Goal: Task Accomplishment & Management: Manage account settings

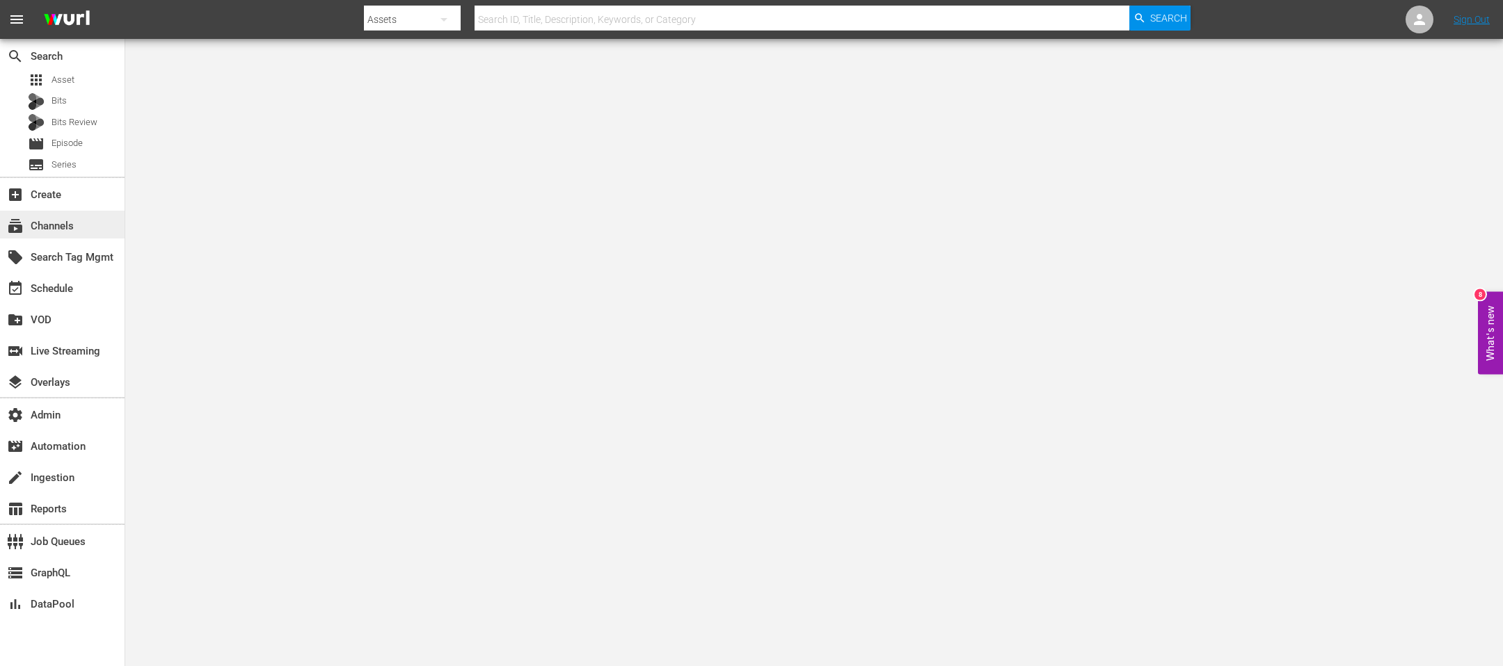
click at [40, 220] on div "subscriptions Channels" at bounding box center [39, 224] width 78 height 13
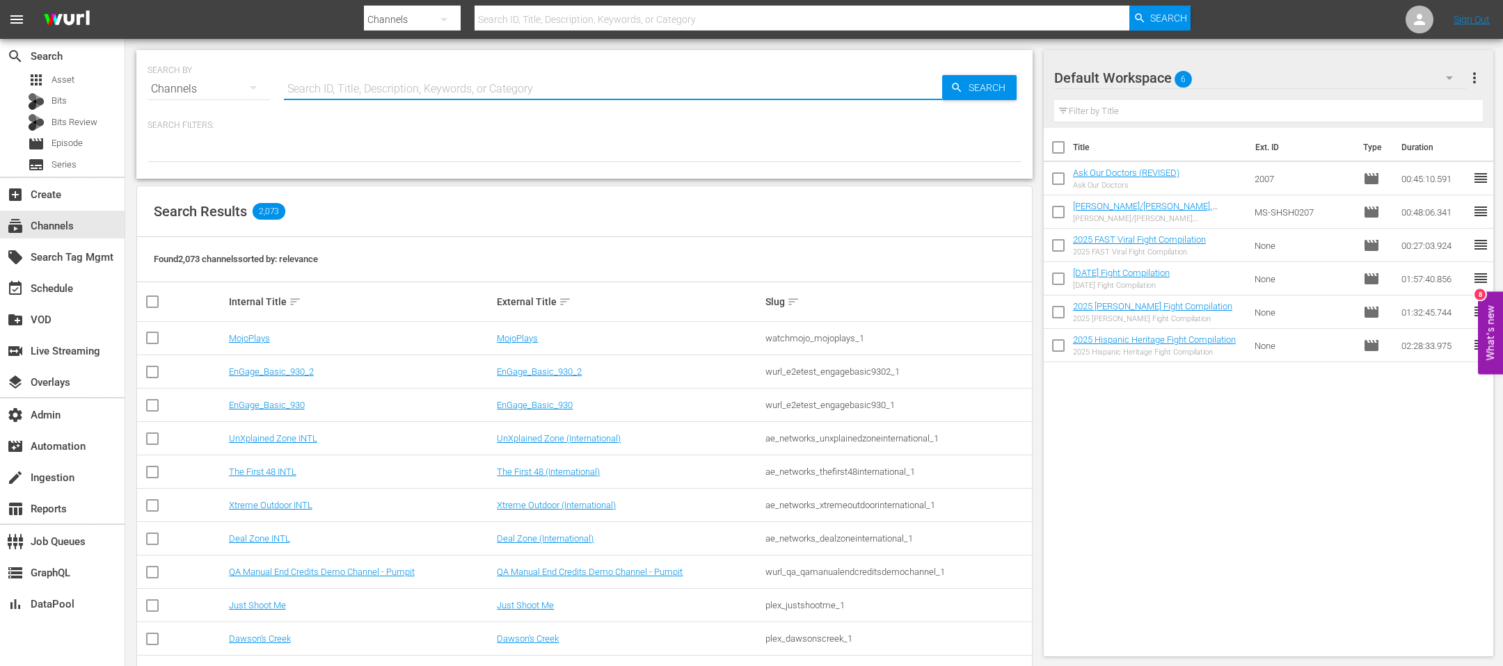
click at [424, 89] on input "text" at bounding box center [613, 88] width 658 height 33
click at [1484, 91] on div "Default Workspace 6 Default more_vert Filter by Title" at bounding box center [1268, 89] width 450 height 78
click at [1480, 83] on span "more_vert" at bounding box center [1474, 78] width 17 height 17
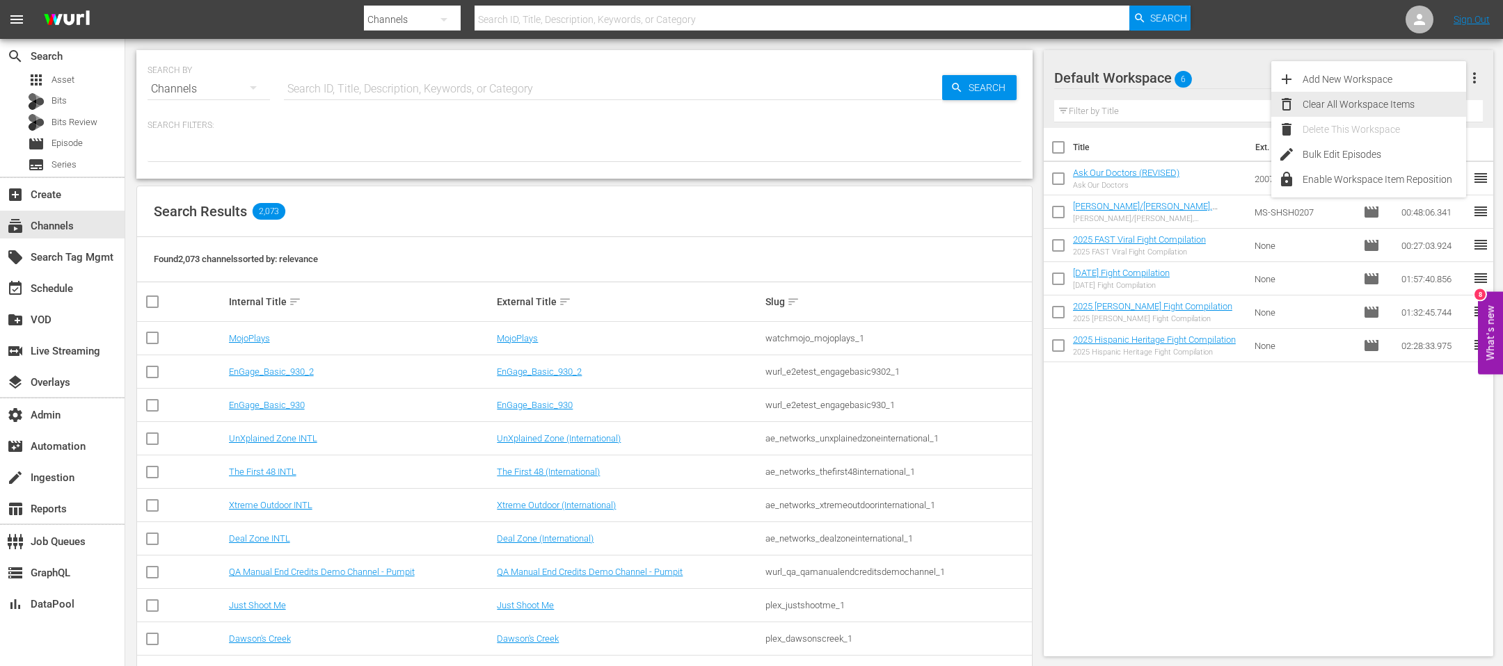
click at [1378, 111] on div "Clear All Workspace Items" at bounding box center [1383, 104] width 163 height 25
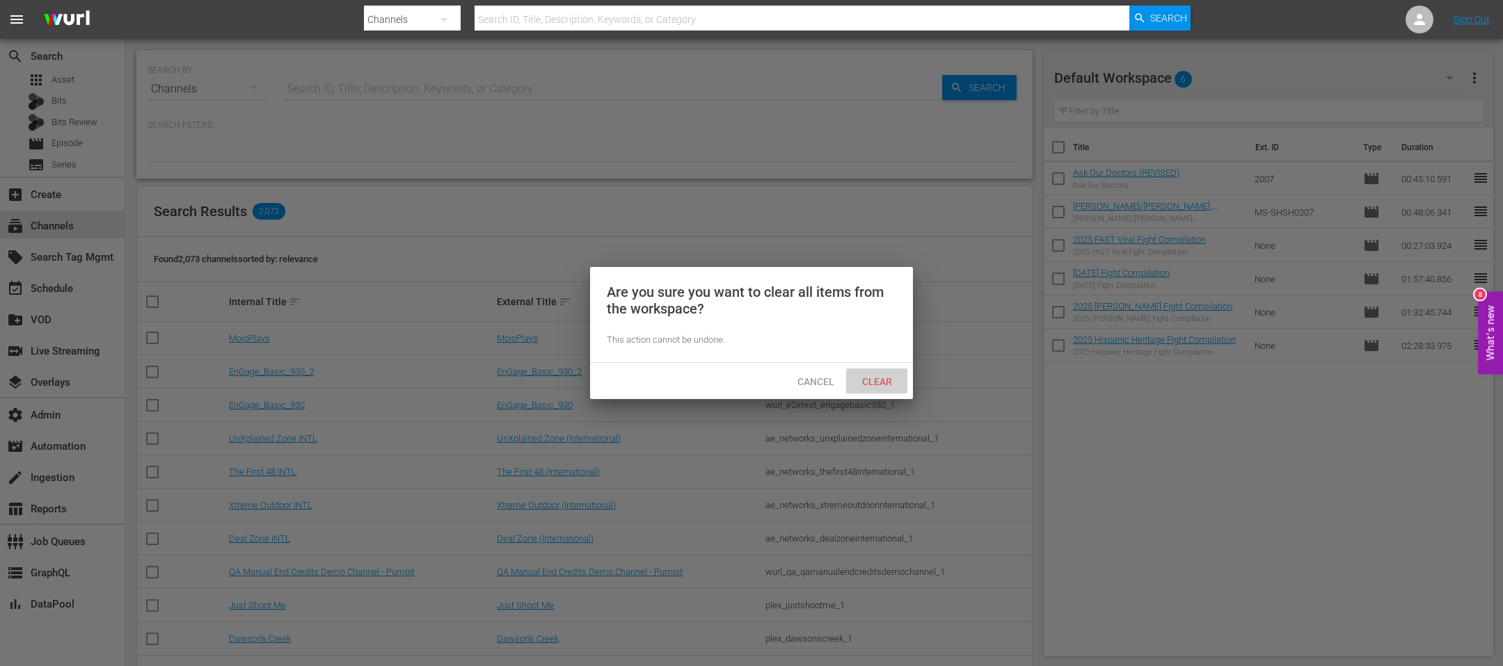
click at [874, 377] on span "Clear" at bounding box center [877, 381] width 52 height 11
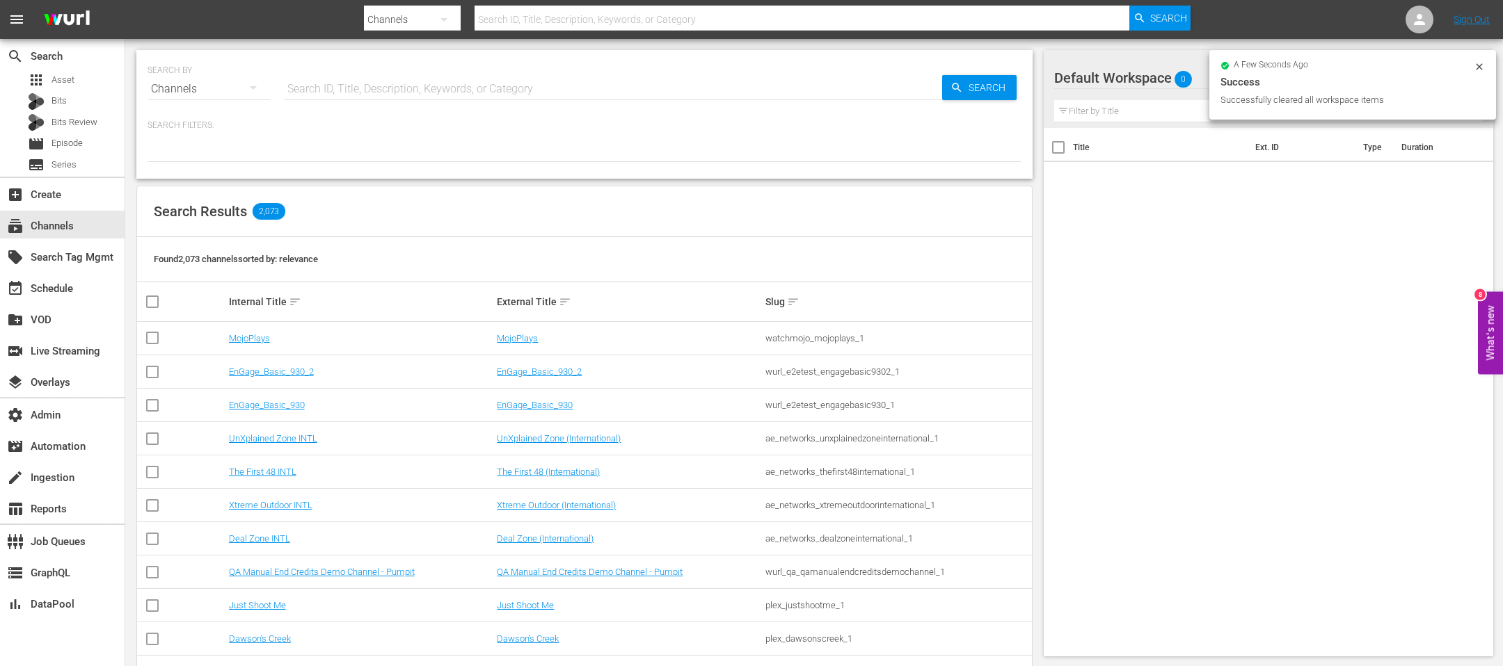
click at [528, 81] on input "text" at bounding box center [613, 88] width 658 height 33
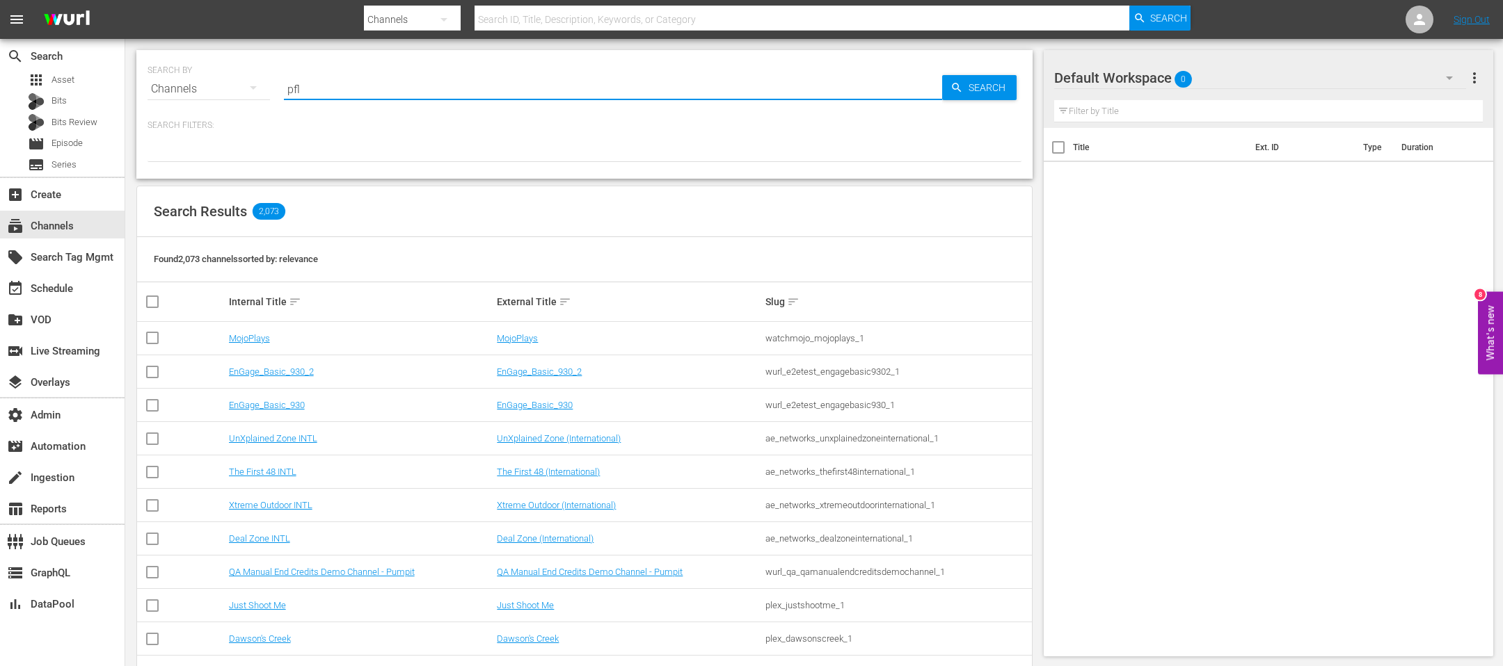
type input "pfl"
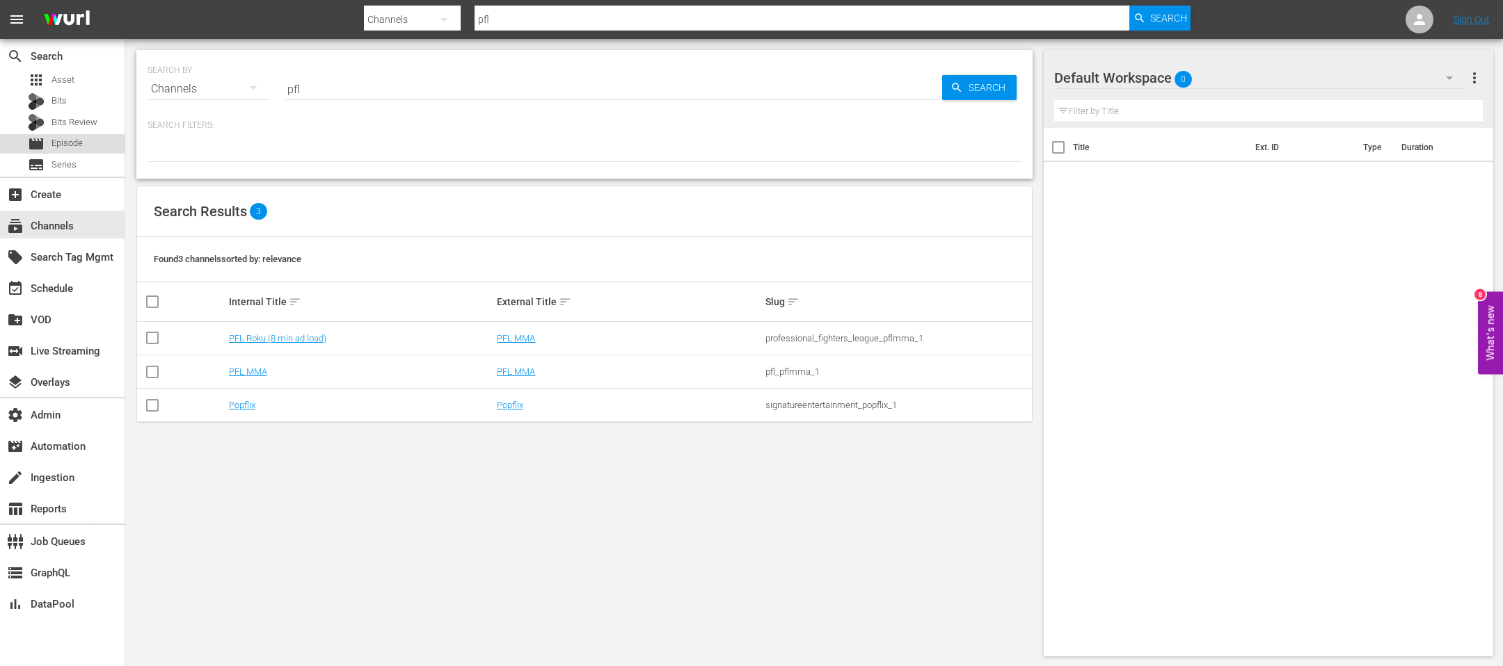
click at [56, 141] on span "Episode" at bounding box center [66, 143] width 31 height 14
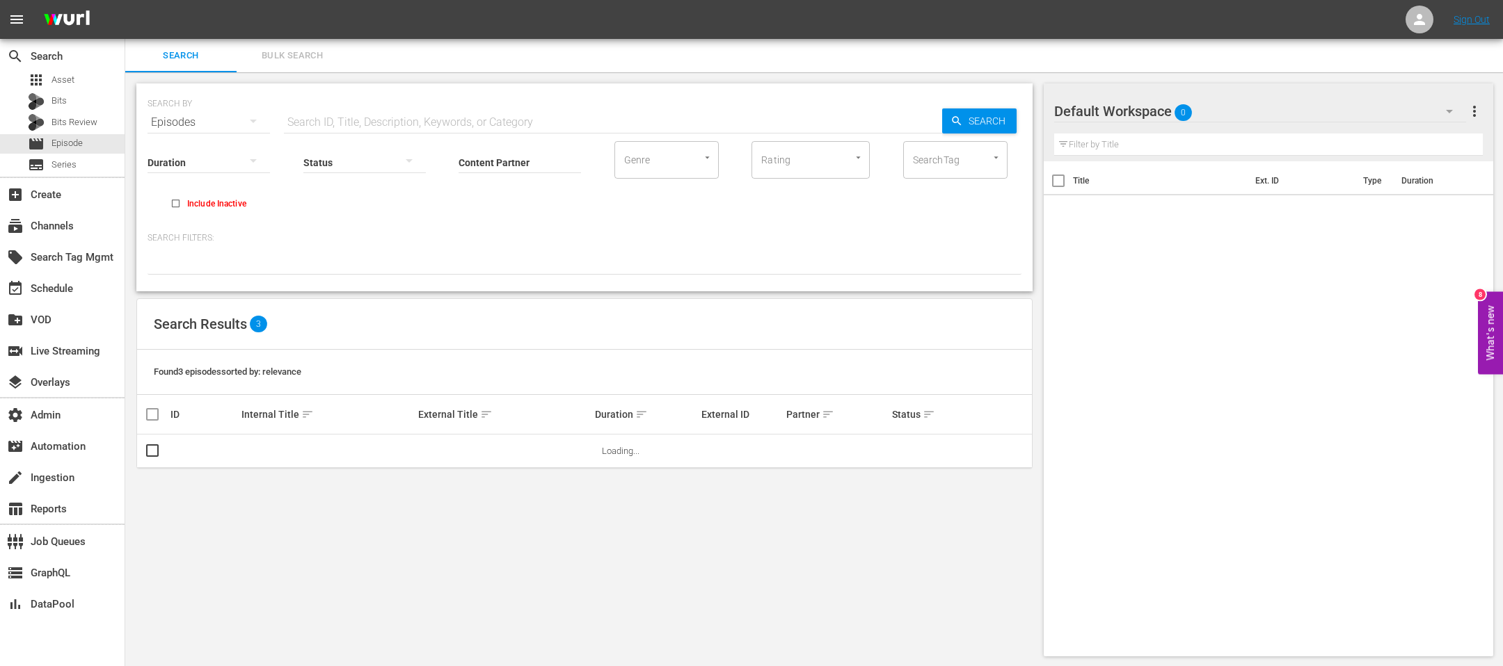
click at [927, 168] on input "SearchTag" at bounding box center [935, 159] width 53 height 25
click at [942, 162] on input "SearchTag" at bounding box center [935, 159] width 53 height 25
type input "pfl"
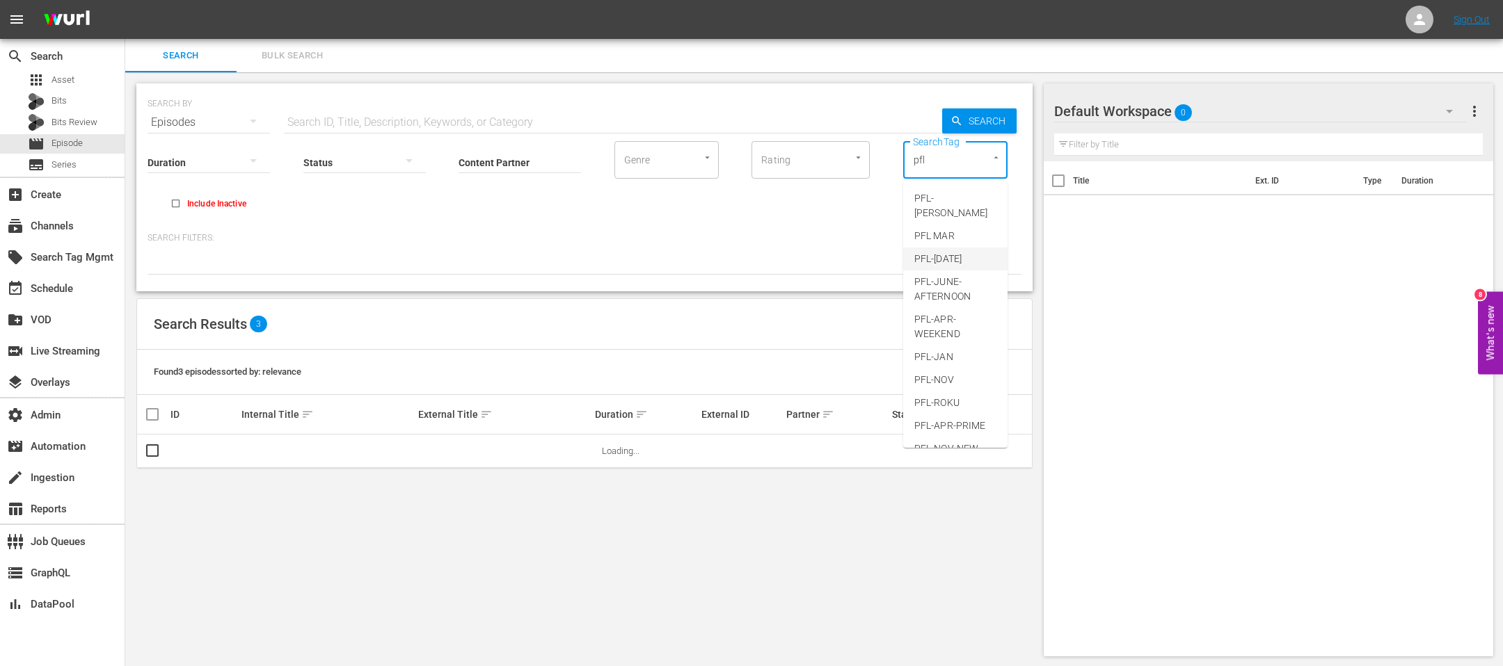
click at [937, 252] on span "PFL-OCT25" at bounding box center [937, 259] width 47 height 15
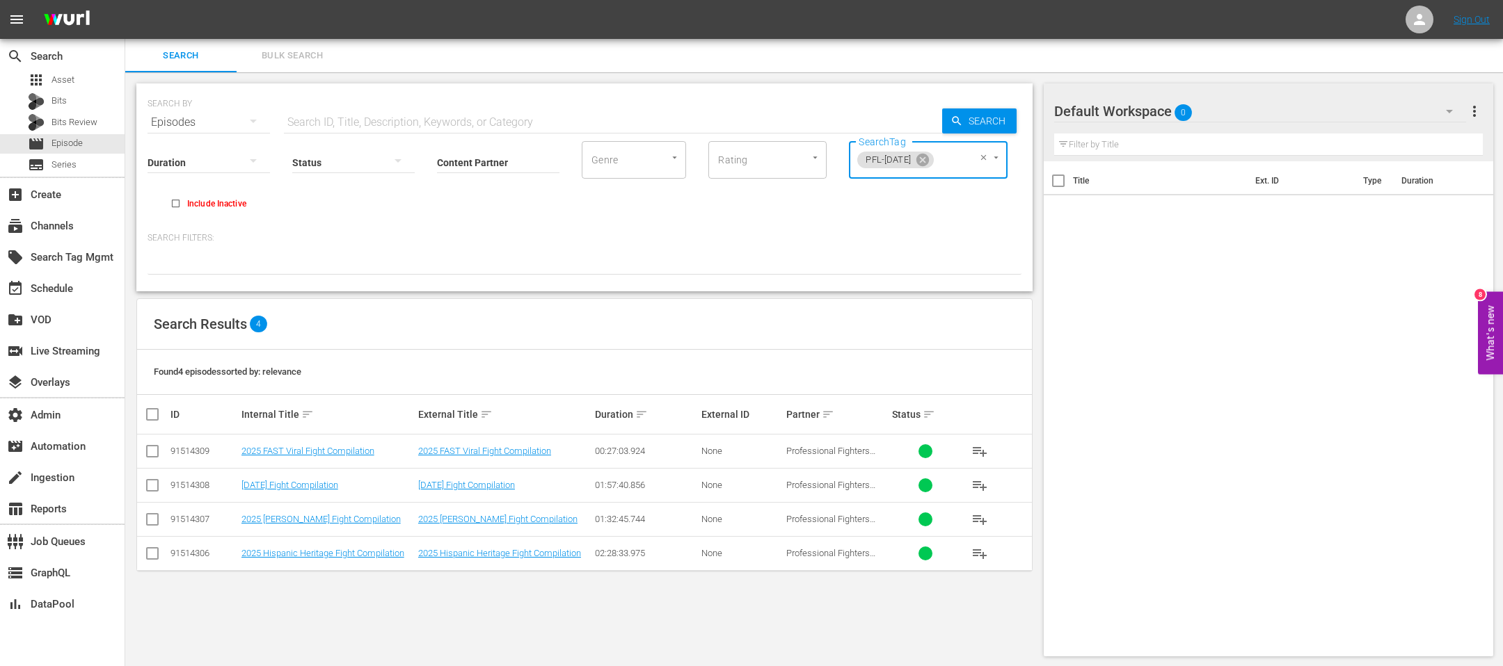
click at [151, 415] on input "checkbox" at bounding box center [158, 414] width 28 height 17
checkbox input "true"
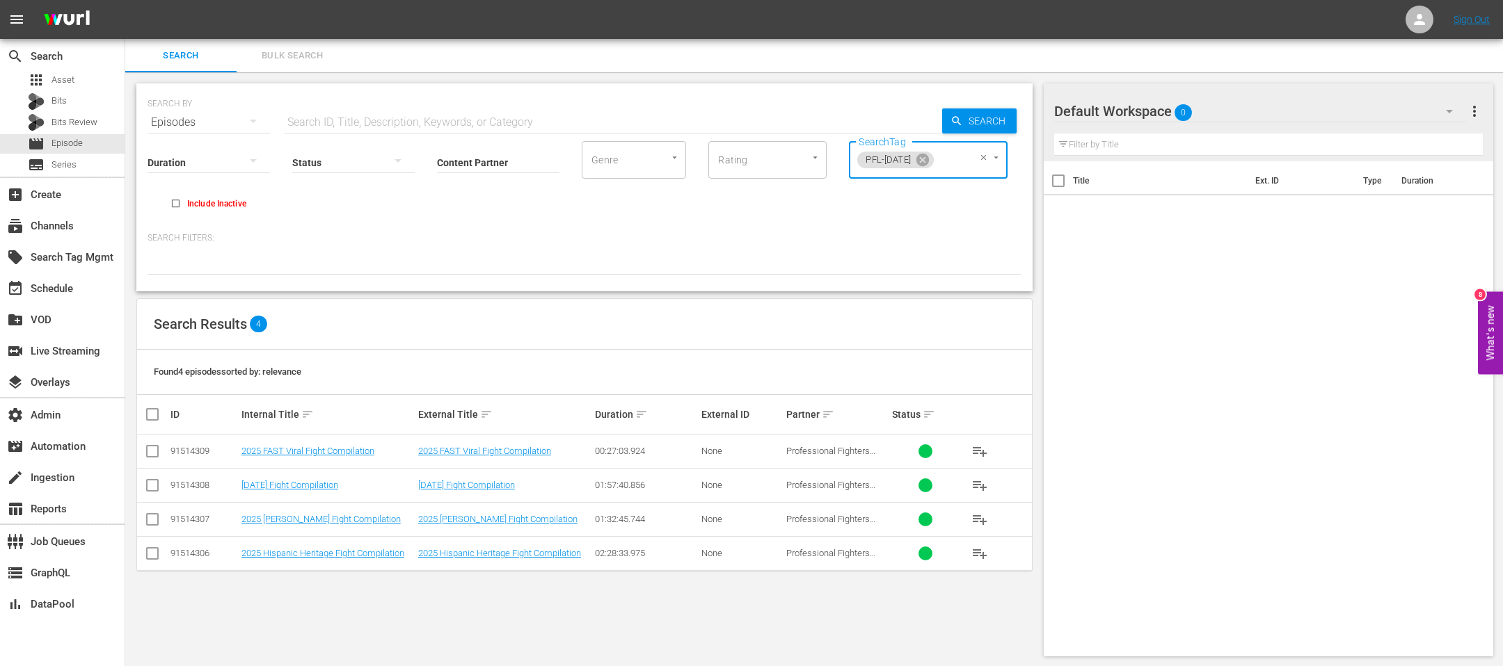
checkbox input "true"
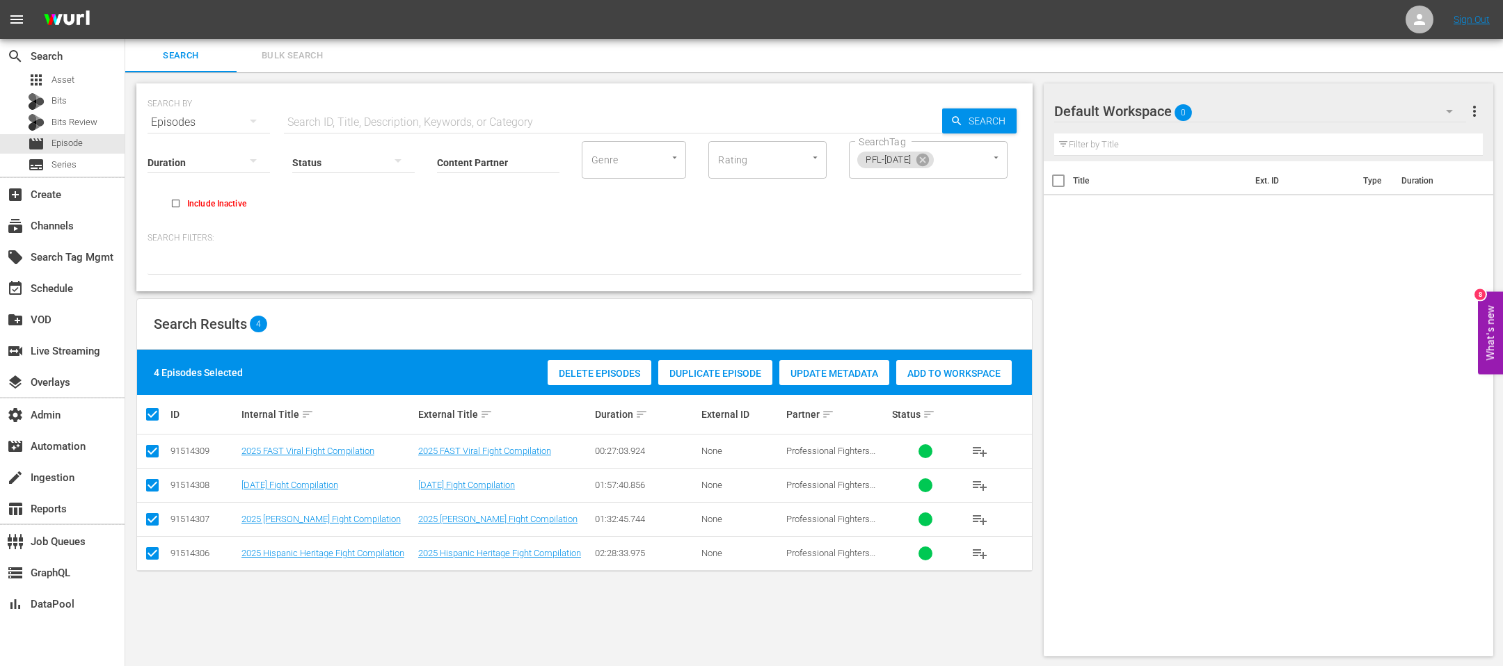
click at [975, 369] on span "Add to Workspace" at bounding box center [953, 373] width 115 height 11
click at [71, 235] on div "subscriptions Channels" at bounding box center [62, 225] width 125 height 28
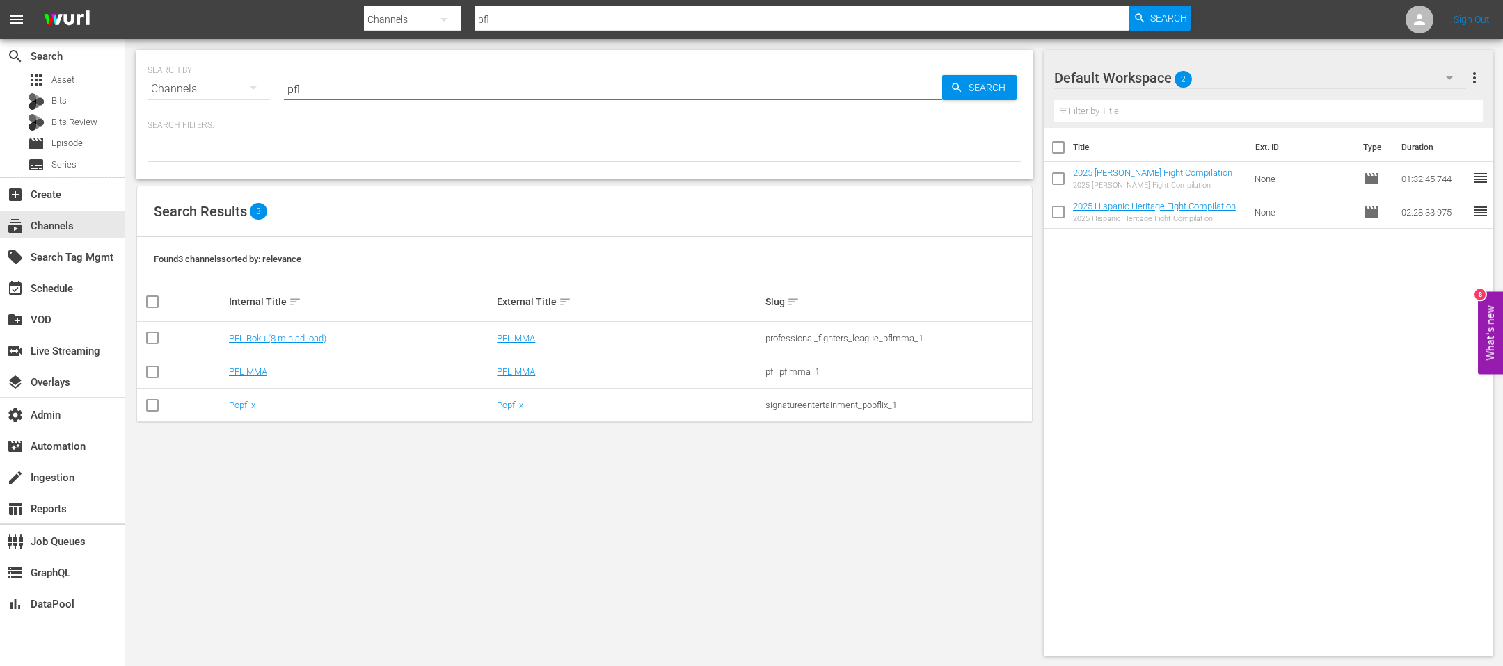
click at [423, 89] on input "pfl" at bounding box center [613, 88] width 658 height 33
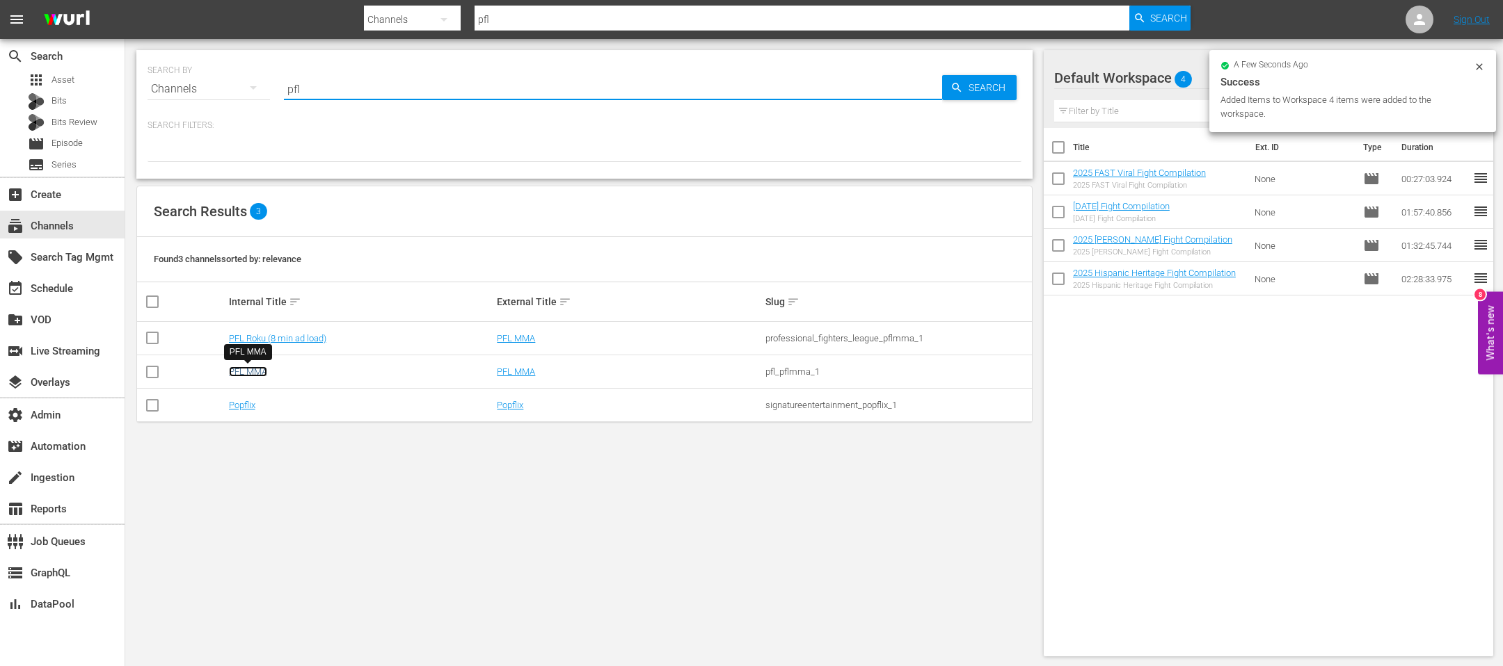
click at [257, 369] on link "PFL MMA" at bounding box center [248, 372] width 38 height 10
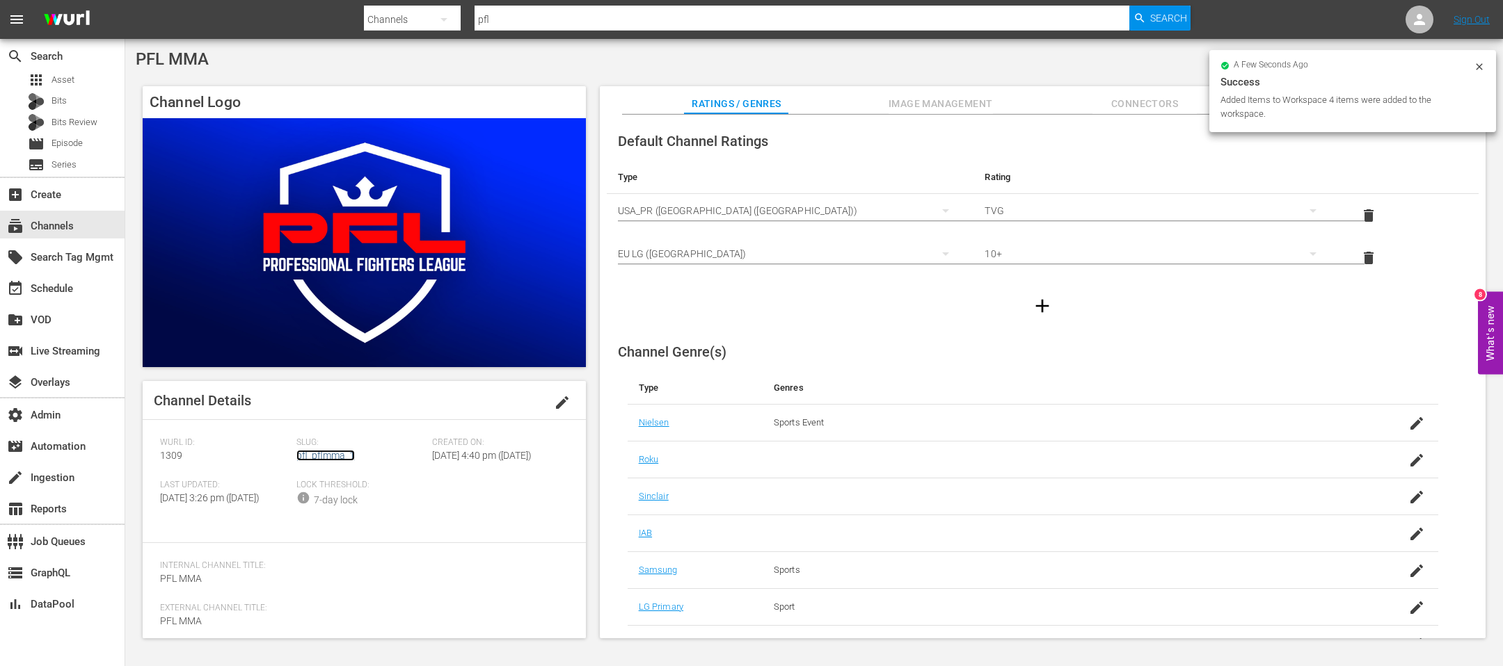
click at [335, 458] on link "pfl_pflmma_1" at bounding box center [325, 455] width 58 height 11
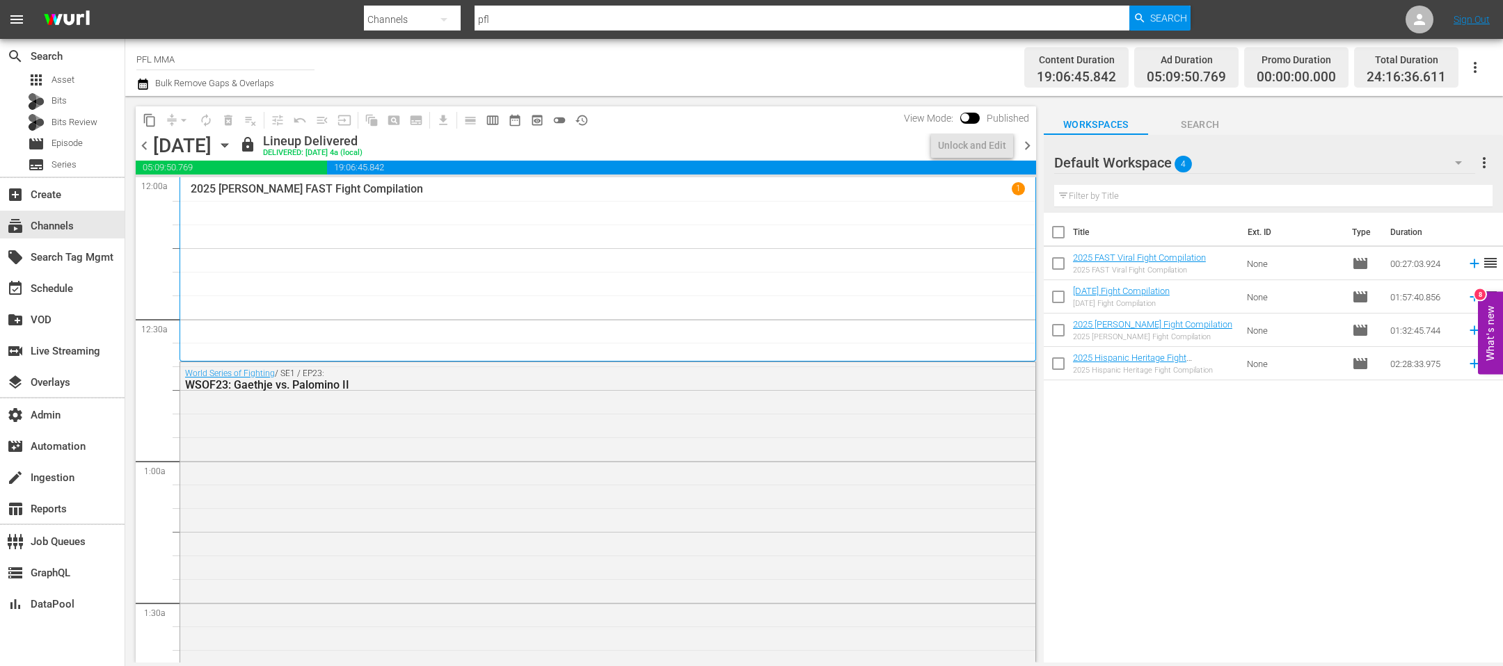
click at [1028, 147] on span "chevron_right" at bounding box center [1026, 145] width 17 height 17
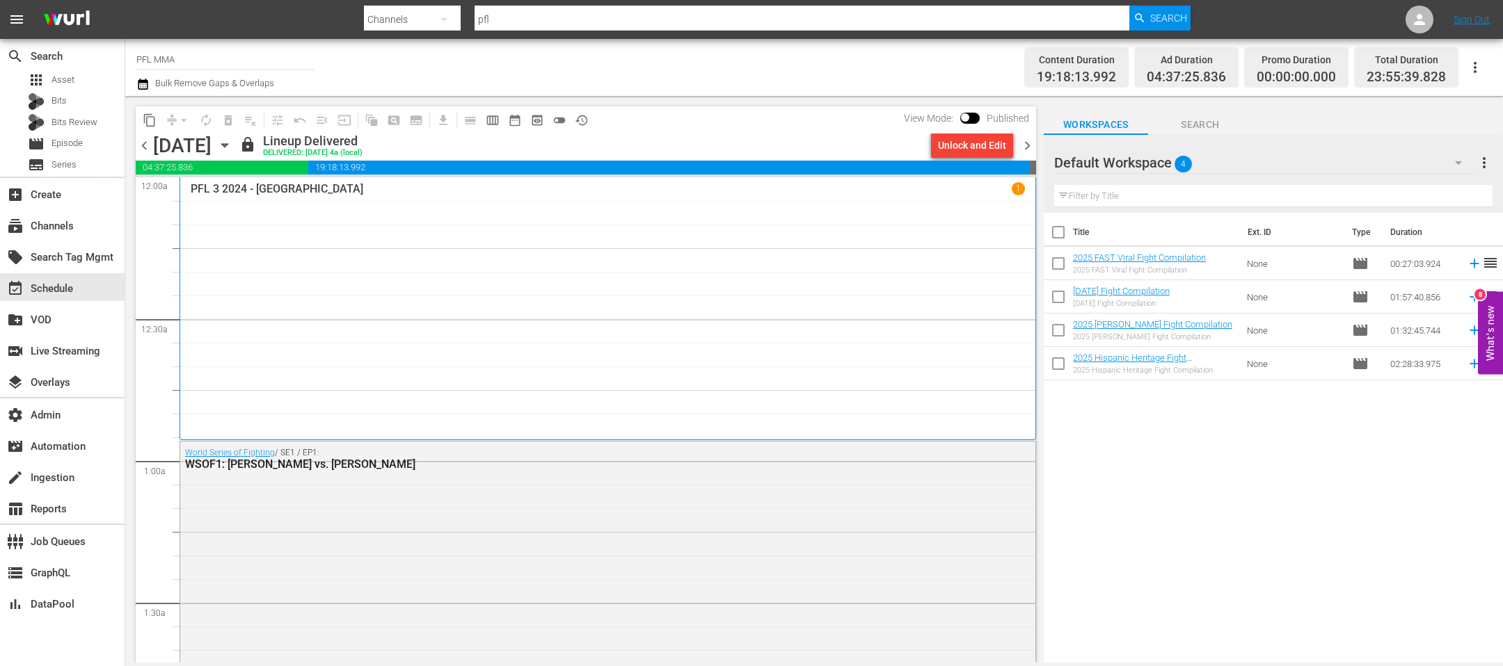
click at [1028, 147] on span "chevron_right" at bounding box center [1026, 145] width 17 height 17
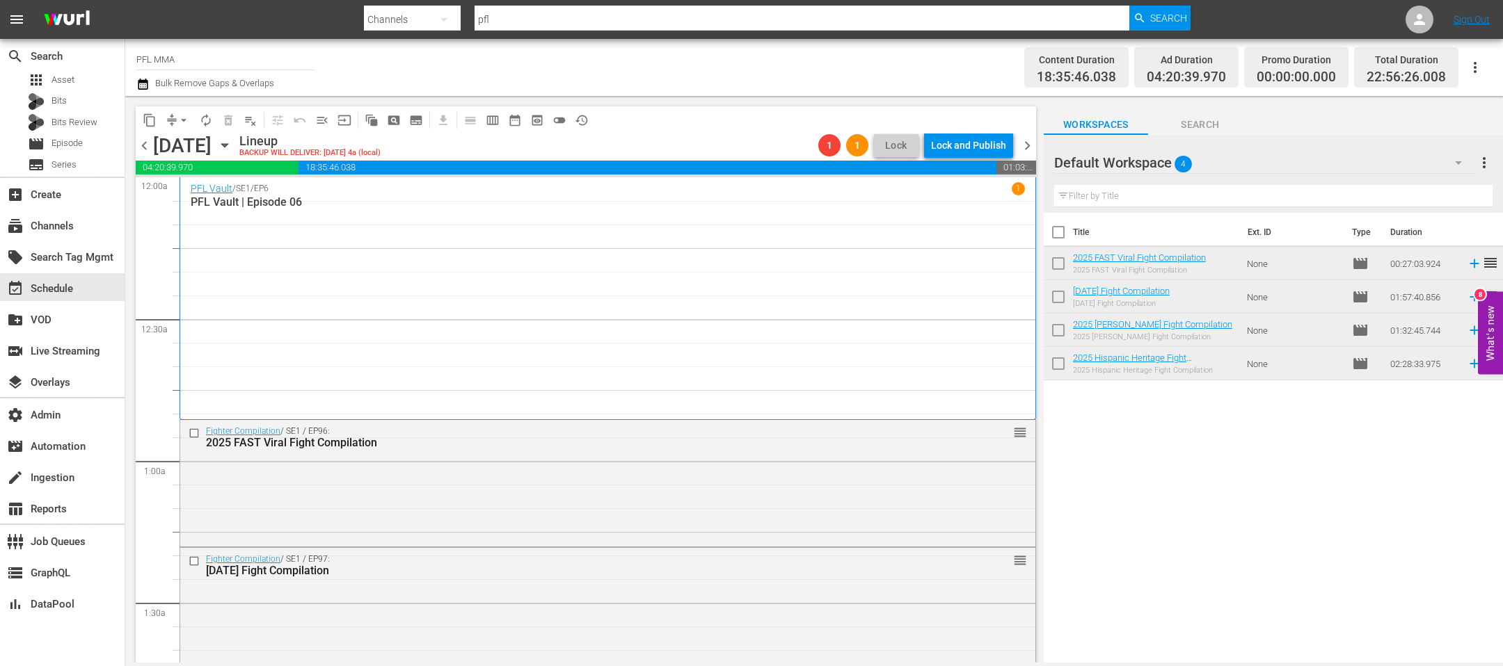
click at [182, 115] on span "arrow_drop_down" at bounding box center [184, 120] width 14 height 14
click at [200, 194] on li "Align to End of Previous Day" at bounding box center [184, 193] width 146 height 23
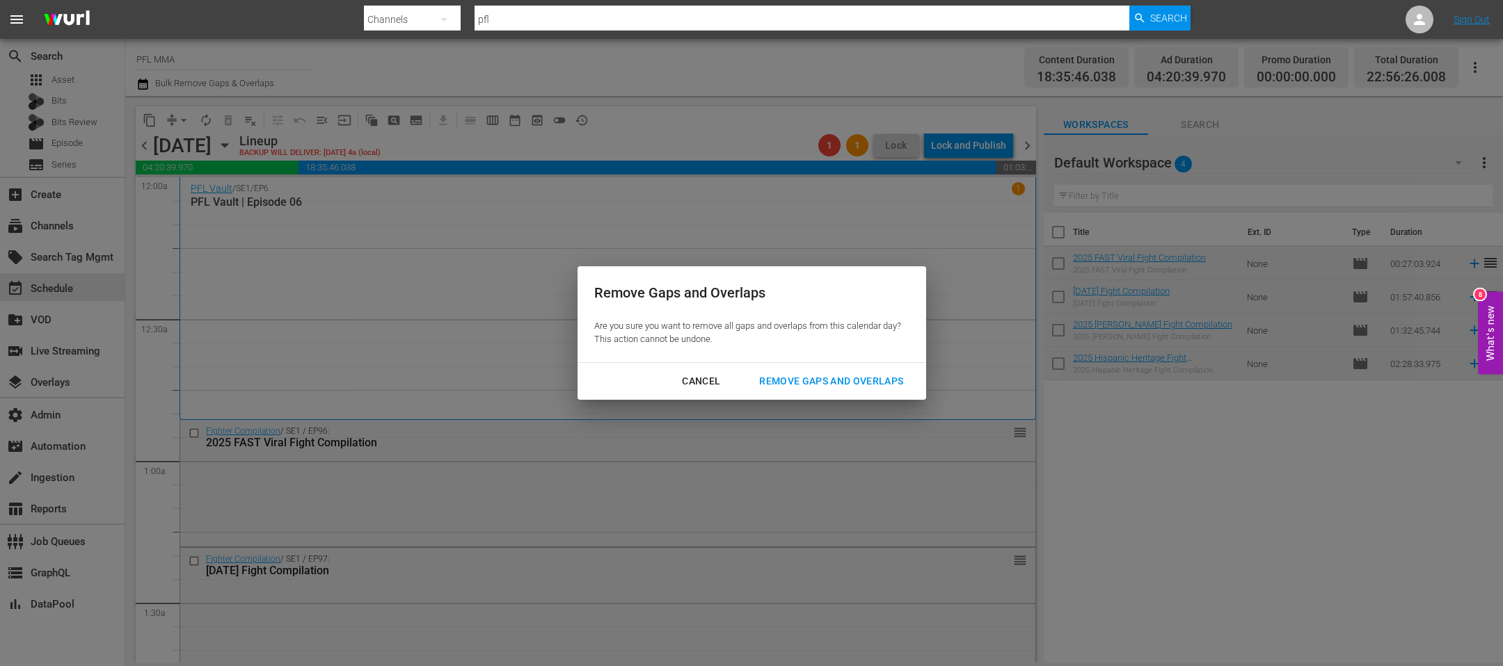
click at [675, 383] on div "Cancel" at bounding box center [701, 381] width 61 height 17
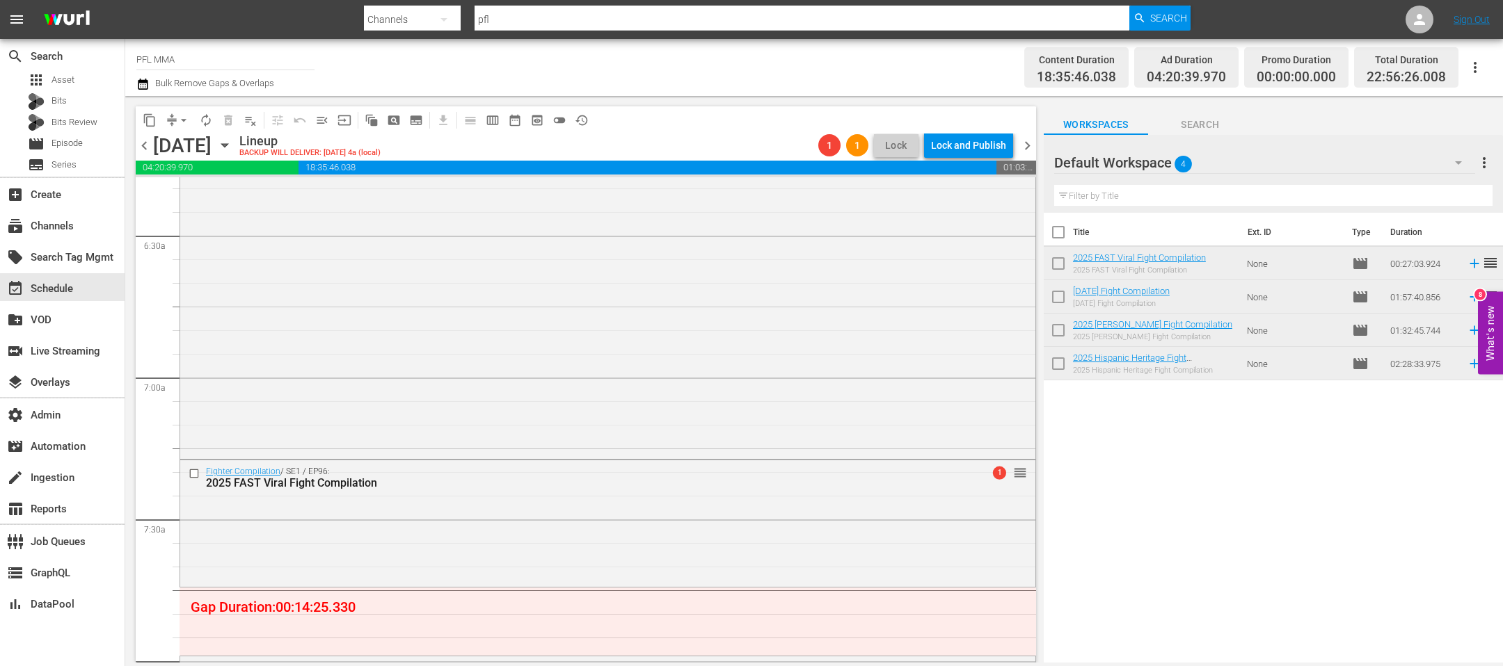
scroll to position [1971, 0]
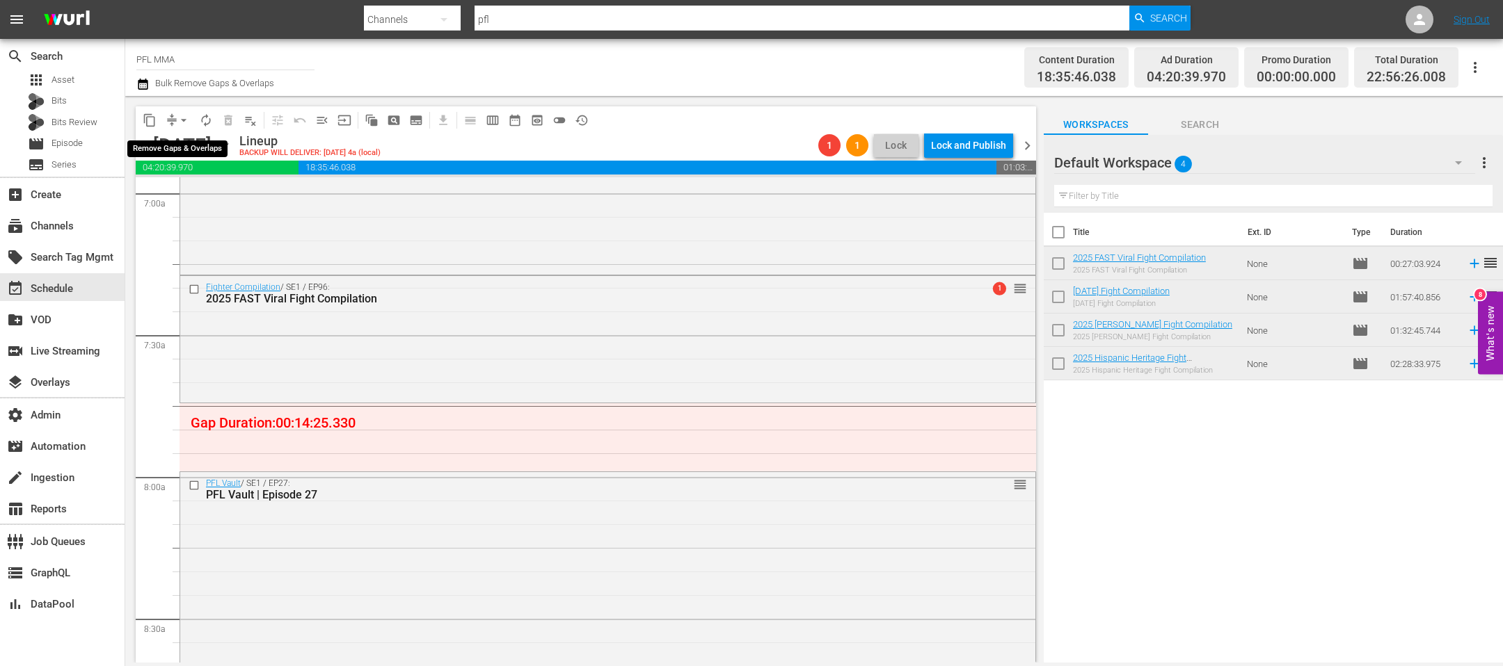
click at [188, 123] on span "arrow_drop_down" at bounding box center [184, 120] width 14 height 14
click at [243, 206] on ul "Align to Midnight Align to First Episode Align to End of Previous Day" at bounding box center [184, 171] width 146 height 80
click at [242, 195] on li "Align to End of Previous Day" at bounding box center [184, 193] width 146 height 23
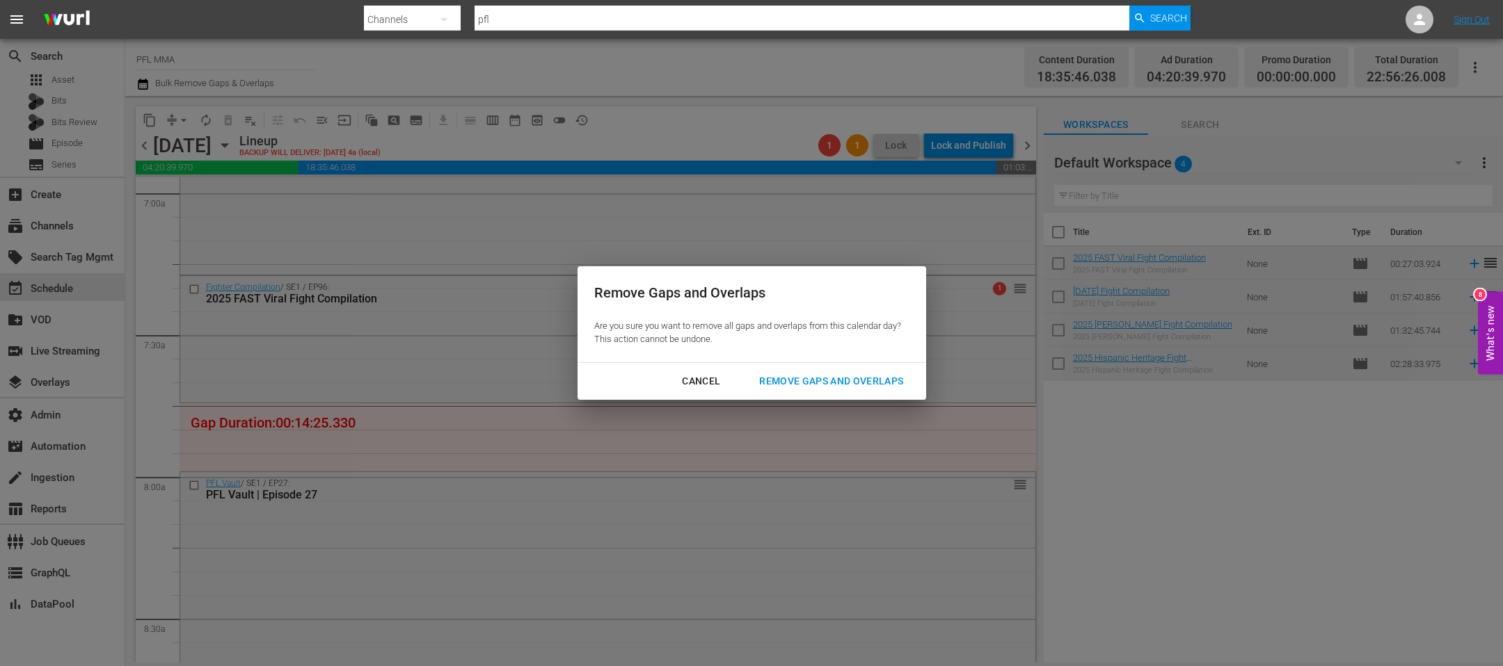
click at [823, 393] on button "Remove Gaps and Overlaps" at bounding box center [830, 382] width 177 height 26
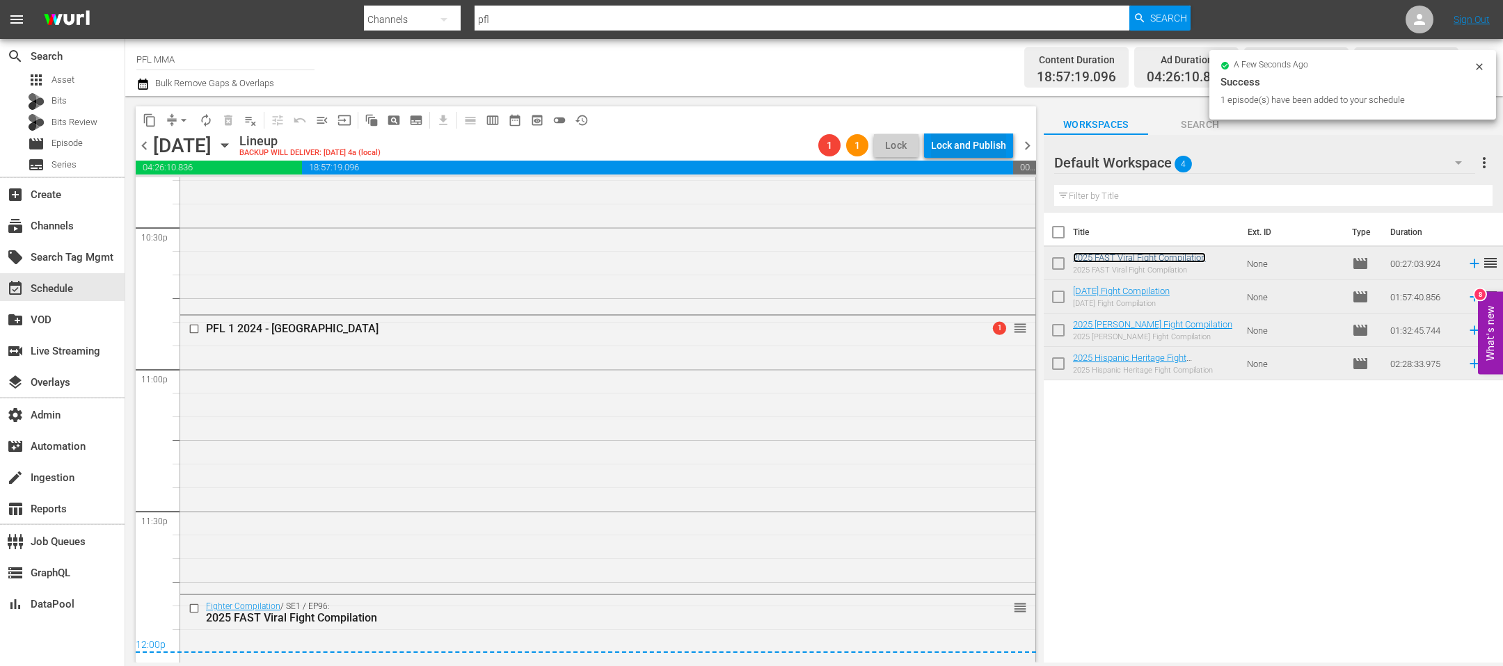
scroll to position [6359, 0]
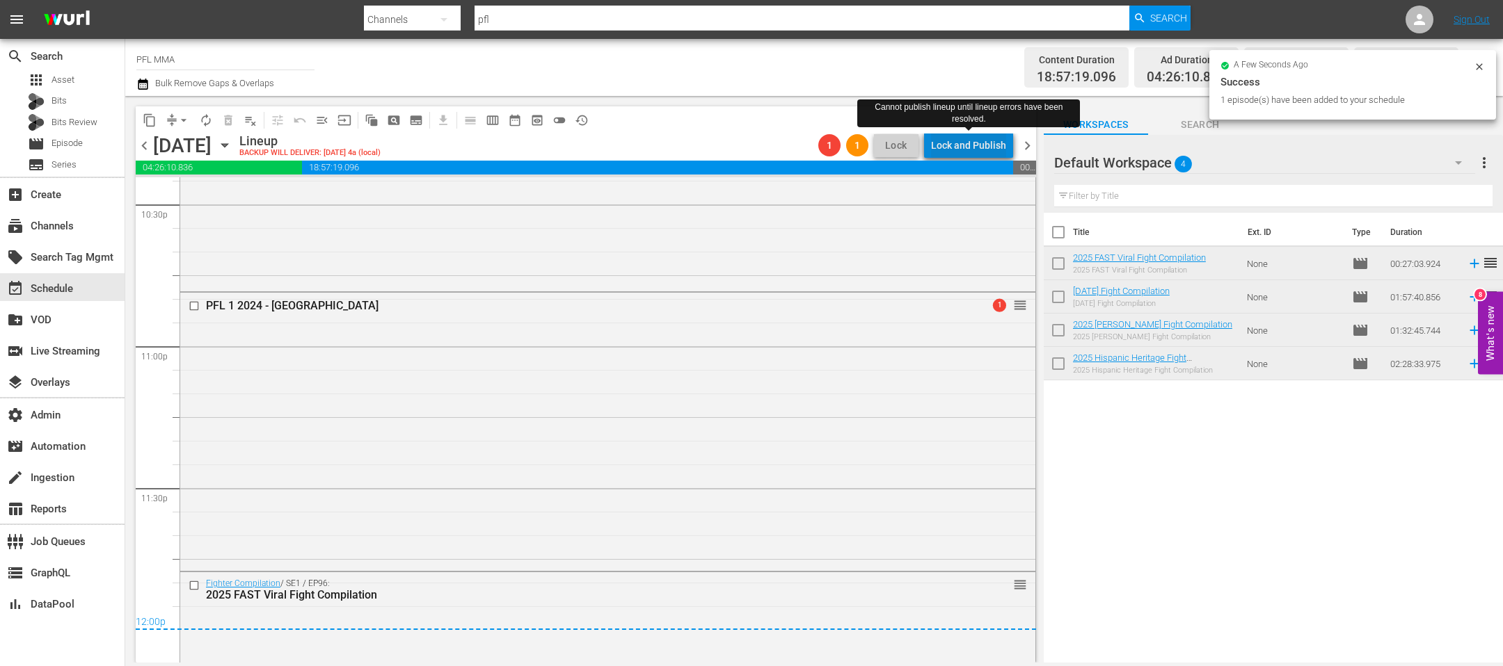
click at [986, 145] on div "Lock and Publish" at bounding box center [968, 145] width 75 height 25
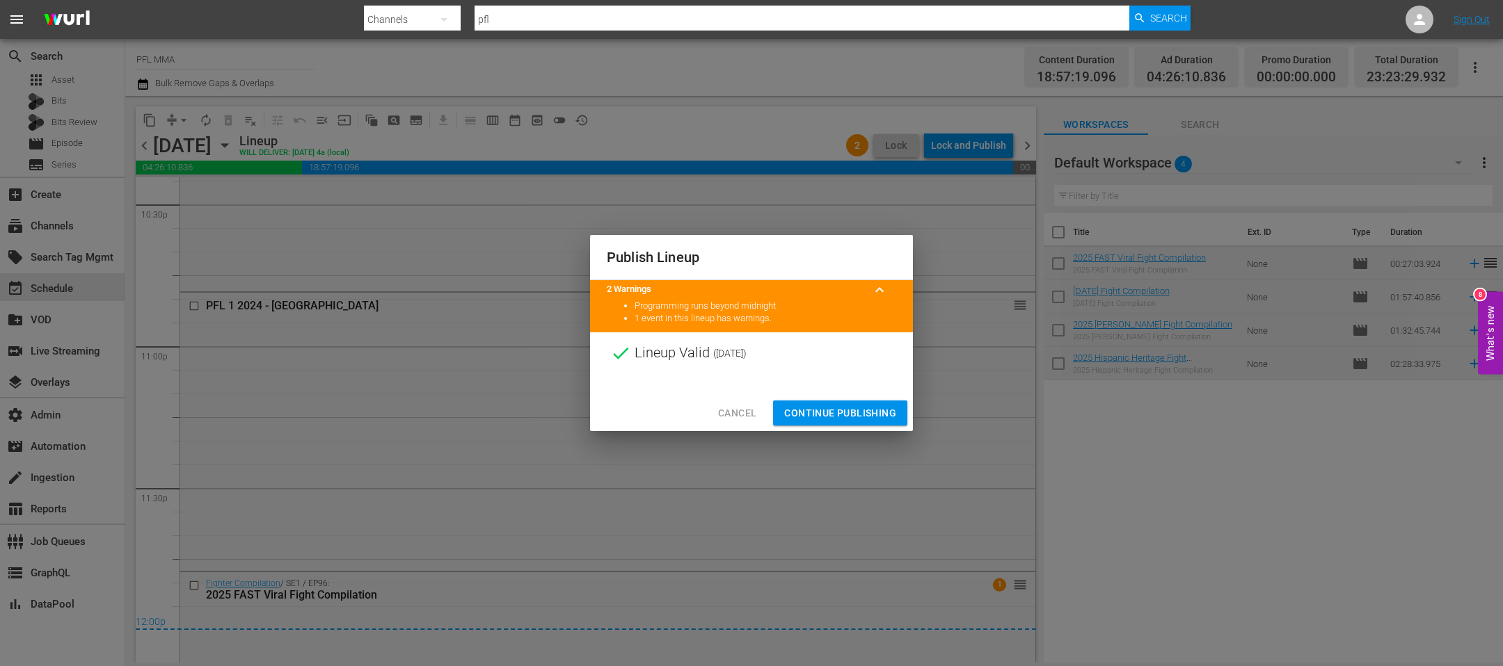
click at [826, 410] on span "Continue Publishing" at bounding box center [840, 413] width 112 height 17
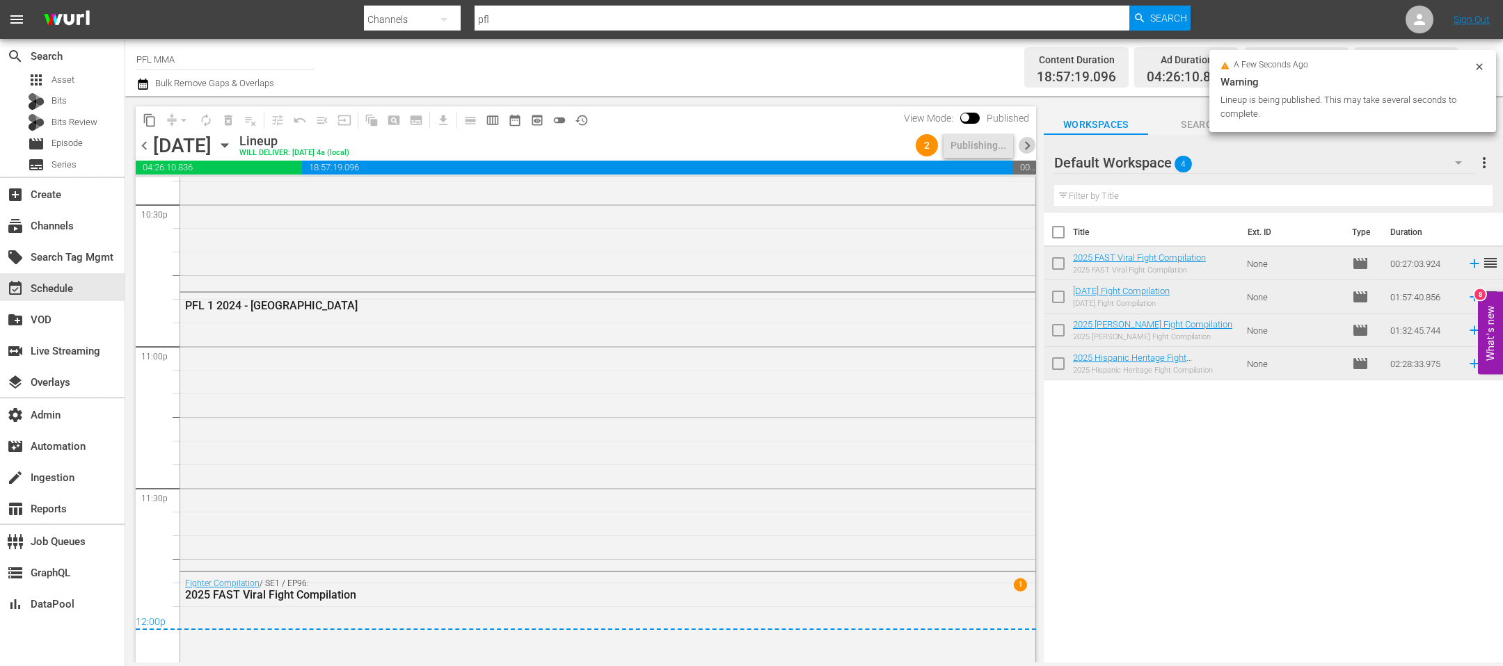
click at [1022, 147] on span "chevron_right" at bounding box center [1026, 145] width 17 height 17
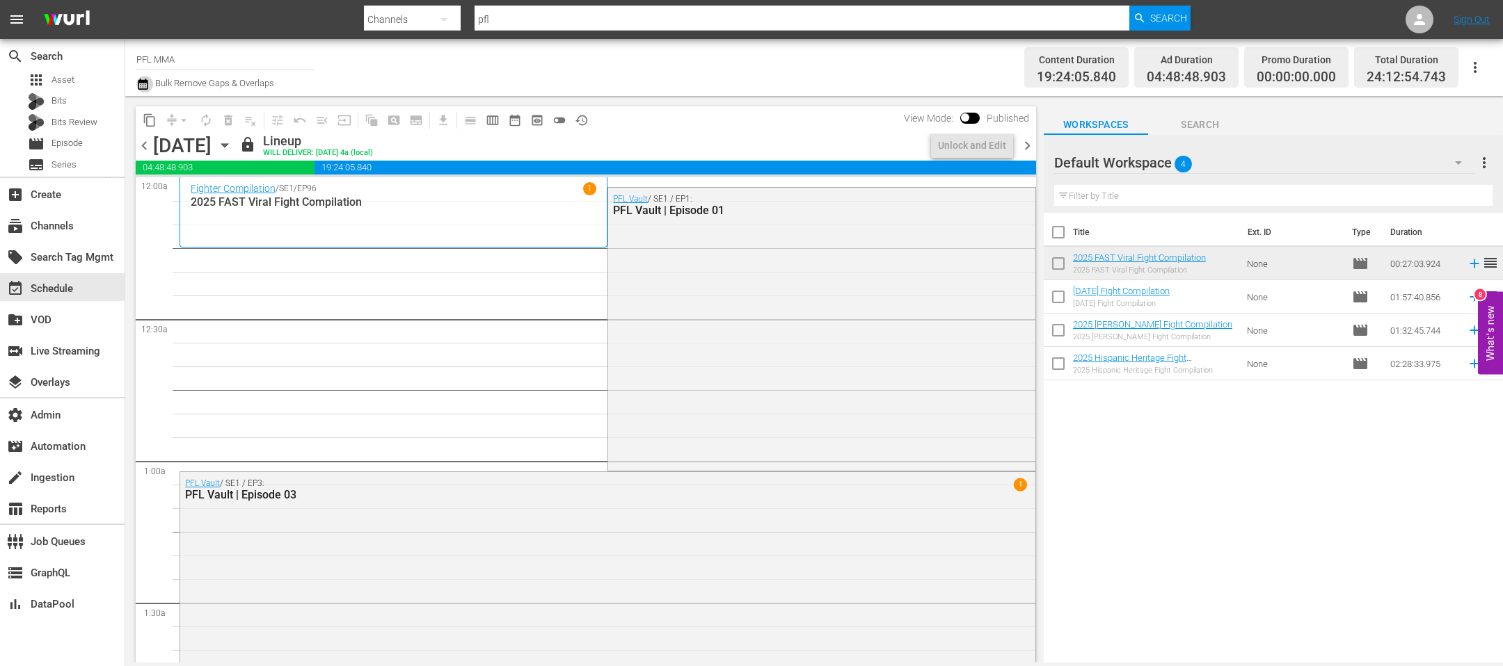
click at [145, 83] on icon "button" at bounding box center [142, 84] width 13 height 17
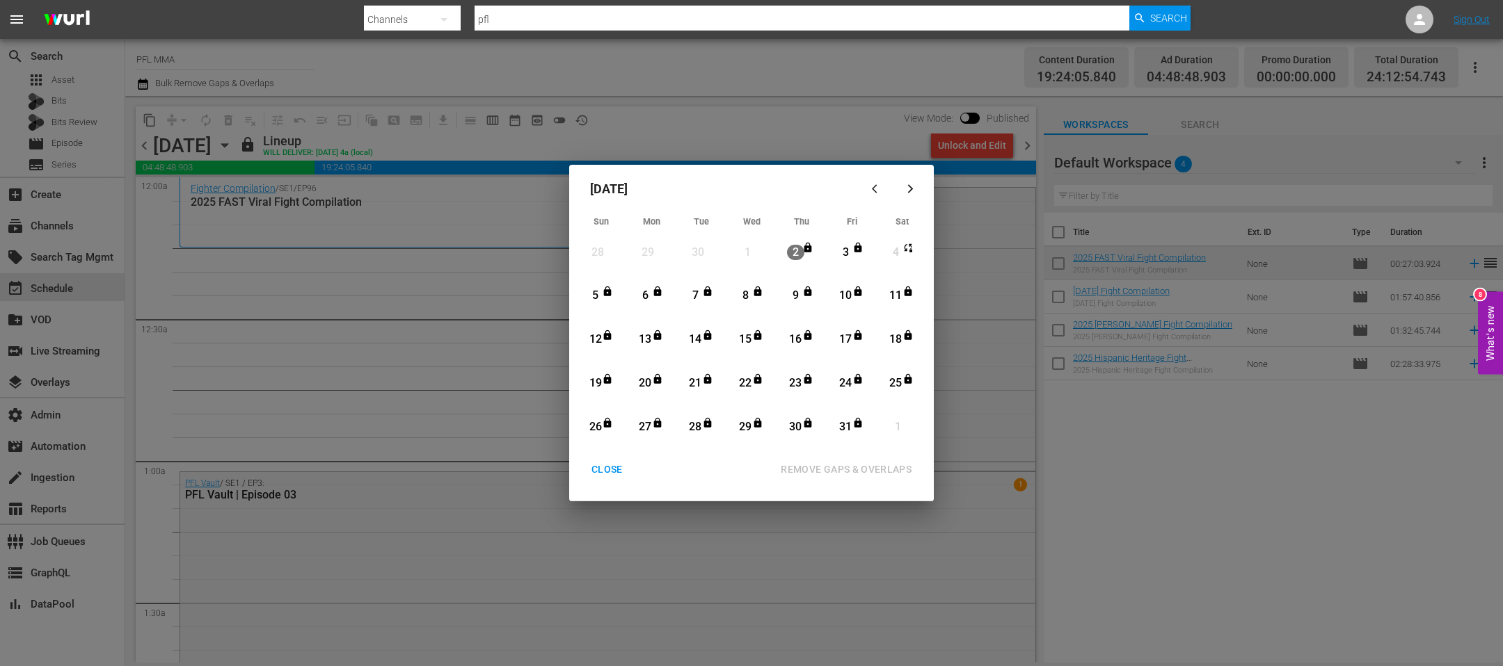
click at [599, 308] on div "5" at bounding box center [594, 296] width 17 height 38
click at [853, 424] on icon "Month View" at bounding box center [857, 422] width 11 height 11
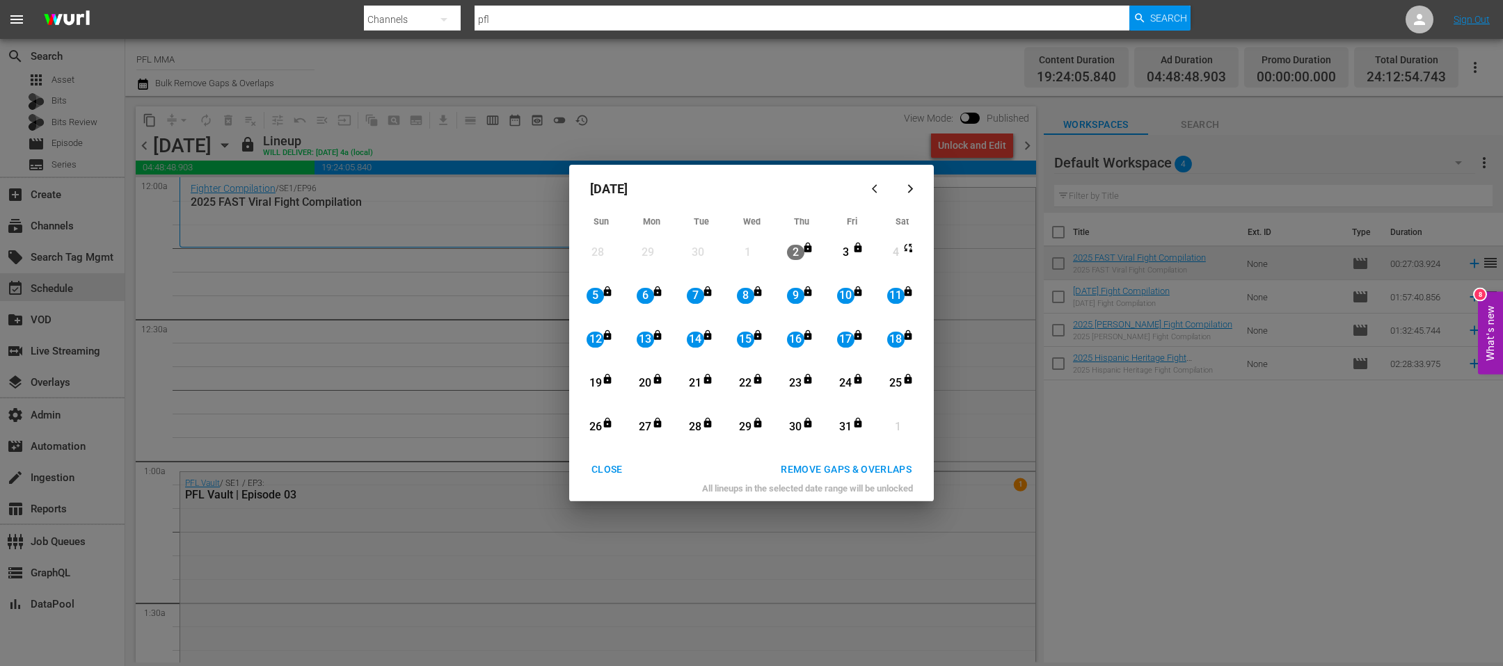
click at [847, 475] on div "REMOVE GAPS & OVERLAPS" at bounding box center [845, 469] width 153 height 17
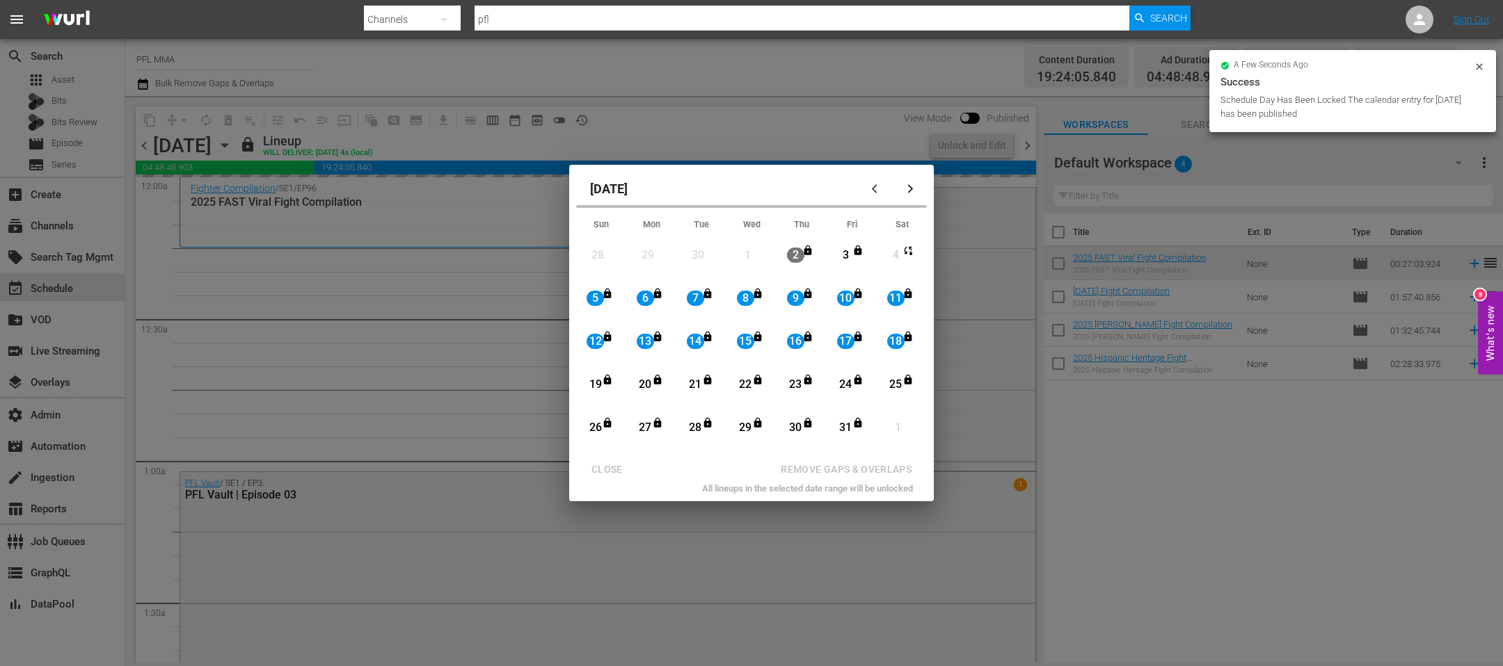
click at [596, 387] on div "19" at bounding box center [594, 385] width 17 height 16
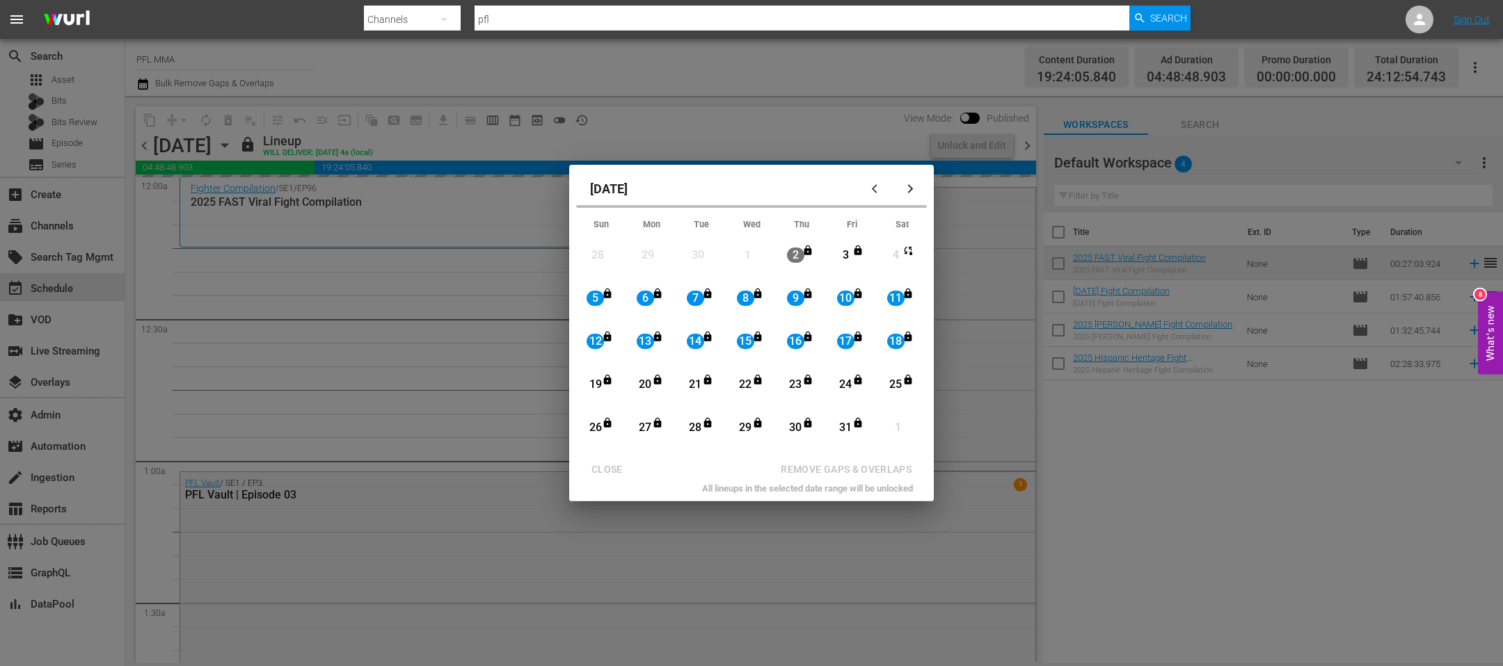
click at [598, 386] on div "19" at bounding box center [594, 385] width 17 height 16
click at [609, 383] on icon "Month View" at bounding box center [608, 380] width 8 height 10
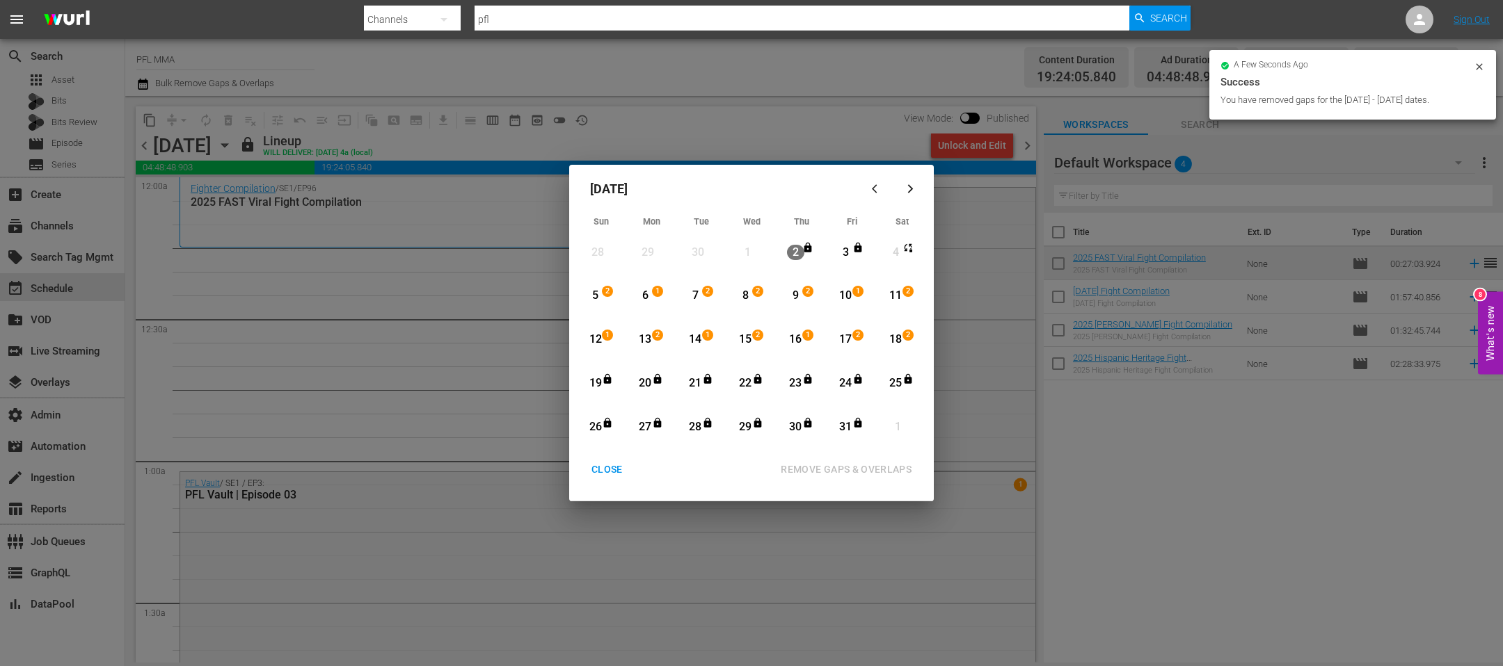
click at [609, 390] on div "19" at bounding box center [597, 384] width 35 height 38
click at [852, 422] on icon "Month View" at bounding box center [857, 422] width 11 height 11
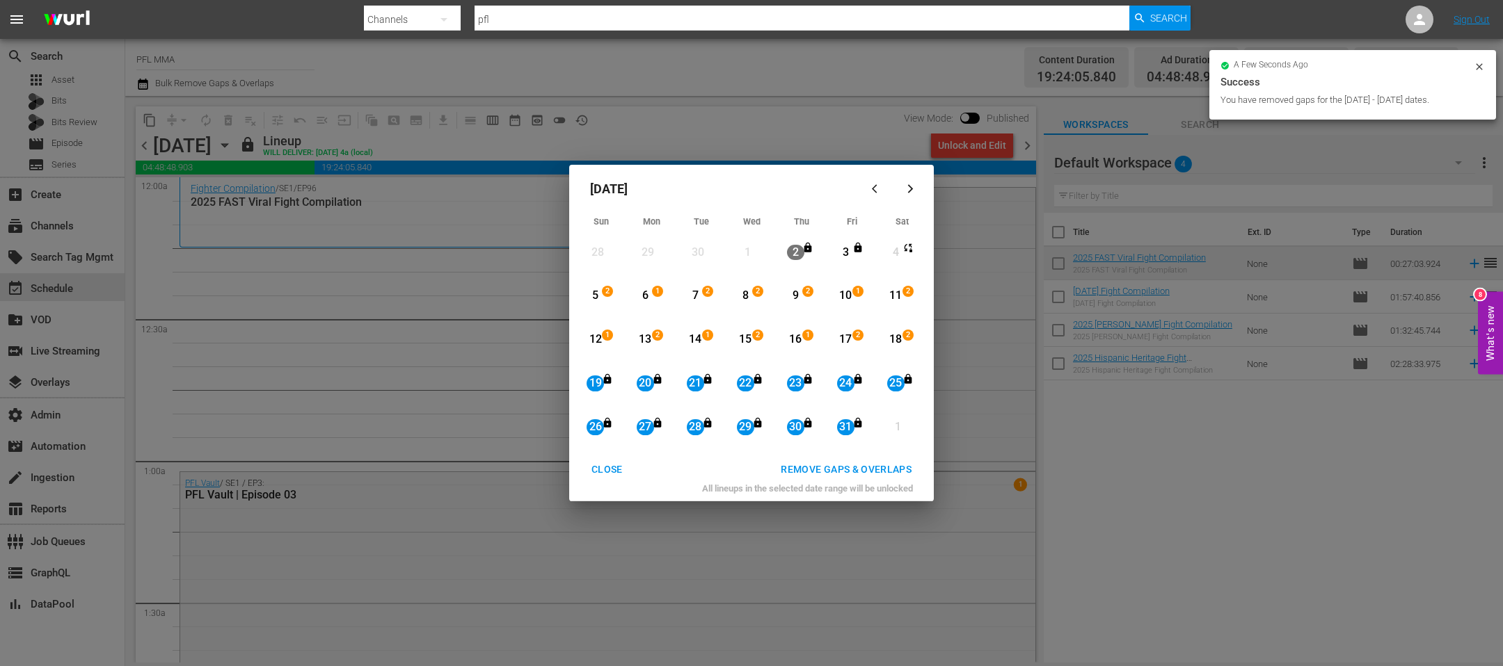
click at [867, 479] on button "REMOVE GAPS & OVERLAPS" at bounding box center [846, 470] width 164 height 26
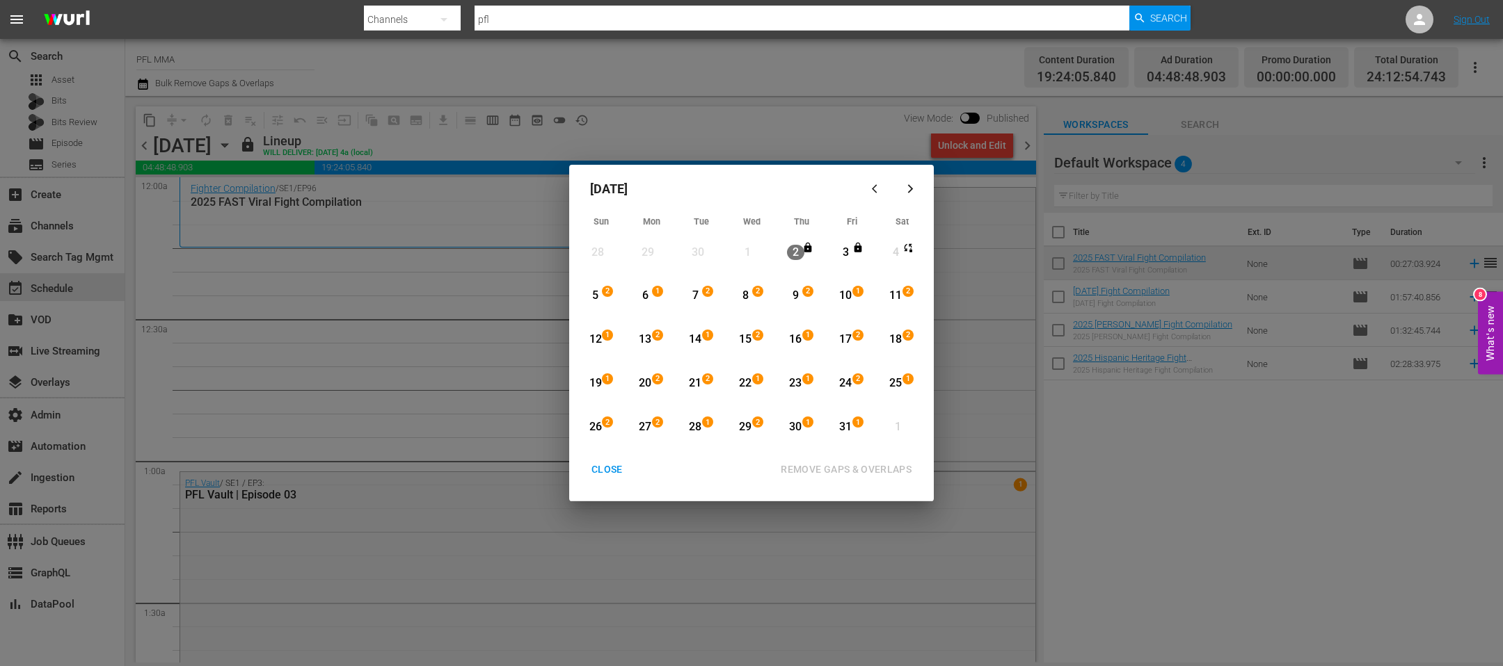
click at [619, 470] on div "CLOSE" at bounding box center [607, 469] width 54 height 17
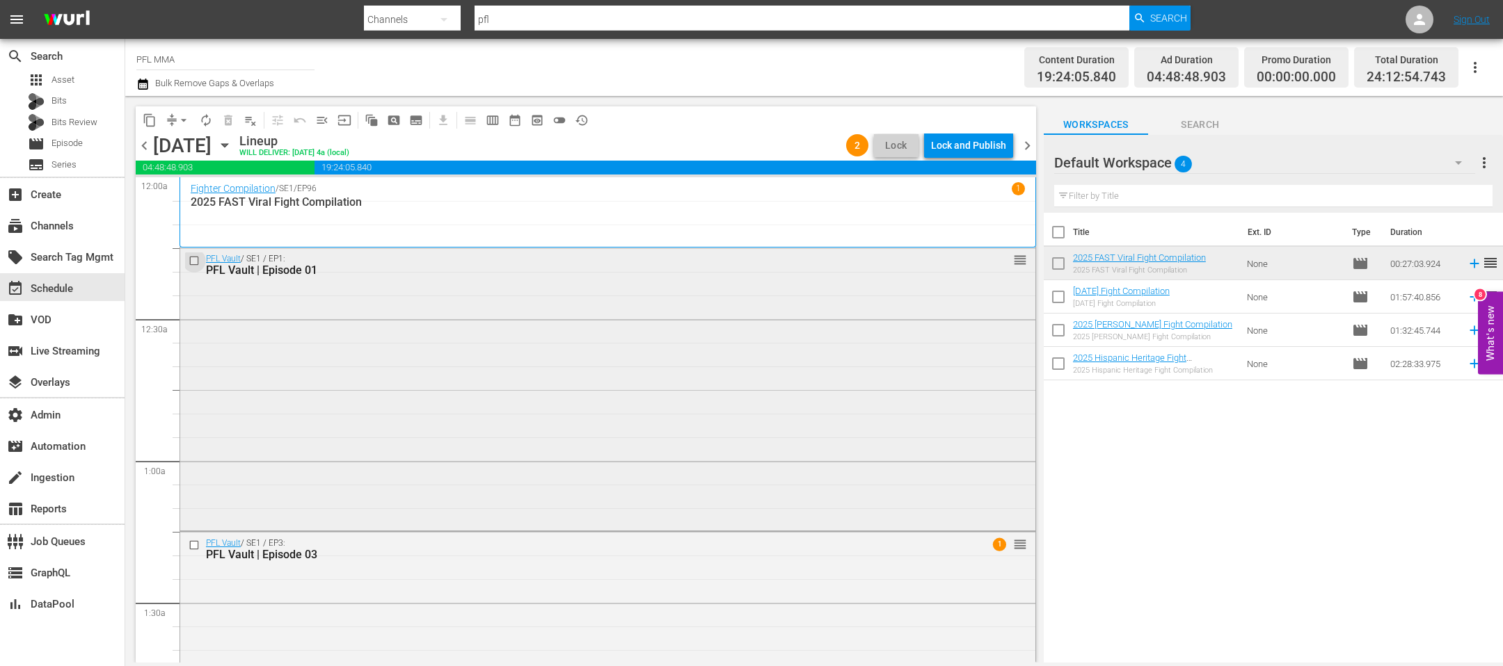
click at [195, 261] on input "checkbox" at bounding box center [196, 261] width 15 height 12
click at [192, 547] on input "checkbox" at bounding box center [196, 545] width 15 height 12
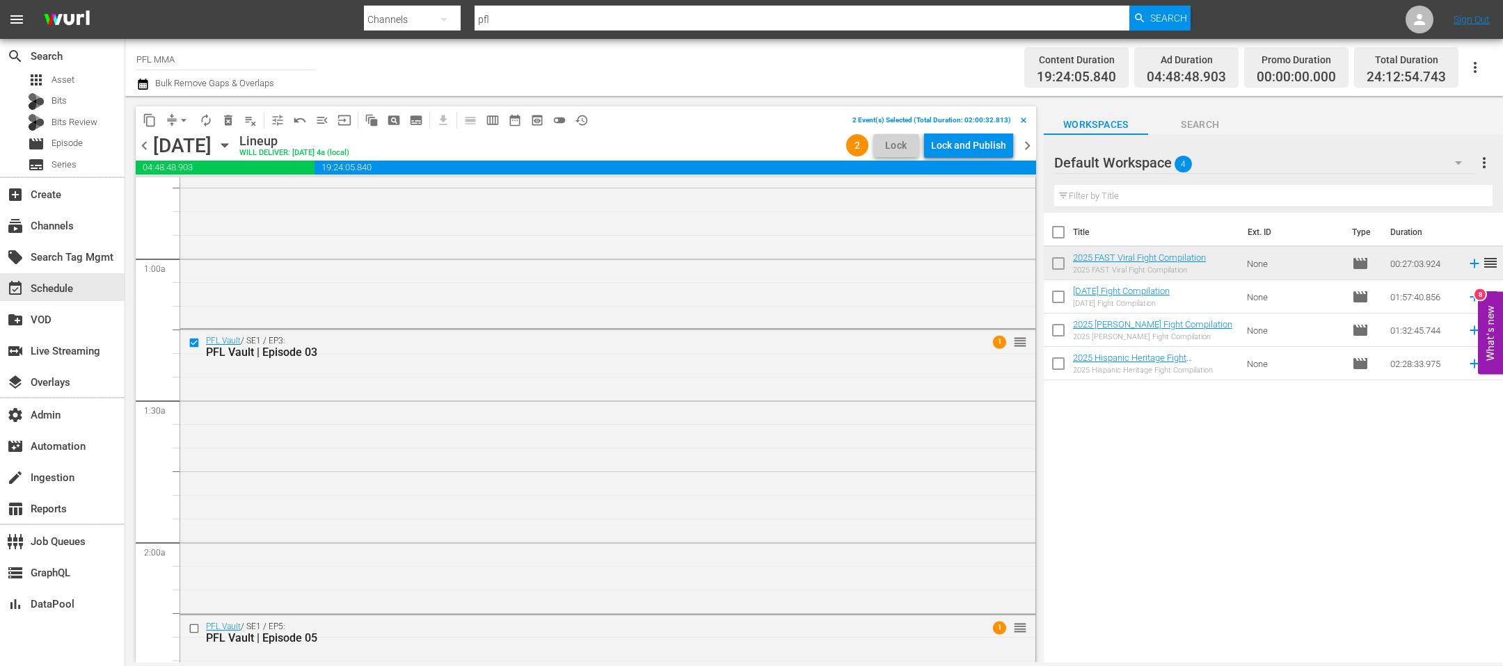
scroll to position [209, 0]
click at [191, 620] on input "checkbox" at bounding box center [196, 622] width 15 height 12
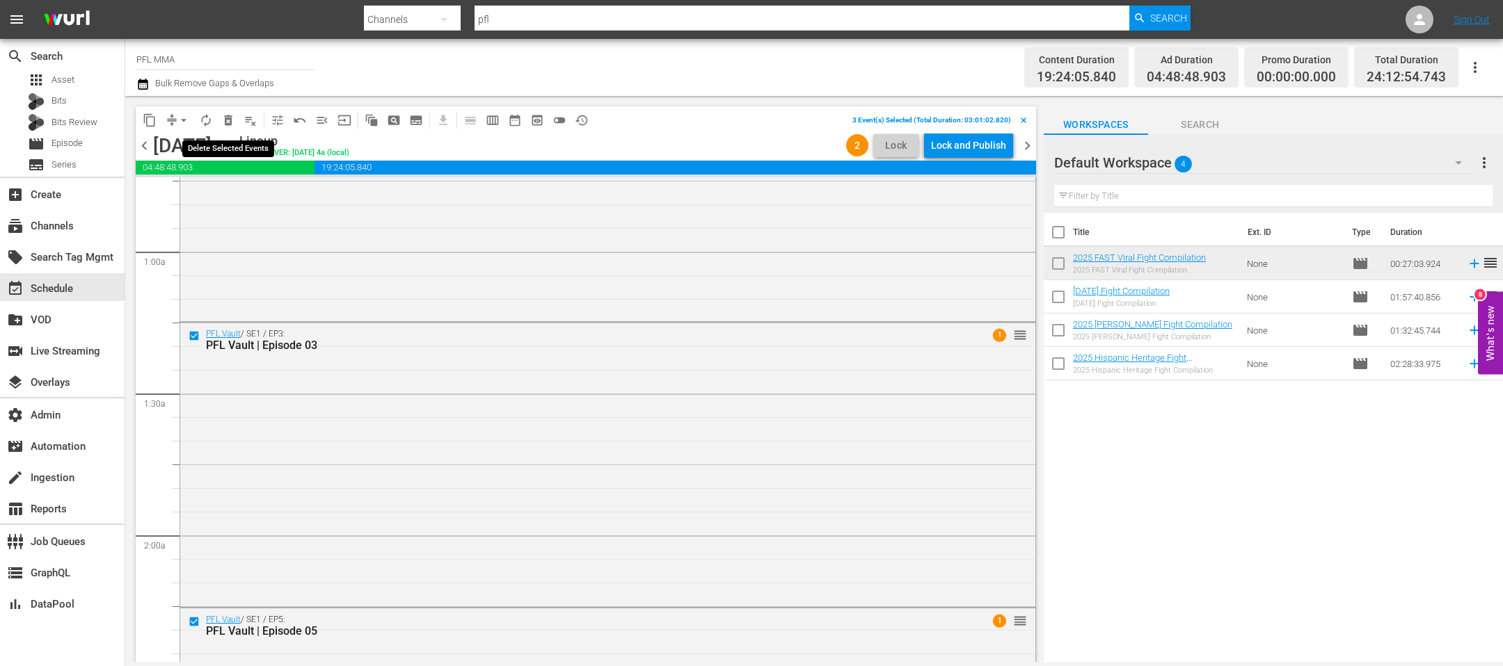
click at [225, 120] on span "delete_forever_outlined" at bounding box center [228, 120] width 14 height 14
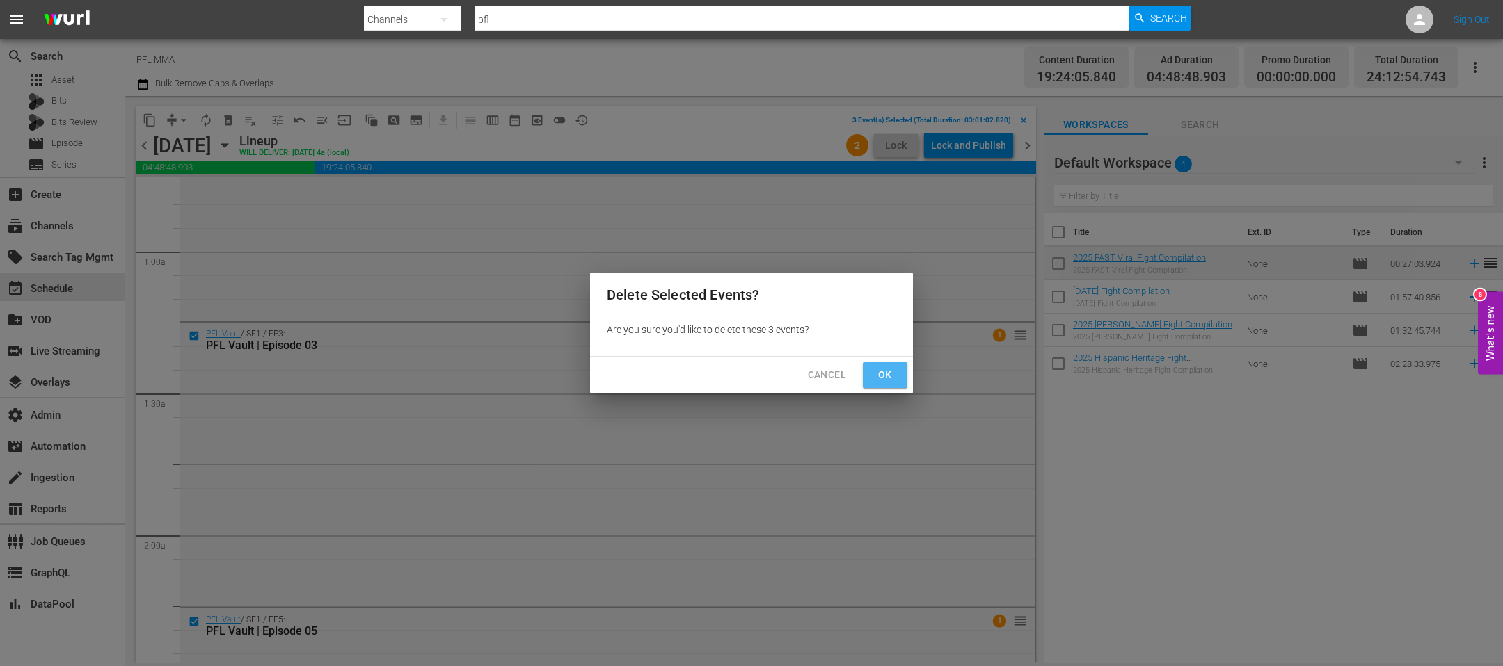
click at [885, 380] on span "Ok" at bounding box center [885, 375] width 22 height 17
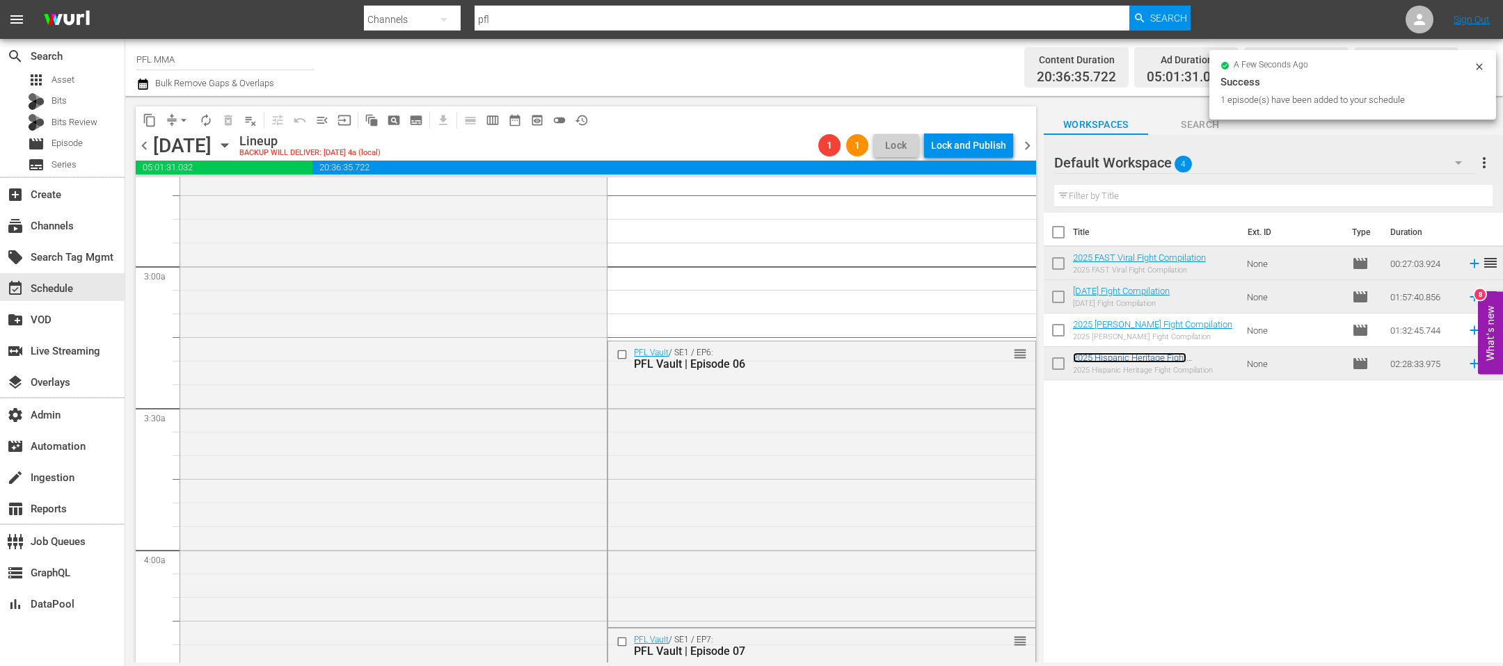
scroll to position [768, 0]
click at [624, 350] on input "checkbox" at bounding box center [623, 350] width 15 height 12
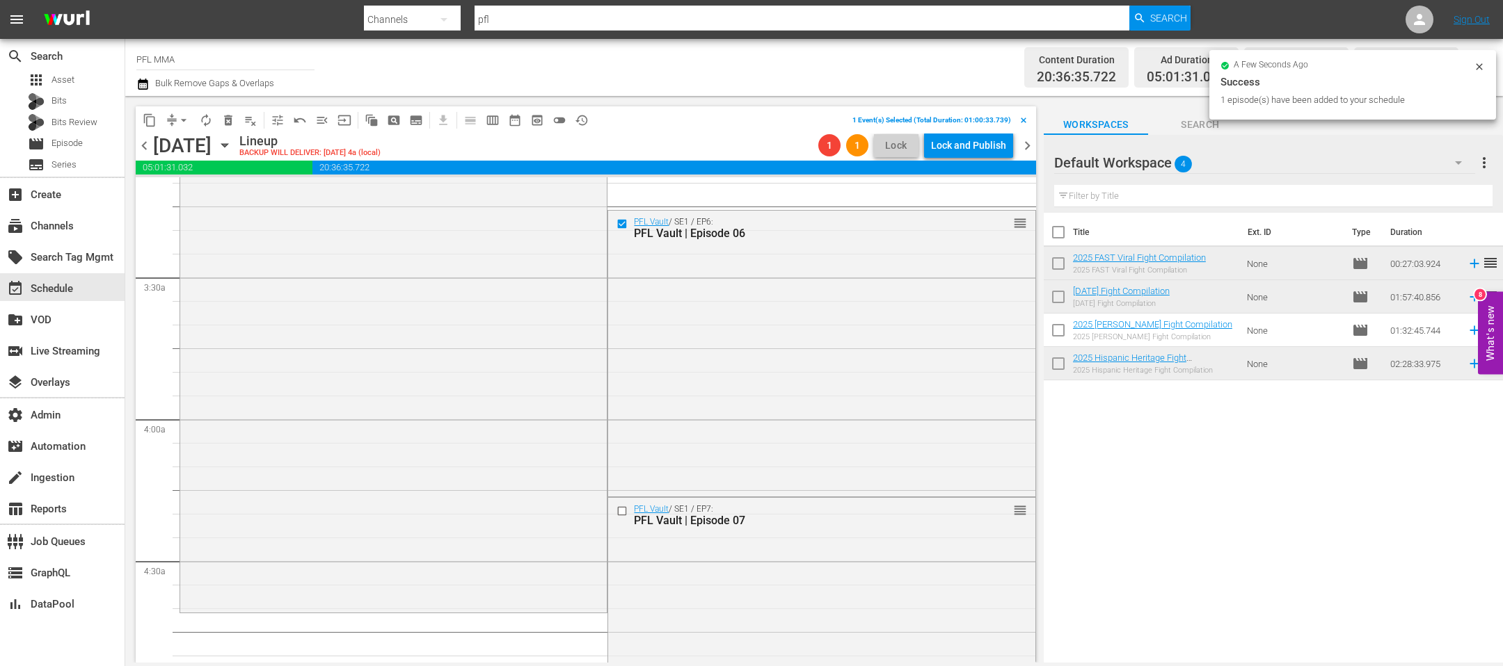
scroll to position [918, 0]
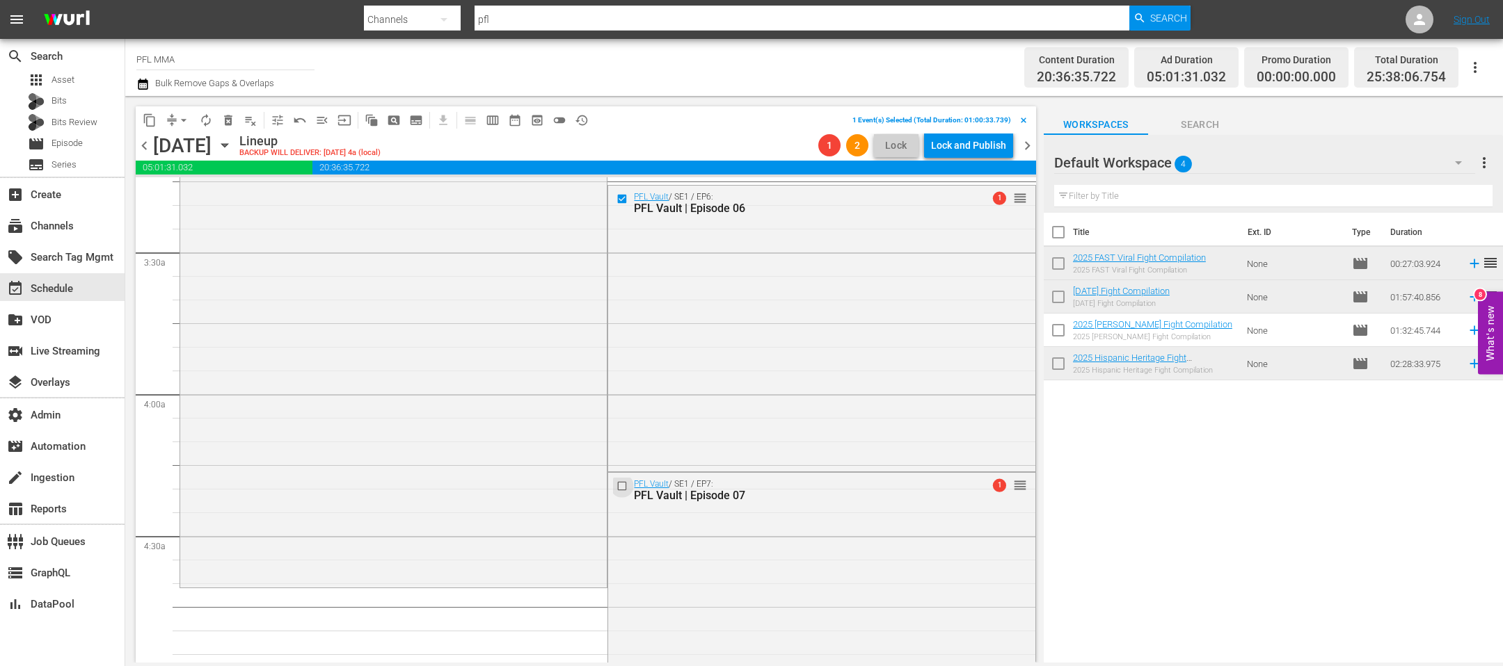
click at [620, 484] on input "checkbox" at bounding box center [623, 486] width 15 height 12
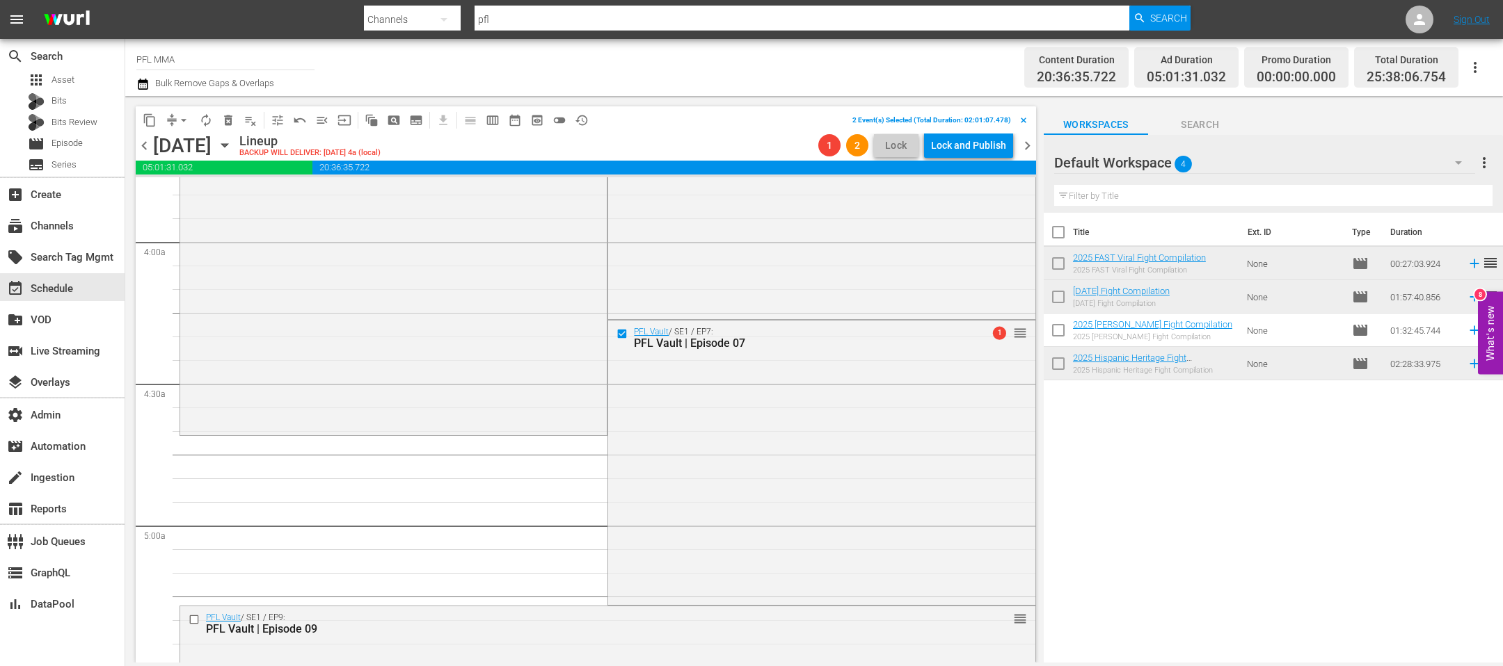
scroll to position [1155, 0]
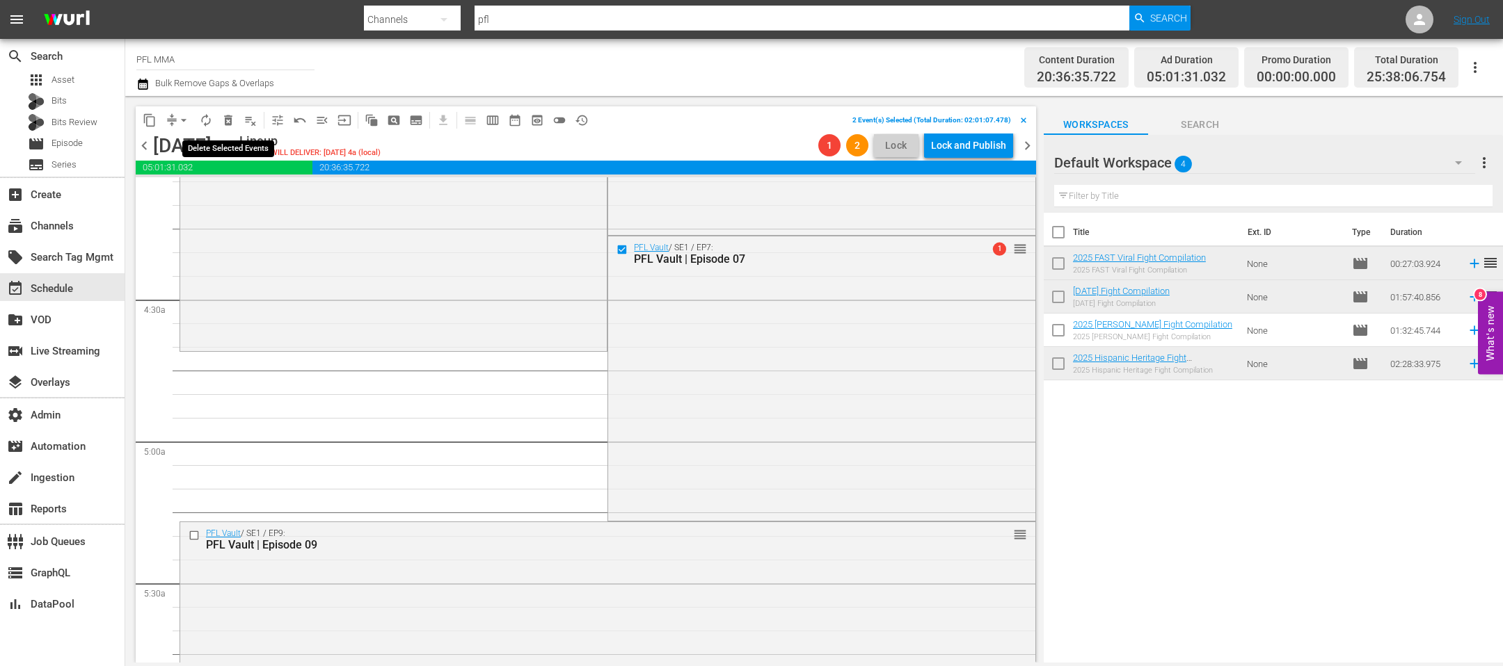
click at [227, 120] on span "delete_forever_outlined" at bounding box center [228, 120] width 14 height 14
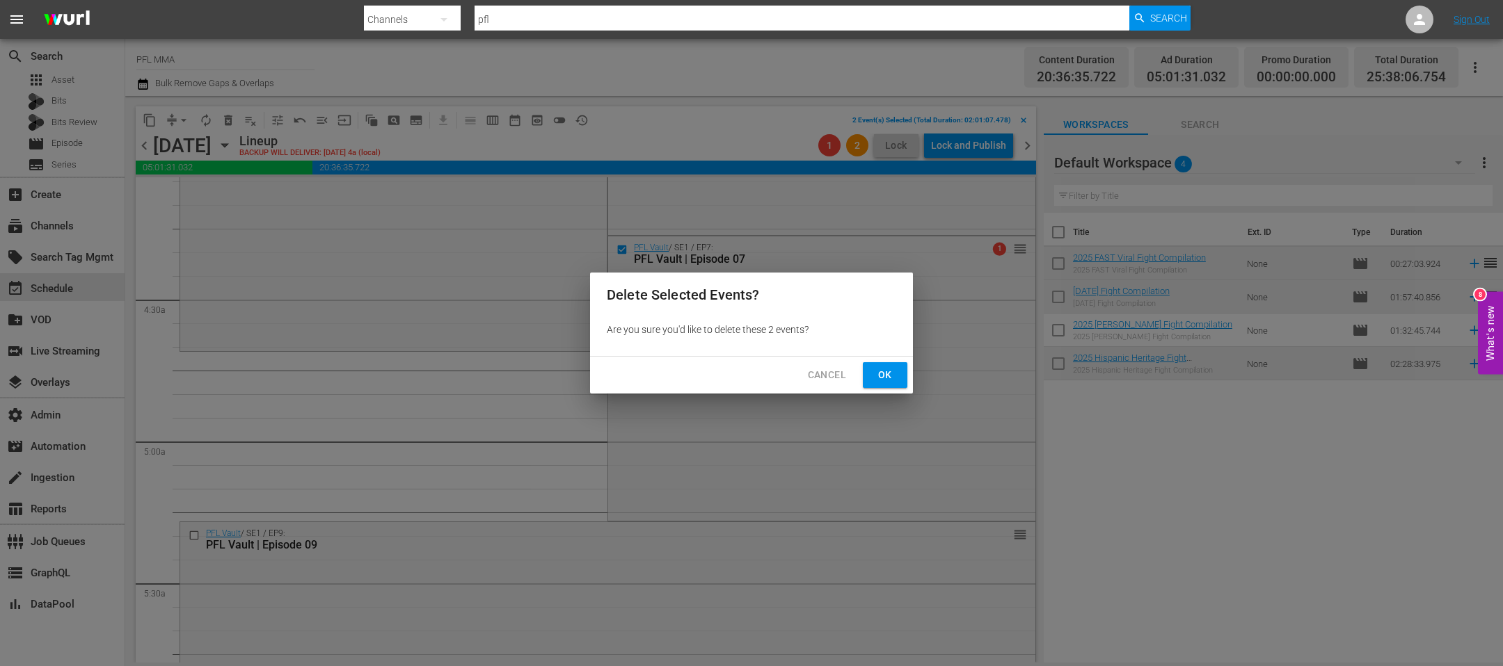
click at [896, 379] on button "Ok" at bounding box center [885, 375] width 45 height 26
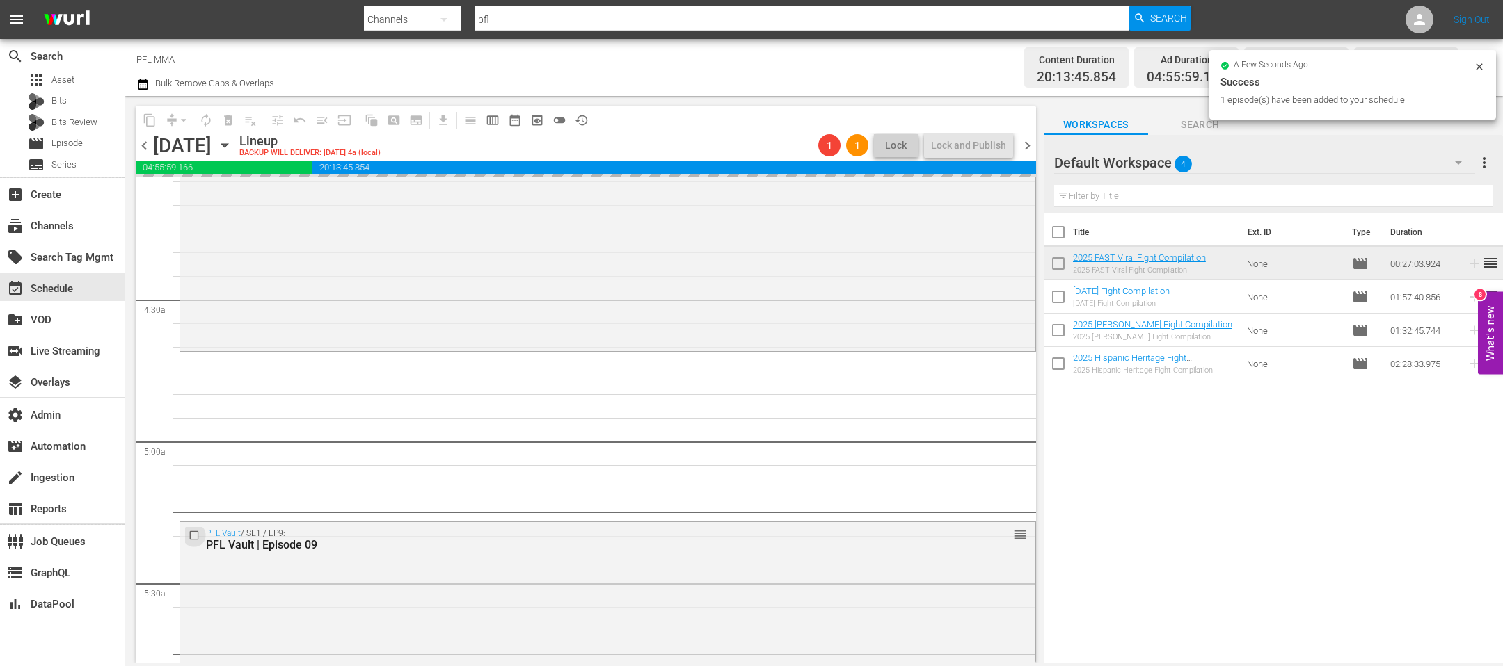
drag, startPoint x: 1151, startPoint y: 325, endPoint x: 198, endPoint y: 542, distance: 978.1
click at [196, 534] on input "checkbox" at bounding box center [196, 535] width 15 height 12
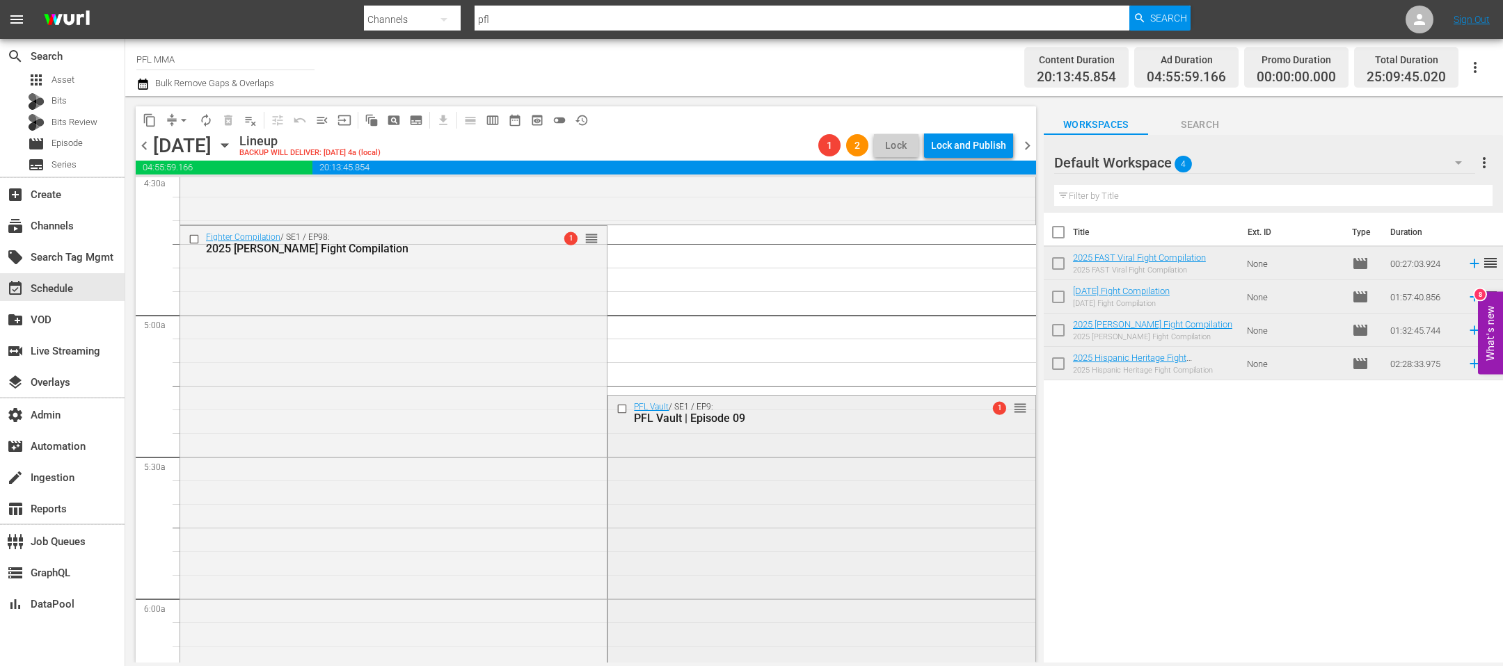
click at [618, 407] on input "checkbox" at bounding box center [623, 409] width 15 height 12
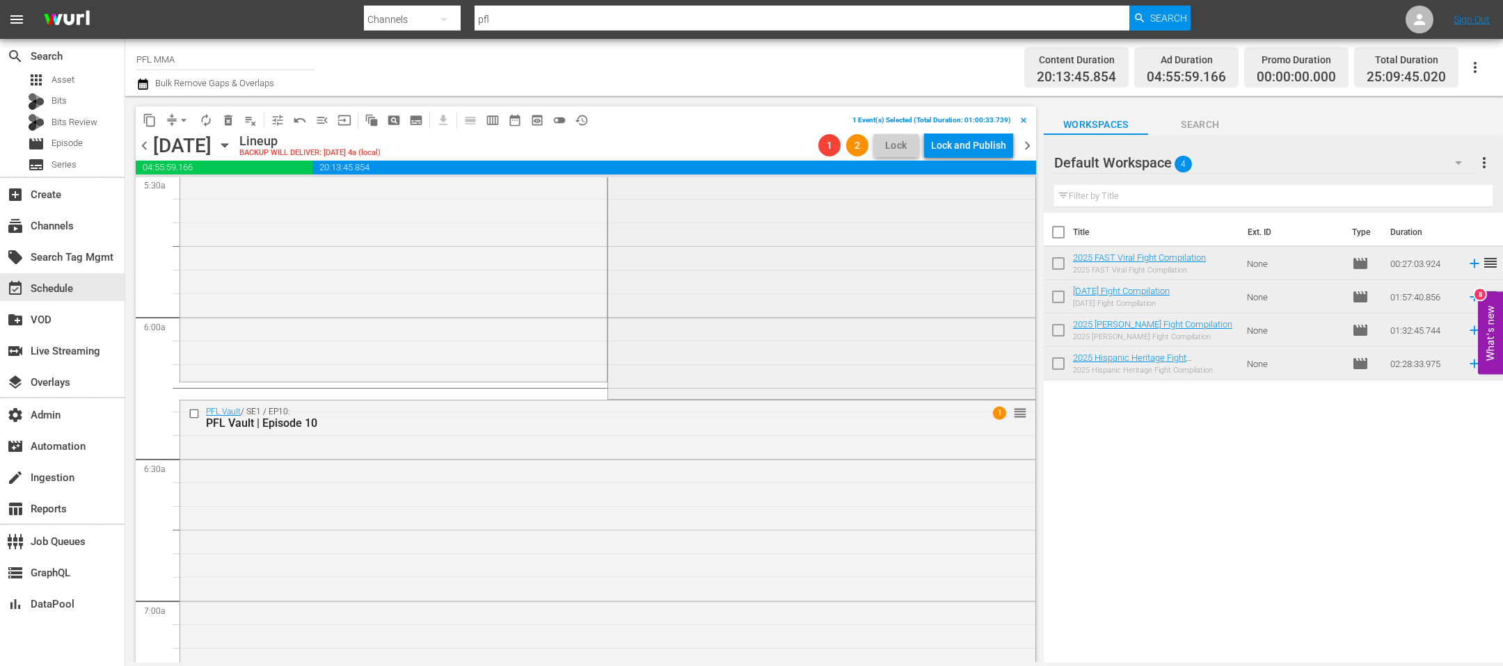
scroll to position [1561, 0]
click at [224, 113] on span "delete_forever_outlined" at bounding box center [228, 120] width 14 height 14
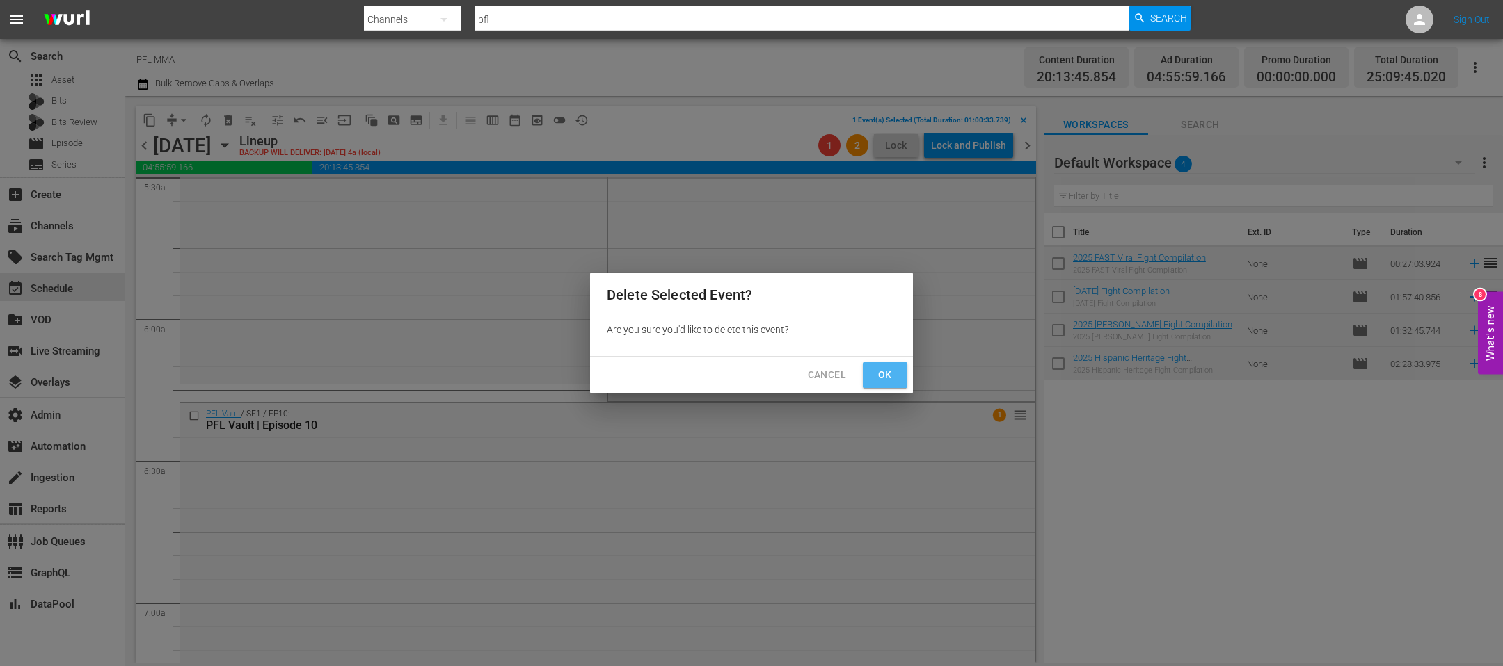
click at [869, 374] on button "Ok" at bounding box center [885, 375] width 45 height 26
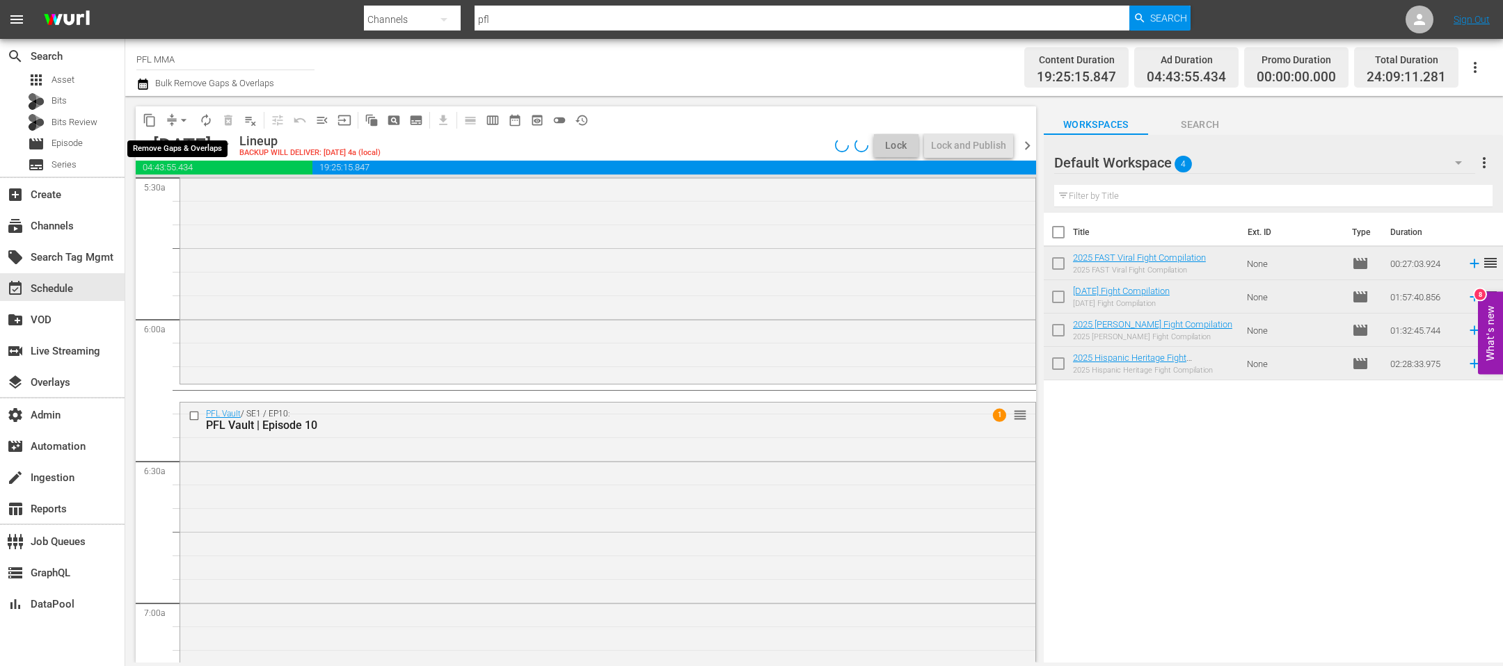
click at [184, 122] on span "arrow_drop_down" at bounding box center [184, 120] width 14 height 14
click at [192, 191] on li "Align to End of Previous Day" at bounding box center [184, 193] width 146 height 23
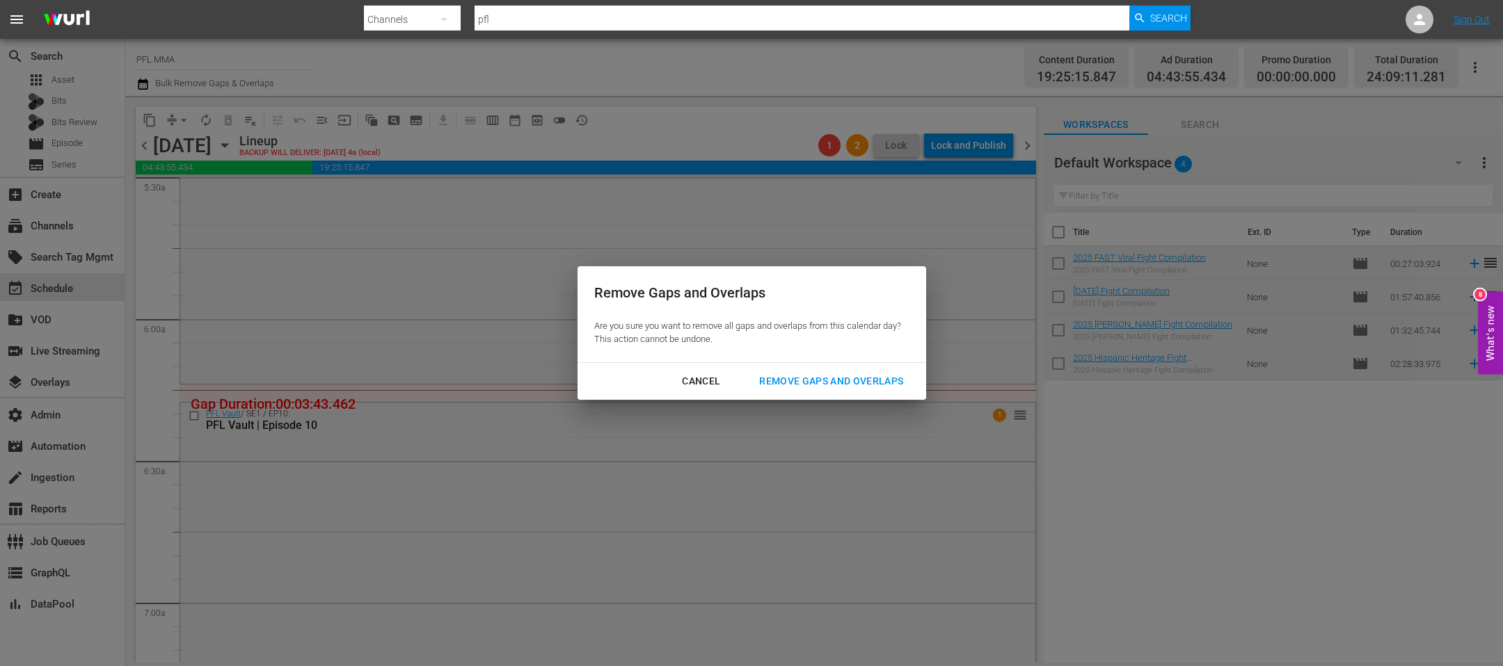
click at [851, 377] on div "Remove Gaps and Overlaps" at bounding box center [831, 381] width 166 height 17
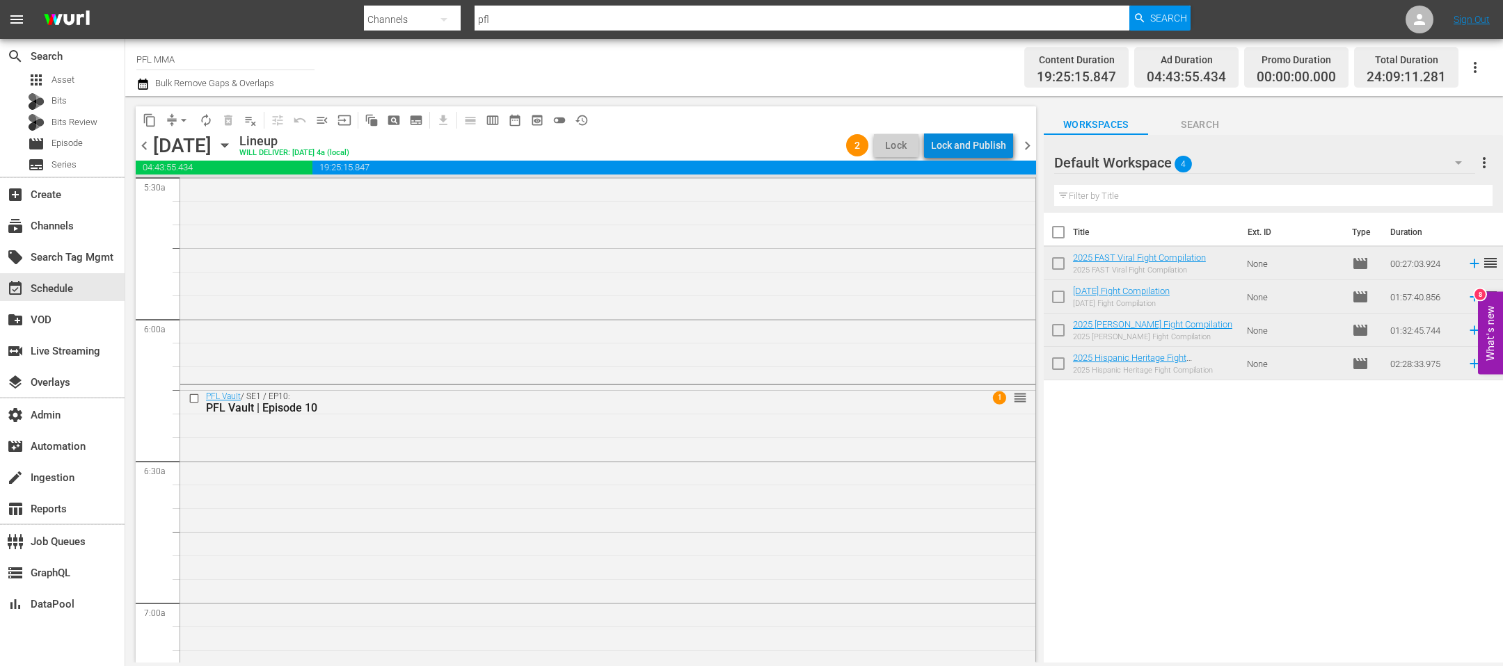
click at [982, 150] on div "Lock and Publish" at bounding box center [968, 145] width 75 height 25
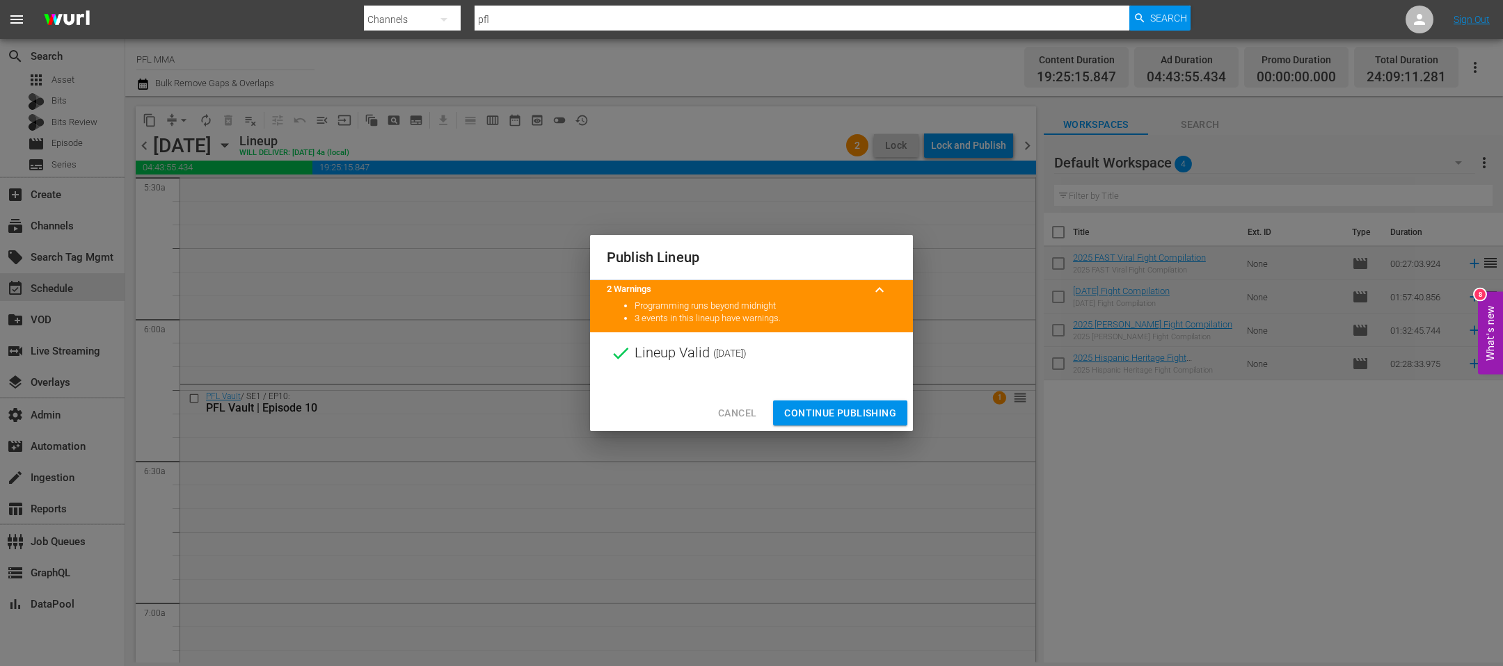
click at [871, 407] on span "Continue Publishing" at bounding box center [840, 413] width 112 height 17
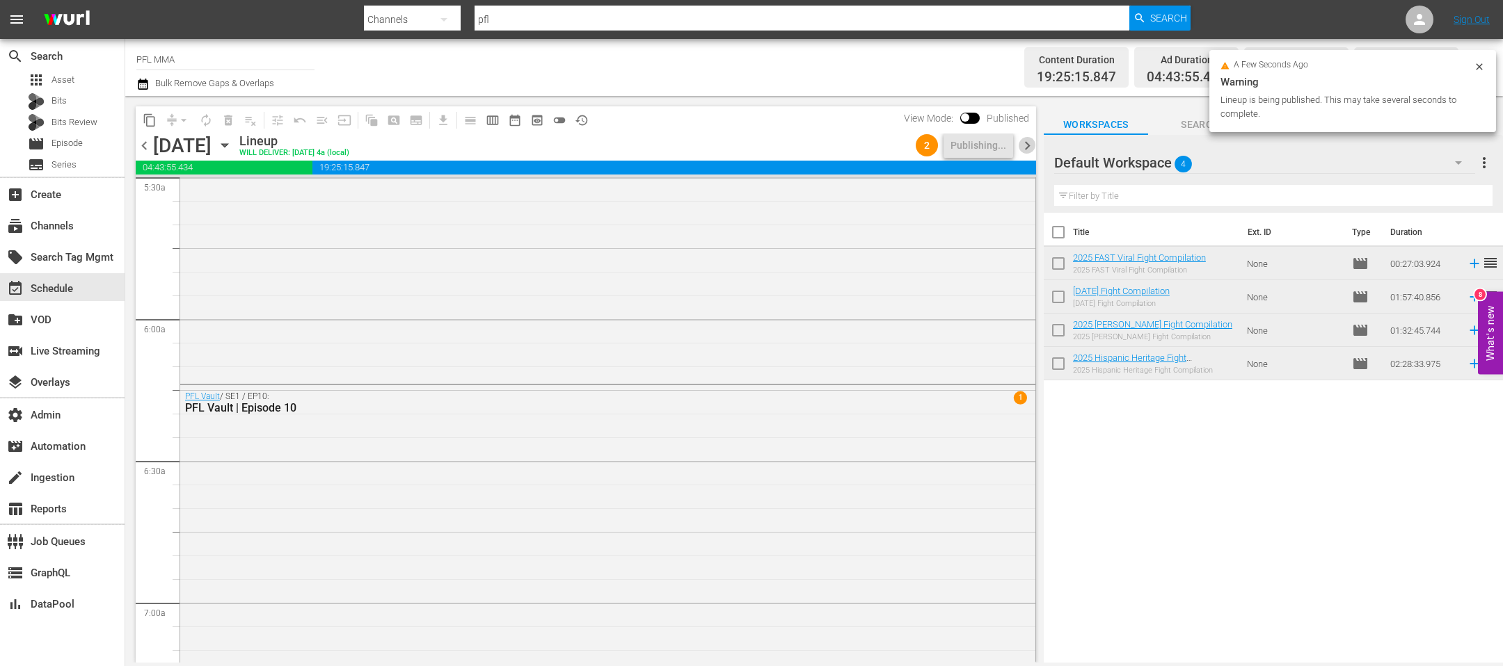
click at [1021, 141] on span "chevron_right" at bounding box center [1026, 145] width 17 height 17
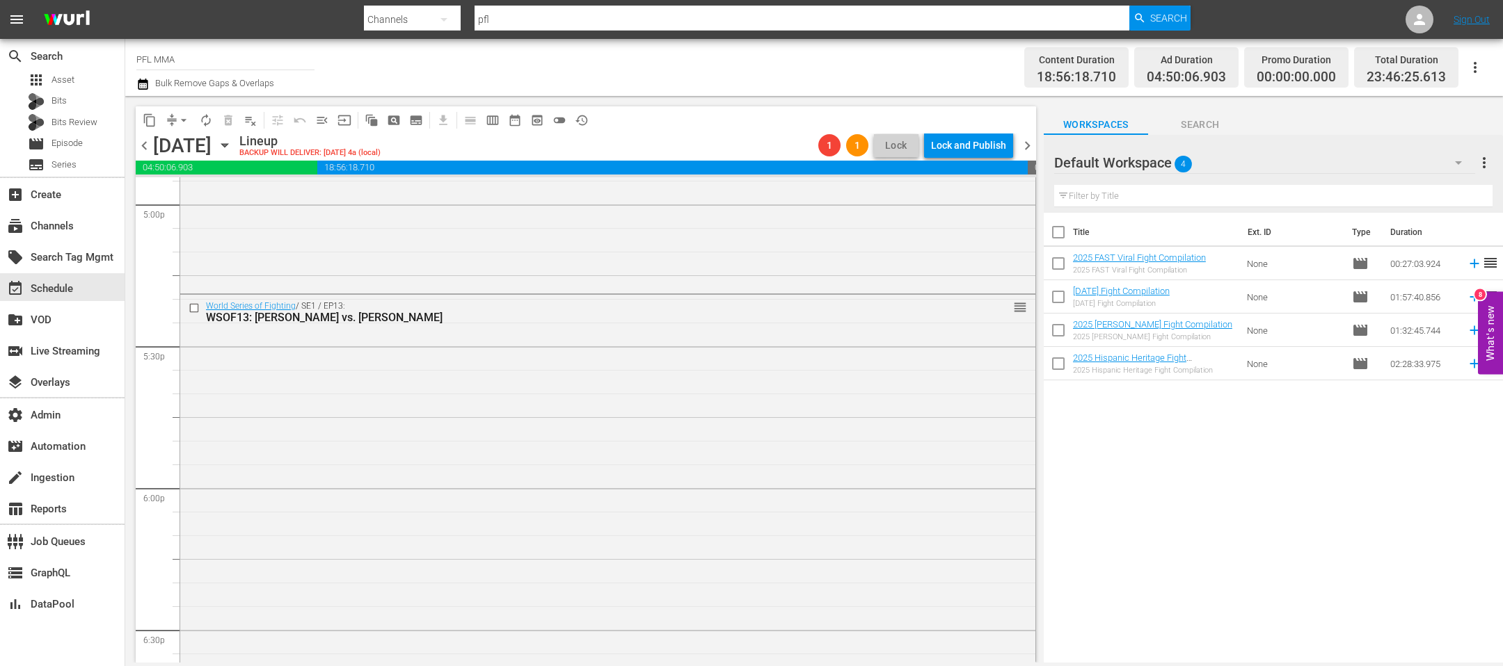
scroll to position [5391, 0]
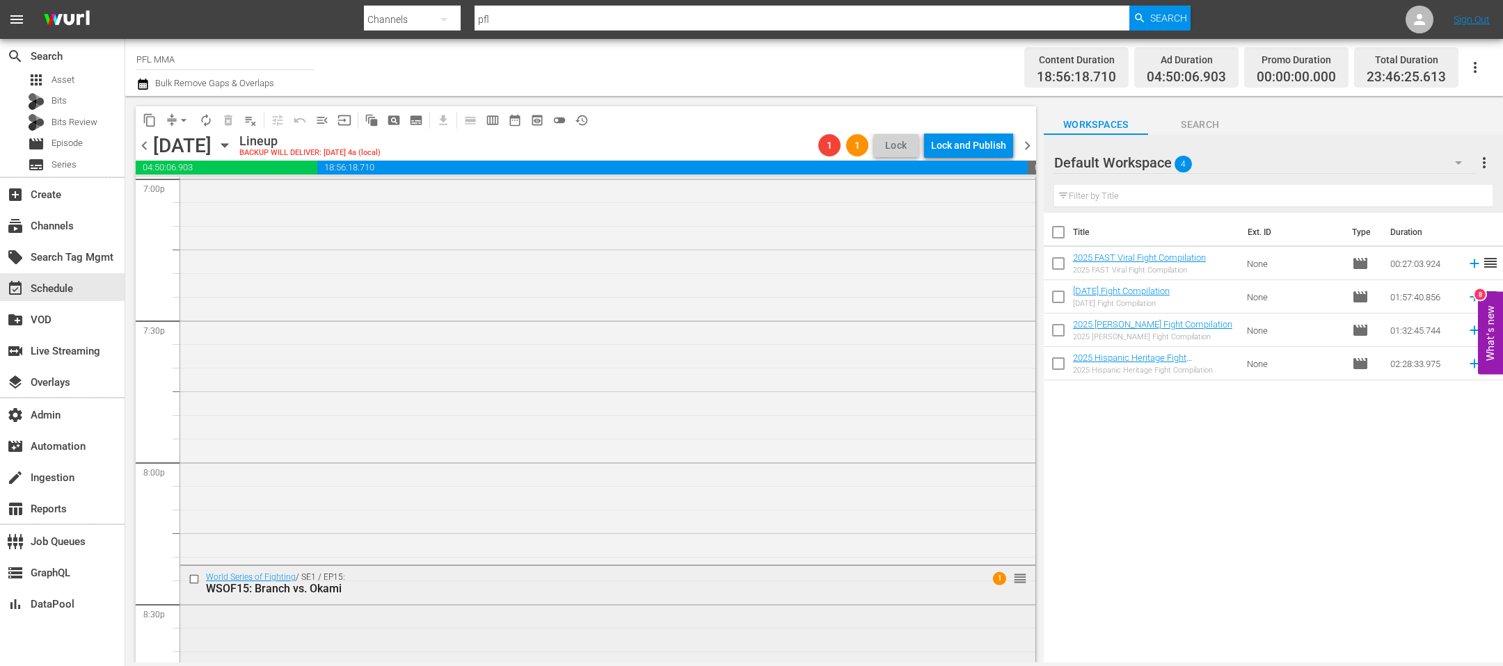
click at [192, 579] on input "checkbox" at bounding box center [196, 580] width 15 height 12
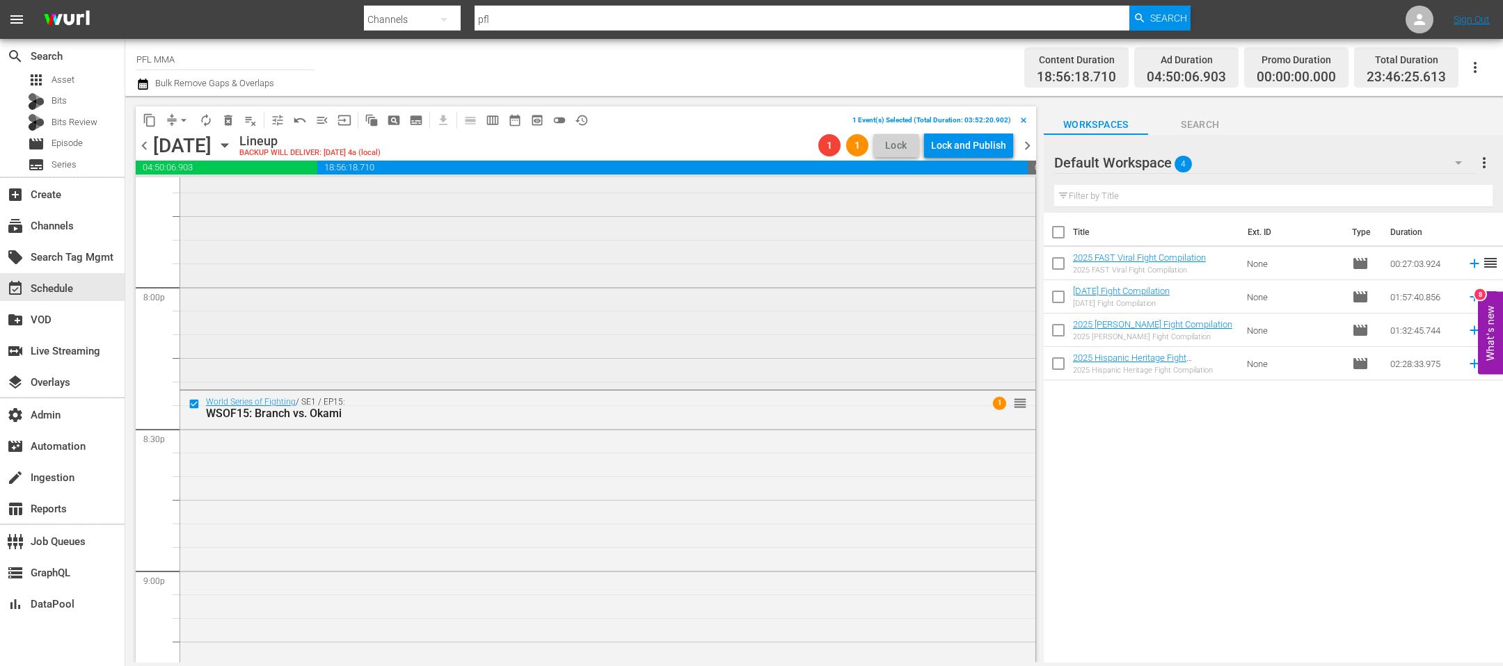
scroll to position [5577, 0]
click at [224, 111] on button "delete_forever_outlined" at bounding box center [228, 120] width 22 height 22
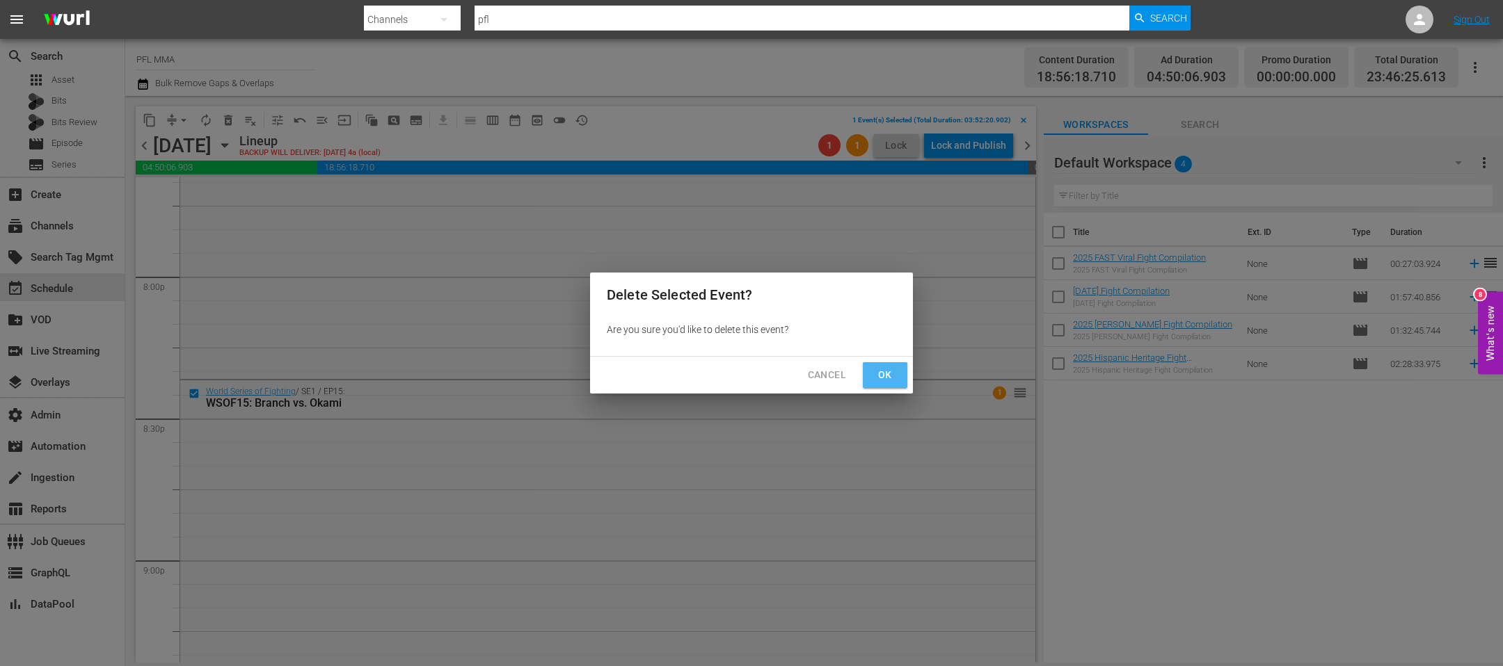
click at [870, 371] on button "Ok" at bounding box center [885, 375] width 45 height 26
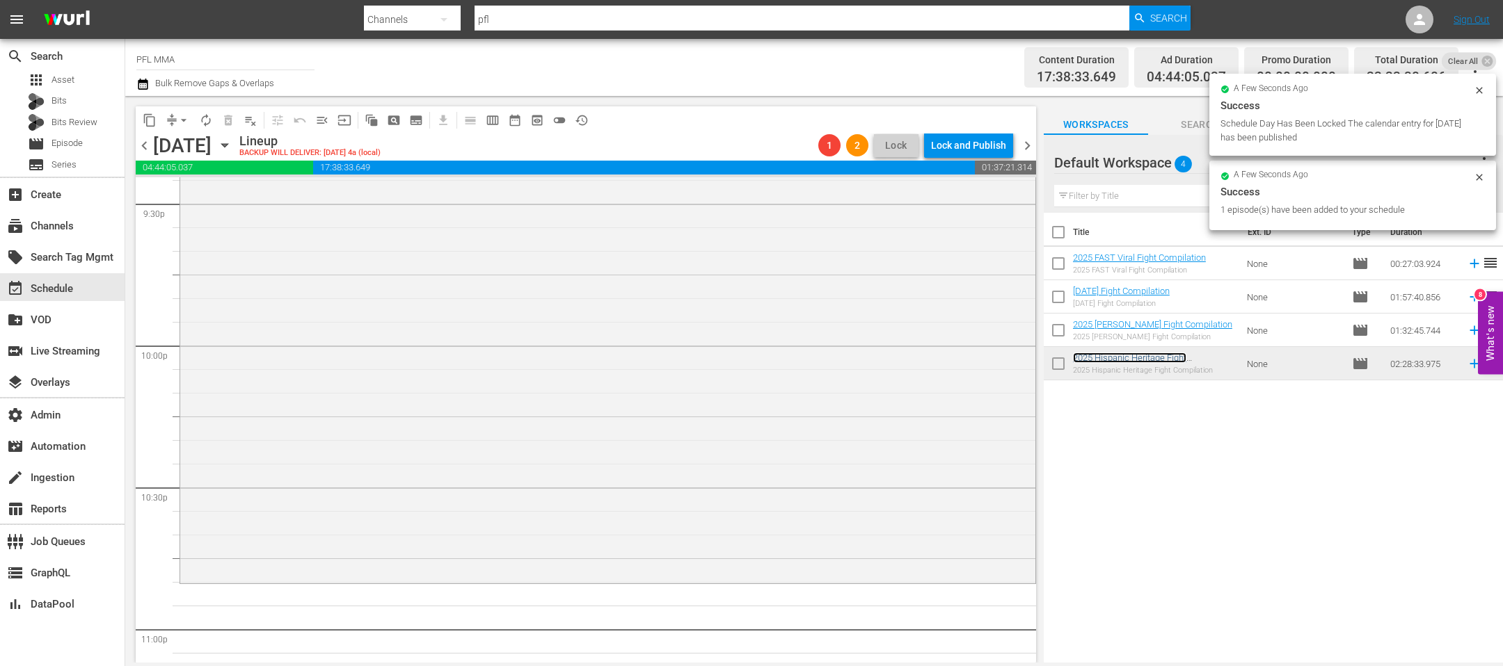
scroll to position [6325, 0]
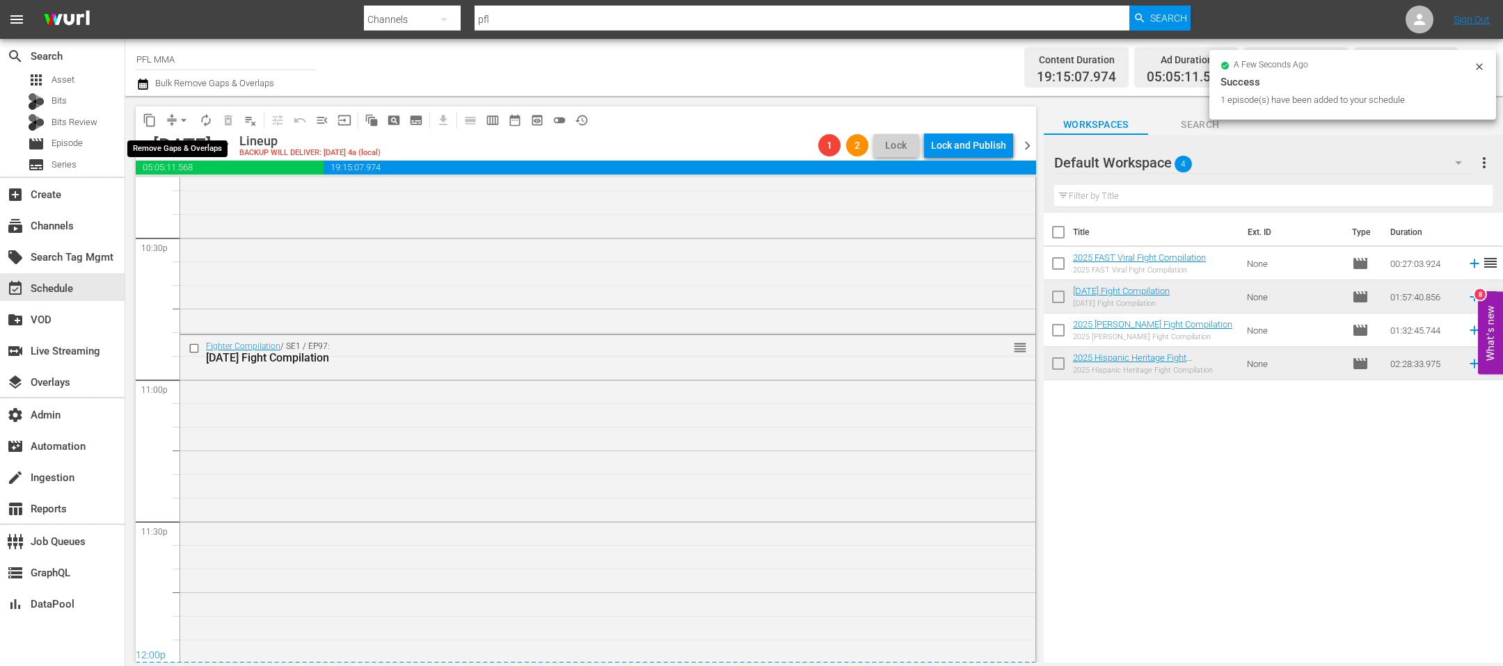
click at [177, 121] on span "arrow_drop_down" at bounding box center [184, 120] width 14 height 14
click at [180, 192] on li "Align to End of Previous Day" at bounding box center [184, 193] width 146 height 23
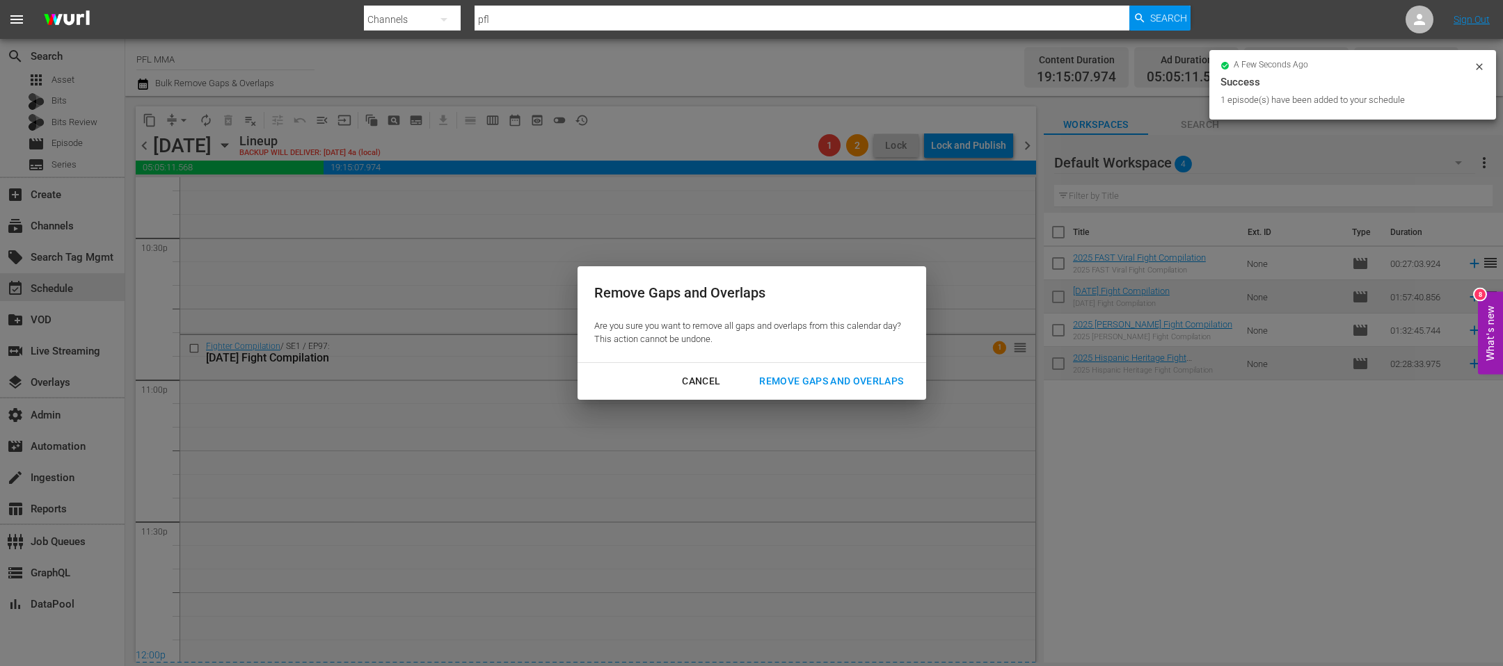
click at [814, 376] on div "Remove Gaps and Overlaps" at bounding box center [831, 381] width 166 height 17
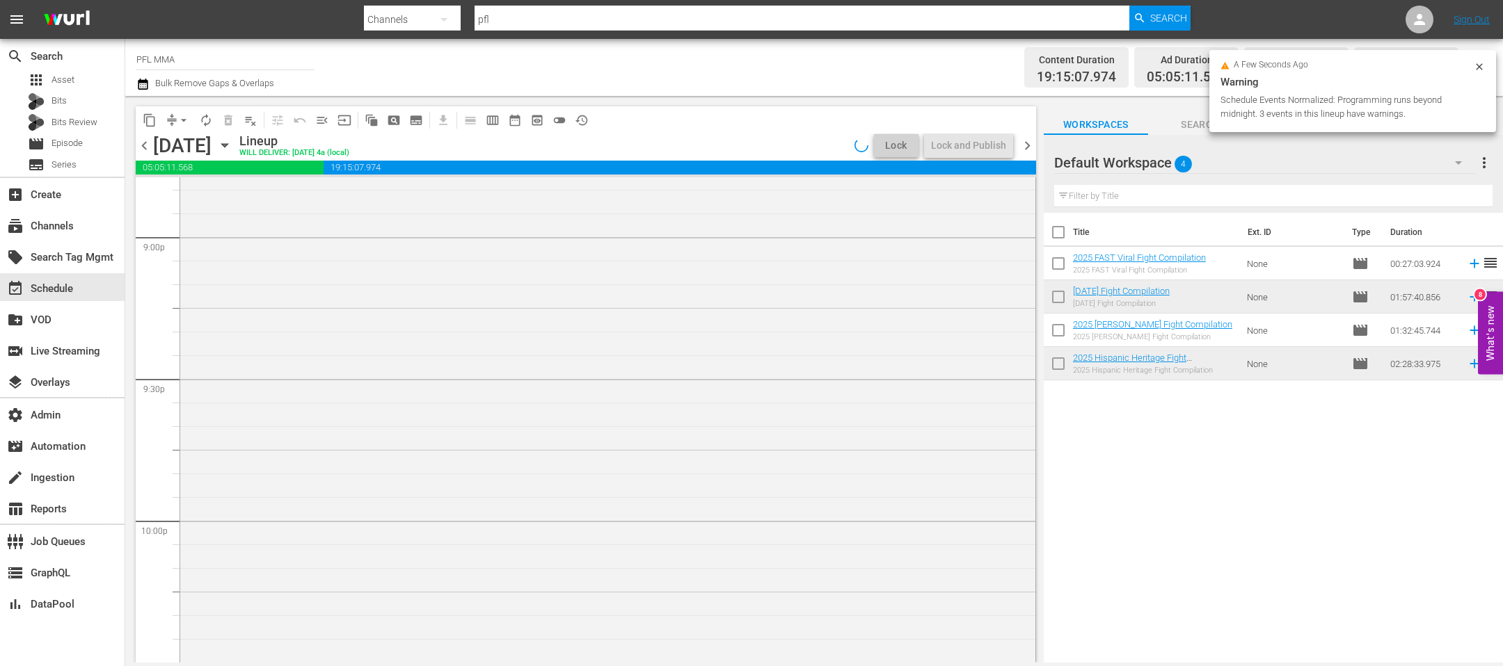
scroll to position [6535, 0]
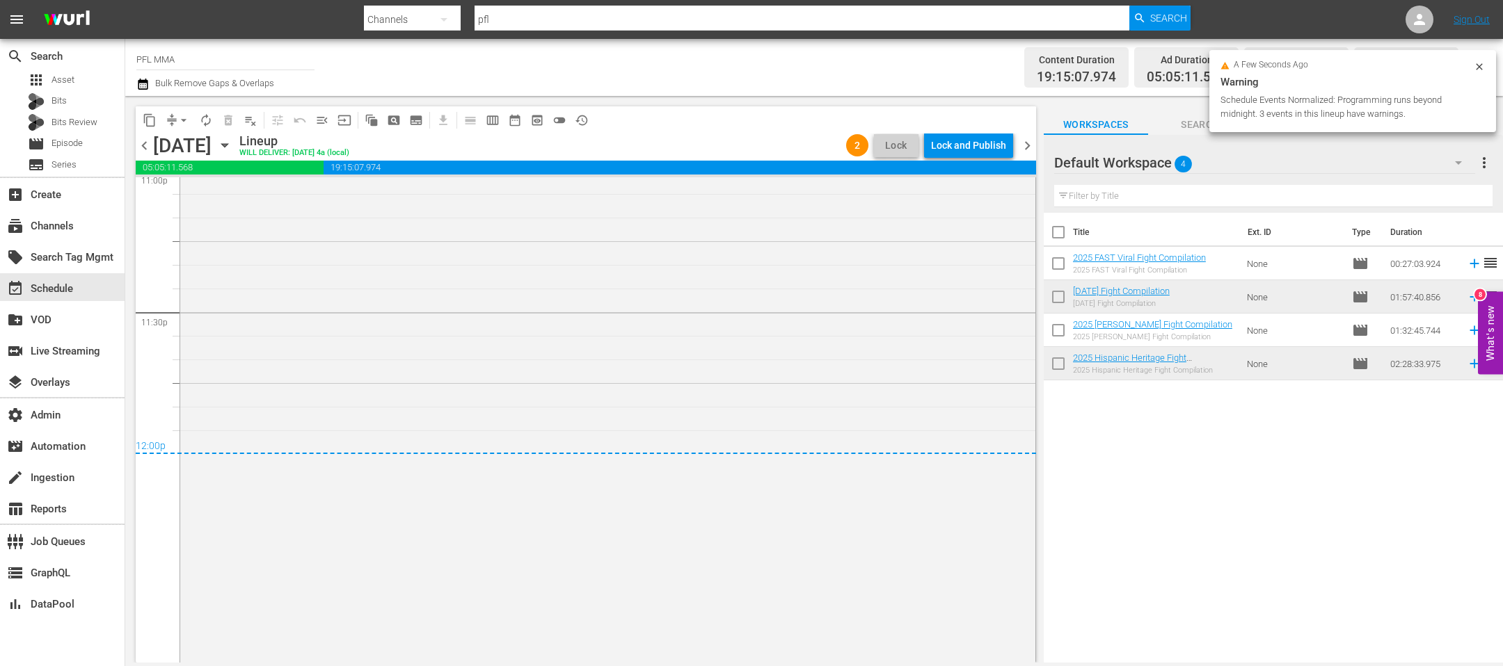
click at [978, 147] on div "Lock and Publish" at bounding box center [968, 145] width 75 height 25
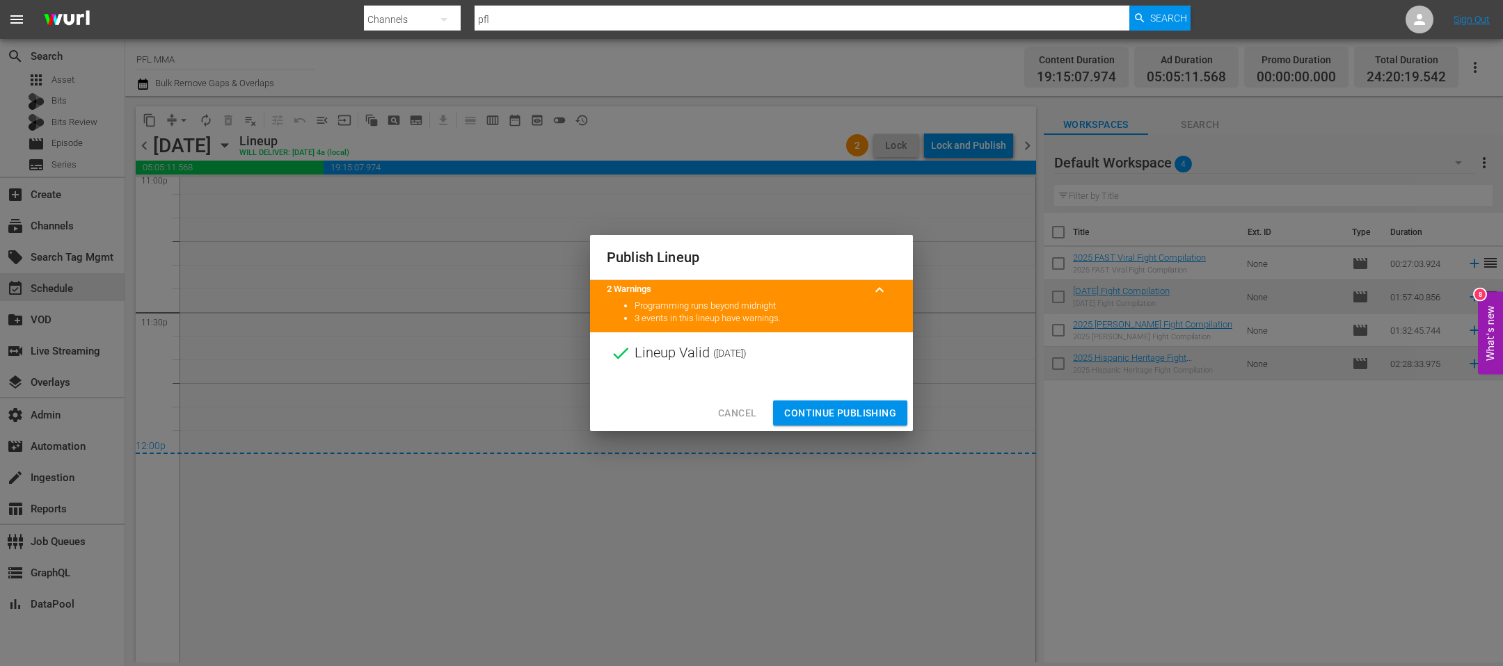
click at [881, 410] on span "Continue Publishing" at bounding box center [840, 413] width 112 height 17
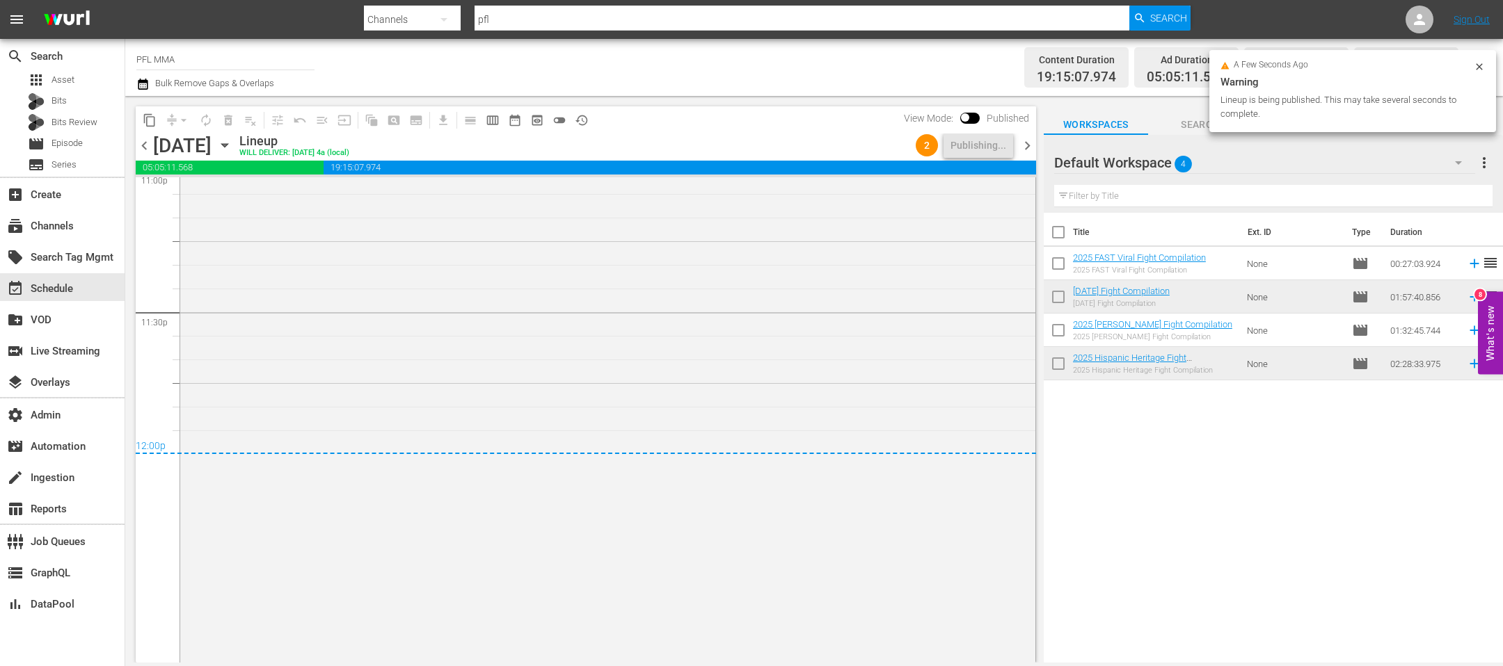
click at [1028, 145] on span "chevron_right" at bounding box center [1026, 145] width 17 height 17
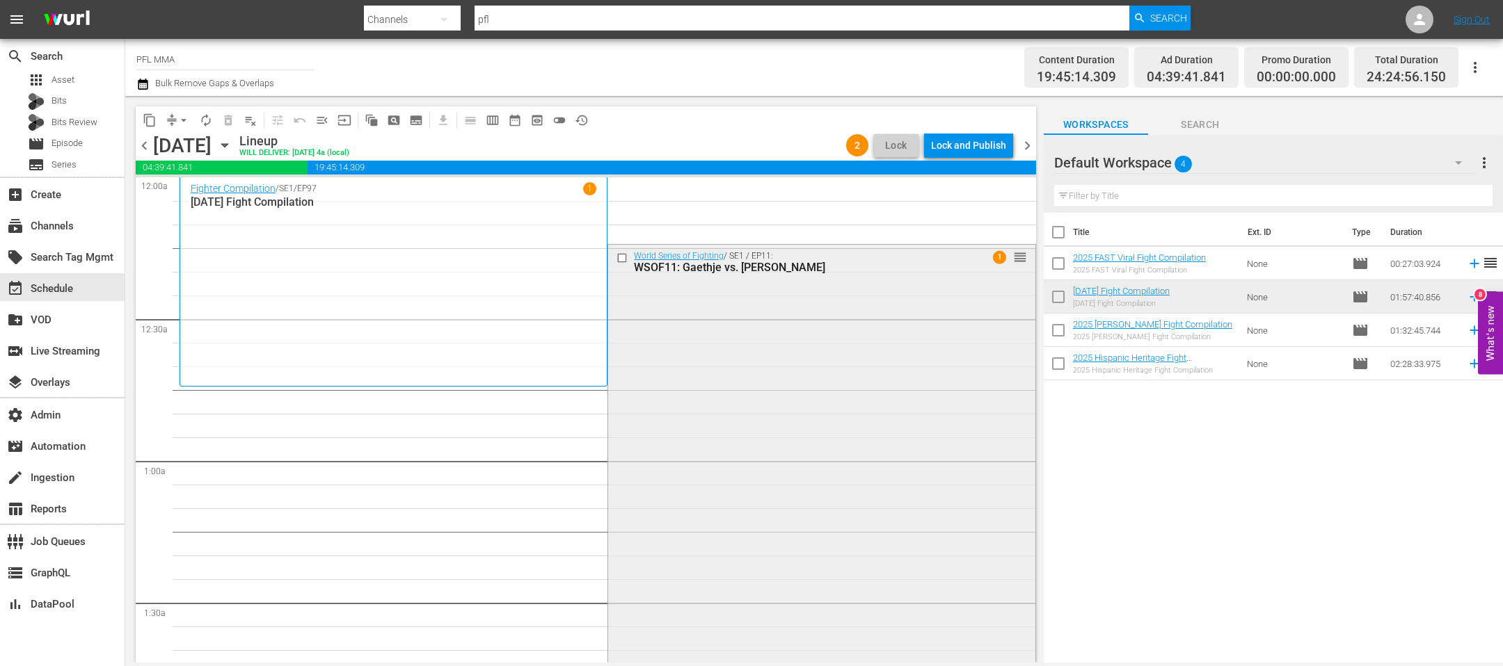
click at [620, 259] on input "checkbox" at bounding box center [623, 258] width 15 height 12
click at [182, 121] on span "arrow_drop_down" at bounding box center [184, 120] width 14 height 14
click at [200, 198] on li "Align to End of Previous Day" at bounding box center [184, 193] width 146 height 23
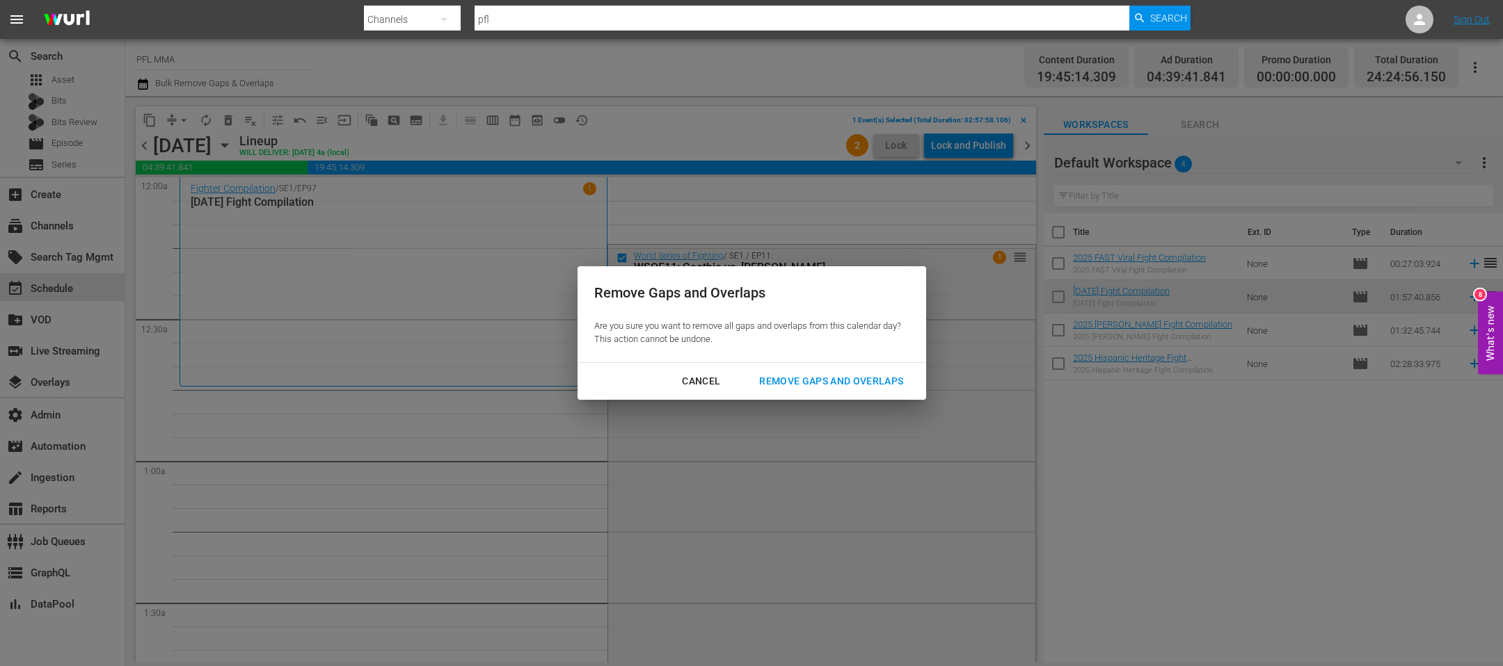
click at [799, 374] on button "Remove Gaps and Overlaps" at bounding box center [830, 382] width 177 height 26
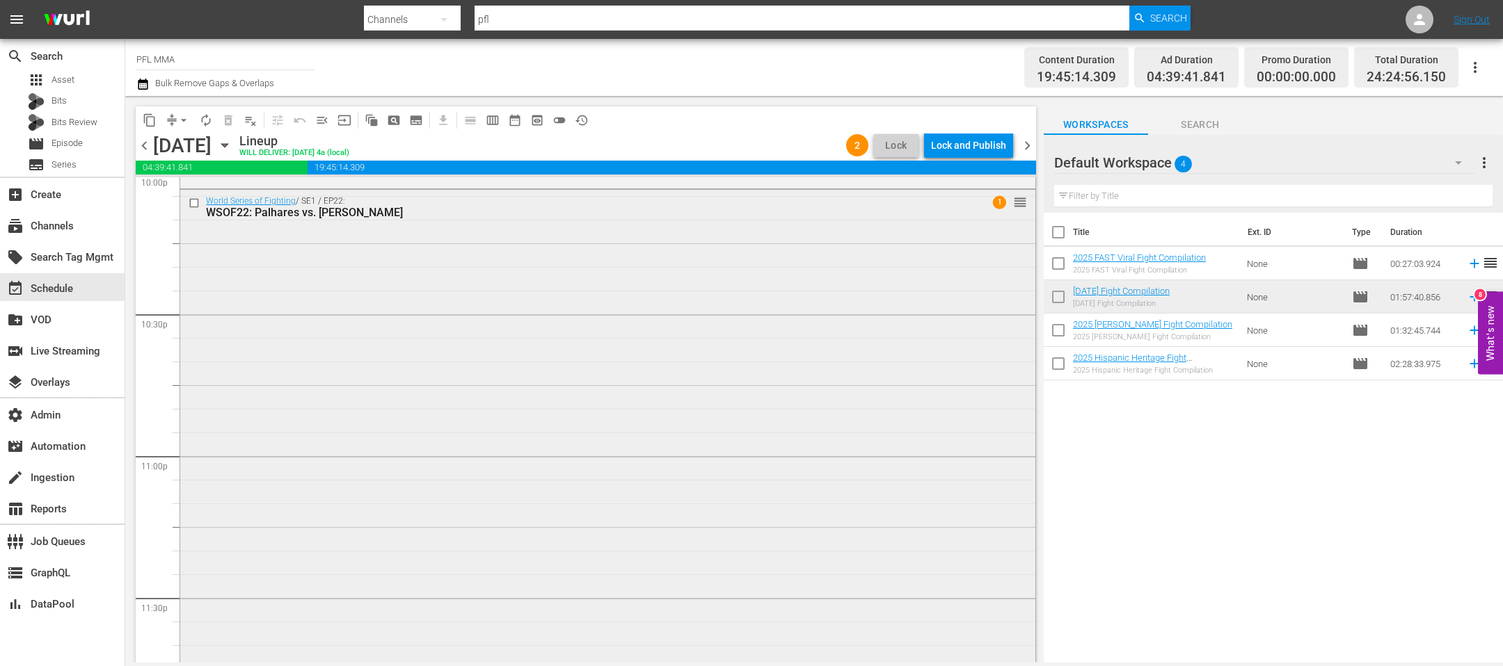
scroll to position [6085, 0]
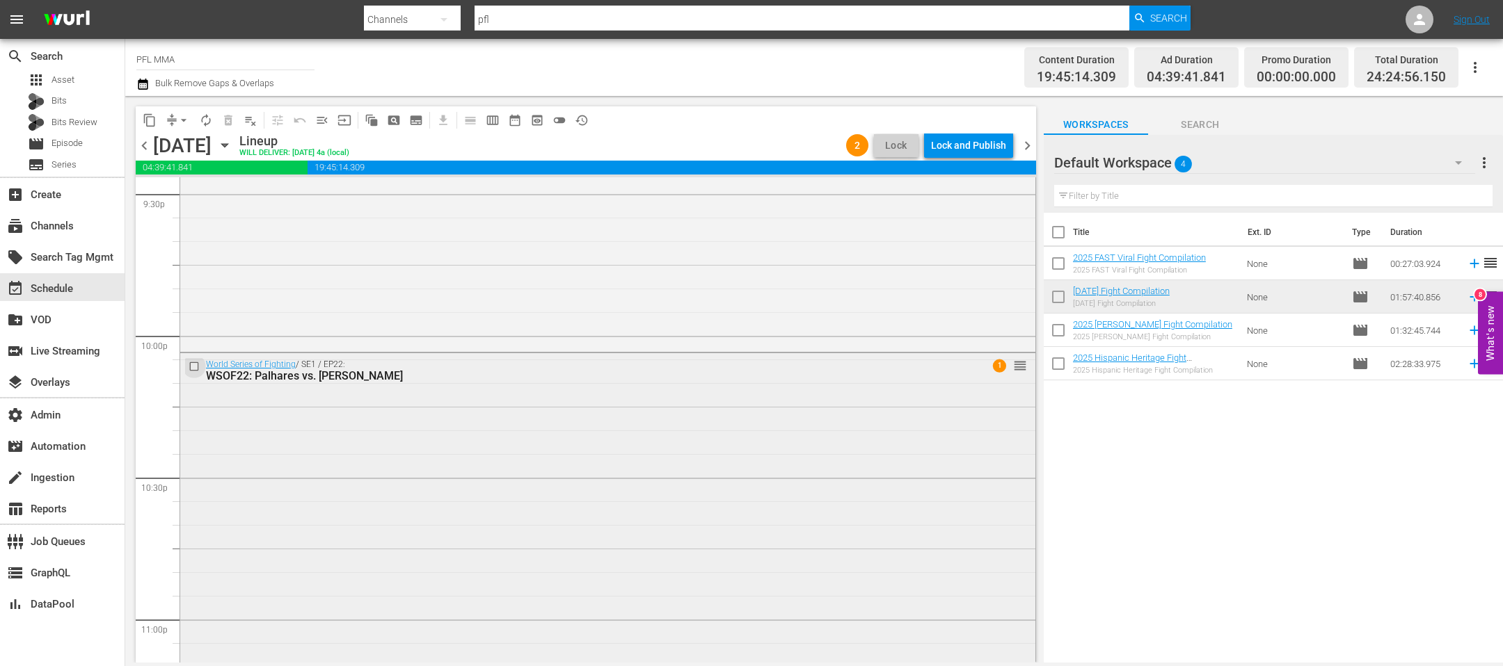
click at [196, 367] on input "checkbox" at bounding box center [196, 367] width 15 height 12
click at [235, 127] on button "delete_forever_outlined" at bounding box center [228, 120] width 22 height 22
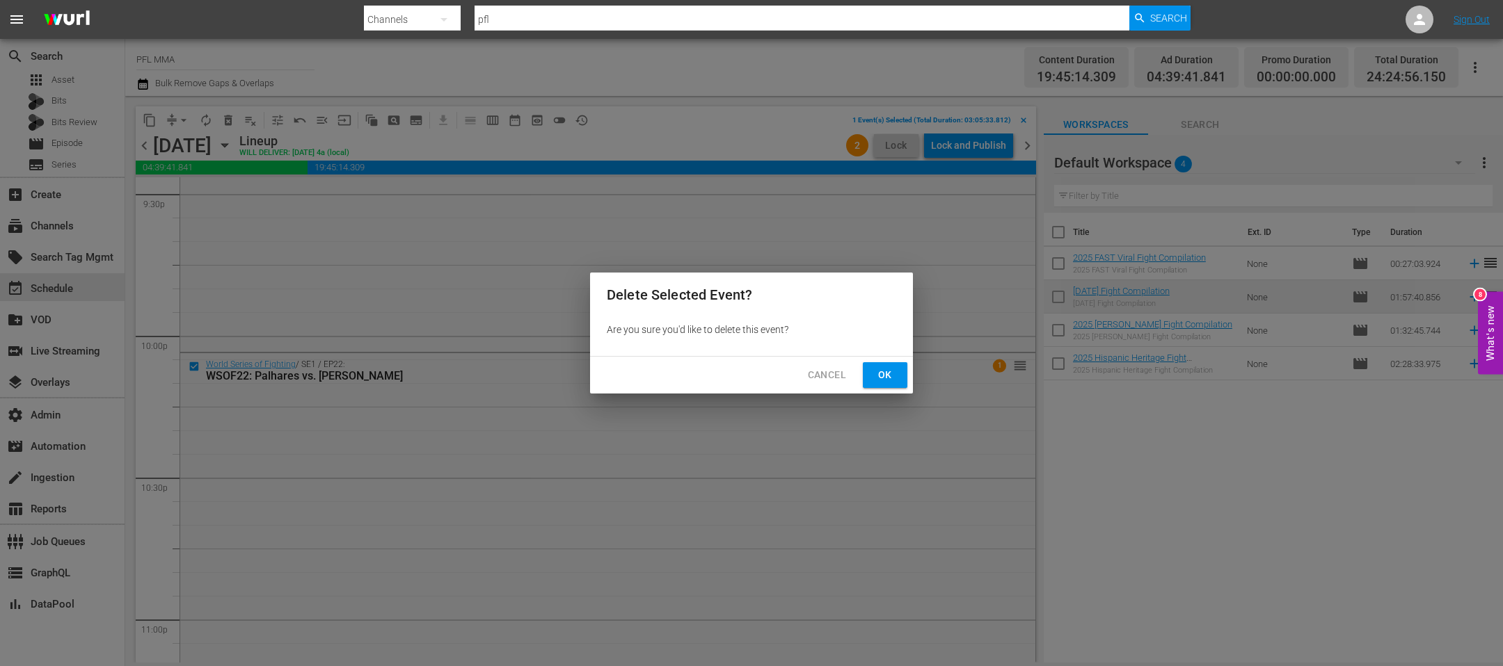
click at [889, 380] on span "Ok" at bounding box center [885, 375] width 22 height 17
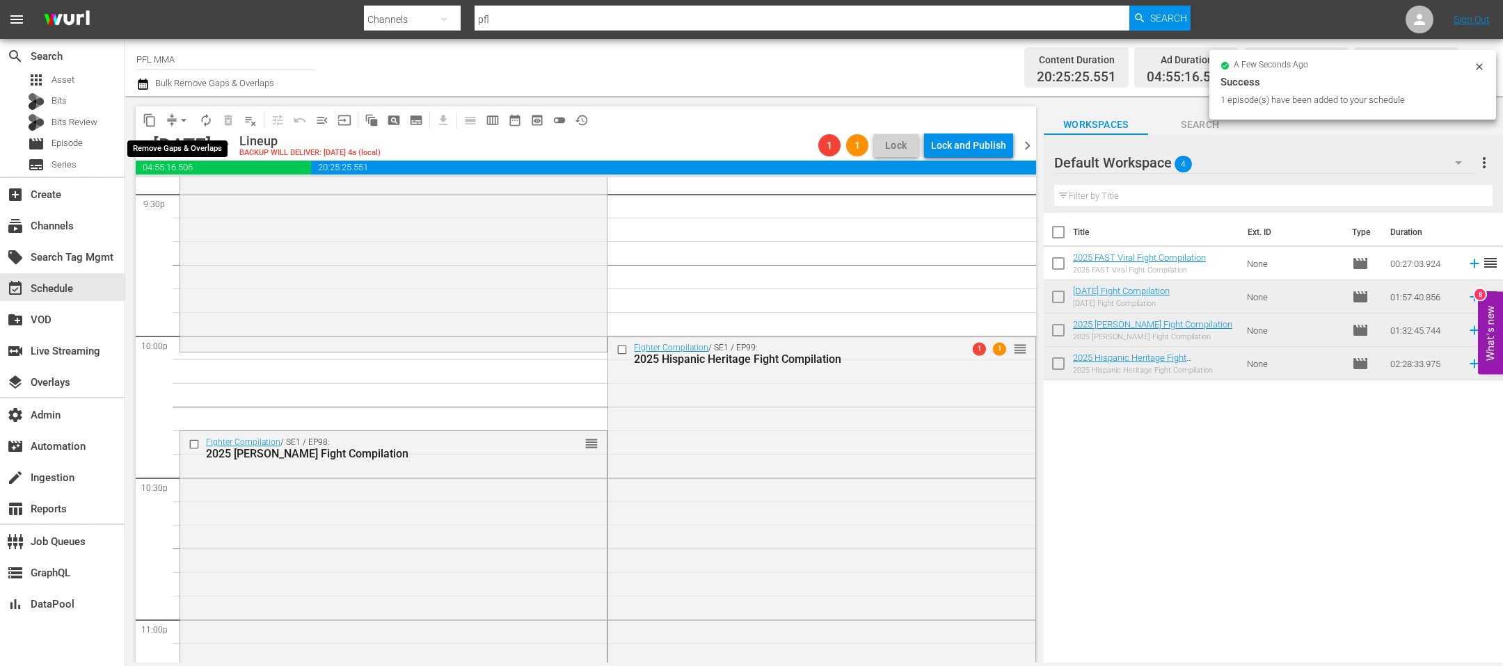
click at [182, 120] on span "arrow_drop_down" at bounding box center [184, 120] width 14 height 14
click at [190, 202] on li "Align to End of Previous Day" at bounding box center [184, 193] width 146 height 23
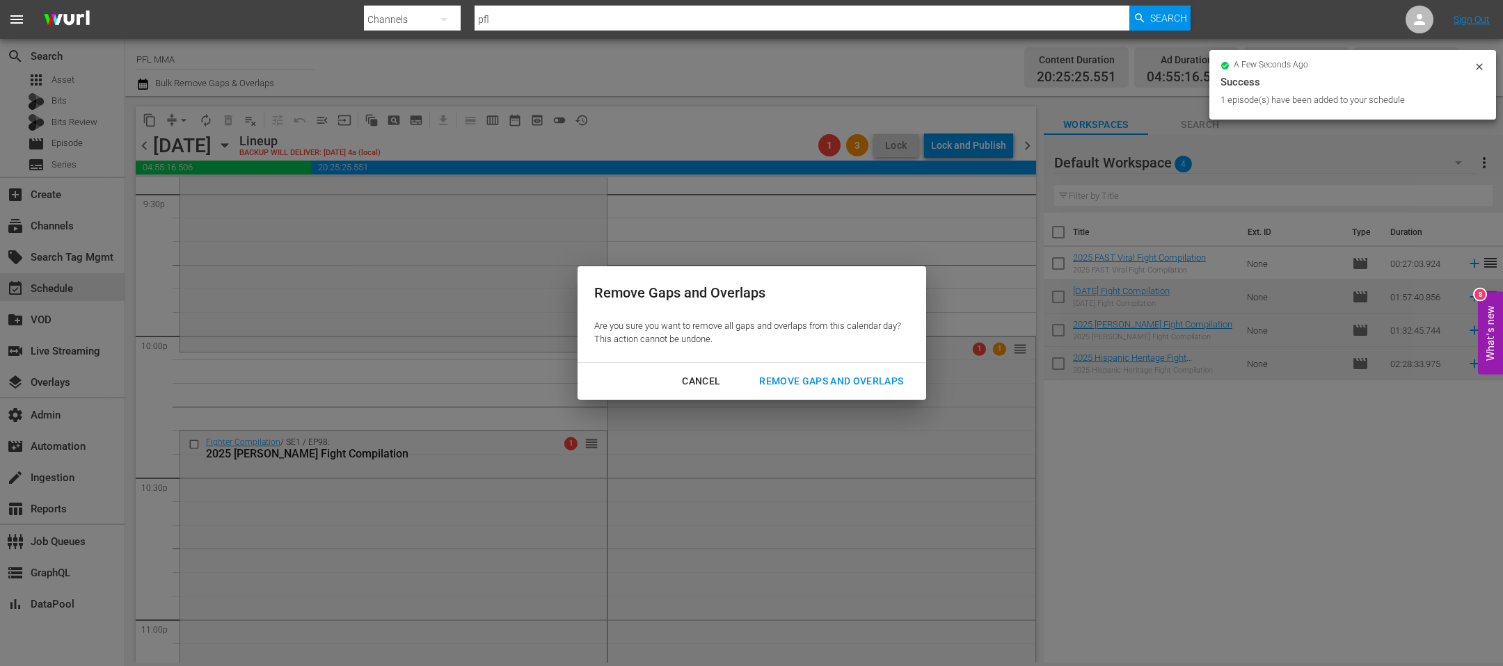
click at [863, 376] on div "Remove Gaps and Overlaps" at bounding box center [831, 381] width 166 height 17
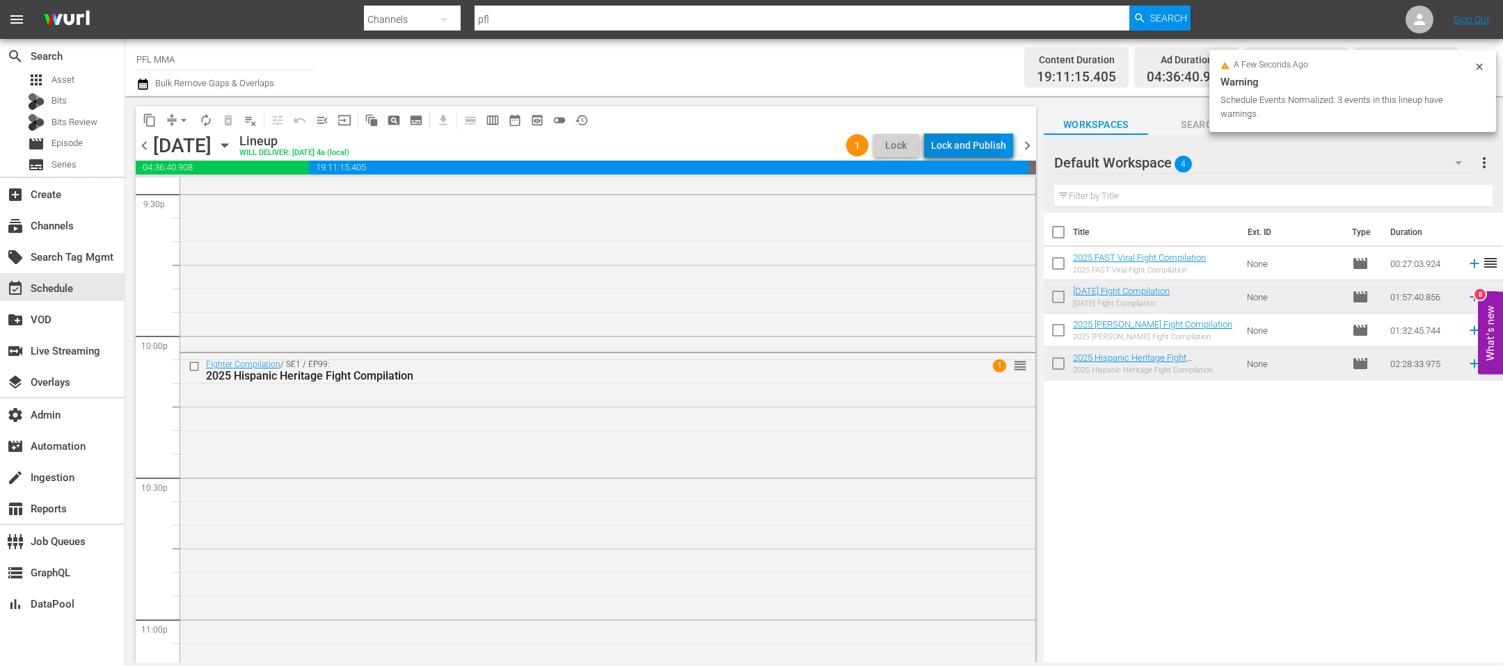
click at [967, 147] on div "Lock and Publish" at bounding box center [968, 145] width 75 height 25
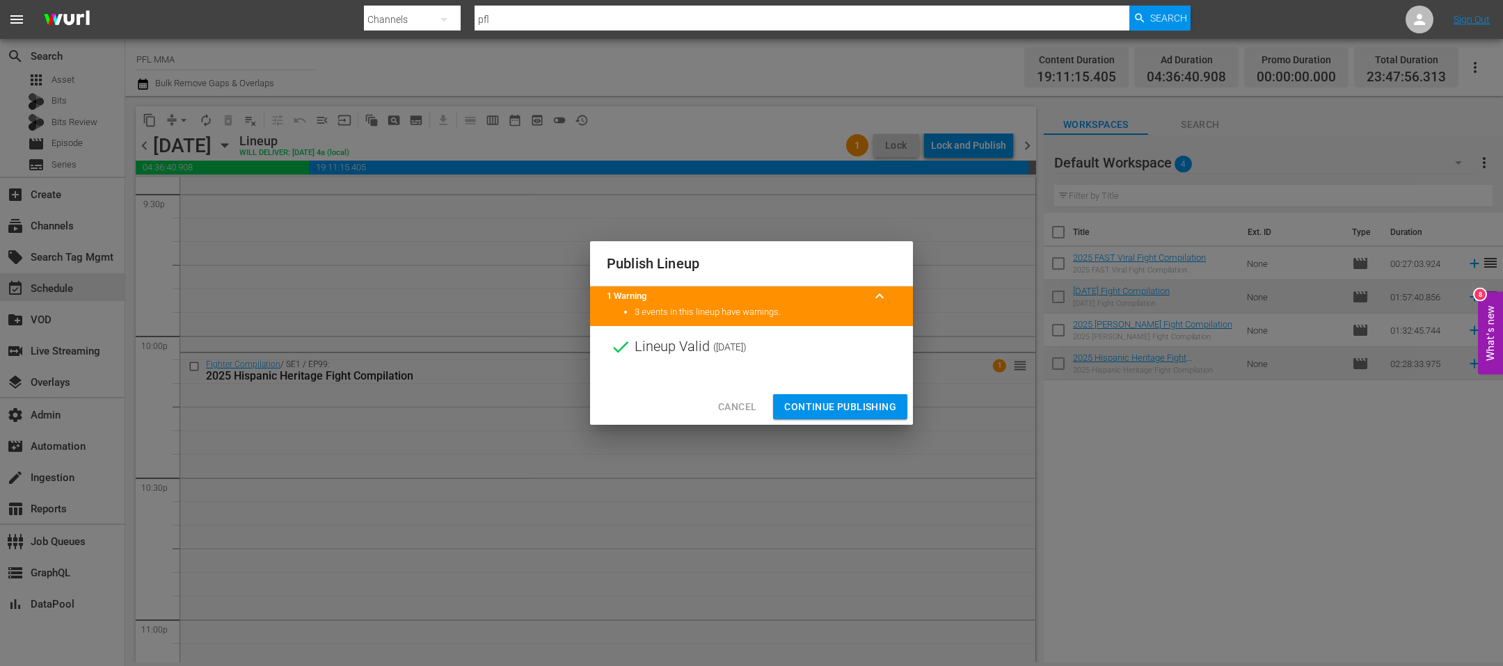
click at [860, 408] on span "Continue Publishing" at bounding box center [840, 407] width 112 height 17
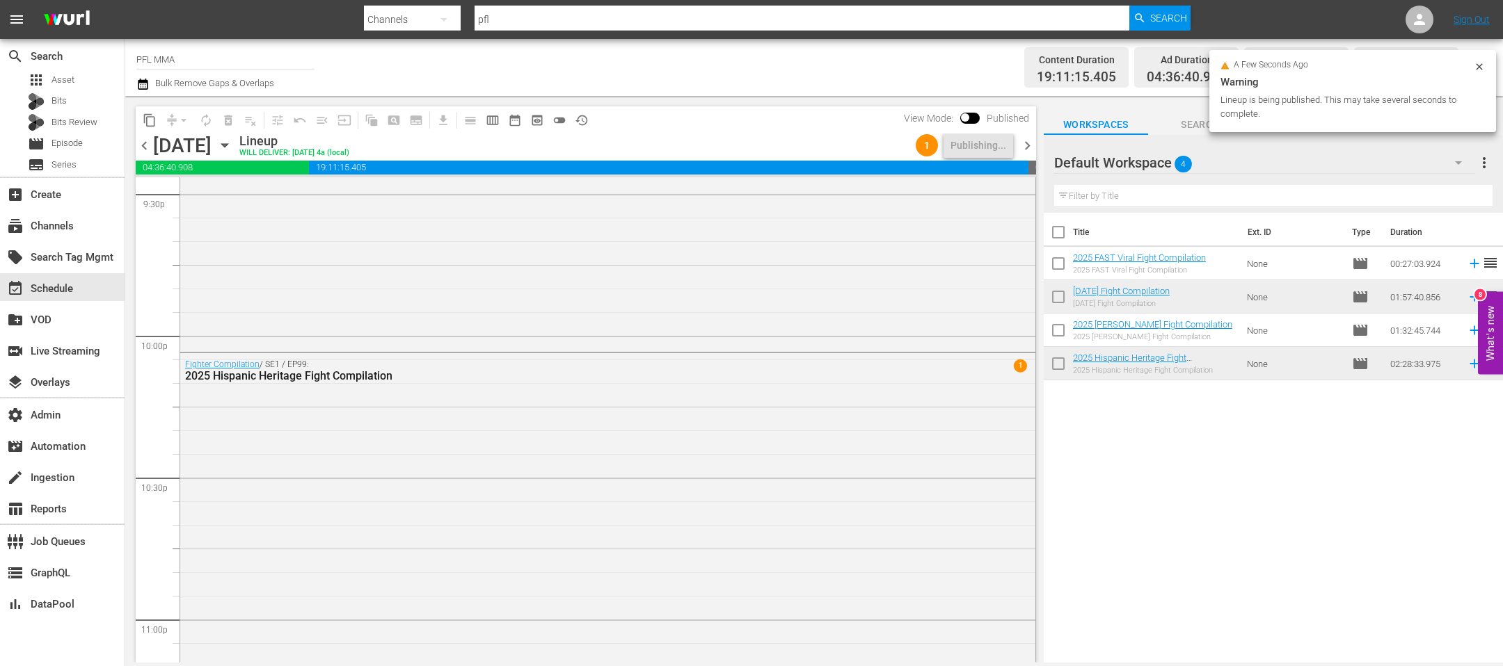
click at [1027, 150] on span "chevron_right" at bounding box center [1026, 145] width 17 height 17
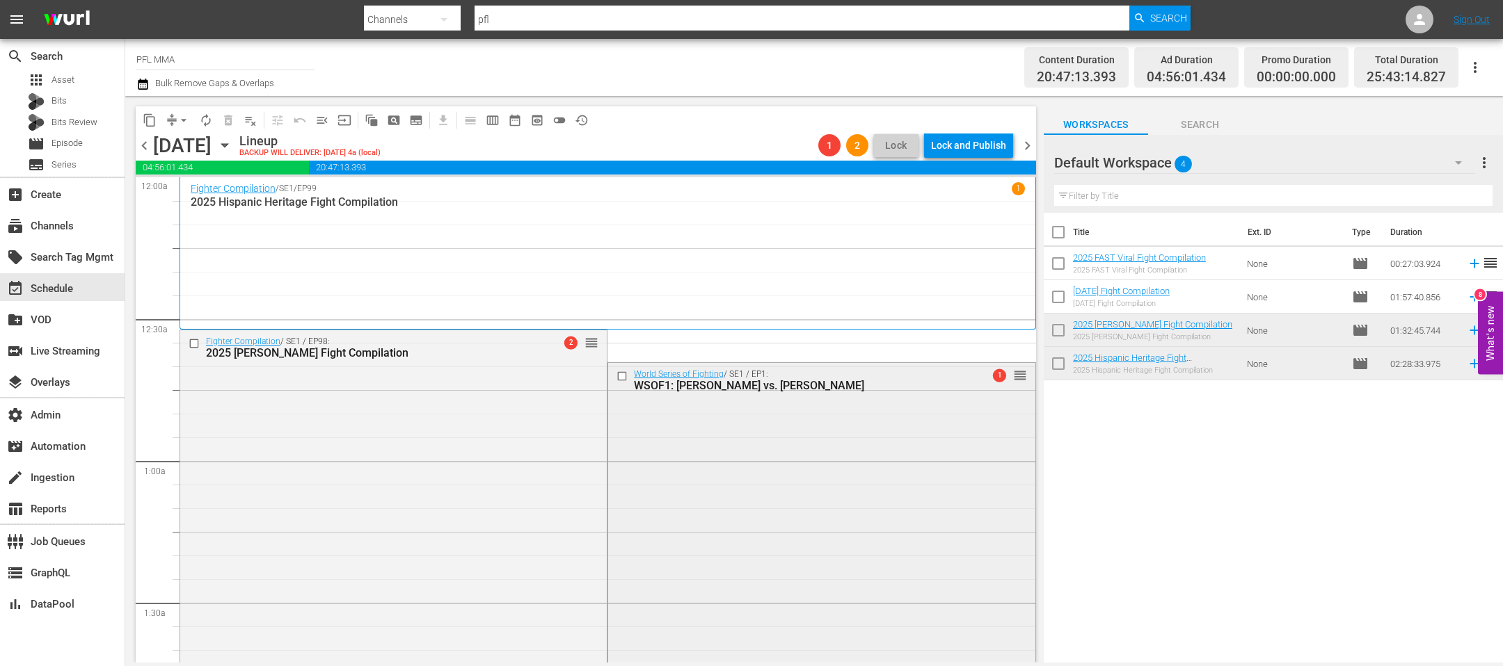
click at [620, 376] on input "checkbox" at bounding box center [623, 377] width 15 height 12
click at [237, 121] on button "delete_forever_outlined" at bounding box center [228, 120] width 22 height 22
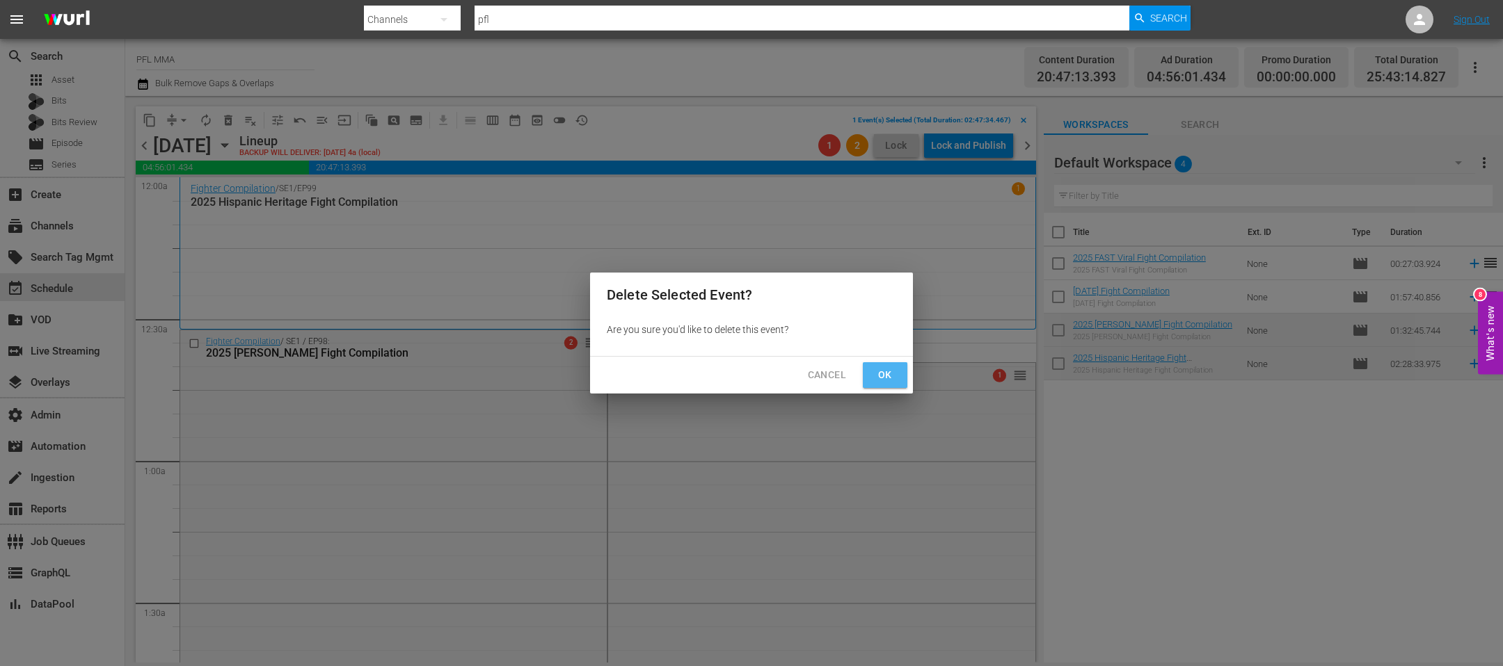
click at [905, 376] on button "Ok" at bounding box center [885, 375] width 45 height 26
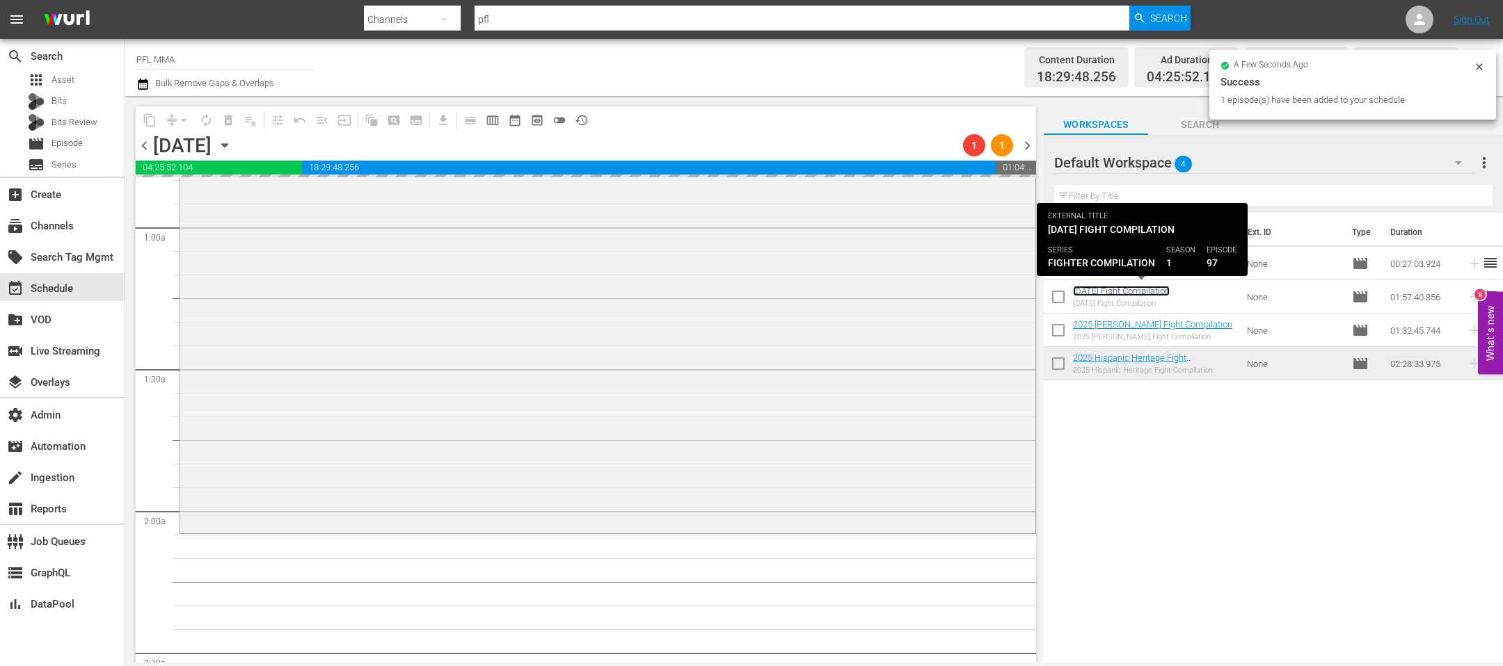
scroll to position [673, 0]
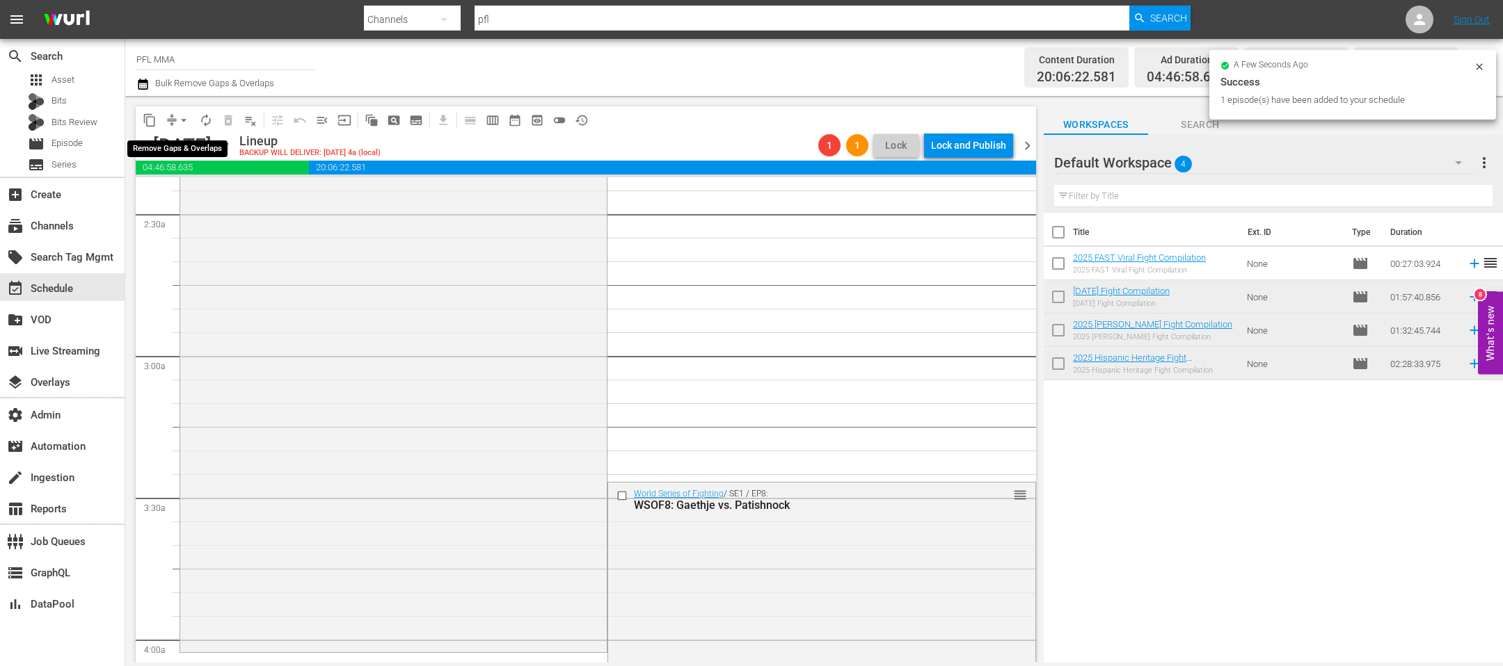
click at [178, 113] on span "arrow_drop_down" at bounding box center [184, 120] width 14 height 14
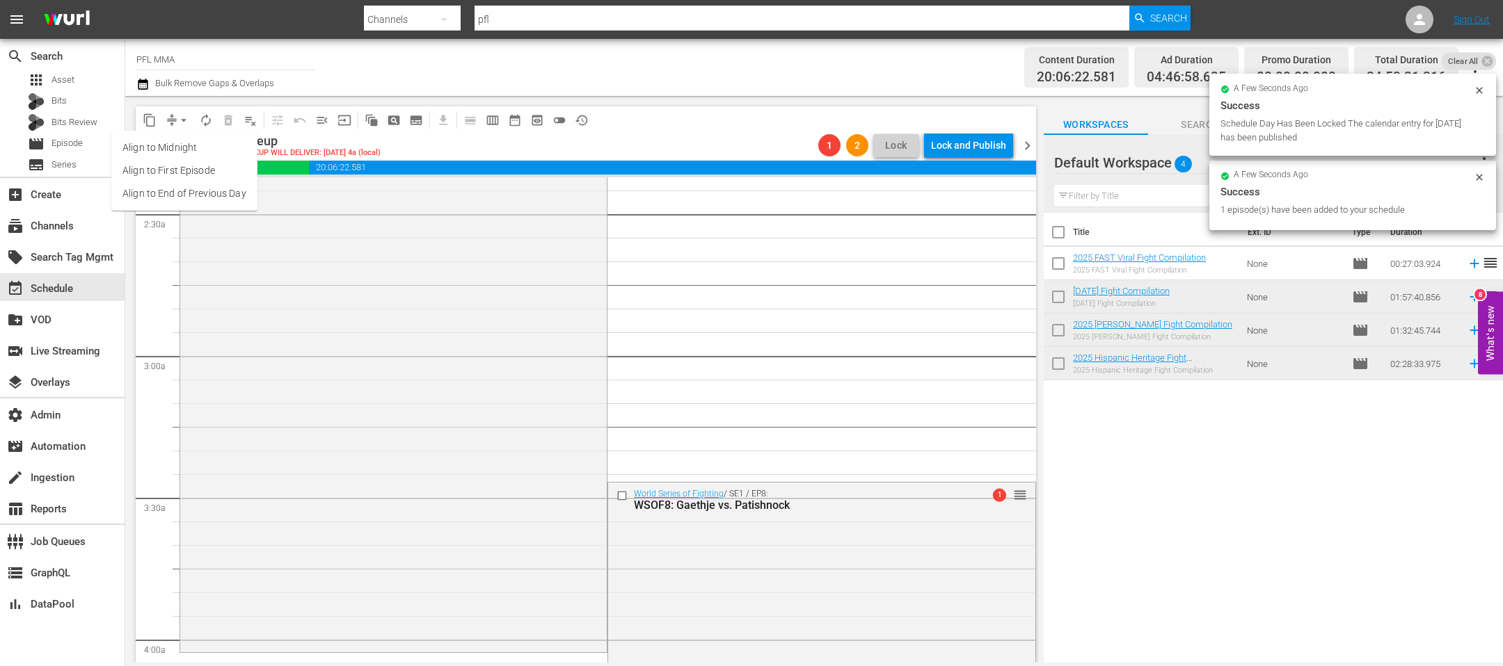
click at [185, 189] on li "Align to End of Previous Day" at bounding box center [184, 193] width 146 height 23
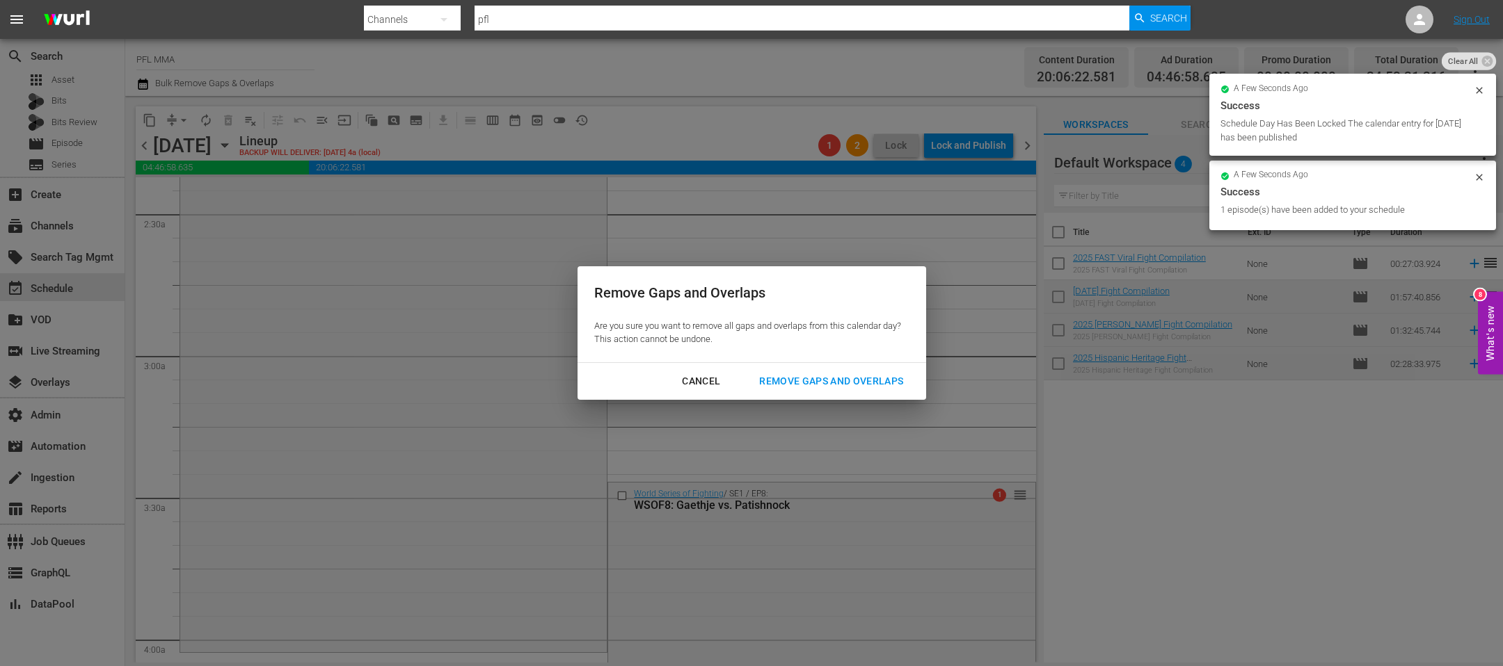
click at [826, 374] on div "Remove Gaps and Overlaps" at bounding box center [831, 381] width 166 height 17
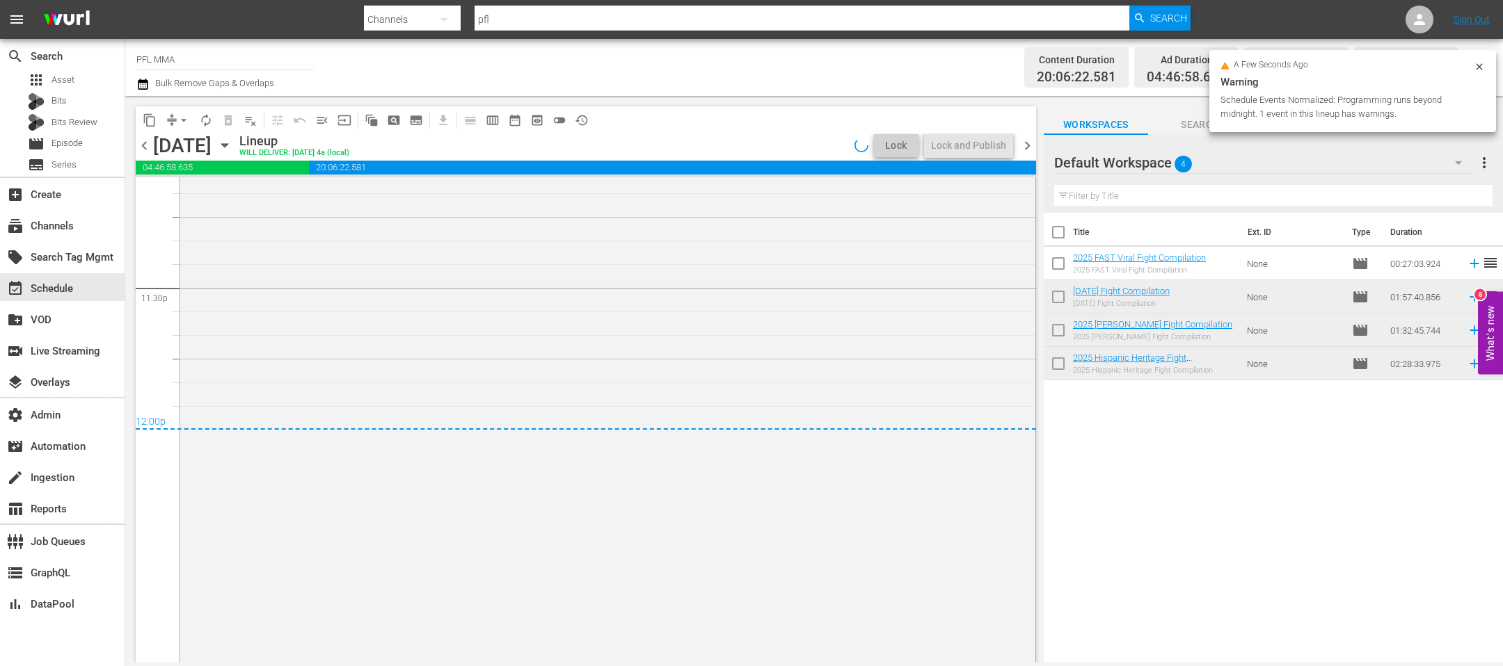
scroll to position [6583, 0]
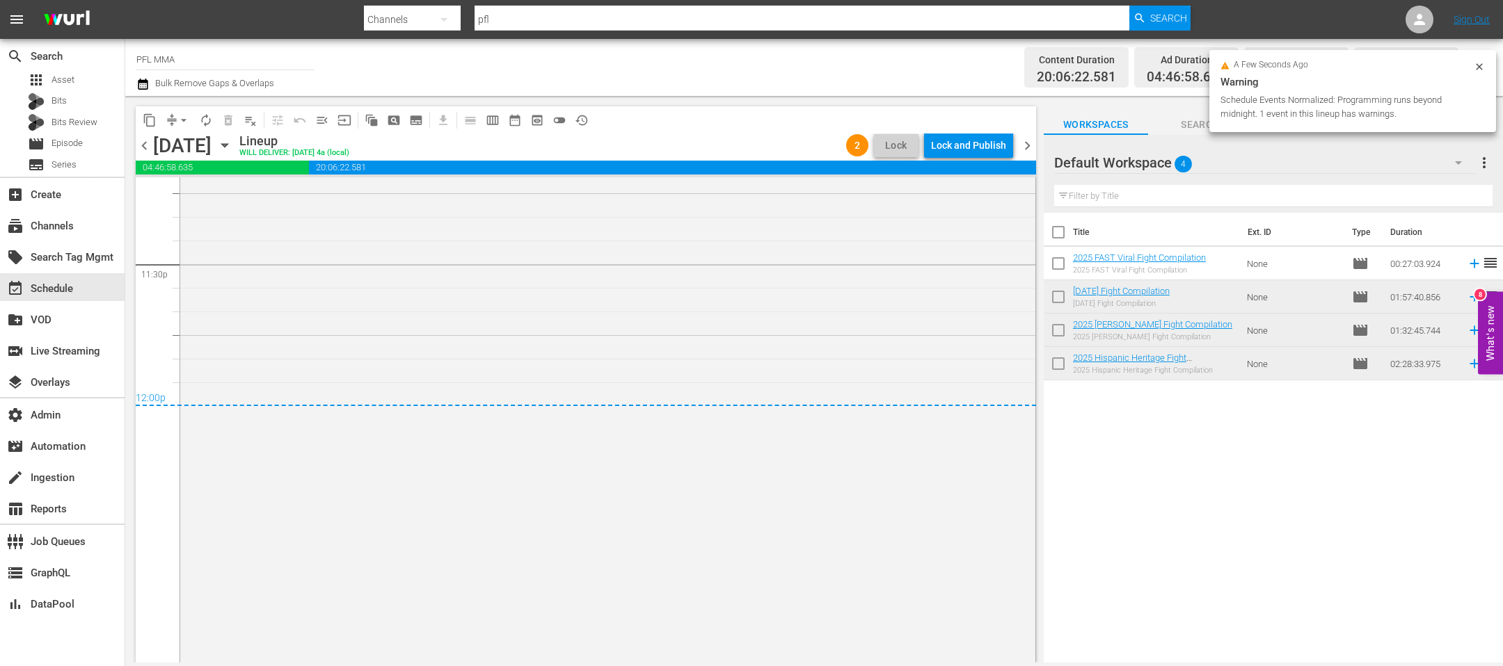
click at [972, 148] on div "Lock and Publish" at bounding box center [968, 145] width 75 height 25
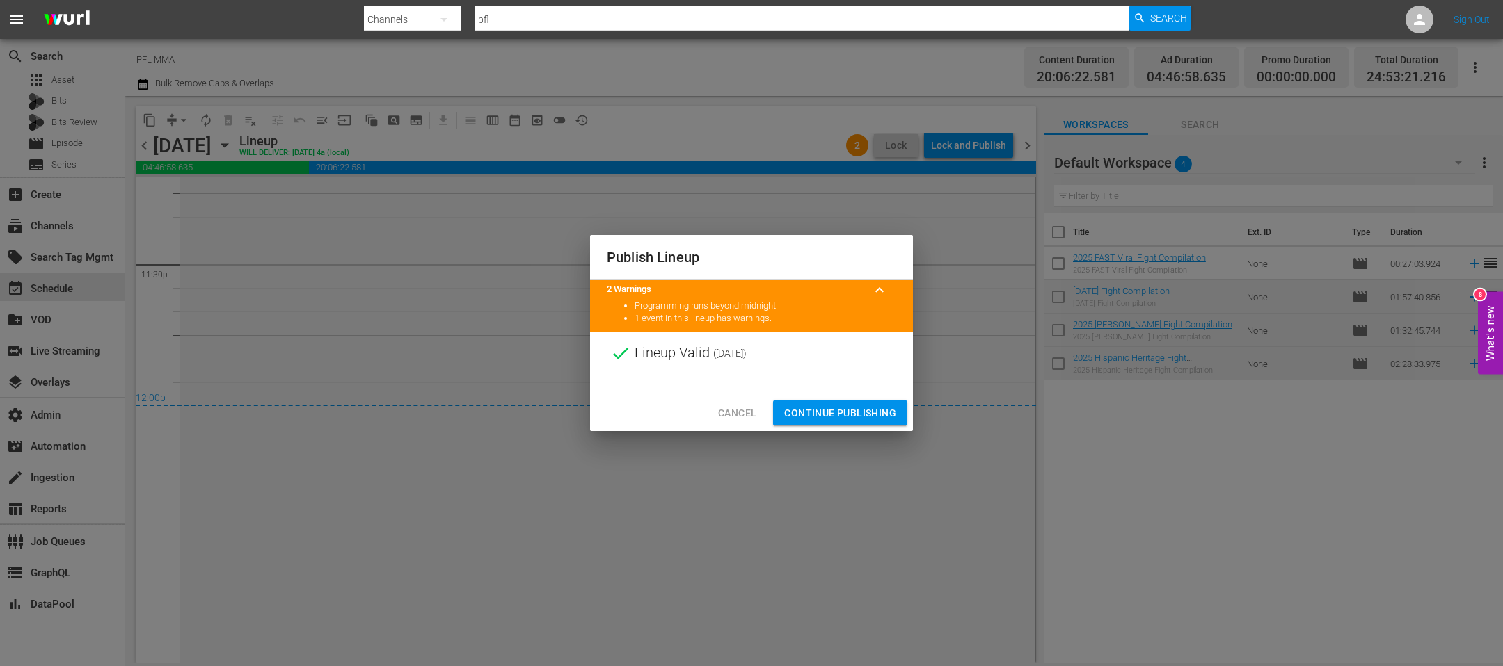
click at [876, 410] on span "Continue Publishing" at bounding box center [840, 413] width 112 height 17
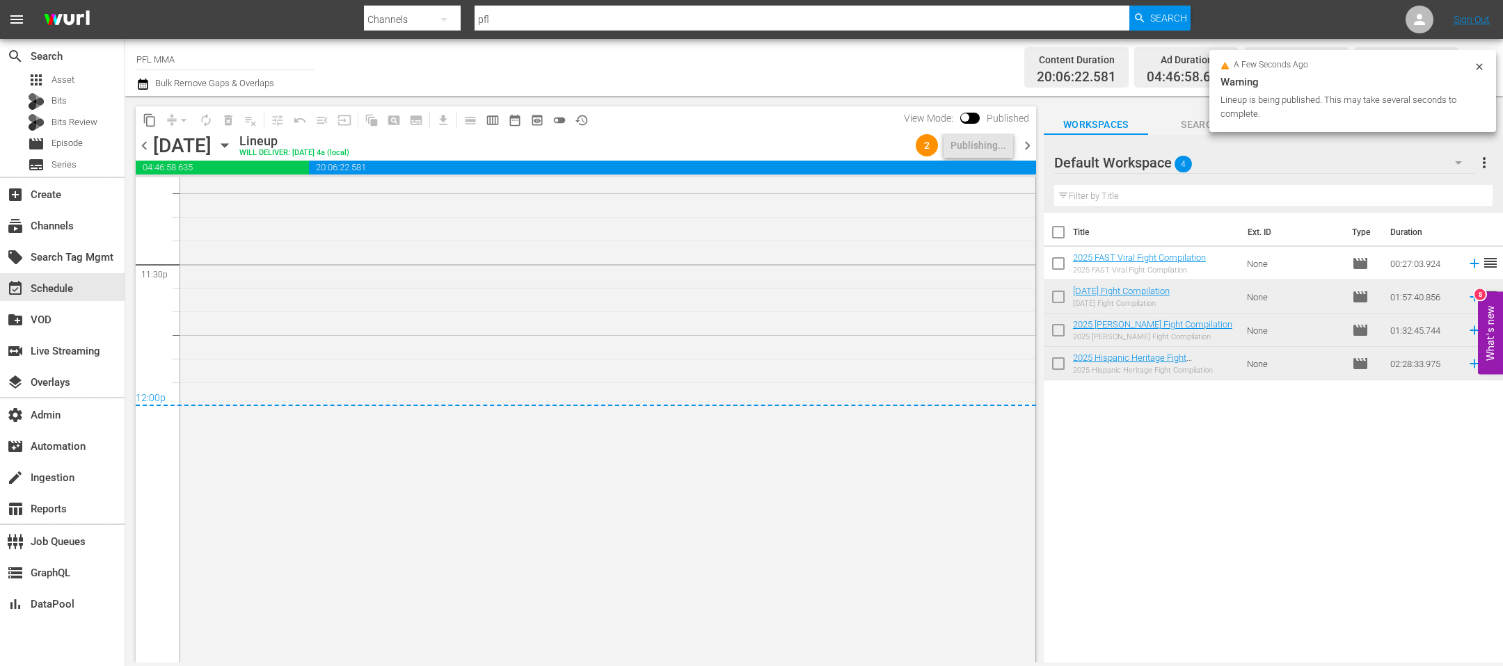
click at [1032, 144] on span "chevron_right" at bounding box center [1026, 145] width 17 height 17
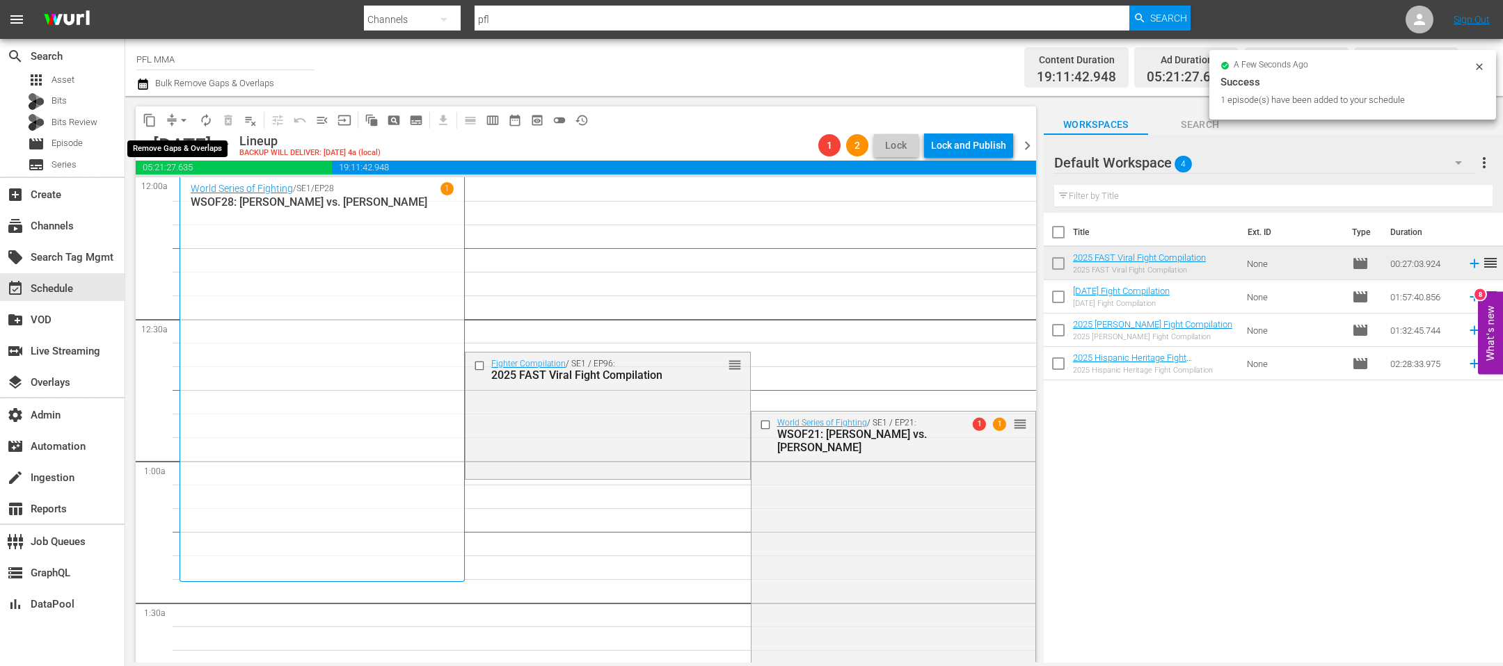
click at [184, 121] on span "arrow_drop_down" at bounding box center [184, 120] width 14 height 14
click at [217, 195] on li "Align to End of Previous Day" at bounding box center [184, 193] width 146 height 23
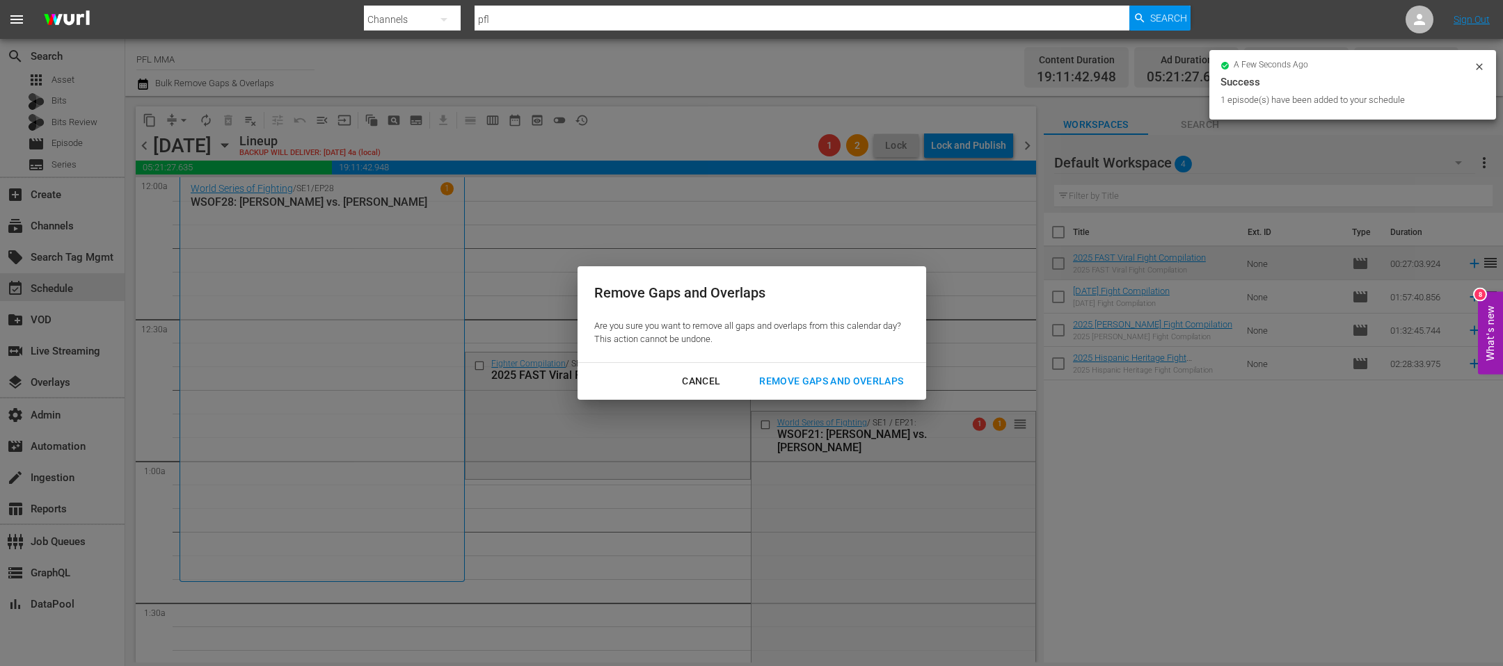
click at [837, 376] on div "Remove Gaps and Overlaps" at bounding box center [831, 381] width 166 height 17
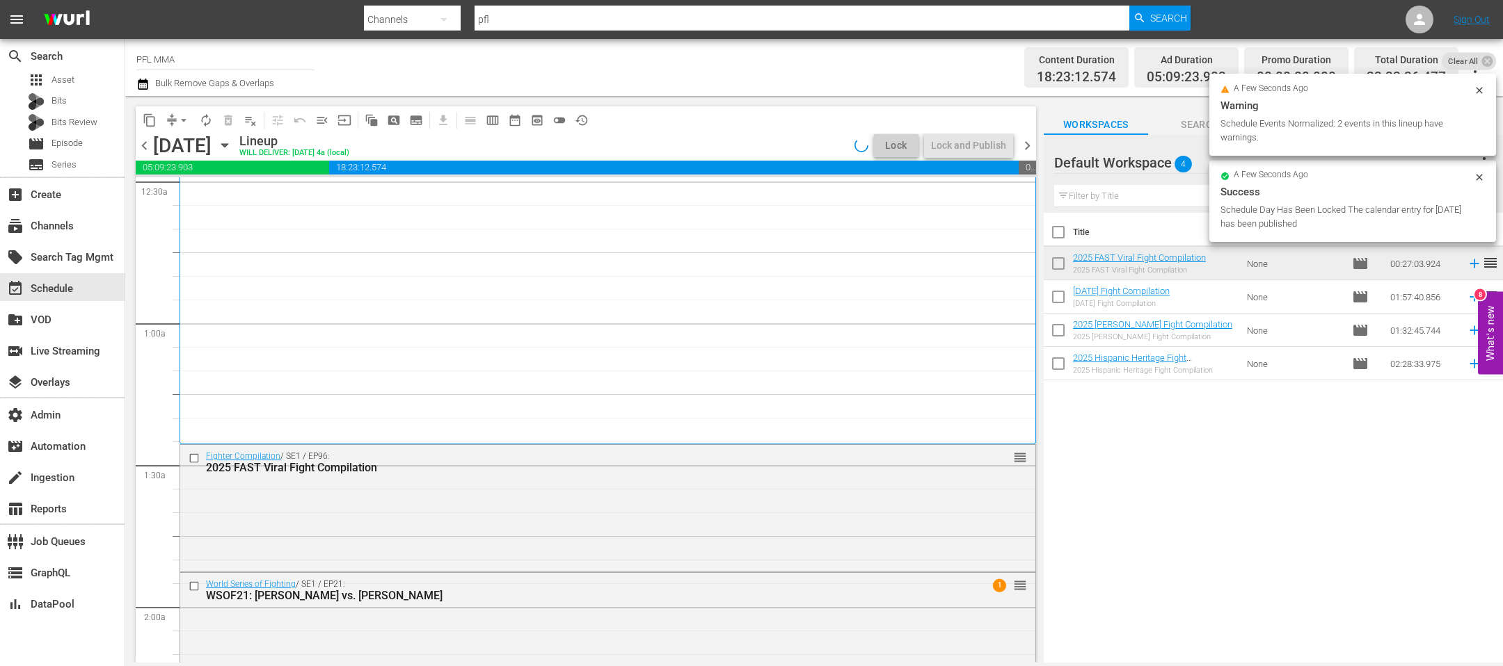
scroll to position [138, 0]
click at [194, 588] on input "checkbox" at bounding box center [196, 586] width 15 height 12
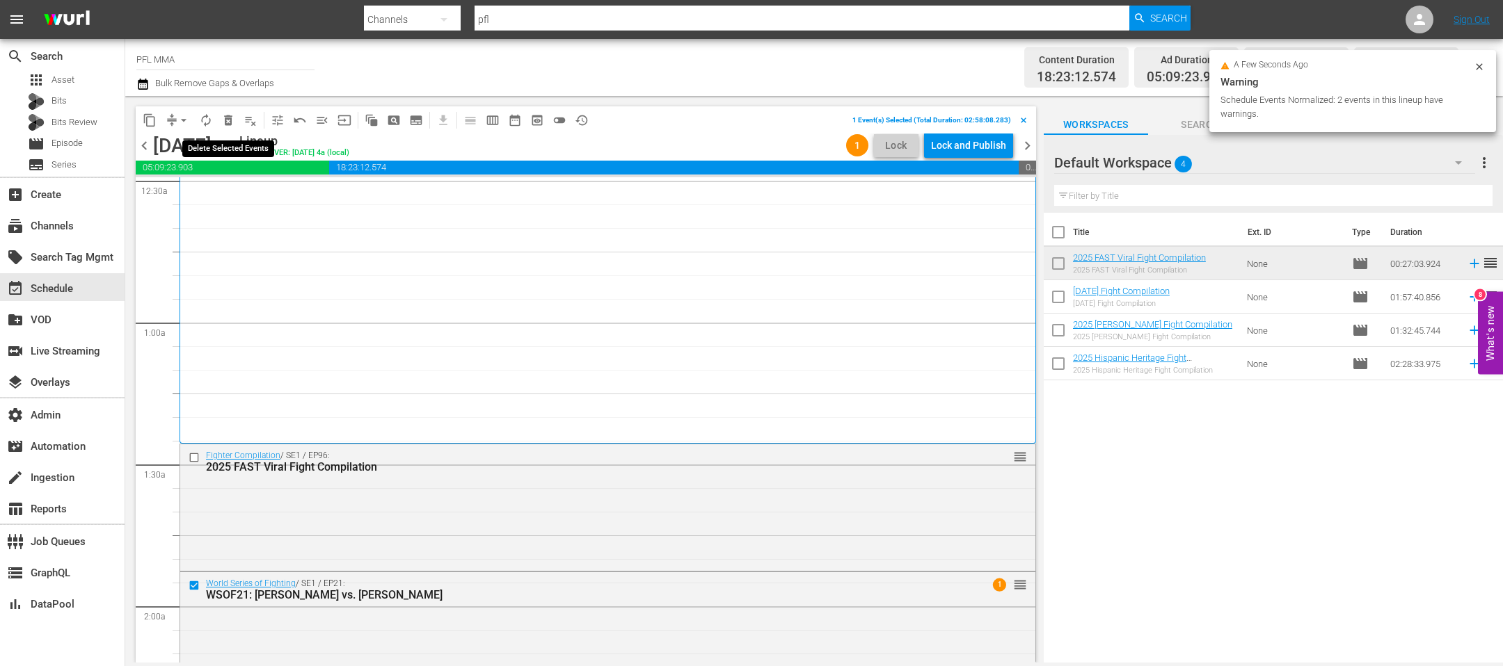
click at [232, 116] on span "delete_forever_outlined" at bounding box center [228, 120] width 14 height 14
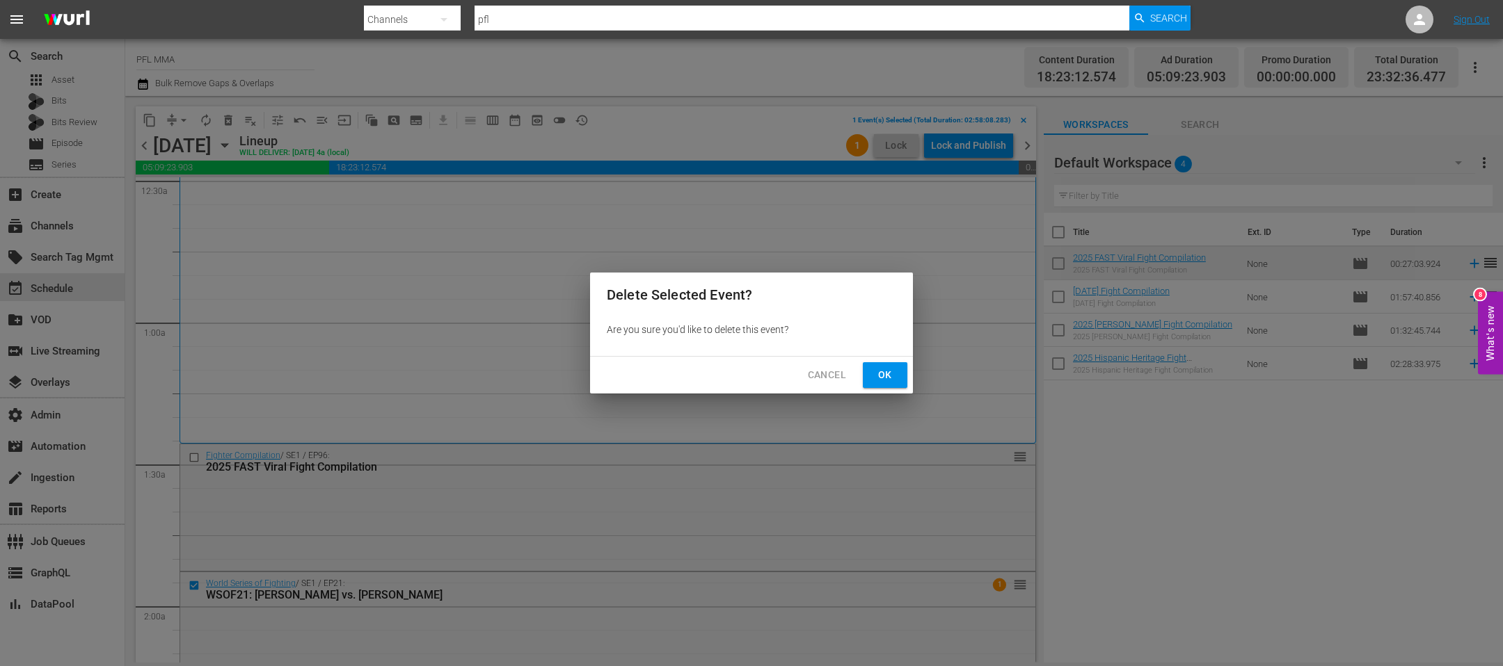
click at [894, 367] on span "Ok" at bounding box center [885, 375] width 22 height 17
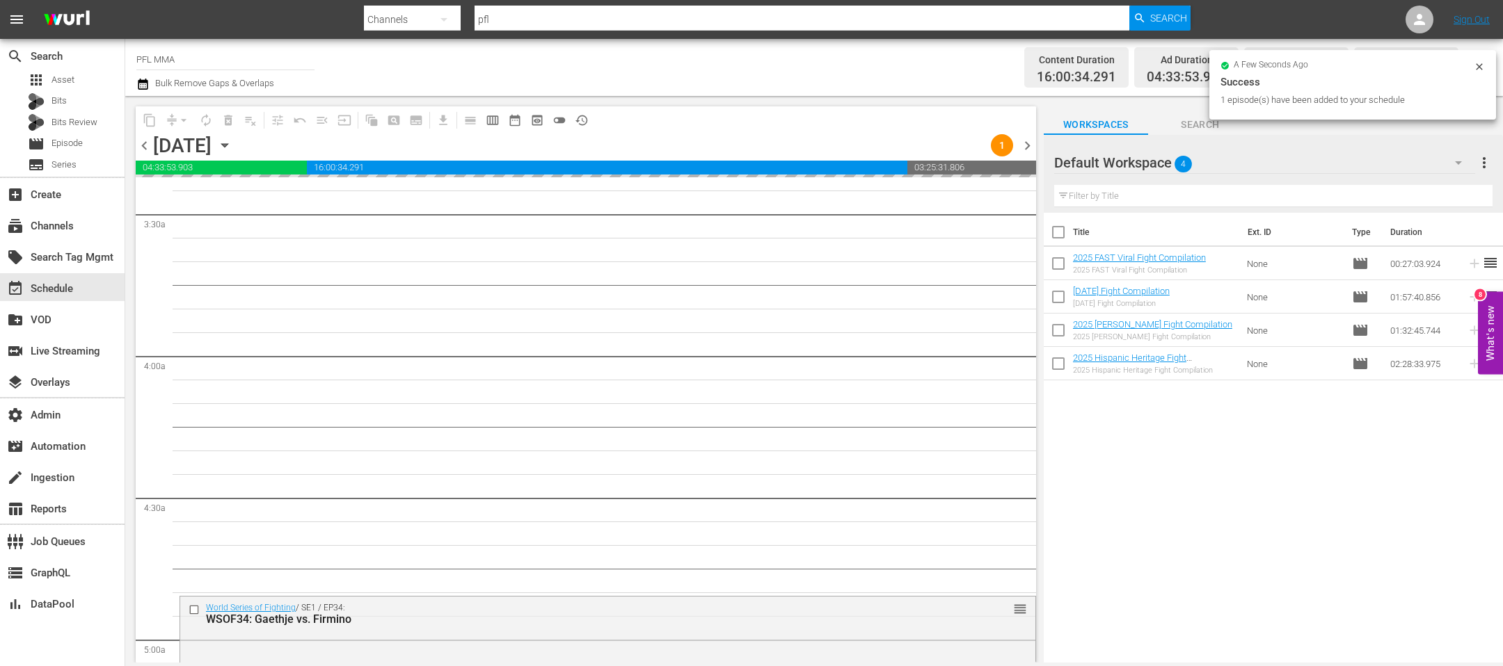
scroll to position [964, 0]
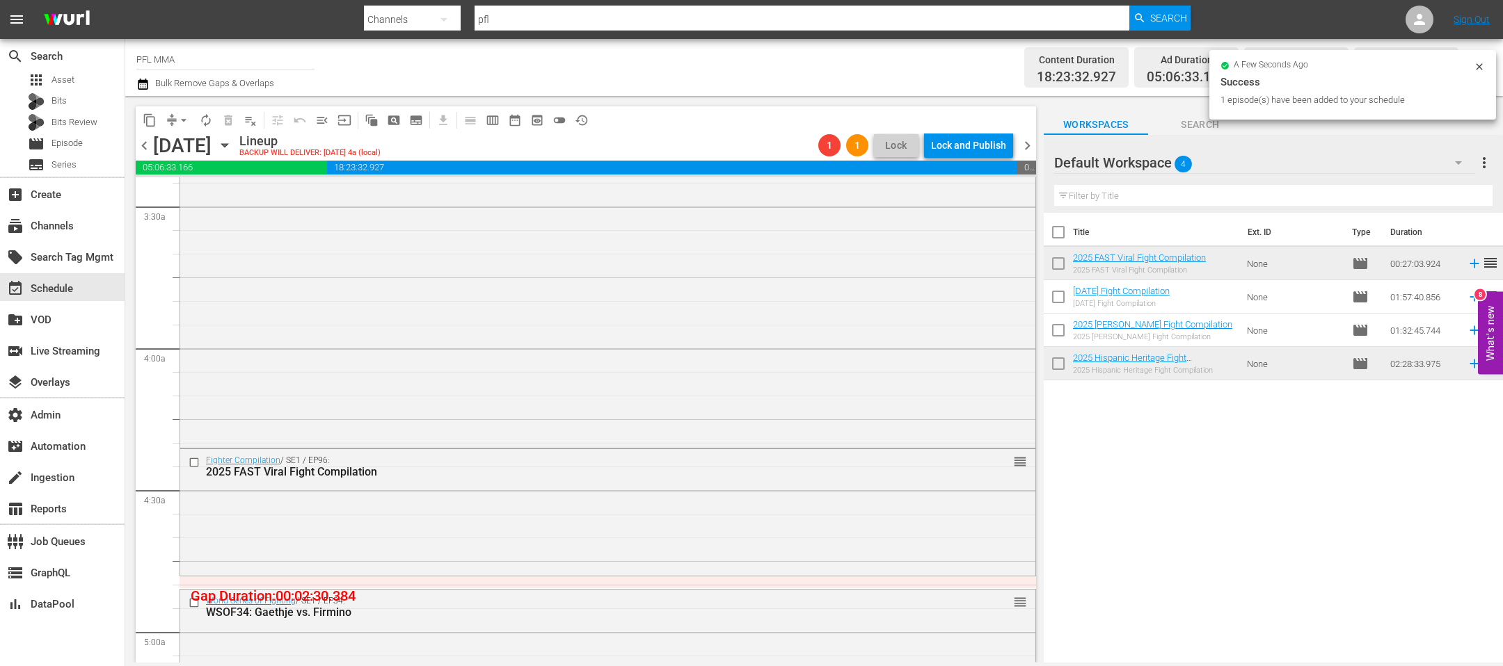
click at [185, 124] on span "arrow_drop_down" at bounding box center [184, 120] width 14 height 14
click at [223, 198] on li "Align to End of Previous Day" at bounding box center [184, 193] width 146 height 23
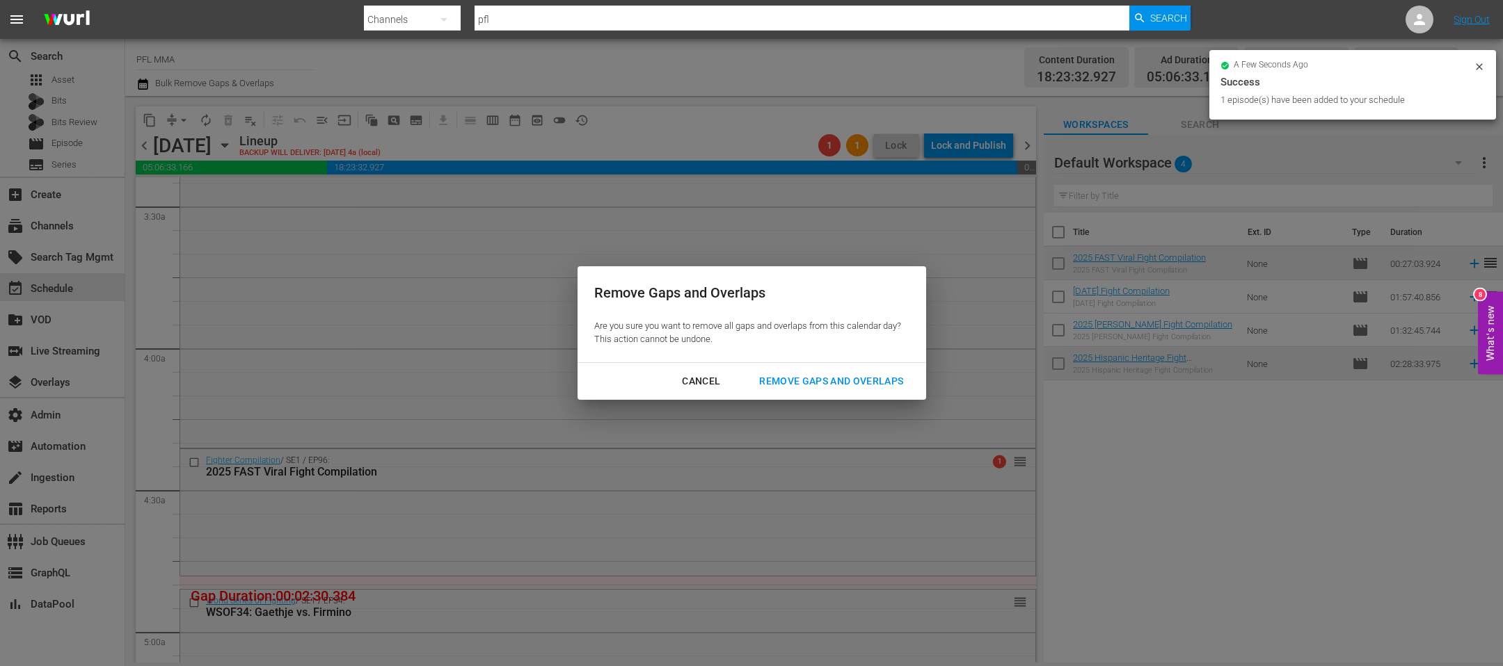
click at [779, 386] on div "Remove Gaps and Overlaps" at bounding box center [831, 381] width 166 height 17
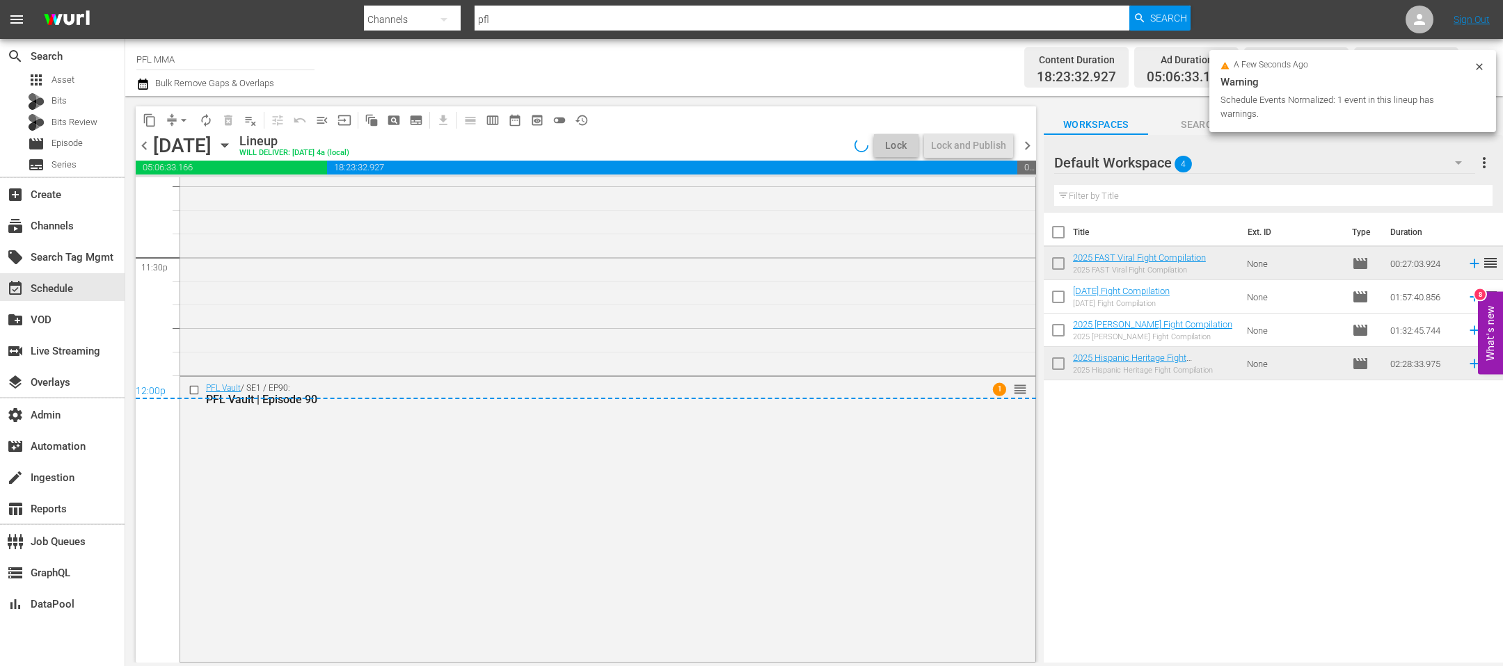
scroll to position [6588, 0]
click at [977, 150] on div "Lock and Publish" at bounding box center [968, 145] width 75 height 25
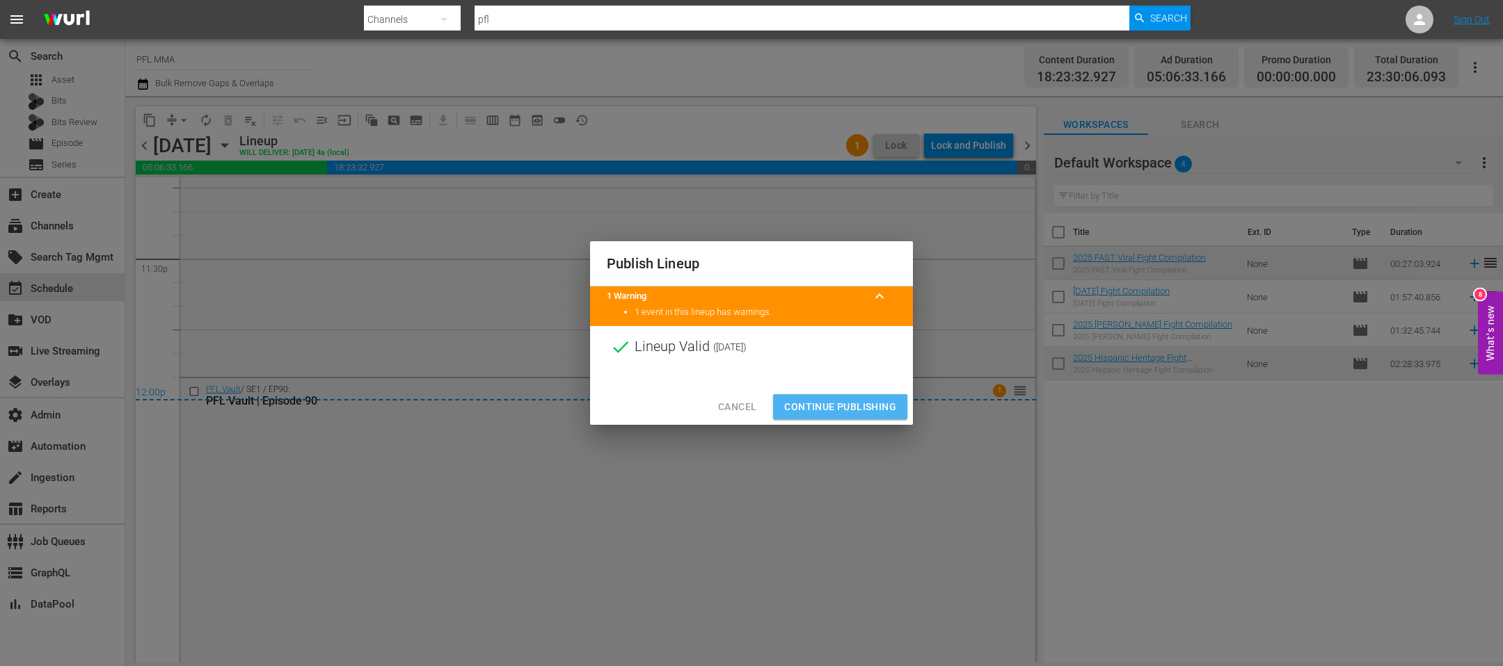
click at [867, 406] on span "Continue Publishing" at bounding box center [840, 407] width 112 height 17
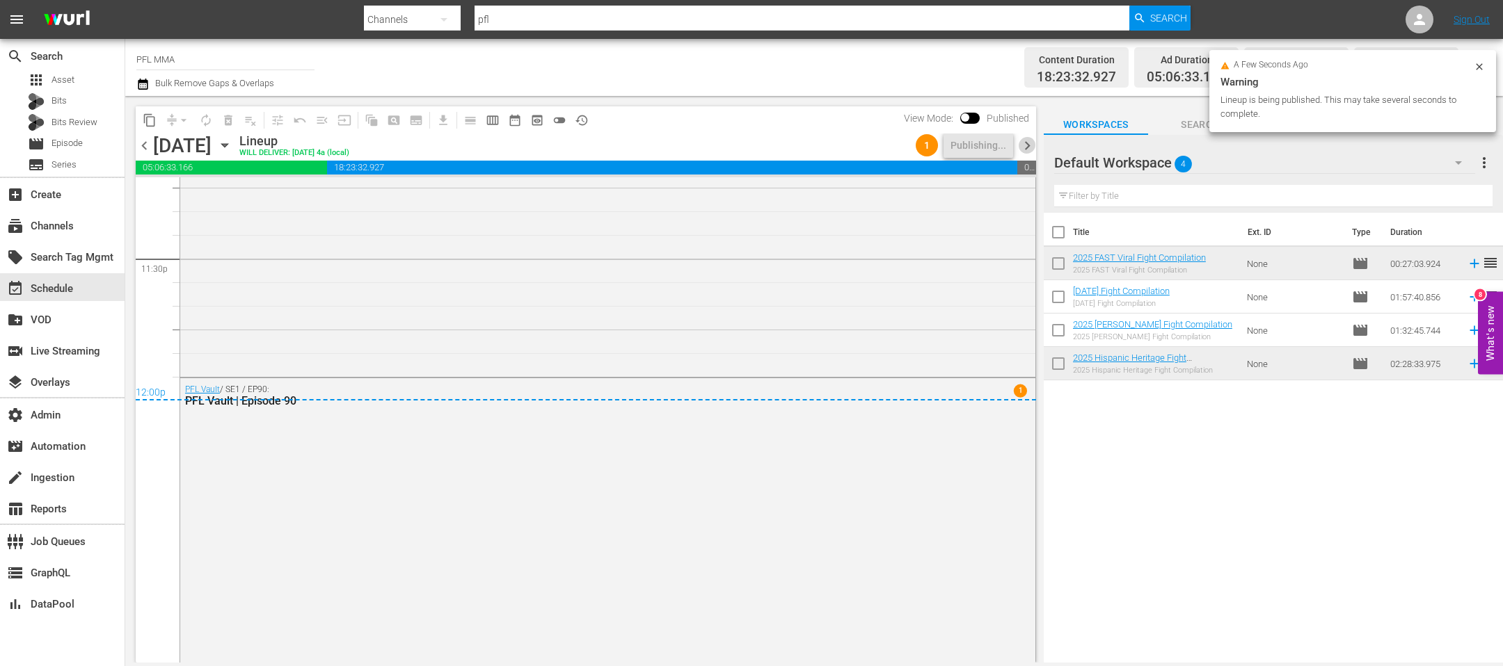
click at [1030, 148] on span "chevron_right" at bounding box center [1026, 145] width 17 height 17
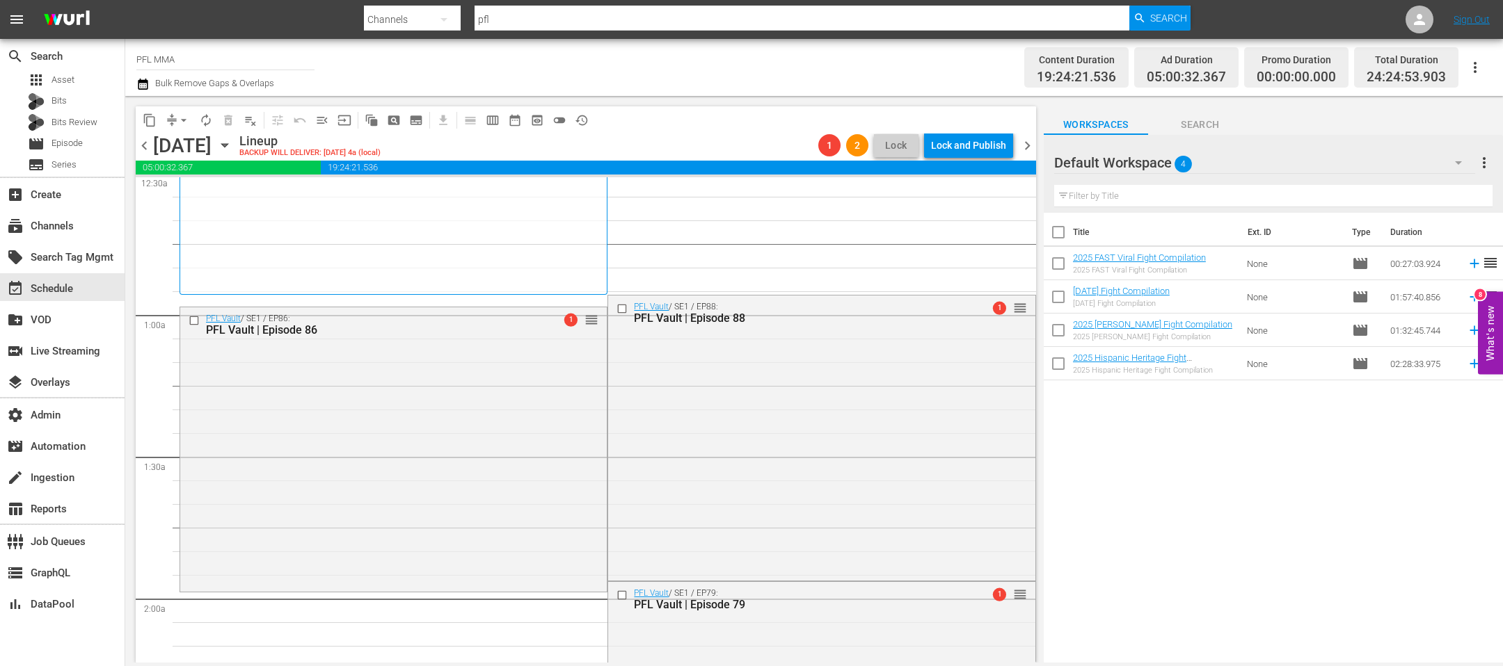
scroll to position [143, 0]
click at [193, 321] on input "checkbox" at bounding box center [196, 325] width 15 height 12
click at [225, 113] on span "delete_forever_outlined" at bounding box center [228, 120] width 14 height 14
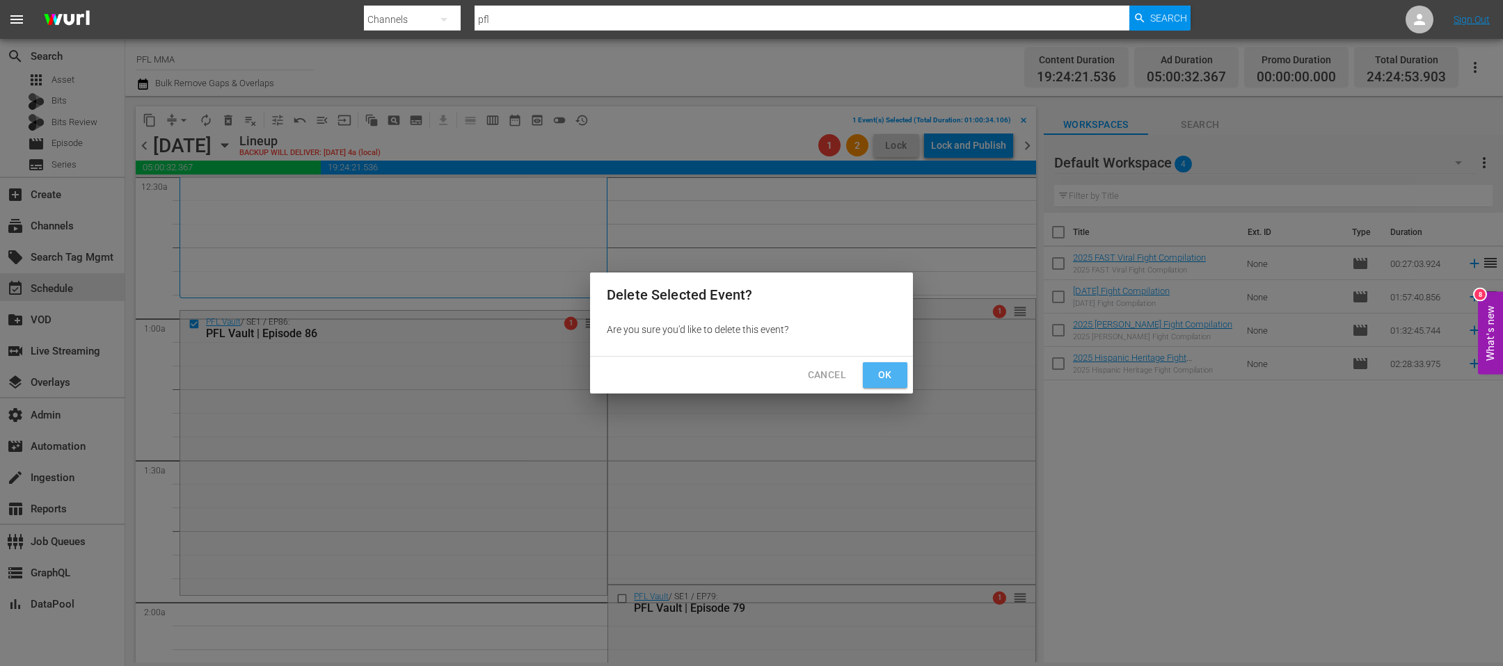
click at [873, 373] on button "Ok" at bounding box center [885, 375] width 45 height 26
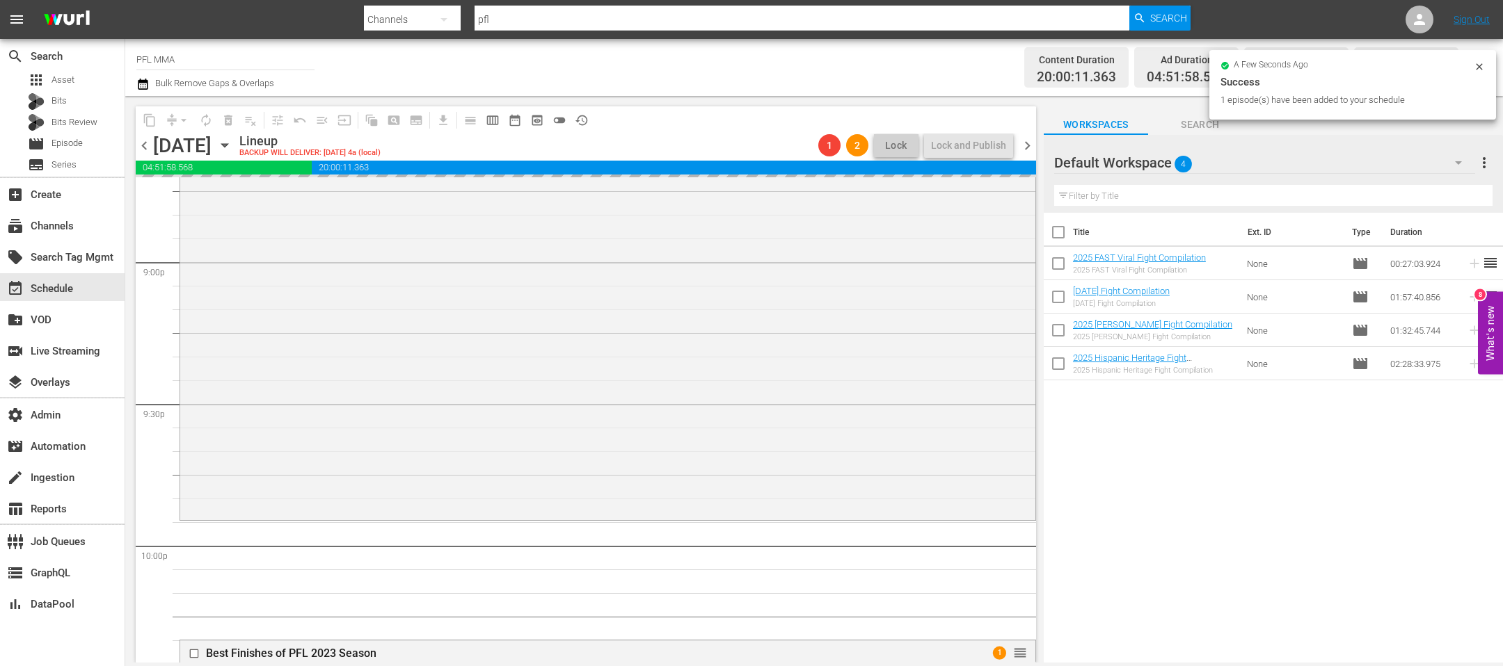
scroll to position [6098, 0]
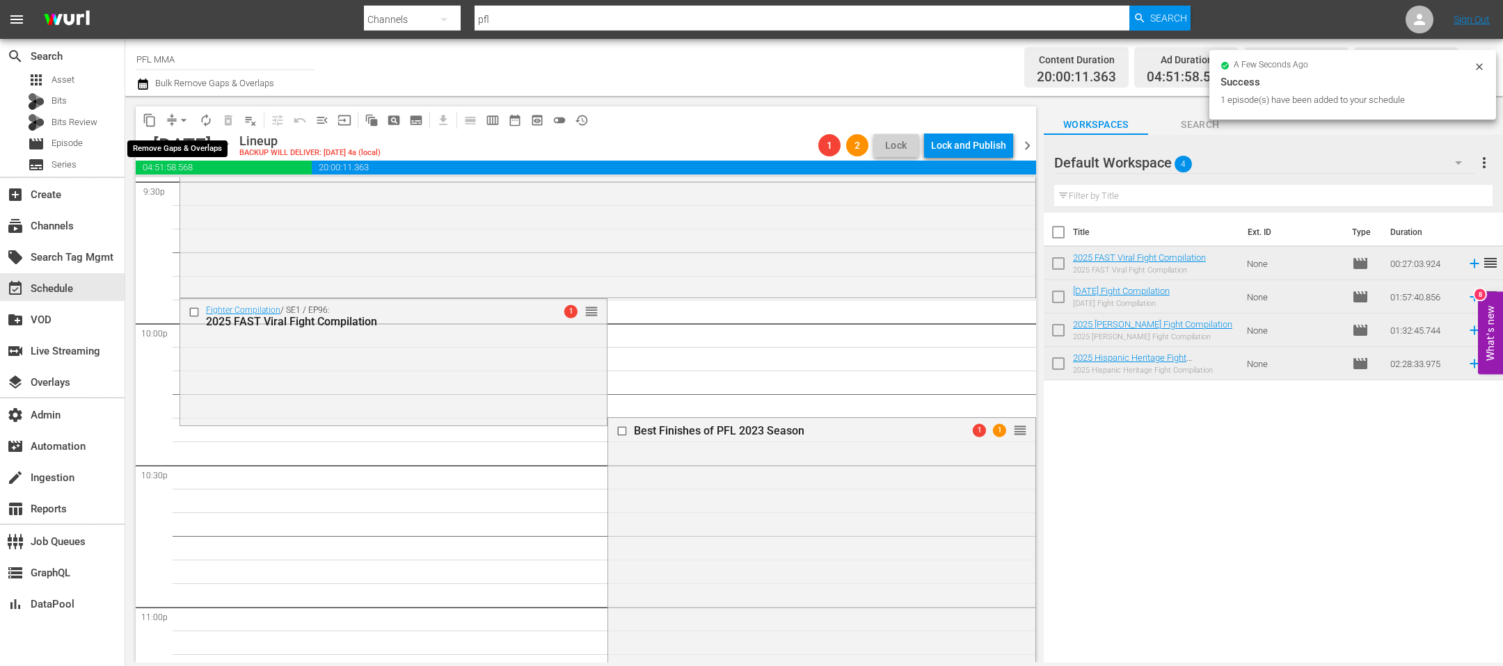
click at [184, 125] on span "arrow_drop_down" at bounding box center [184, 120] width 14 height 14
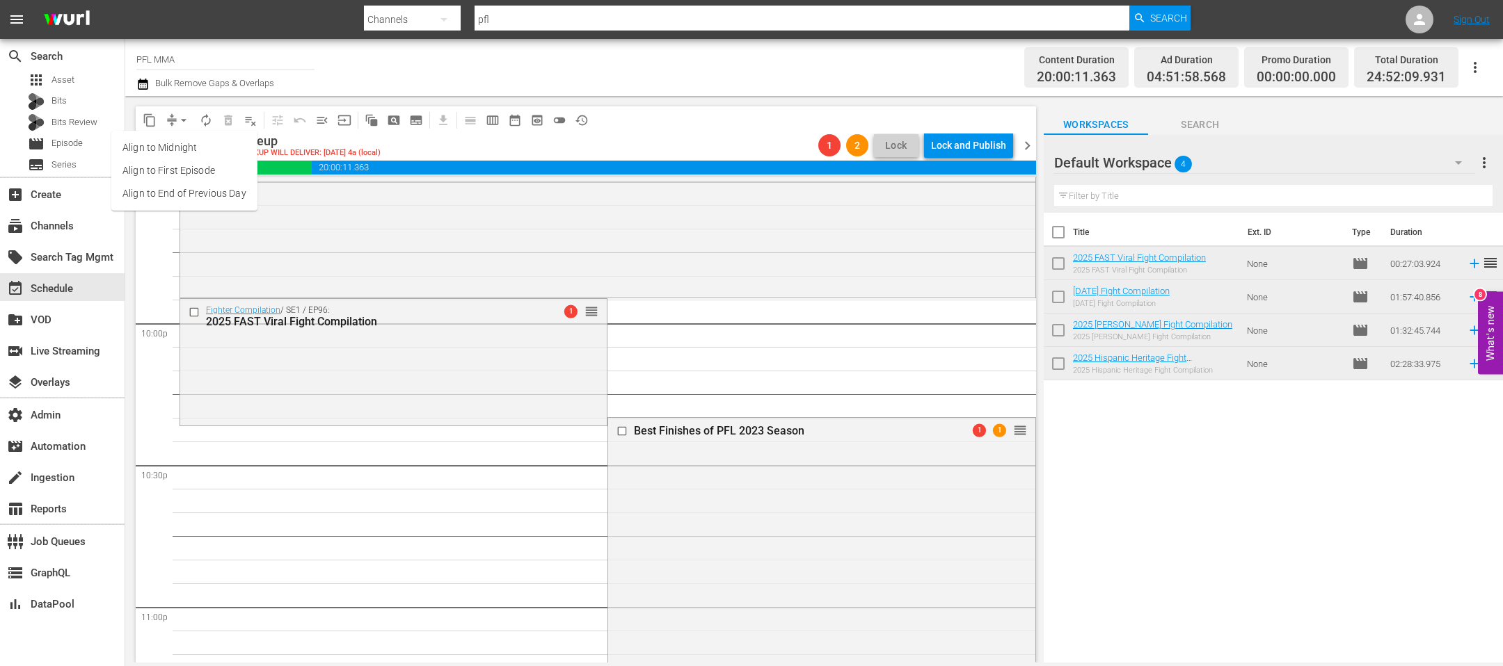
click at [191, 182] on ul "Align to Midnight Align to First Episode Align to End of Previous Day" at bounding box center [184, 171] width 146 height 80
click at [225, 189] on li "Align to End of Previous Day" at bounding box center [184, 193] width 146 height 23
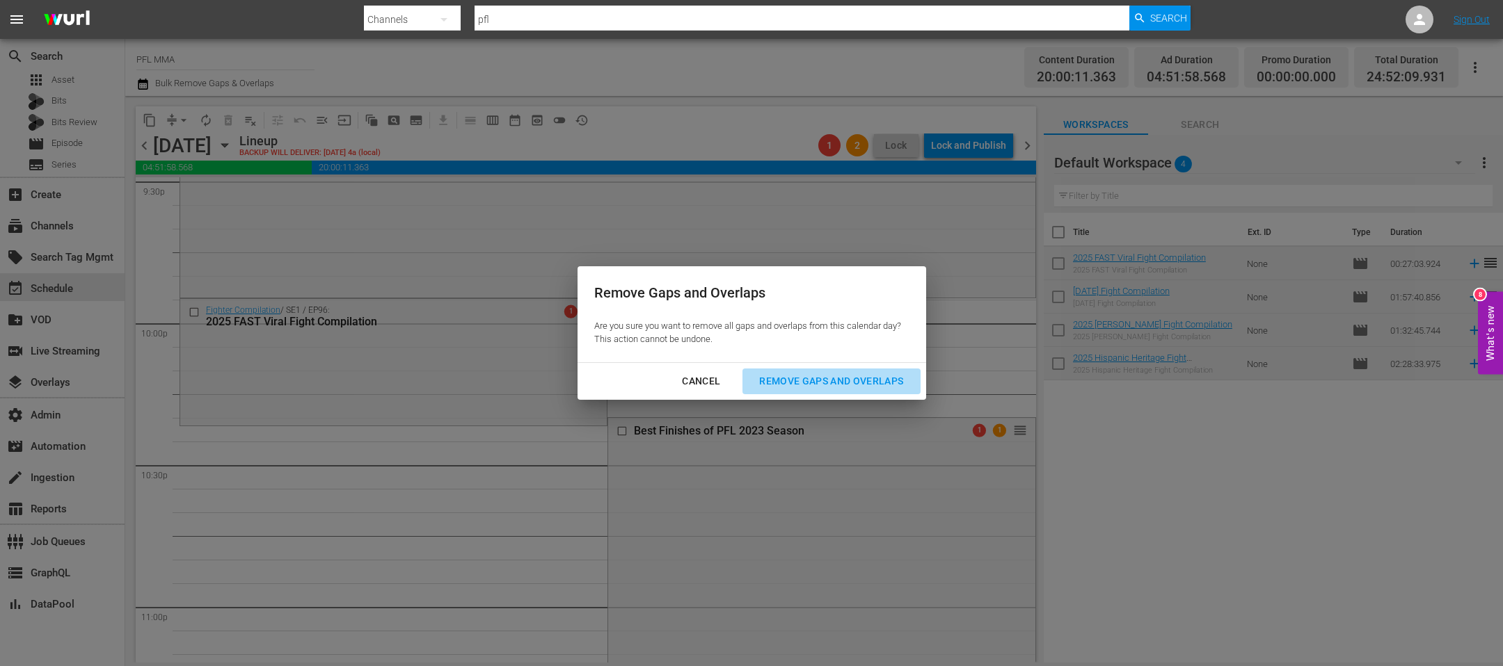
click at [831, 386] on div "Remove Gaps and Overlaps" at bounding box center [831, 381] width 166 height 17
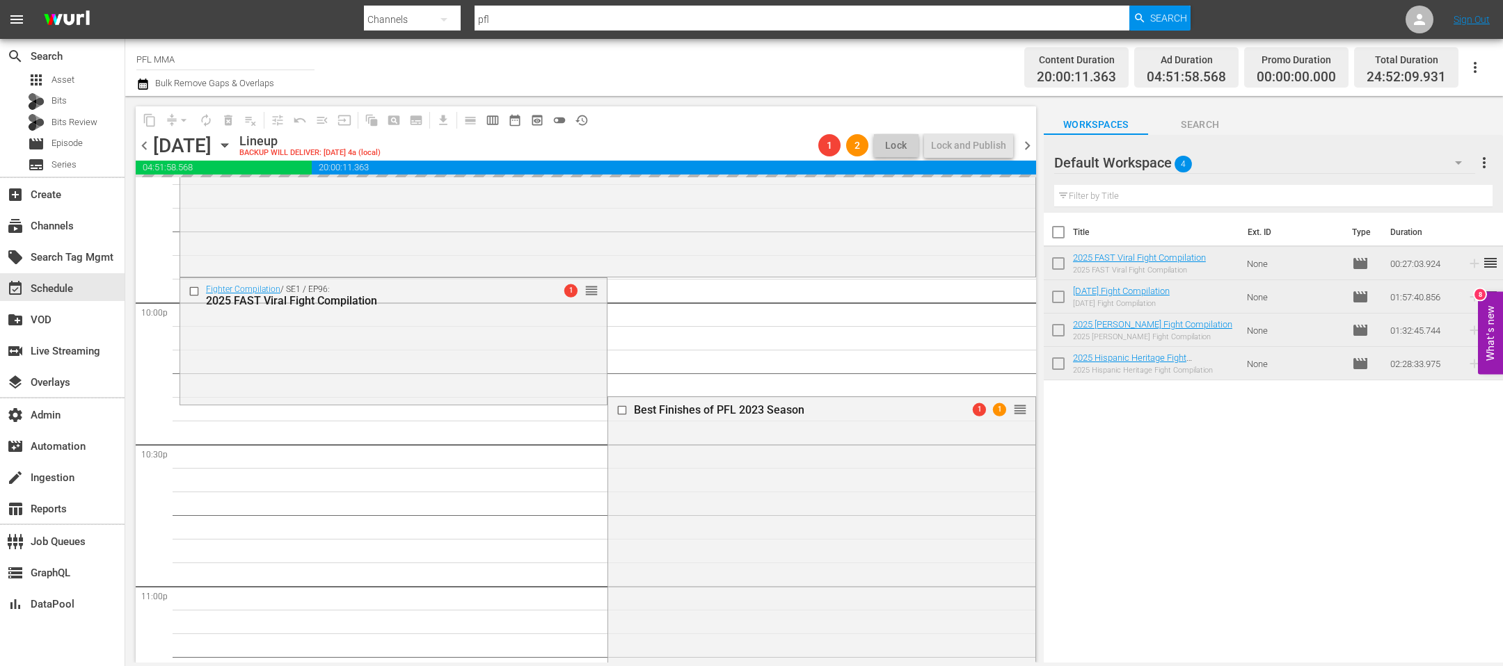
scroll to position [6608, 0]
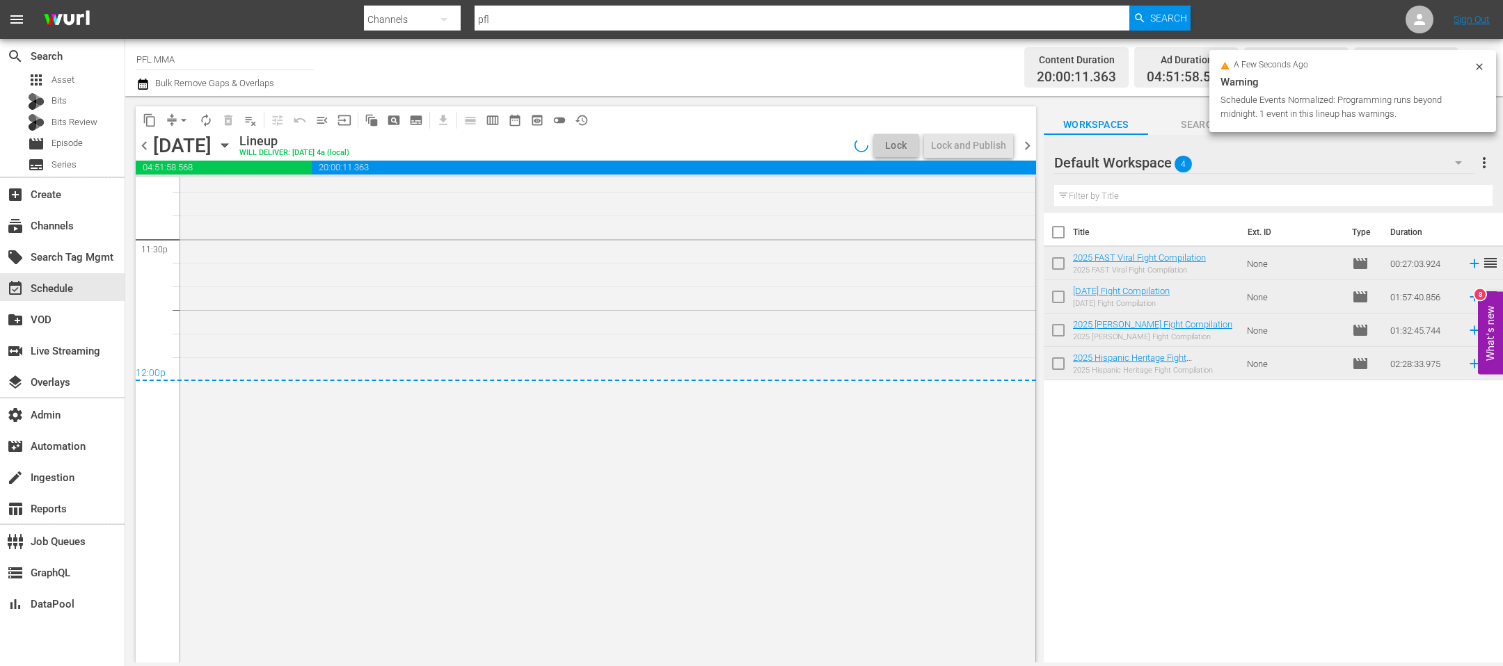
click at [1475, 67] on icon at bounding box center [1478, 66] width 11 height 11
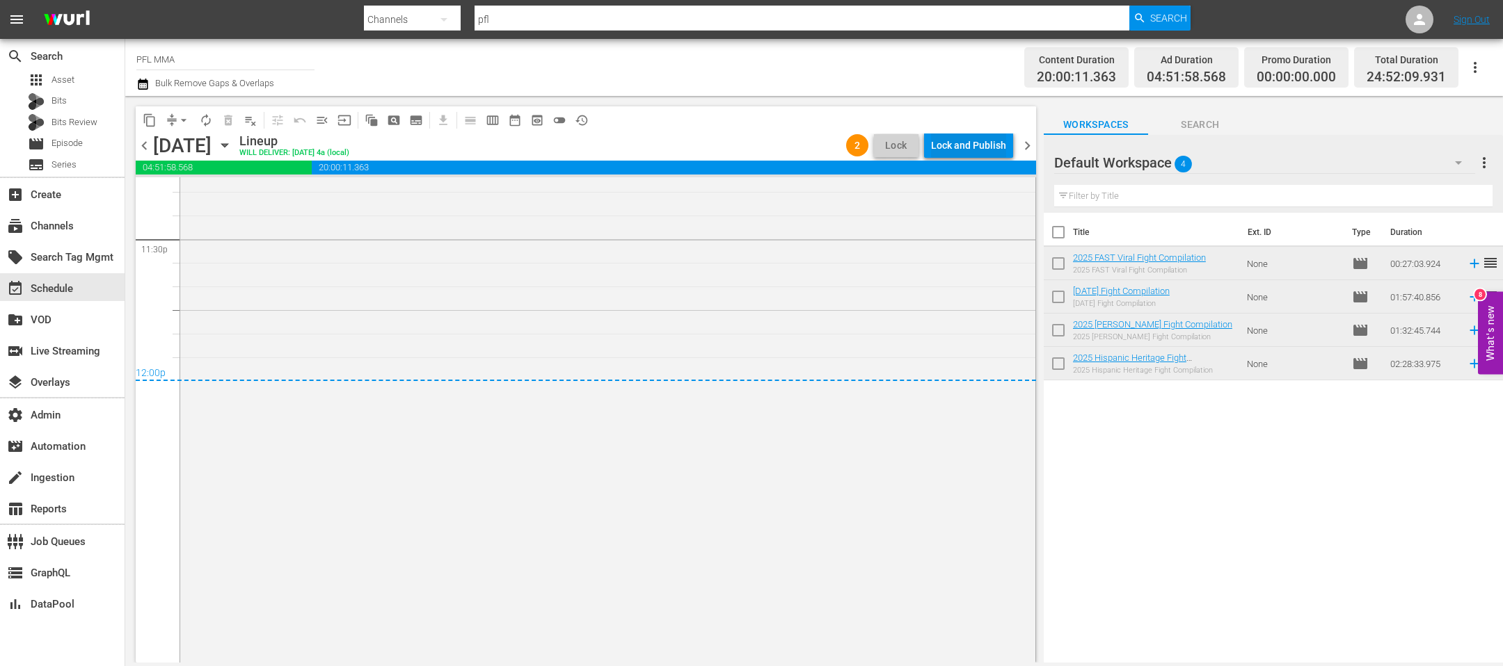
click at [963, 139] on div "Lock and Publish" at bounding box center [968, 145] width 75 height 25
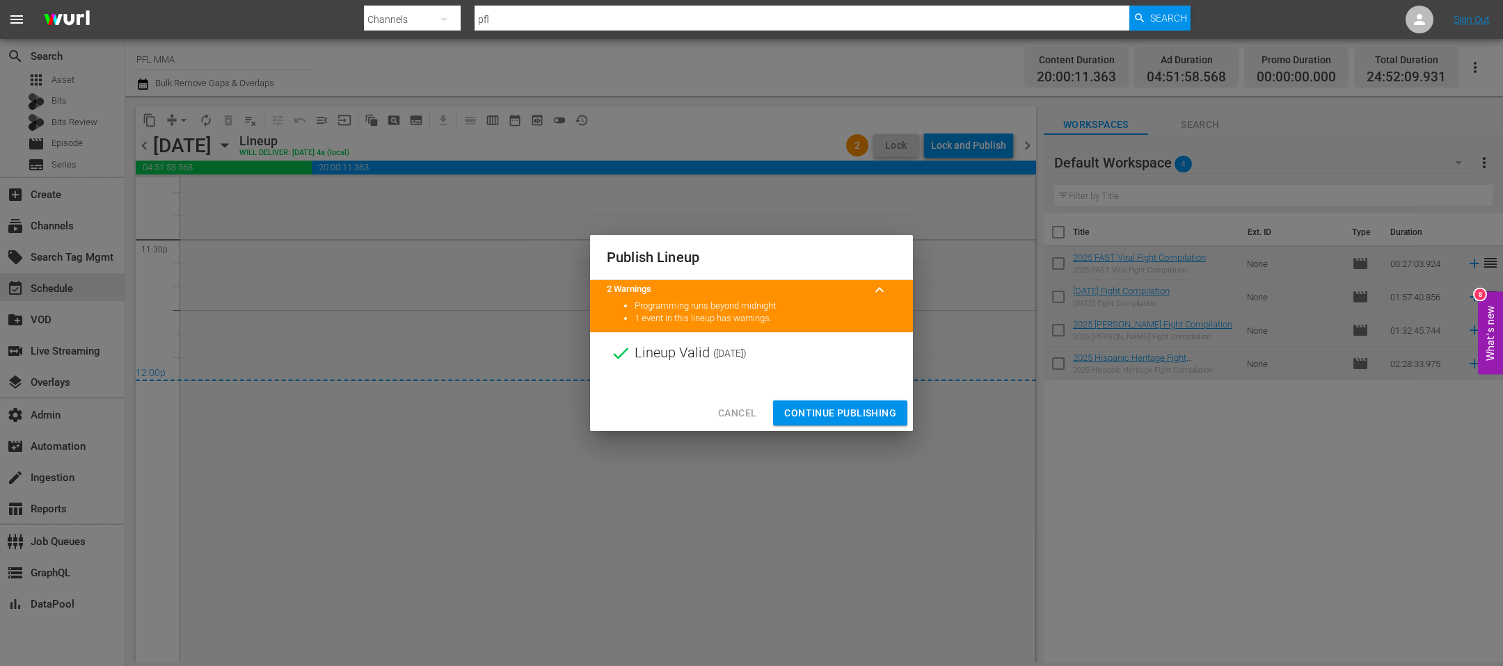
click at [852, 418] on span "Continue Publishing" at bounding box center [840, 413] width 112 height 17
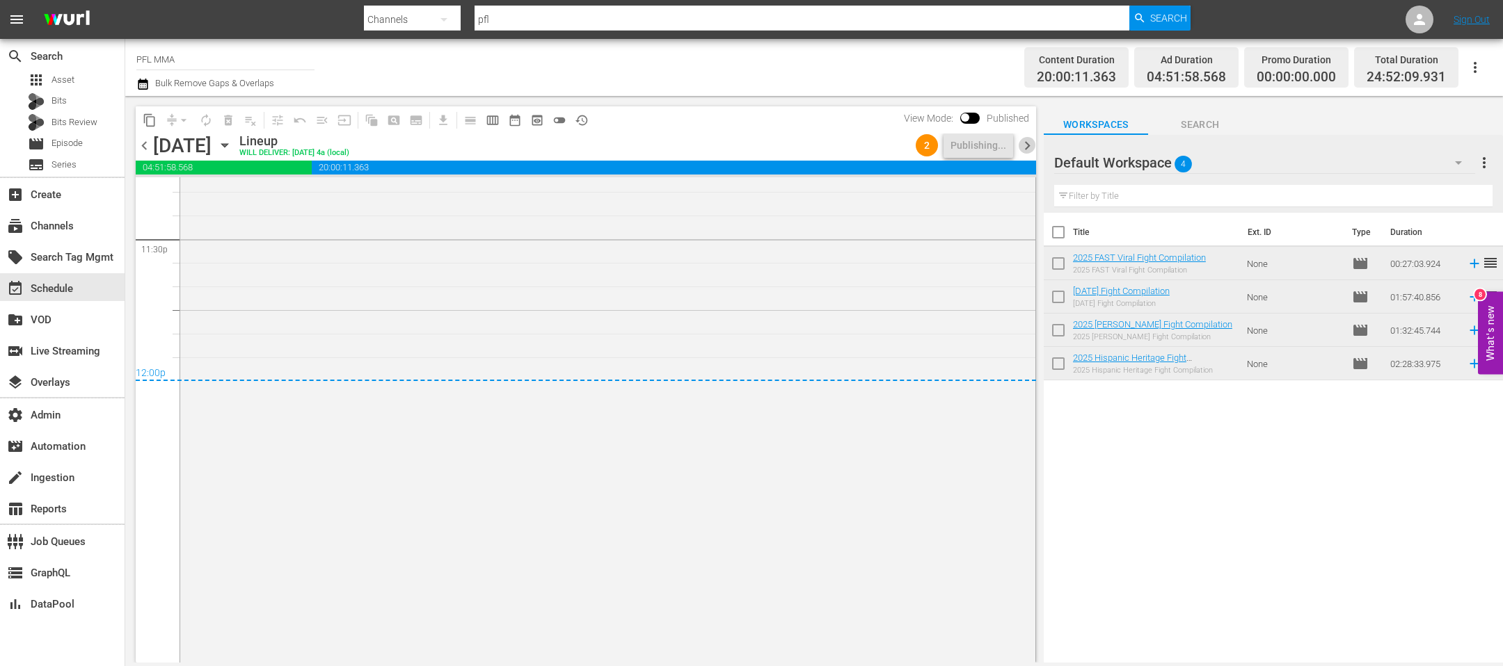
click at [1027, 147] on span "chevron_right" at bounding box center [1026, 145] width 17 height 17
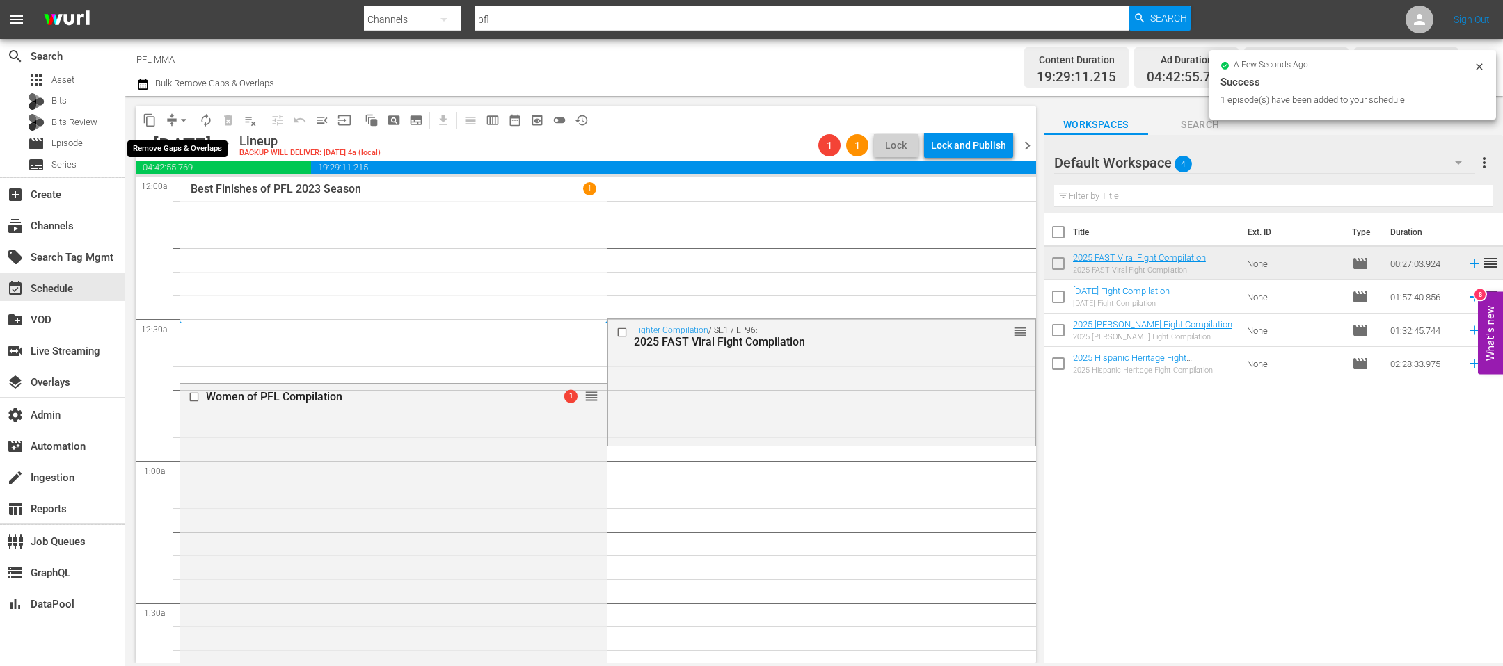
click at [184, 122] on span "arrow_drop_down" at bounding box center [184, 120] width 14 height 14
click at [222, 193] on li "Align to End of Previous Day" at bounding box center [184, 193] width 146 height 23
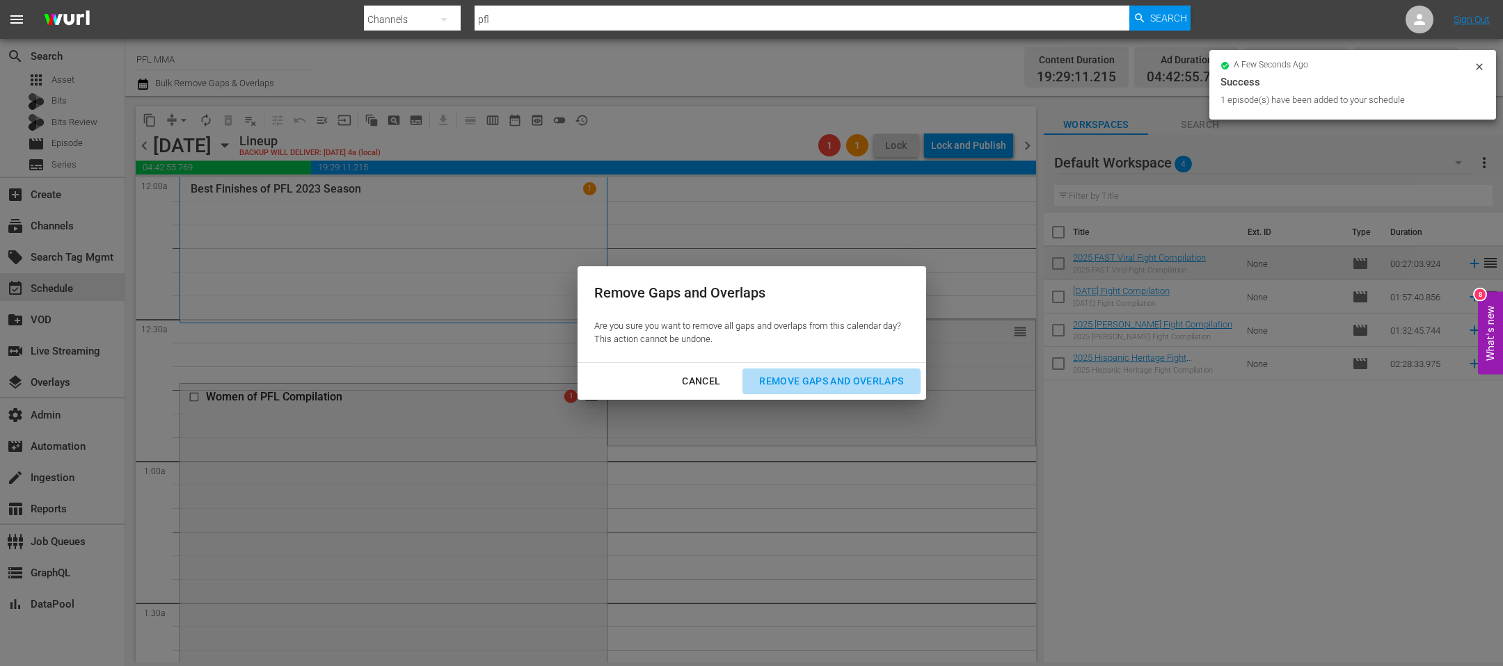
click at [817, 385] on div "Remove Gaps and Overlaps" at bounding box center [831, 381] width 166 height 17
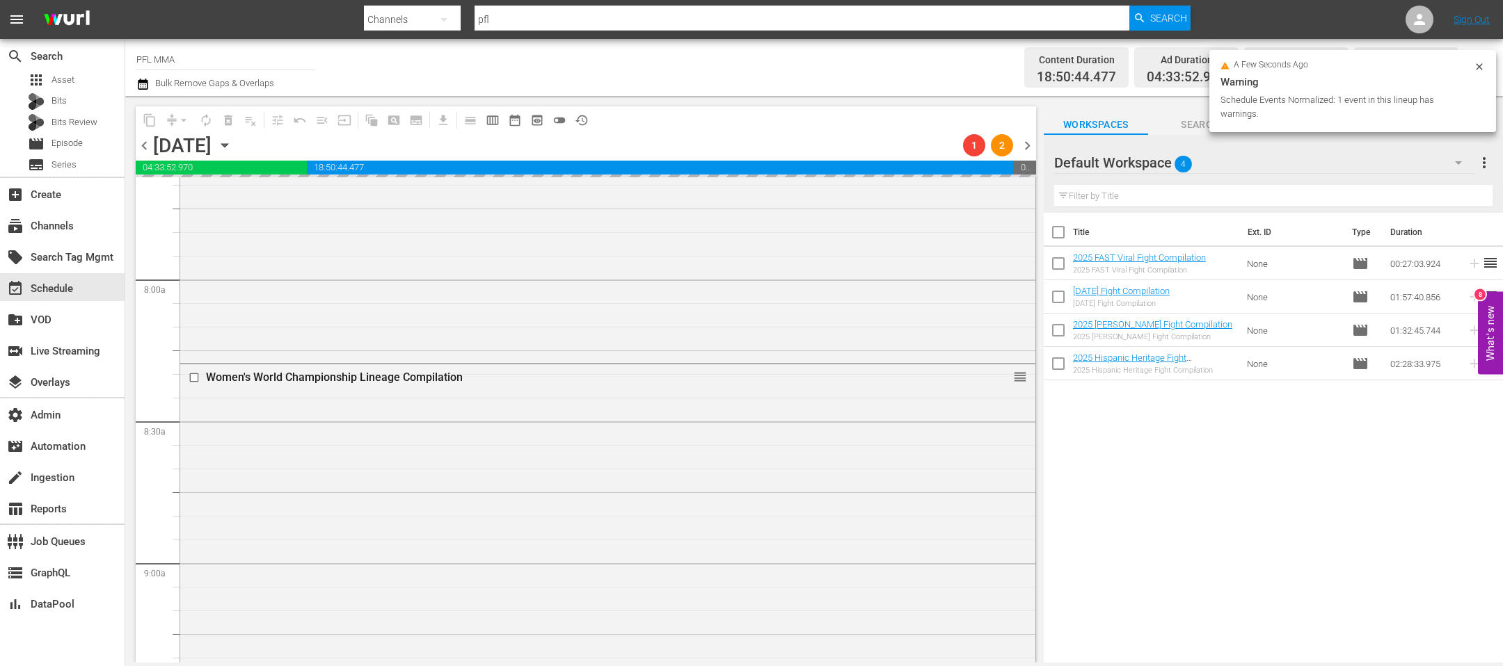
scroll to position [2179, 0]
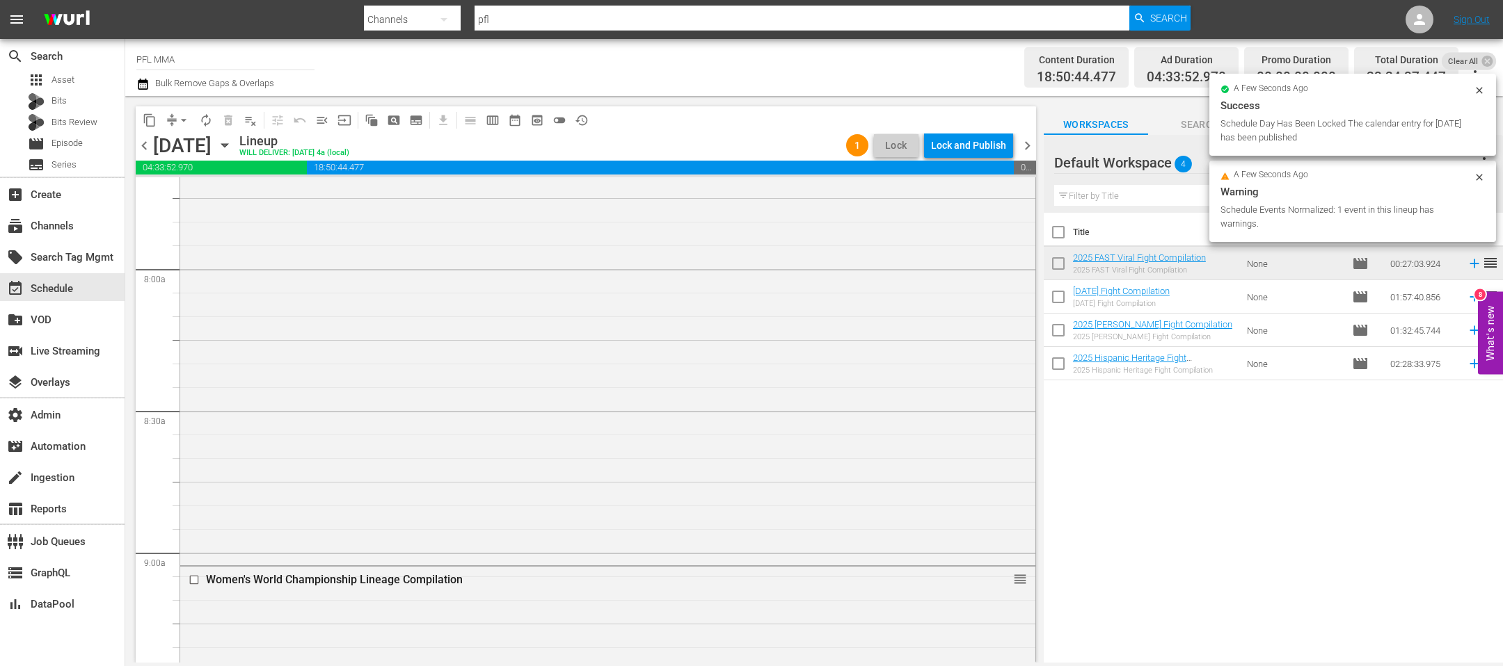
click at [958, 147] on div "Lock and Publish" at bounding box center [968, 145] width 75 height 25
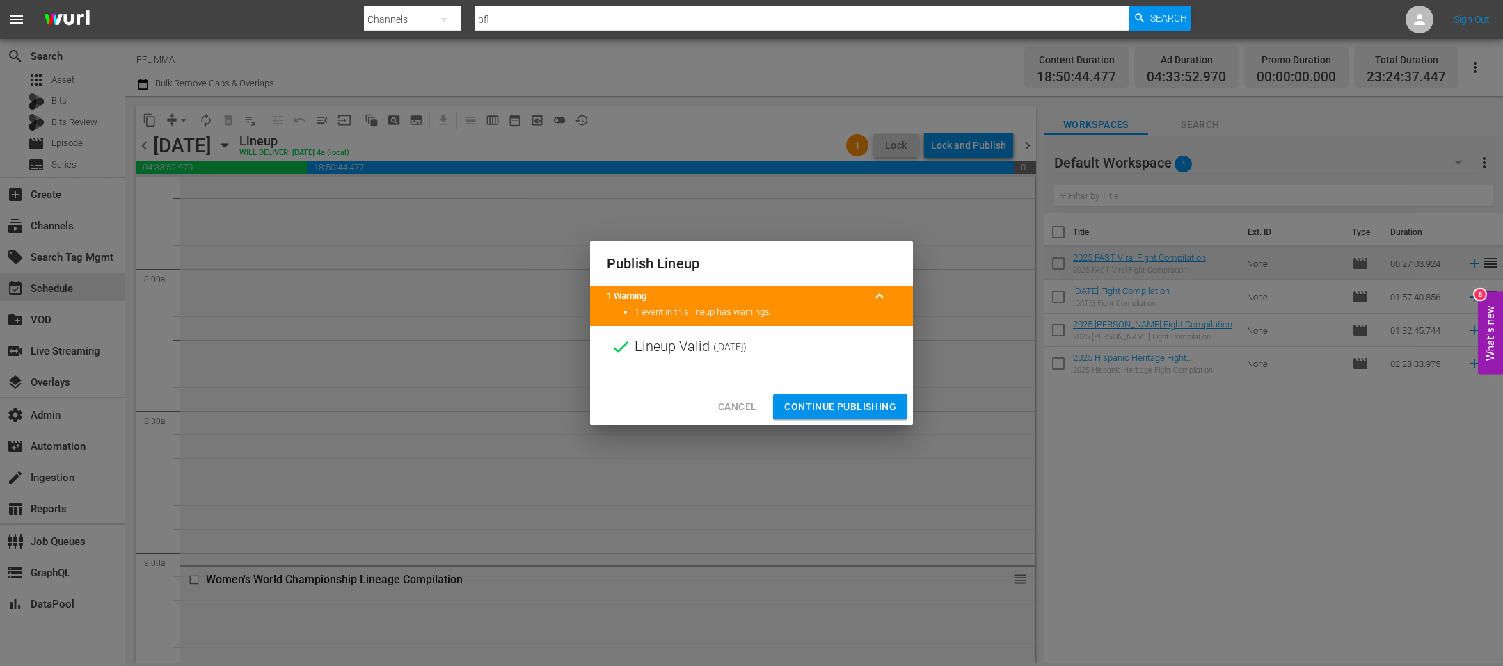
click at [828, 407] on span "Continue Publishing" at bounding box center [840, 407] width 112 height 17
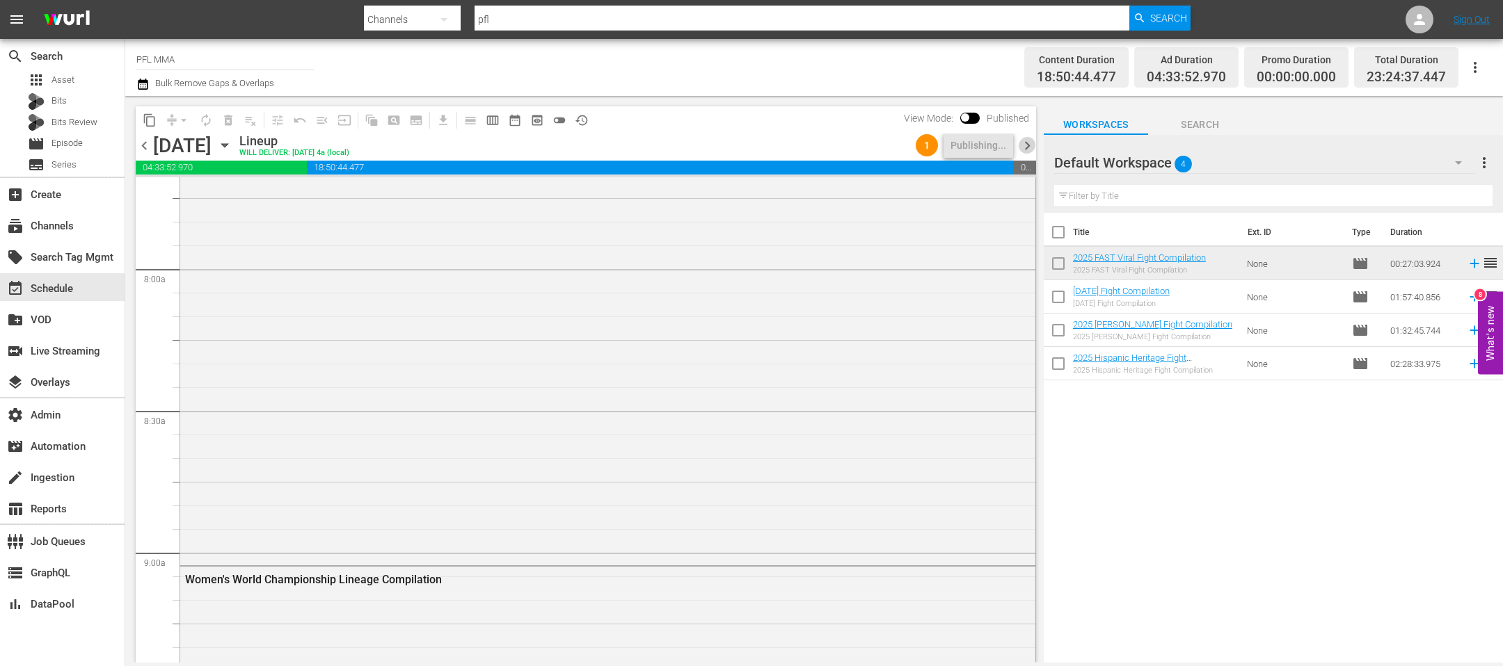
click at [1027, 141] on span "chevron_right" at bounding box center [1026, 145] width 17 height 17
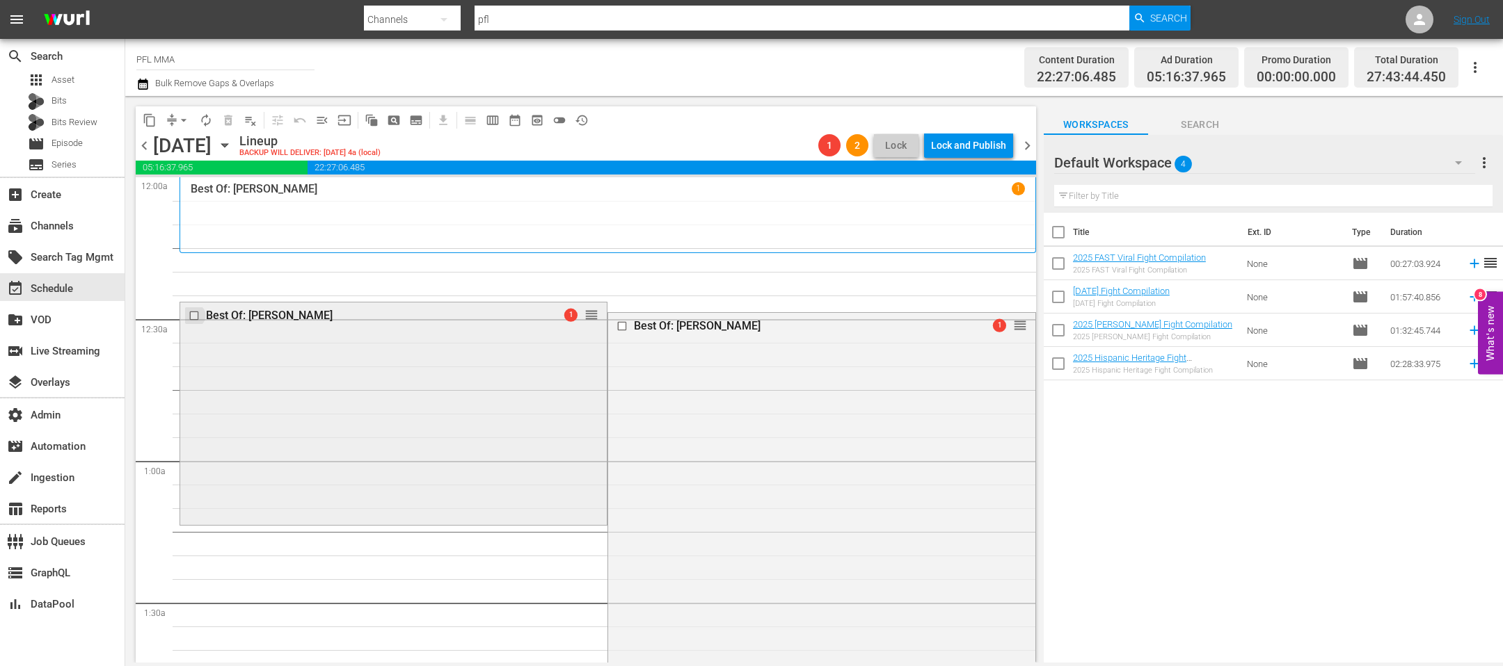
click at [195, 316] on input "checkbox" at bounding box center [196, 316] width 15 height 12
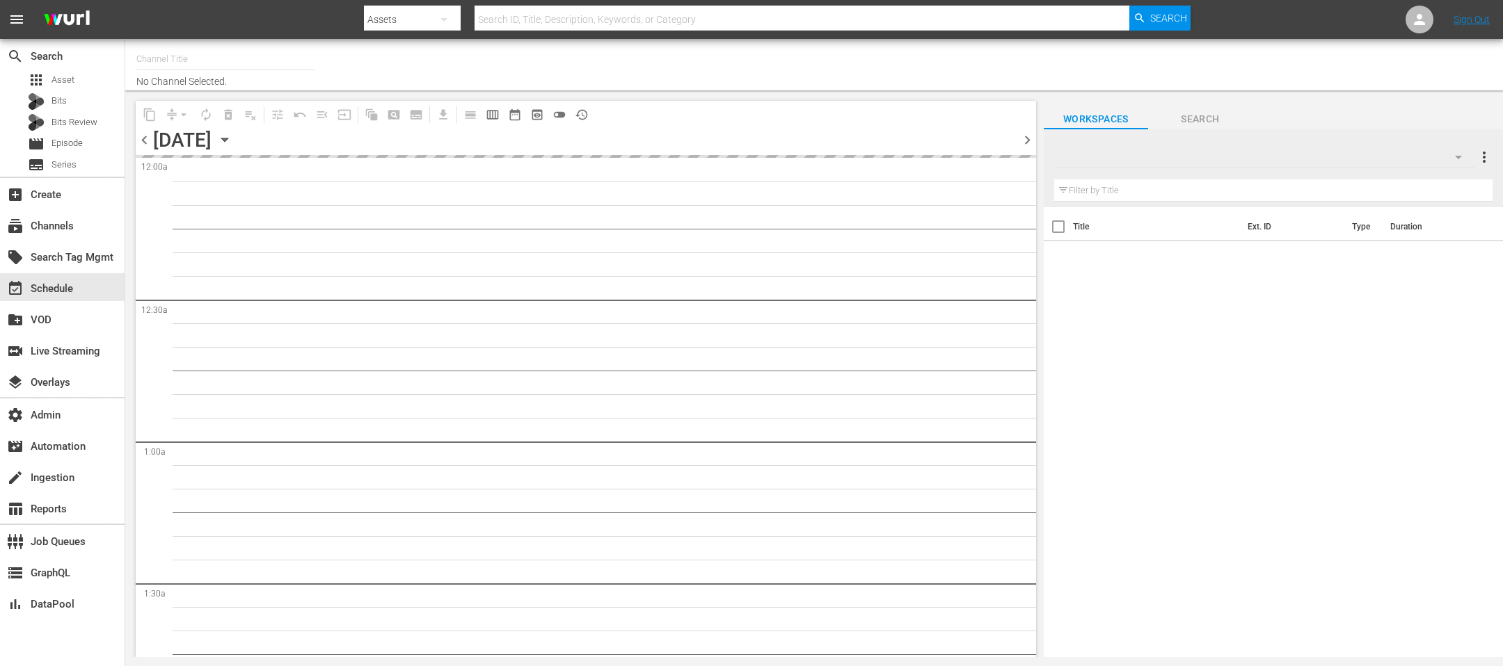
type input "PFL MMA (1309)"
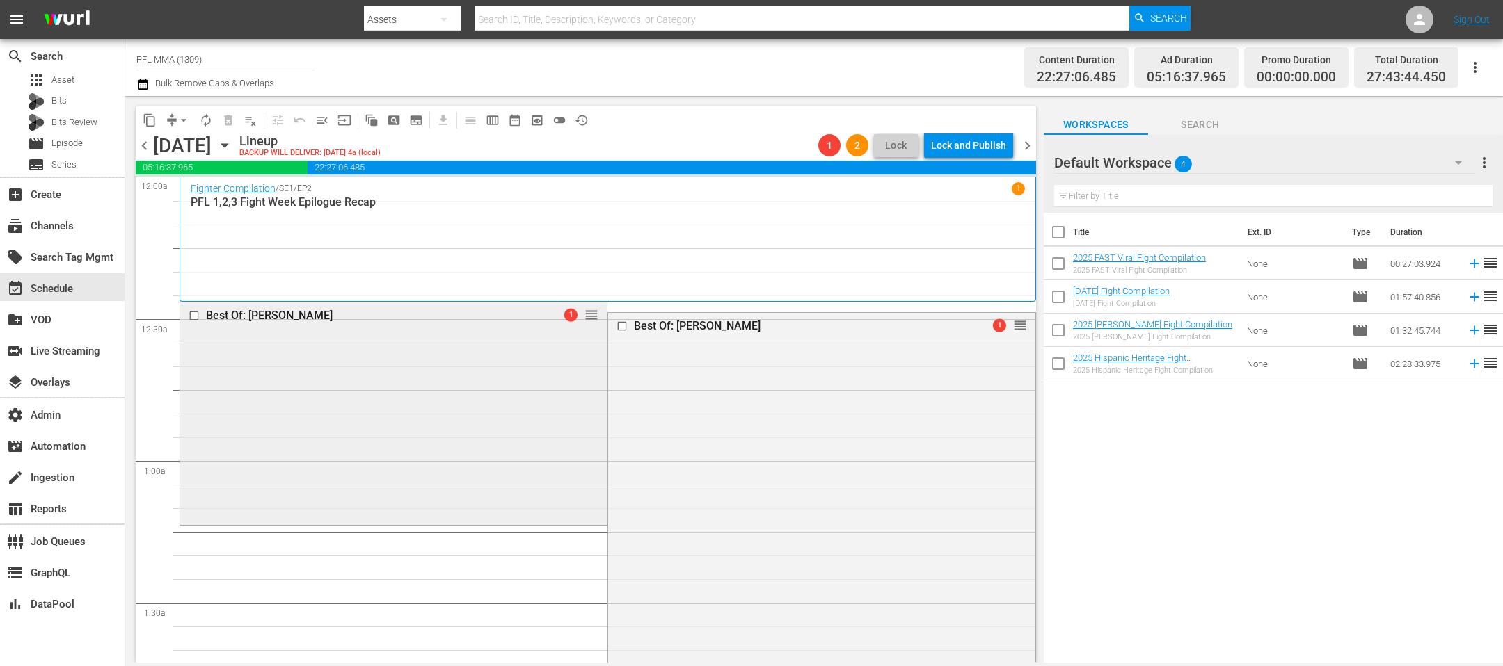
click at [195, 315] on input "checkbox" at bounding box center [196, 316] width 15 height 12
click at [221, 113] on span "delete_forever_outlined" at bounding box center [228, 120] width 14 height 14
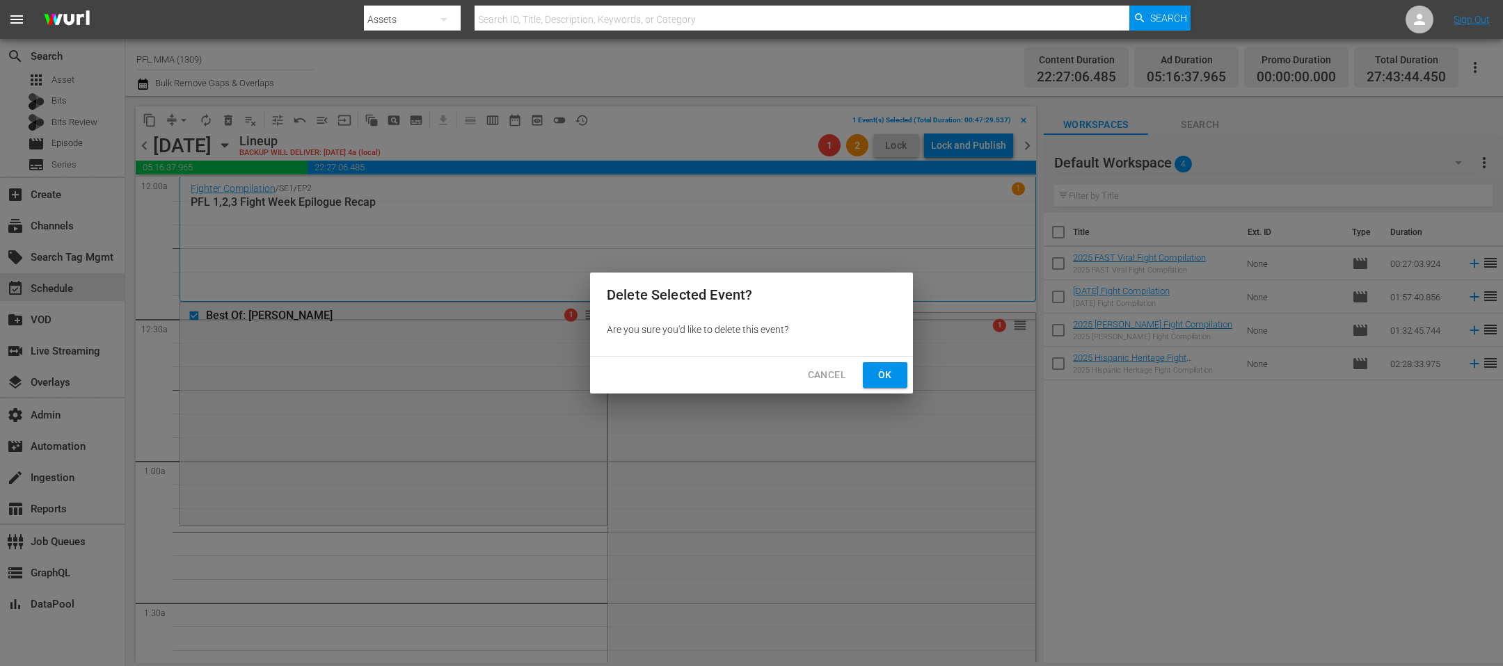
click at [882, 378] on span "Ok" at bounding box center [885, 375] width 22 height 17
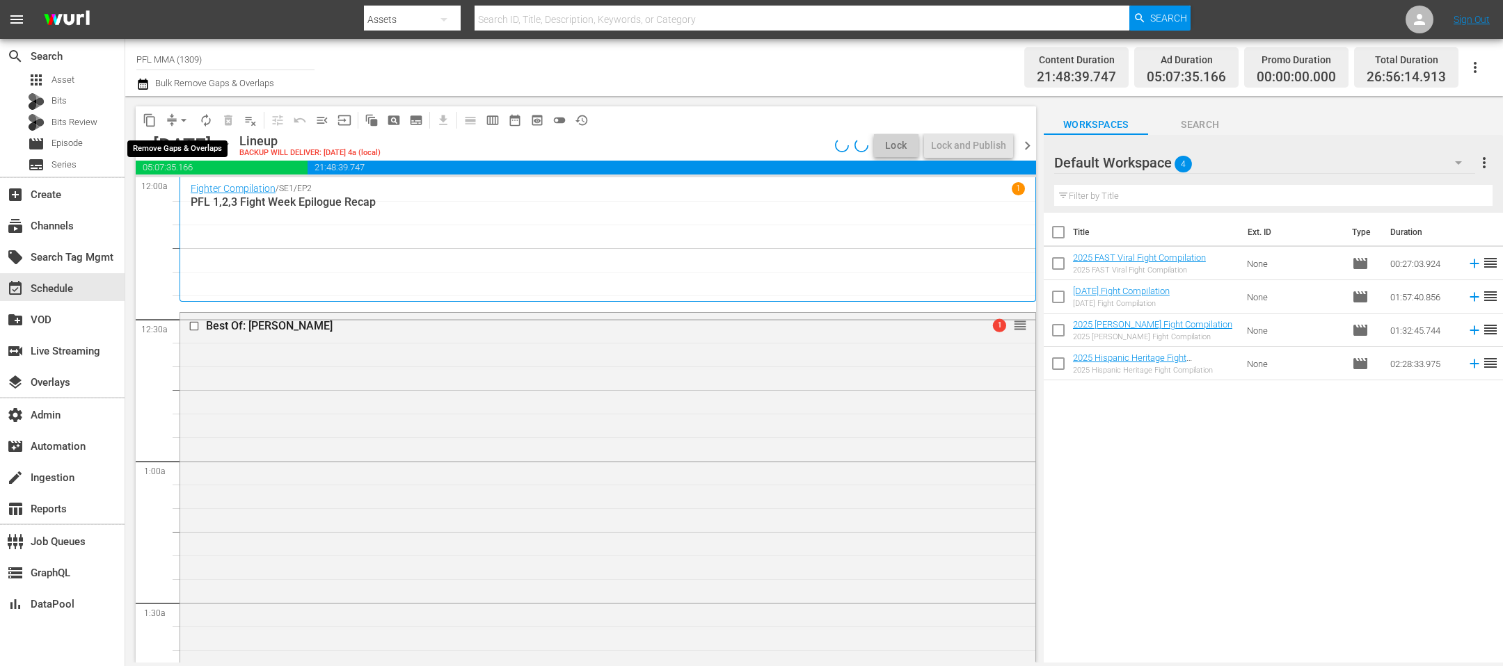
click at [186, 120] on span "arrow_drop_down" at bounding box center [184, 120] width 14 height 14
click at [202, 195] on li "Align to End of Previous Day" at bounding box center [184, 193] width 146 height 23
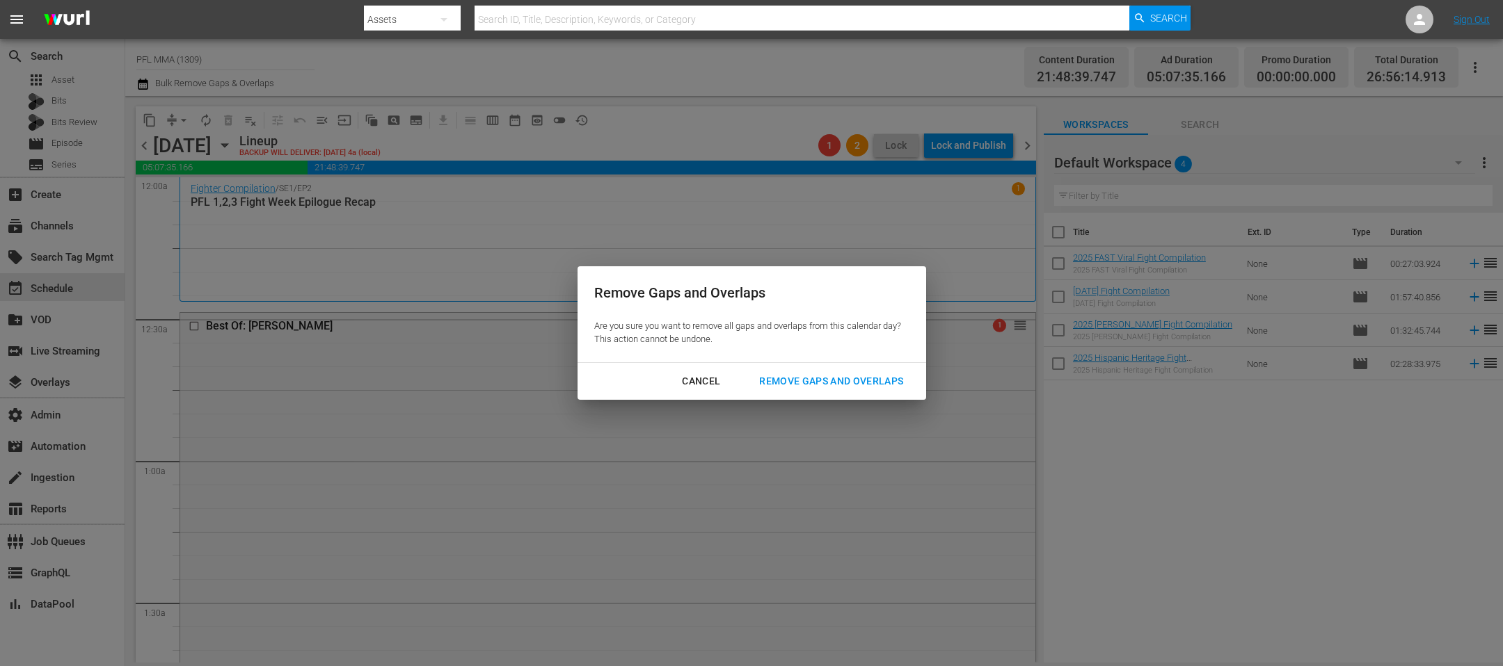
click at [875, 371] on button "Remove Gaps and Overlaps" at bounding box center [830, 382] width 177 height 26
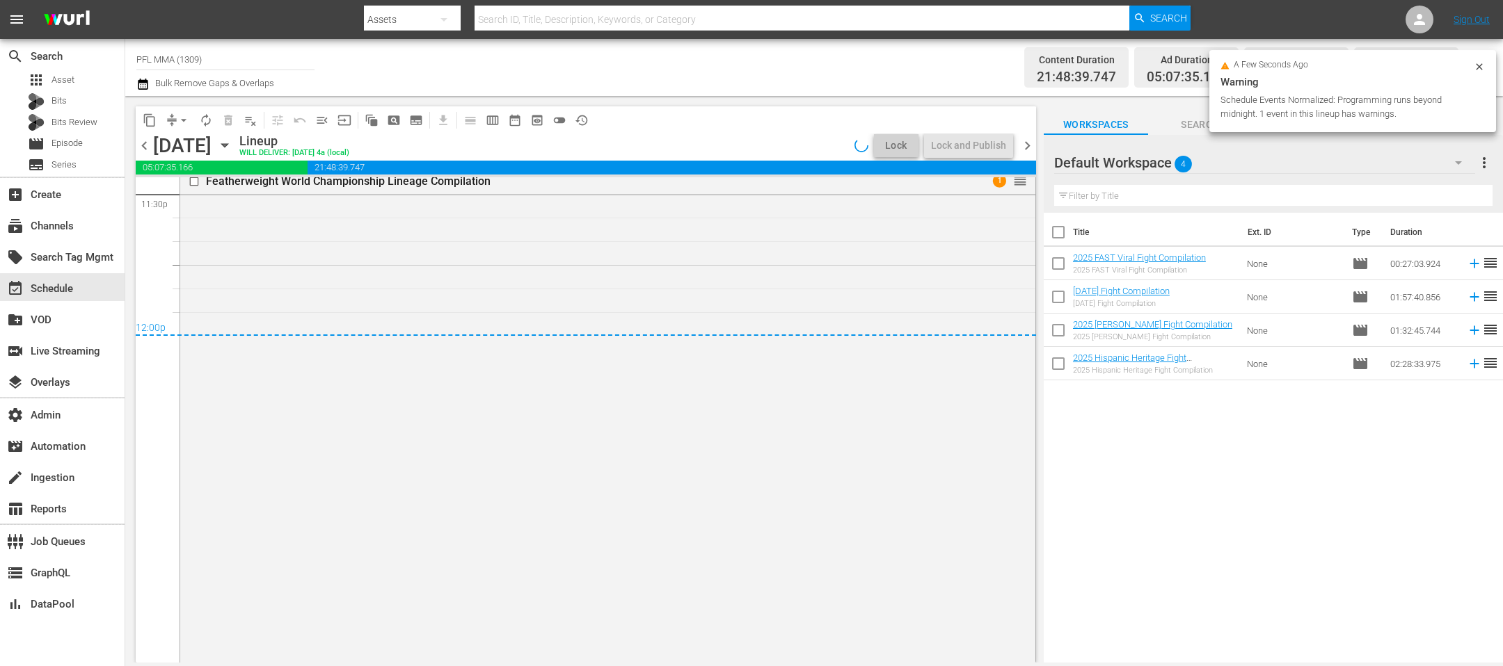
scroll to position [6497, 0]
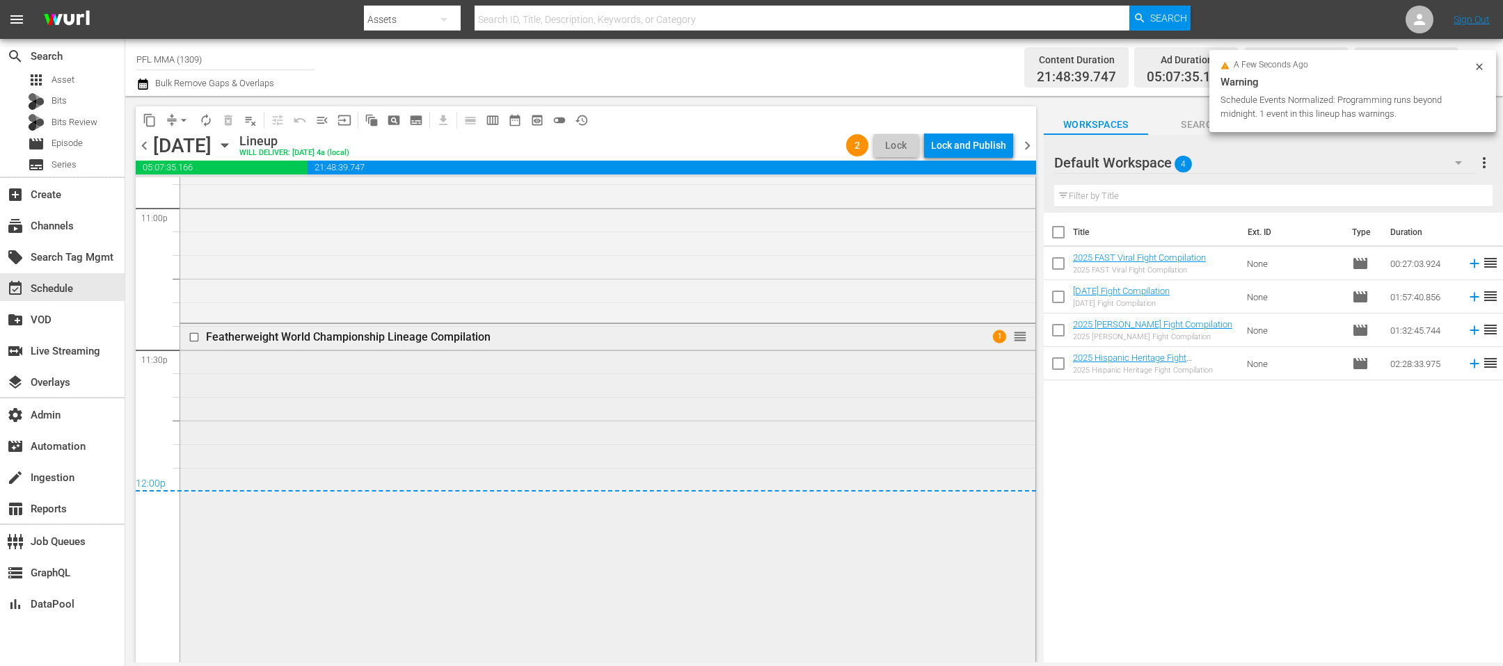
click at [195, 331] on input "checkbox" at bounding box center [196, 337] width 15 height 12
click at [225, 123] on span "delete_forever_outlined" at bounding box center [228, 120] width 14 height 14
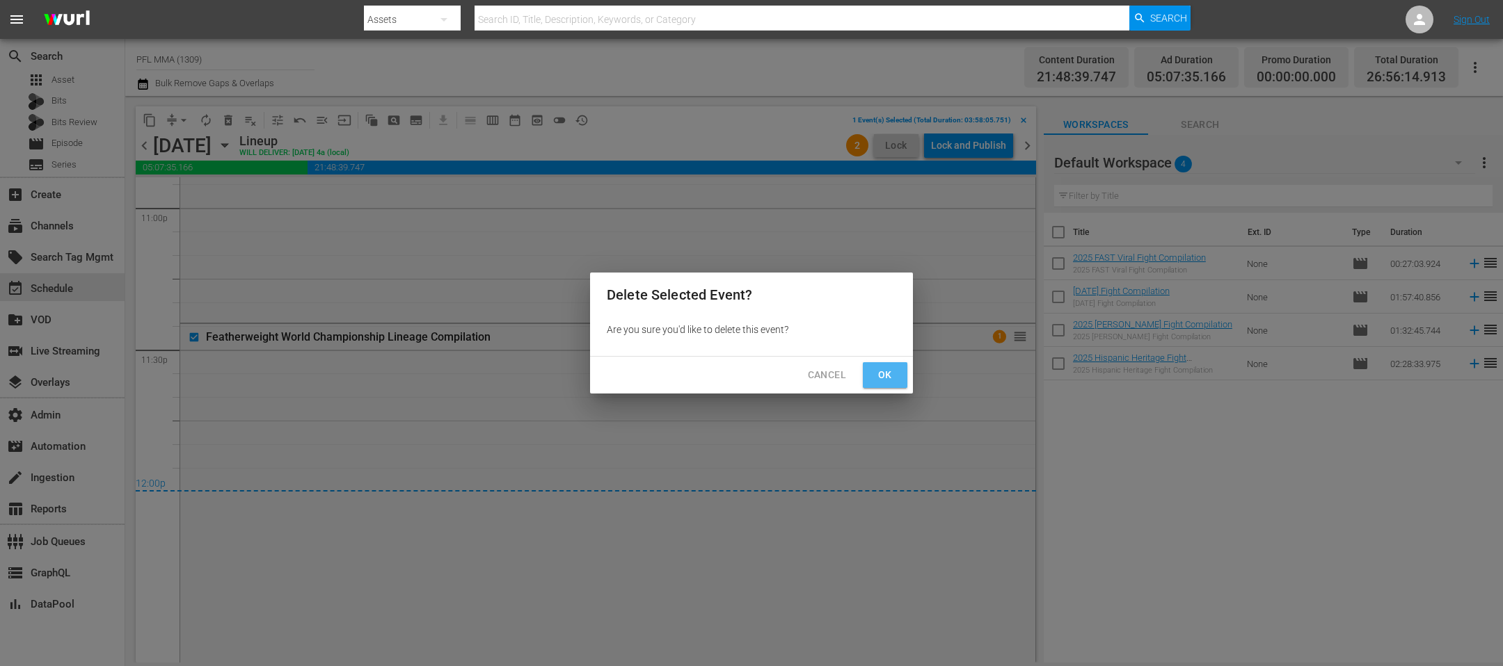
click at [901, 381] on button "Ok" at bounding box center [885, 375] width 45 height 26
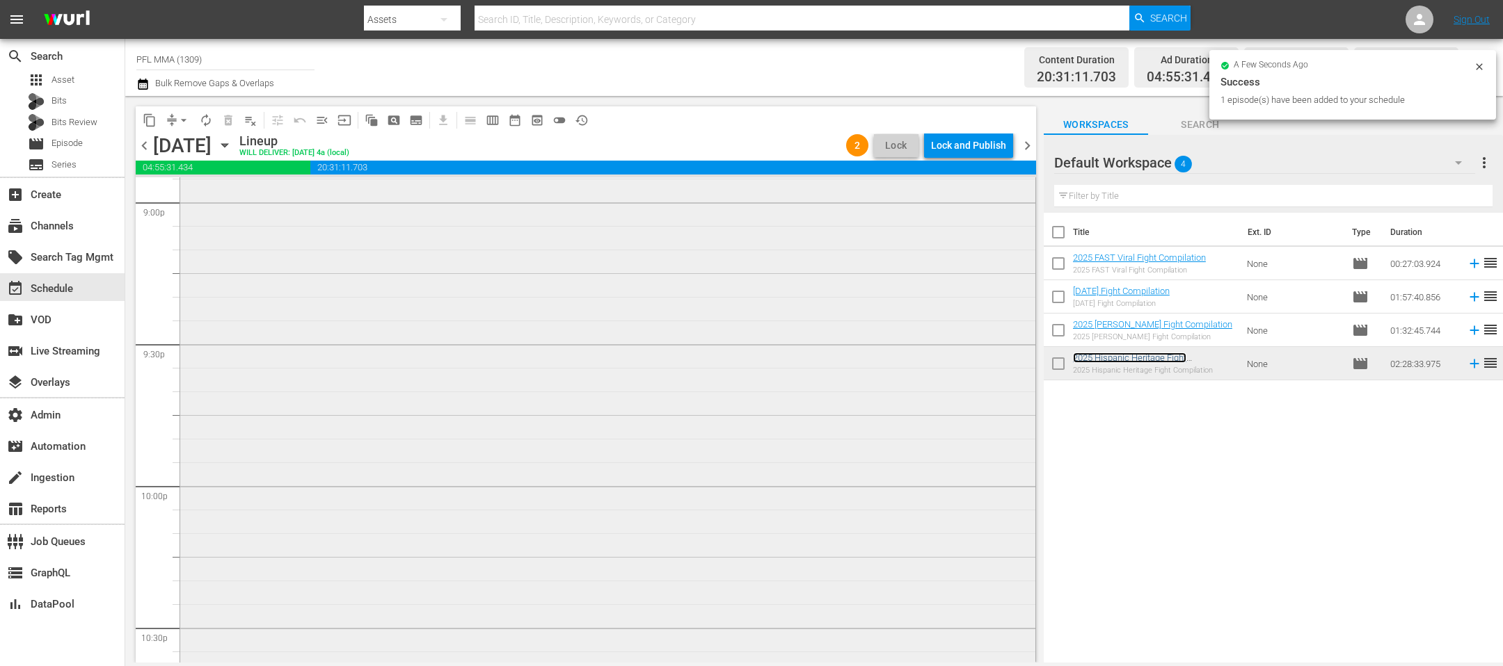
scroll to position [5932, 0]
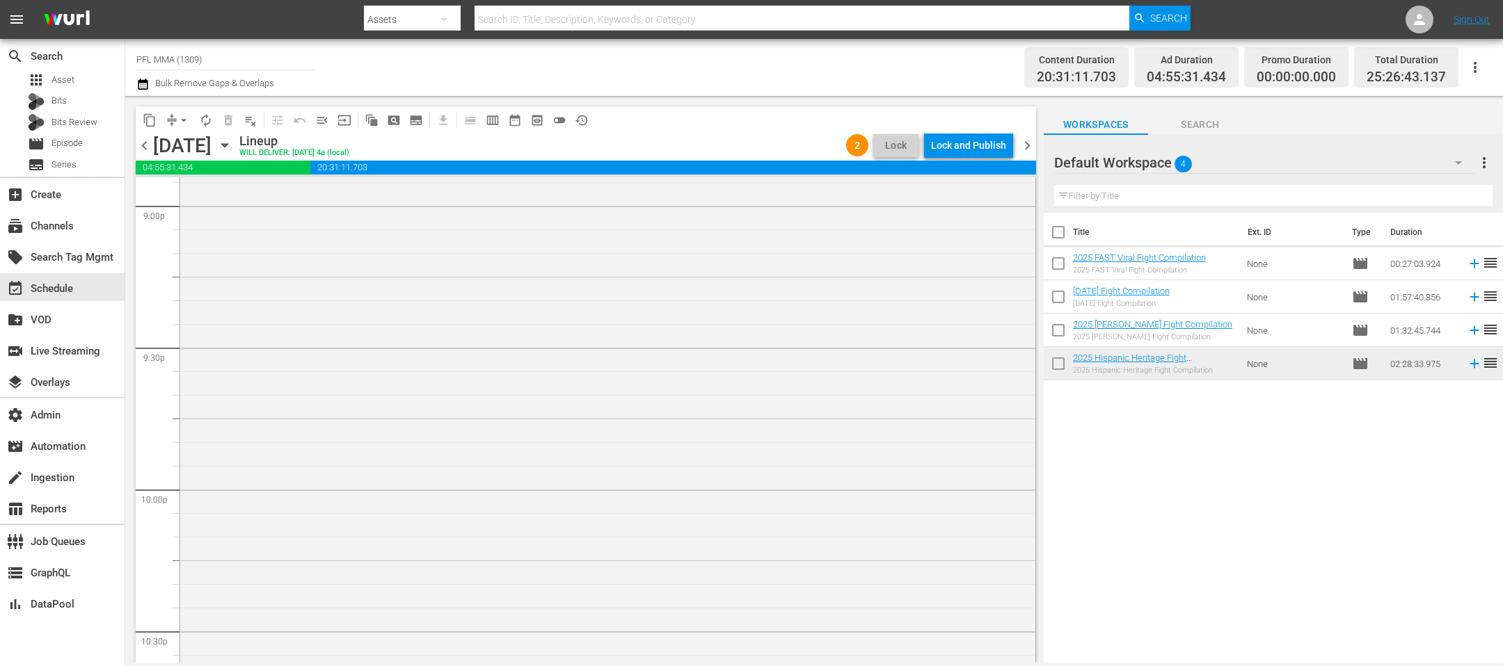
click at [977, 135] on div "Lock and Publish" at bounding box center [968, 145] width 75 height 25
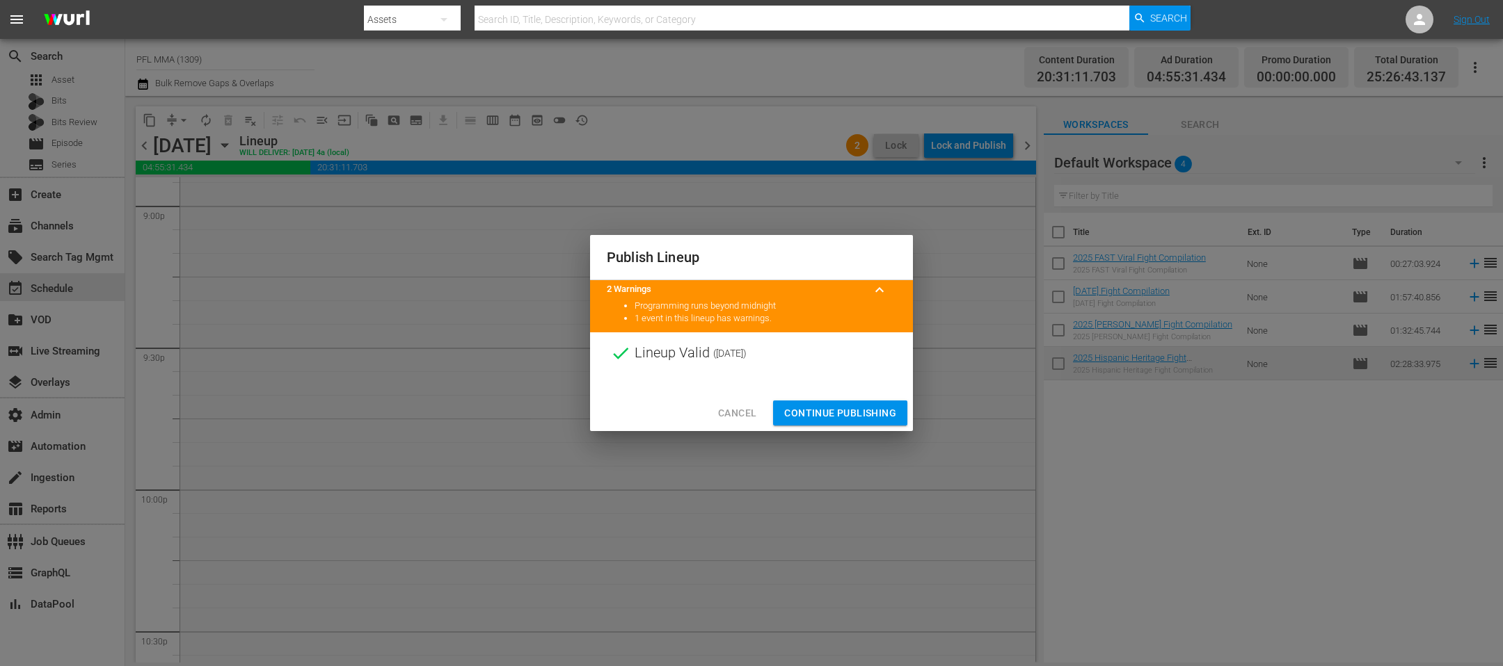
click at [854, 413] on span "Continue Publishing" at bounding box center [840, 413] width 112 height 17
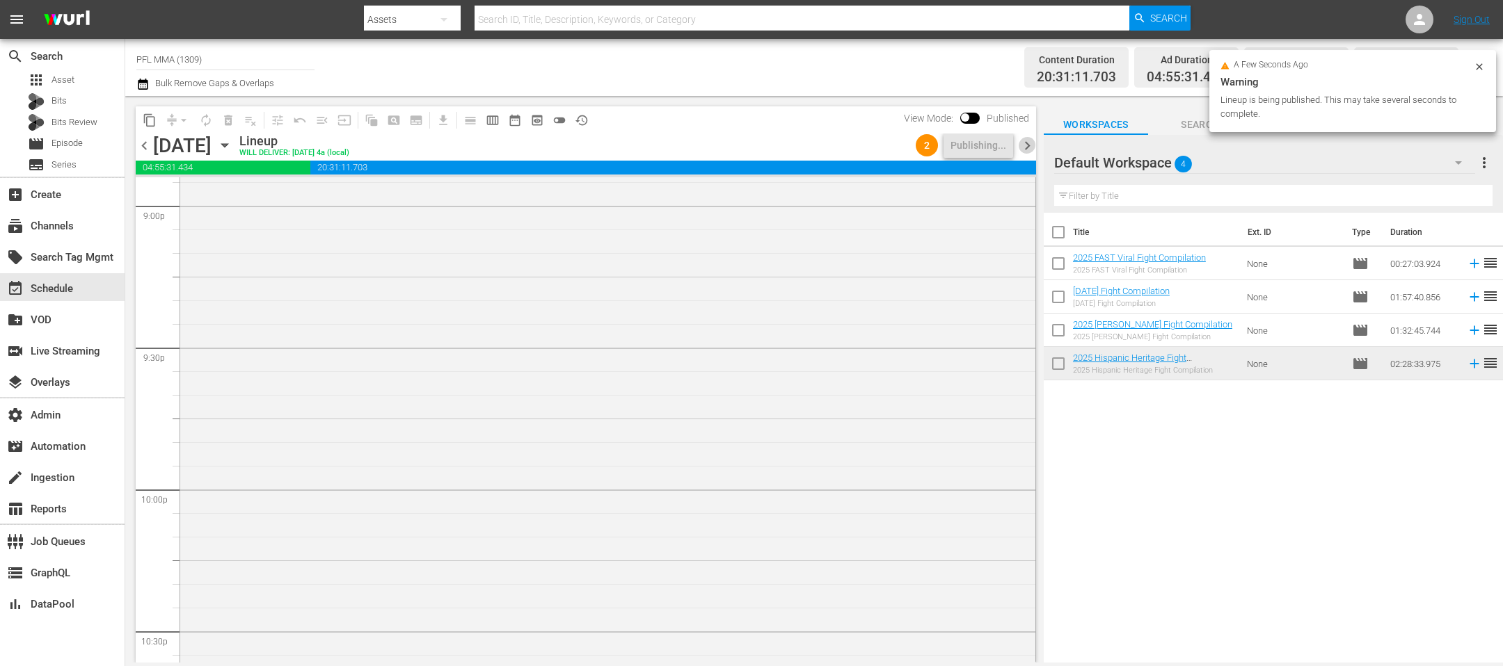
click at [1027, 150] on span "chevron_right" at bounding box center [1026, 145] width 17 height 17
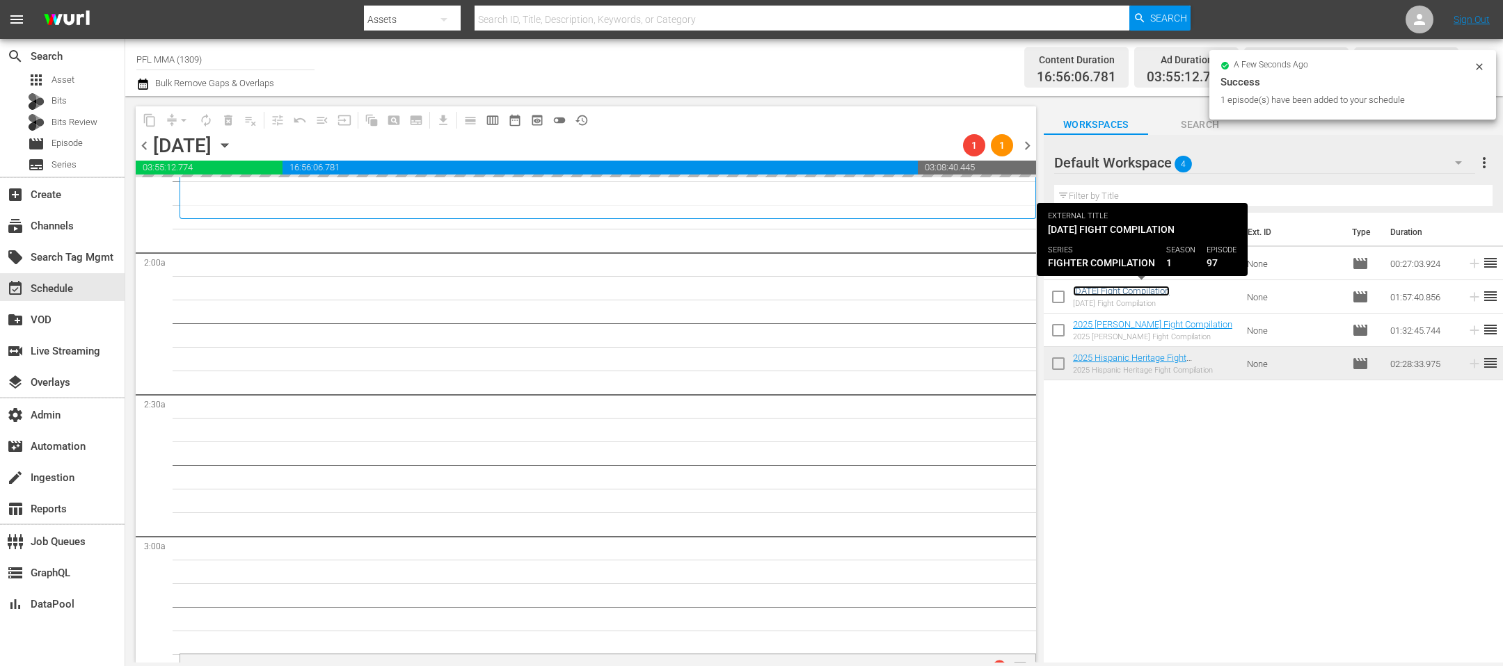
scroll to position [657, 0]
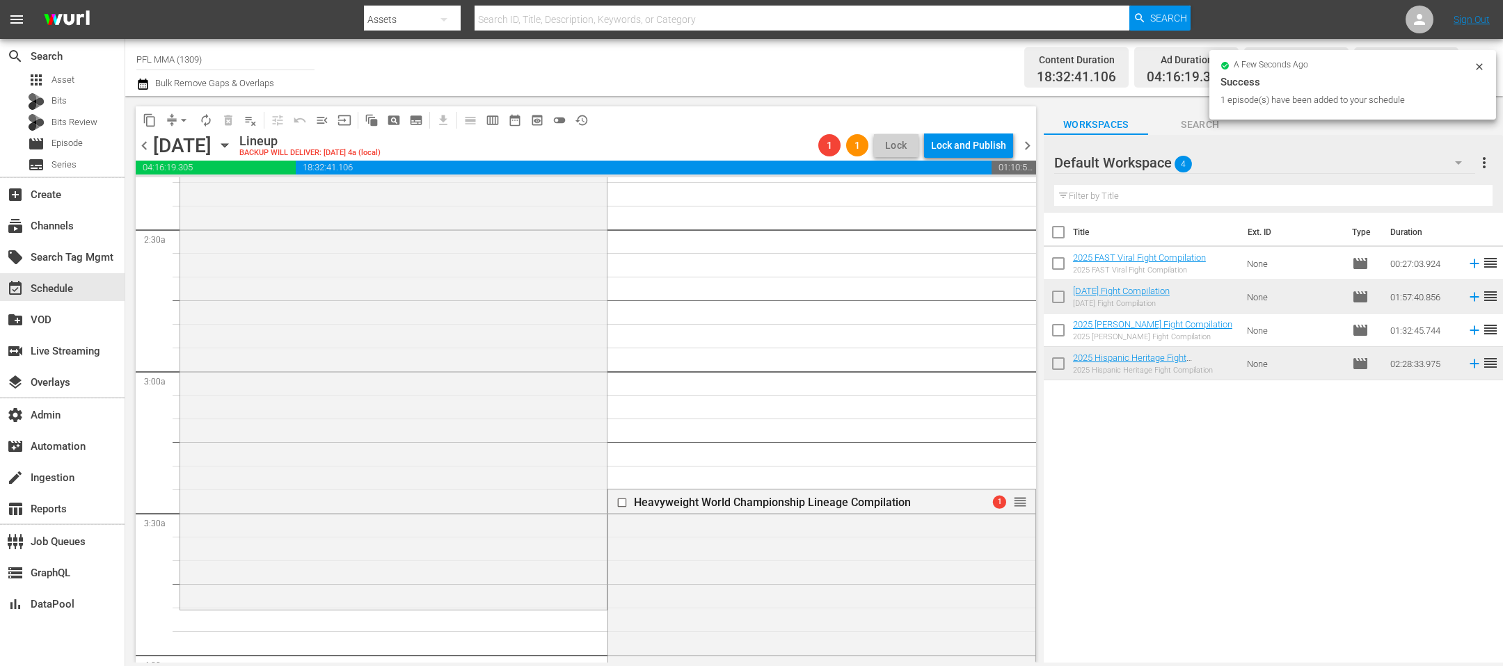
click at [179, 120] on span "arrow_drop_down" at bounding box center [184, 120] width 14 height 14
click at [179, 199] on li "Align to End of Previous Day" at bounding box center [184, 193] width 146 height 23
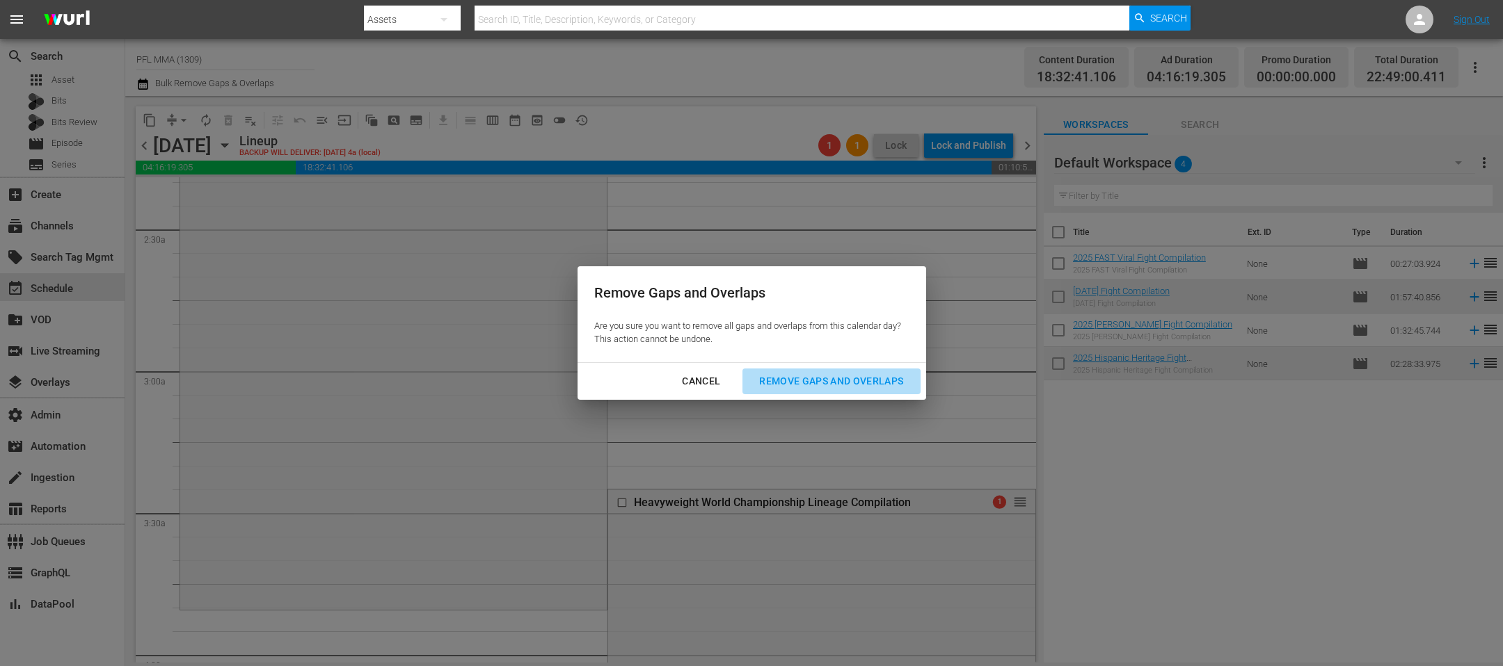
click at [775, 374] on div "Remove Gaps and Overlaps" at bounding box center [831, 381] width 166 height 17
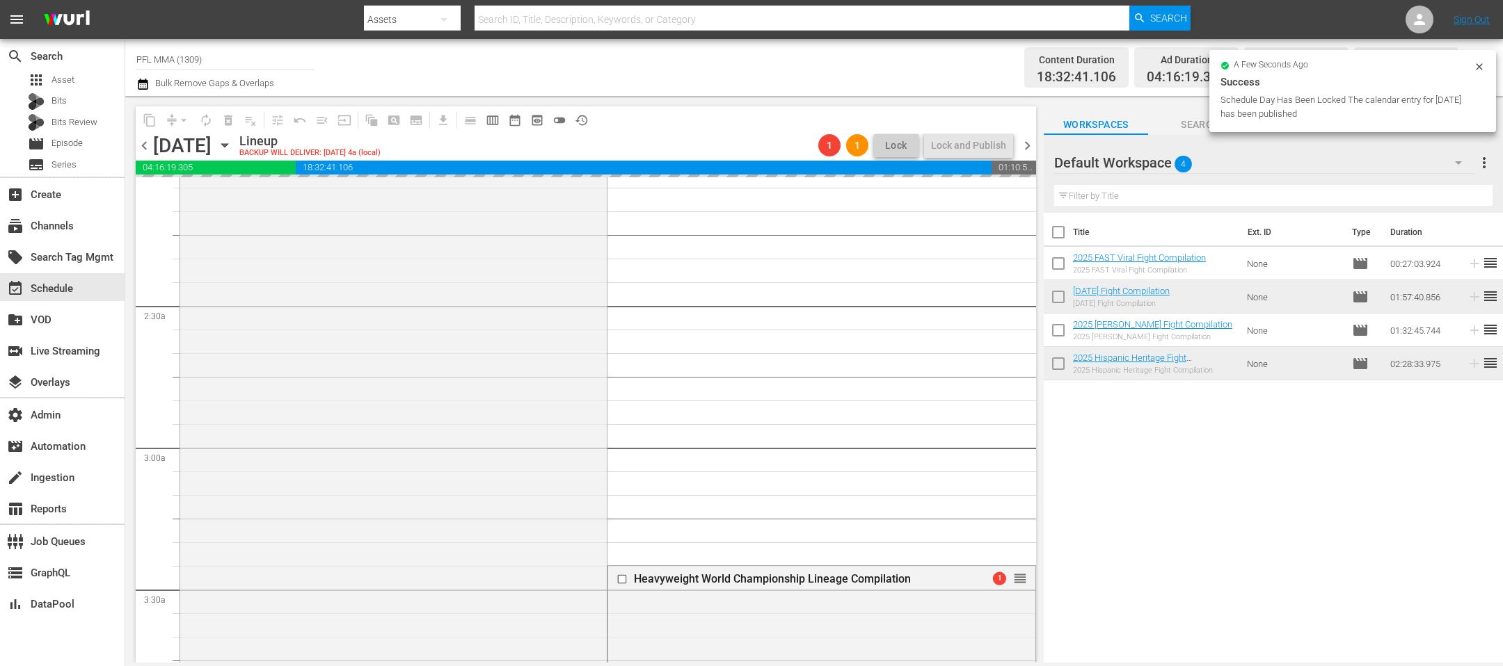
scroll to position [614, 0]
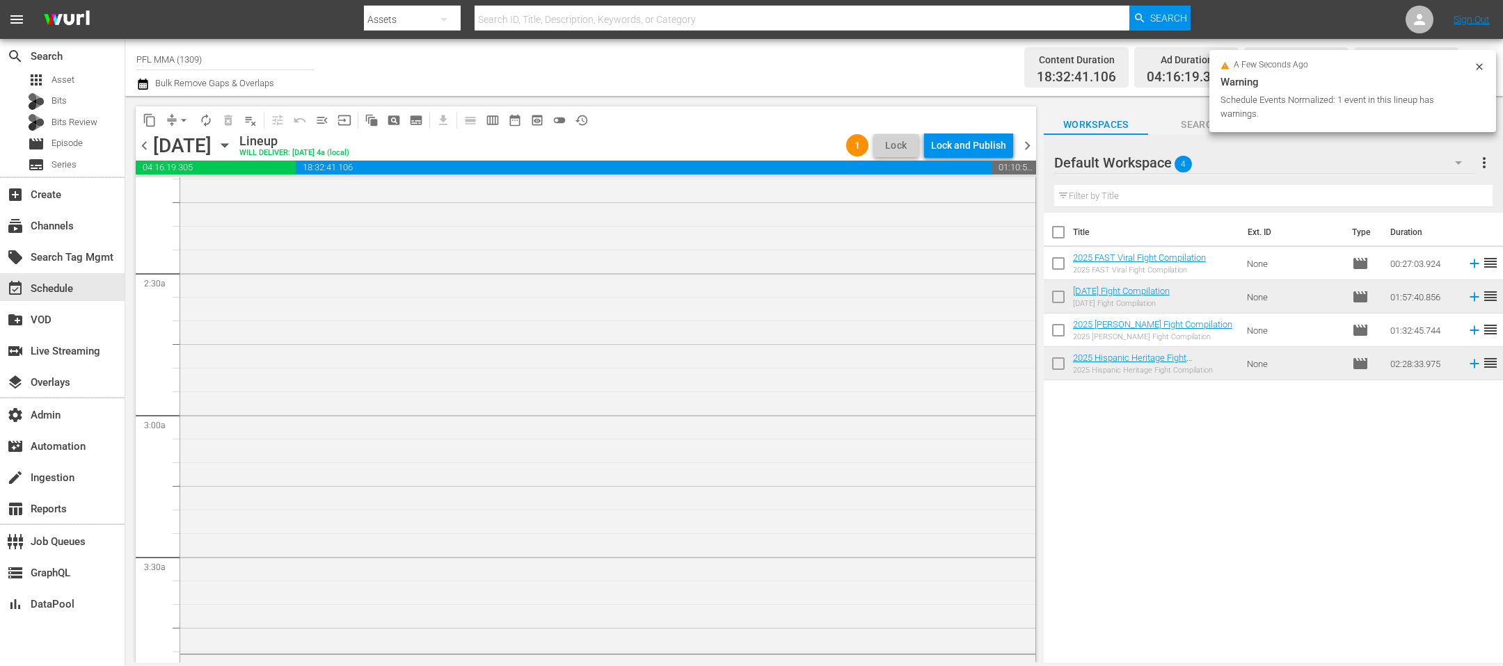
click at [977, 151] on div "Lock and Publish" at bounding box center [968, 145] width 75 height 25
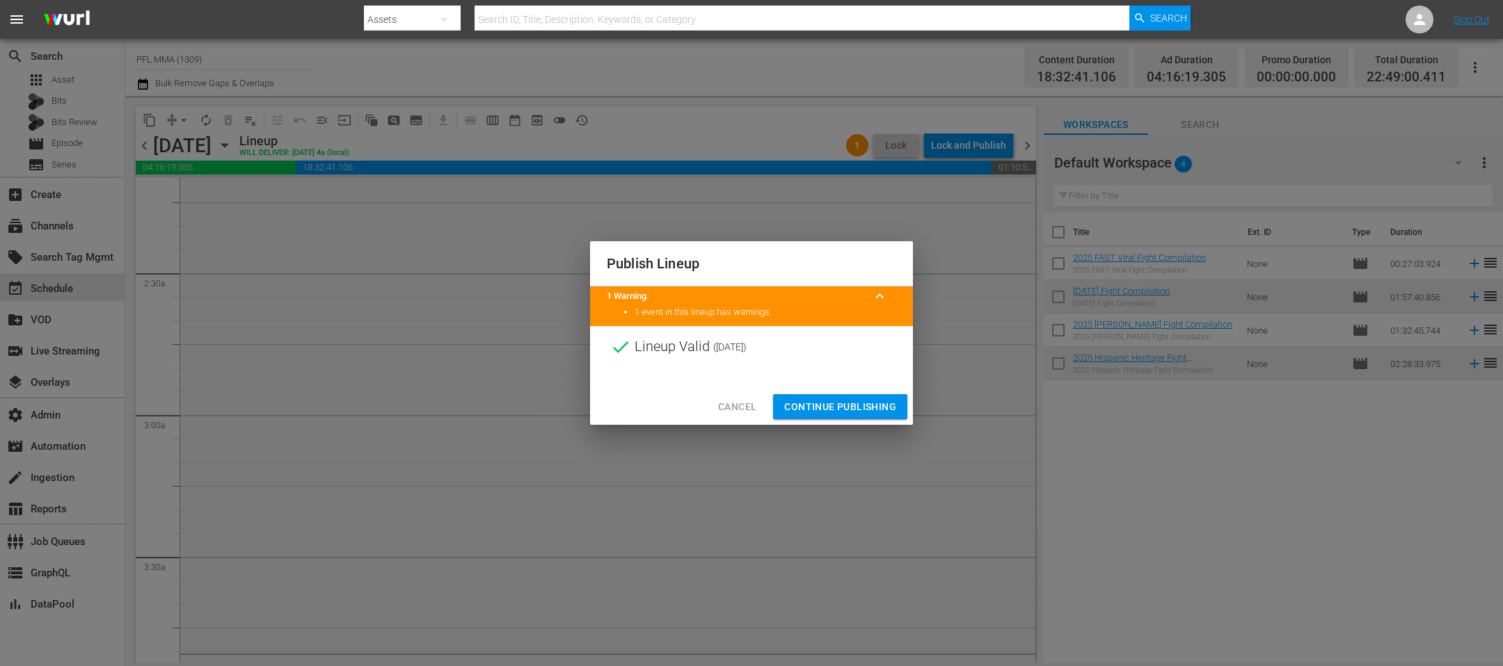
click at [848, 406] on span "Continue Publishing" at bounding box center [840, 407] width 112 height 17
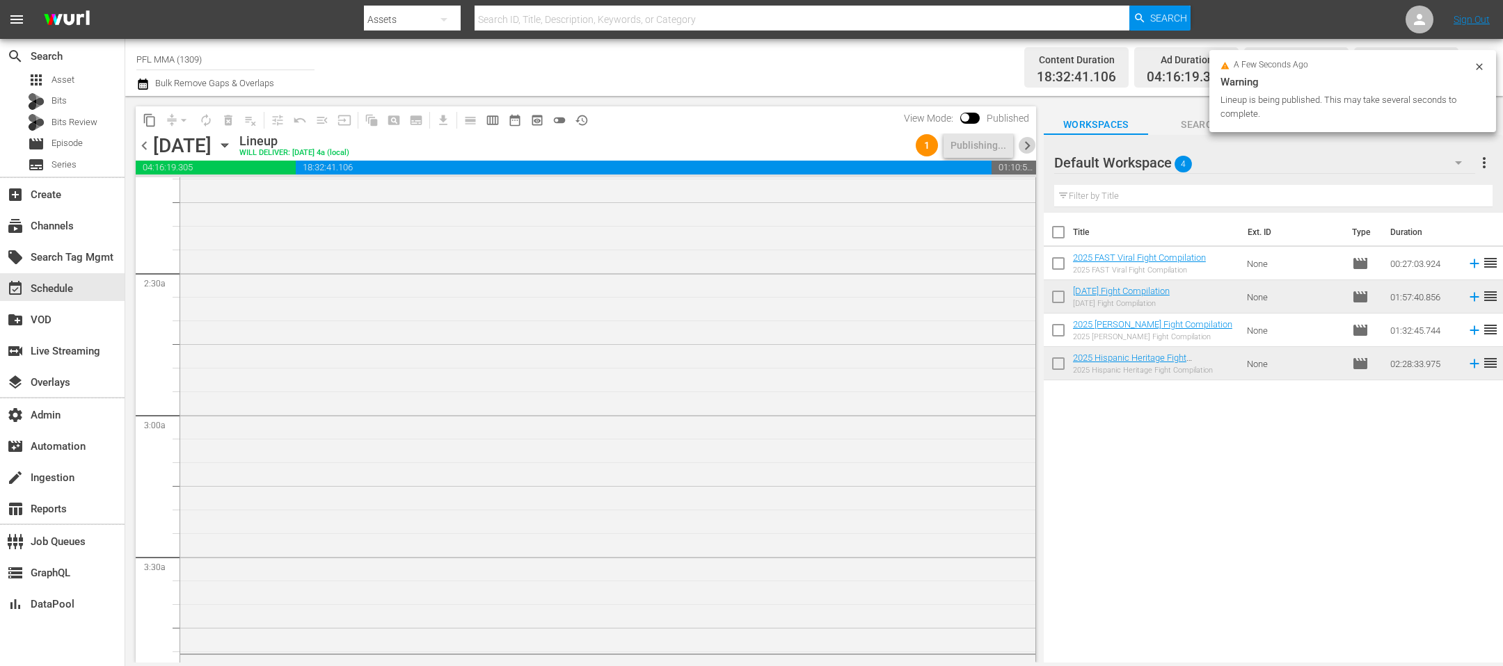
click at [1028, 145] on span "chevron_right" at bounding box center [1026, 145] width 17 height 17
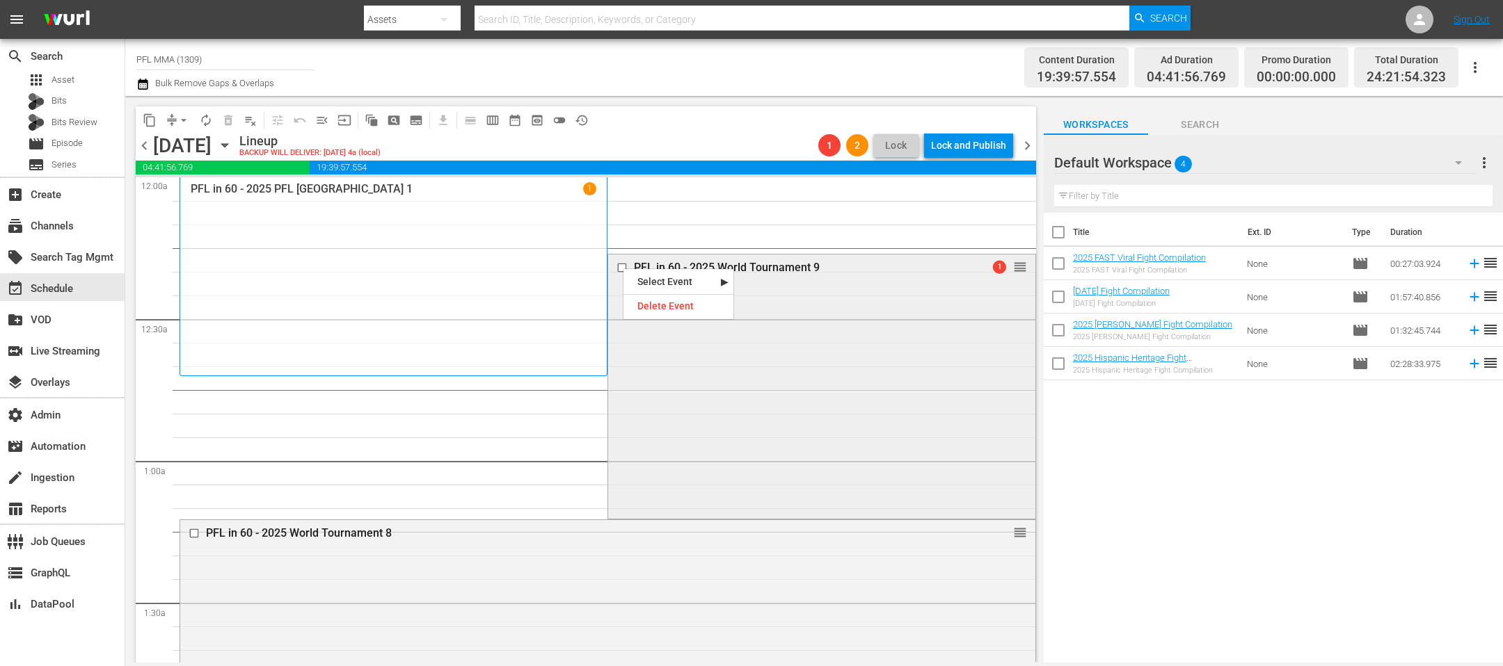
click at [618, 269] on input "checkbox" at bounding box center [623, 268] width 15 height 12
click at [191, 531] on input "checkbox" at bounding box center [196, 534] width 15 height 12
click at [227, 120] on span "delete_forever_outlined" at bounding box center [228, 120] width 14 height 14
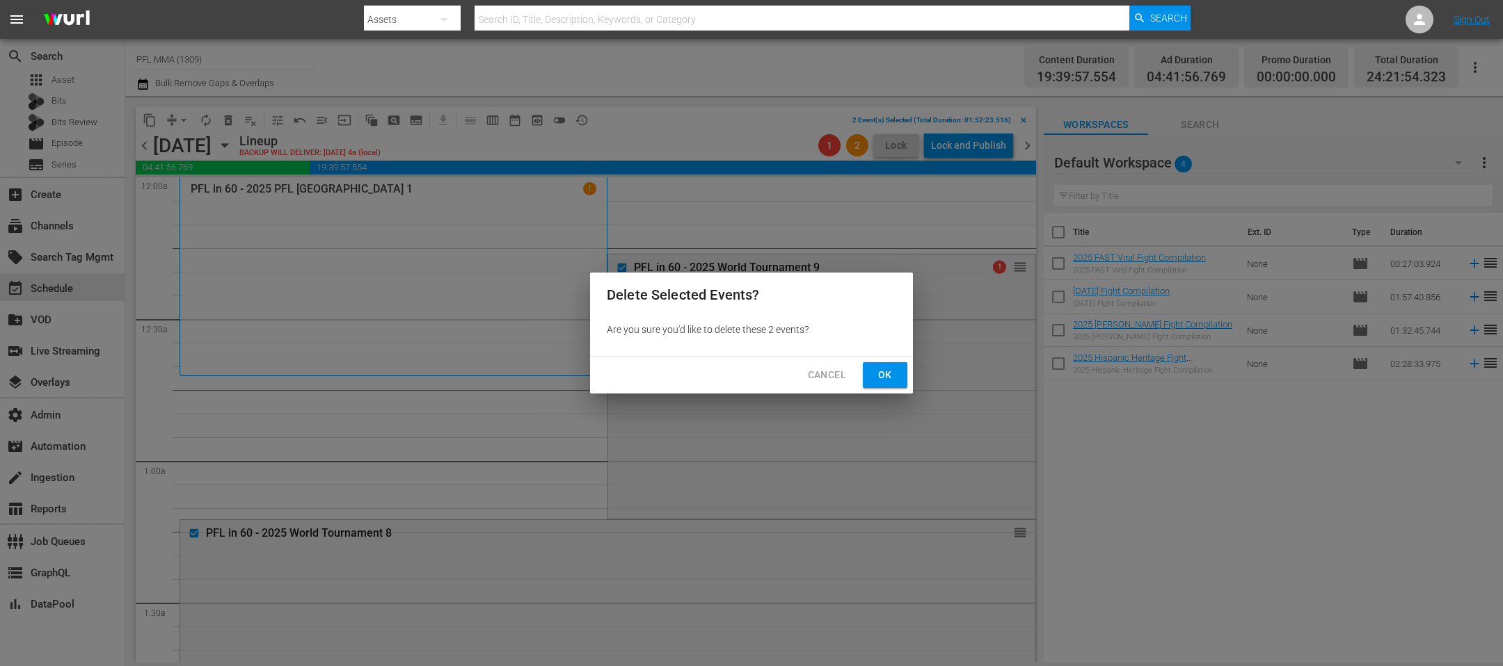
click at [872, 376] on button "Ok" at bounding box center [885, 375] width 45 height 26
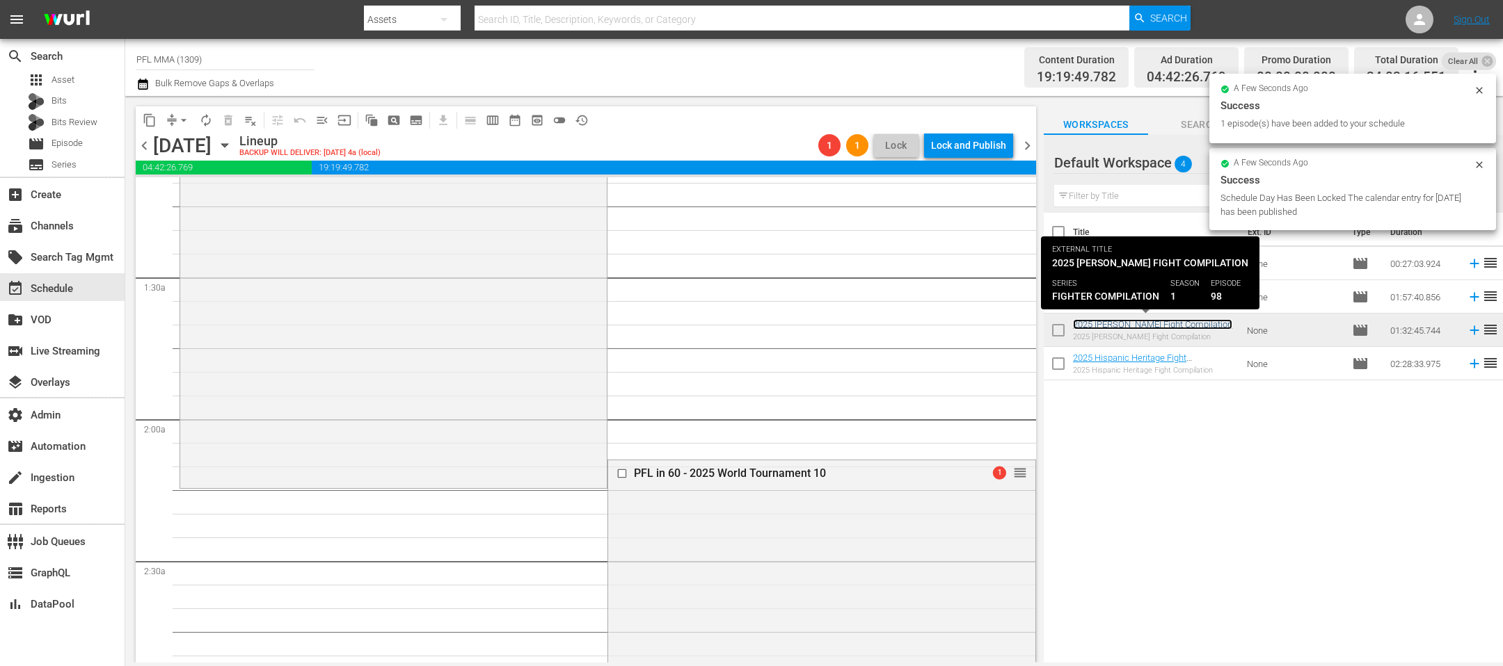
scroll to position [280, 0]
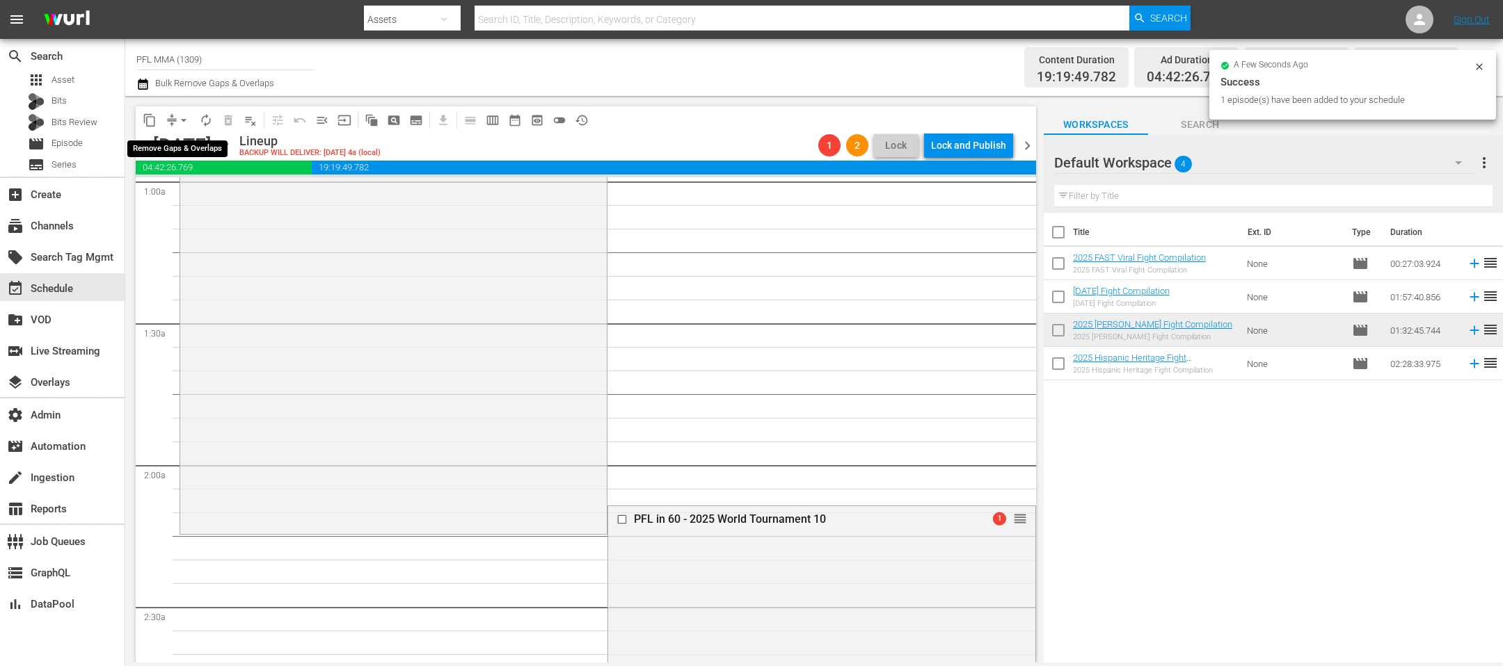
click at [184, 115] on span "arrow_drop_down" at bounding box center [184, 120] width 14 height 14
click at [195, 200] on li "Align to End of Previous Day" at bounding box center [184, 193] width 146 height 23
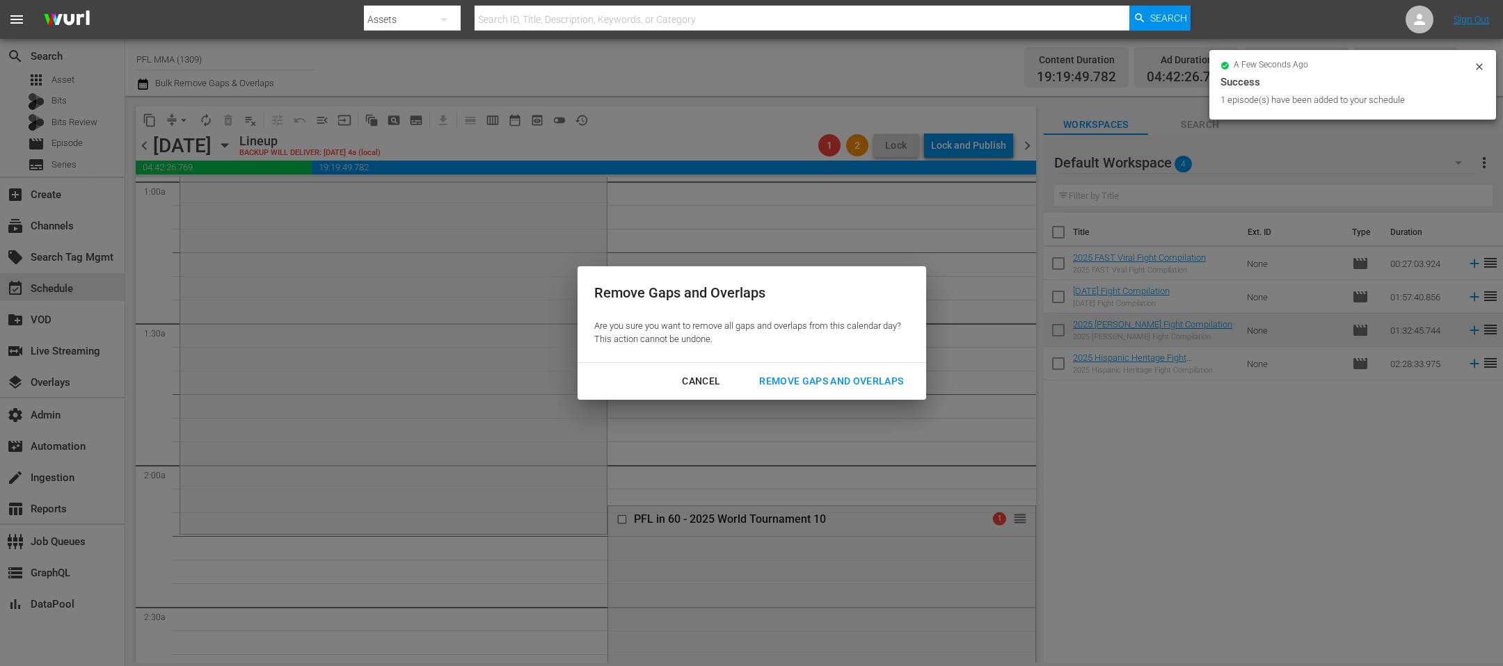
click at [796, 390] on div "Remove Gaps and Overlaps" at bounding box center [831, 381] width 166 height 17
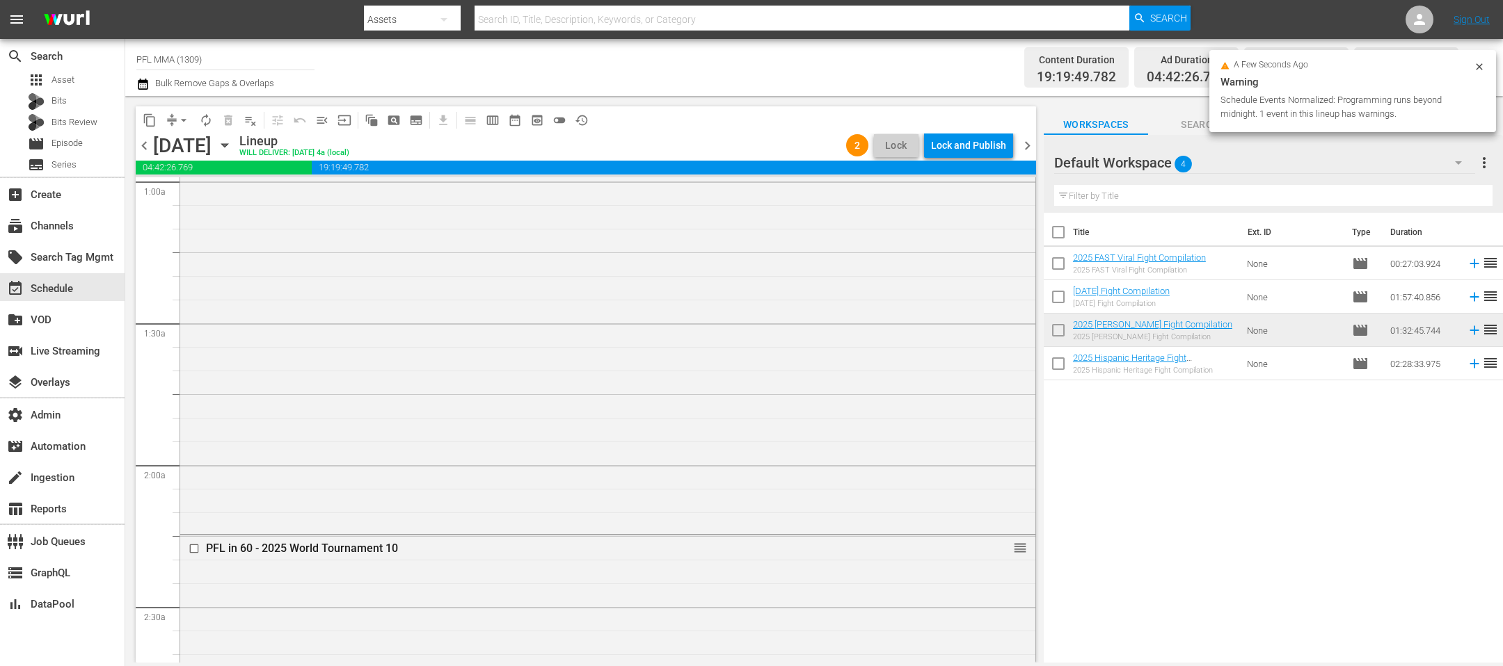
click at [968, 151] on div "Lock and Publish" at bounding box center [968, 145] width 75 height 25
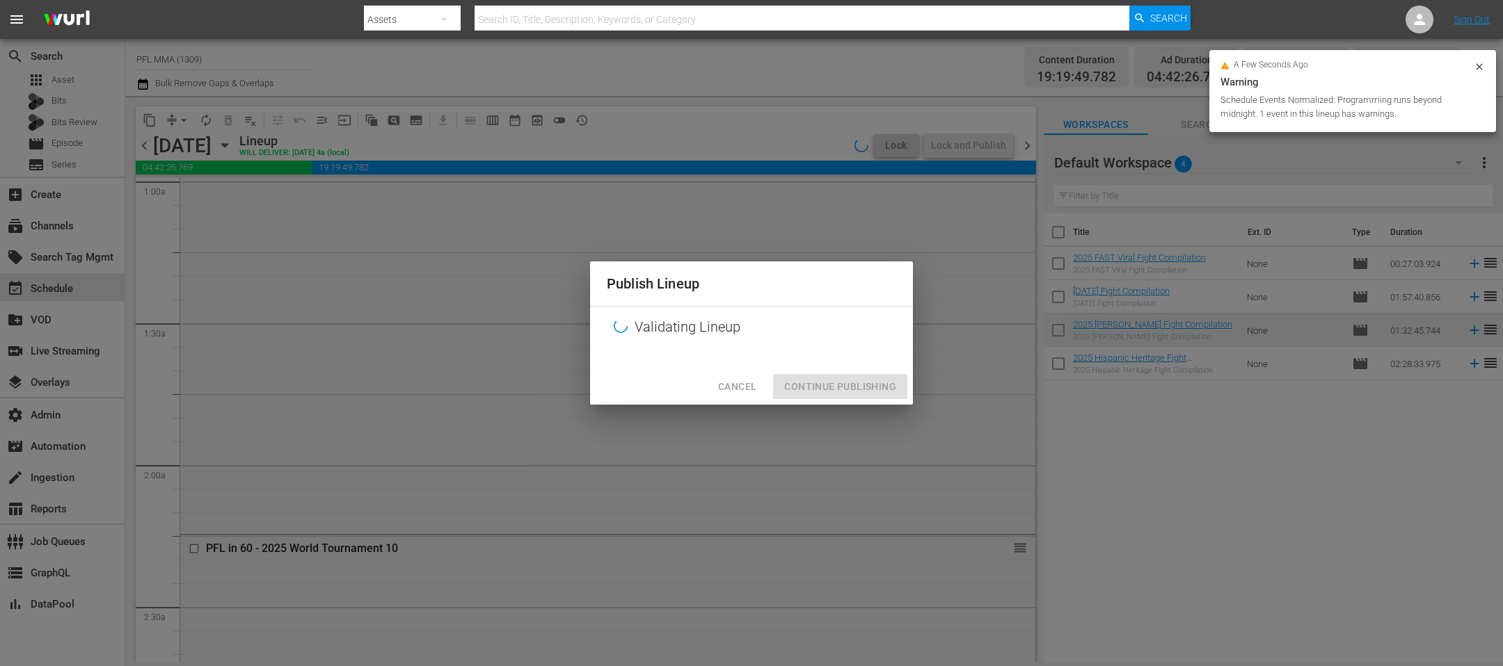
click at [858, 385] on div "Cancel Continue Publishing" at bounding box center [751, 387] width 323 height 37
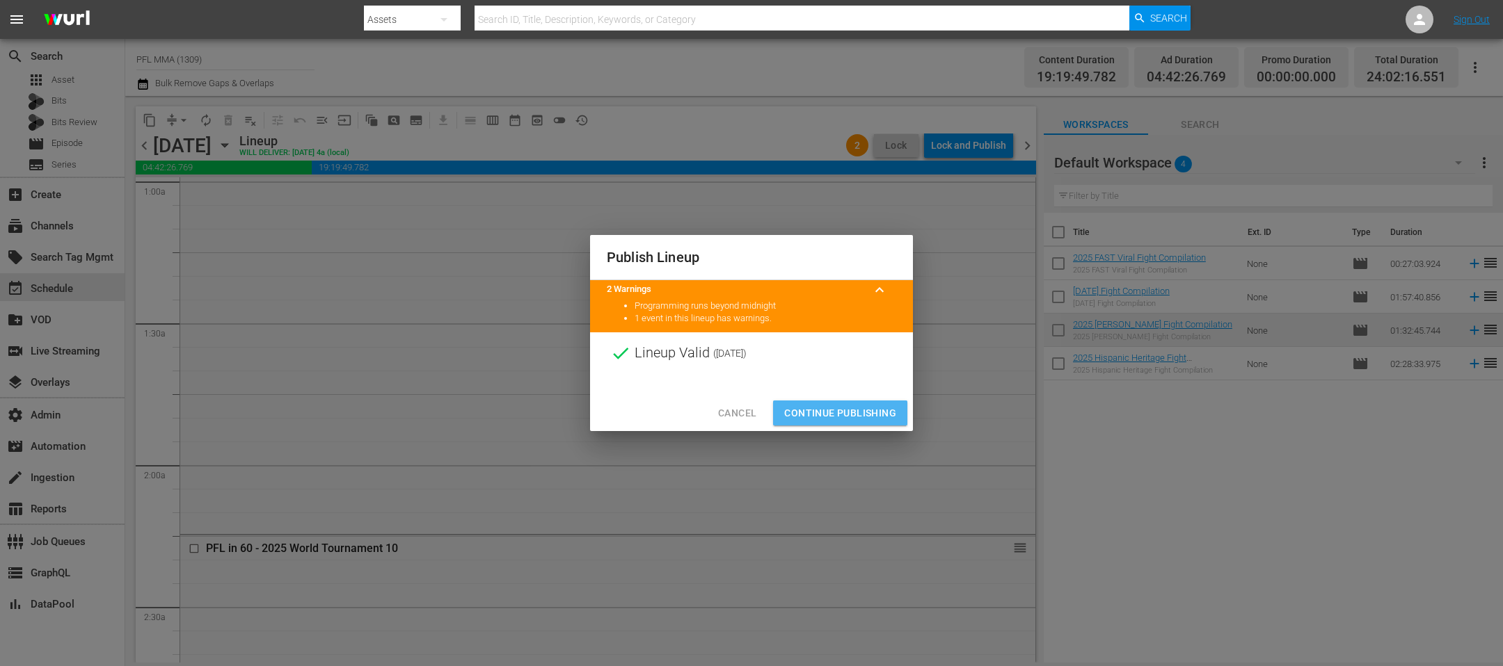
click at [841, 402] on button "Continue Publishing" at bounding box center [840, 414] width 134 height 26
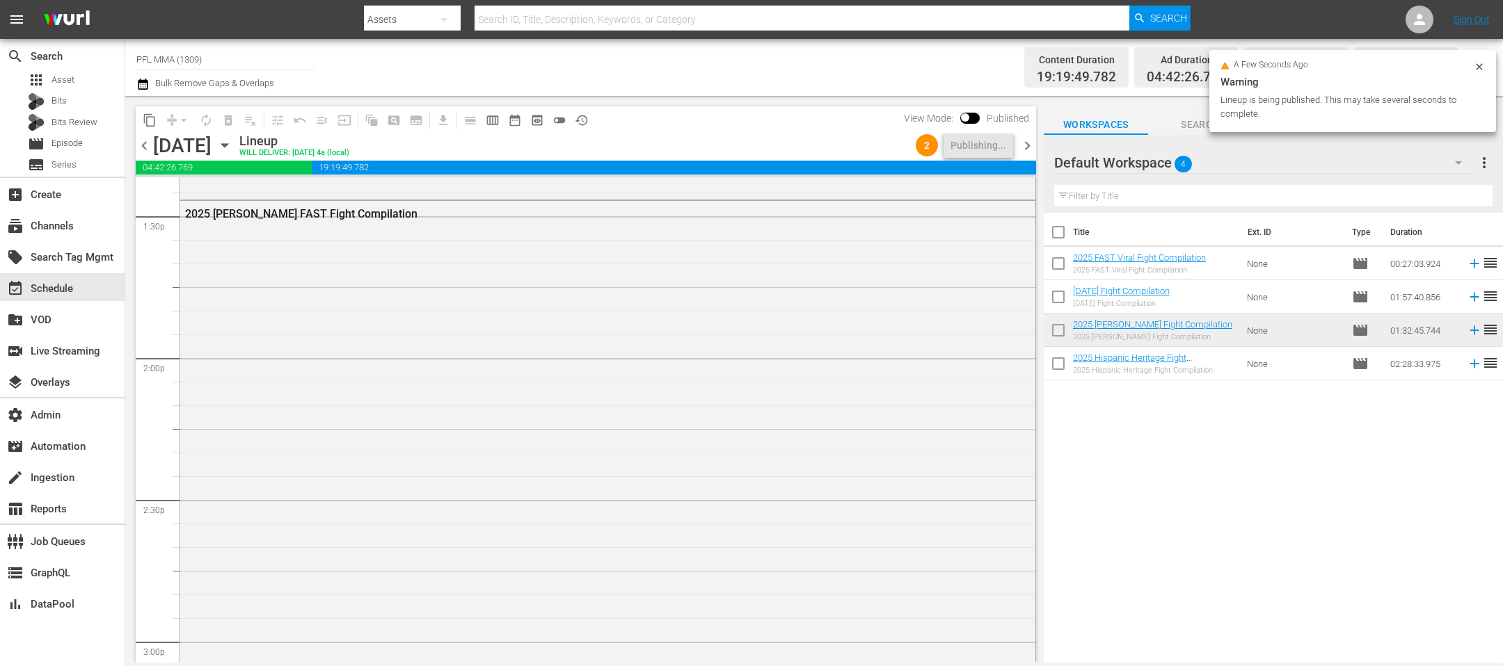
click at [1027, 141] on span "chevron_right" at bounding box center [1026, 145] width 17 height 17
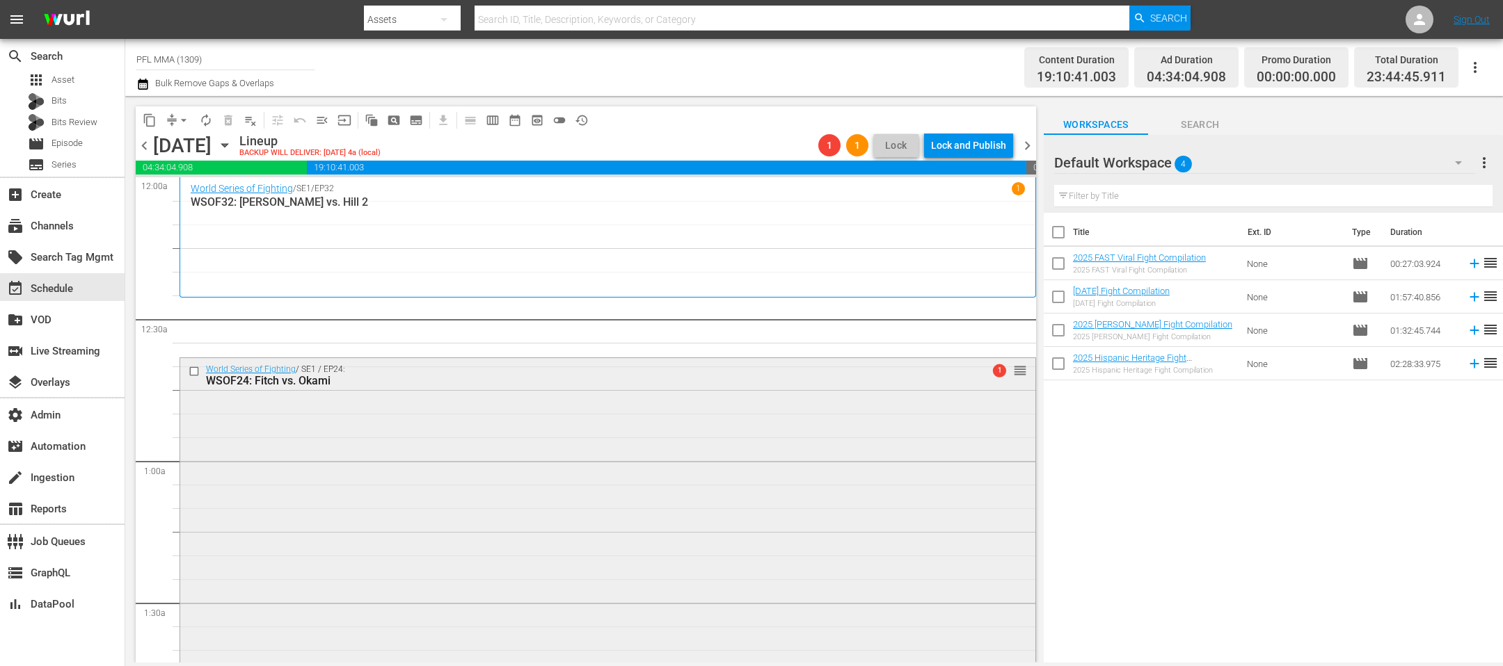
click at [195, 375] on input "checkbox" at bounding box center [196, 372] width 15 height 12
click at [233, 129] on span "delete_forever_outlined" at bounding box center [228, 120] width 22 height 22
click at [216, 123] on button "autorenew_outlined" at bounding box center [206, 120] width 22 height 22
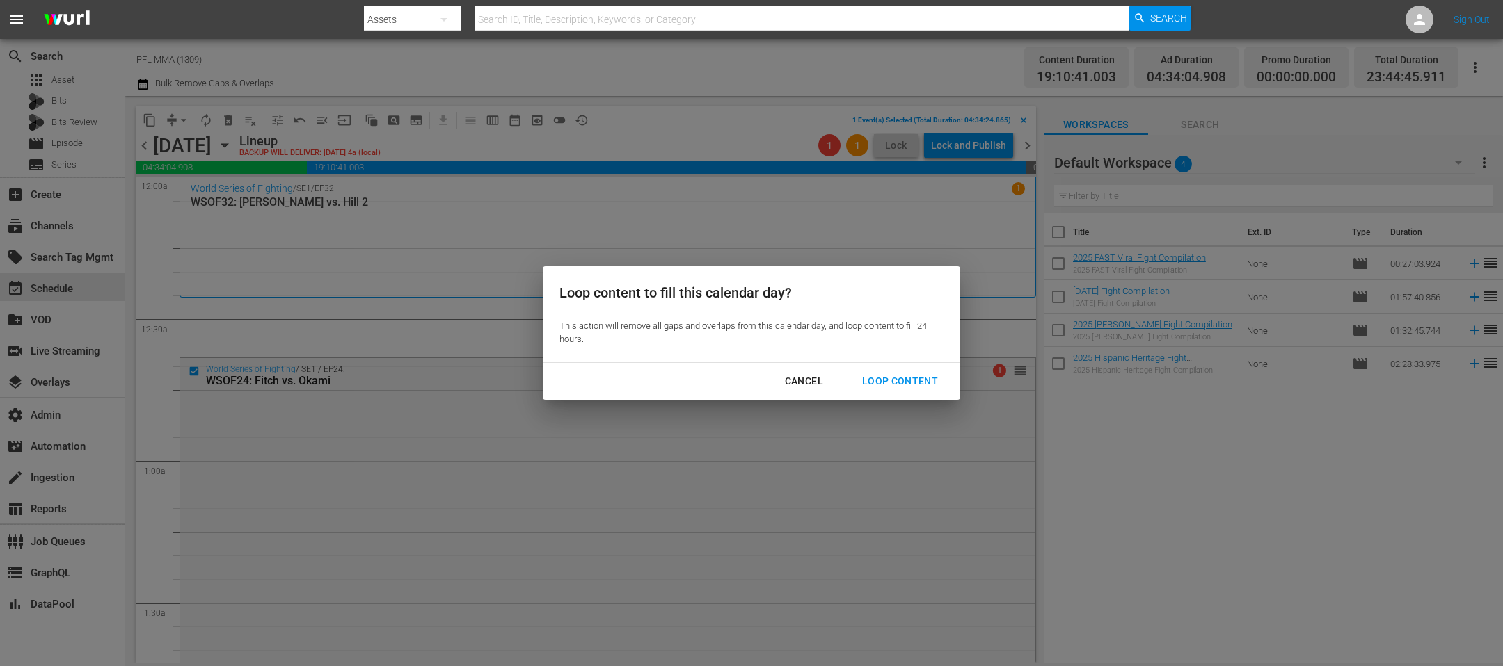
click at [793, 385] on div "Cancel" at bounding box center [804, 381] width 61 height 17
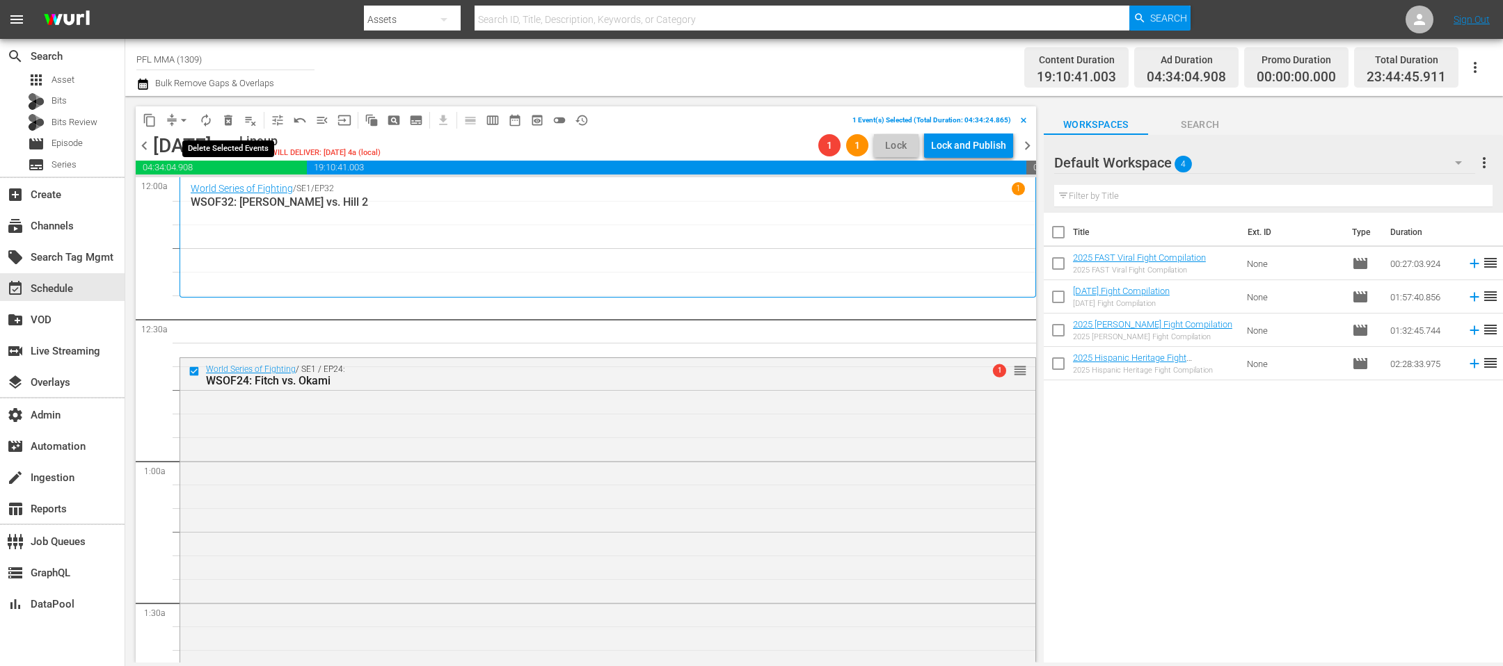
click at [224, 118] on span "delete_forever_outlined" at bounding box center [228, 120] width 14 height 14
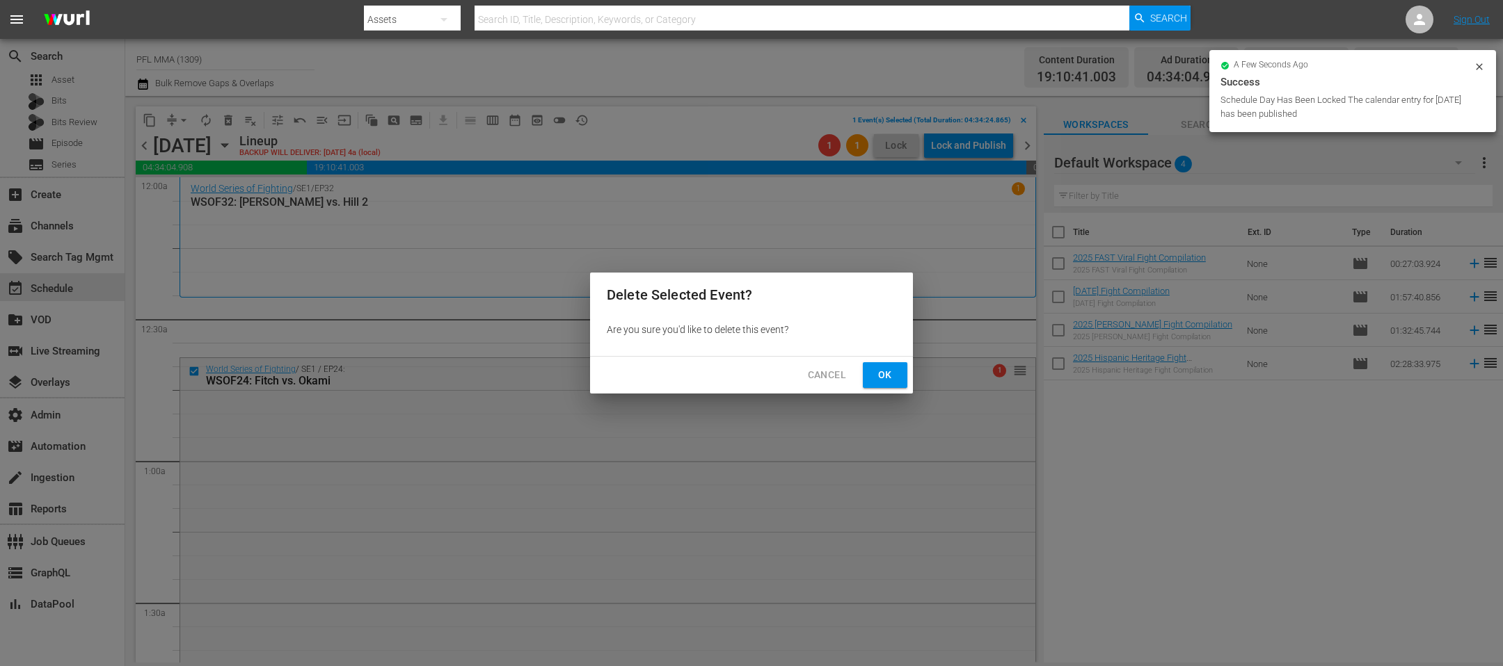
click at [902, 369] on button "Ok" at bounding box center [885, 375] width 45 height 26
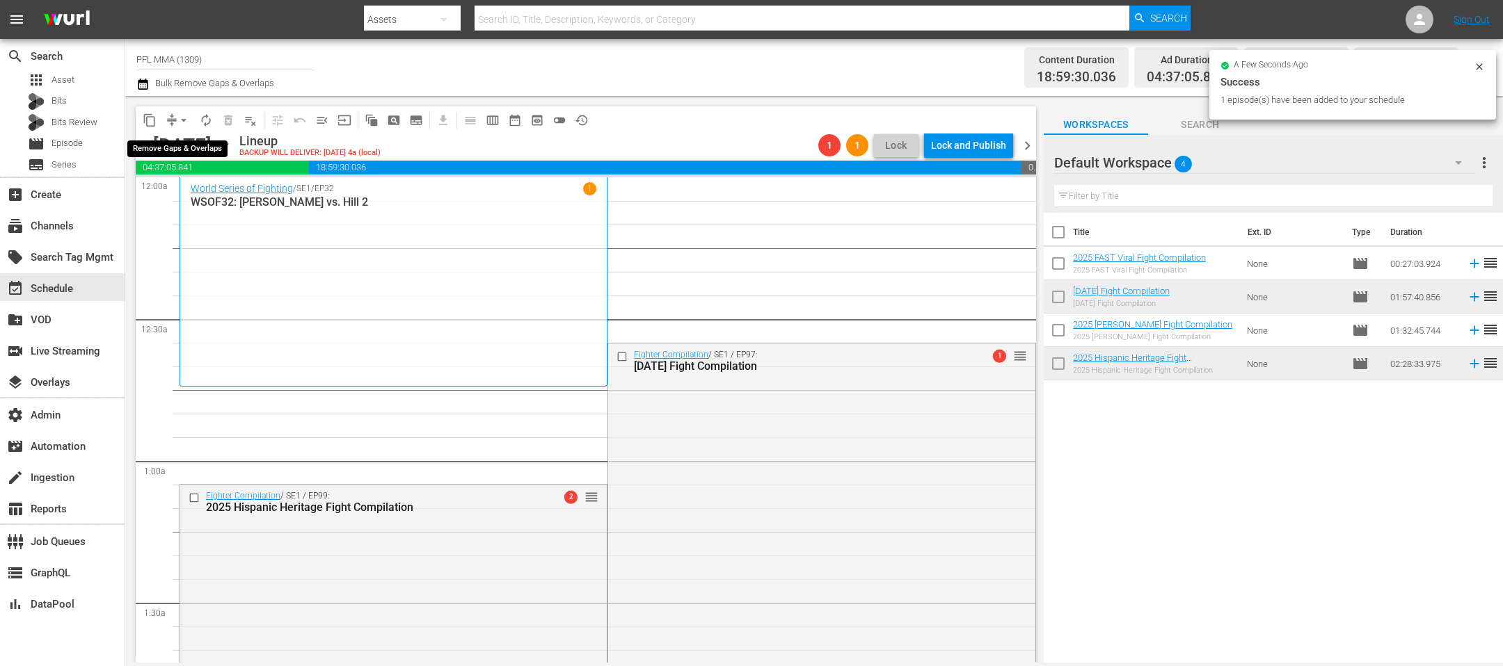
click at [184, 118] on span "arrow_drop_down" at bounding box center [184, 120] width 14 height 14
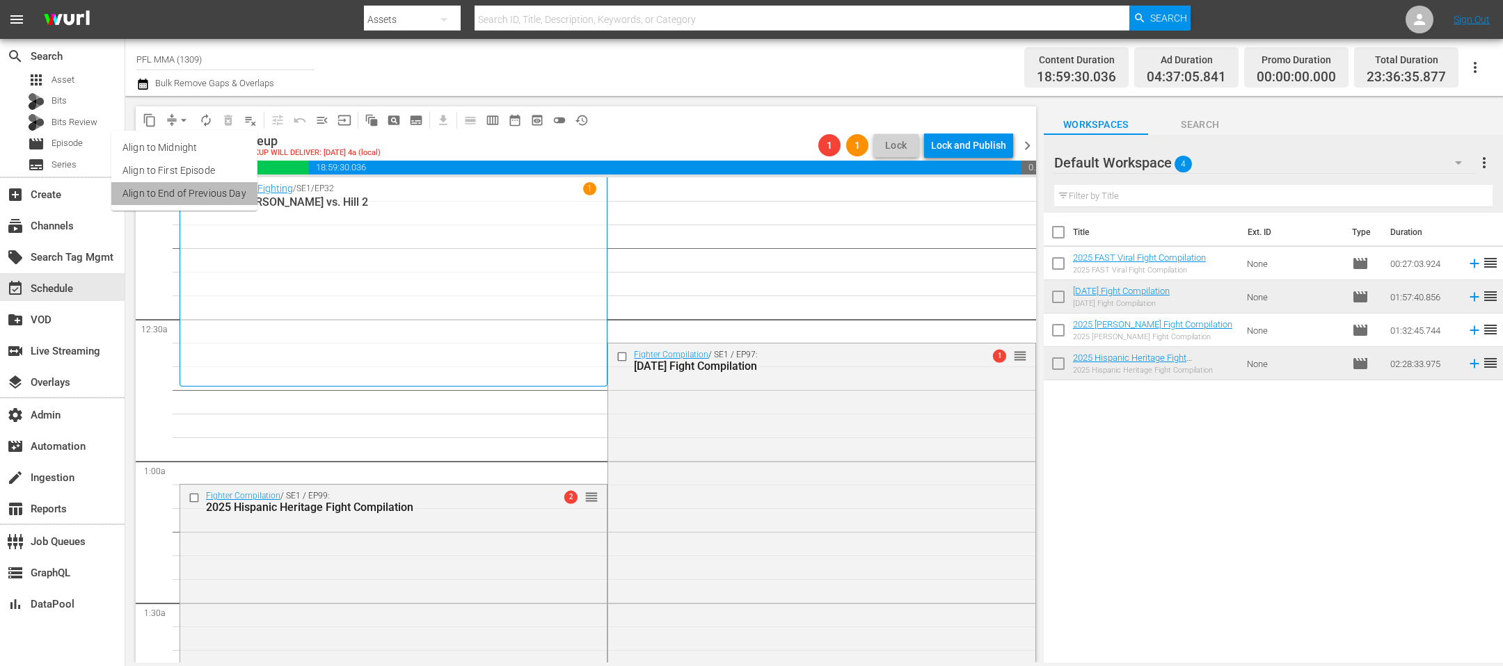
click at [215, 197] on li "Align to End of Previous Day" at bounding box center [184, 193] width 146 height 23
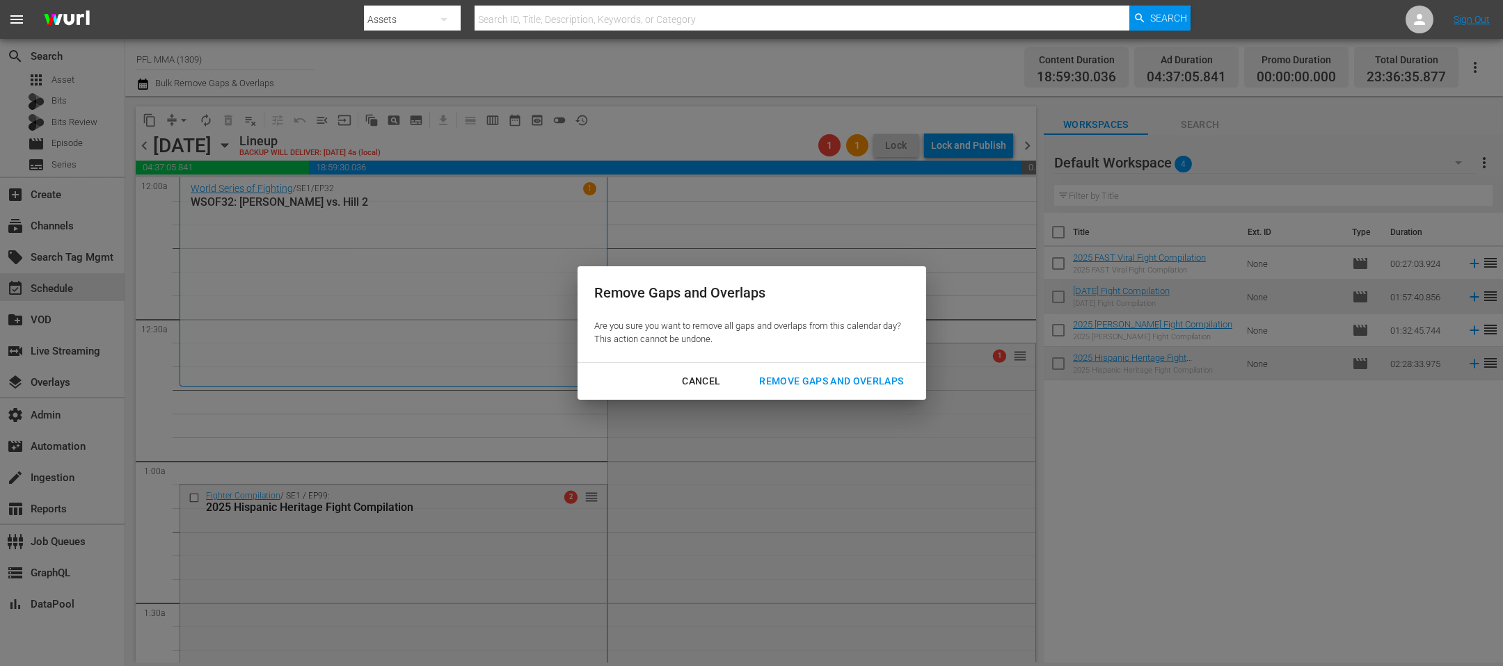
click at [771, 379] on div "Remove Gaps and Overlaps" at bounding box center [831, 381] width 166 height 17
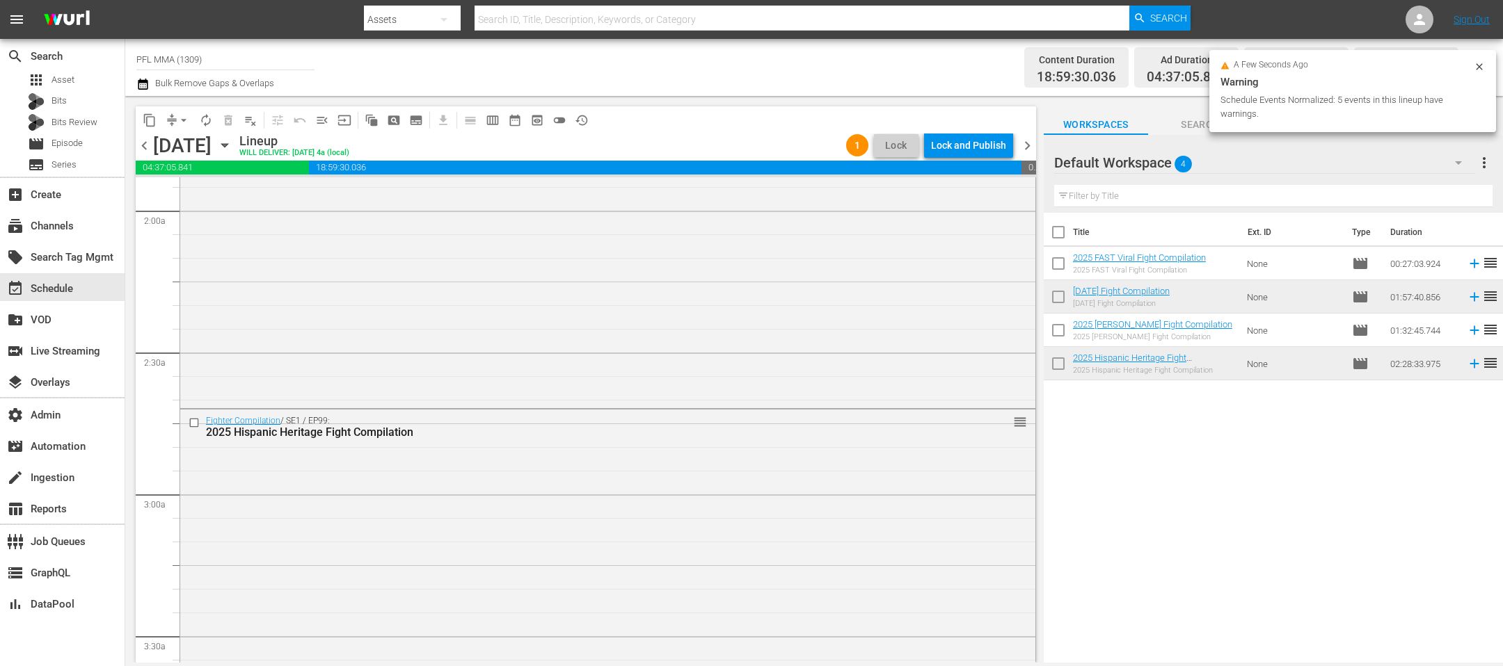
scroll to position [570, 0]
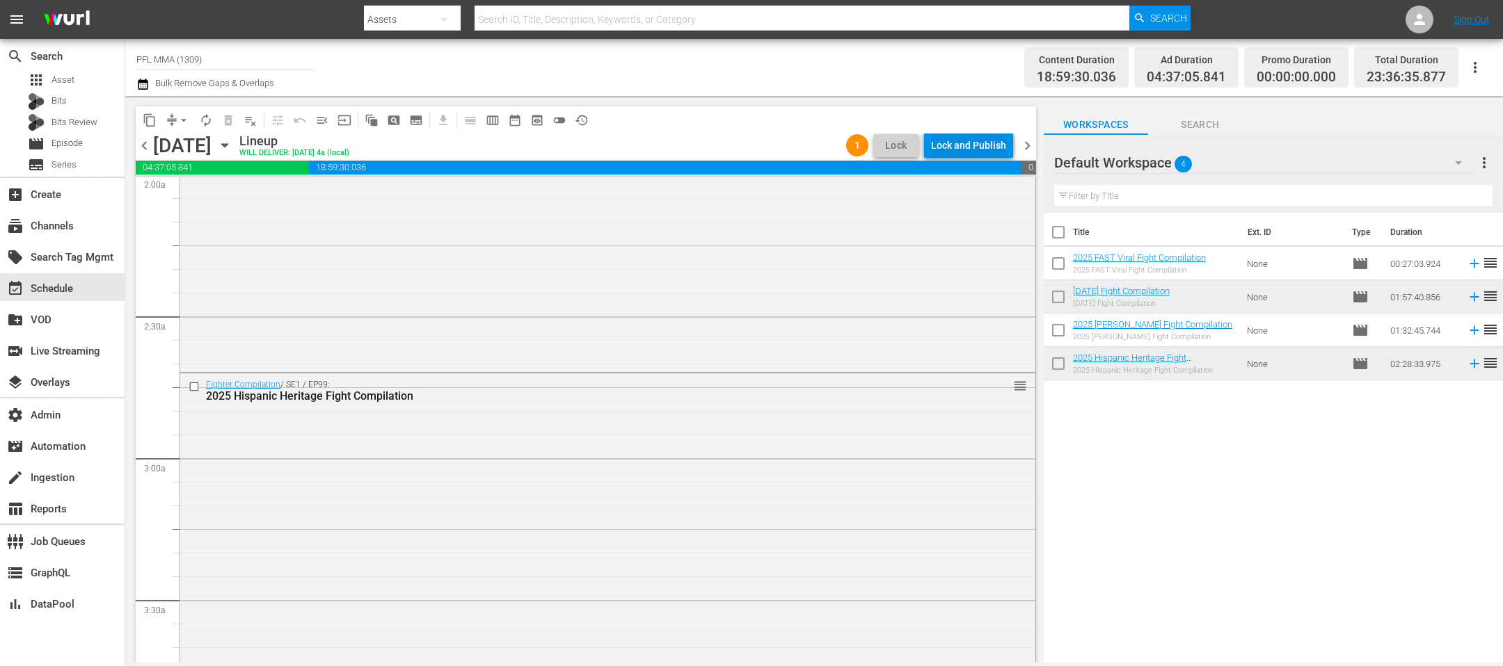
click at [969, 147] on div "Lock and Publish" at bounding box center [968, 145] width 75 height 25
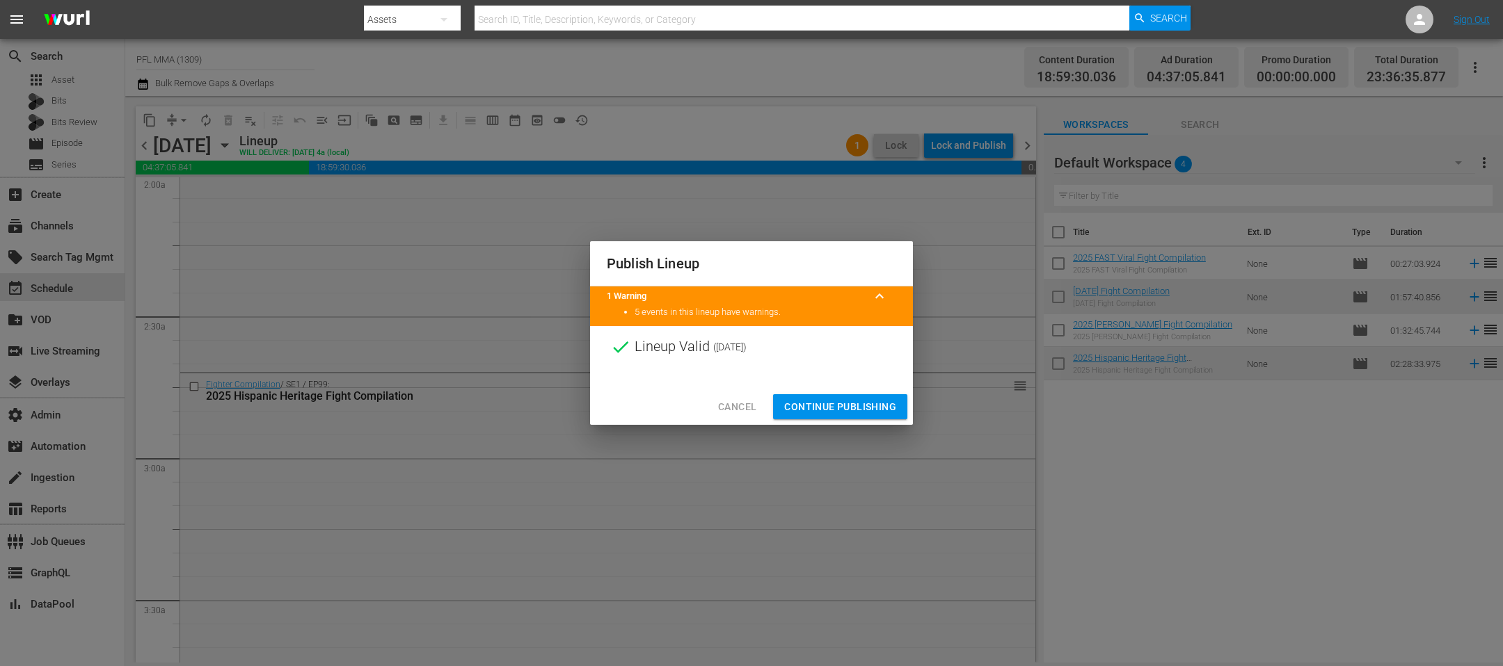
click at [850, 404] on span "Continue Publishing" at bounding box center [840, 407] width 112 height 17
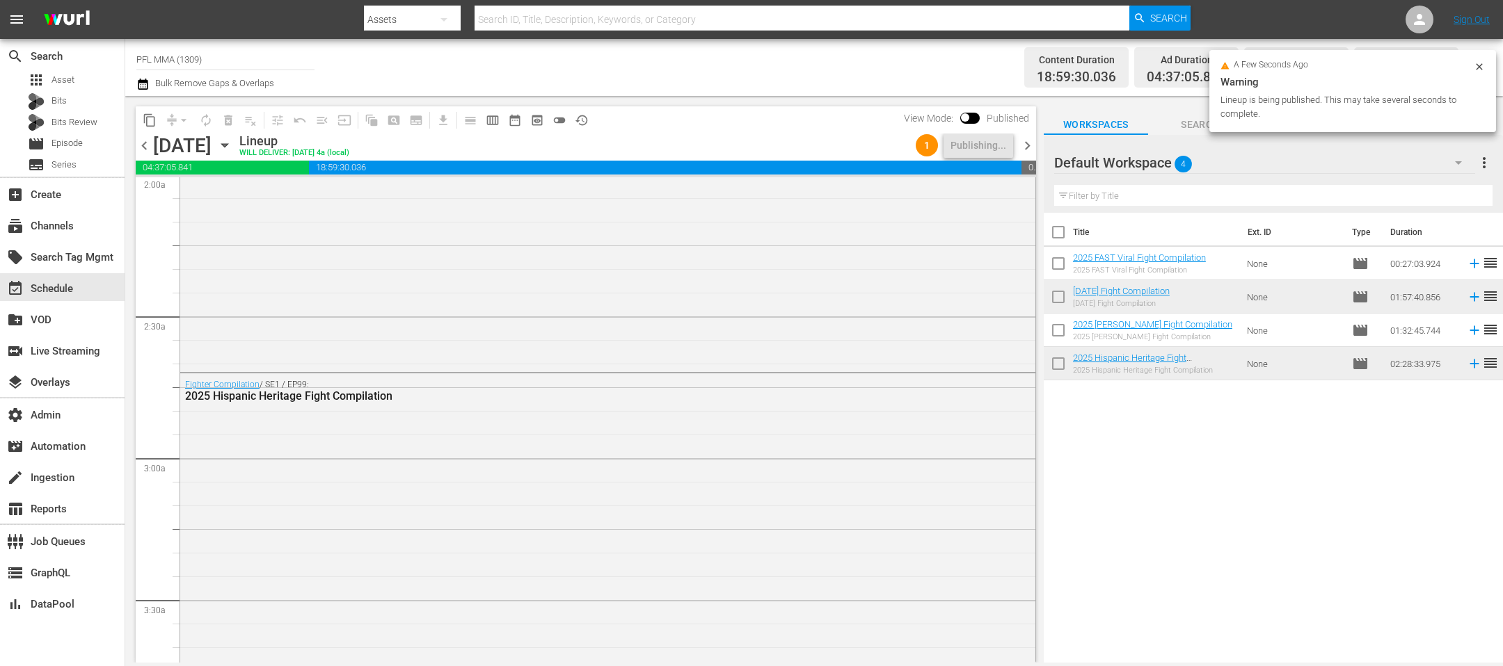
click at [1020, 143] on span "chevron_right" at bounding box center [1026, 145] width 17 height 17
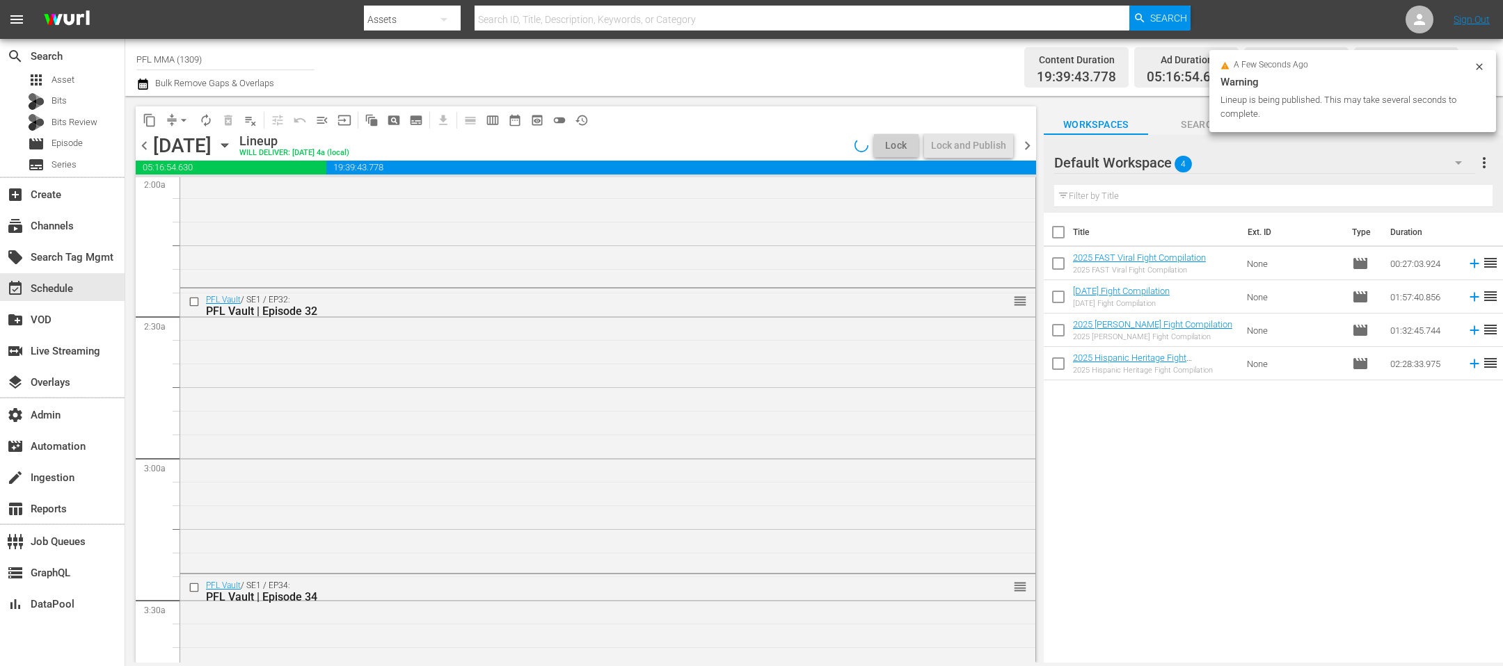
scroll to position [547, 0]
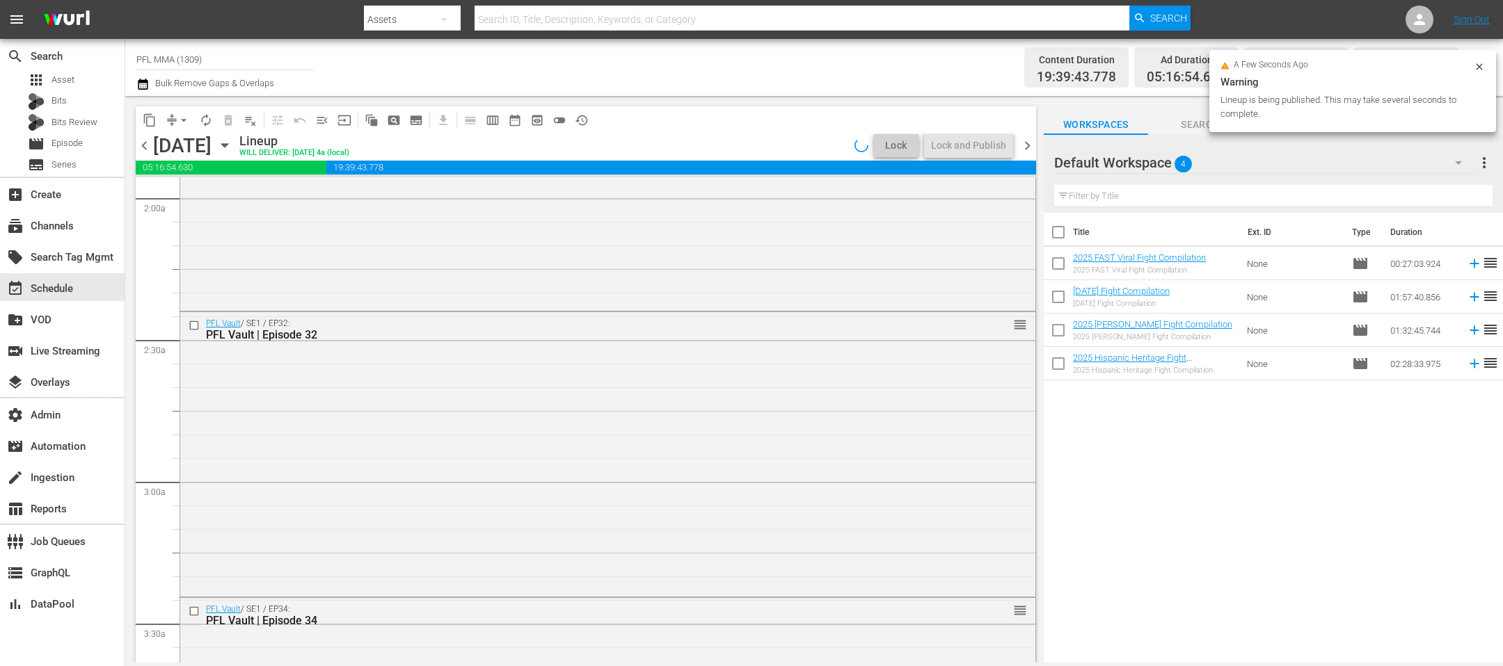
click at [1477, 66] on icon at bounding box center [1478, 66] width 11 height 11
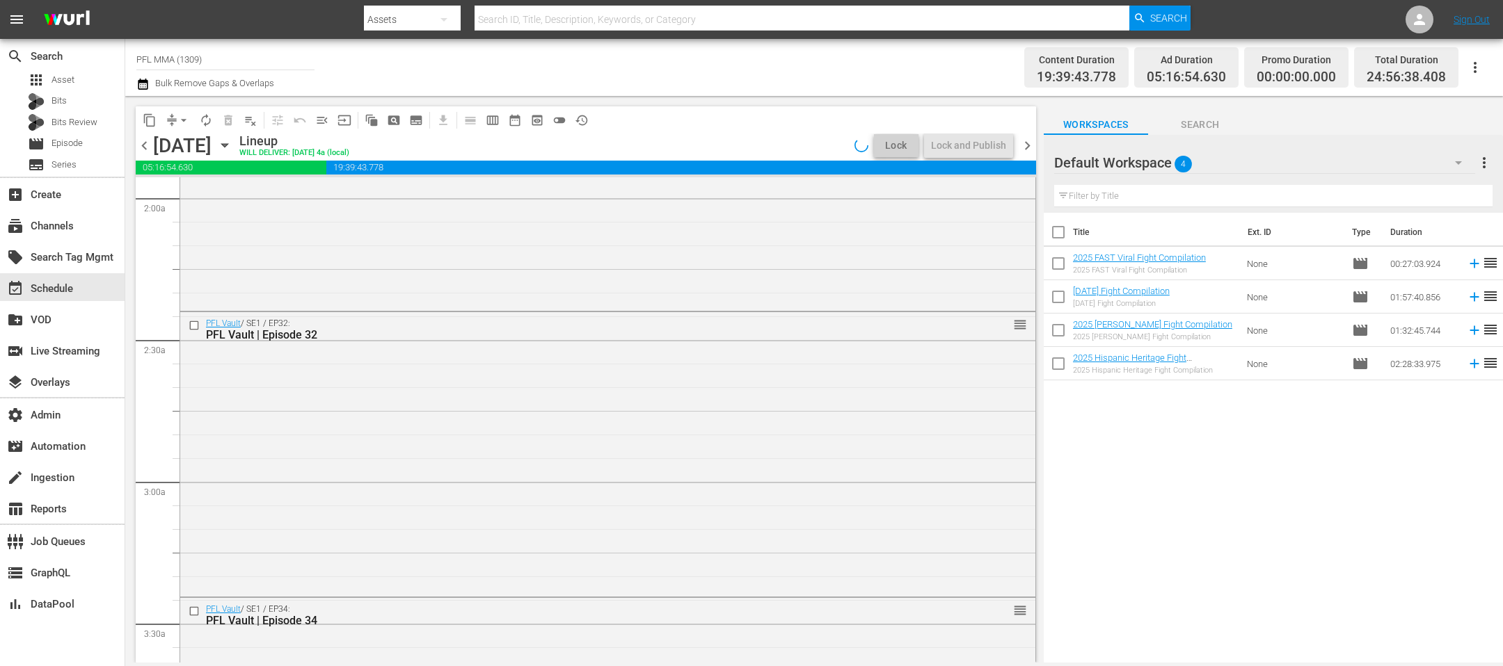
click at [1467, 146] on button "button" at bounding box center [1457, 162] width 33 height 33
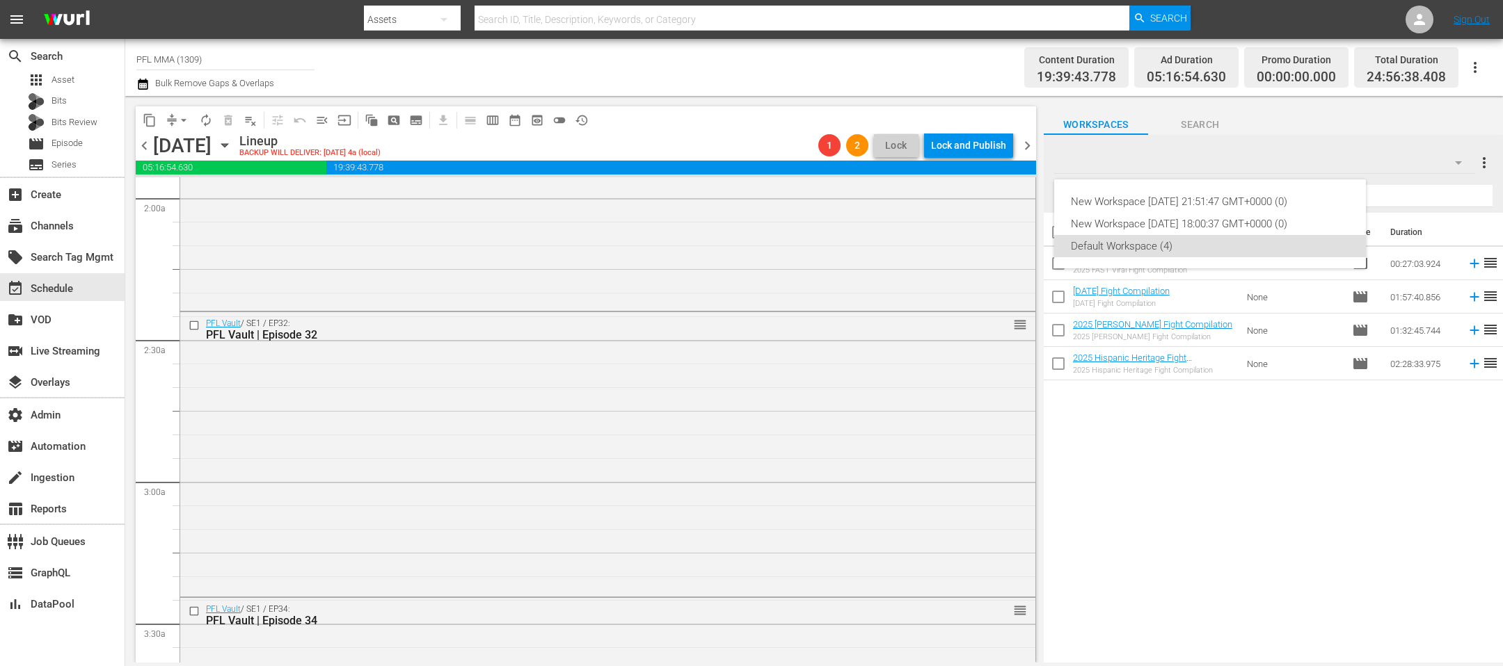
click at [1471, 144] on div "New Workspace Thu Apr 24 2025 21:51:47 GMT+0000 (0) New Workspace Thu Apr 24 20…" at bounding box center [751, 333] width 1503 height 666
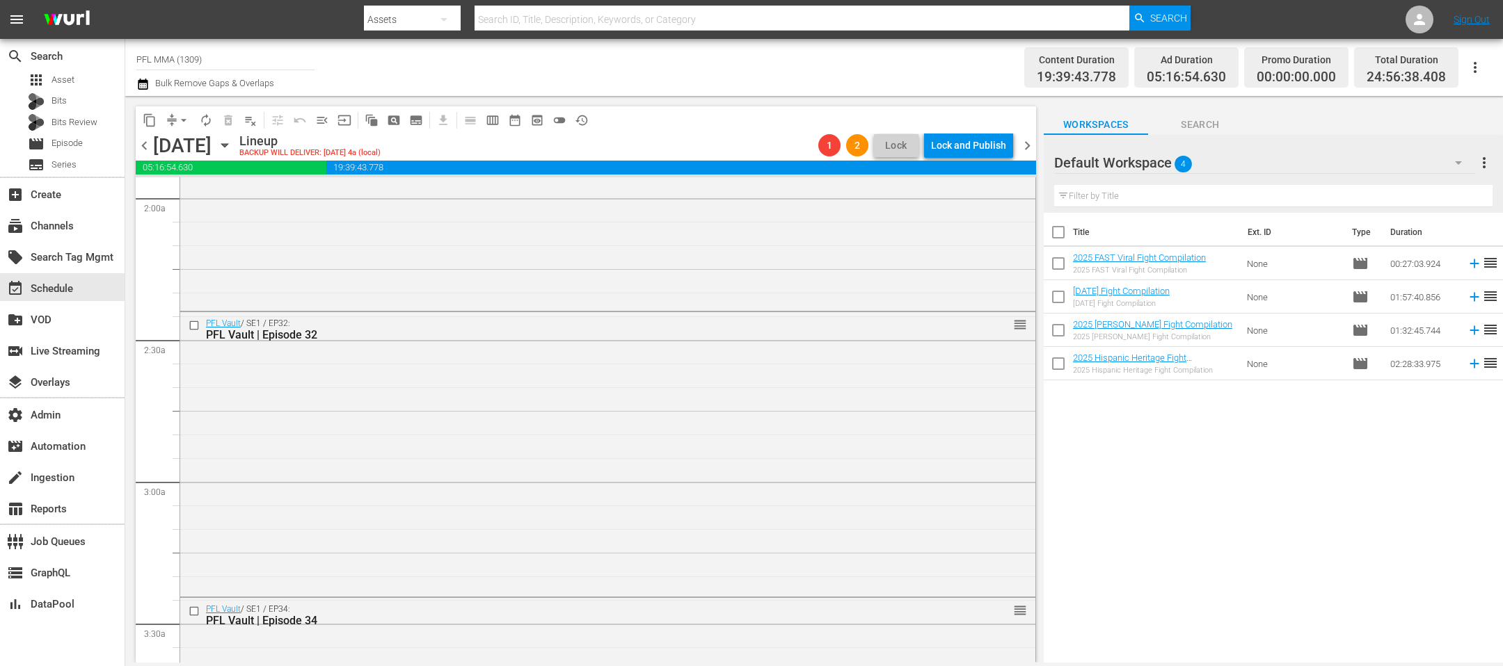
click at [1483, 168] on div "New Workspace Thu Apr 24 2025 21:51:47 GMT+0000 (0) New Workspace Thu Apr 24 20…" at bounding box center [751, 333] width 1503 height 666
click at [1484, 163] on span "more_vert" at bounding box center [1483, 162] width 17 height 17
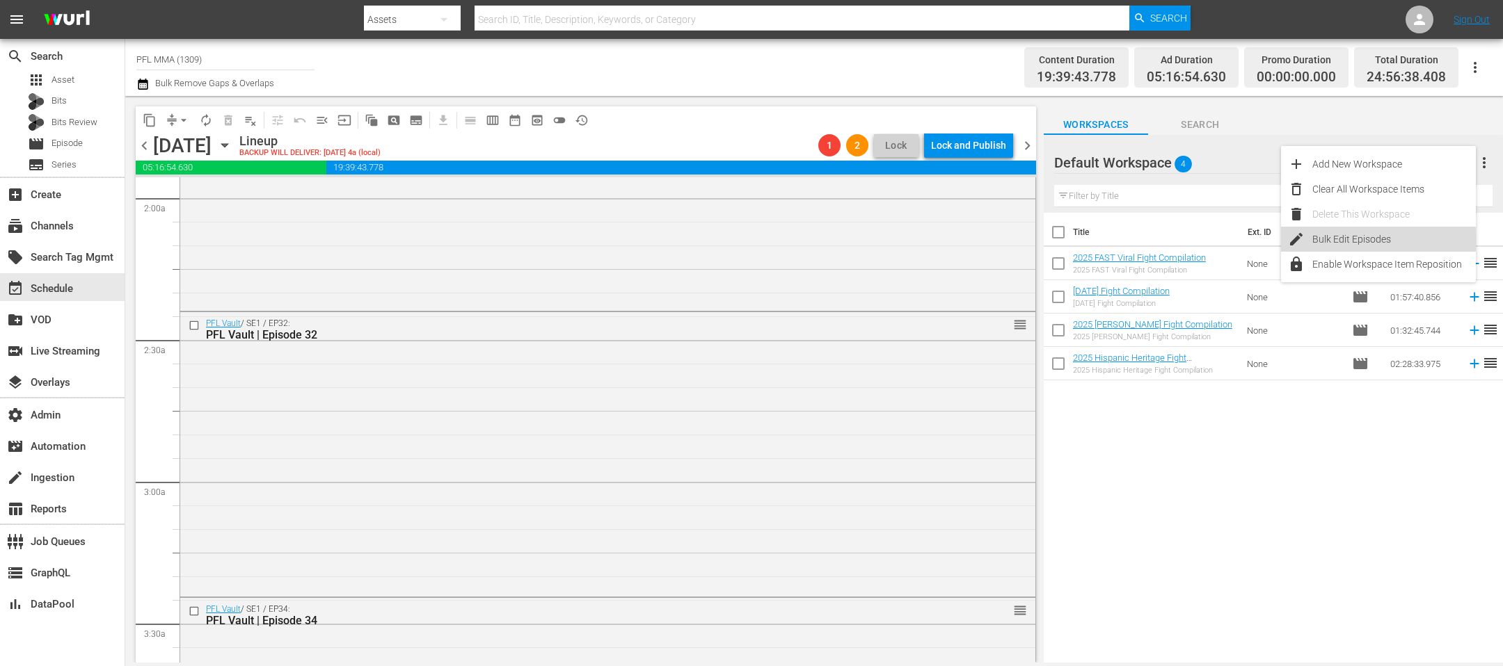
click at [1355, 248] on div "Bulk Edit Episodes" at bounding box center [1393, 239] width 163 height 25
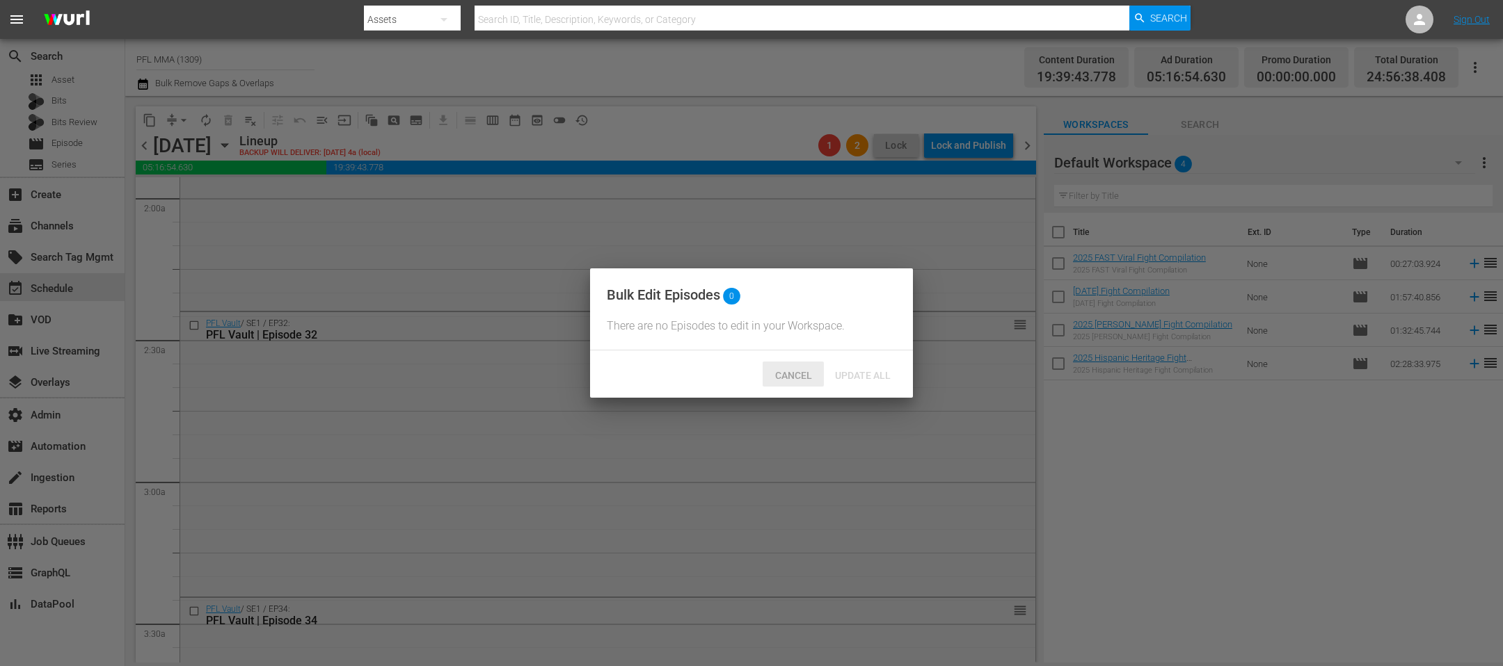
click at [778, 365] on div "Cancel" at bounding box center [792, 375] width 61 height 26
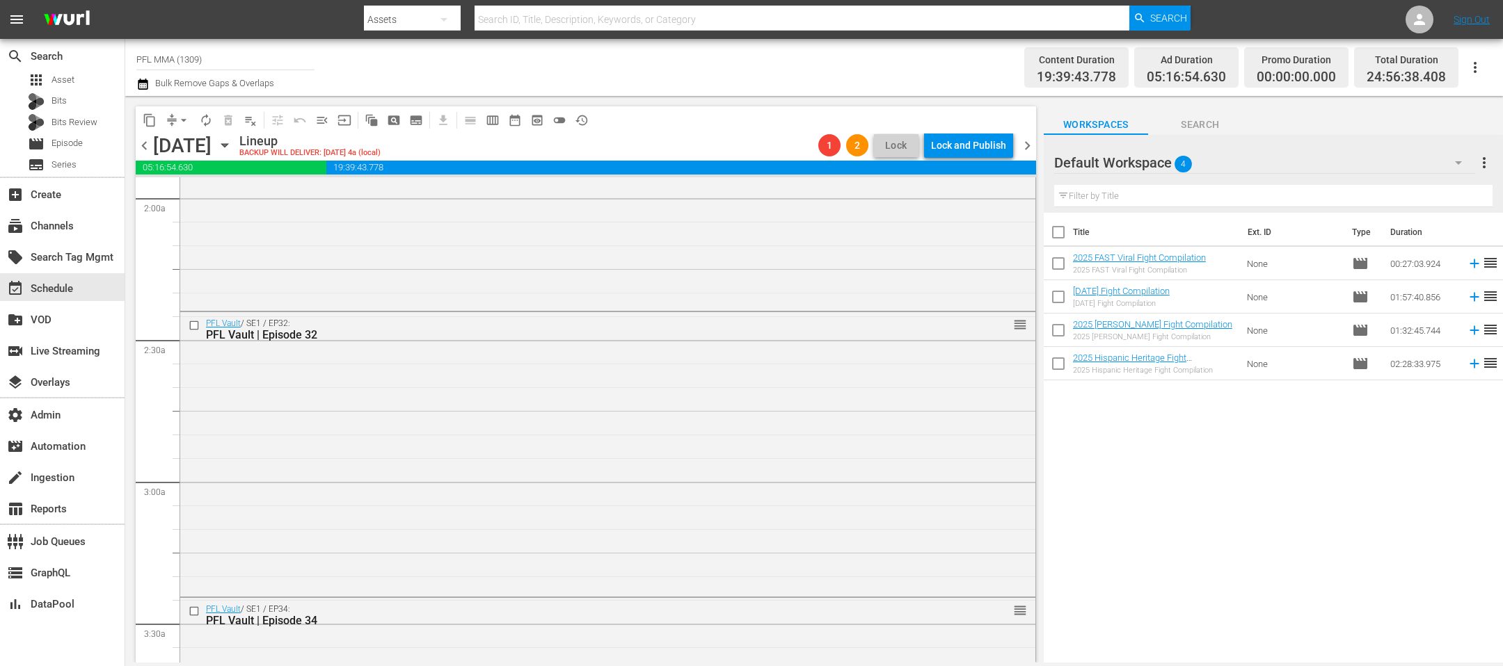
scroll to position [0, 0]
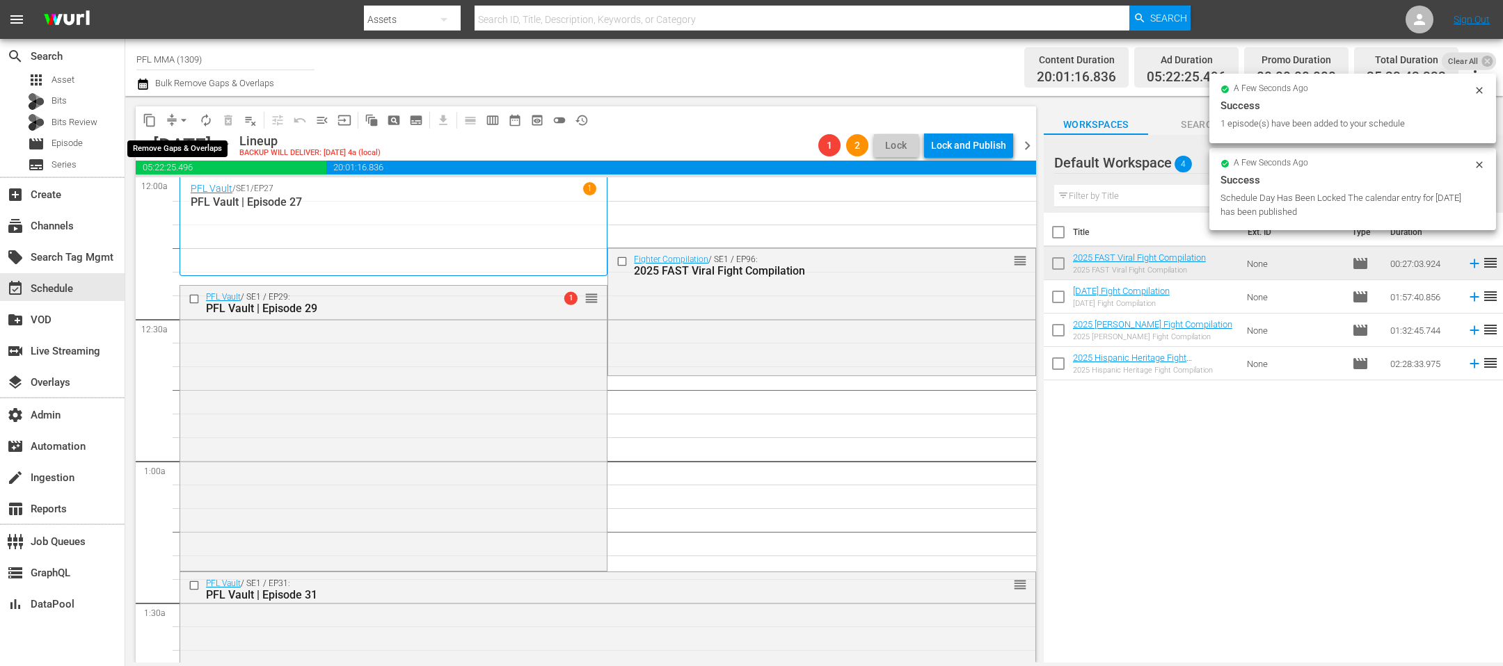
click at [189, 121] on span "arrow_drop_down" at bounding box center [184, 120] width 14 height 14
click at [205, 193] on li "Align to End of Previous Day" at bounding box center [184, 193] width 146 height 23
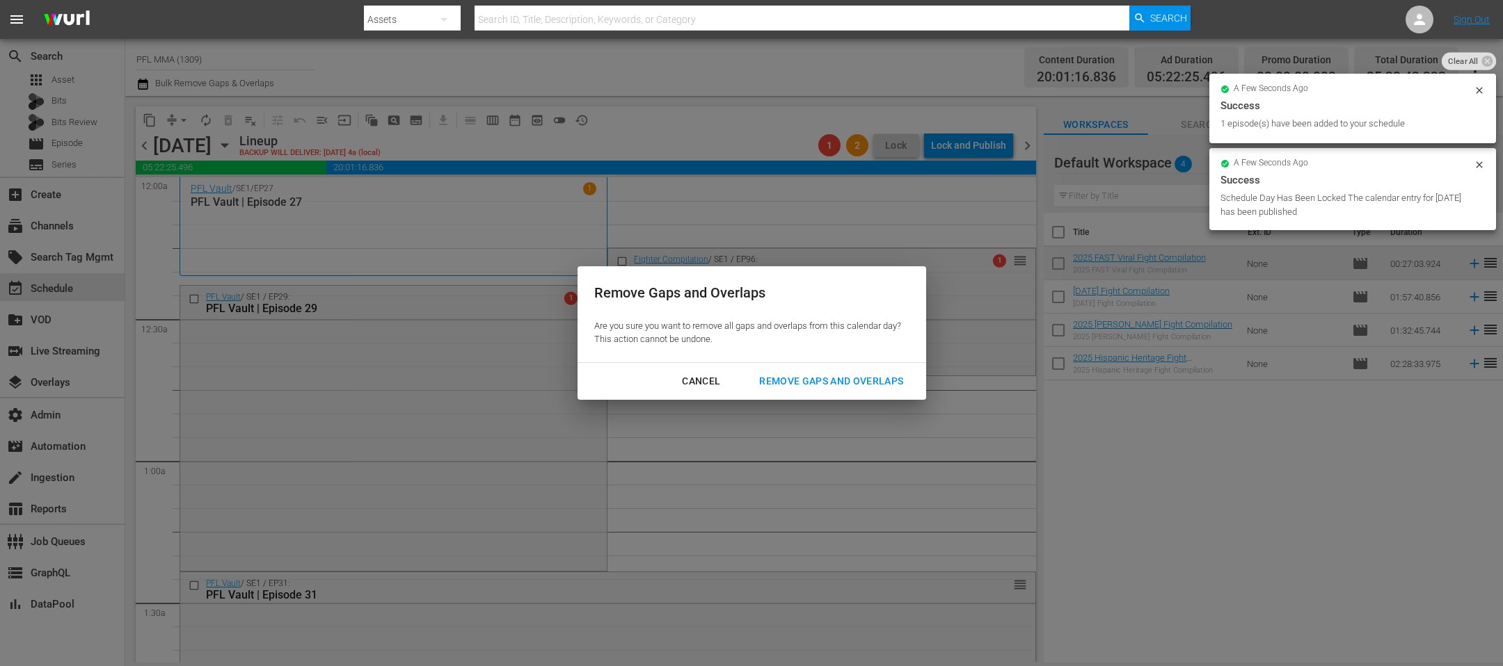
click at [886, 380] on div "Remove Gaps and Overlaps" at bounding box center [831, 381] width 166 height 17
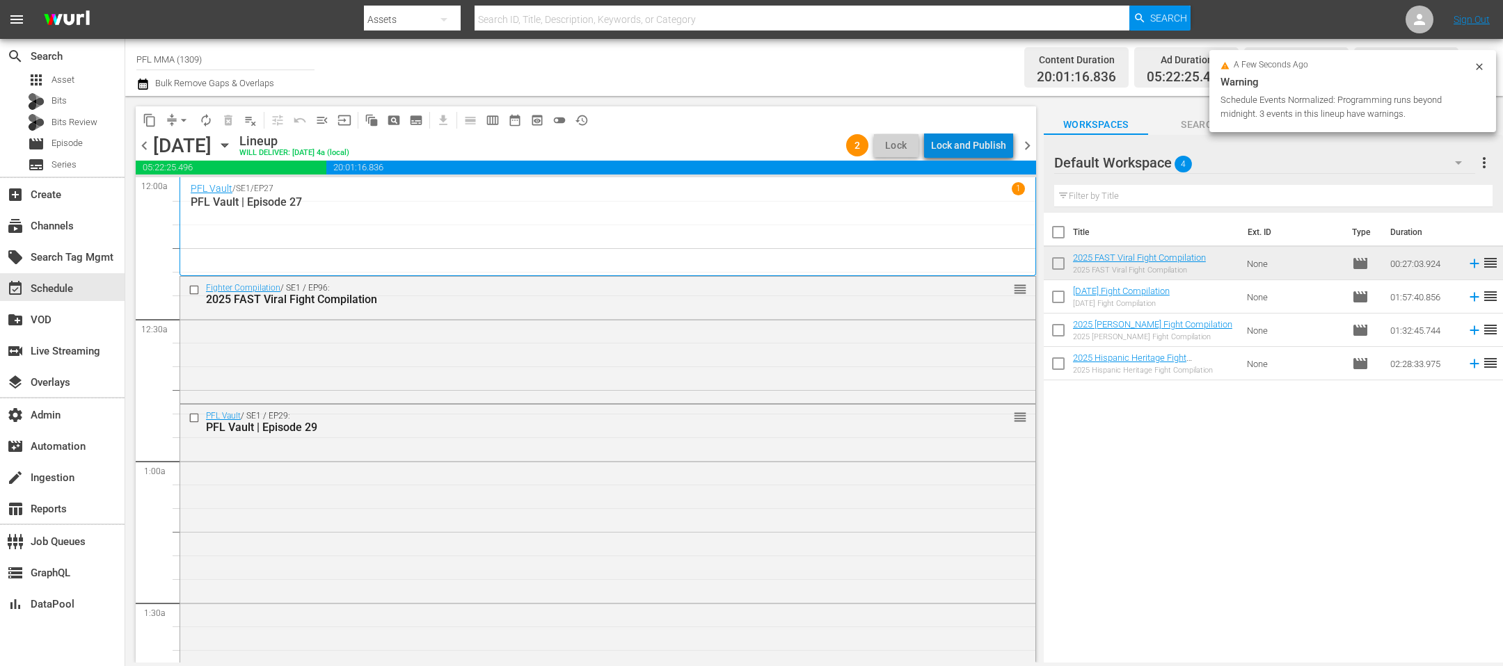
click at [977, 150] on div "Lock and Publish" at bounding box center [968, 145] width 75 height 25
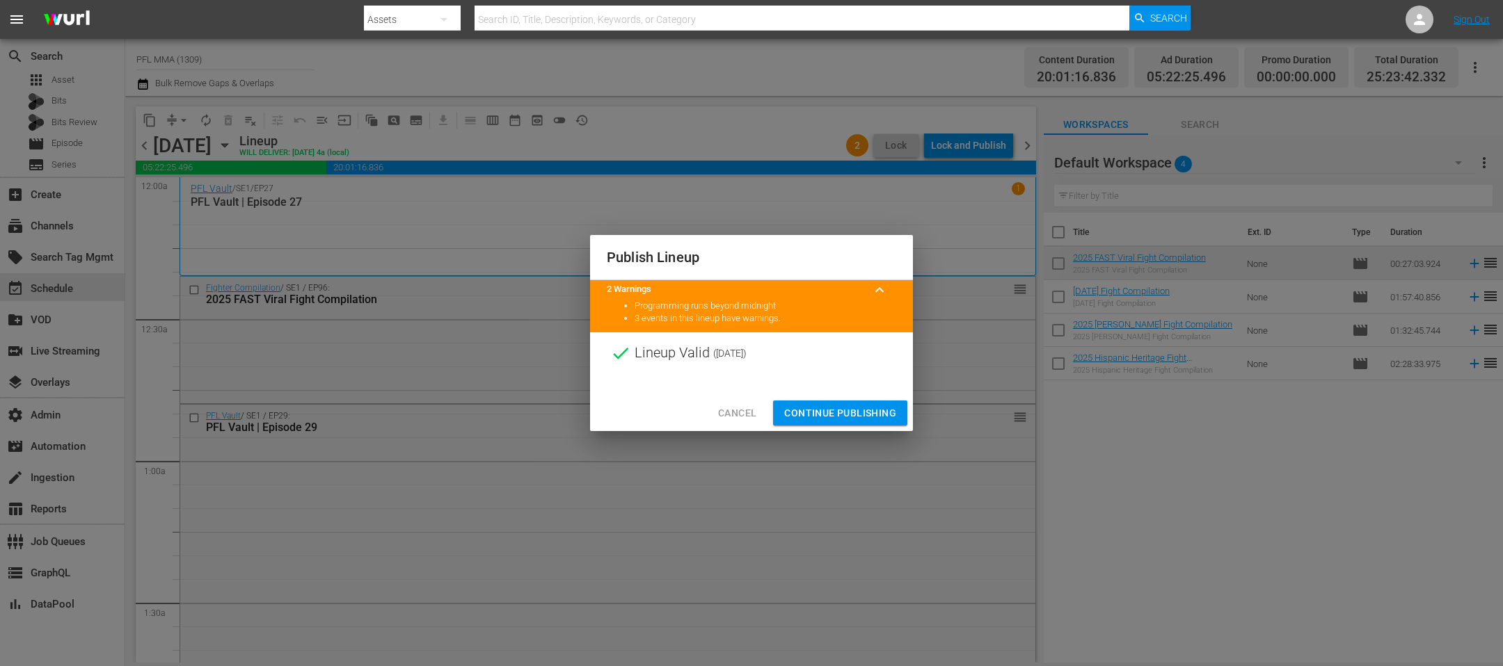
click at [817, 410] on span "Continue Publishing" at bounding box center [840, 413] width 112 height 17
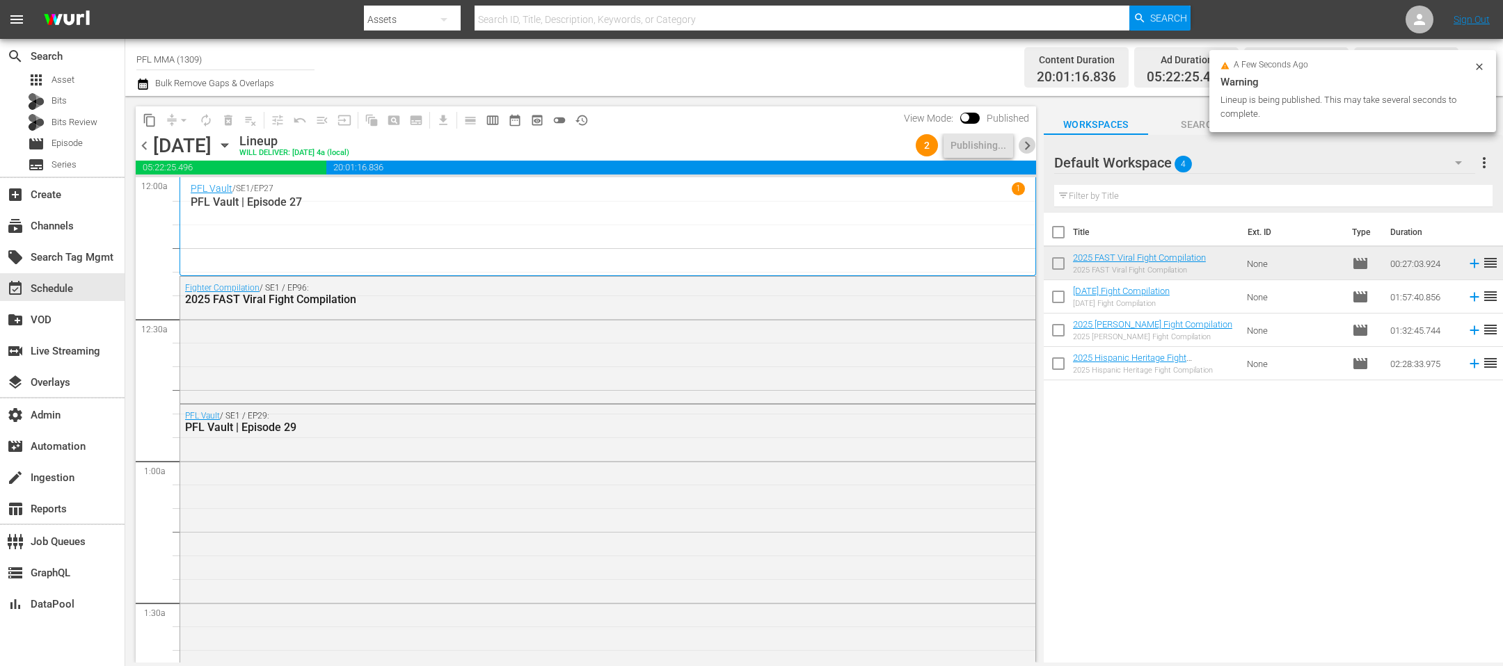
click at [1030, 143] on span "chevron_right" at bounding box center [1026, 145] width 17 height 17
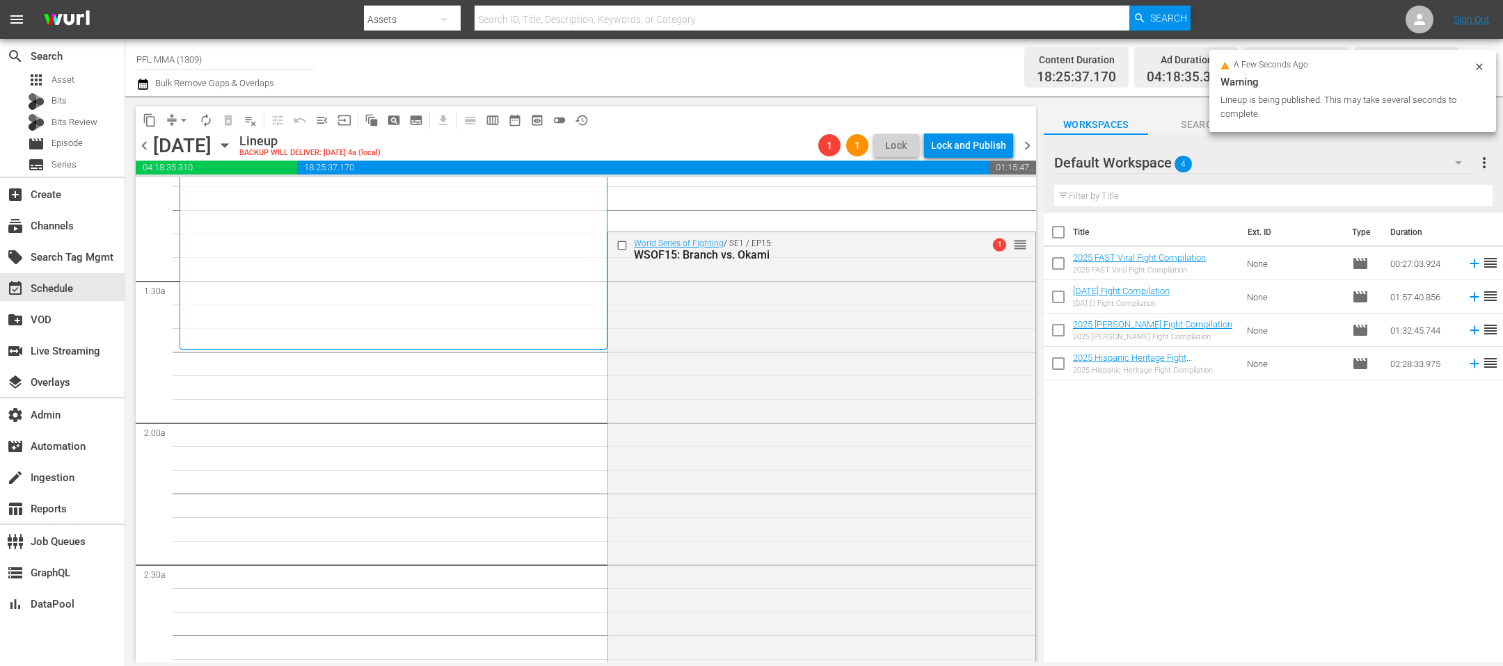
scroll to position [366, 0]
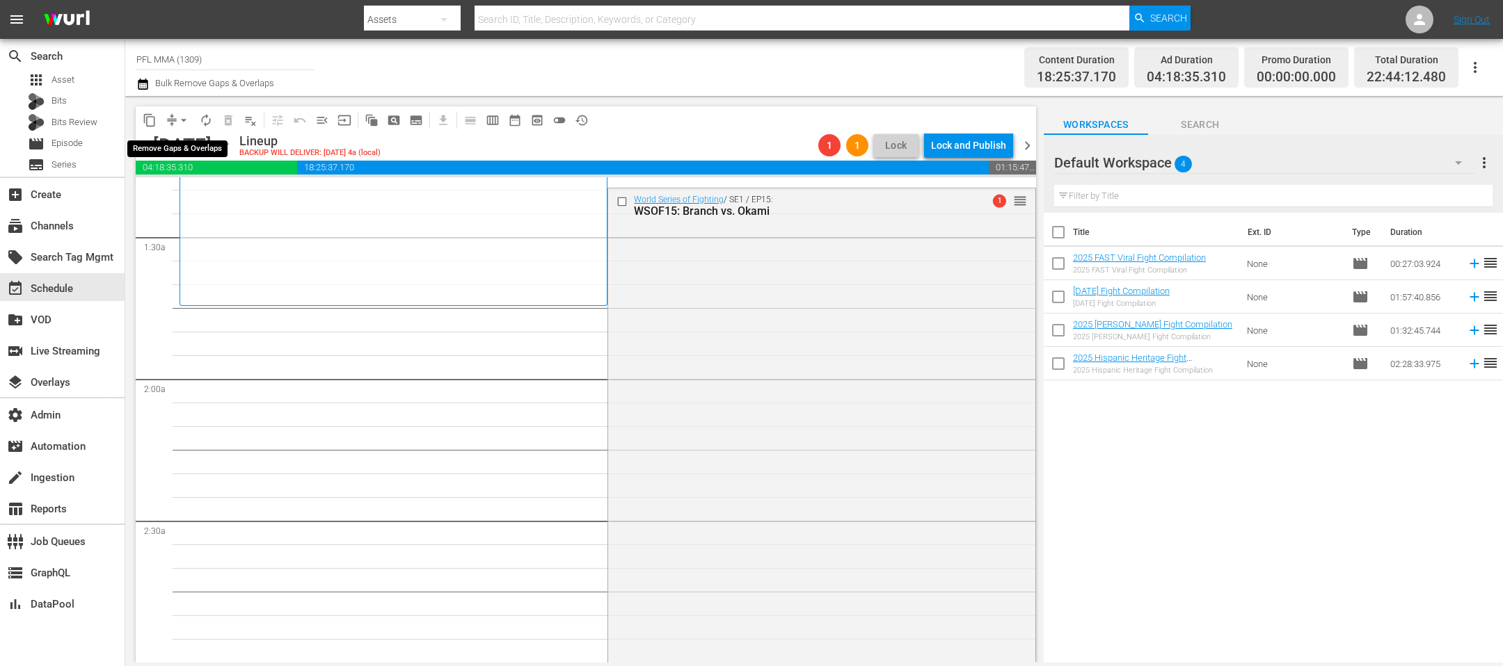
click at [182, 120] on span "arrow_drop_down" at bounding box center [184, 120] width 14 height 14
drag, startPoint x: 299, startPoint y: 242, endPoint x: 173, endPoint y: 131, distance: 167.6
click at [299, 242] on div "World Series of Fighting / SE1 / EP13 1 WSOF13: Moraes vs. Bollinger" at bounding box center [394, 58] width 406 height 484
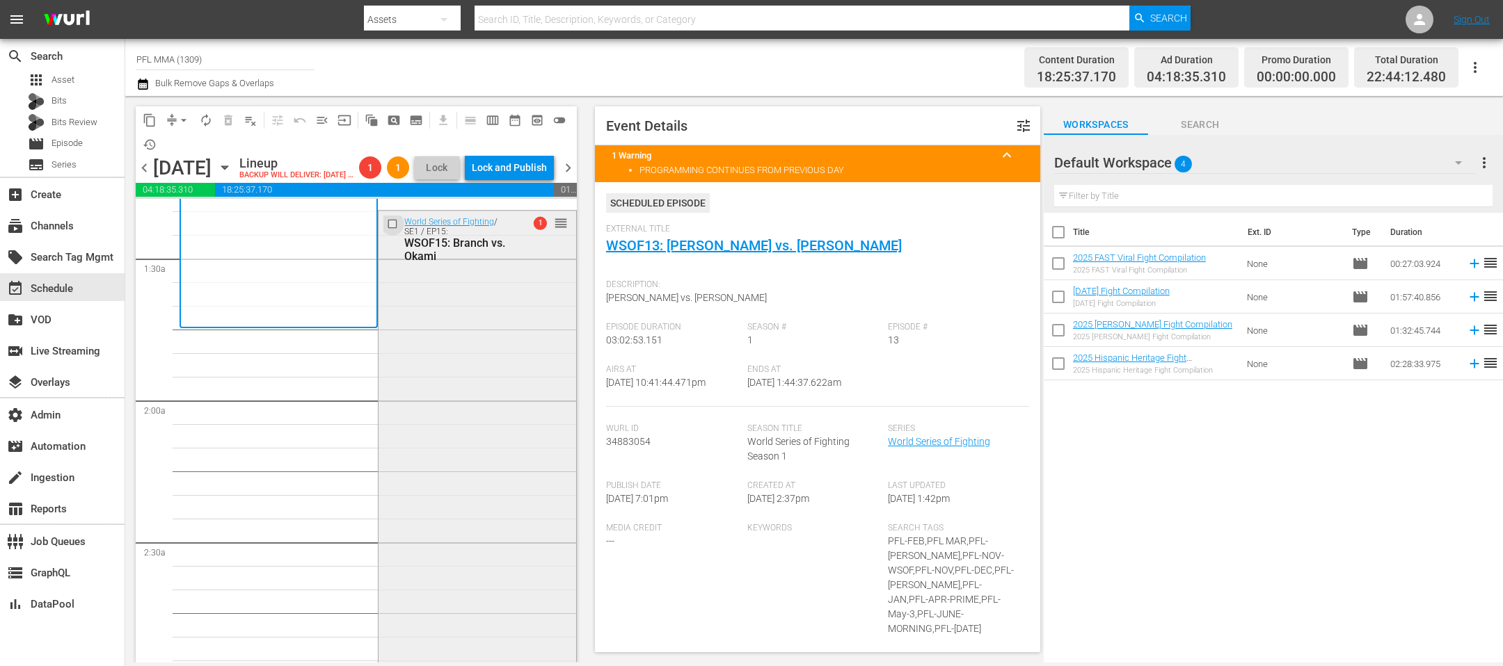
click at [397, 230] on input "checkbox" at bounding box center [394, 224] width 15 height 12
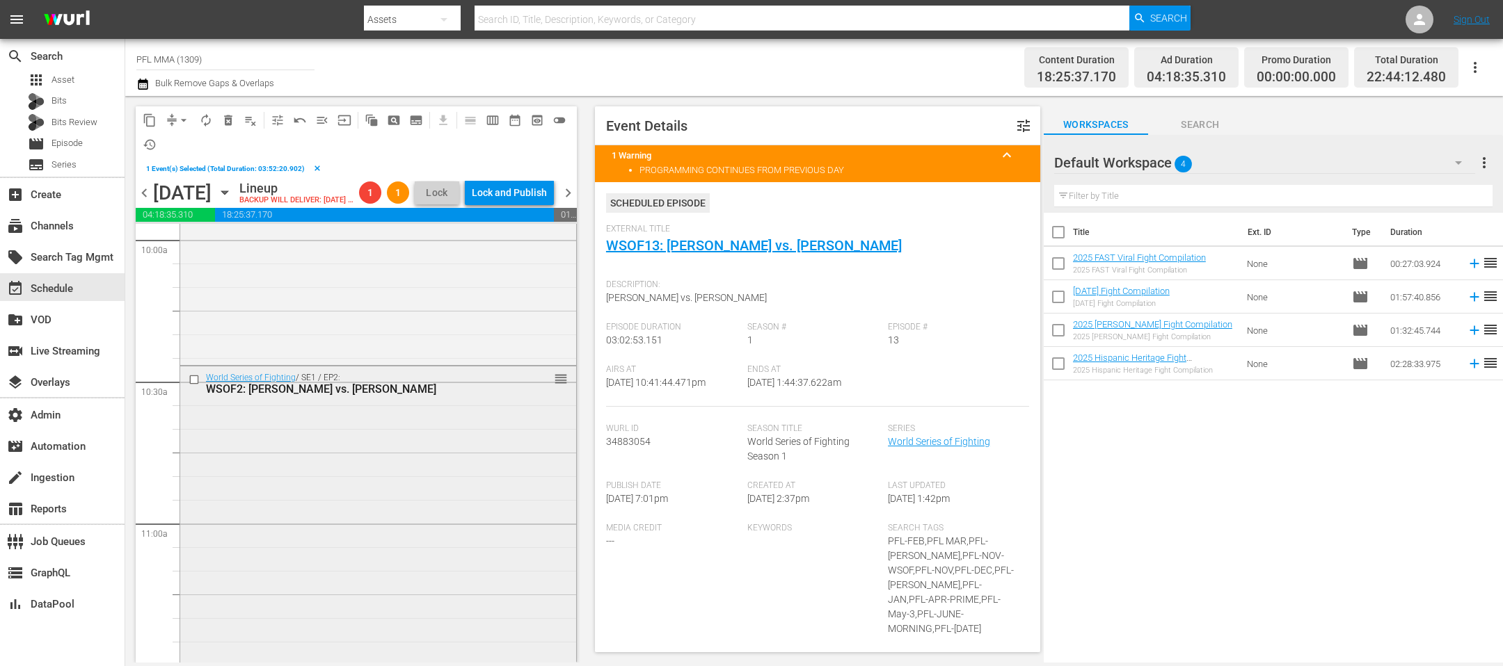
scroll to position [3644, 0]
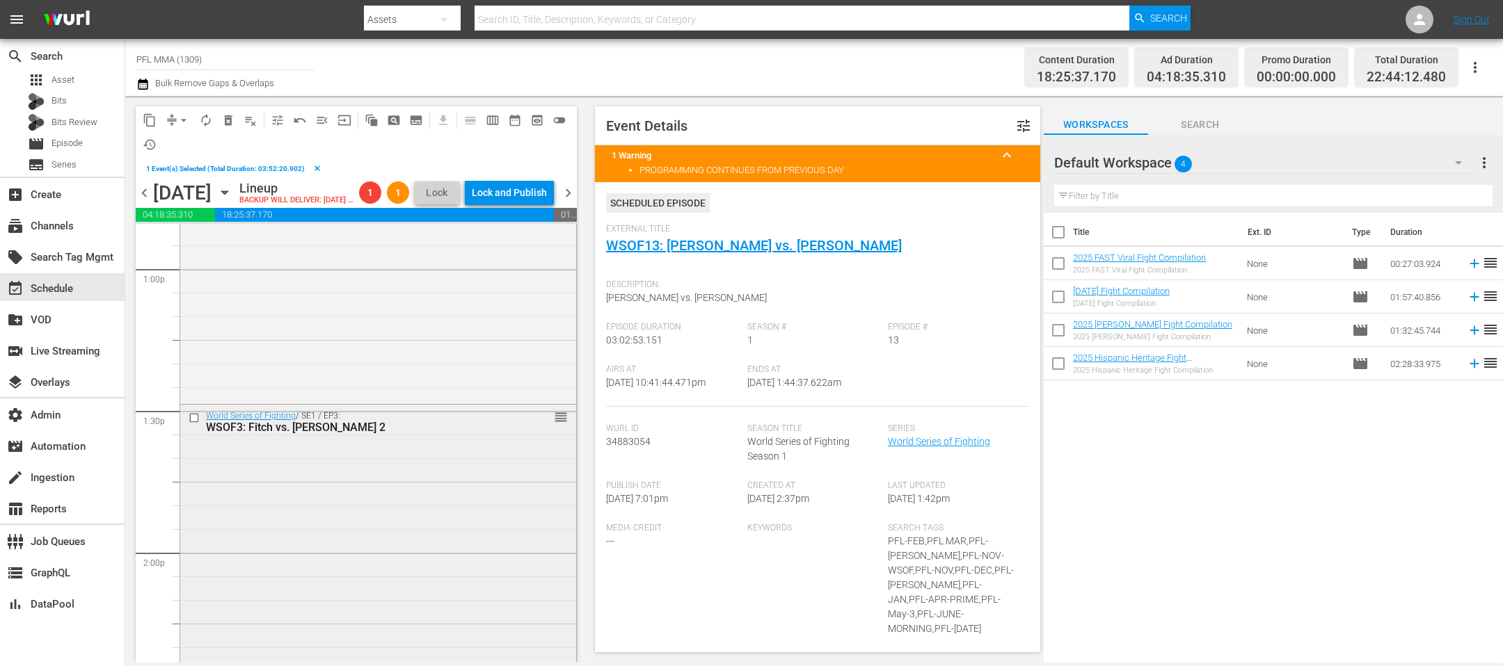
click at [193, 424] on input "checkbox" at bounding box center [196, 419] width 15 height 12
click at [234, 131] on div "content_copy compress arrow_drop_down autorenew_outlined delete_forever_outline…" at bounding box center [356, 130] width 441 height 49
click at [230, 121] on span "delete_forever_outlined" at bounding box center [228, 120] width 14 height 14
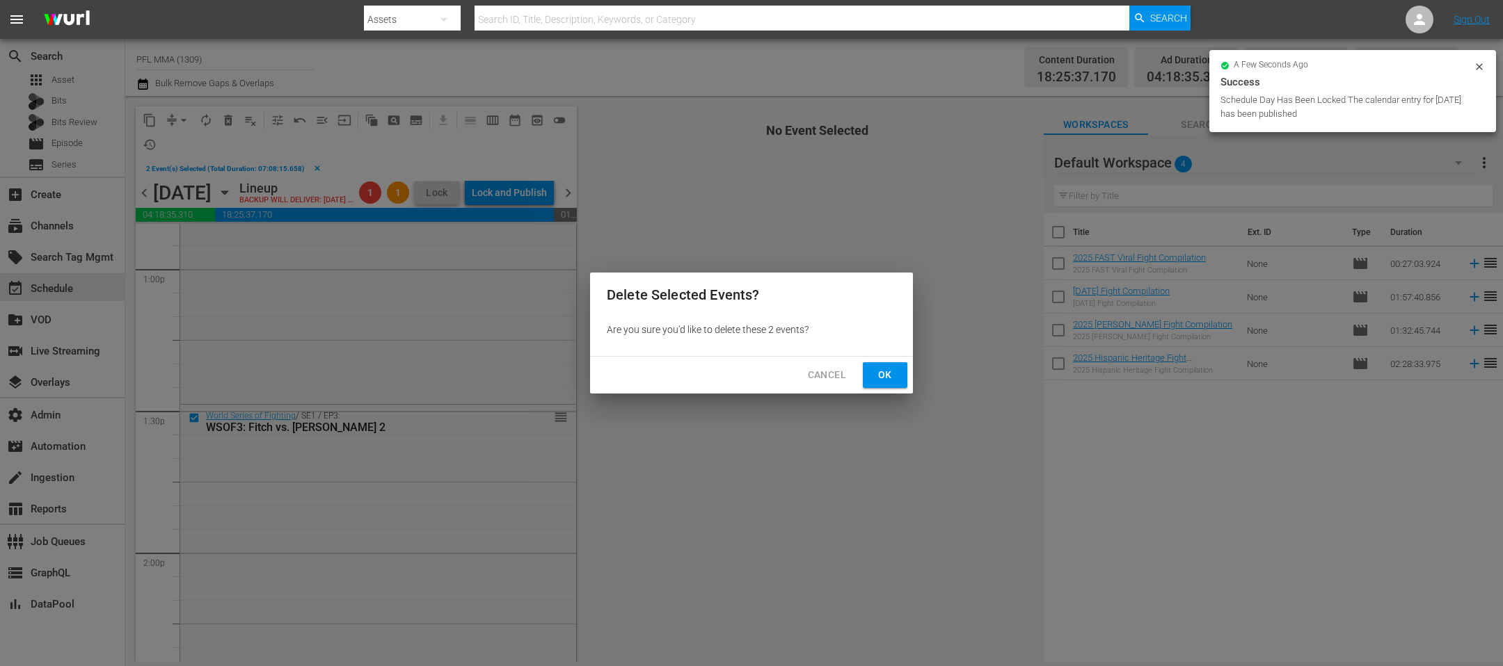
click at [877, 374] on span "Ok" at bounding box center [885, 375] width 22 height 17
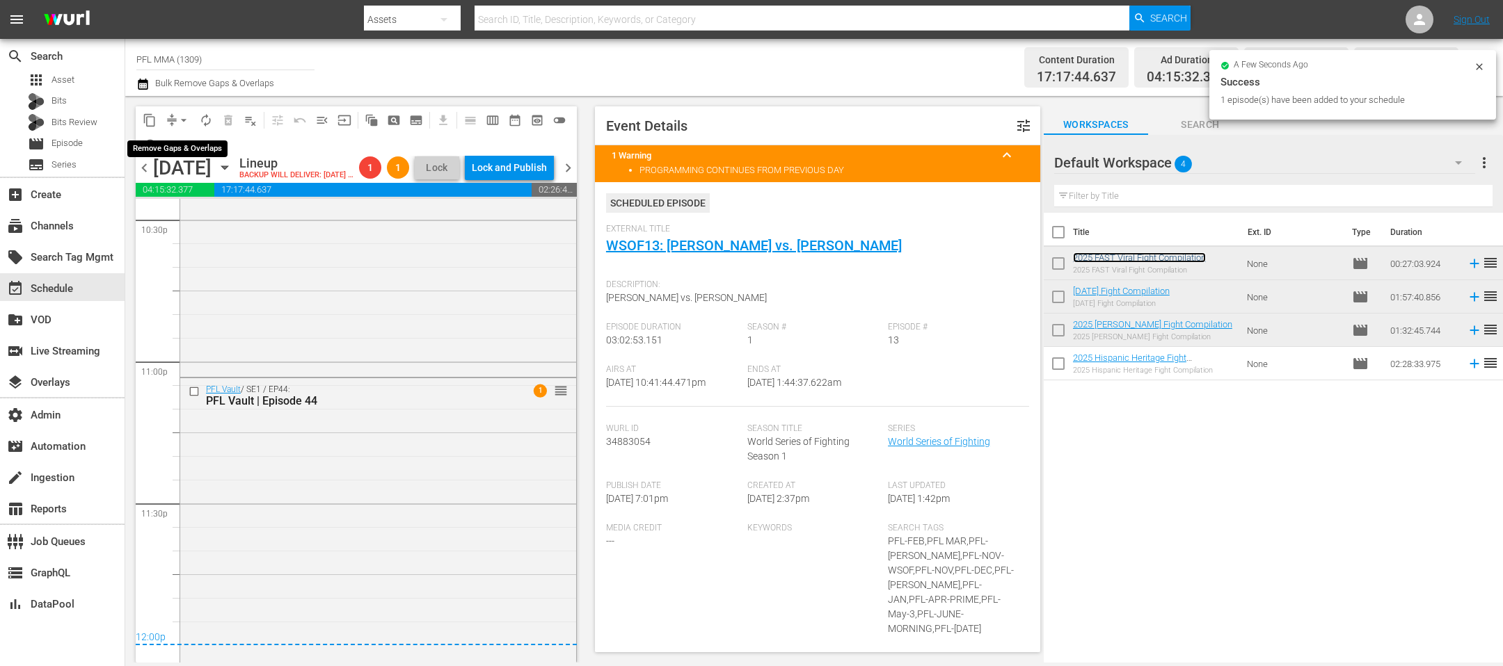
scroll to position [6364, 0]
click at [184, 120] on span "arrow_drop_down" at bounding box center [184, 120] width 14 height 14
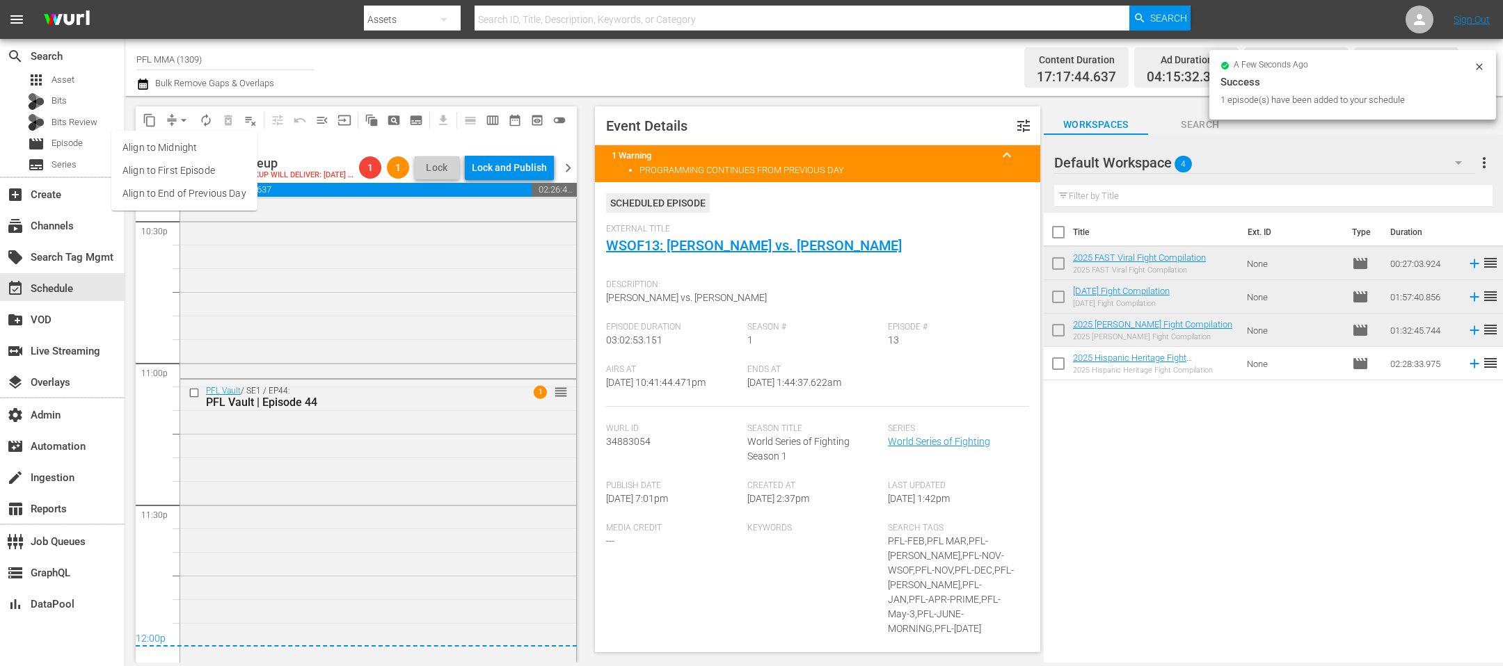
click at [199, 186] on li "Align to End of Previous Day" at bounding box center [184, 193] width 146 height 23
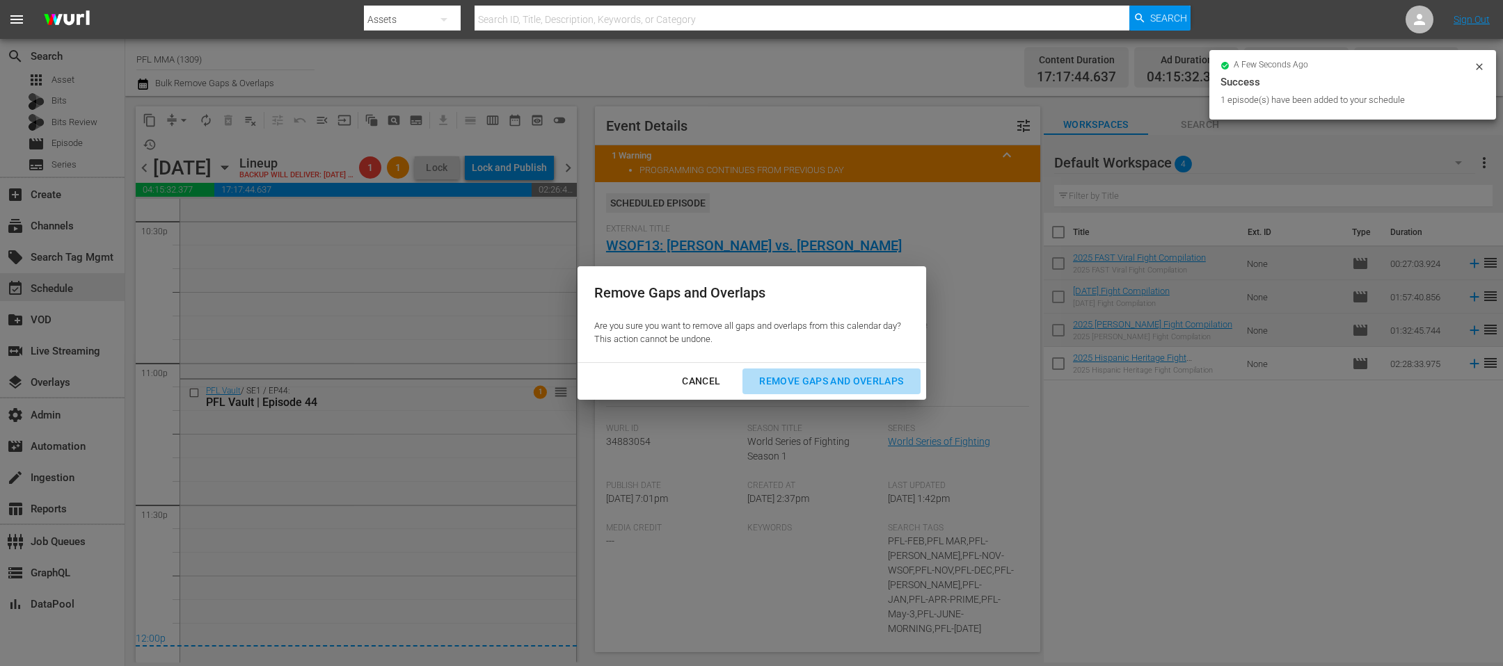
click at [838, 389] on div "Remove Gaps and Overlaps" at bounding box center [831, 381] width 166 height 17
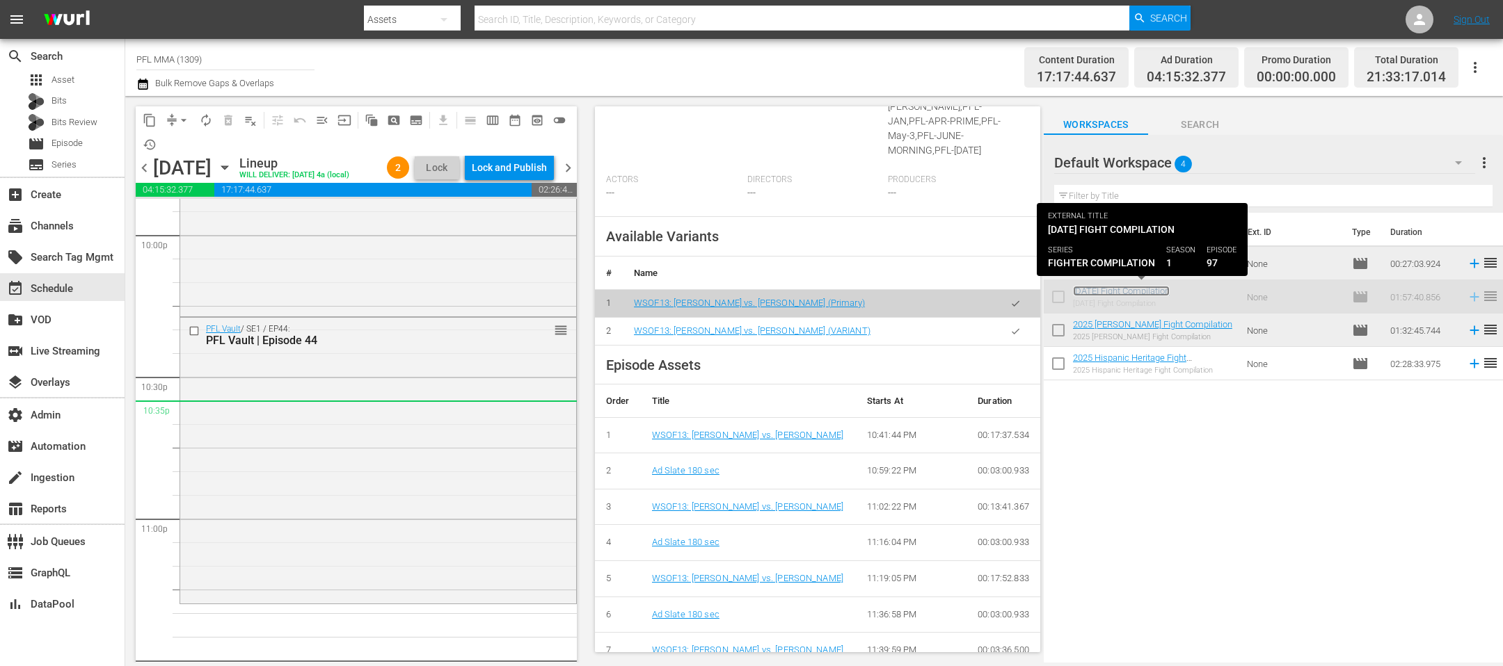
scroll to position [6340, 0]
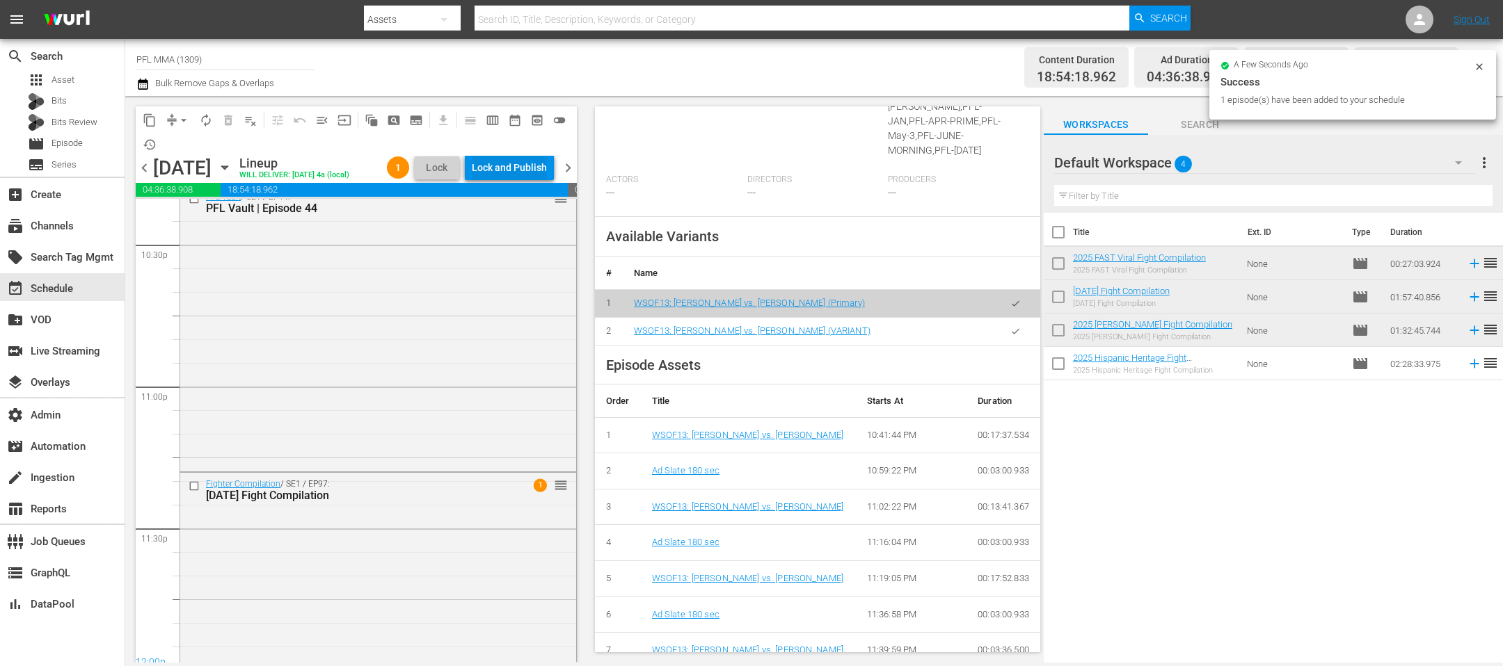
click at [513, 161] on div "Lock and Publish" at bounding box center [509, 167] width 75 height 25
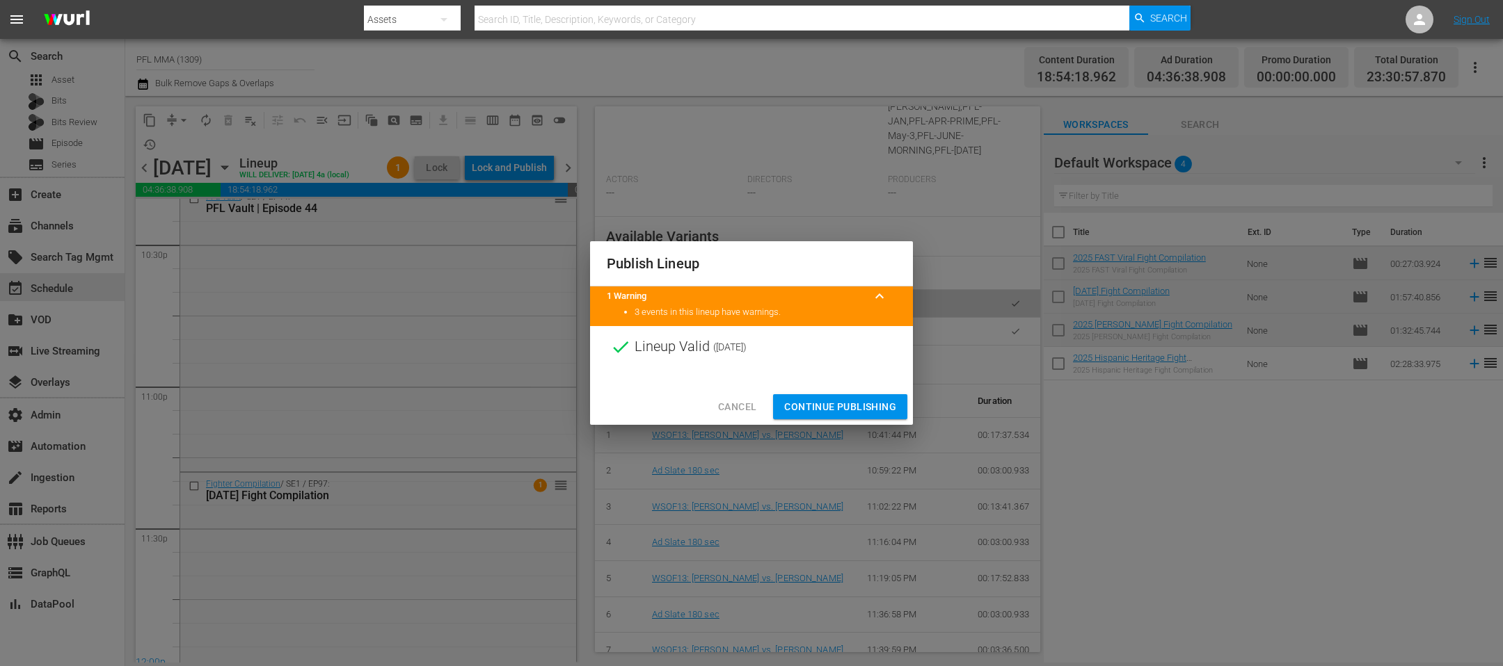
click at [865, 407] on span "Continue Publishing" at bounding box center [840, 407] width 112 height 17
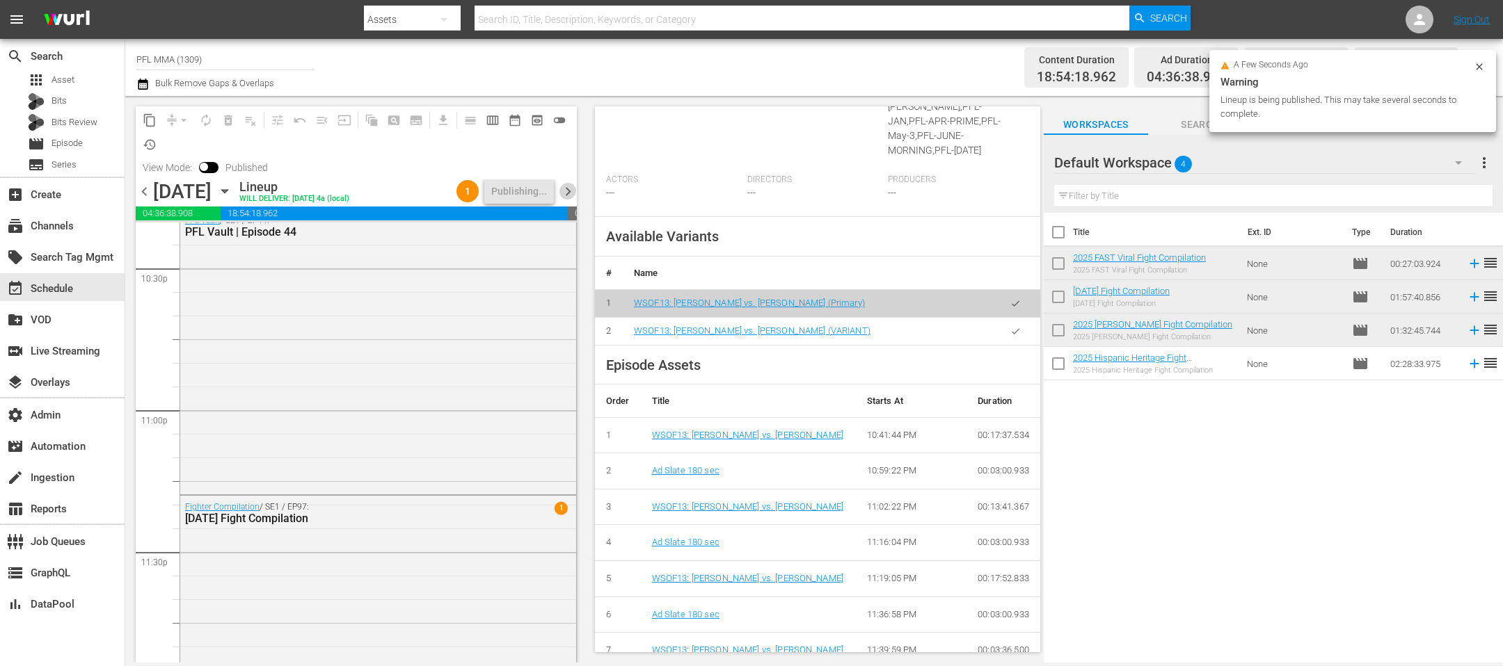
click at [575, 195] on span "chevron_right" at bounding box center [567, 191] width 17 height 17
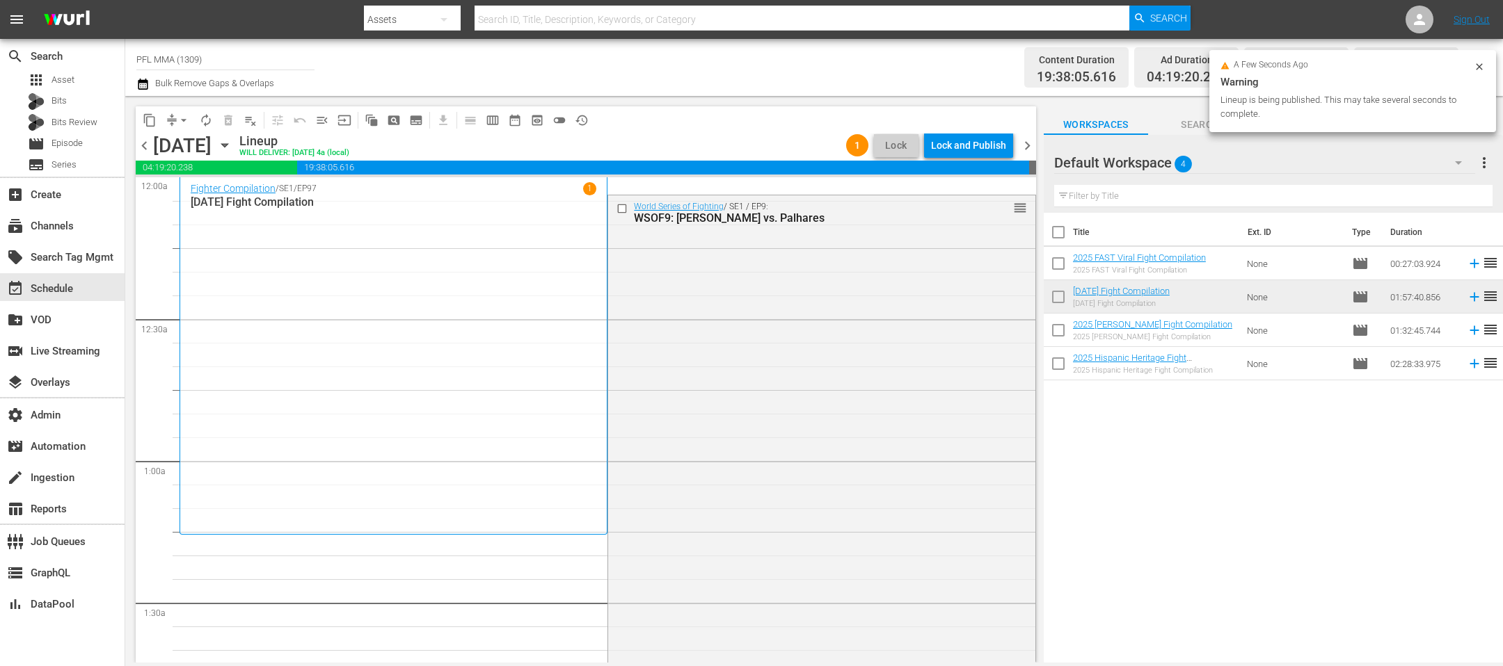
click at [177, 121] on span "arrow_drop_down" at bounding box center [184, 120] width 14 height 14
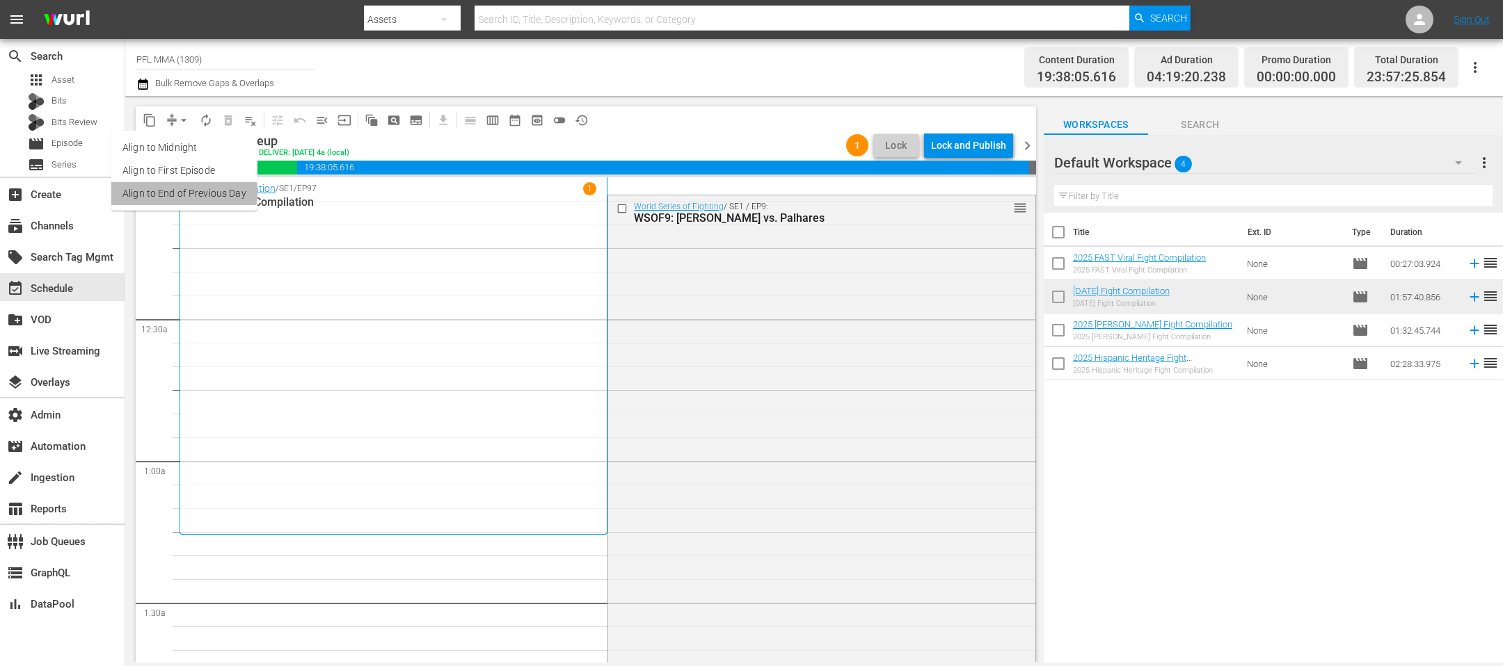
click at [180, 192] on li "Align to End of Previous Day" at bounding box center [184, 193] width 146 height 23
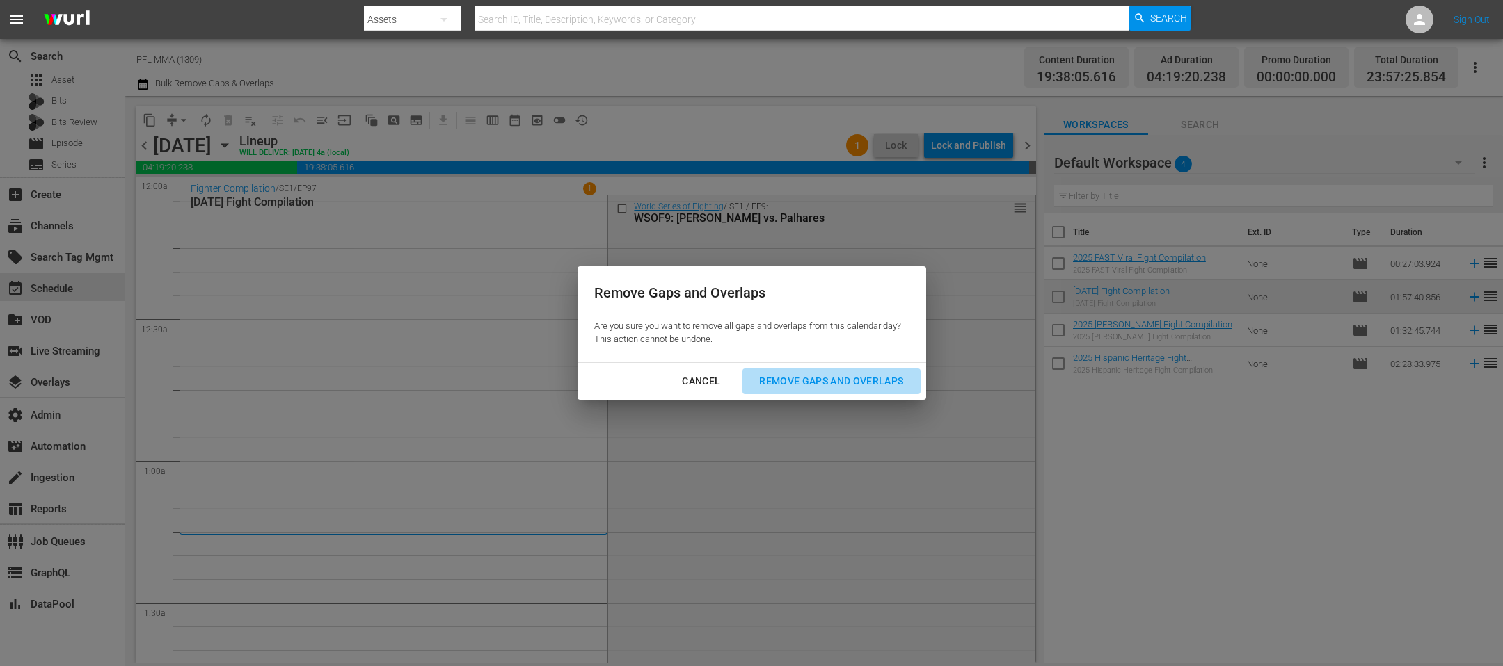
click at [775, 392] on button "Remove Gaps and Overlaps" at bounding box center [830, 382] width 177 height 26
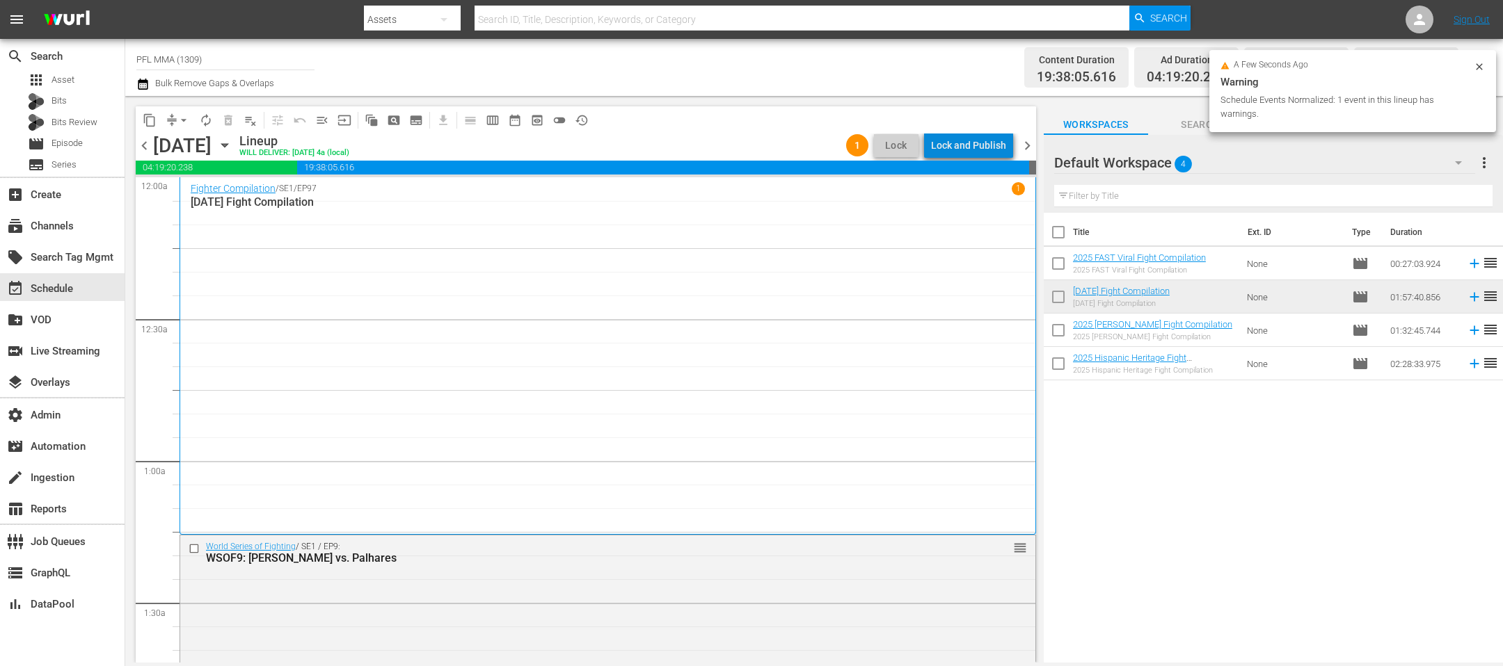
click at [982, 144] on div "Lock and Publish" at bounding box center [968, 145] width 75 height 25
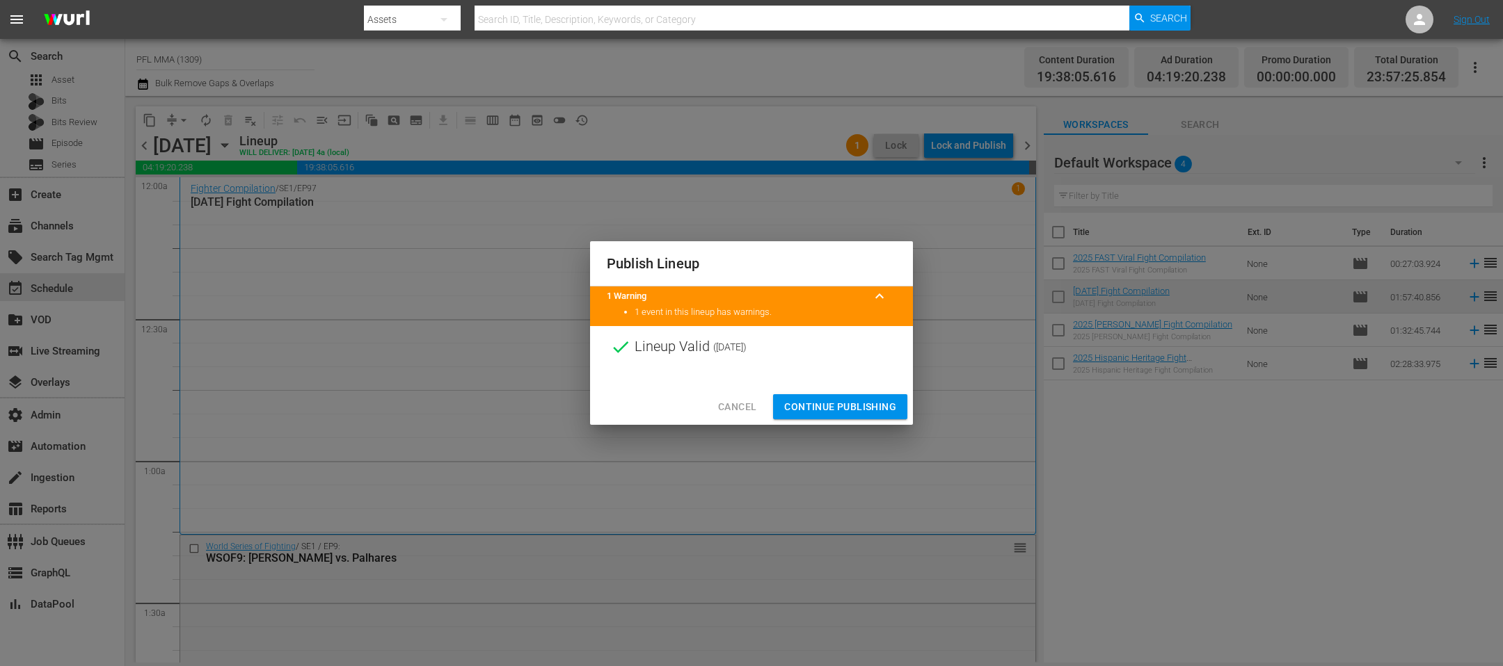
click at [886, 408] on span "Continue Publishing" at bounding box center [840, 407] width 112 height 17
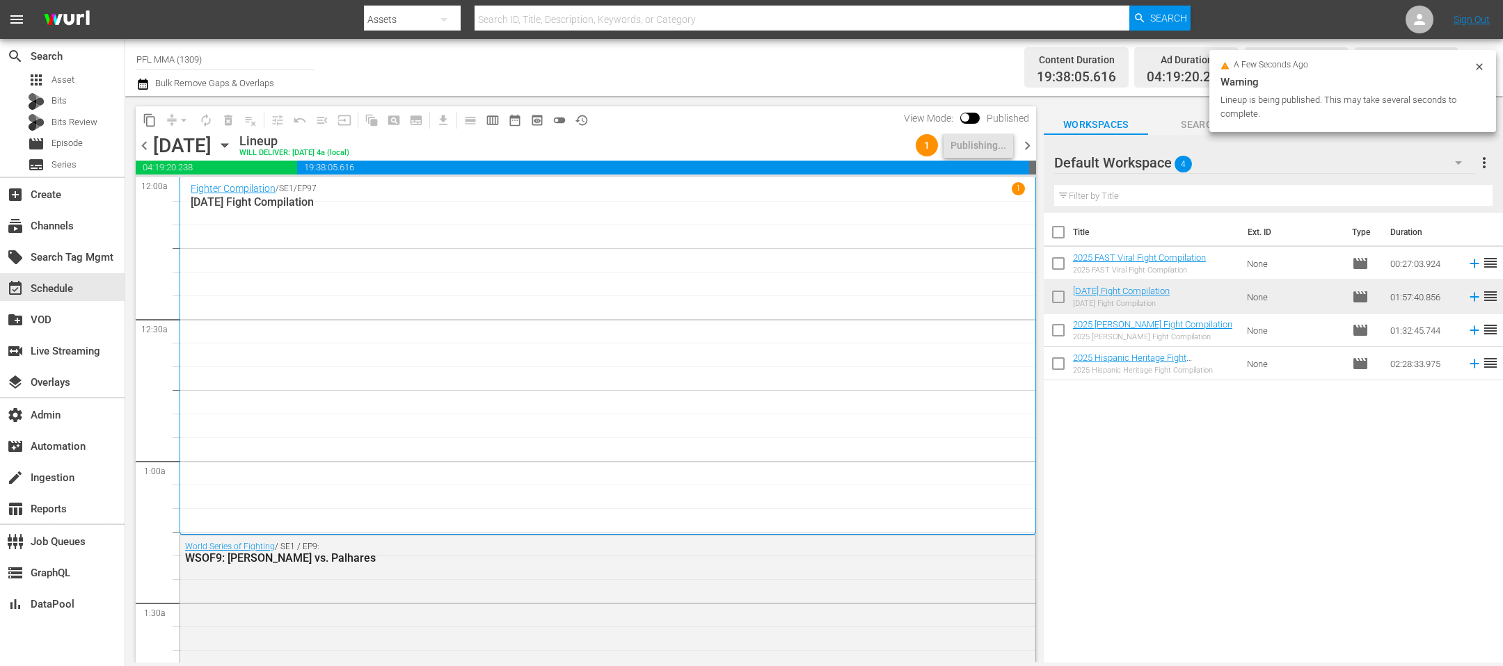
click at [1023, 143] on span "chevron_right" at bounding box center [1026, 145] width 17 height 17
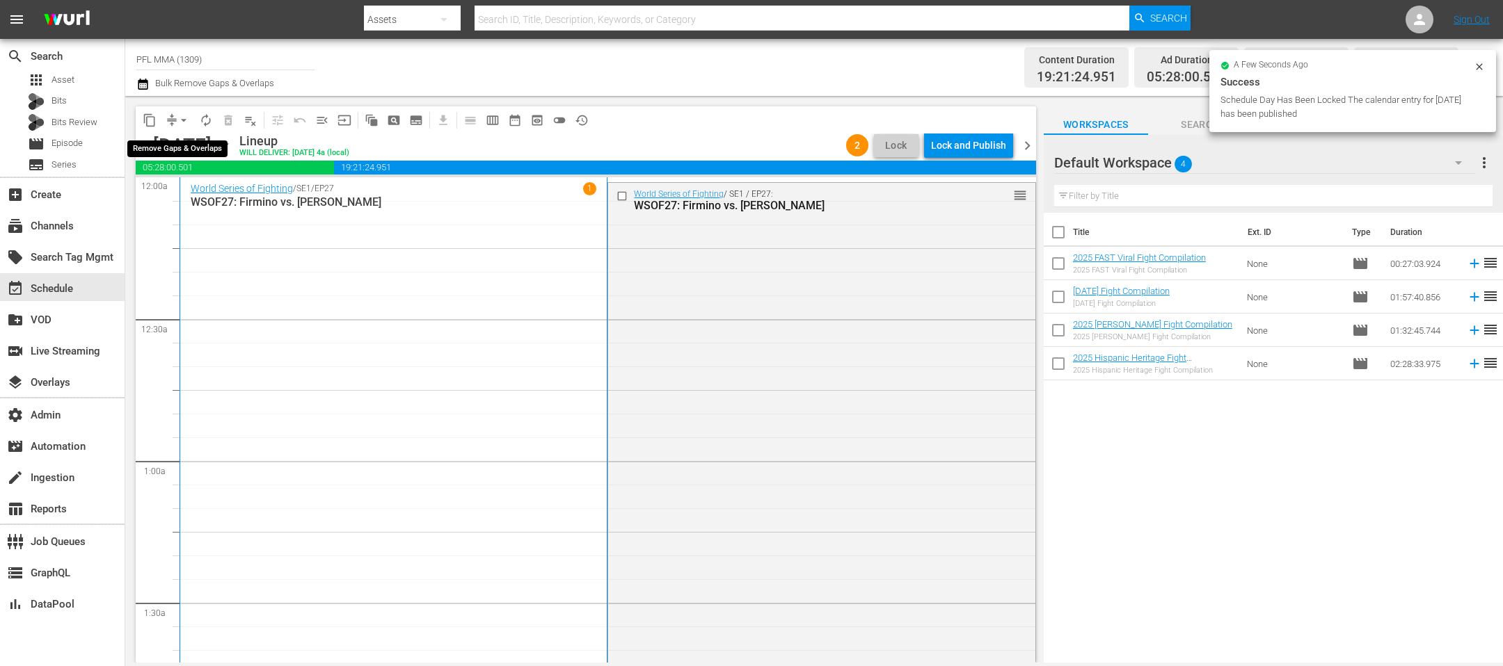
click at [186, 122] on span "arrow_drop_down" at bounding box center [184, 120] width 14 height 14
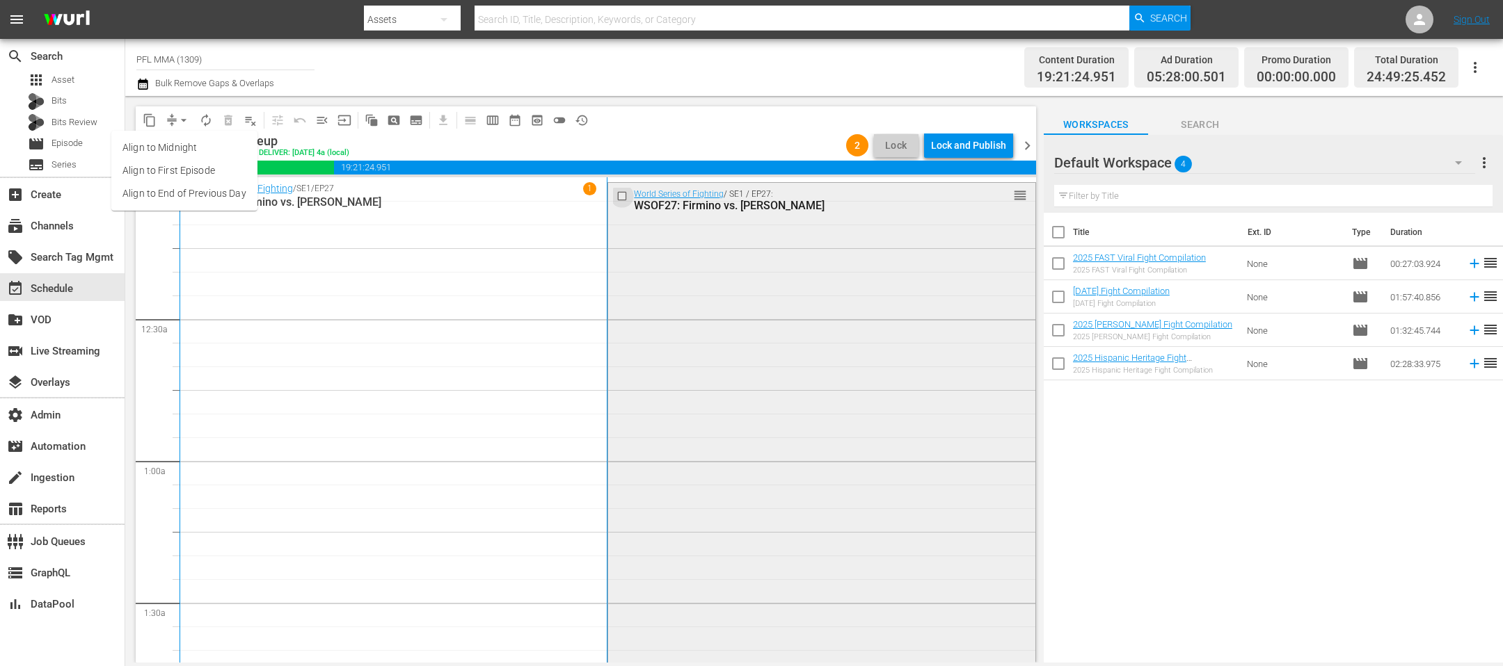
click at [617, 194] on input "checkbox" at bounding box center [623, 197] width 15 height 12
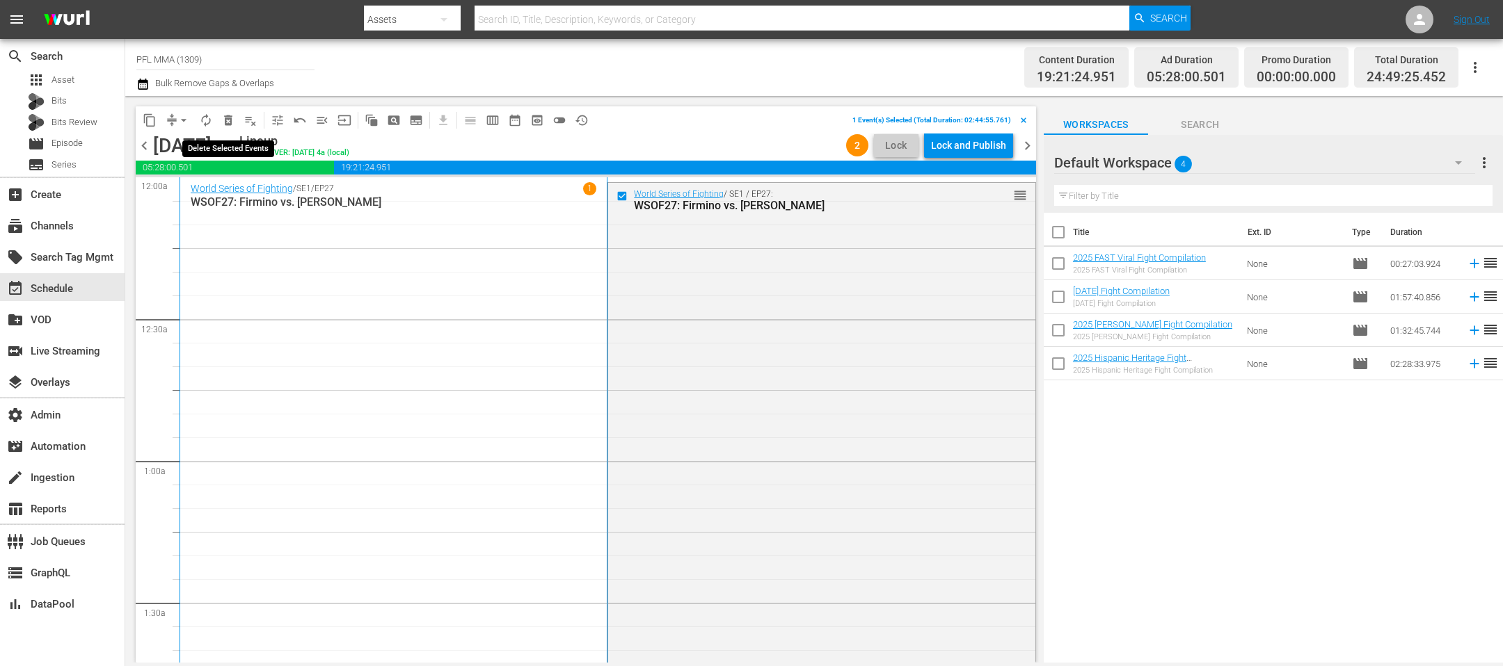
click at [227, 115] on span "delete_forever_outlined" at bounding box center [228, 120] width 14 height 14
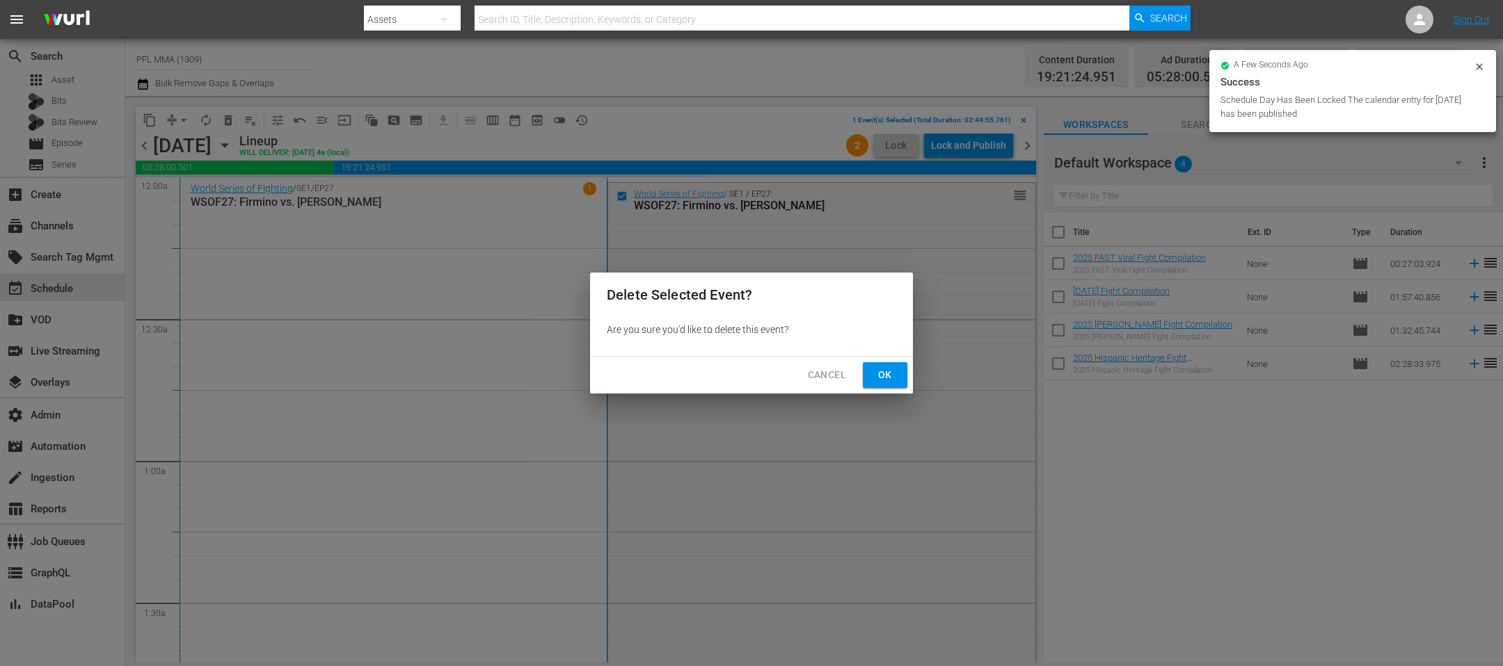
click at [904, 378] on button "Ok" at bounding box center [885, 375] width 45 height 26
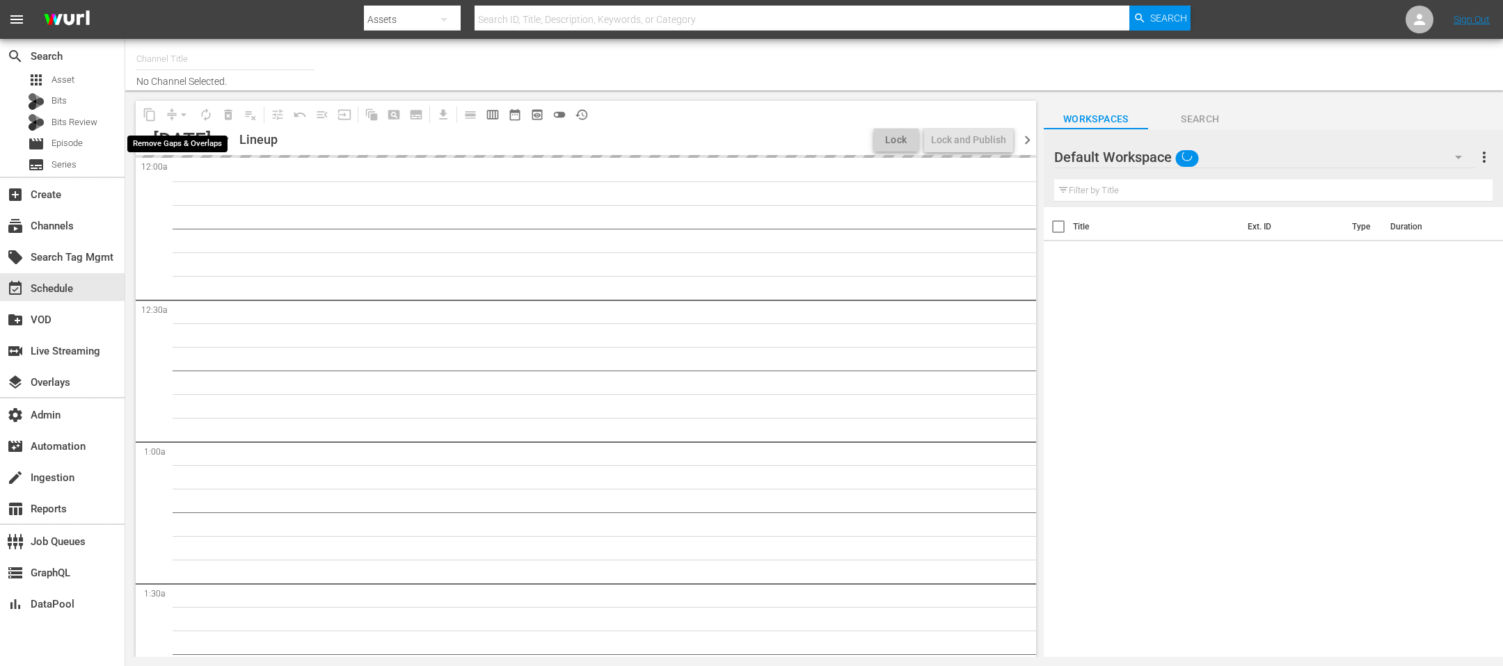
type input "PFL MMA (1309)"
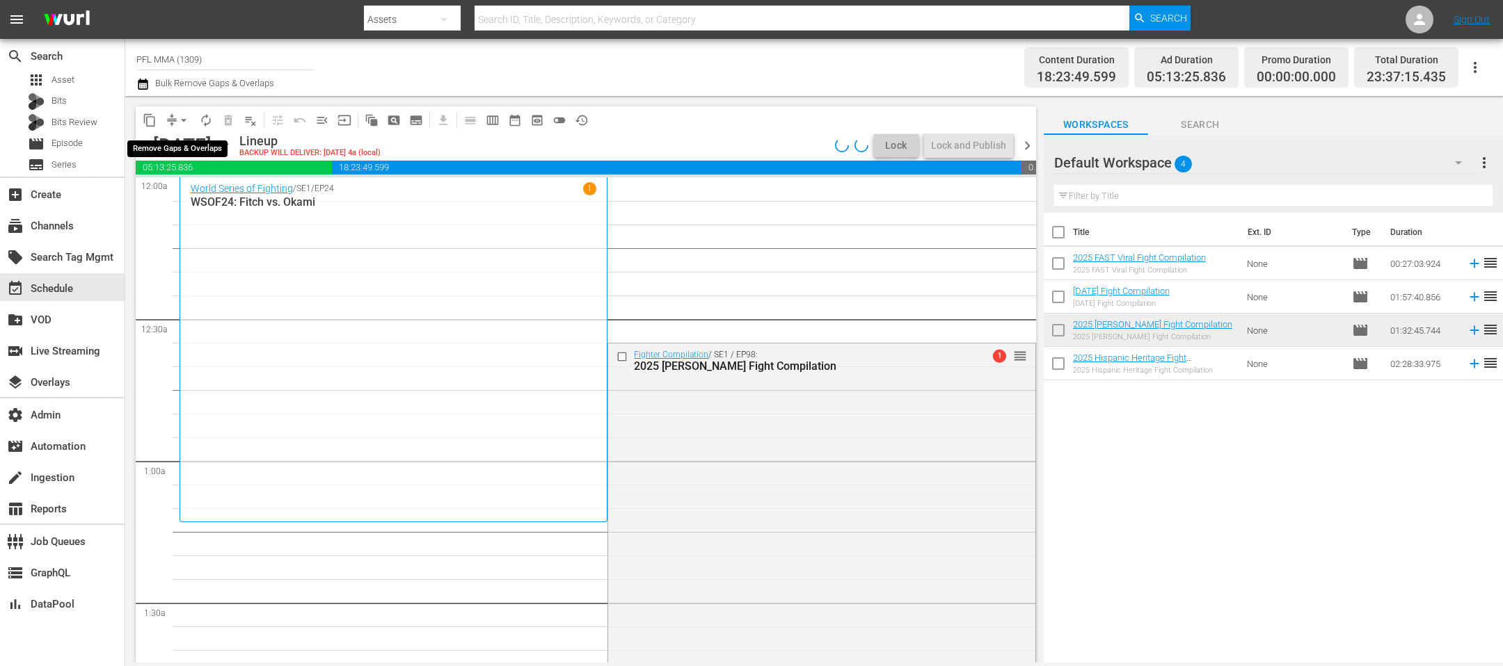
click at [182, 122] on span "arrow_drop_down" at bounding box center [184, 120] width 14 height 14
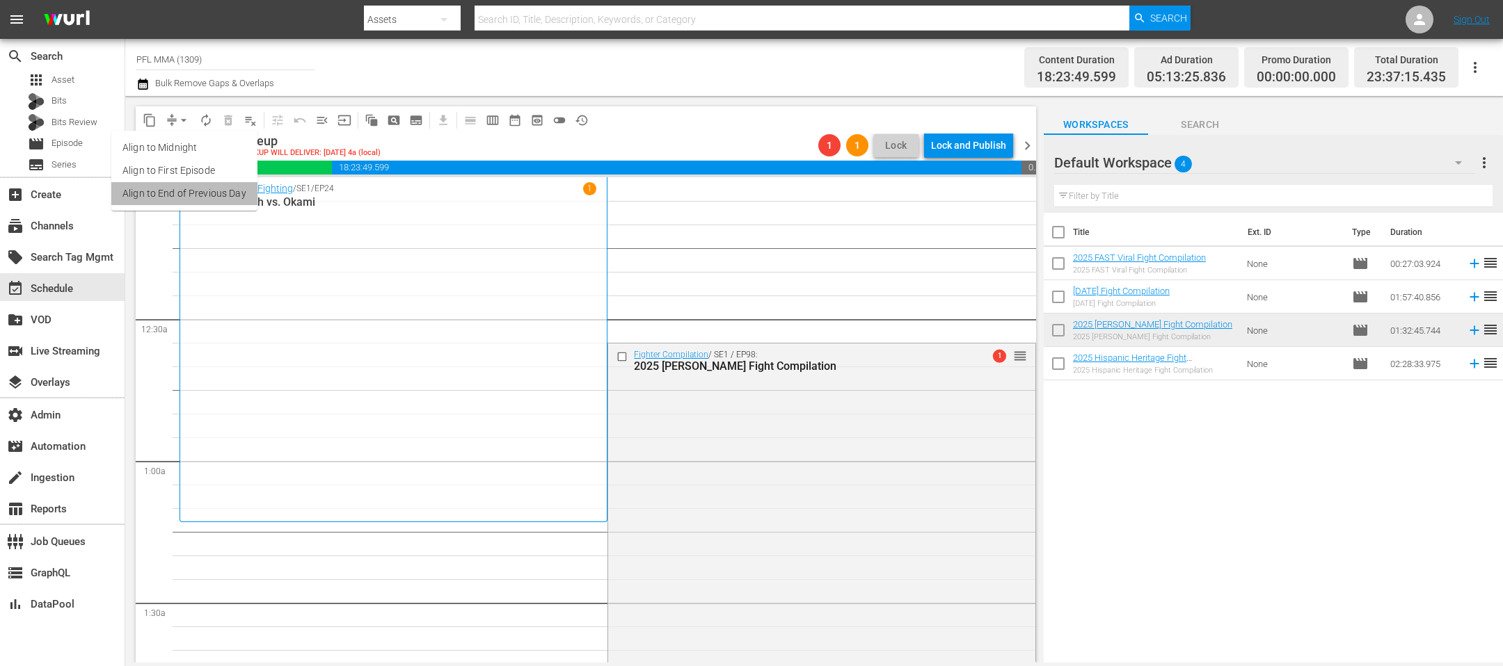
click at [187, 189] on li "Align to End of Previous Day" at bounding box center [184, 193] width 146 height 23
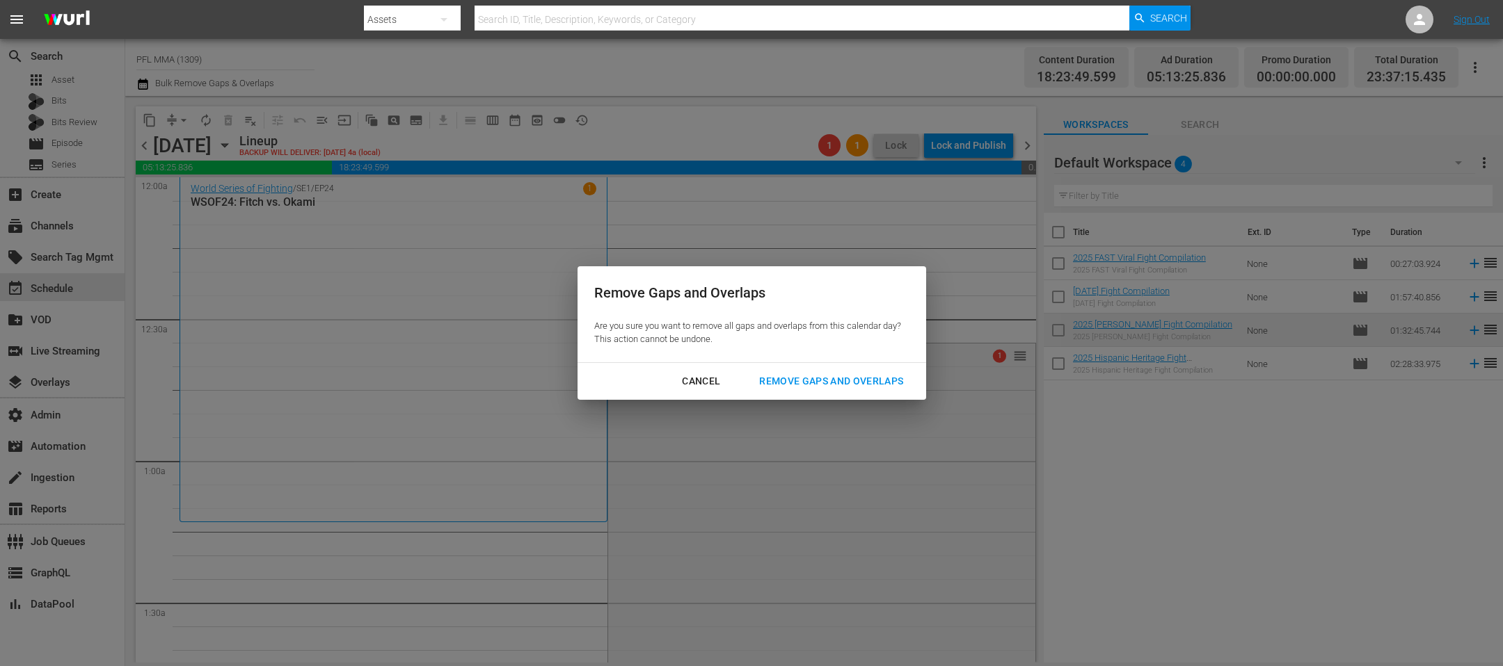
click at [790, 378] on div "Remove Gaps and Overlaps" at bounding box center [831, 381] width 166 height 17
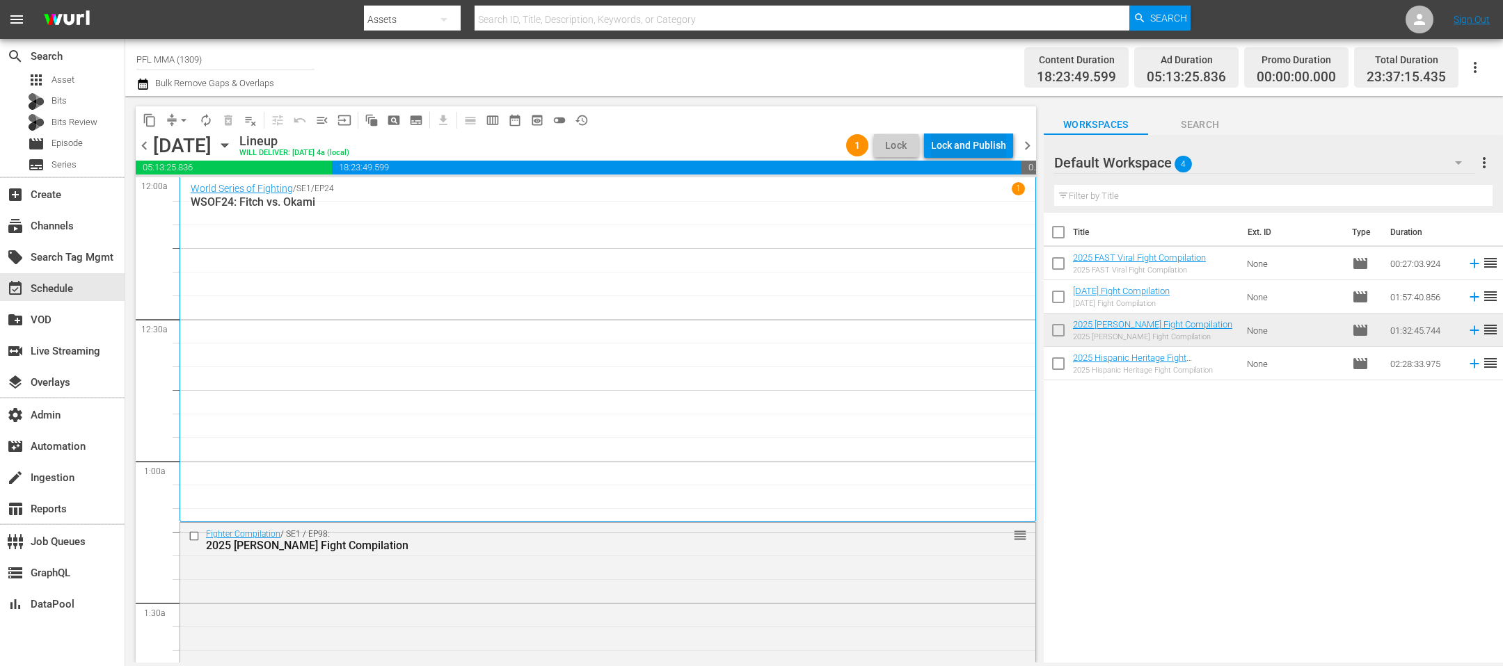
click at [983, 143] on div "Lock and Publish" at bounding box center [968, 145] width 75 height 25
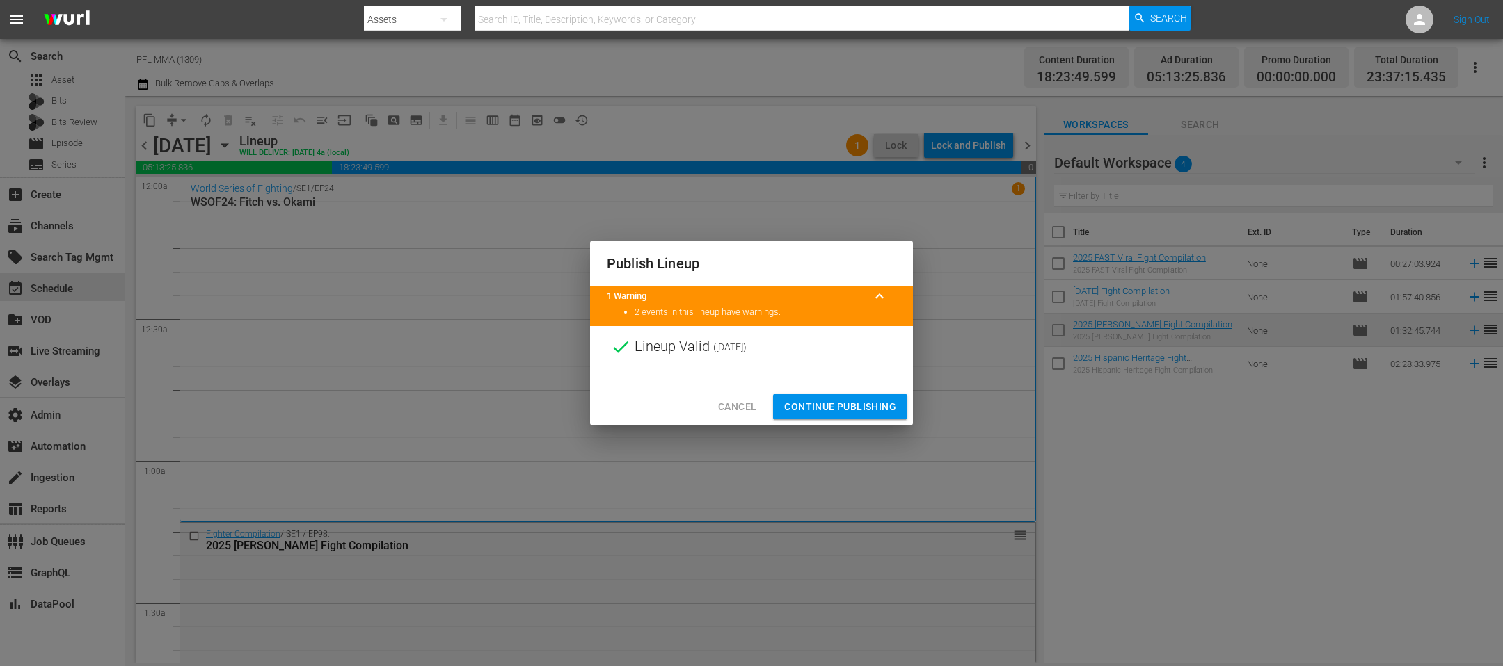
click at [863, 403] on span "Continue Publishing" at bounding box center [840, 407] width 112 height 17
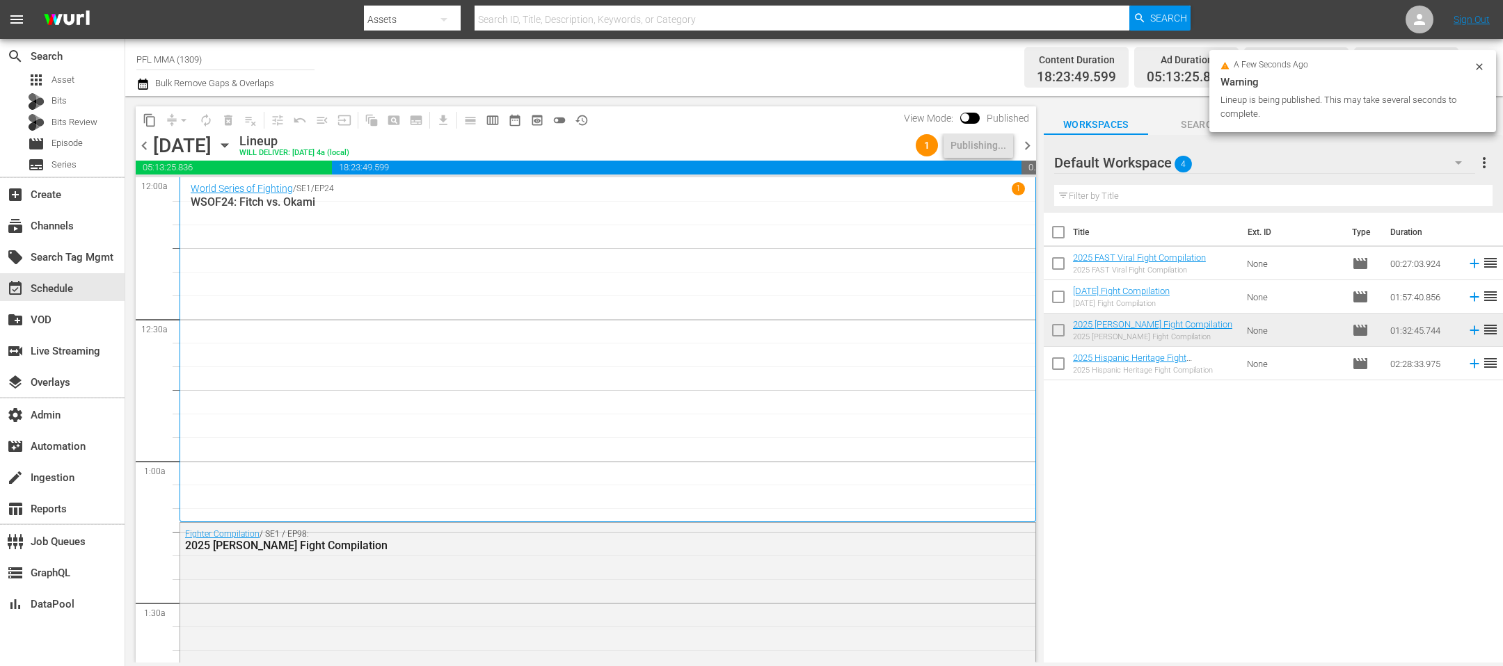
click at [1032, 141] on span "chevron_right" at bounding box center [1026, 145] width 17 height 17
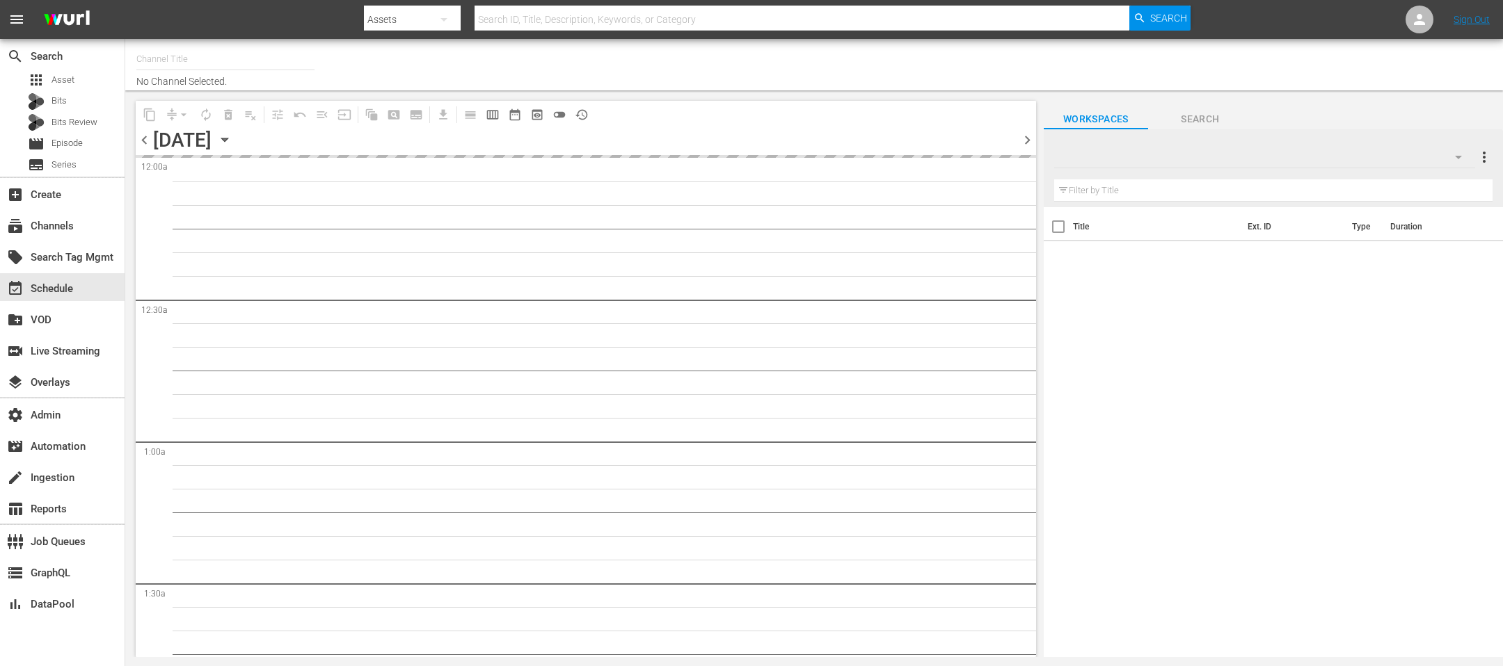
type input "PFL MMA (1309)"
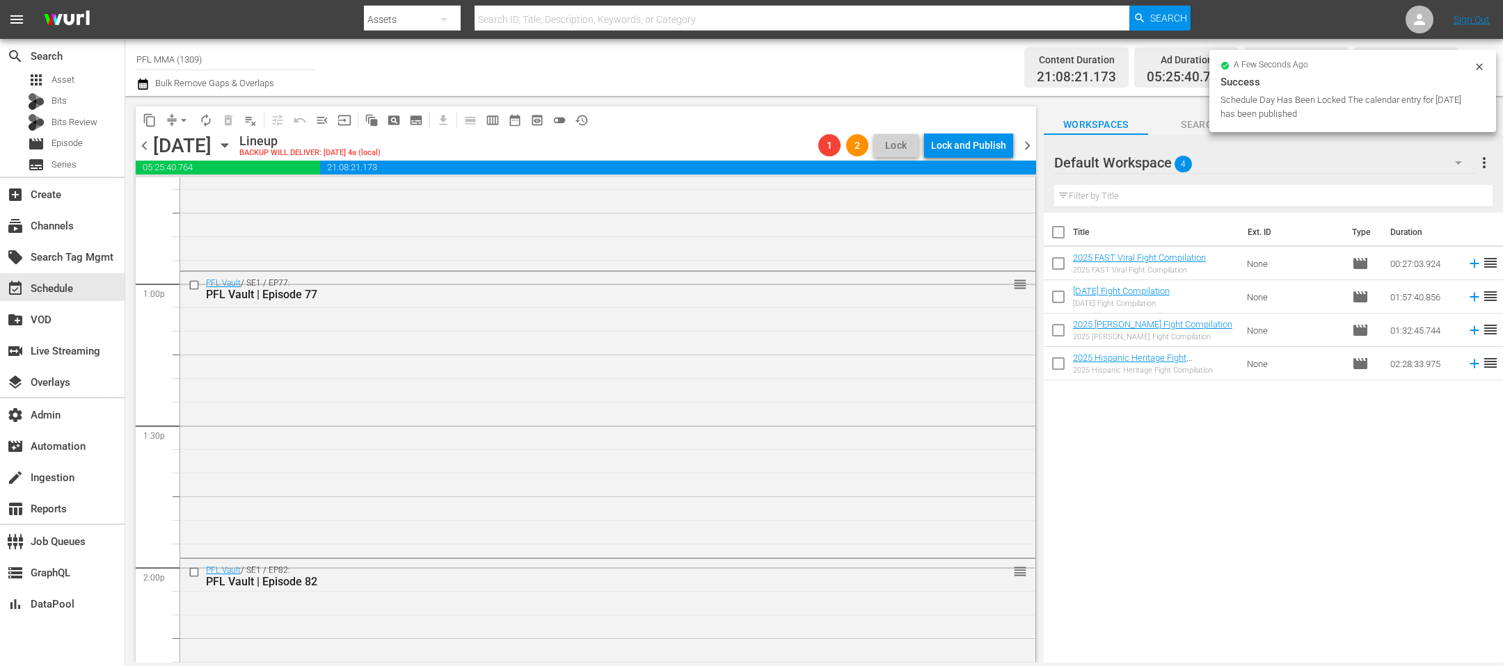
scroll to position [2611, 0]
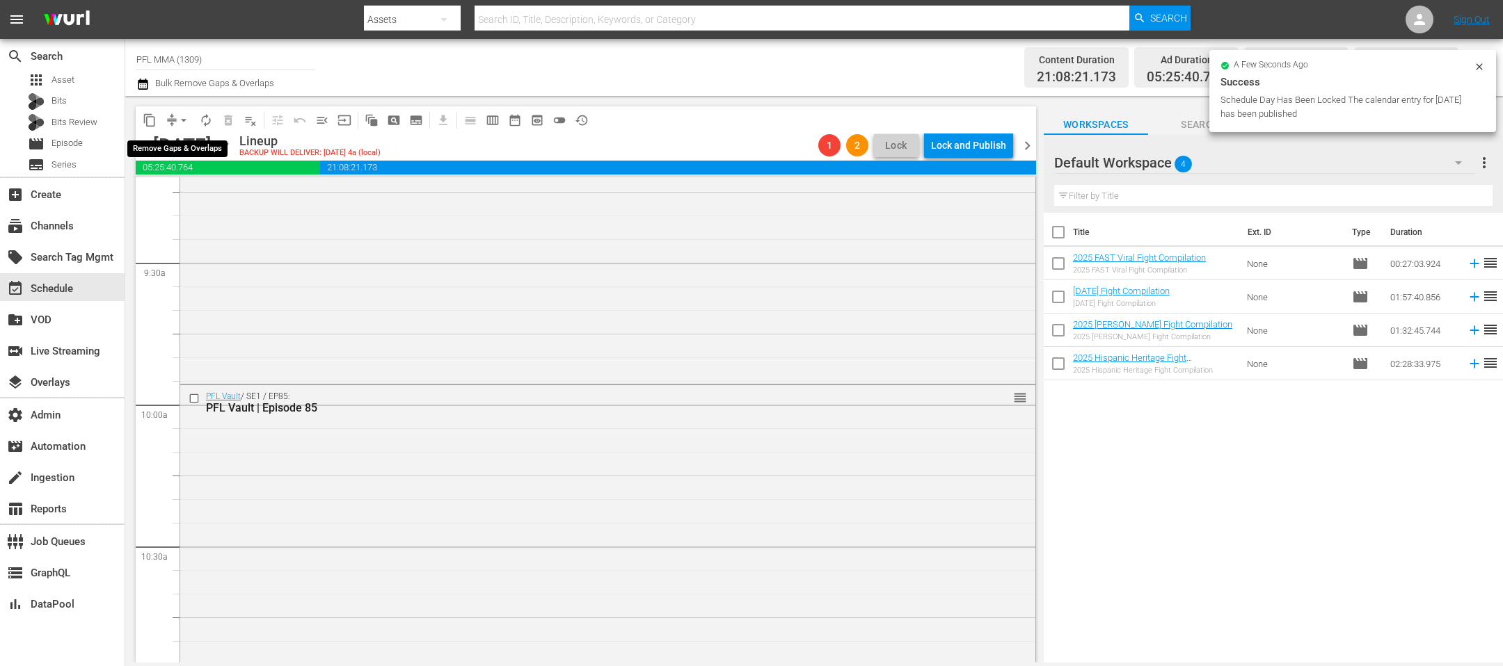
click at [177, 116] on span "arrow_drop_down" at bounding box center [184, 120] width 14 height 14
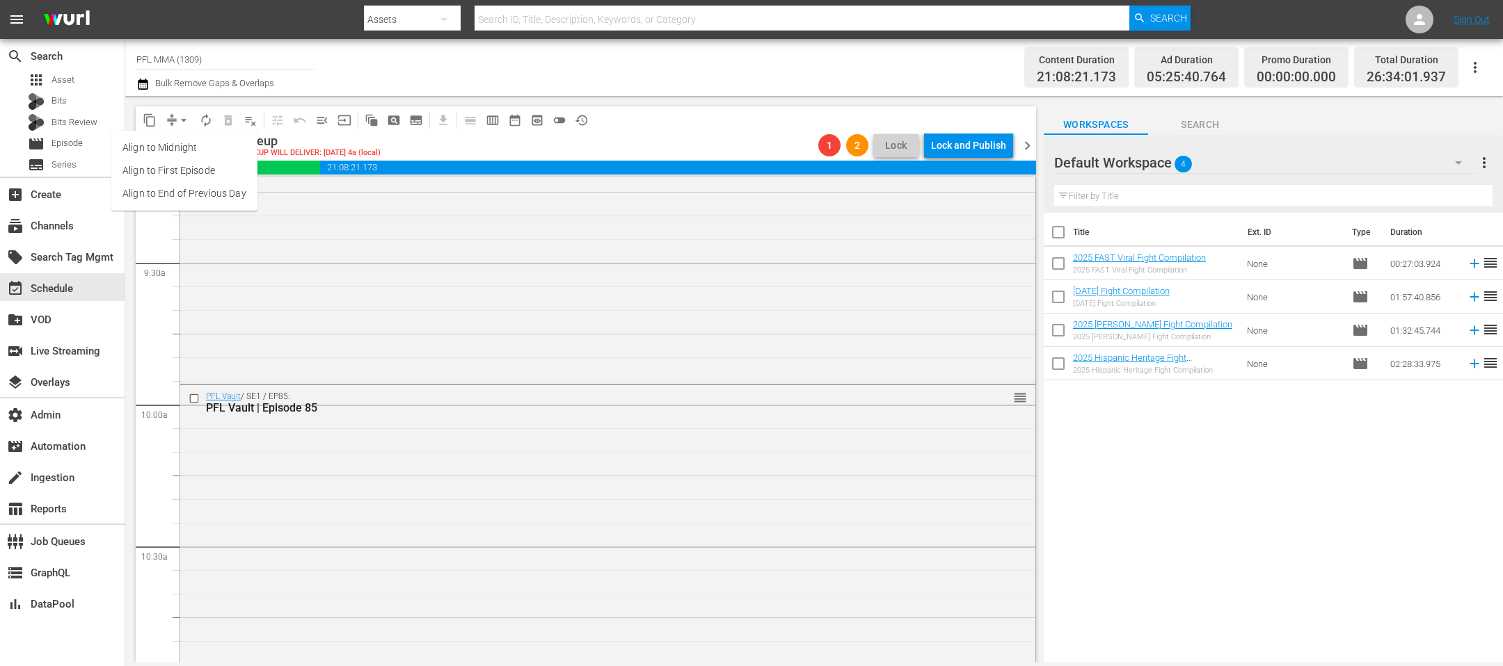
click at [177, 190] on li "Align to End of Previous Day" at bounding box center [184, 193] width 146 height 23
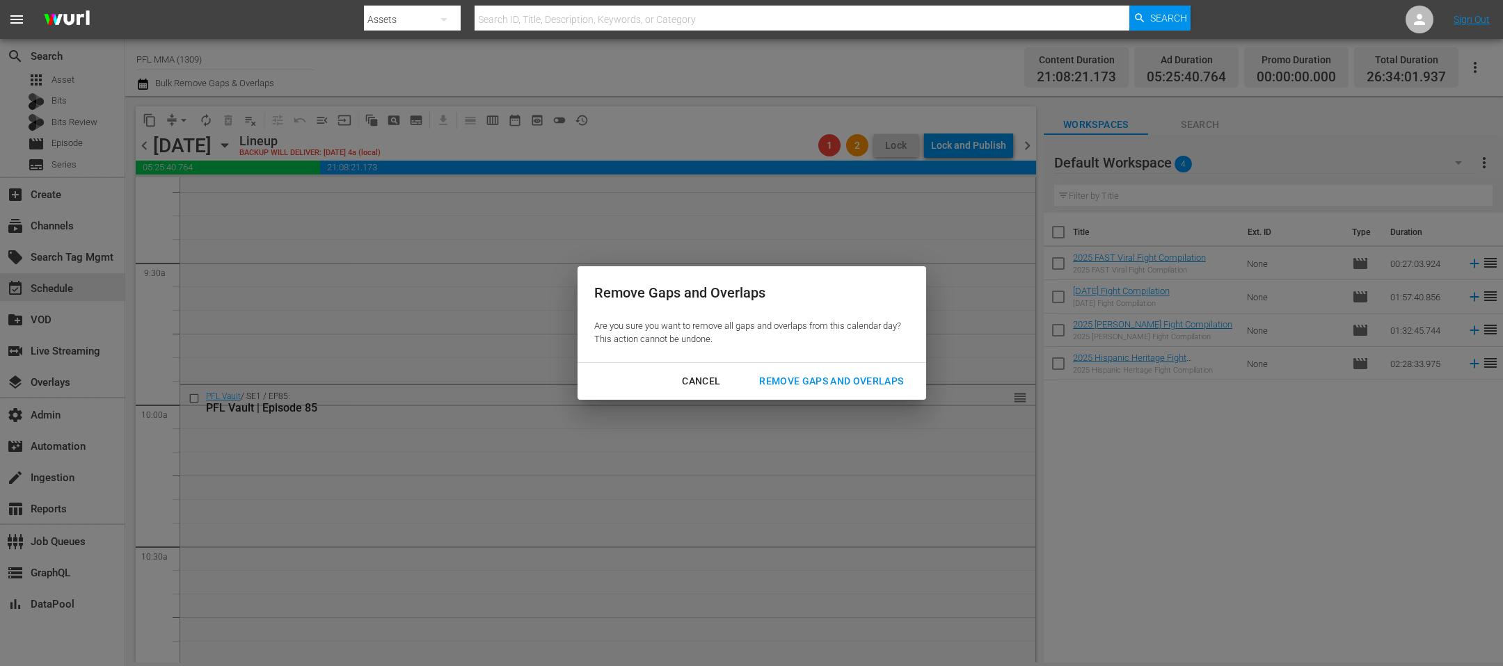
click at [805, 378] on div "Remove Gaps and Overlaps" at bounding box center [831, 381] width 166 height 17
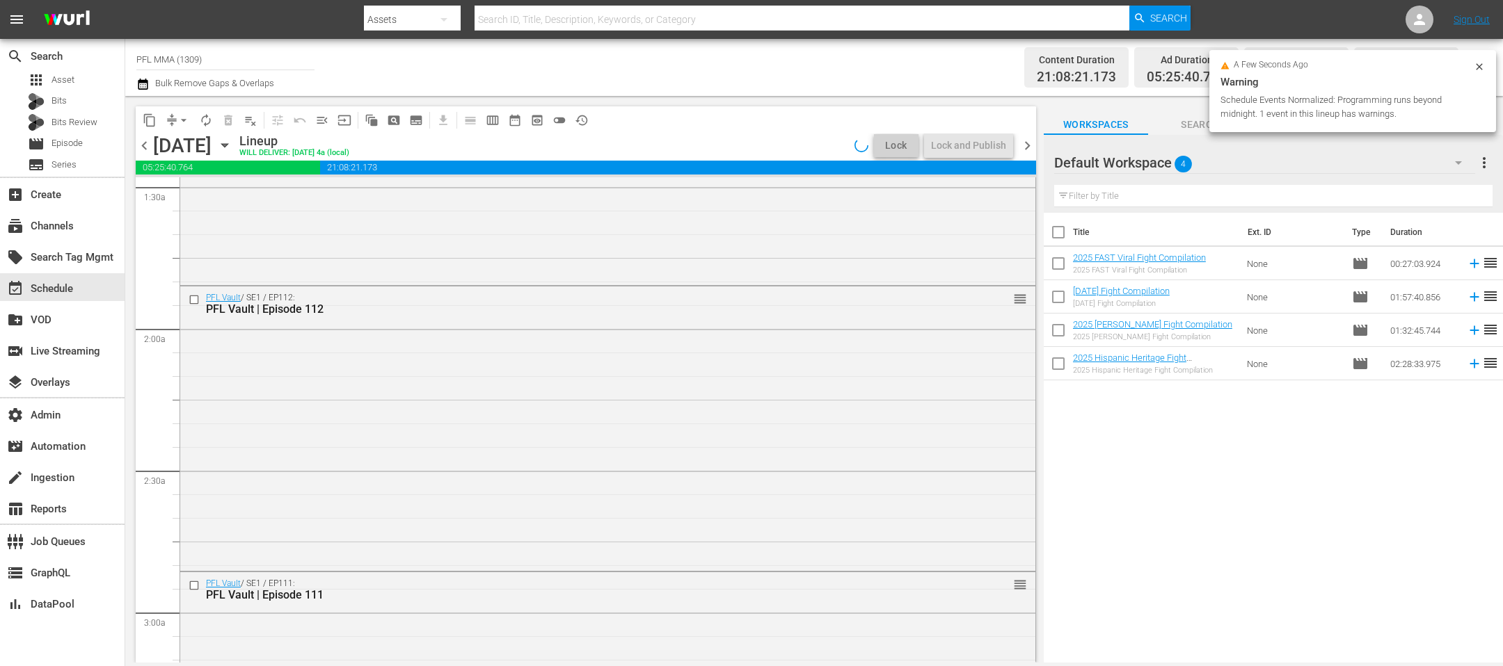
scroll to position [0, 0]
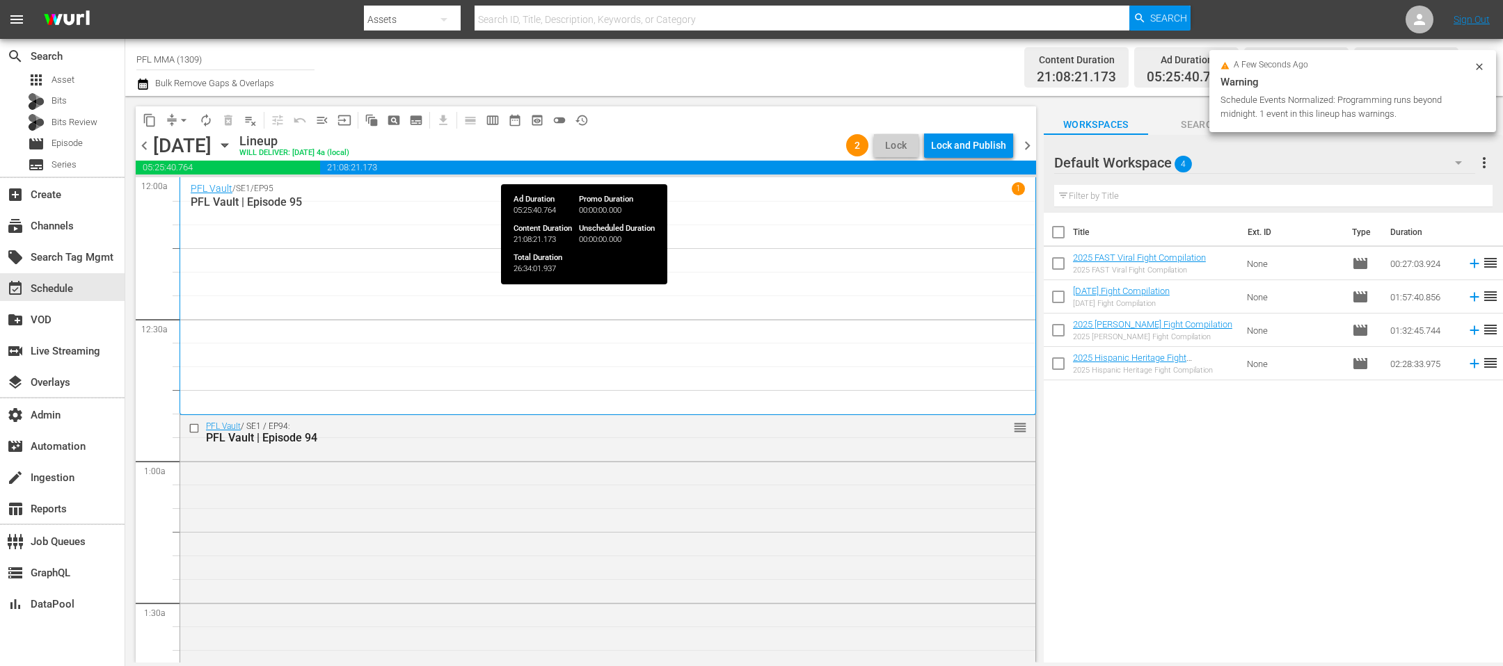
click at [977, 146] on div "Lock and Publish" at bounding box center [968, 145] width 75 height 25
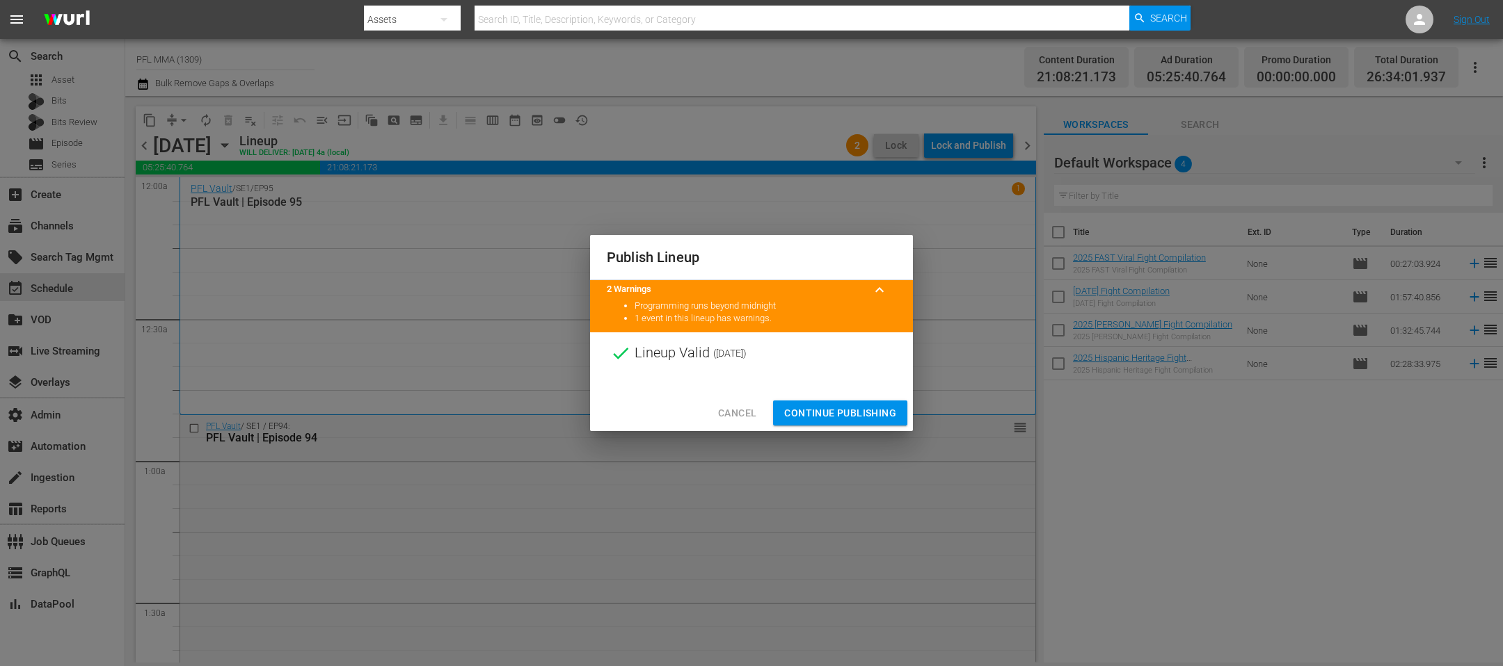
click at [854, 405] on span "Continue Publishing" at bounding box center [840, 413] width 112 height 17
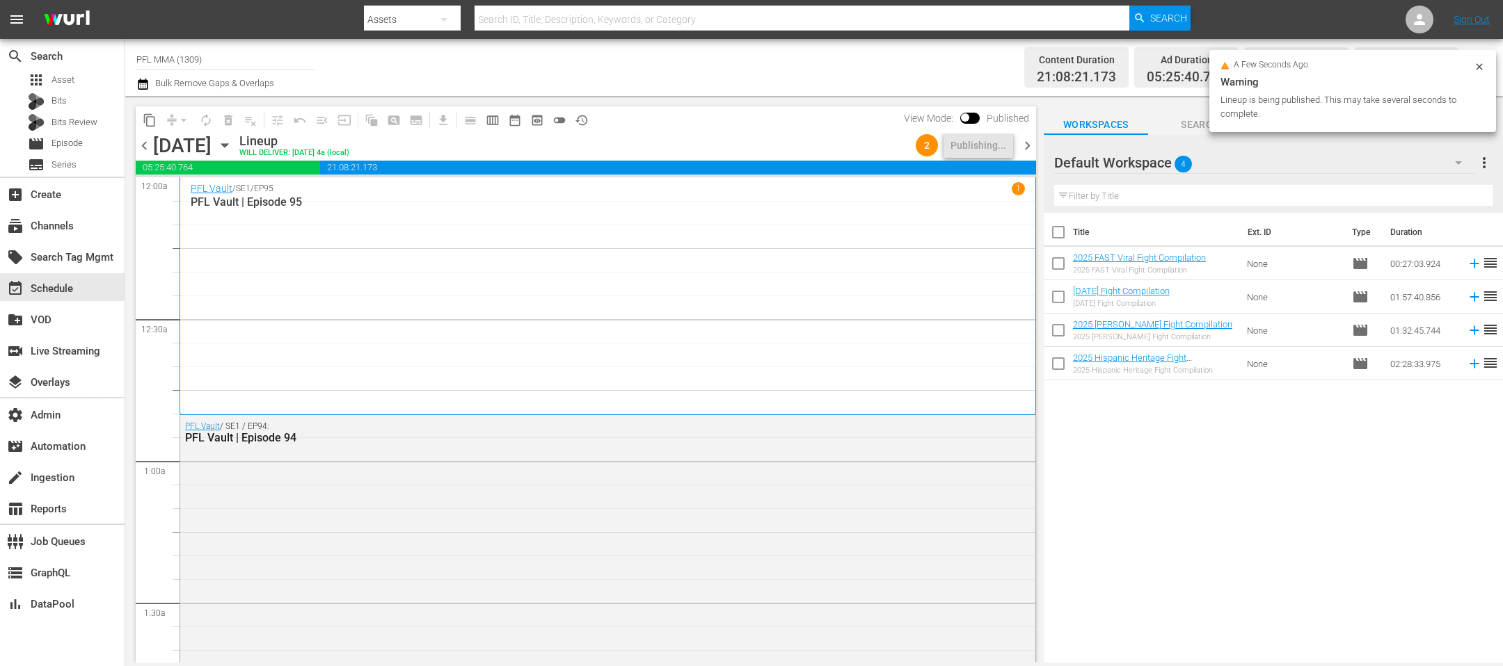
click at [1032, 141] on span "chevron_right" at bounding box center [1026, 145] width 17 height 17
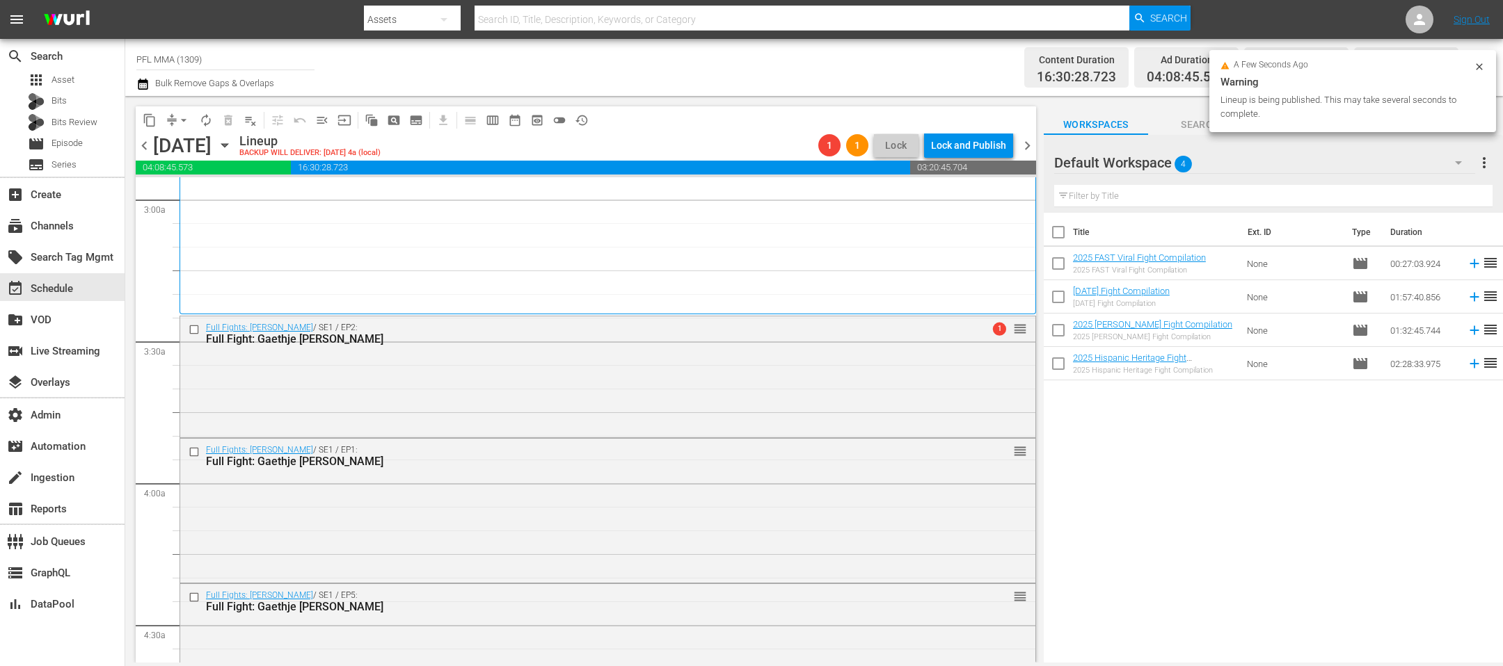
scroll to position [843, 0]
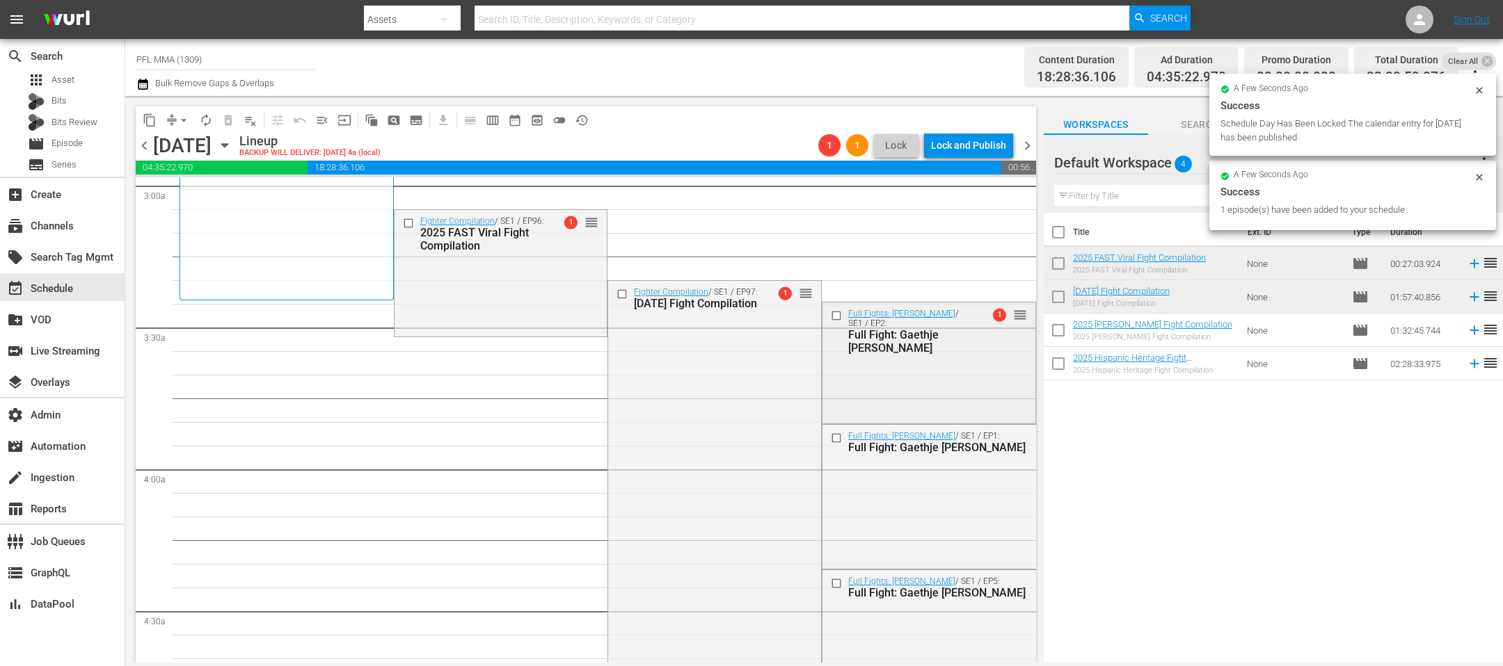
click at [836, 318] on input "checkbox" at bounding box center [838, 316] width 15 height 12
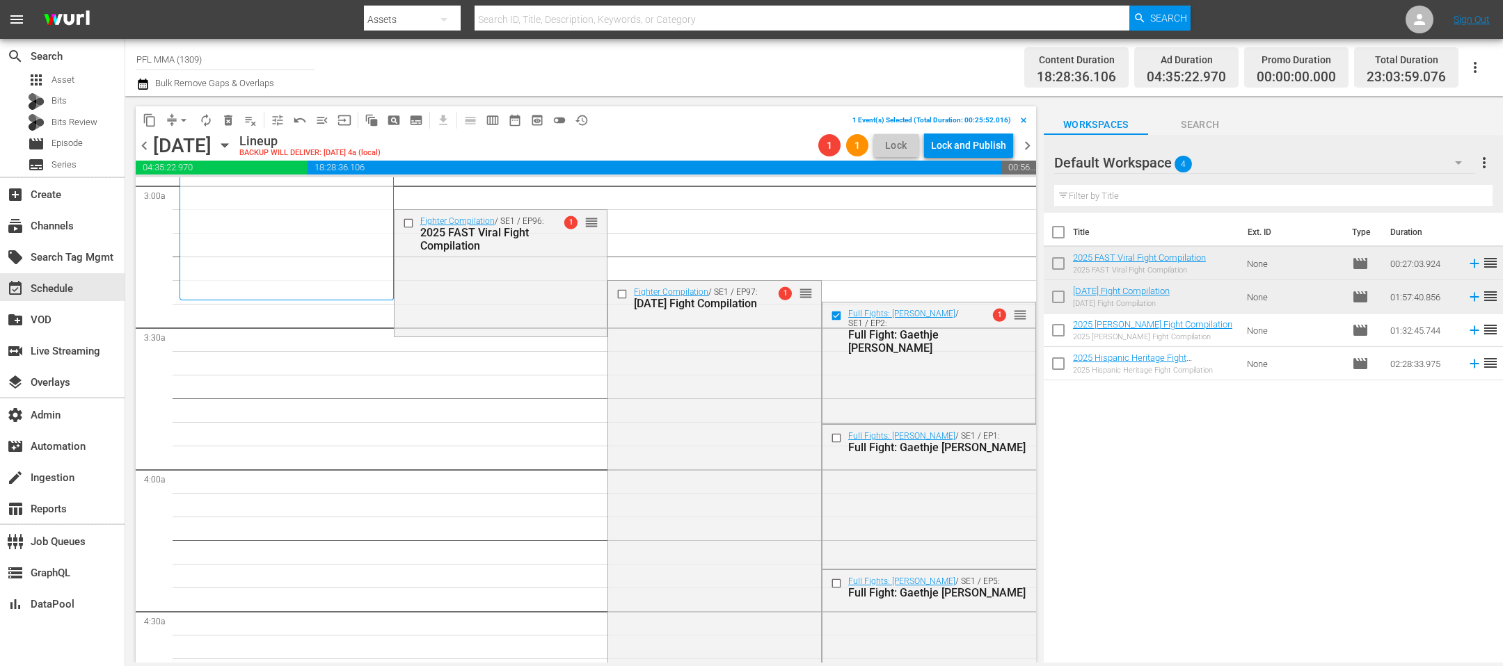
click at [833, 321] on div "Full Fights: [PERSON_NAME] / SE1 / EP2: Full Fight: [PERSON_NAME] [PERSON_NAME]" at bounding box center [899, 330] width 145 height 47
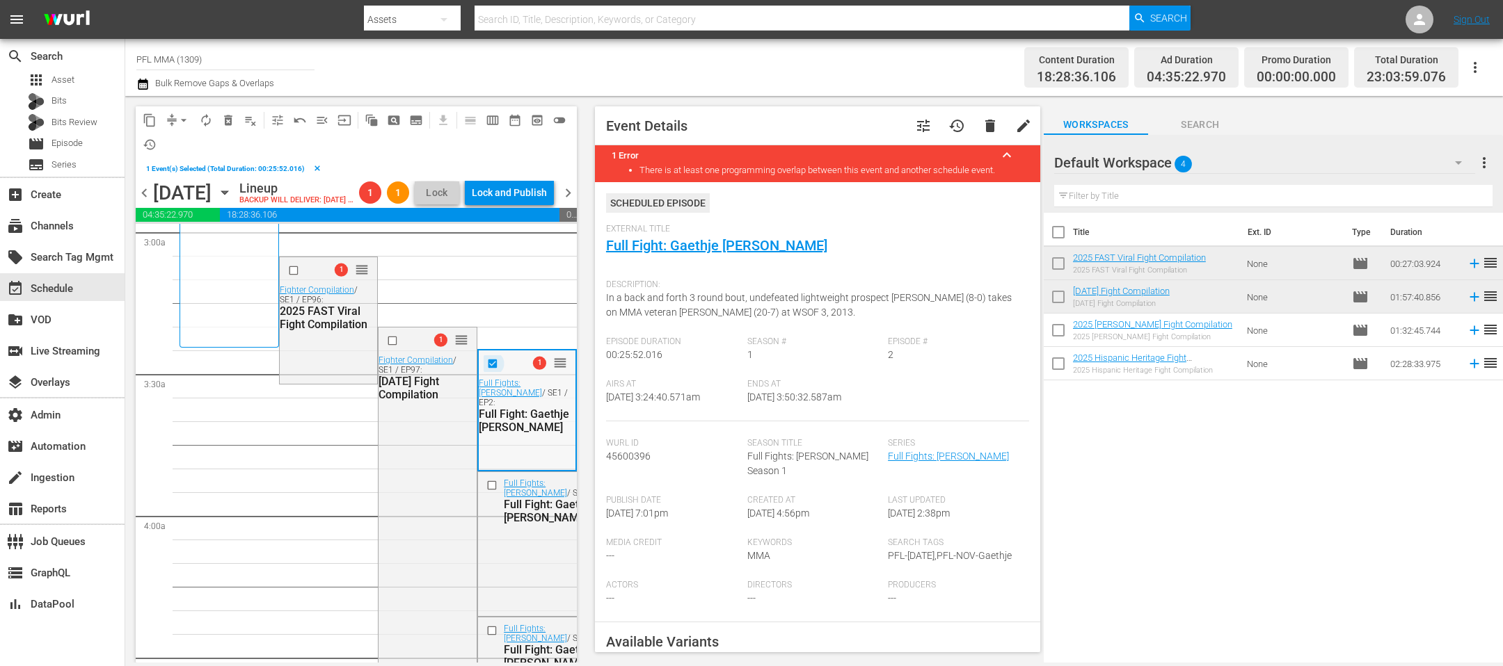
click at [495, 369] on input "checkbox" at bounding box center [494, 364] width 15 height 12
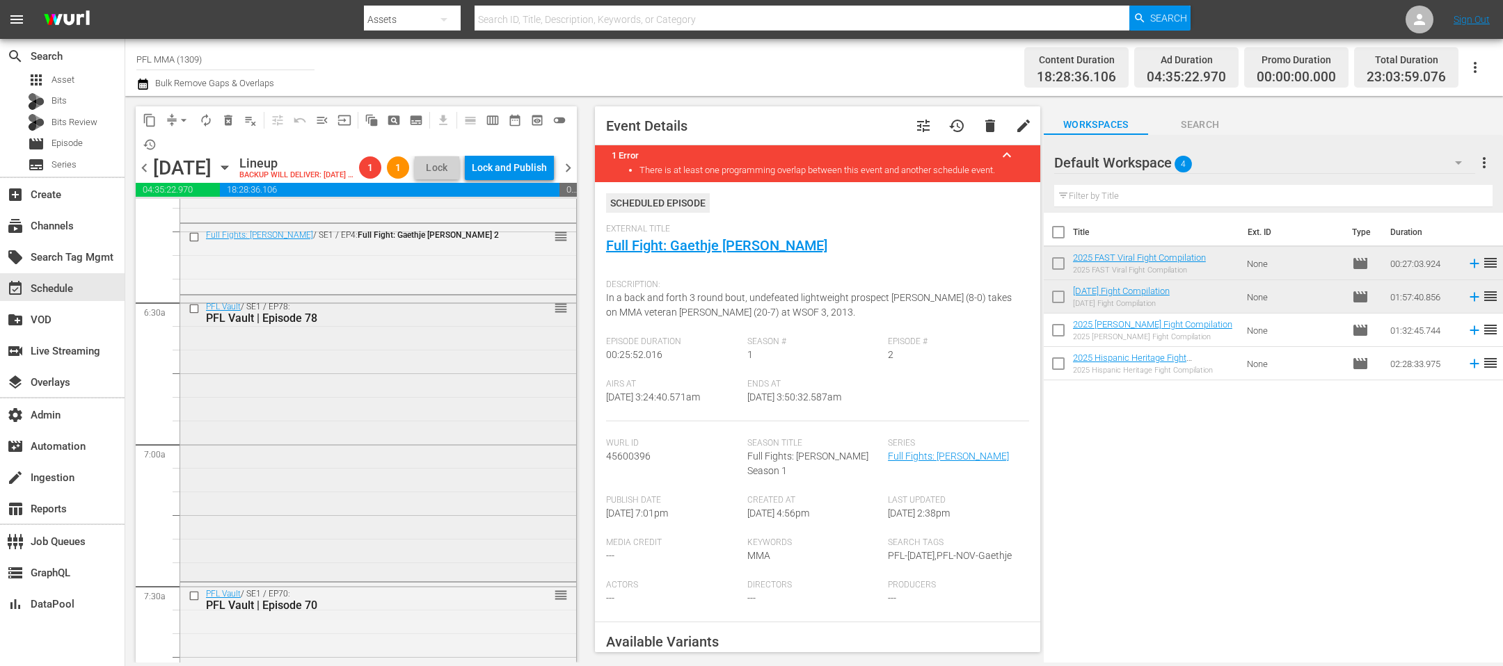
scroll to position [1740, 0]
click at [191, 316] on input "checkbox" at bounding box center [196, 310] width 15 height 12
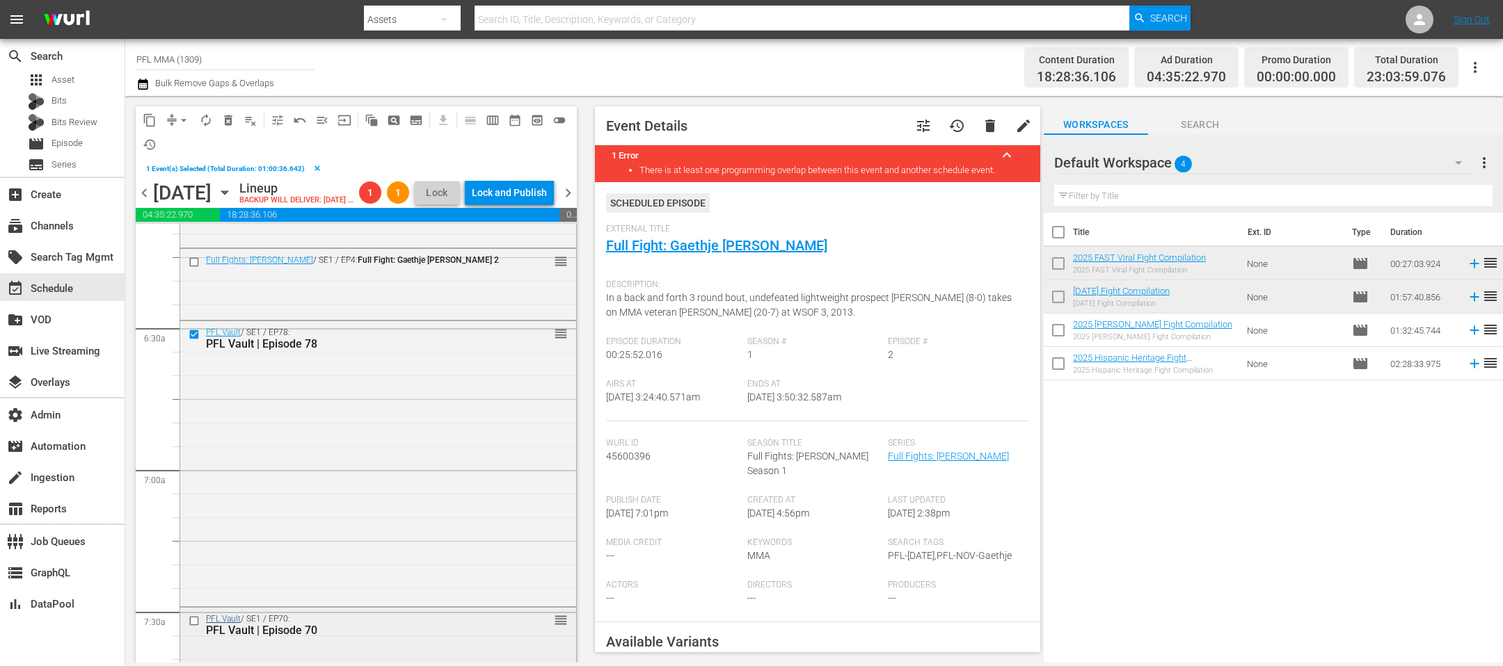
scroll to position [1854, 0]
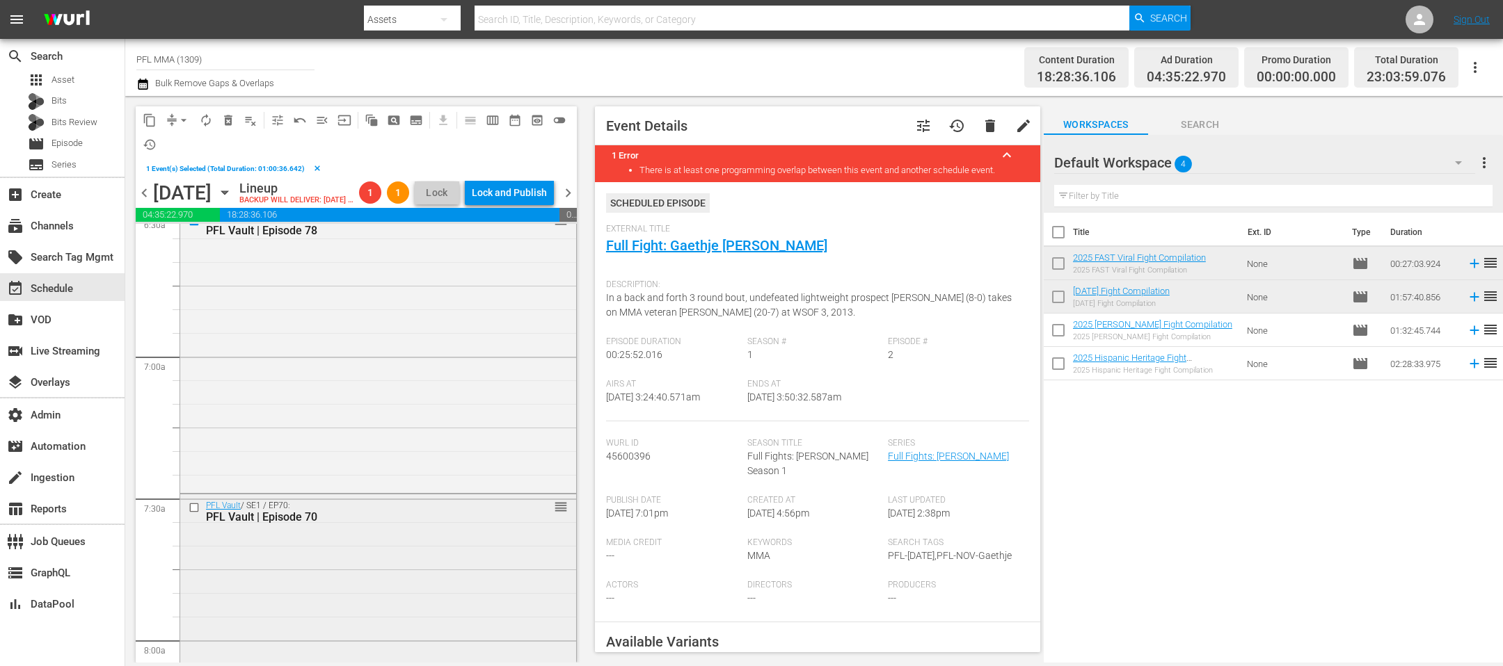
click at [193, 514] on input "checkbox" at bounding box center [196, 508] width 15 height 12
click at [227, 115] on span "delete_forever_outlined" at bounding box center [228, 120] width 14 height 14
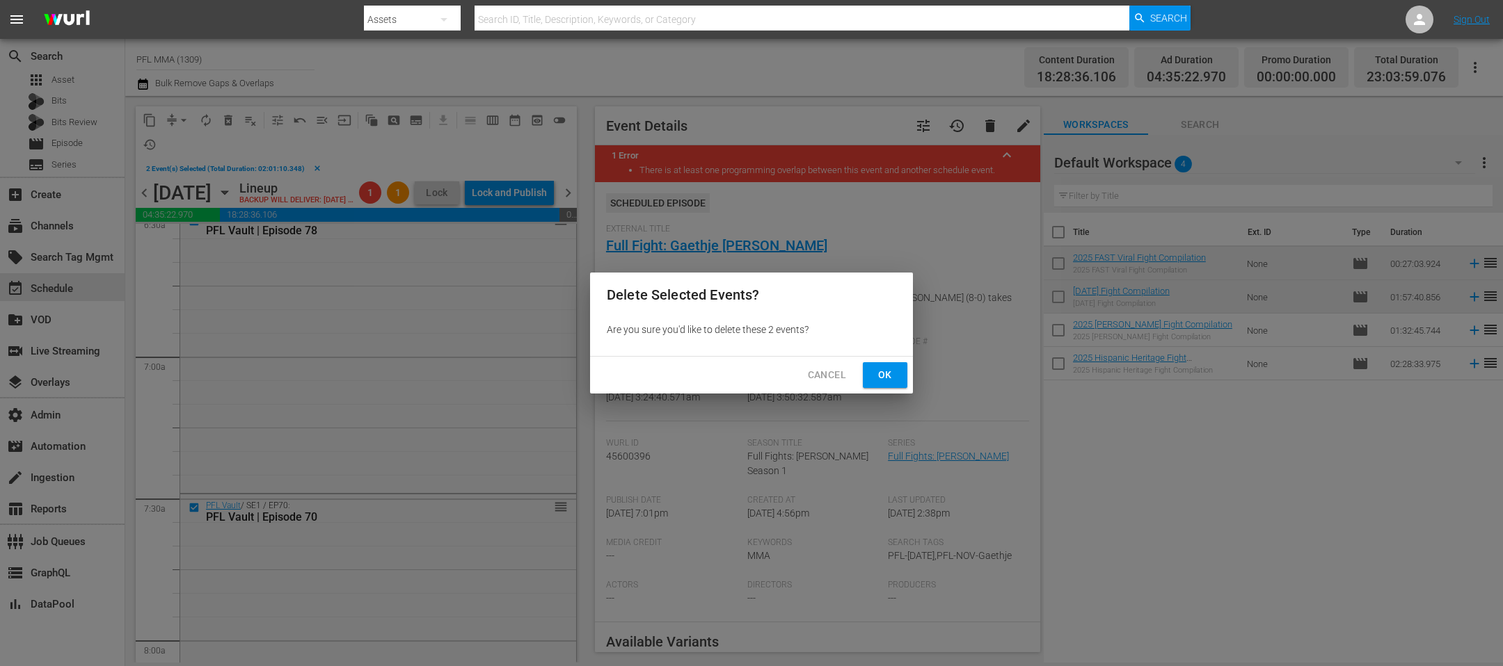
click at [893, 381] on span "Ok" at bounding box center [885, 375] width 22 height 17
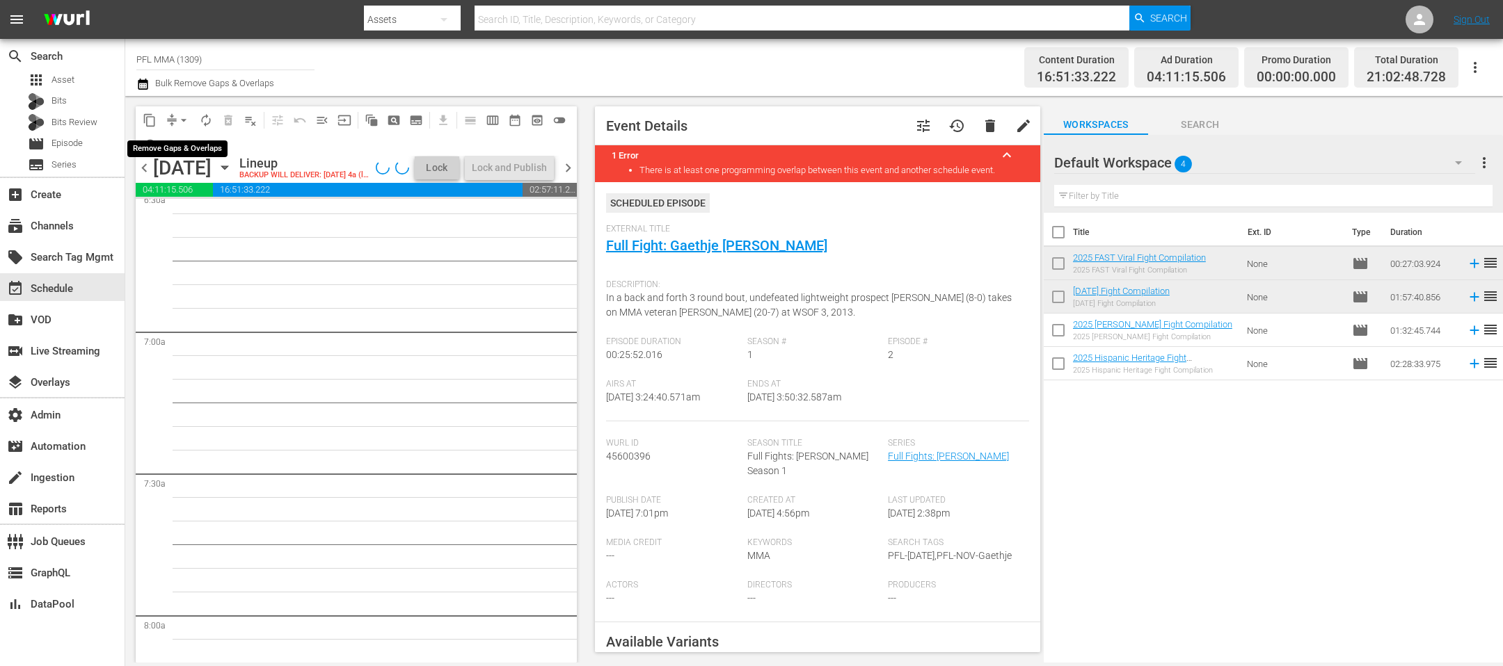
click at [182, 120] on span "arrow_drop_down" at bounding box center [184, 120] width 14 height 14
click at [202, 200] on li "Align to End of Previous Day" at bounding box center [184, 193] width 146 height 23
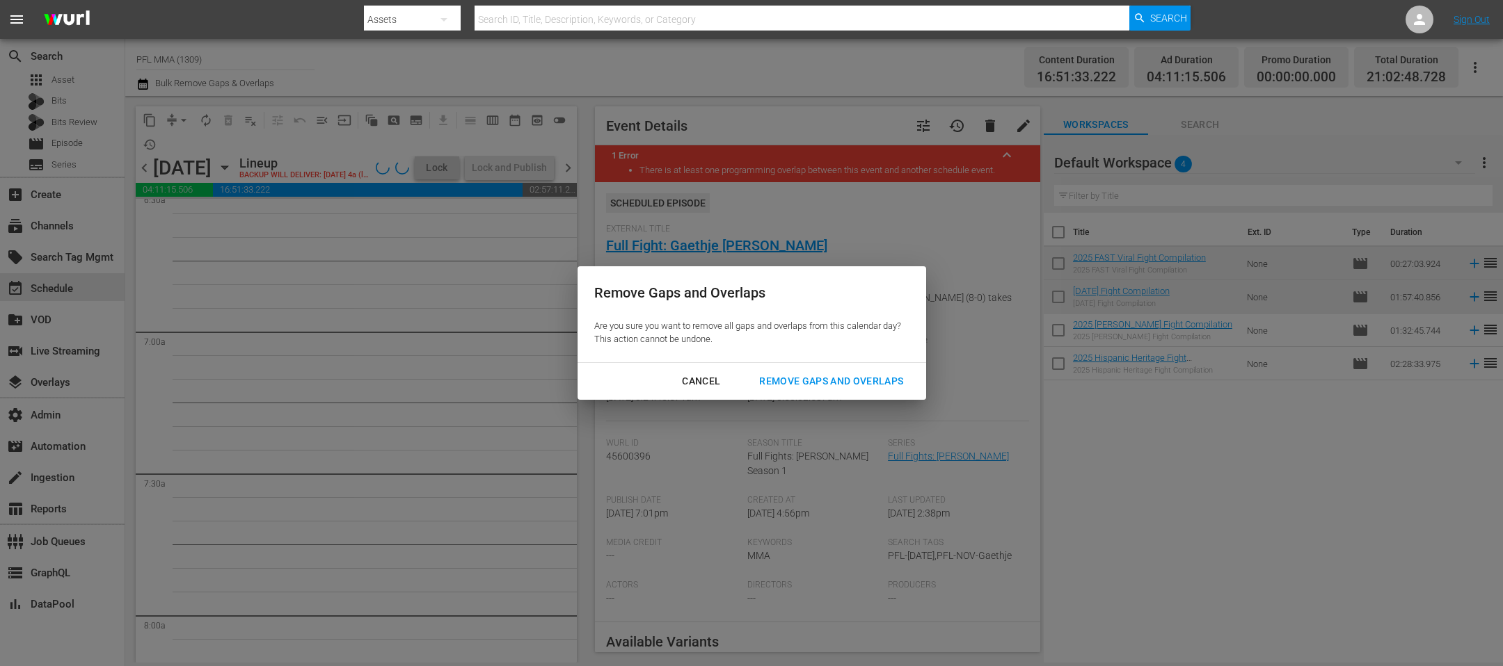
click at [865, 383] on div "Remove Gaps and Overlaps" at bounding box center [831, 381] width 166 height 17
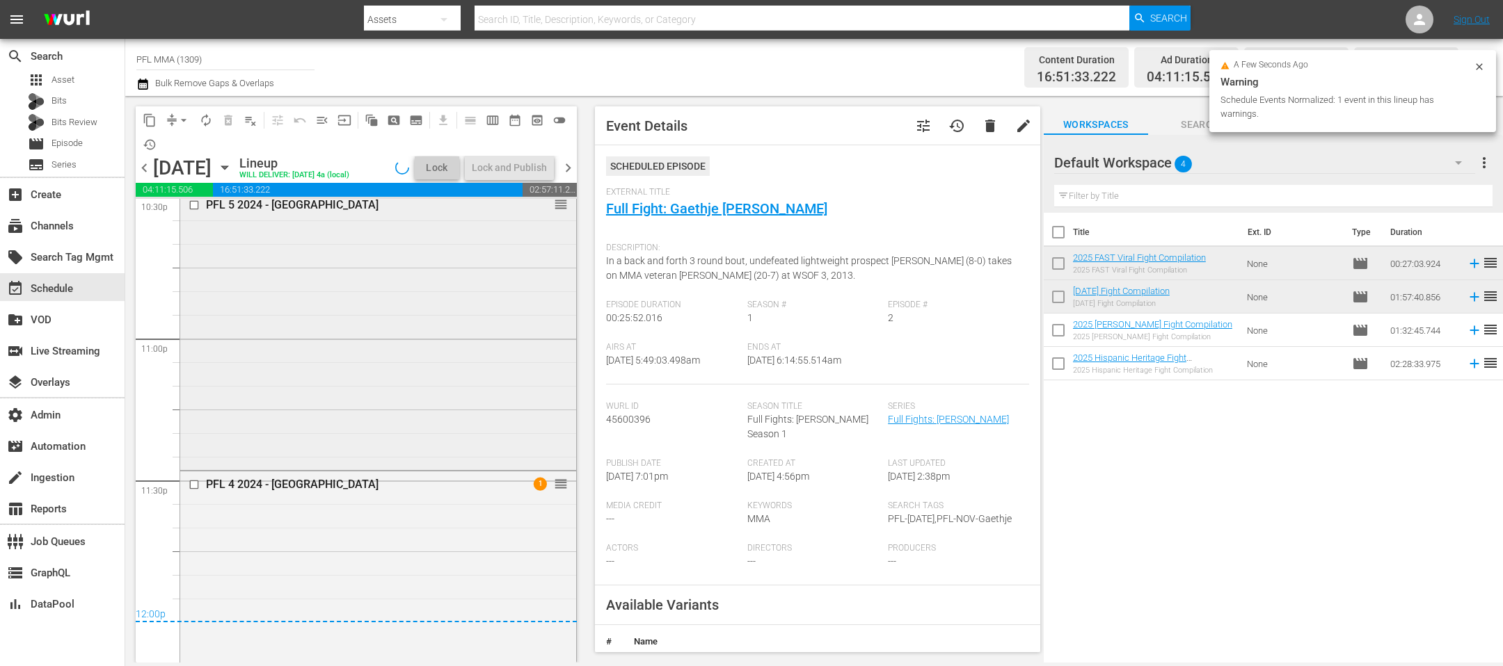
scroll to position [6497, 0]
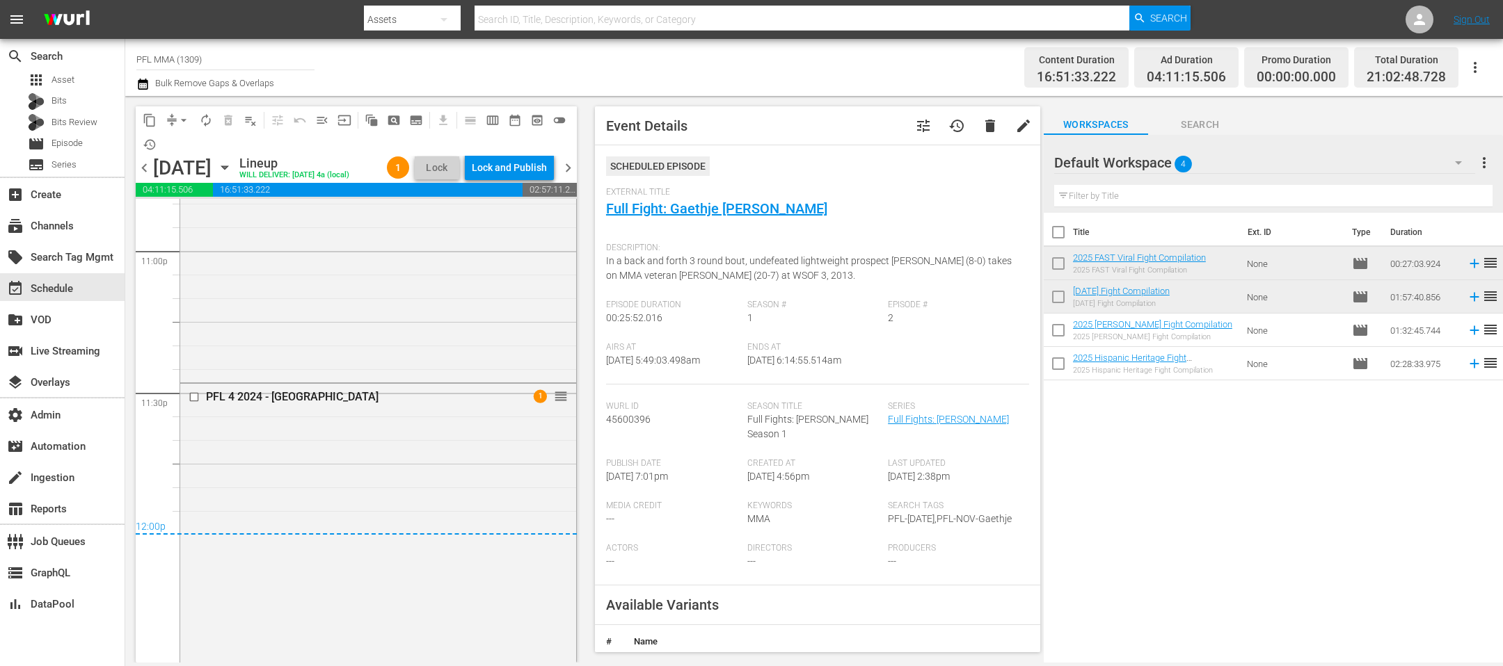
click at [531, 175] on div "Lock and Publish" at bounding box center [509, 167] width 75 height 25
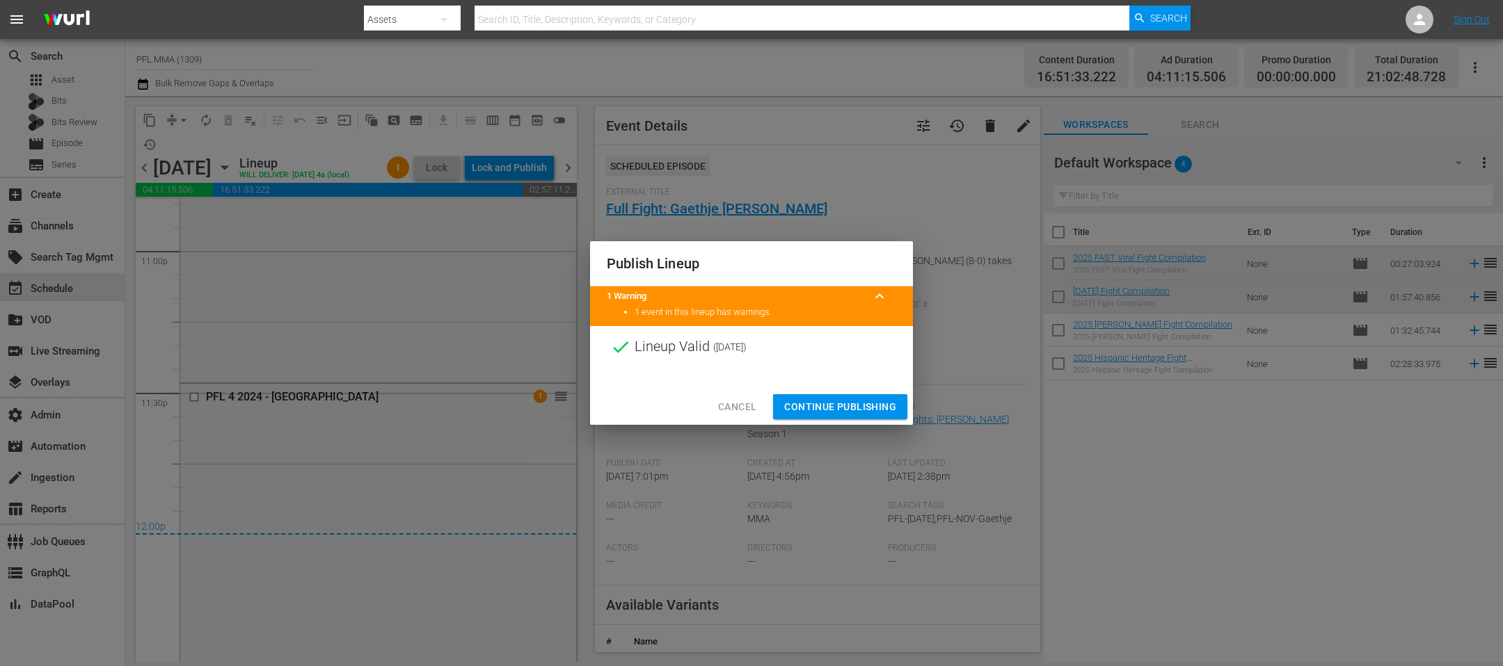
click at [846, 413] on span "Continue Publishing" at bounding box center [840, 407] width 112 height 17
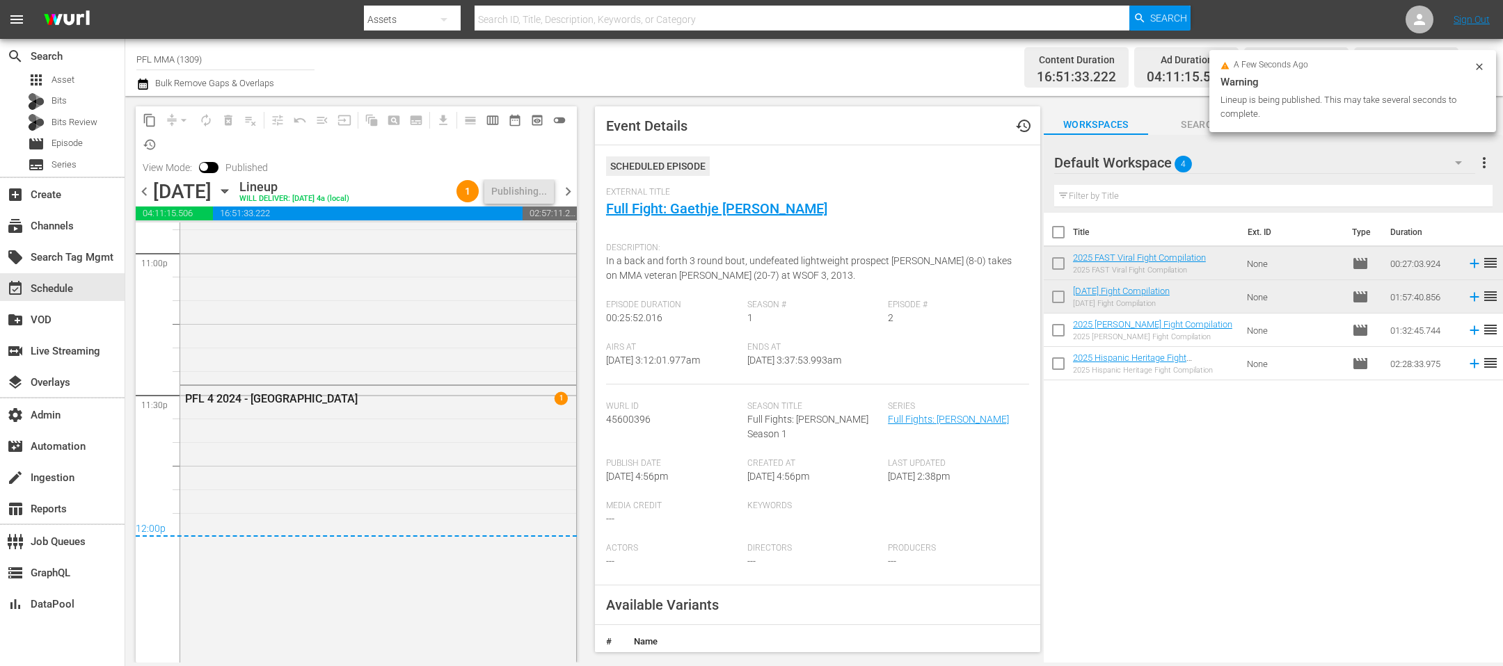
click at [568, 194] on span "chevron_right" at bounding box center [567, 191] width 17 height 17
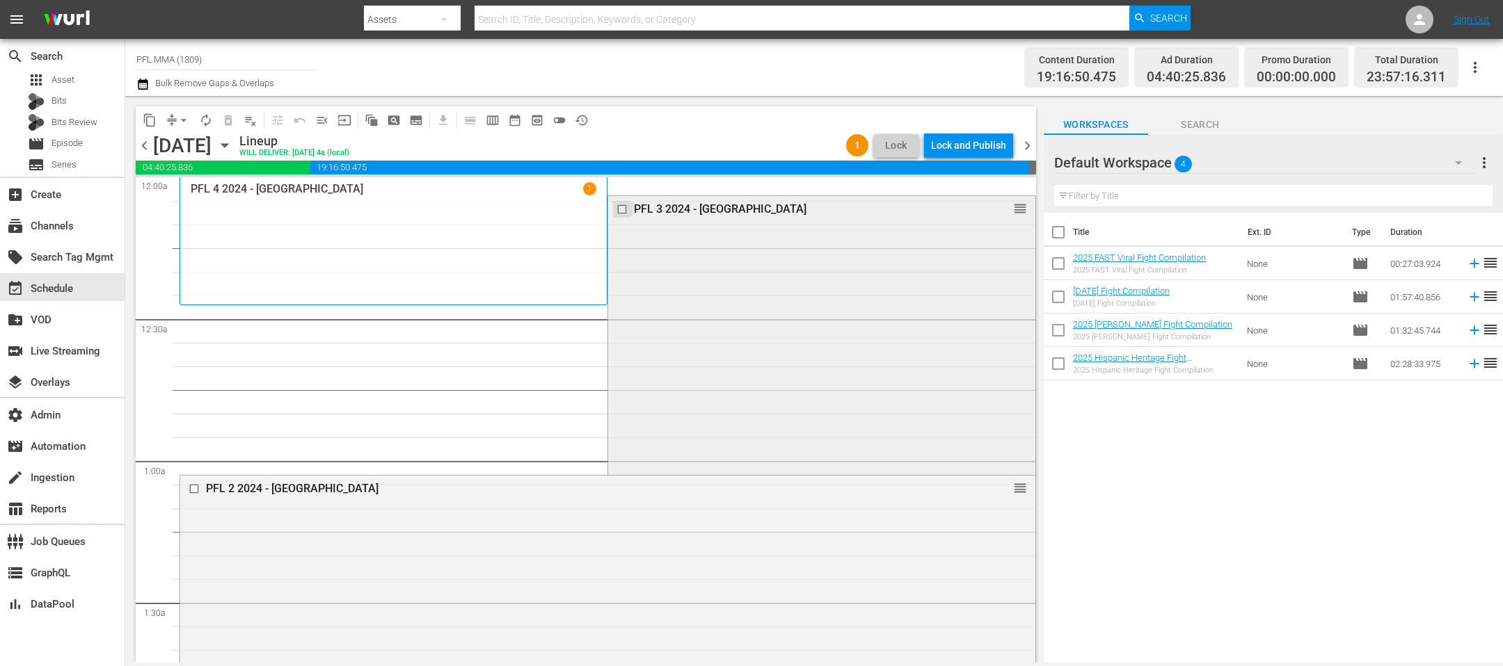
click at [623, 207] on input "checkbox" at bounding box center [623, 210] width 15 height 12
click at [226, 125] on span "delete_forever_outlined" at bounding box center [228, 120] width 14 height 14
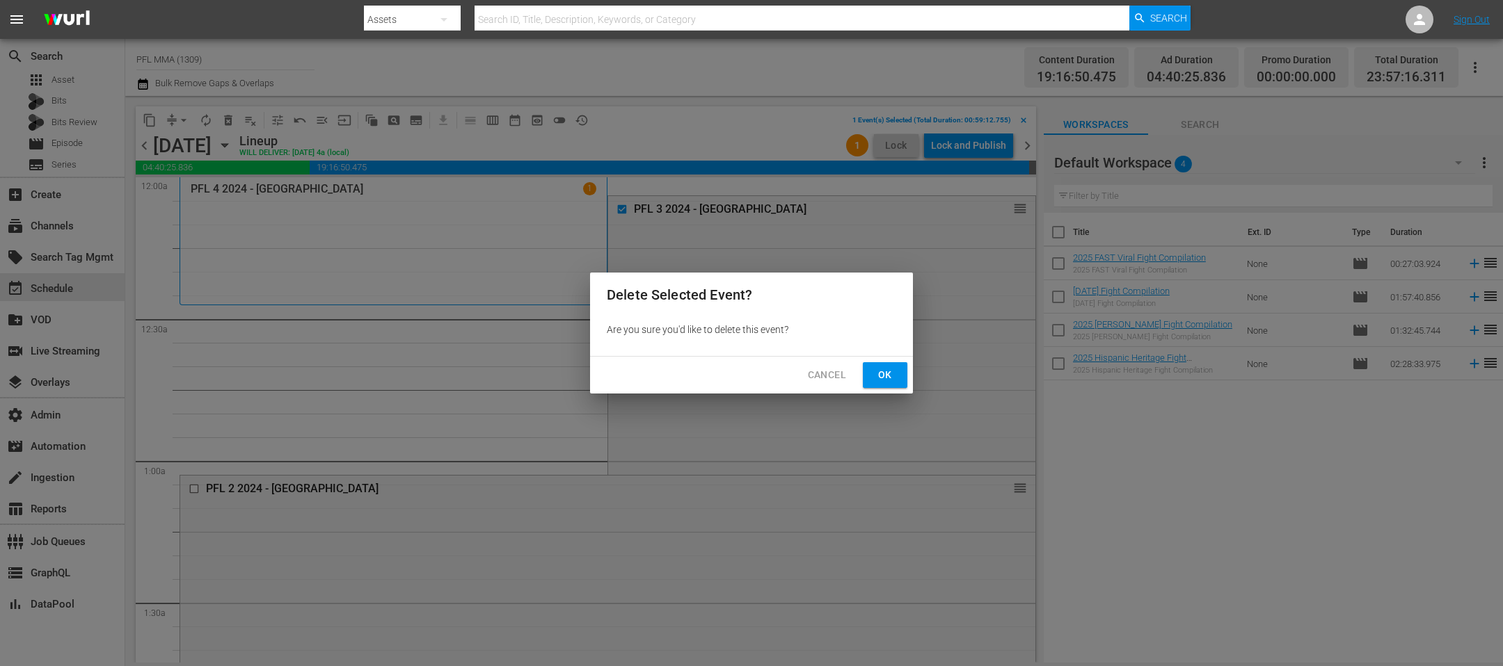
click at [881, 374] on span "Ok" at bounding box center [885, 375] width 22 height 17
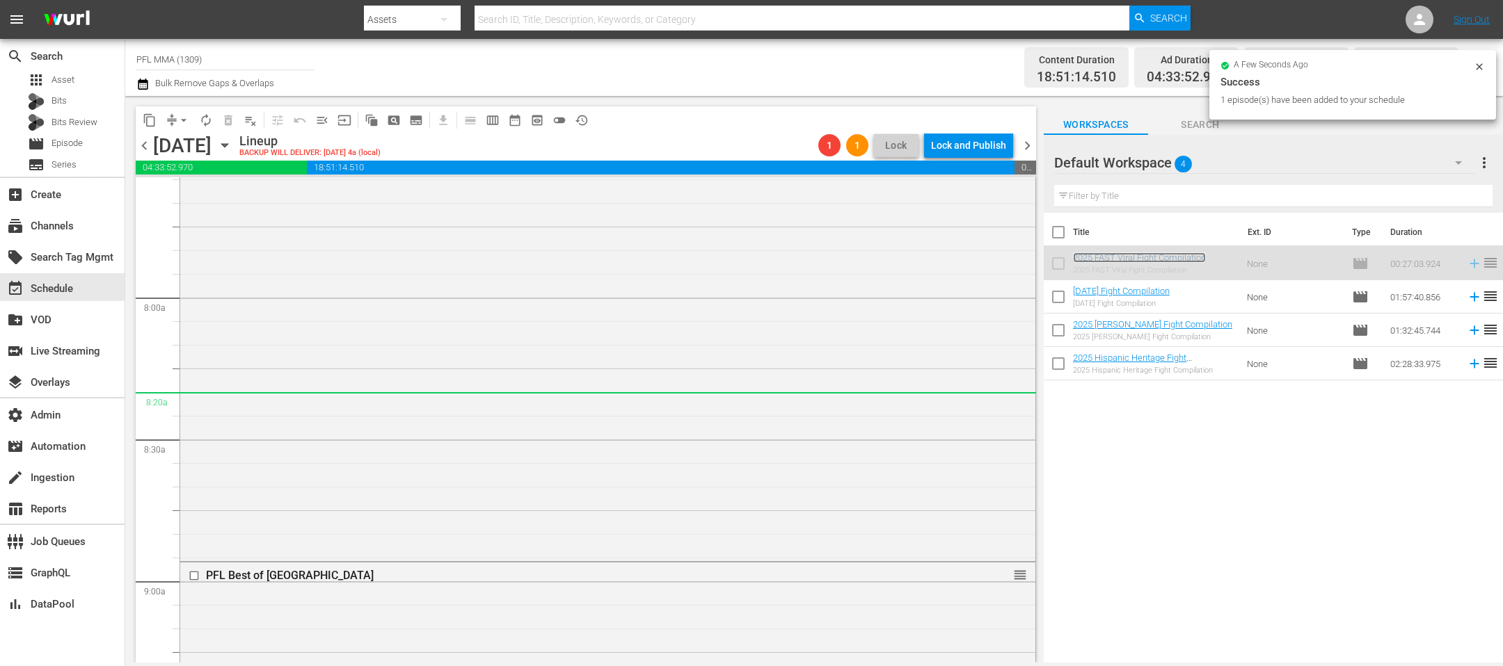
scroll to position [2188, 0]
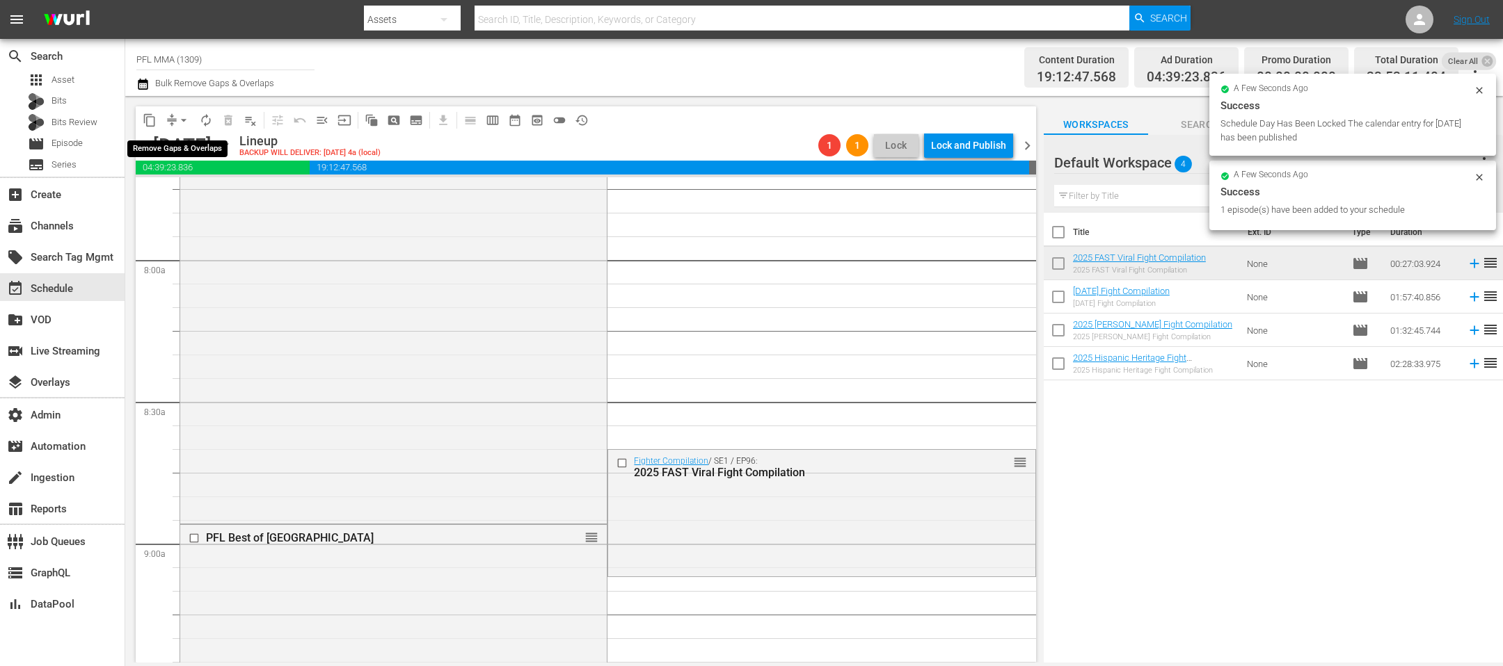
click at [184, 121] on span "arrow_drop_down" at bounding box center [184, 120] width 14 height 14
click at [193, 202] on li "Align to End of Previous Day" at bounding box center [184, 193] width 146 height 23
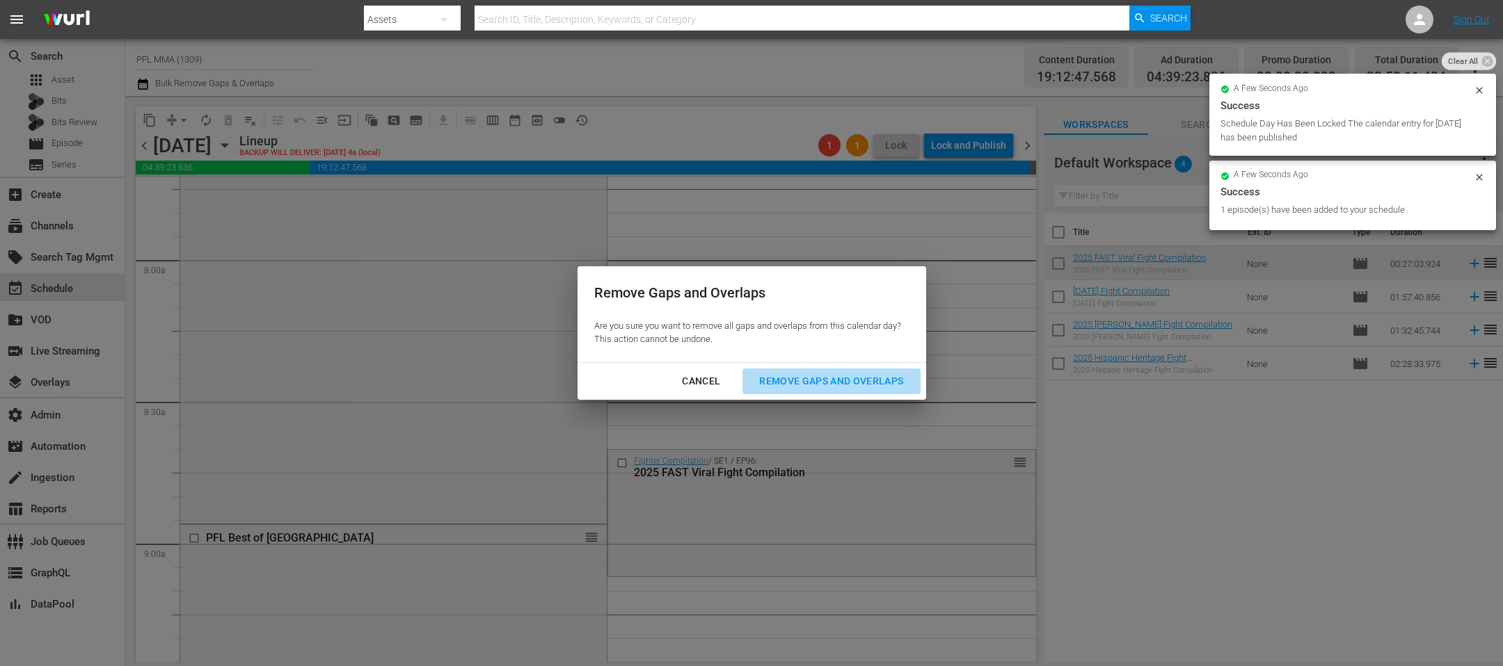
click at [843, 382] on div "Remove Gaps and Overlaps" at bounding box center [831, 381] width 166 height 17
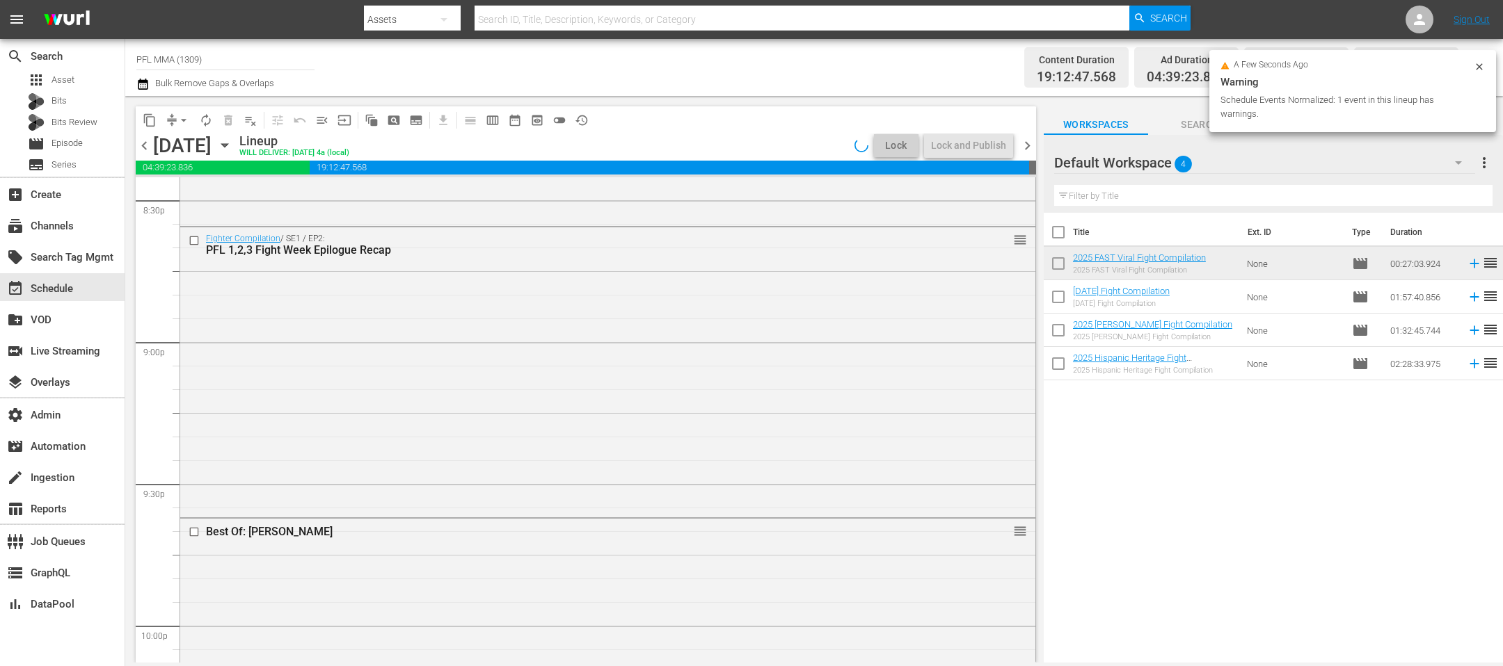
scroll to position [6416, 0]
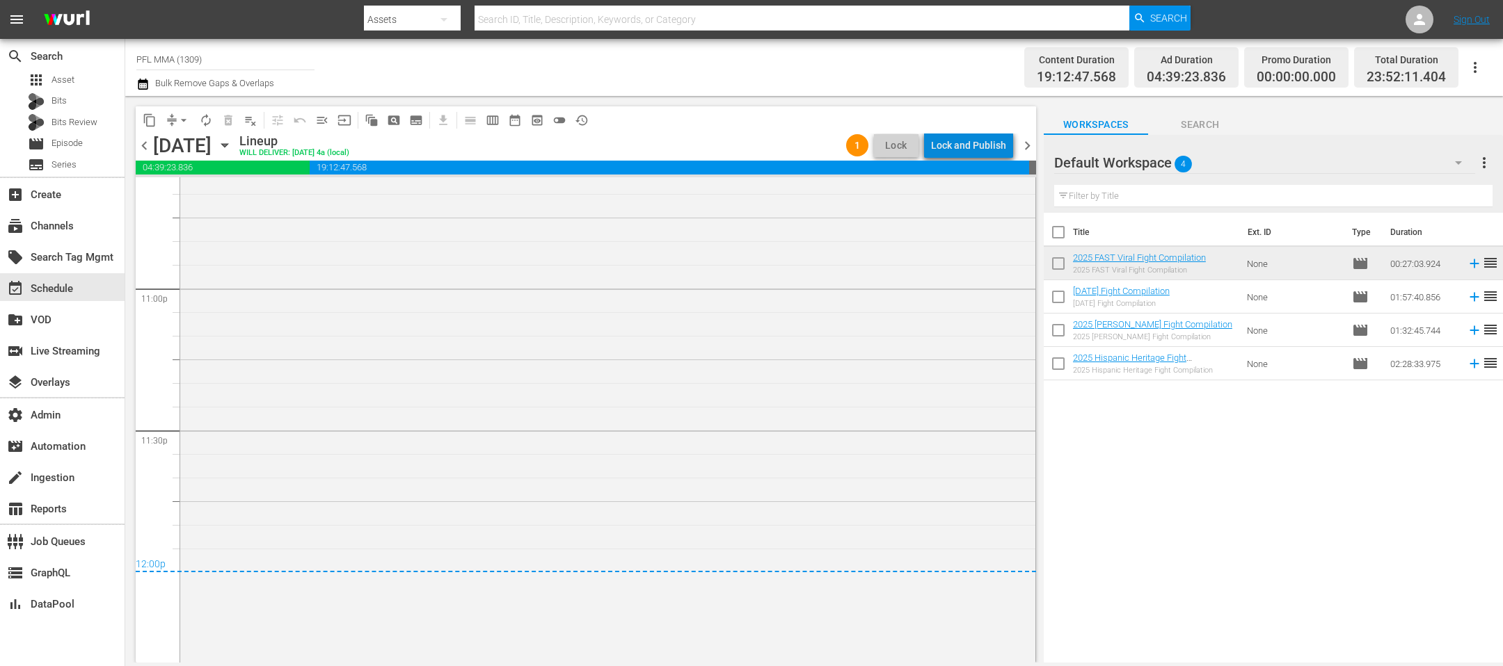
click at [978, 147] on div "Lock and Publish" at bounding box center [968, 145] width 75 height 25
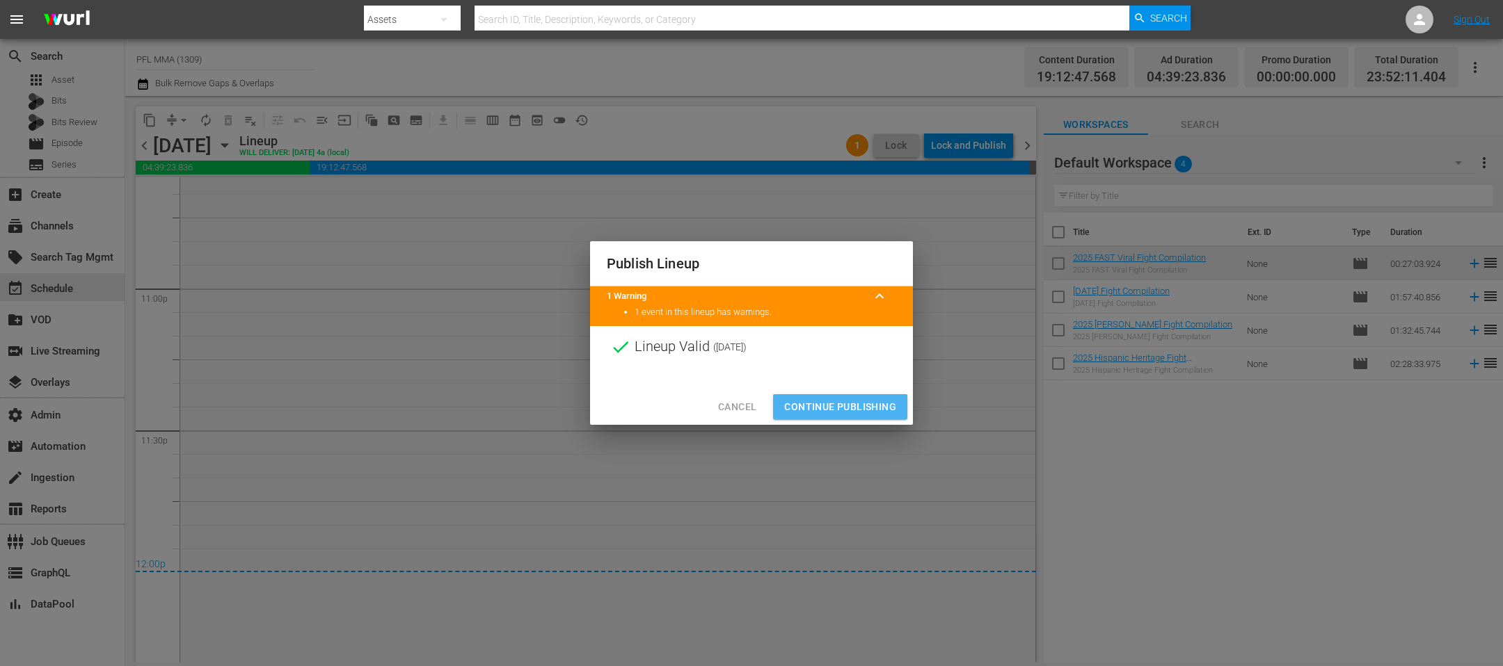
click at [854, 406] on span "Continue Publishing" at bounding box center [840, 407] width 112 height 17
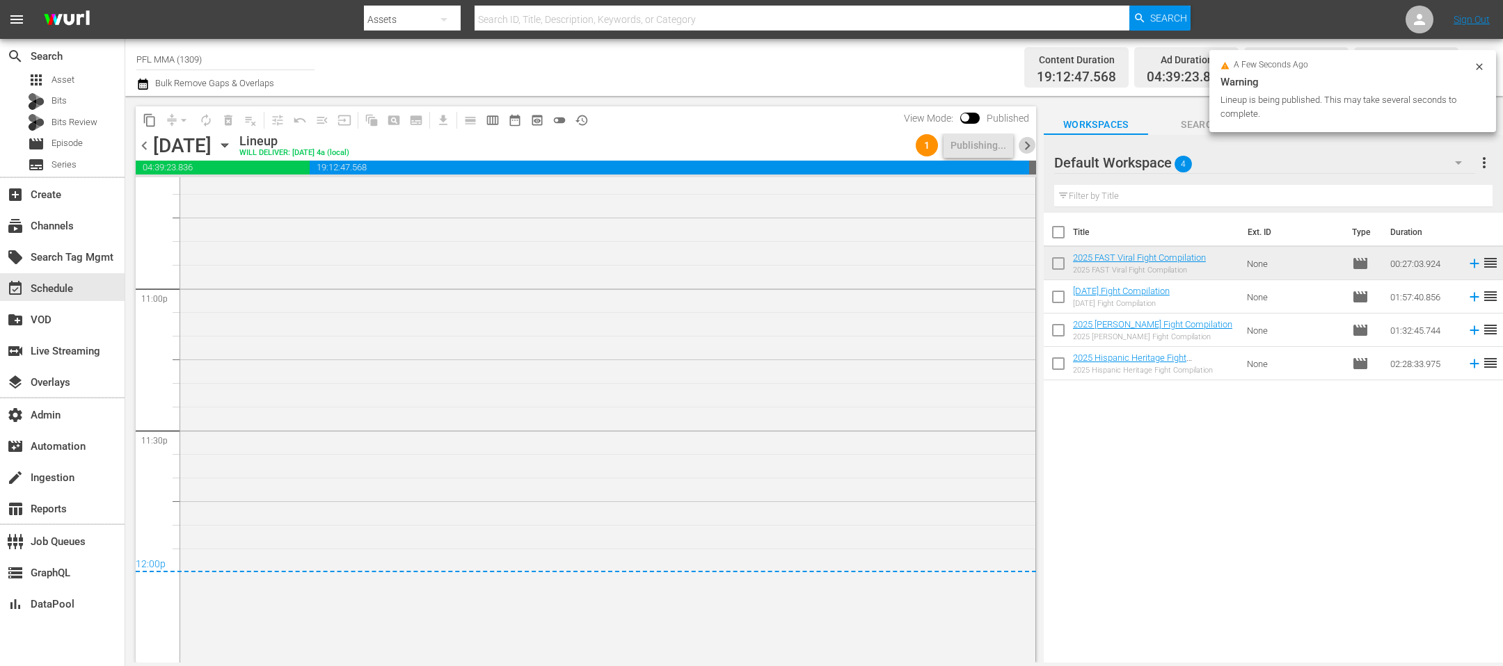
click at [1030, 145] on span "chevron_right" at bounding box center [1026, 145] width 17 height 17
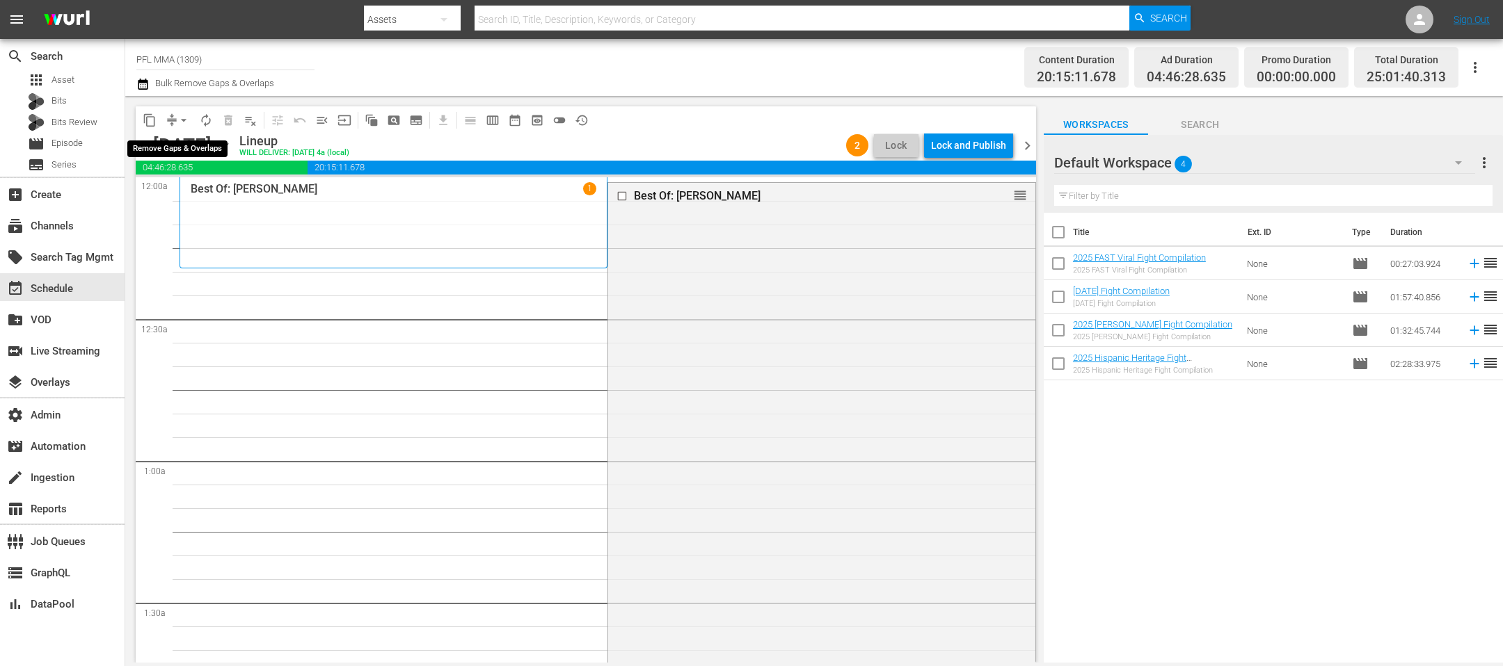
click at [183, 124] on span "arrow_drop_down" at bounding box center [184, 120] width 14 height 14
click at [182, 195] on li "Align to End of Previous Day" at bounding box center [184, 193] width 146 height 23
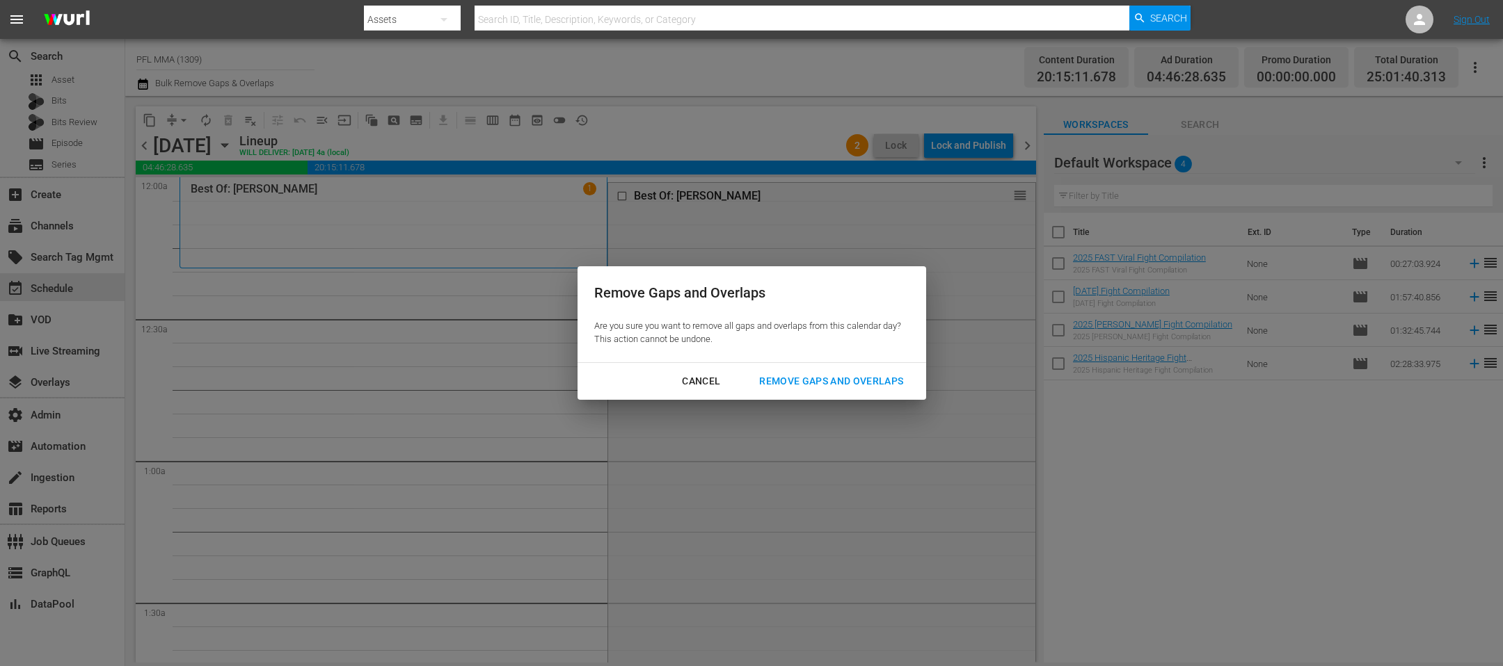
click at [828, 386] on div "Remove Gaps and Overlaps" at bounding box center [831, 381] width 166 height 17
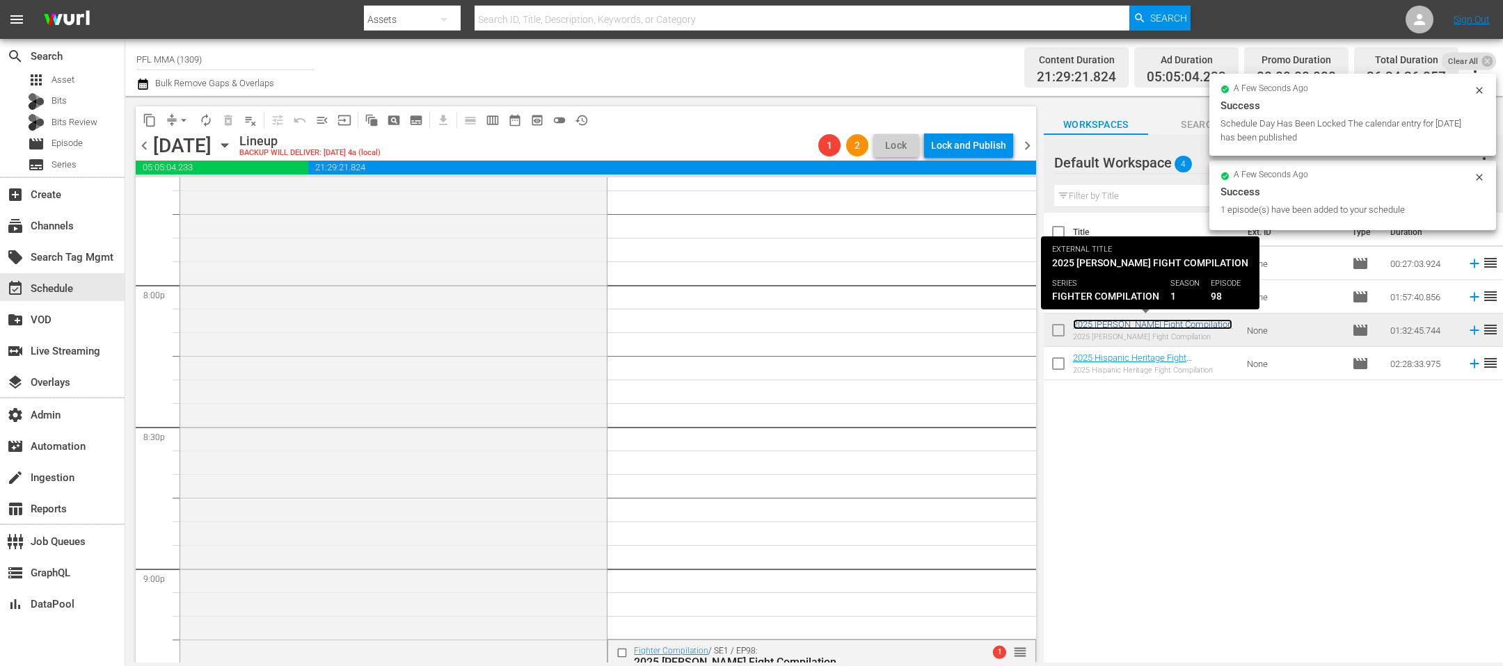
scroll to position [5815, 0]
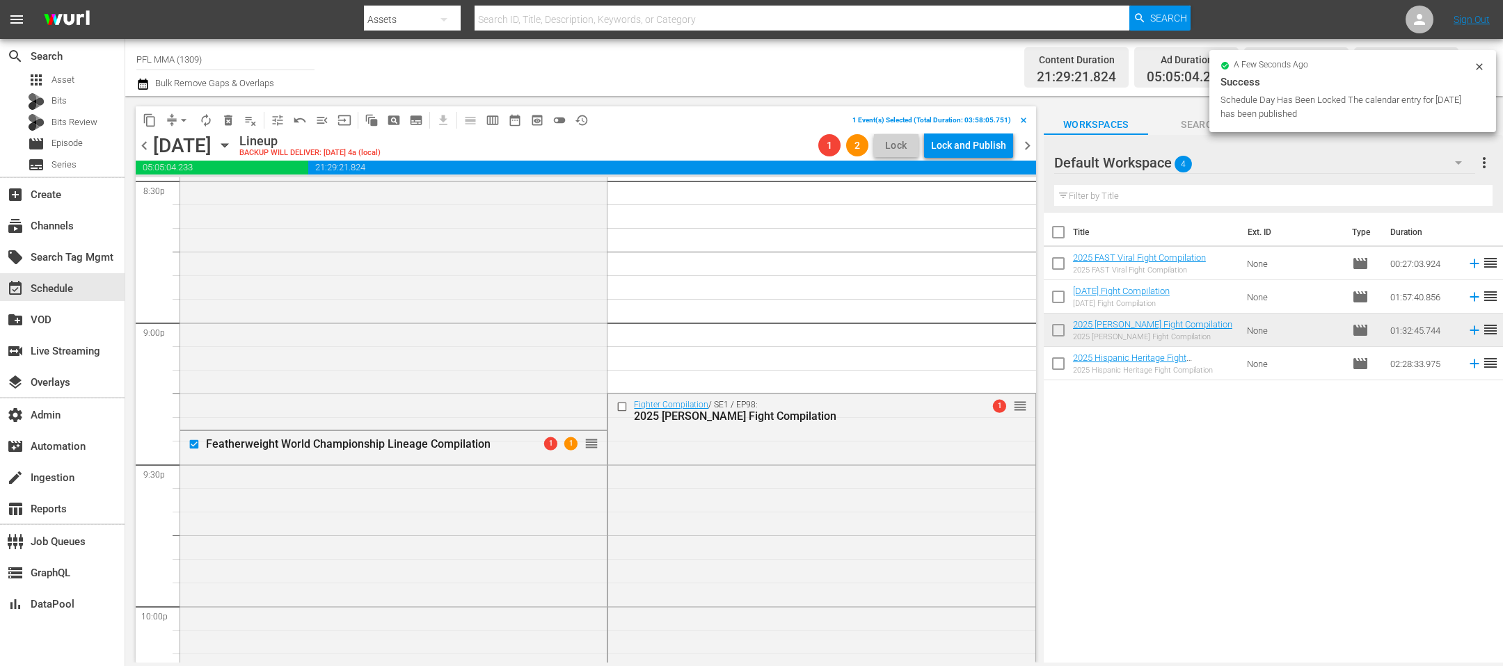
click at [223, 109] on span "delete_forever_outlined" at bounding box center [228, 120] width 22 height 22
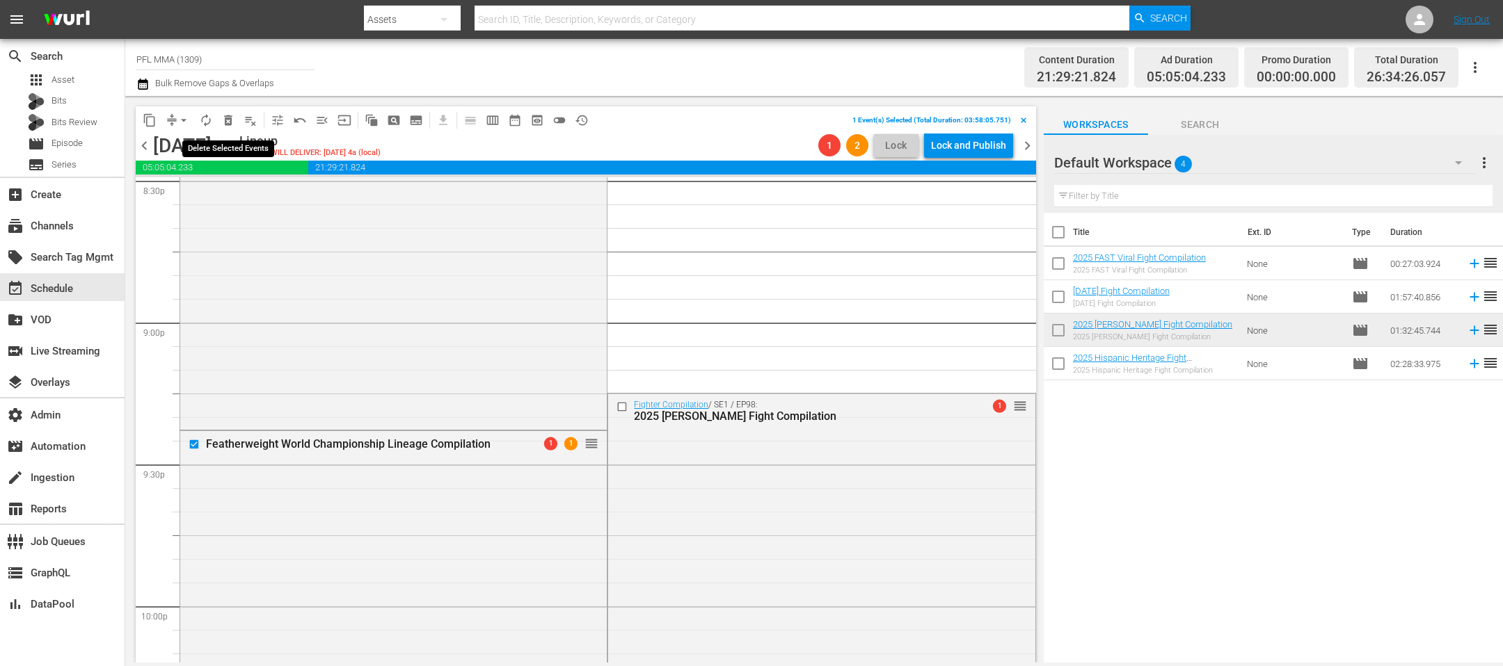
click at [227, 120] on span "delete_forever_outlined" at bounding box center [228, 120] width 14 height 14
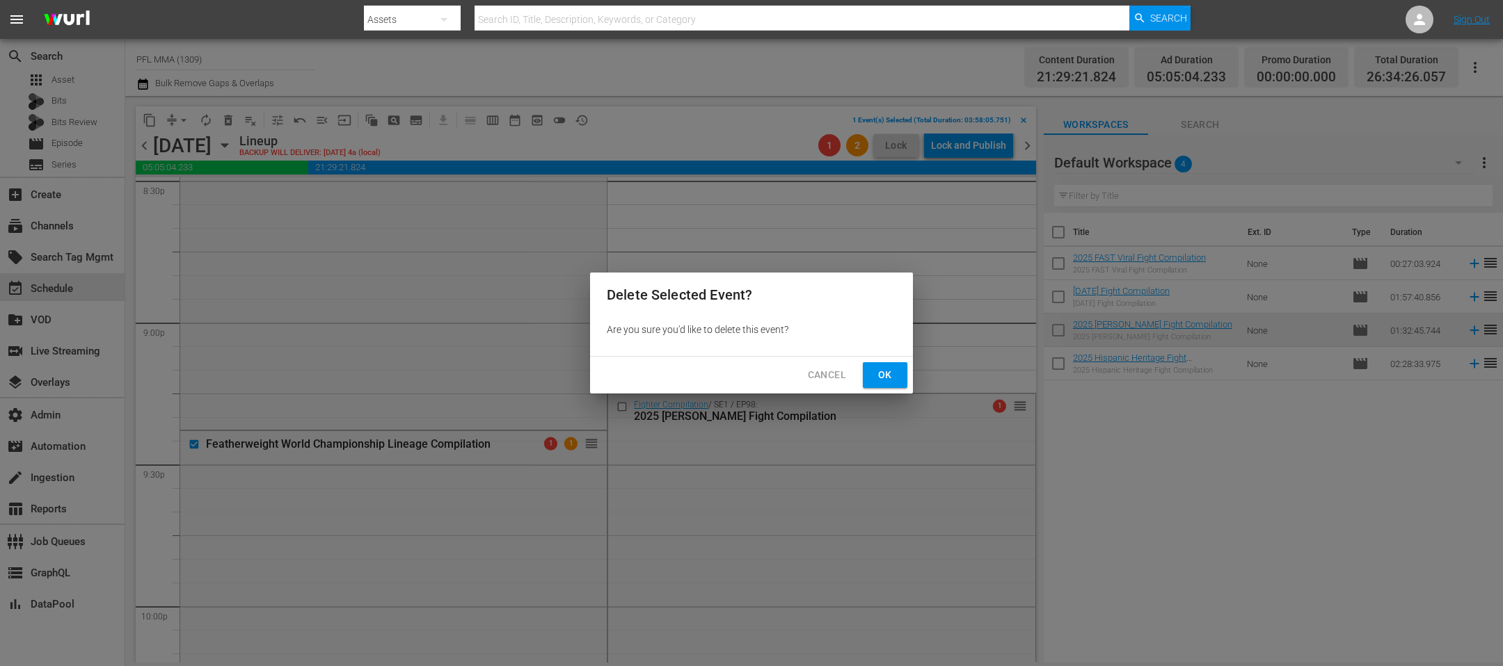
click at [887, 368] on span "Ok" at bounding box center [885, 375] width 22 height 17
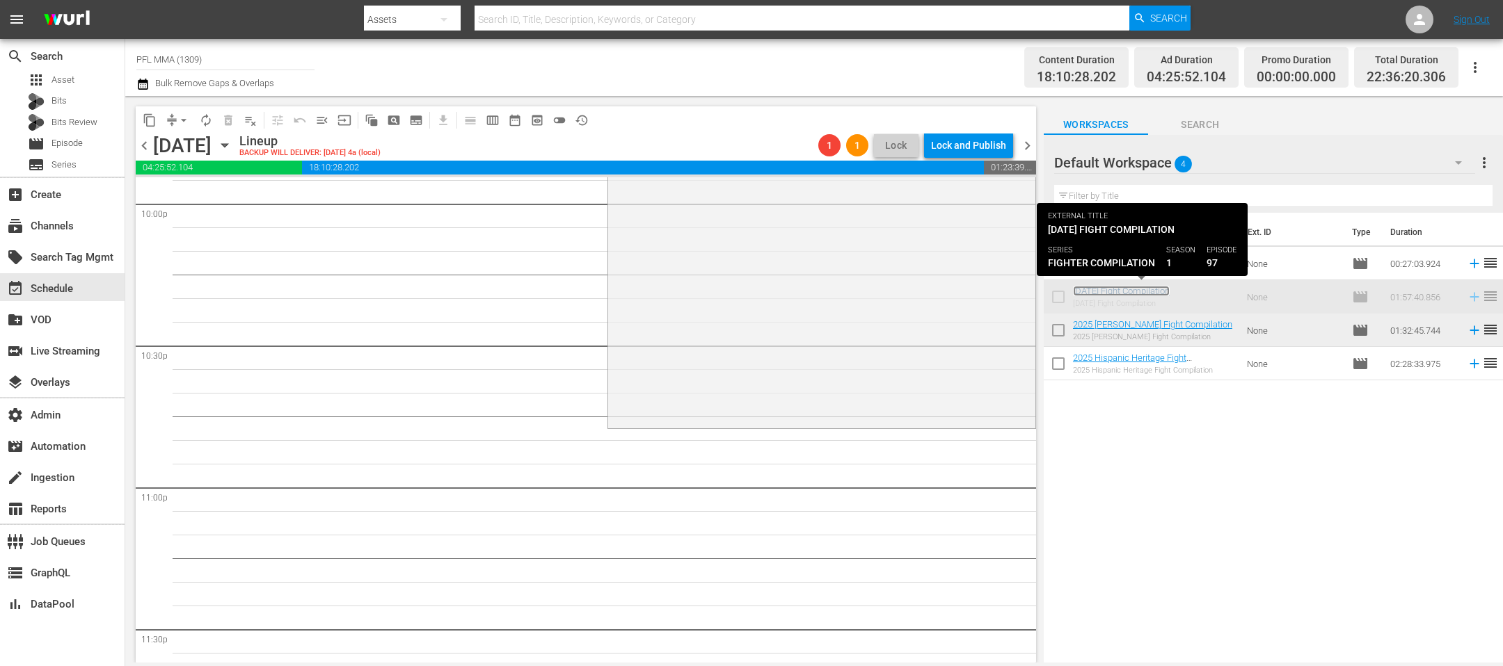
scroll to position [5793, 0]
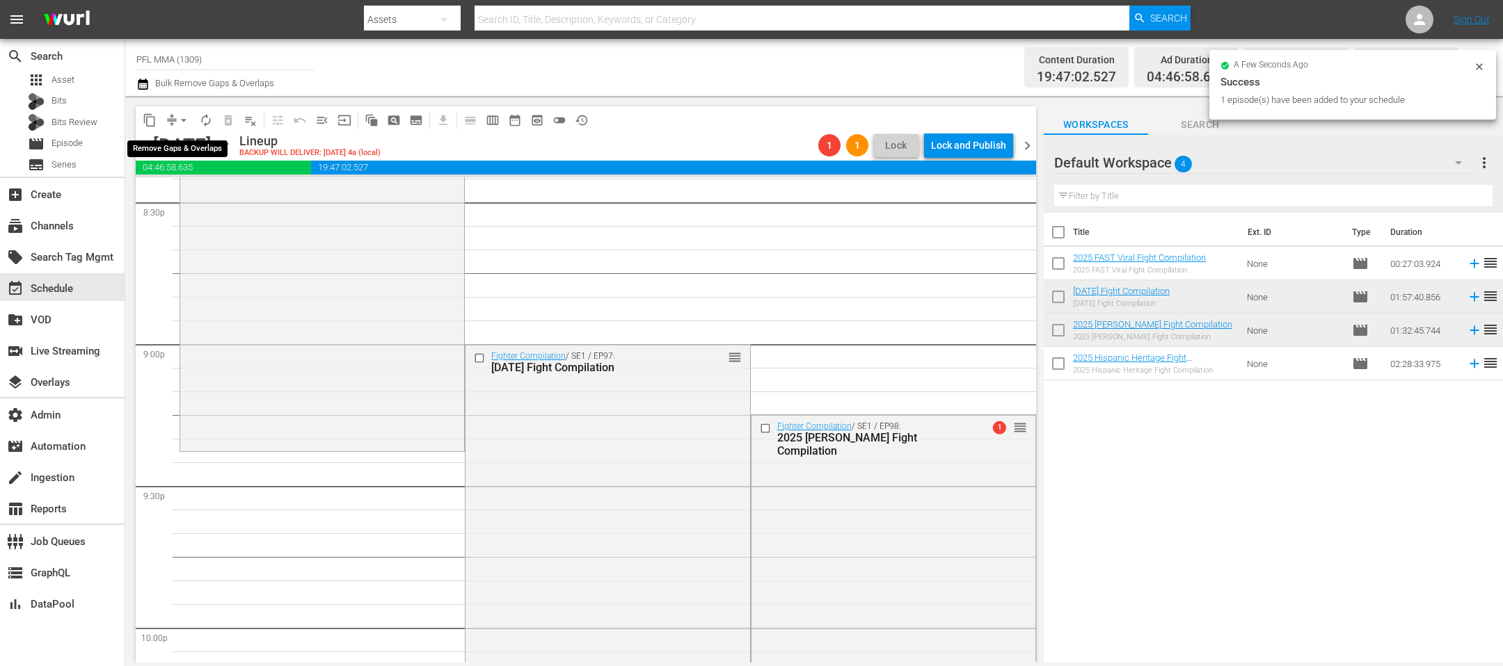
click at [184, 121] on span "arrow_drop_down" at bounding box center [184, 120] width 14 height 14
click at [185, 198] on li "Align to End of Previous Day" at bounding box center [184, 193] width 146 height 23
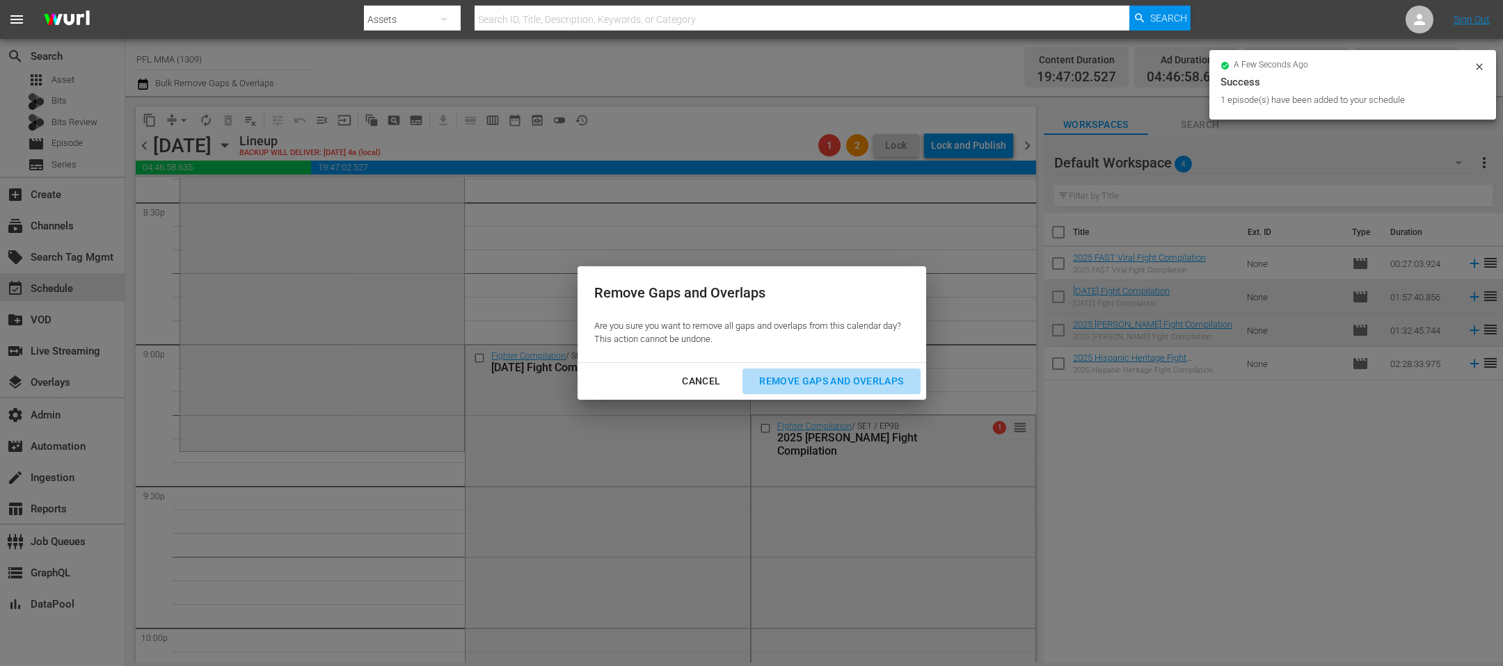
click at [894, 370] on button "Remove Gaps and Overlaps" at bounding box center [830, 382] width 177 height 26
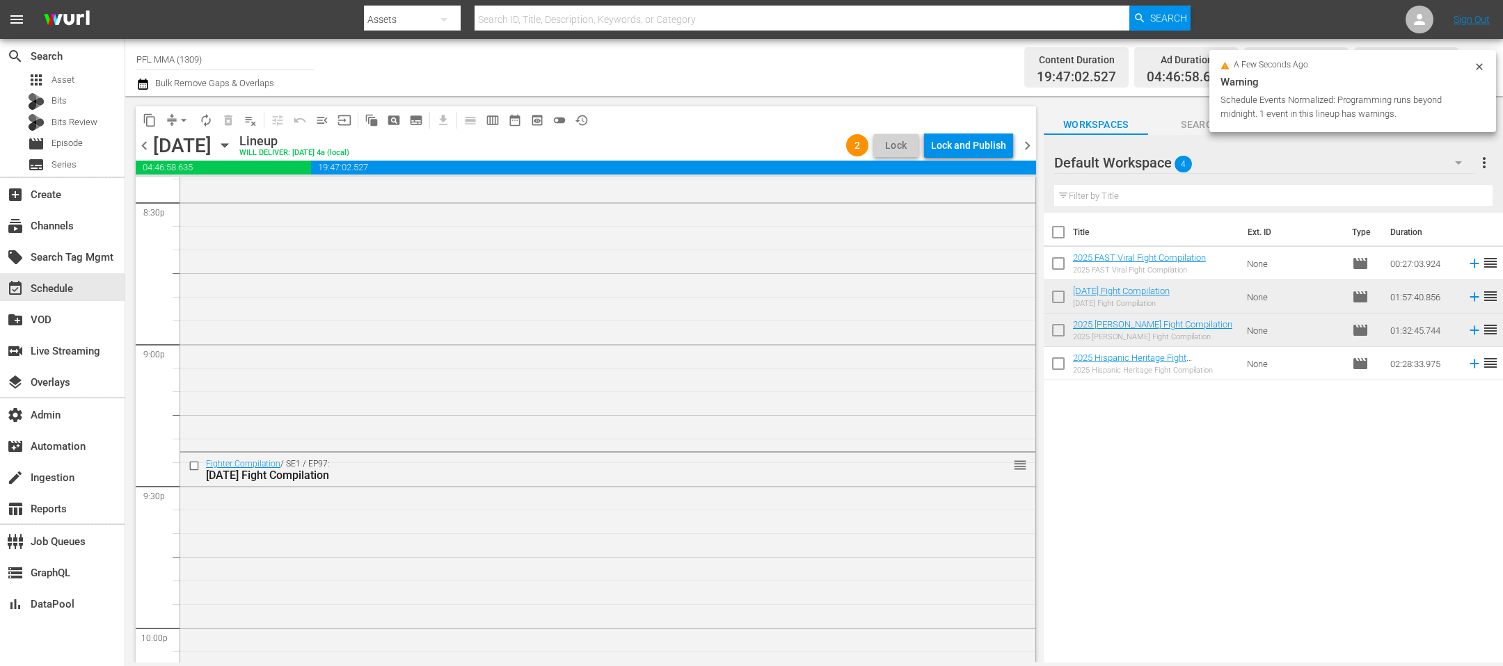
click at [972, 150] on div "Lock and Publish" at bounding box center [968, 145] width 75 height 25
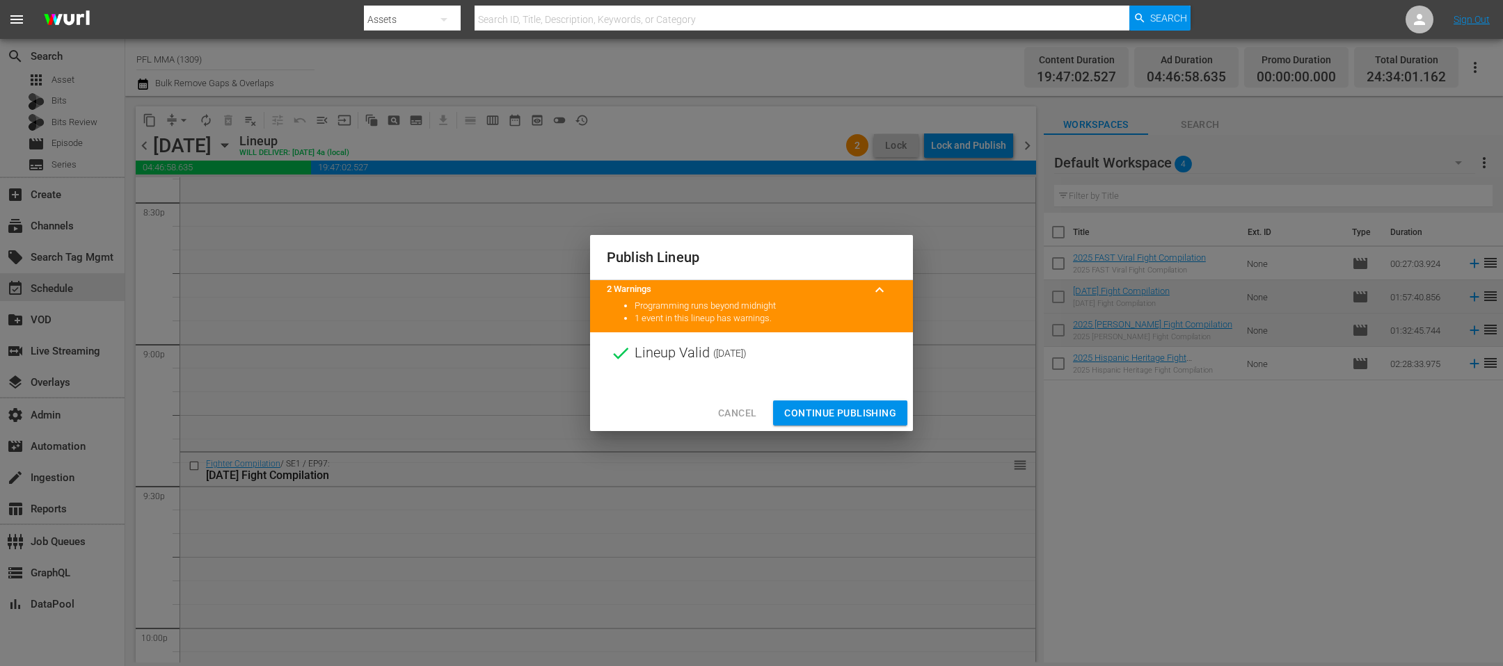
click at [877, 412] on span "Continue Publishing" at bounding box center [840, 413] width 112 height 17
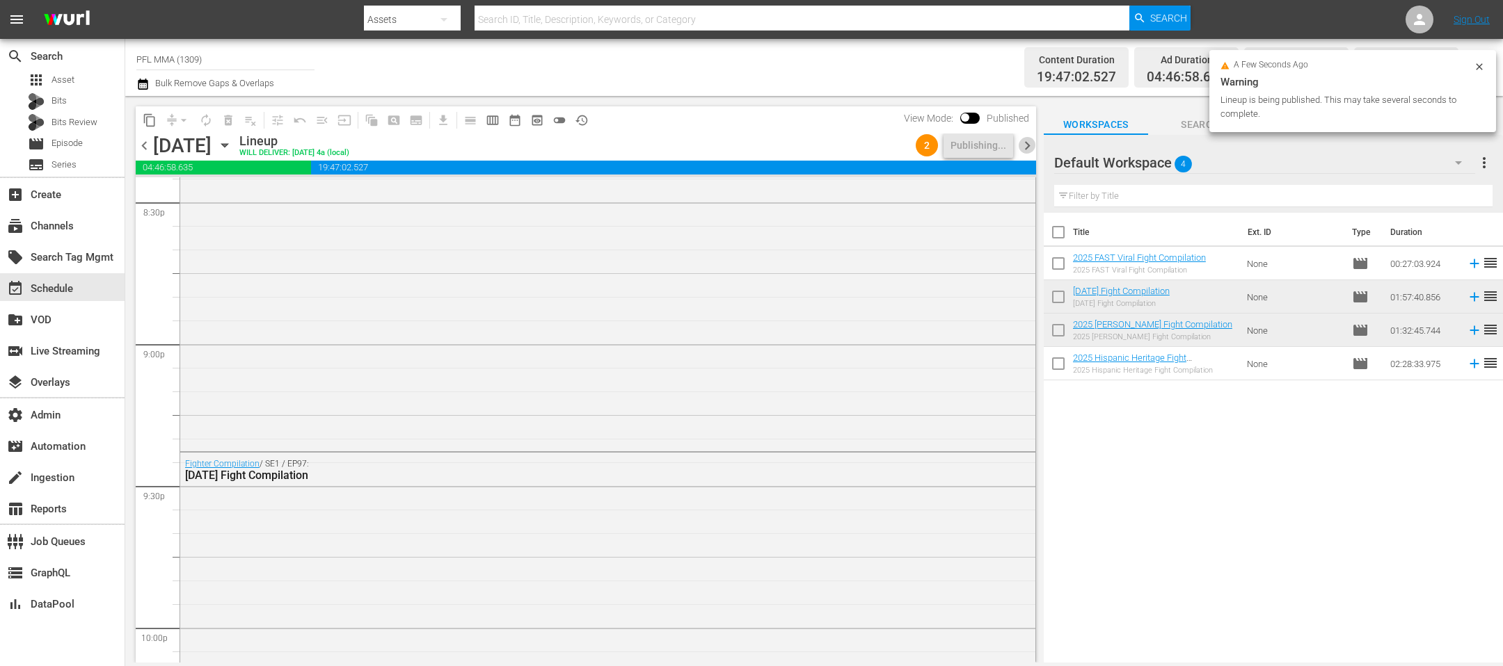
click at [1030, 144] on span "chevron_right" at bounding box center [1026, 145] width 17 height 17
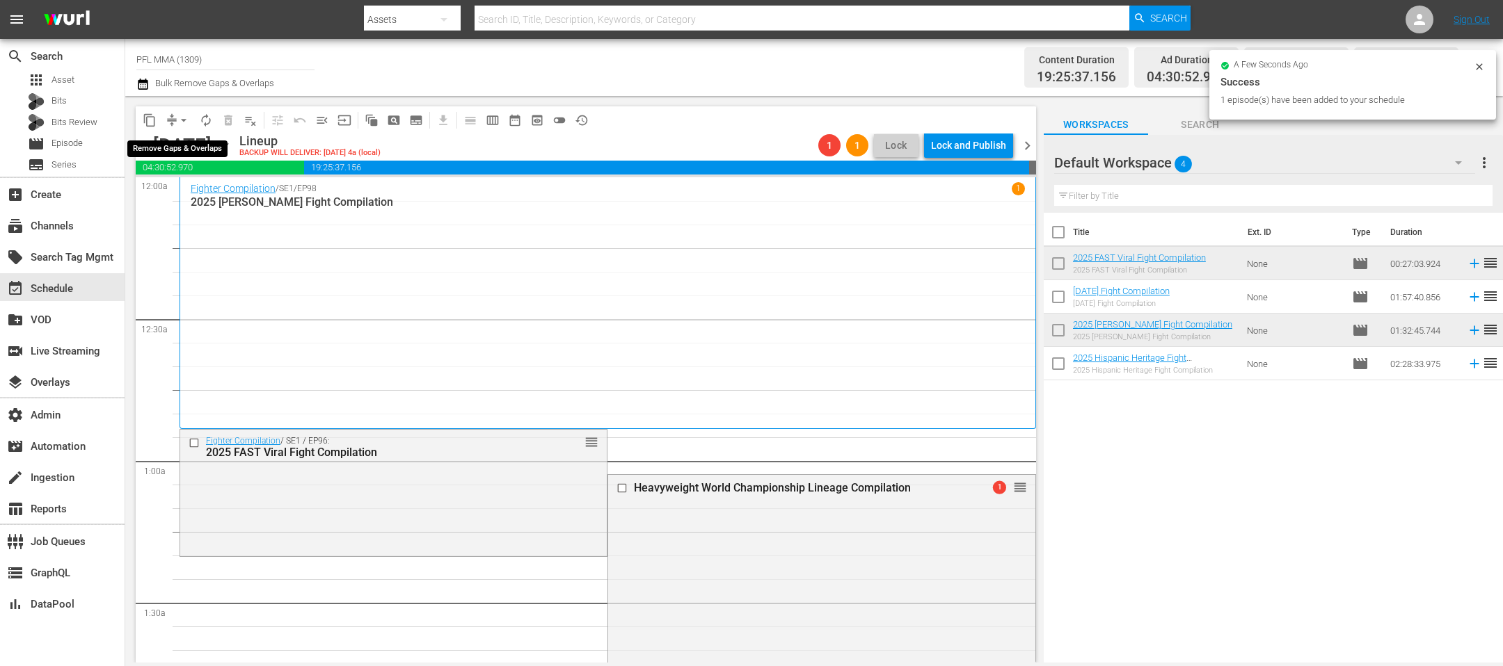
click at [177, 125] on span "arrow_drop_down" at bounding box center [184, 120] width 14 height 14
click at [183, 184] on li "Align to End of Previous Day" at bounding box center [184, 193] width 146 height 23
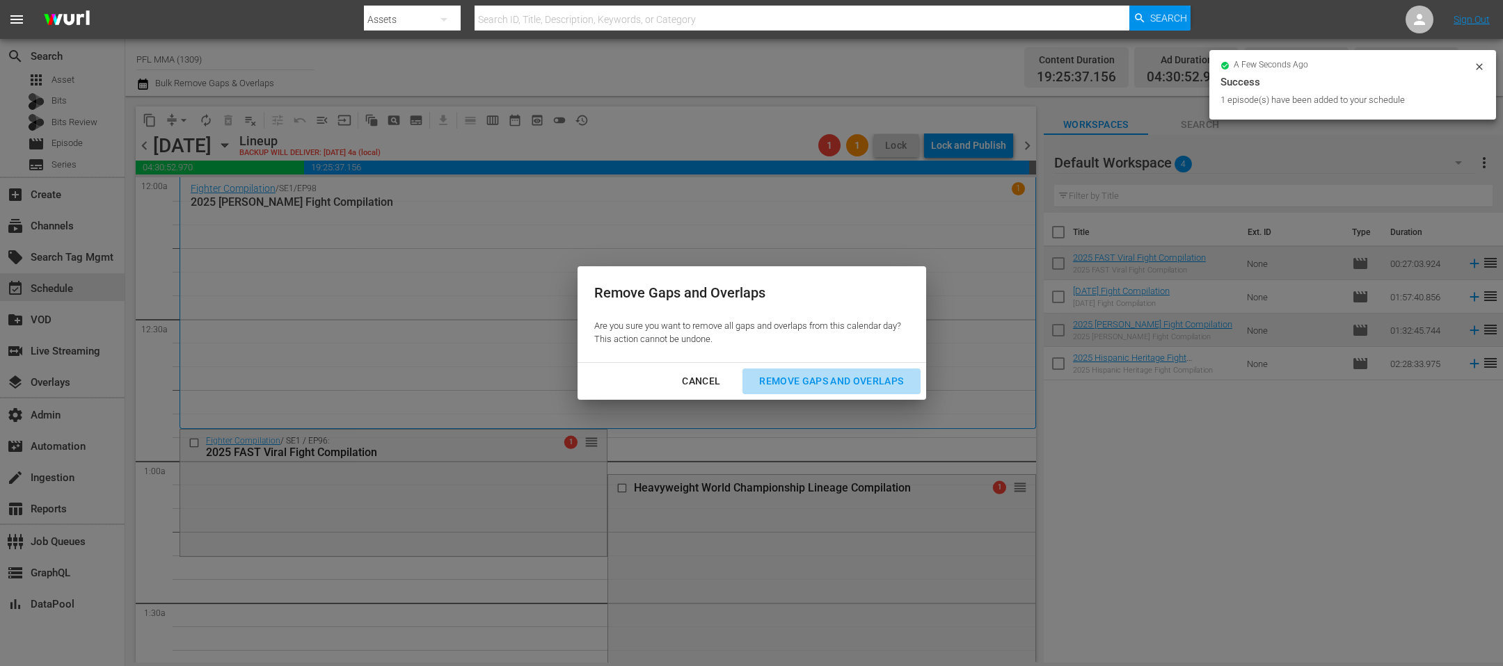
click at [863, 373] on div "Remove Gaps and Overlaps" at bounding box center [831, 381] width 166 height 17
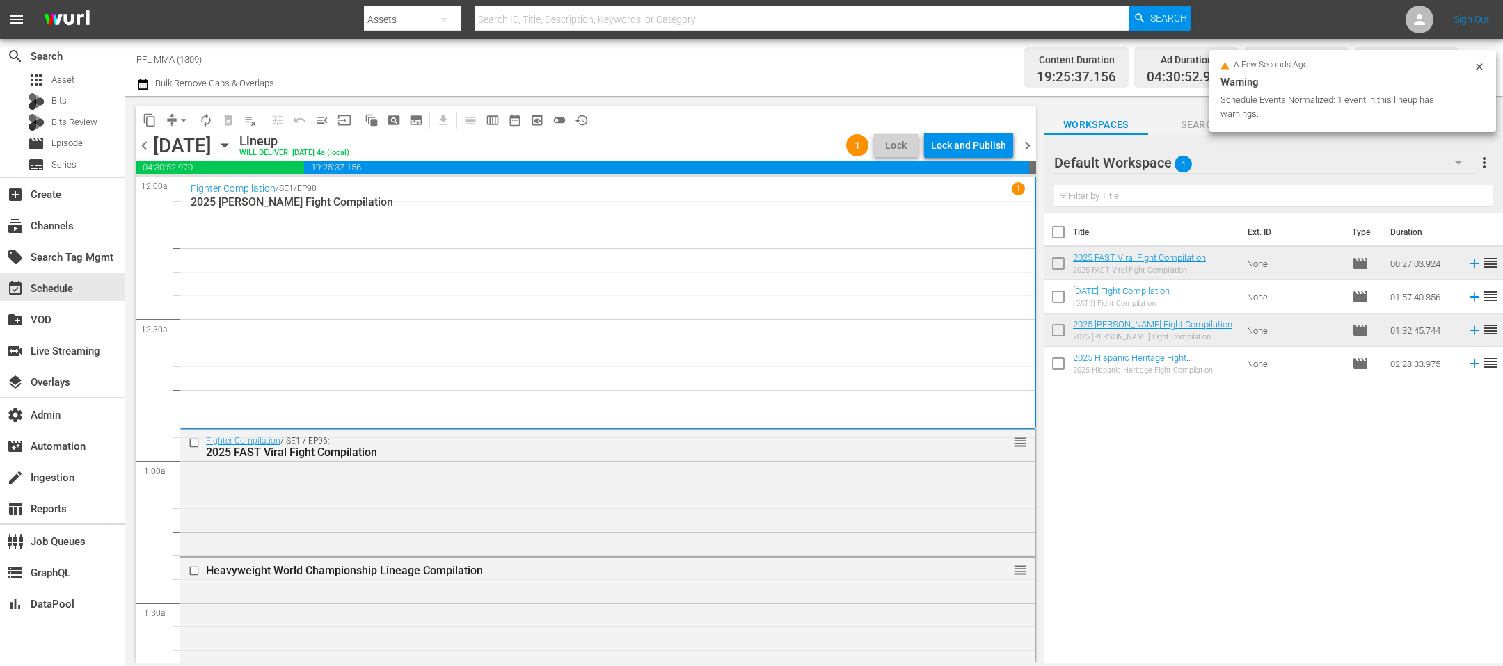
click at [985, 145] on div "Lock and Publish" at bounding box center [968, 145] width 75 height 25
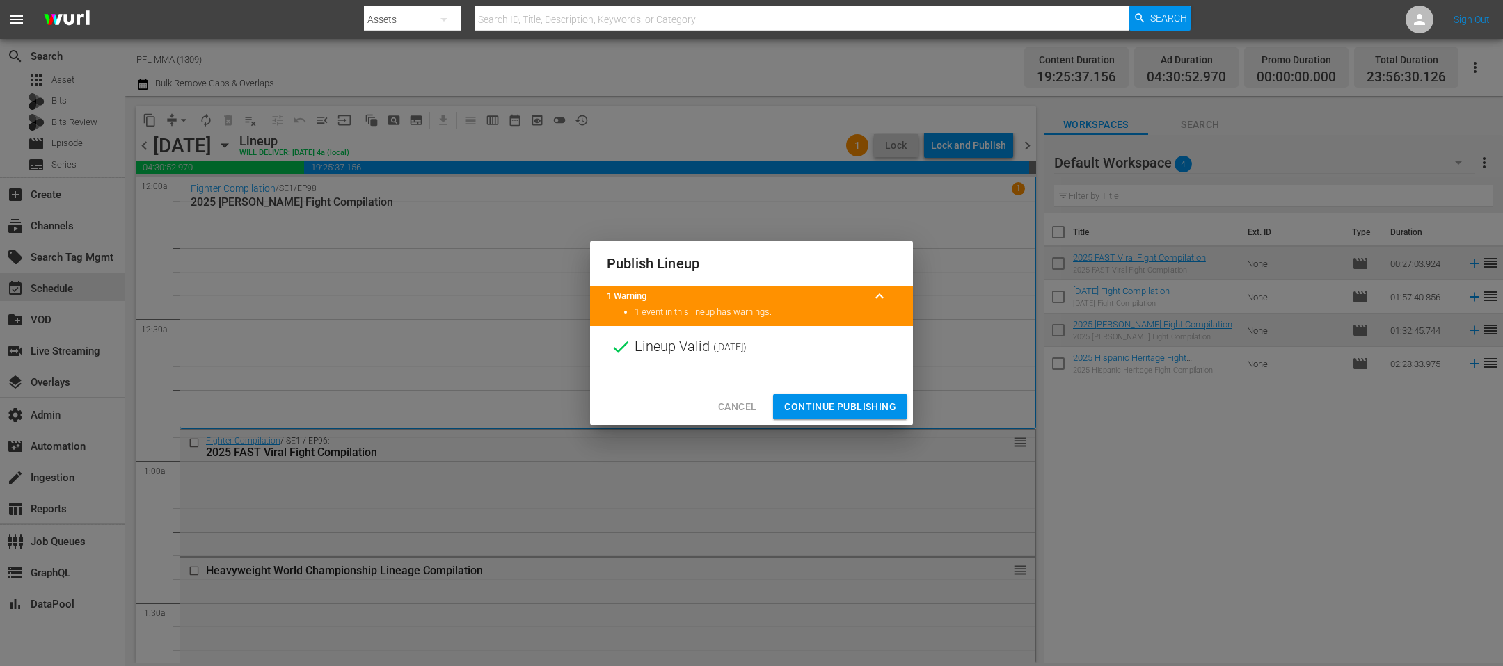
click at [848, 408] on span "Continue Publishing" at bounding box center [840, 407] width 112 height 17
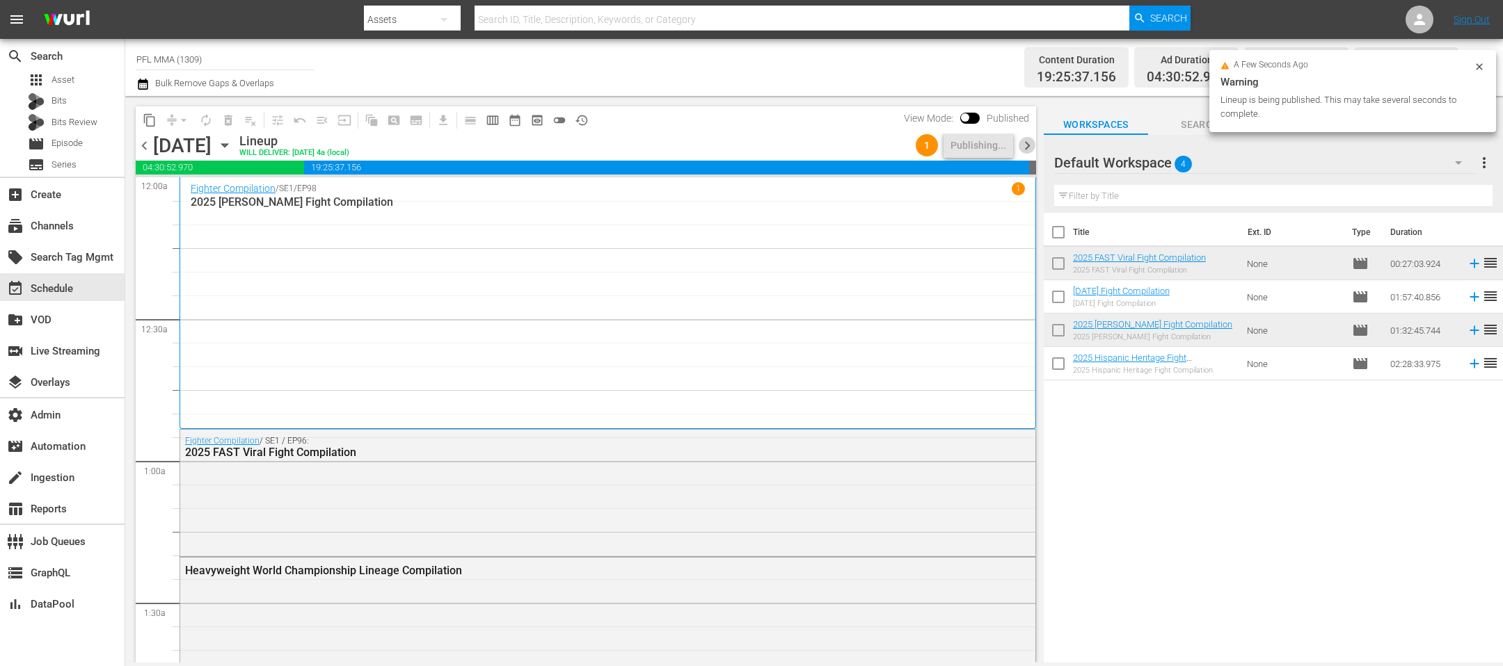
click at [1025, 138] on span "chevron_right" at bounding box center [1026, 145] width 17 height 17
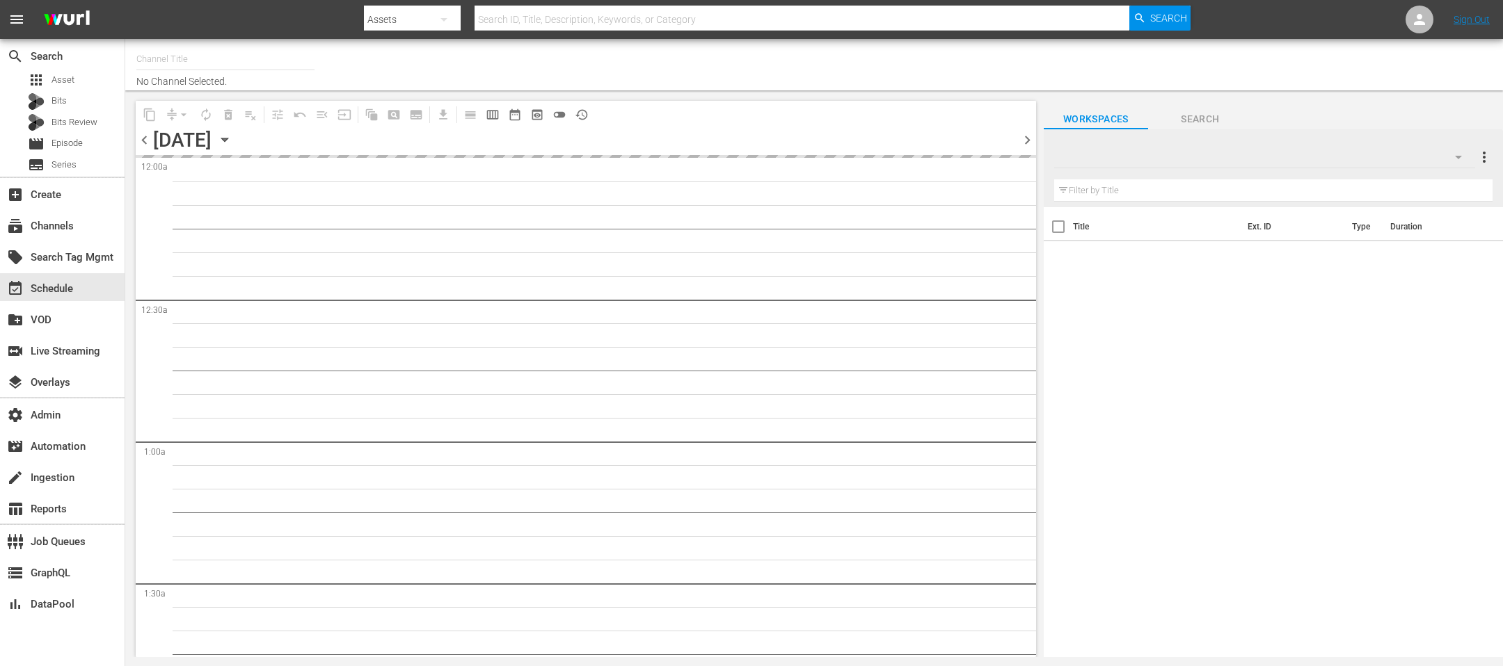
type input "PFL MMA (1309)"
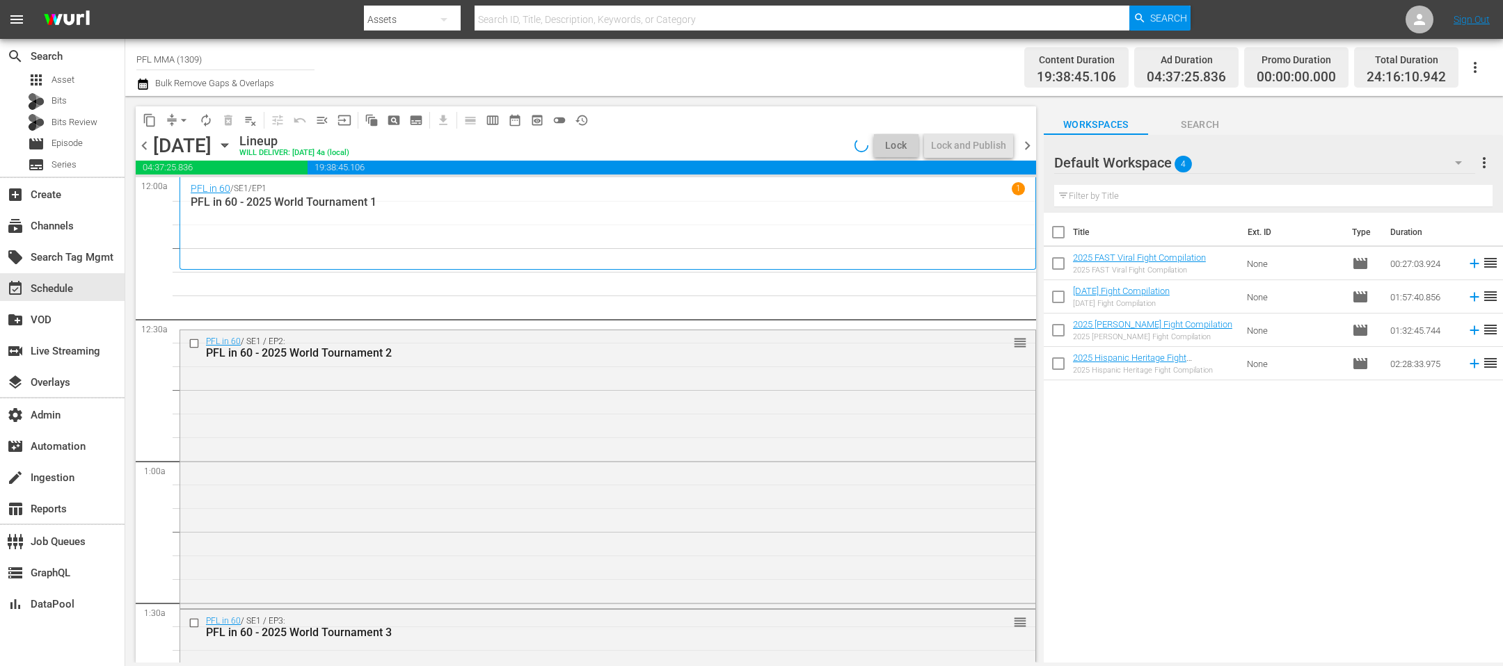
click at [143, 82] on icon "button" at bounding box center [143, 84] width 10 height 11
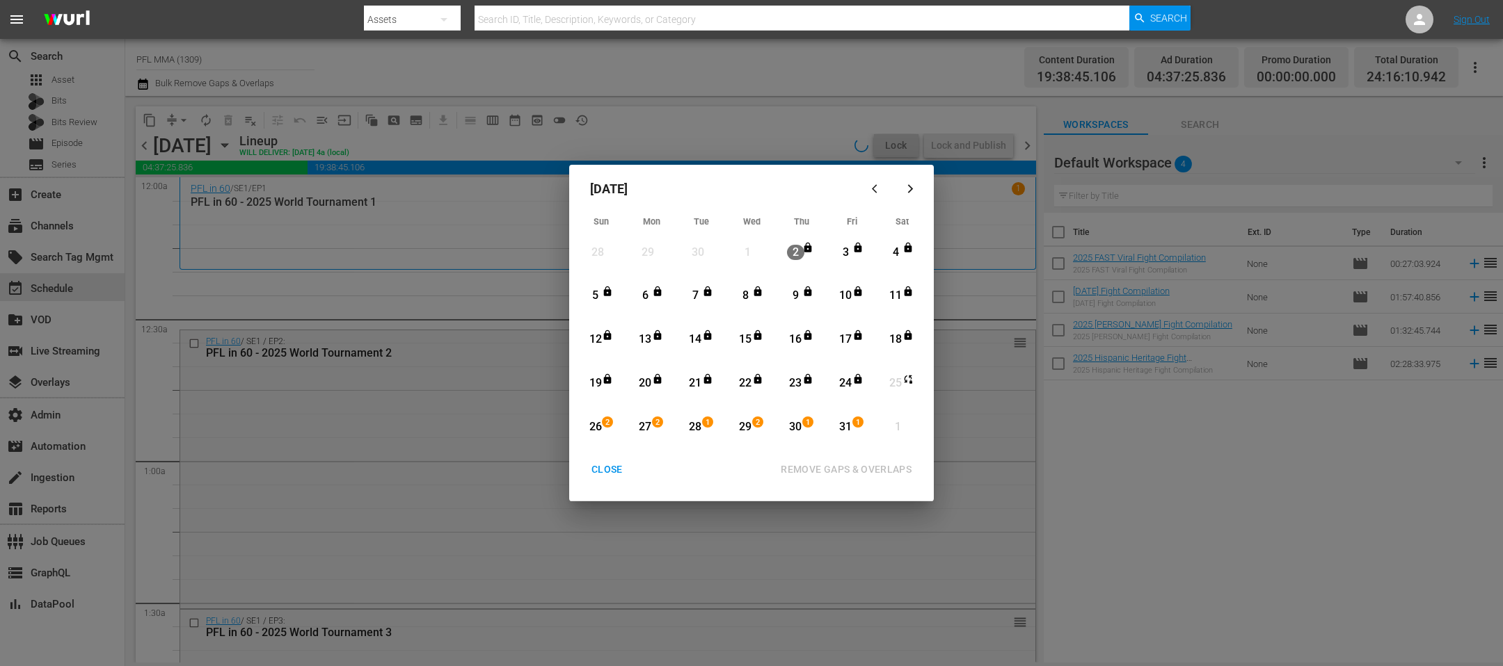
click at [600, 419] on div "26" at bounding box center [594, 427] width 17 height 38
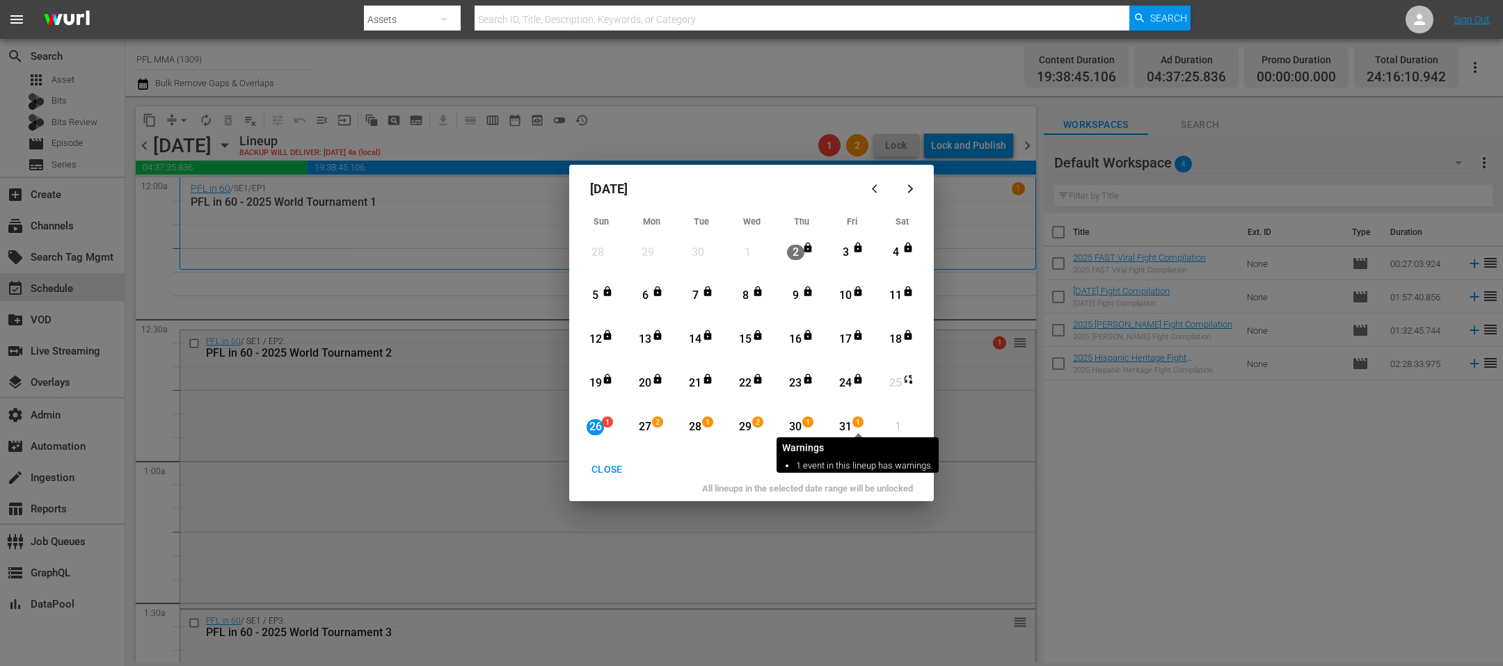
click at [858, 425] on span "1" at bounding box center [858, 422] width 10 height 11
click at [854, 471] on div "REMOVE GAPS & OVERLAPS" at bounding box center [845, 469] width 153 height 17
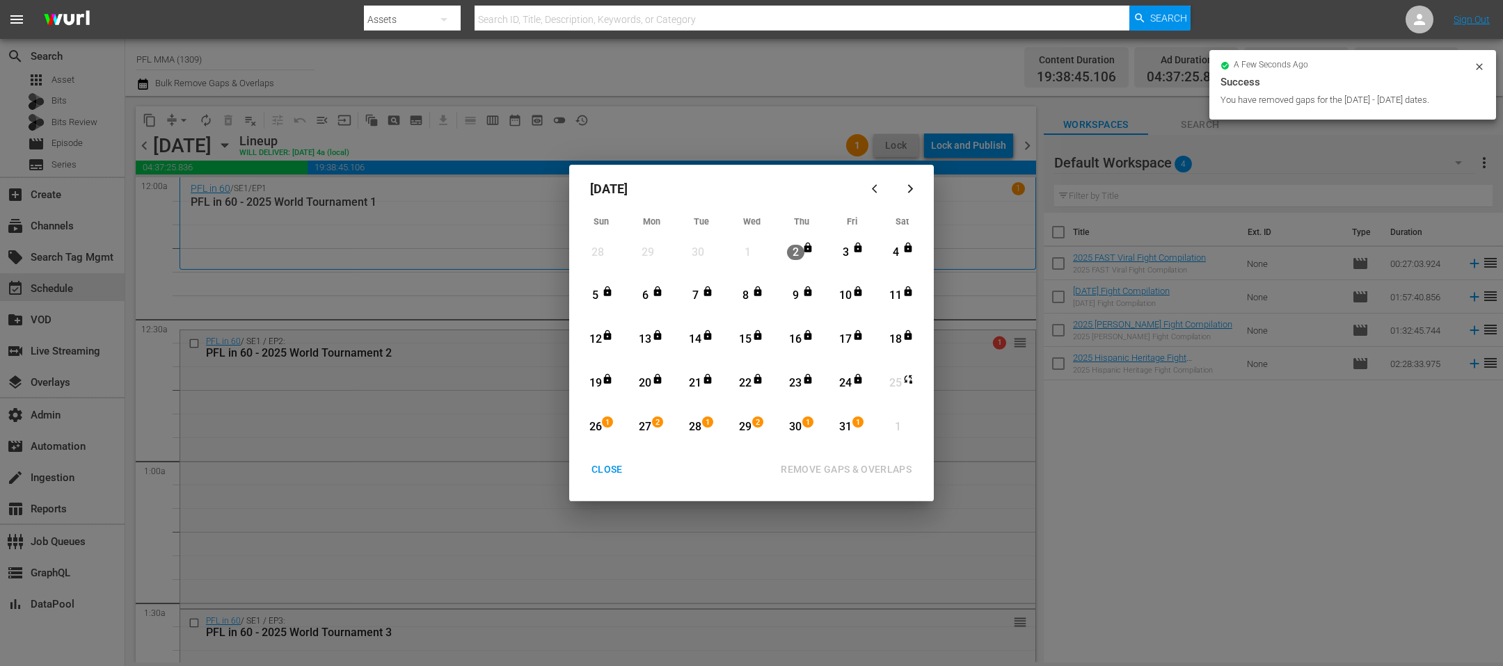
click at [605, 469] on div "CLOSE" at bounding box center [607, 469] width 54 height 17
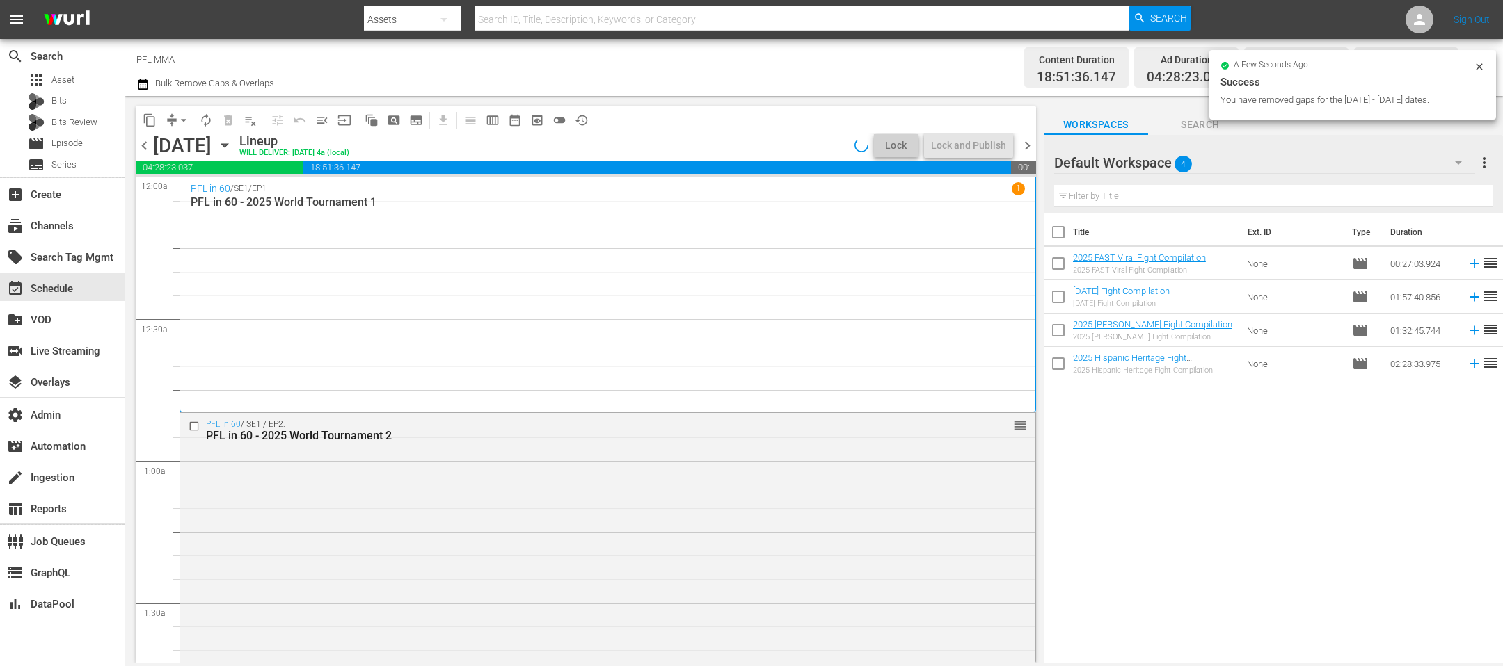
click at [232, 139] on icon "button" at bounding box center [224, 145] width 15 height 15
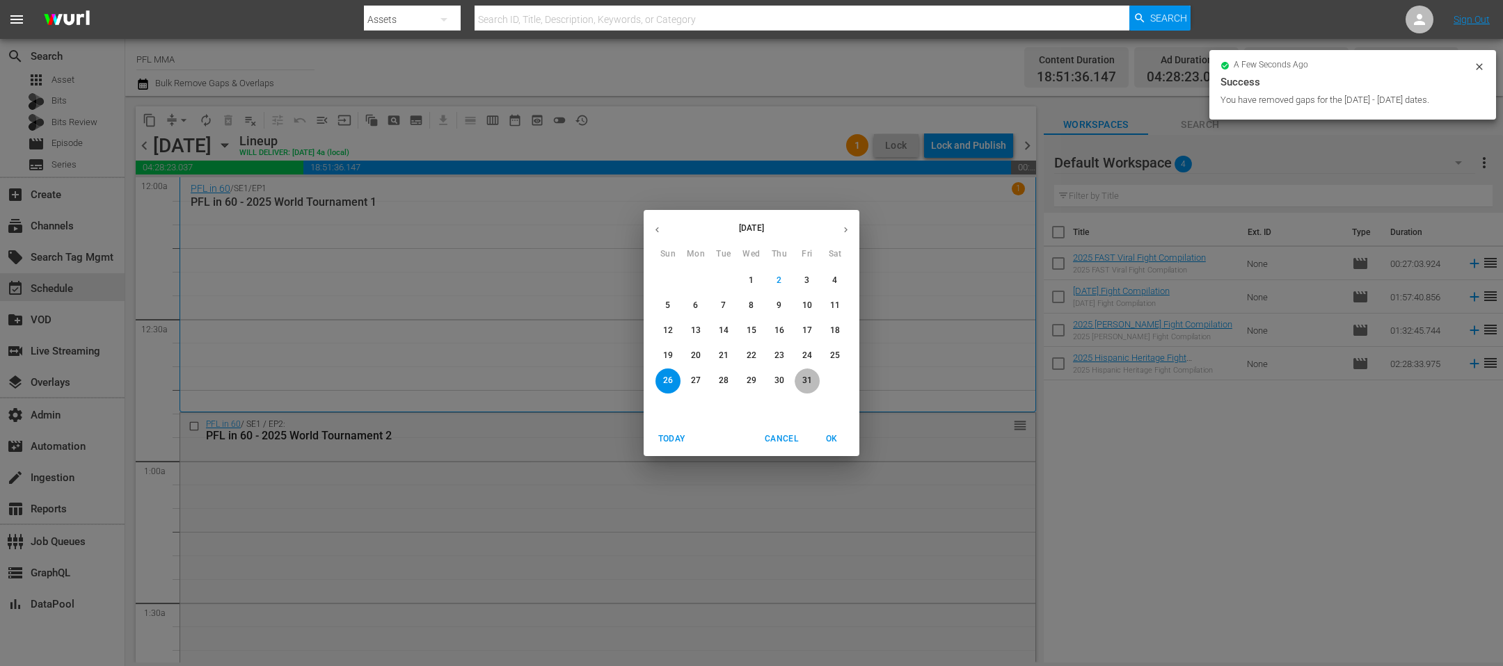
click at [815, 383] on span "31" at bounding box center [806, 381] width 25 height 12
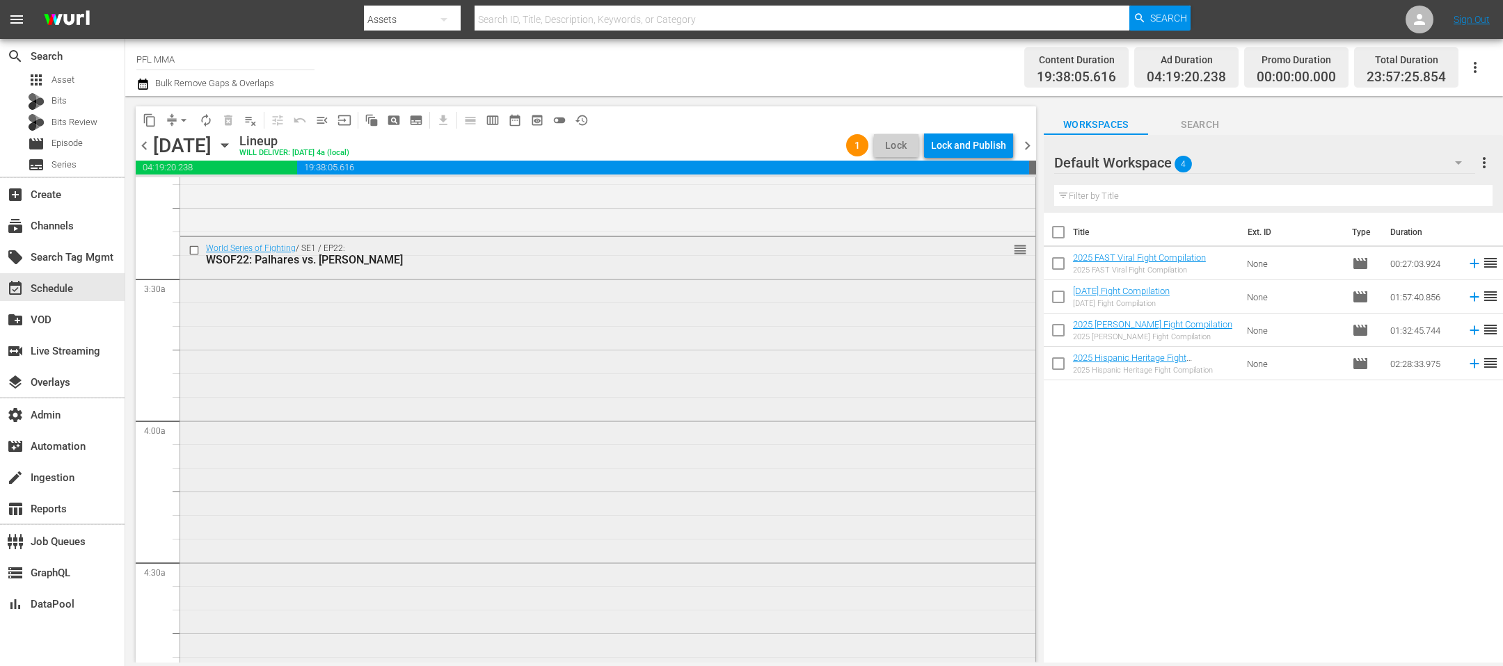
scroll to position [902, 0]
click at [191, 239] on input "checkbox" at bounding box center [196, 240] width 15 height 12
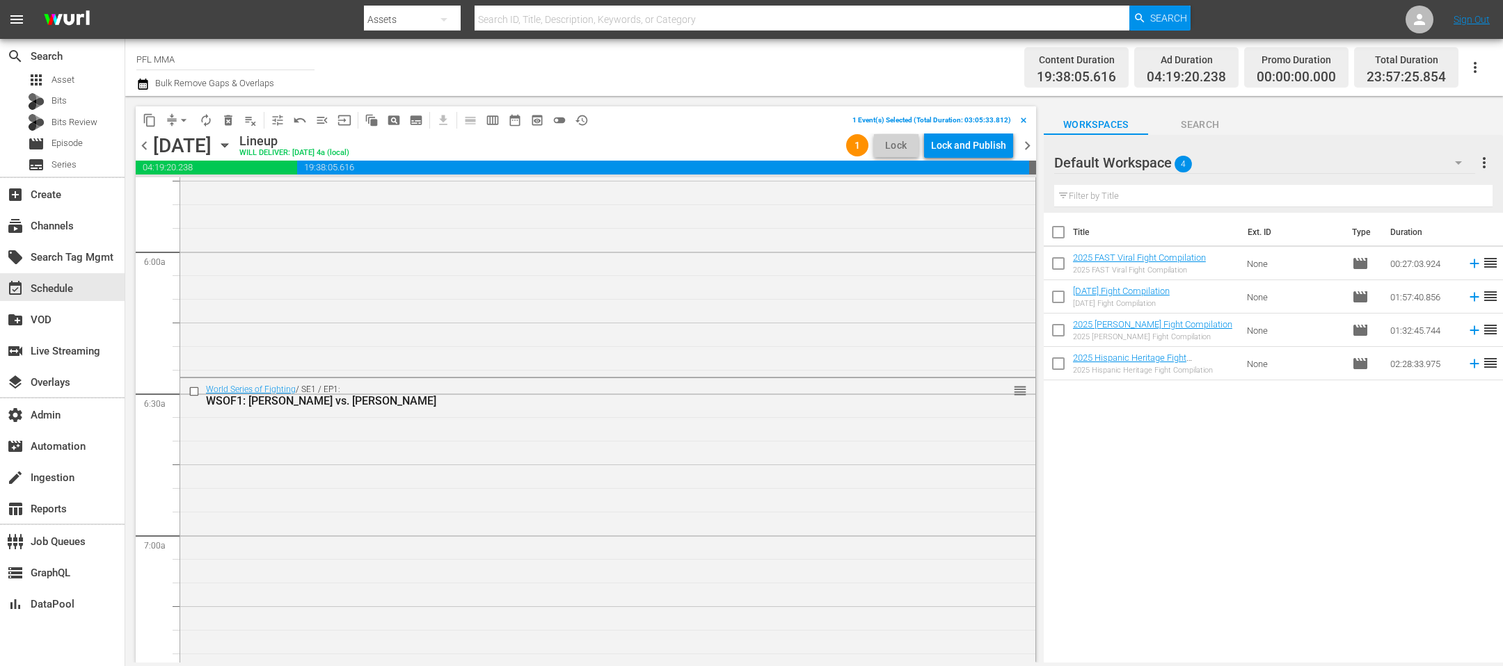
scroll to position [1672, 0]
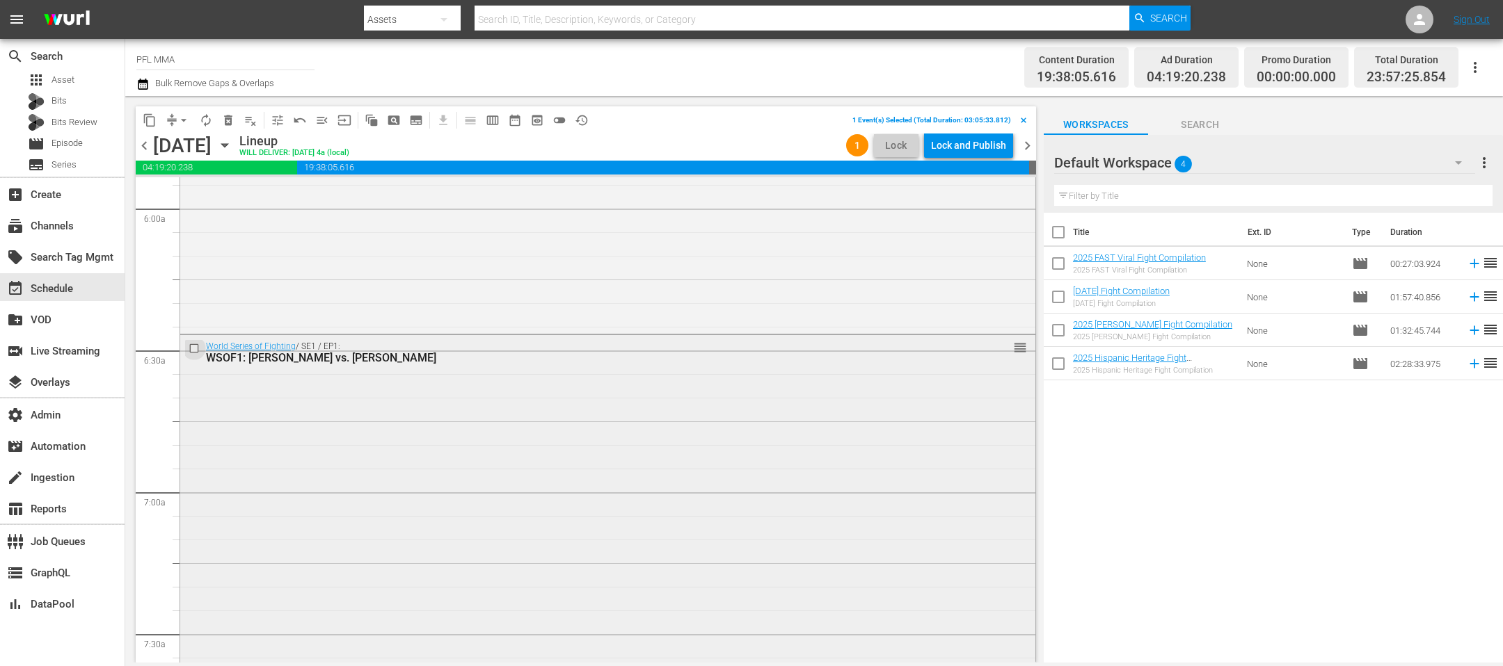
click at [196, 344] on input "checkbox" at bounding box center [196, 348] width 15 height 12
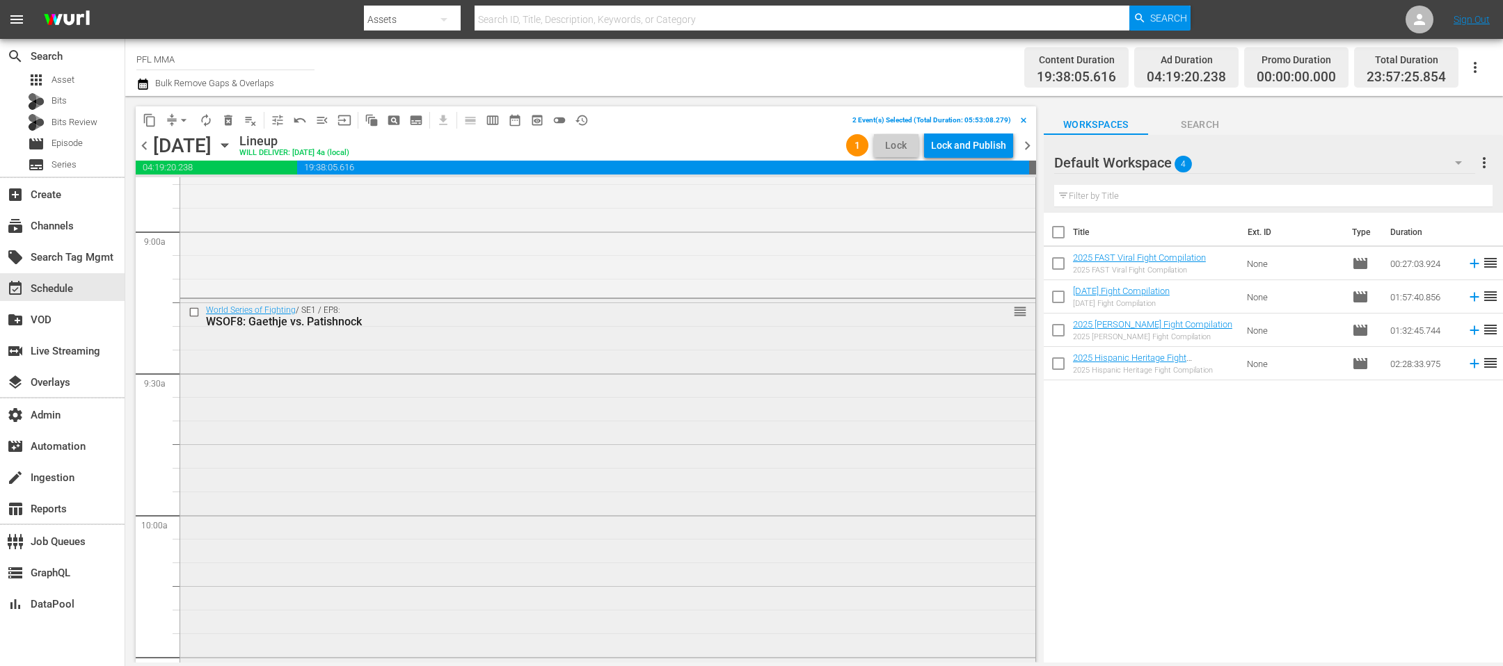
click at [194, 310] on input "checkbox" at bounding box center [196, 312] width 15 height 12
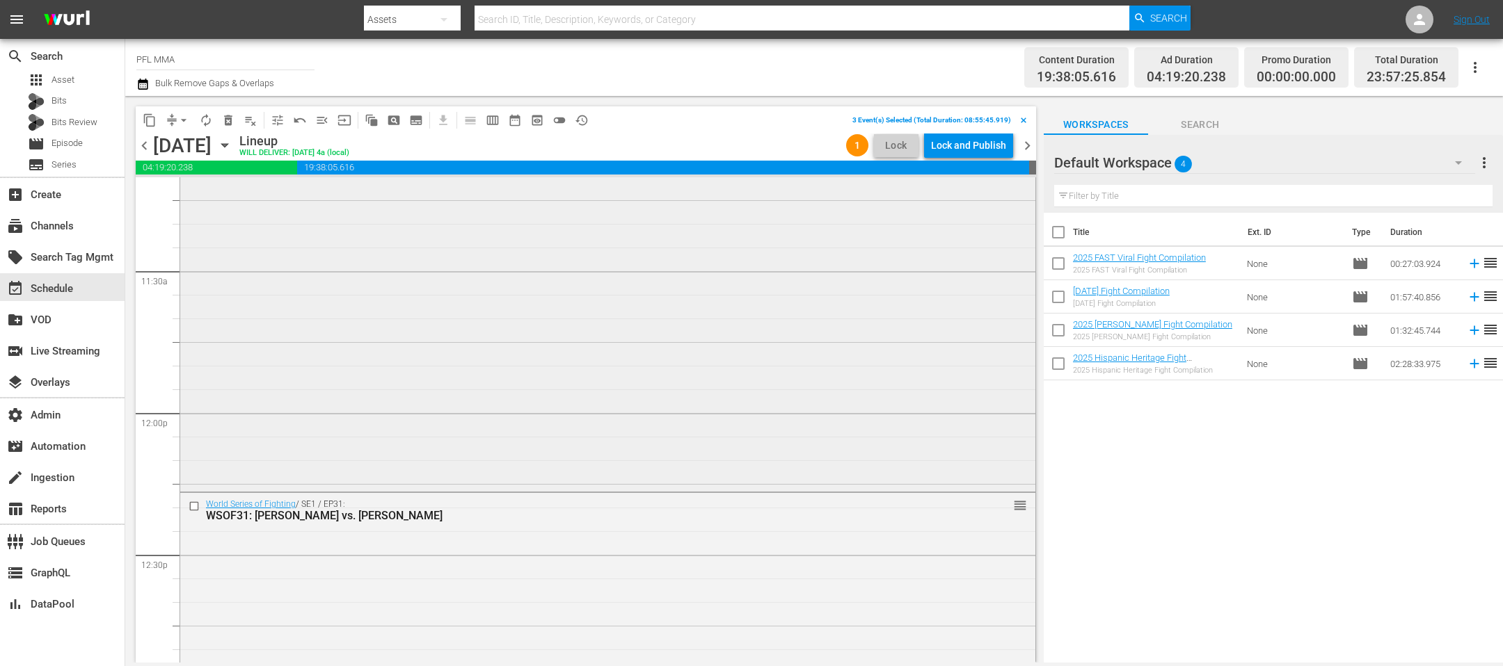
scroll to position [3199, 0]
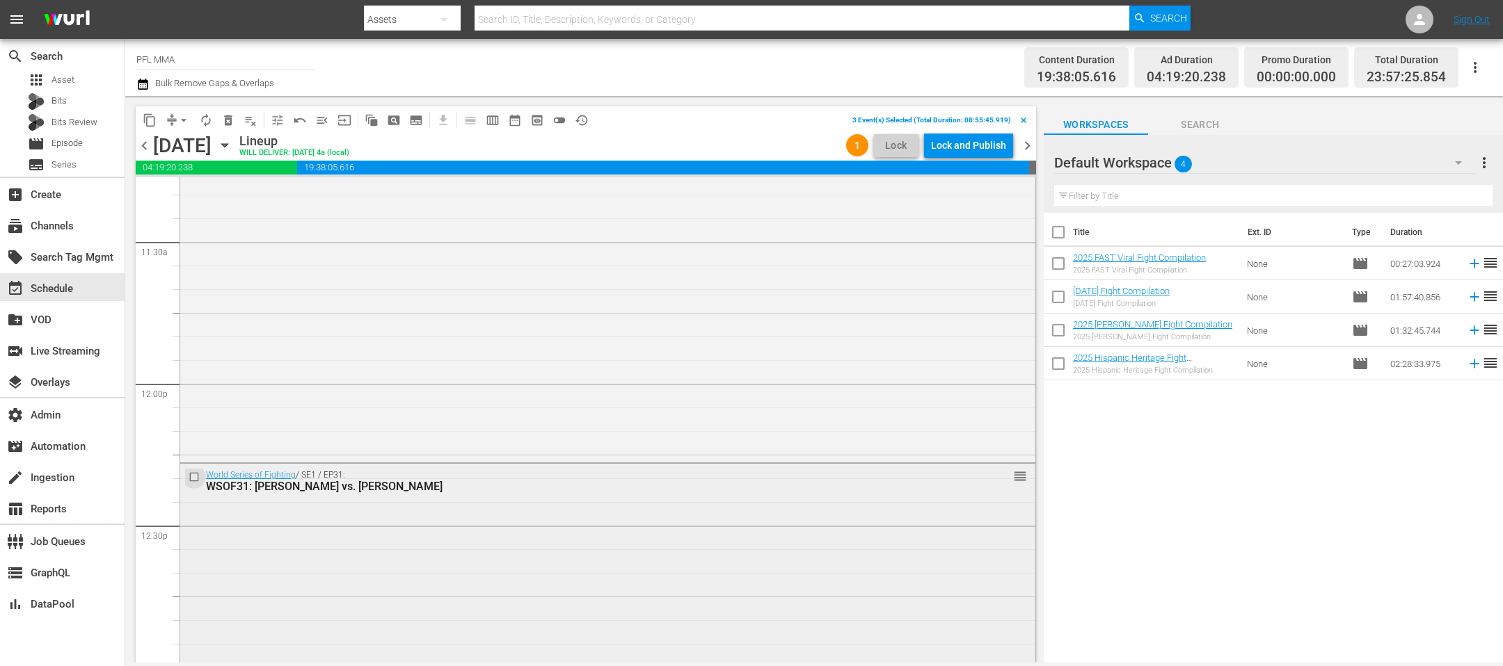
click at [196, 479] on input "checkbox" at bounding box center [196, 478] width 15 height 12
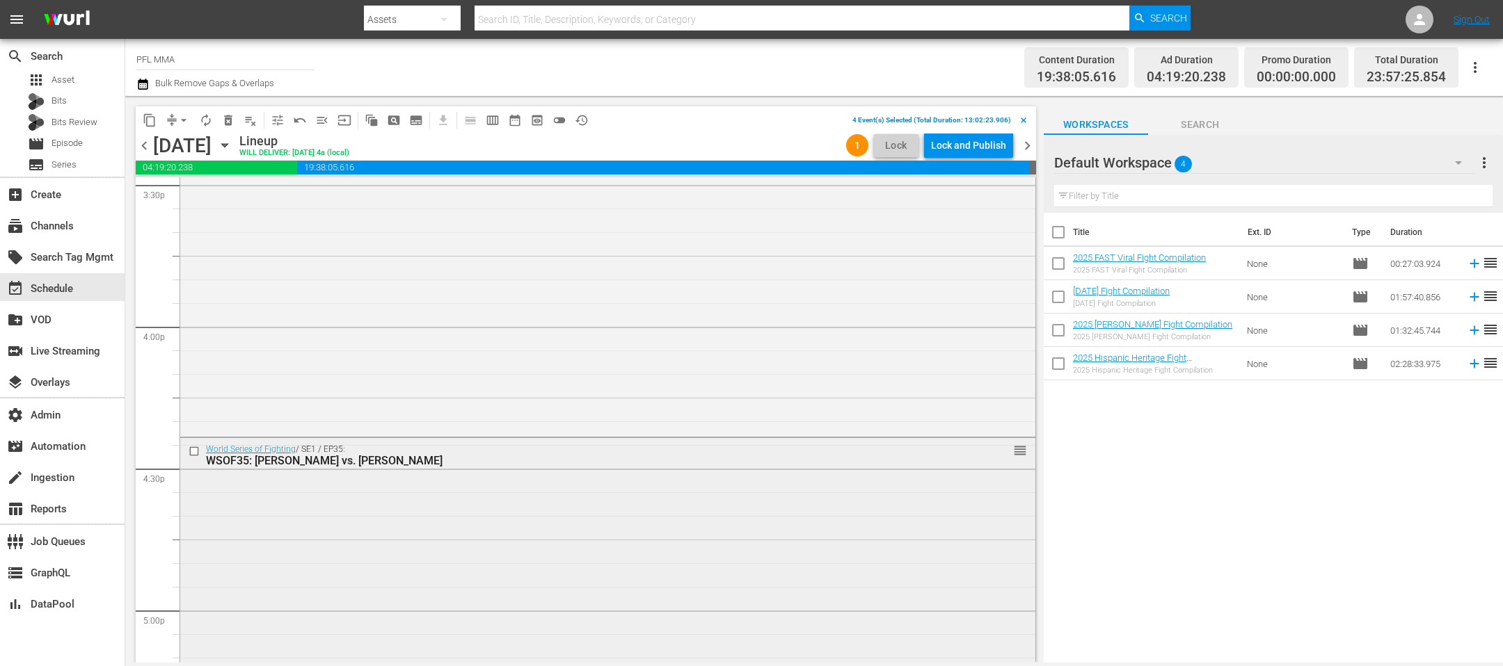
click at [193, 451] on input "checkbox" at bounding box center [196, 451] width 15 height 12
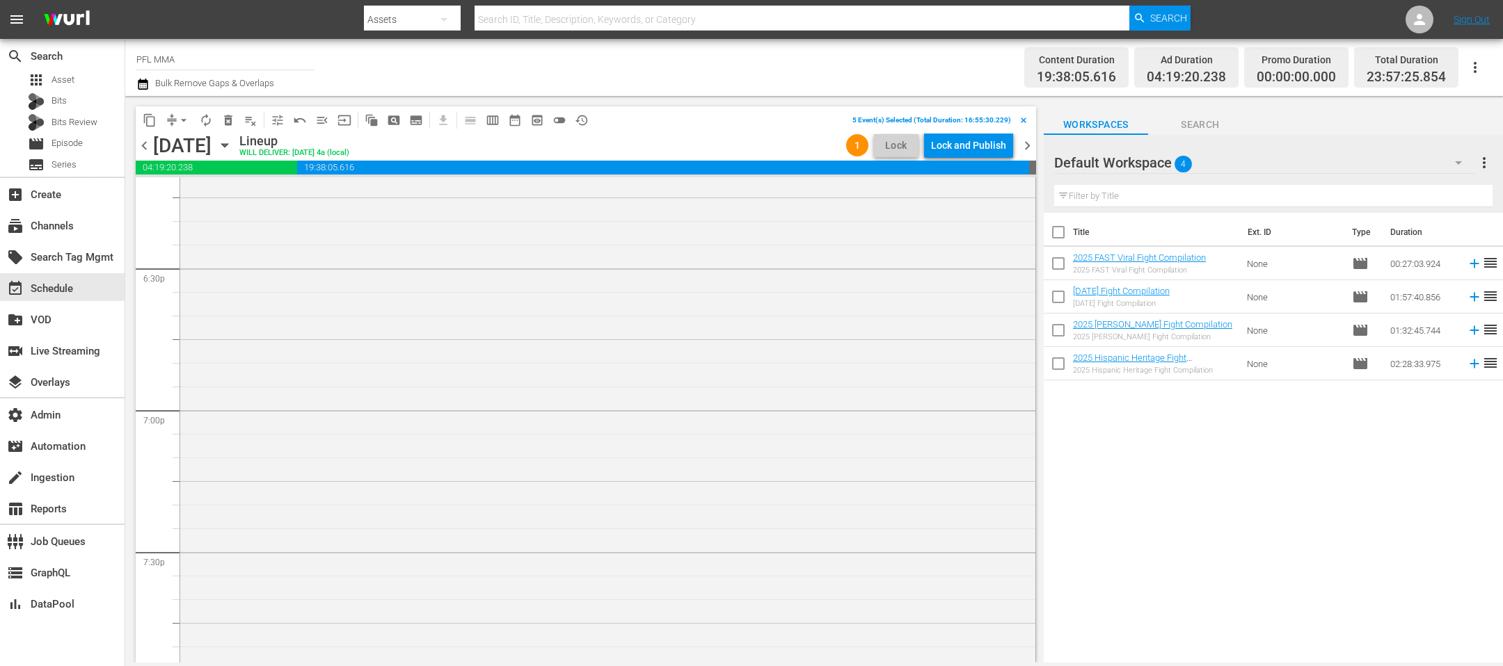
scroll to position [5470, 0]
click at [192, 473] on input "checkbox" at bounding box center [196, 475] width 15 height 12
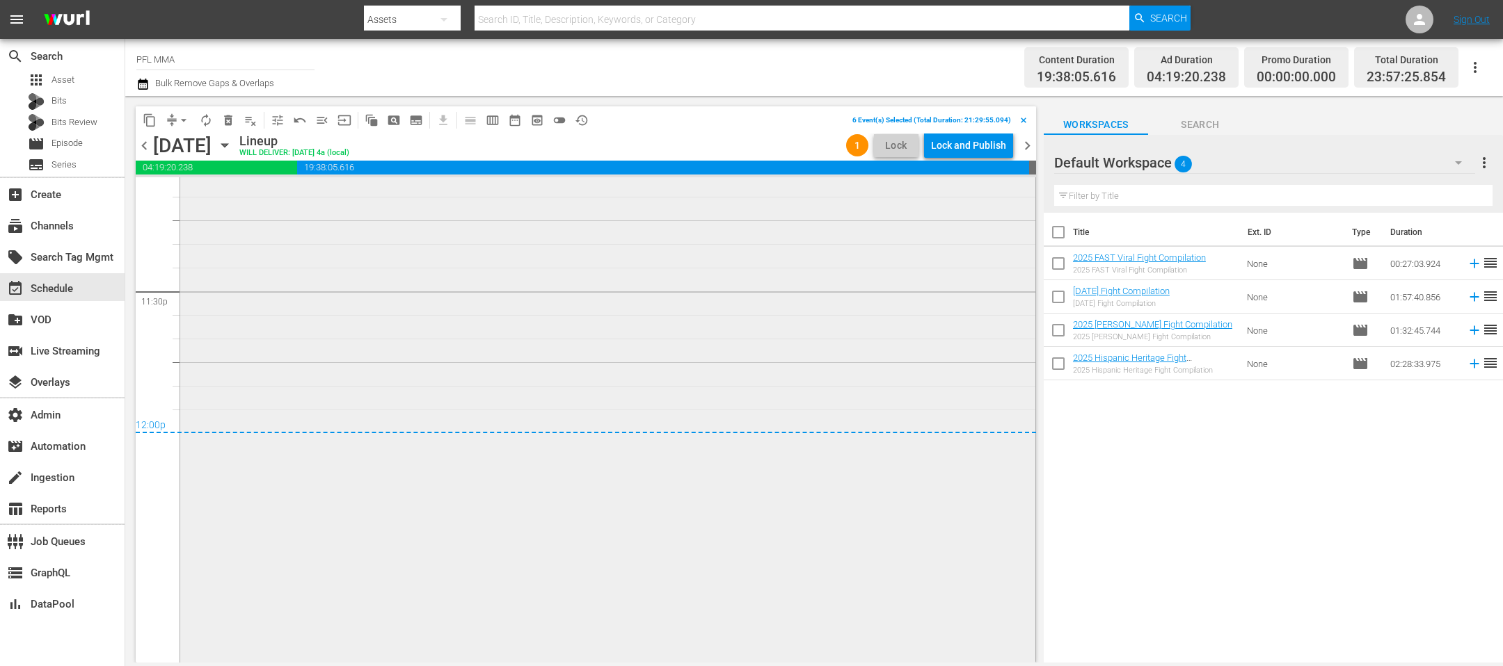
scroll to position [6566, 0]
click at [230, 121] on span "delete_forever_outlined" at bounding box center [228, 120] width 14 height 14
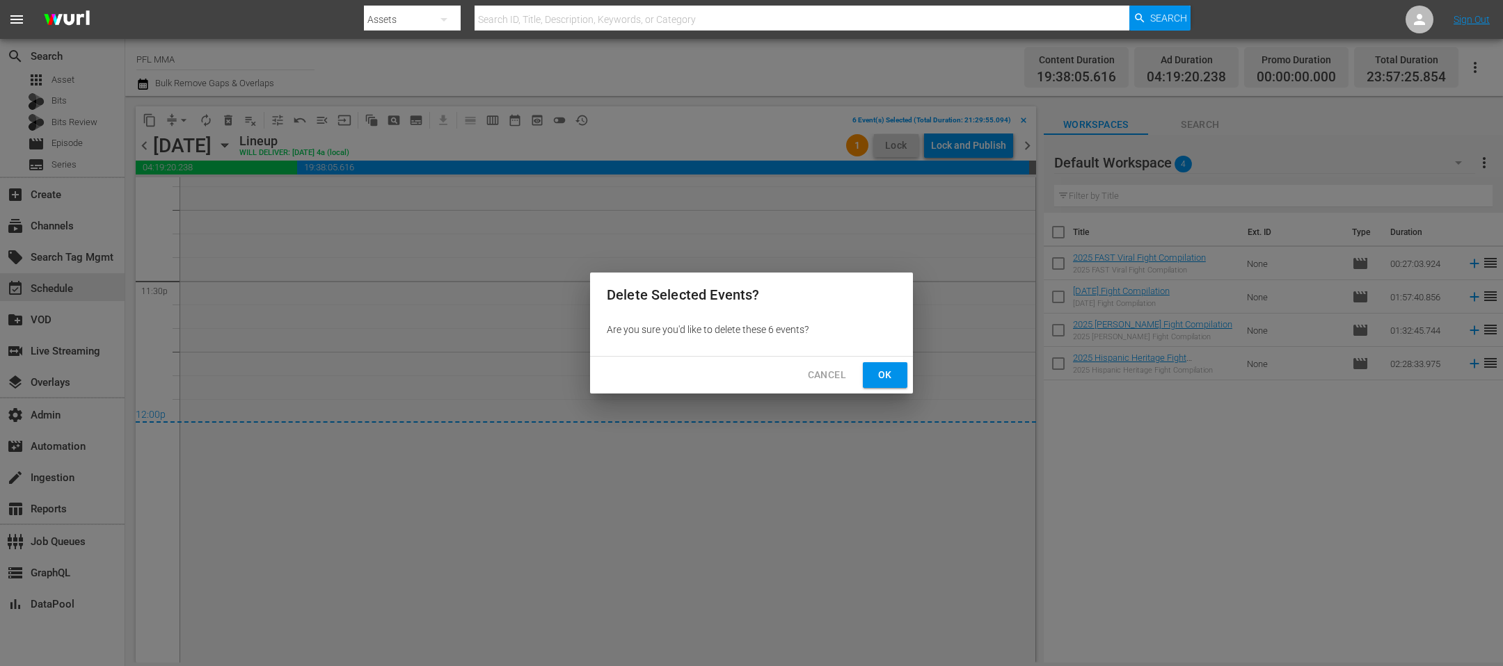
click at [874, 367] on span "Ok" at bounding box center [885, 375] width 22 height 17
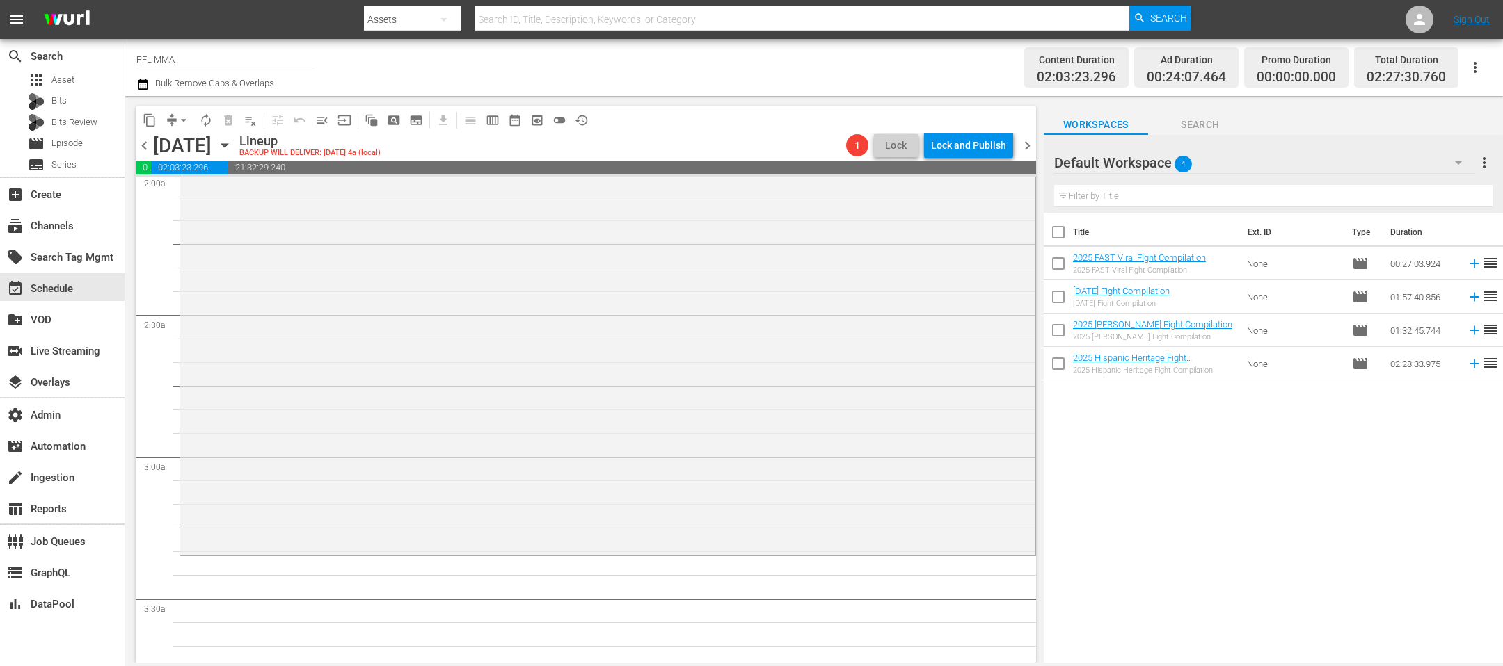
scroll to position [0, 0]
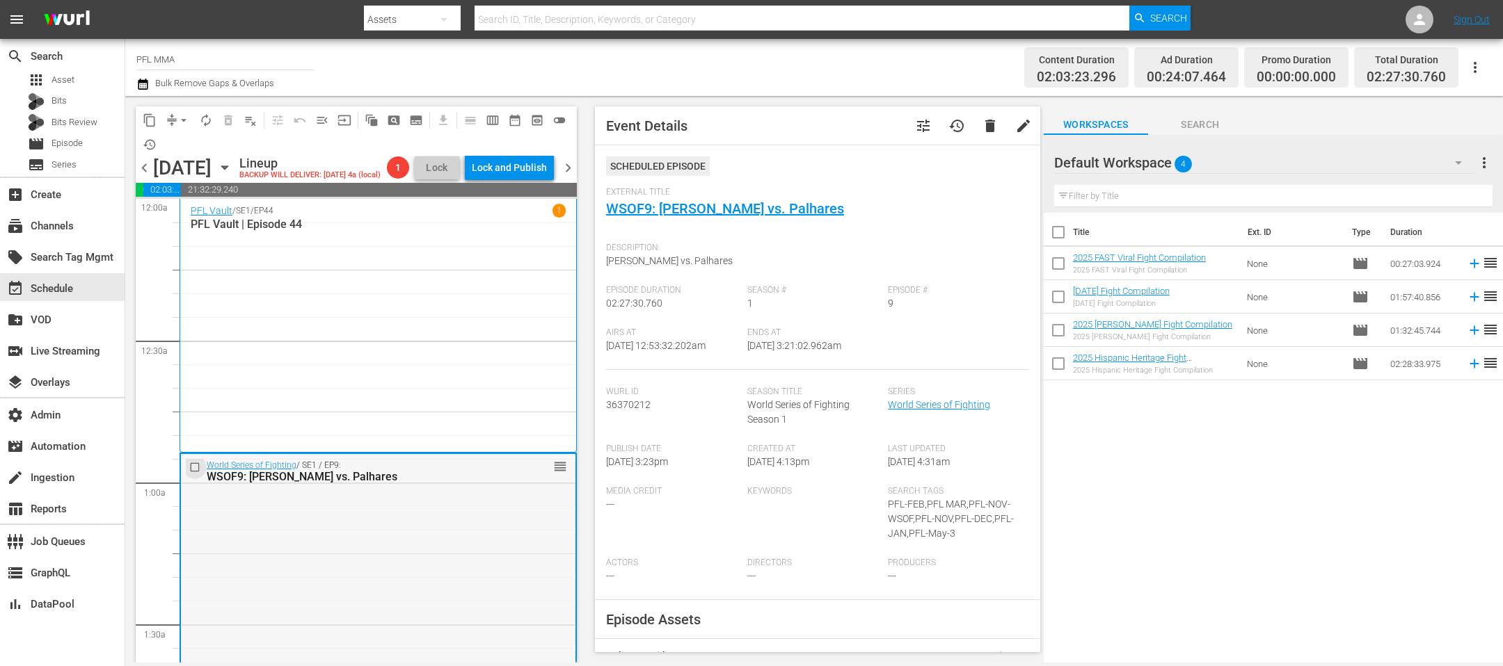
click at [195, 467] on input "checkbox" at bounding box center [196, 467] width 15 height 12
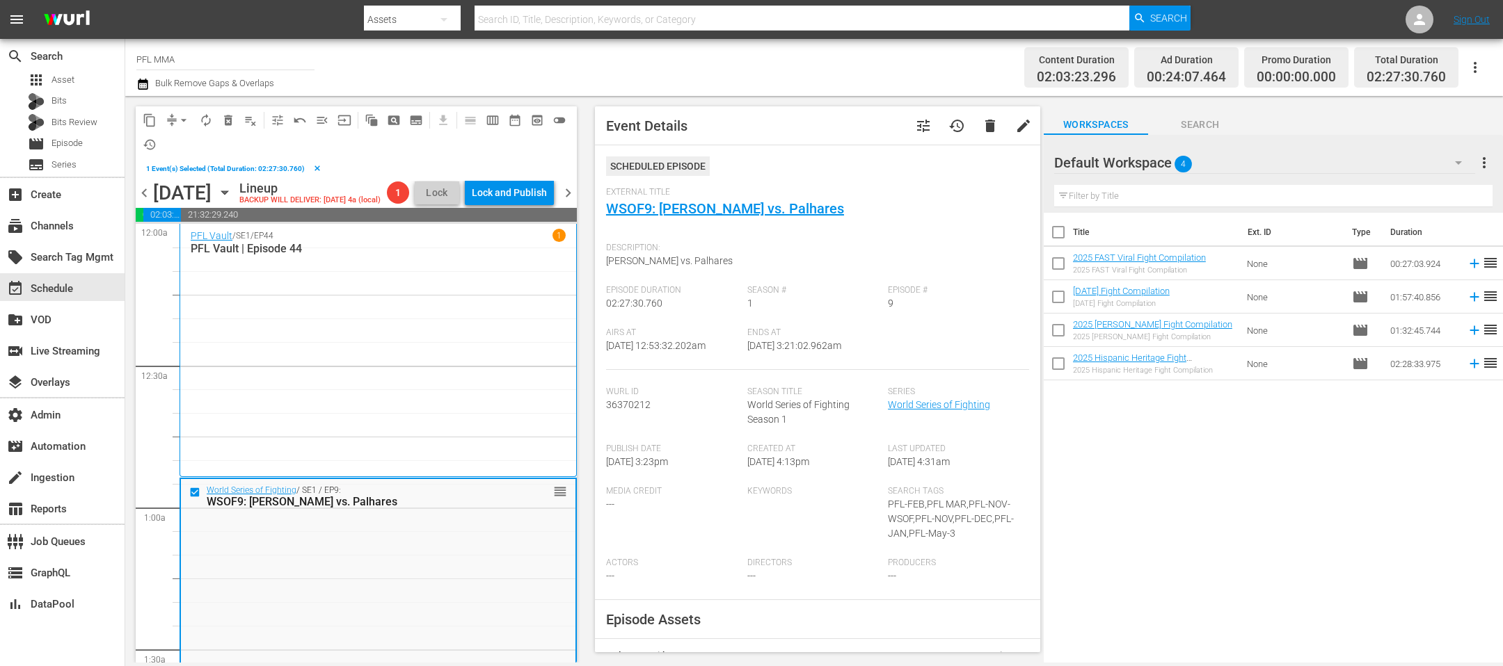
click at [227, 119] on span "delete_forever_outlined" at bounding box center [228, 120] width 14 height 14
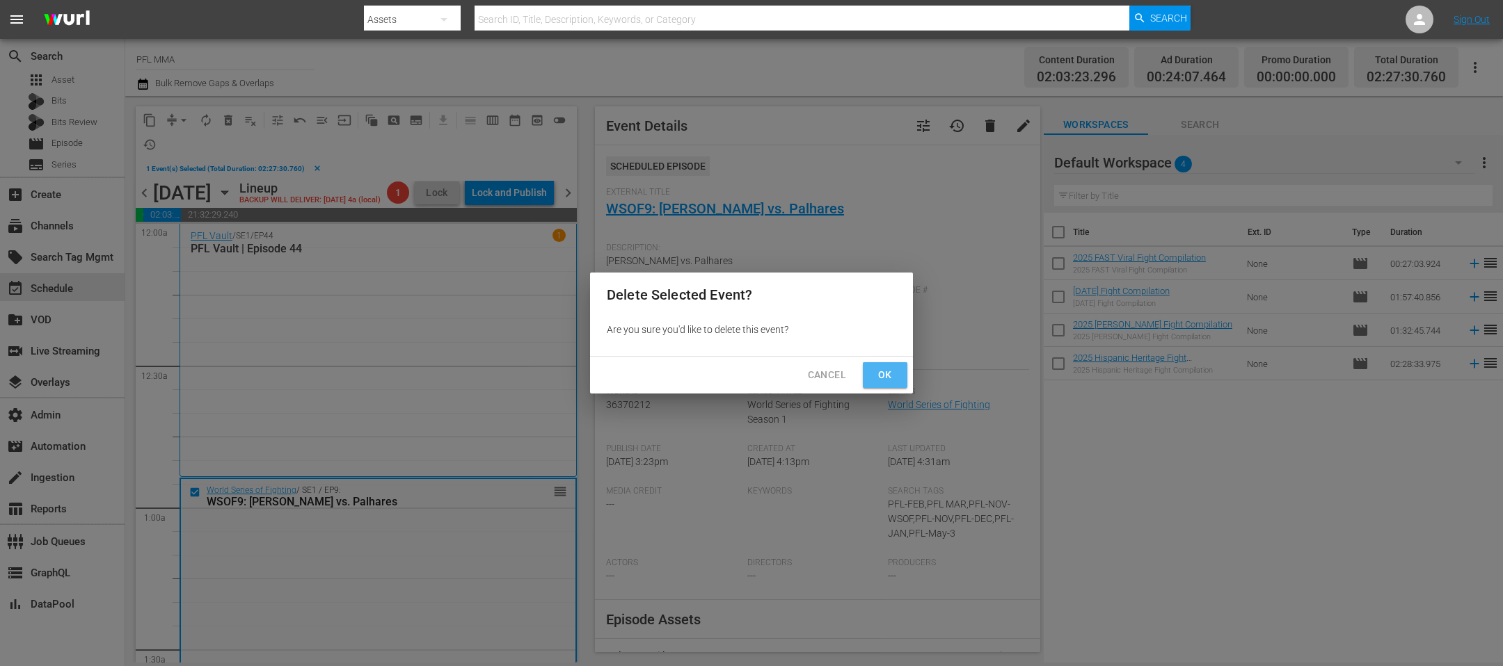
click at [874, 365] on button "Ok" at bounding box center [885, 375] width 45 height 26
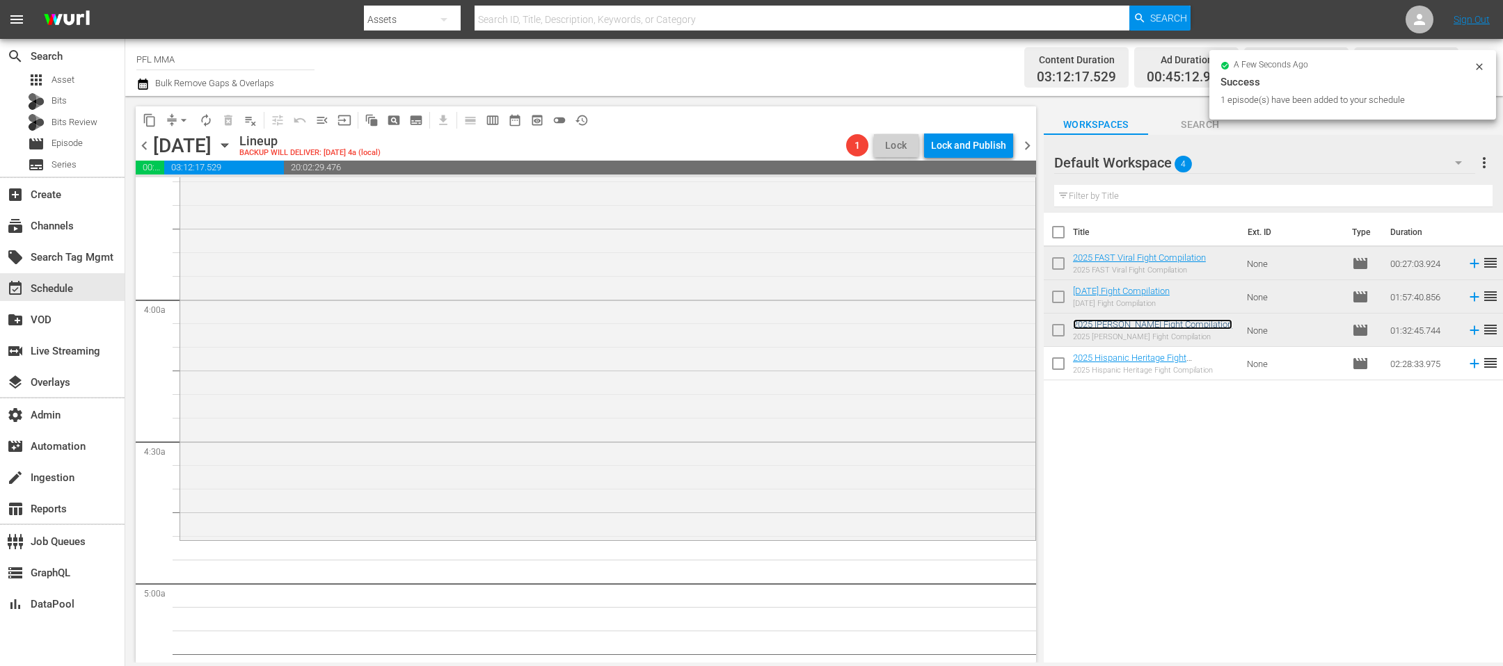
scroll to position [1091, 0]
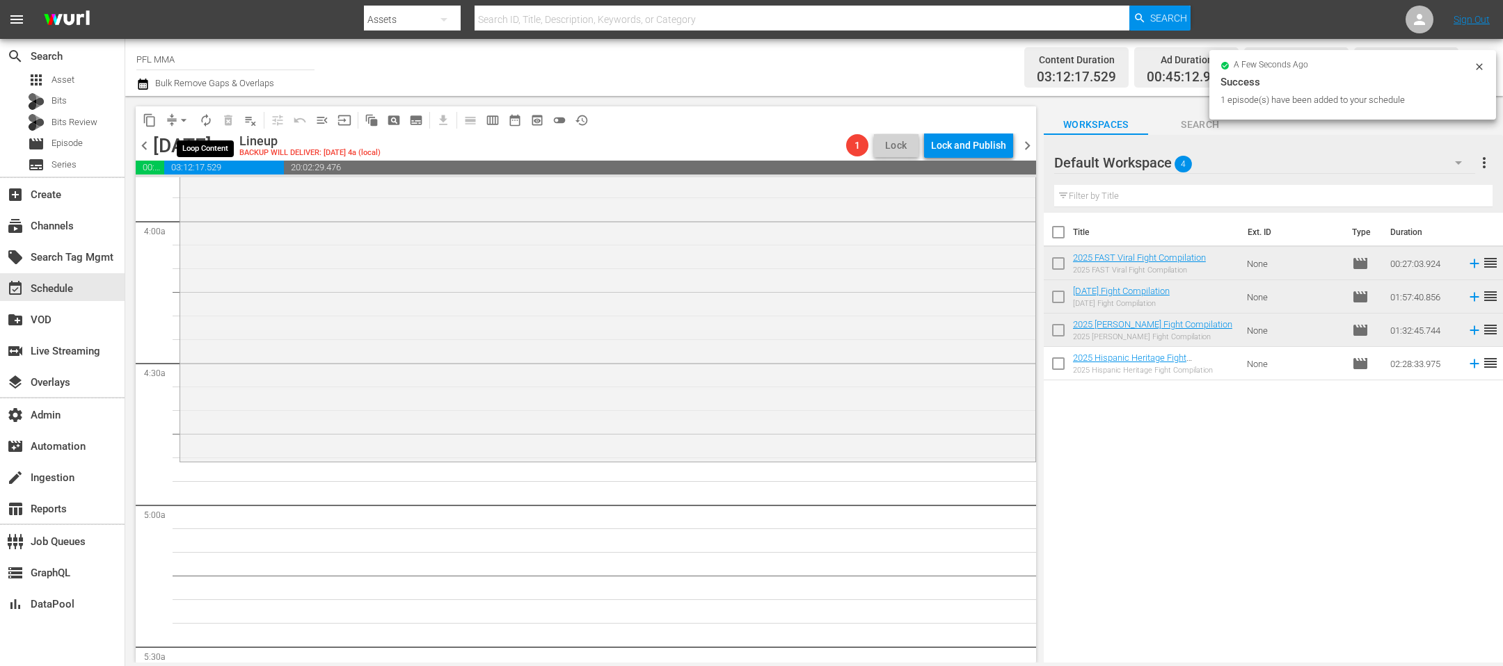
click at [205, 114] on span "autorenew_outlined" at bounding box center [206, 120] width 14 height 14
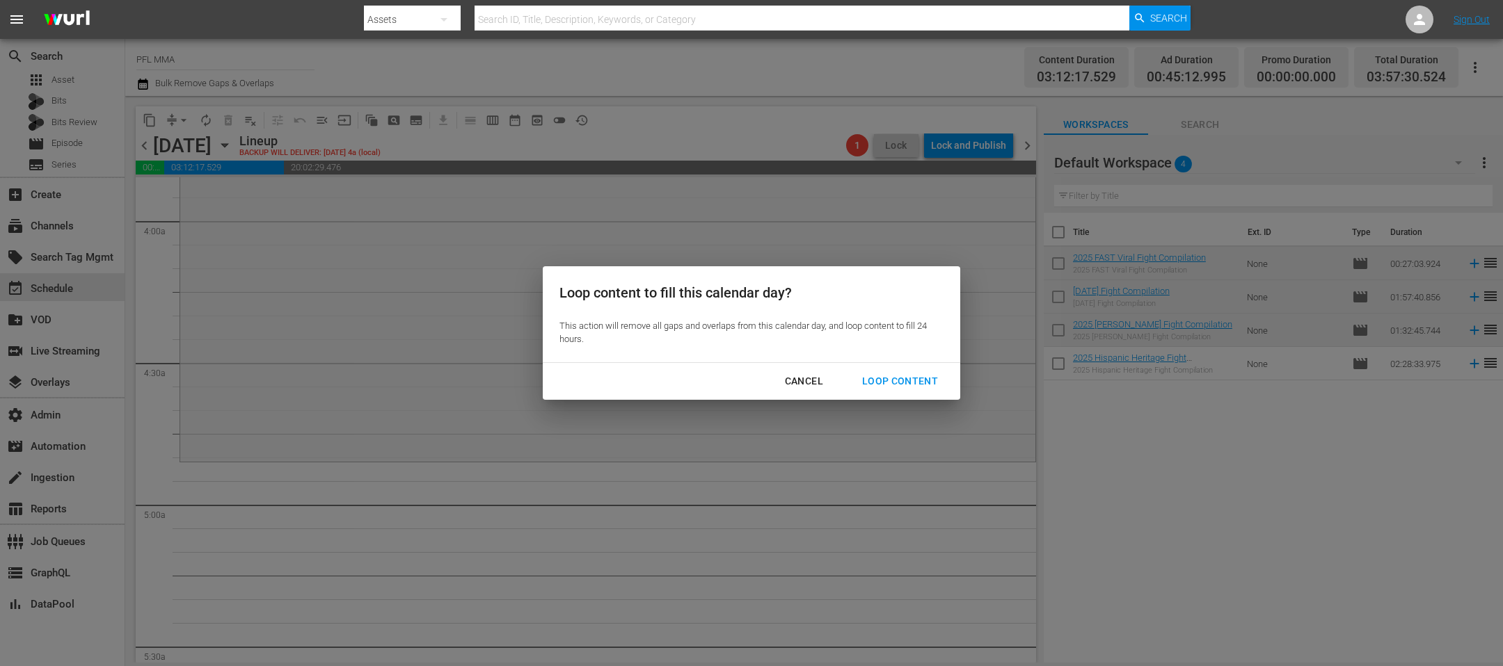
click at [867, 378] on div "Loop Content" at bounding box center [900, 381] width 98 height 17
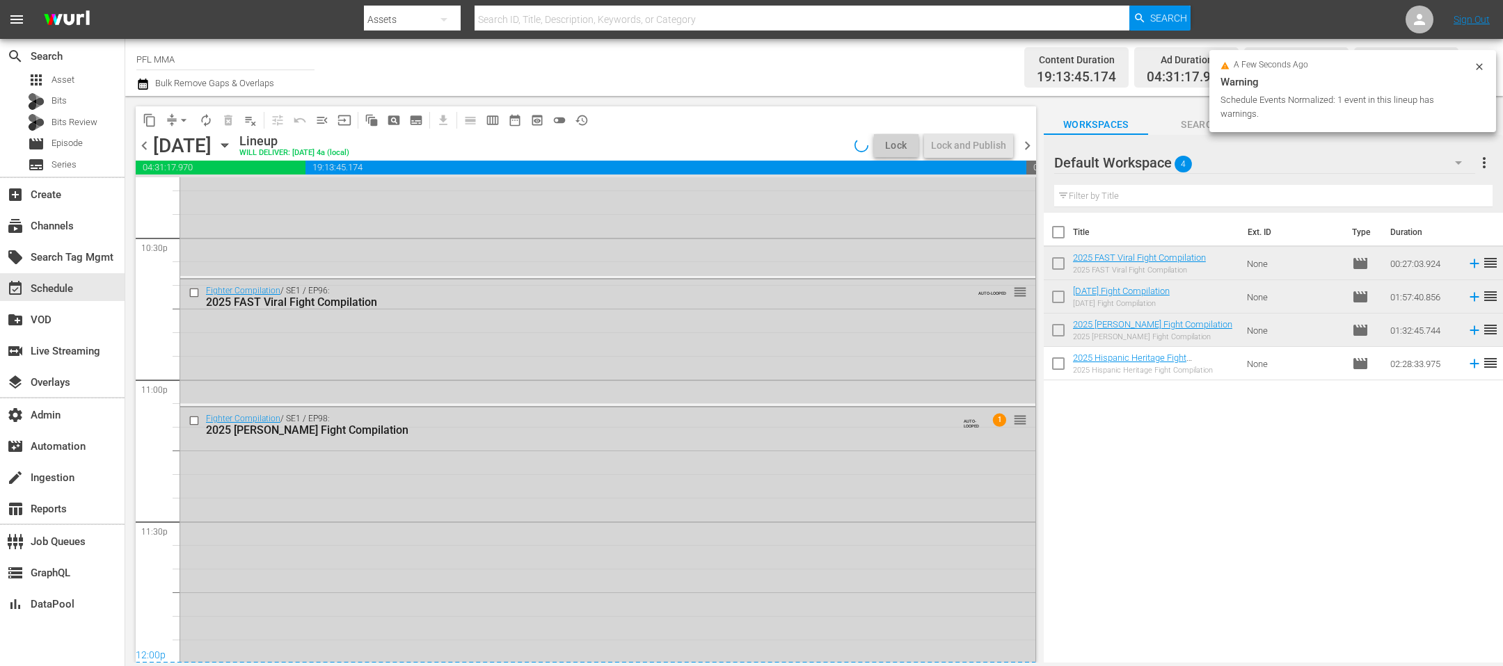
scroll to position [6088, 0]
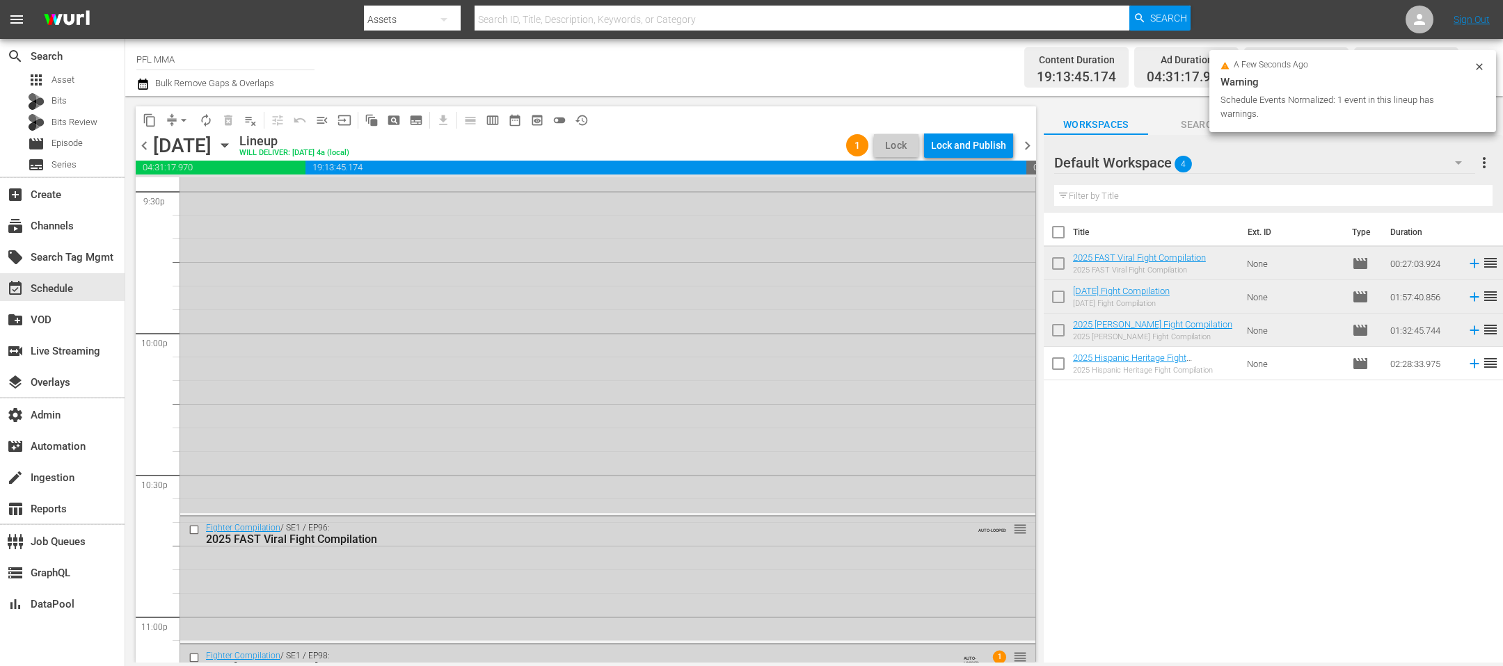
click at [969, 146] on div "Lock and Publish" at bounding box center [968, 145] width 75 height 25
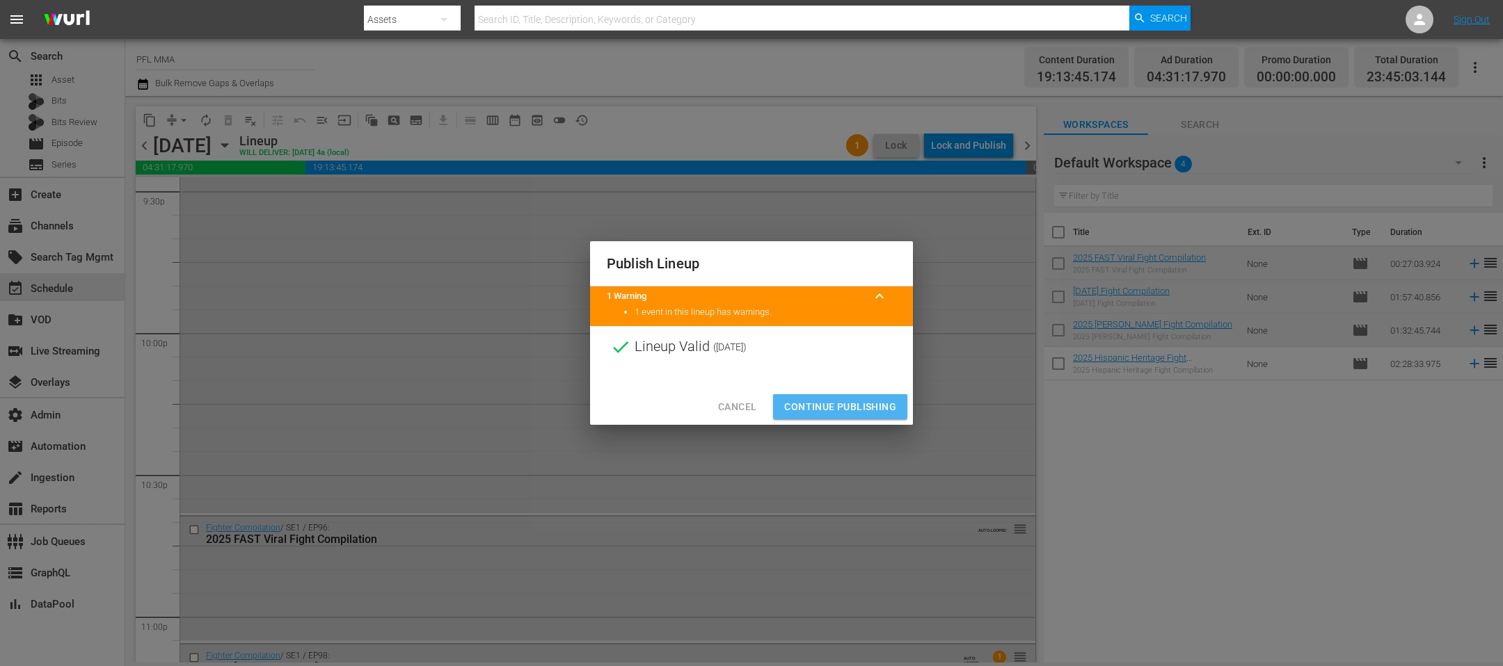
click at [876, 411] on span "Continue Publishing" at bounding box center [840, 407] width 112 height 17
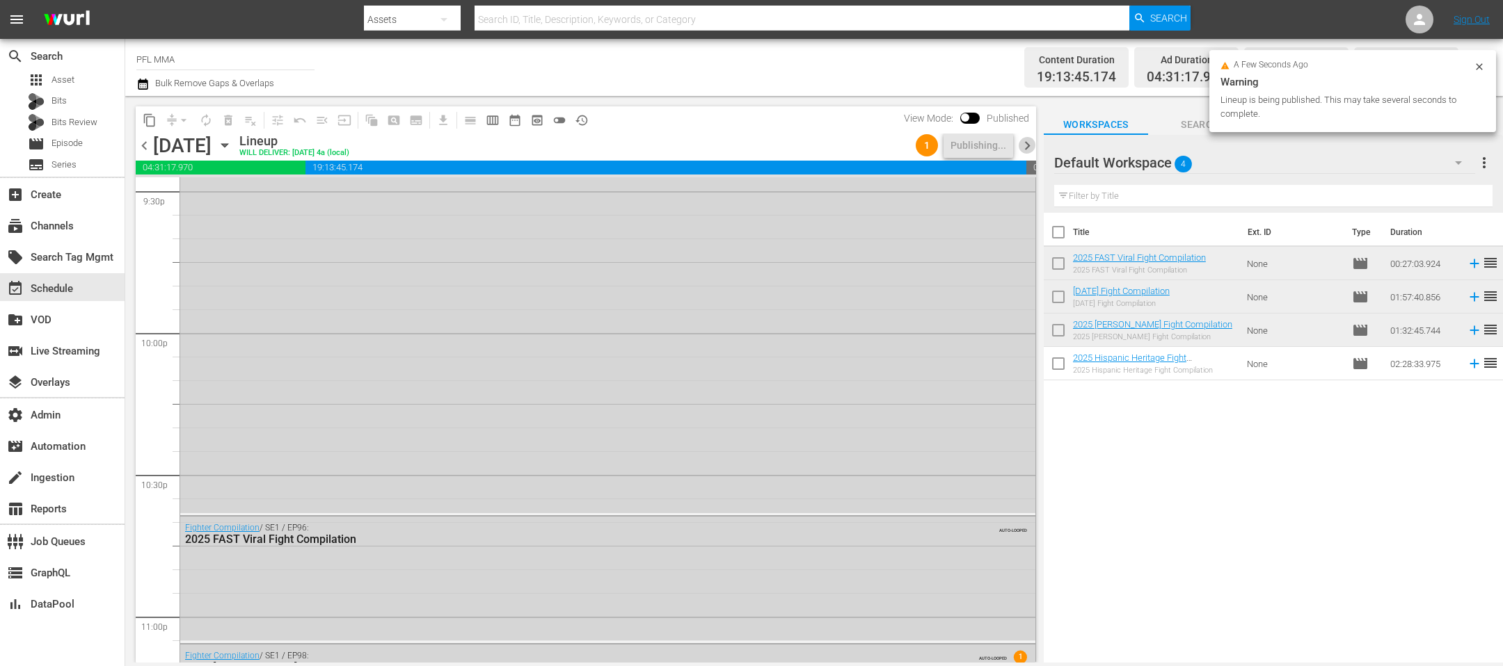
click at [1019, 143] on span "chevron_right" at bounding box center [1026, 145] width 17 height 17
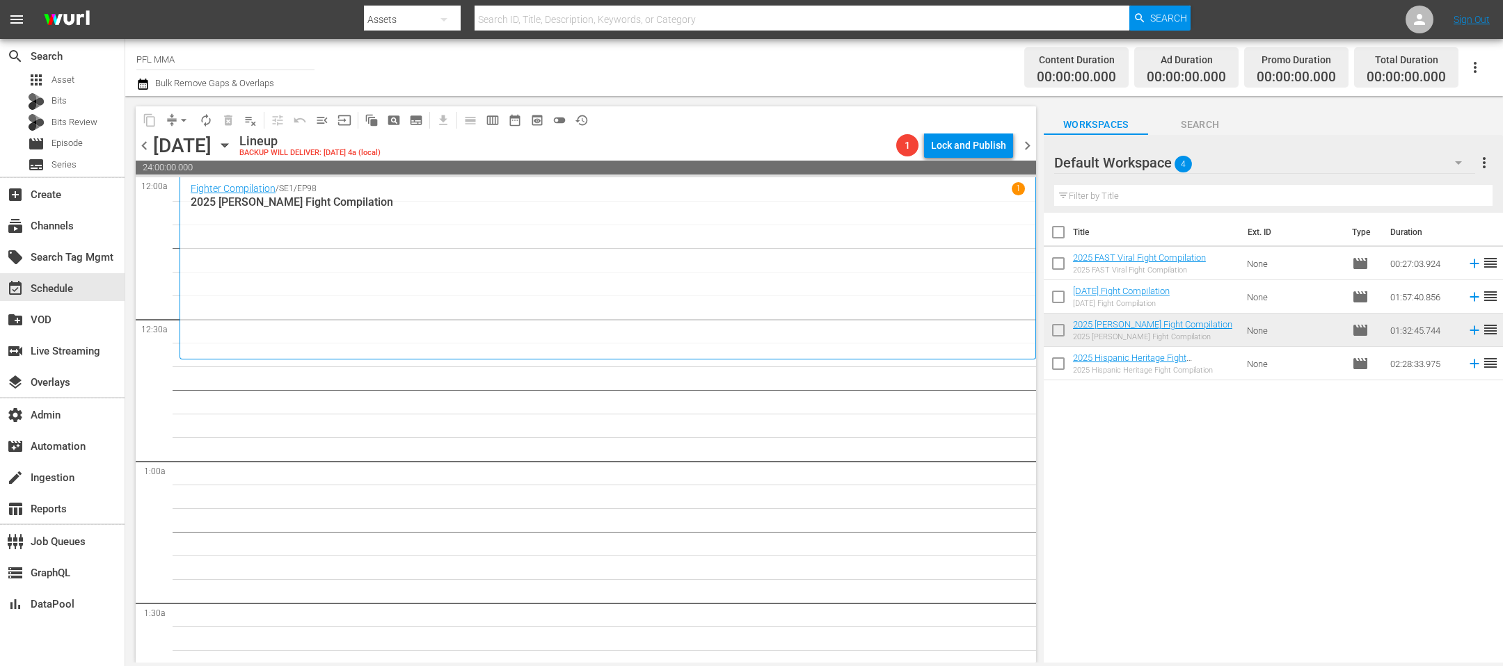
click at [145, 145] on span "chevron_left" at bounding box center [144, 145] width 17 height 17
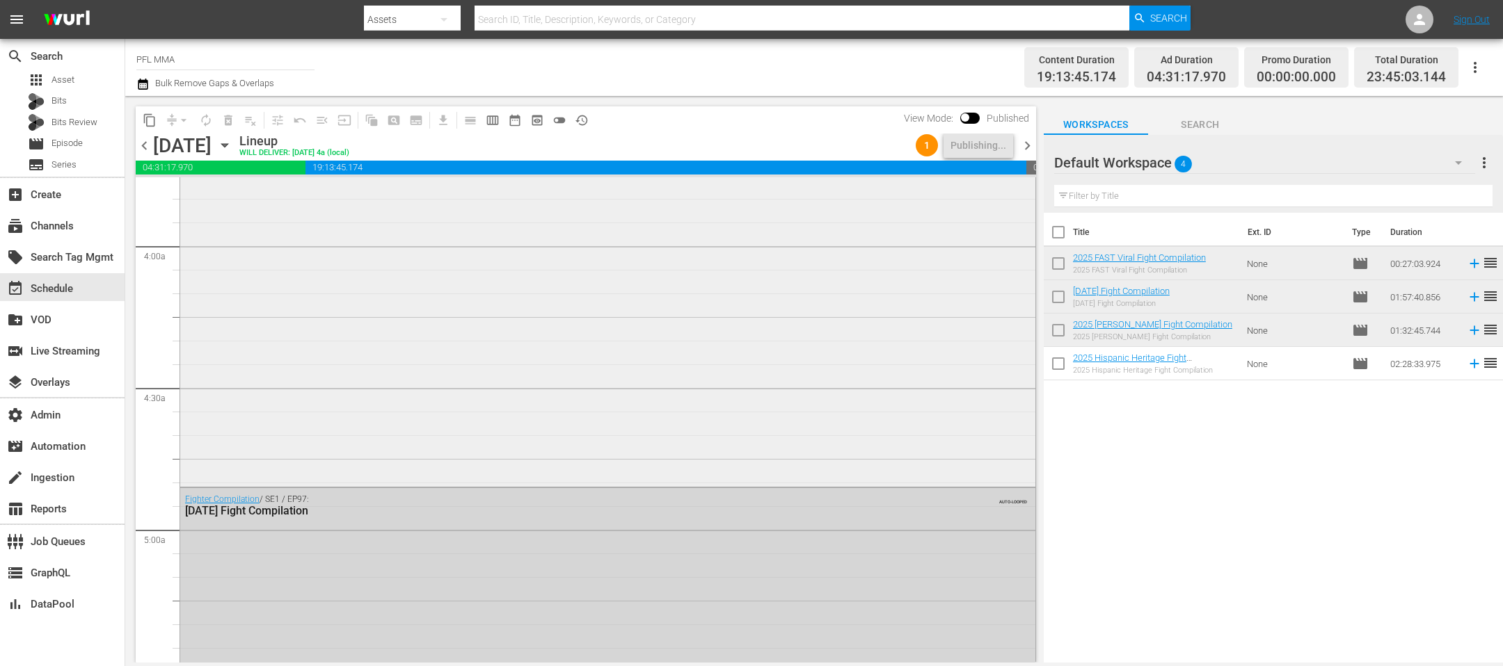
scroll to position [1068, 0]
click at [1024, 150] on span "chevron_right" at bounding box center [1026, 145] width 17 height 17
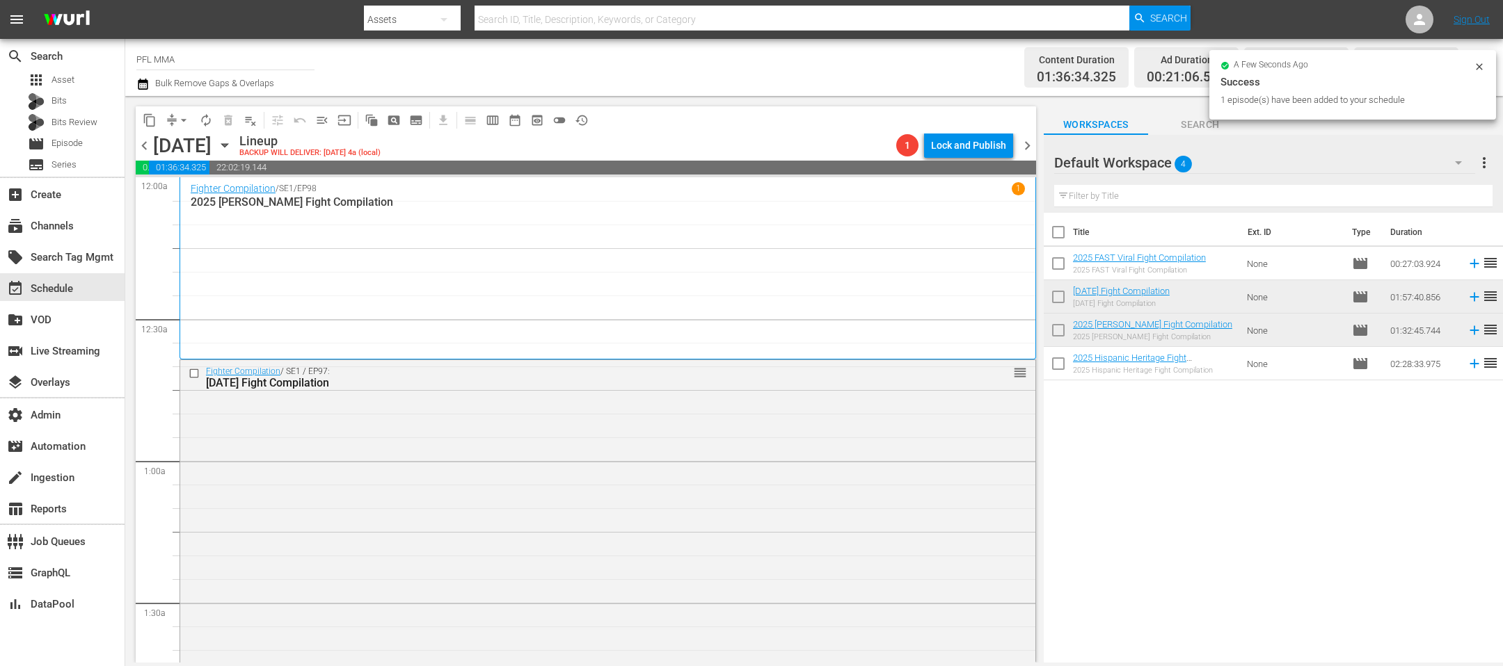
click at [1049, 262] on input "checkbox" at bounding box center [1057, 266] width 29 height 29
checkbox input "true"
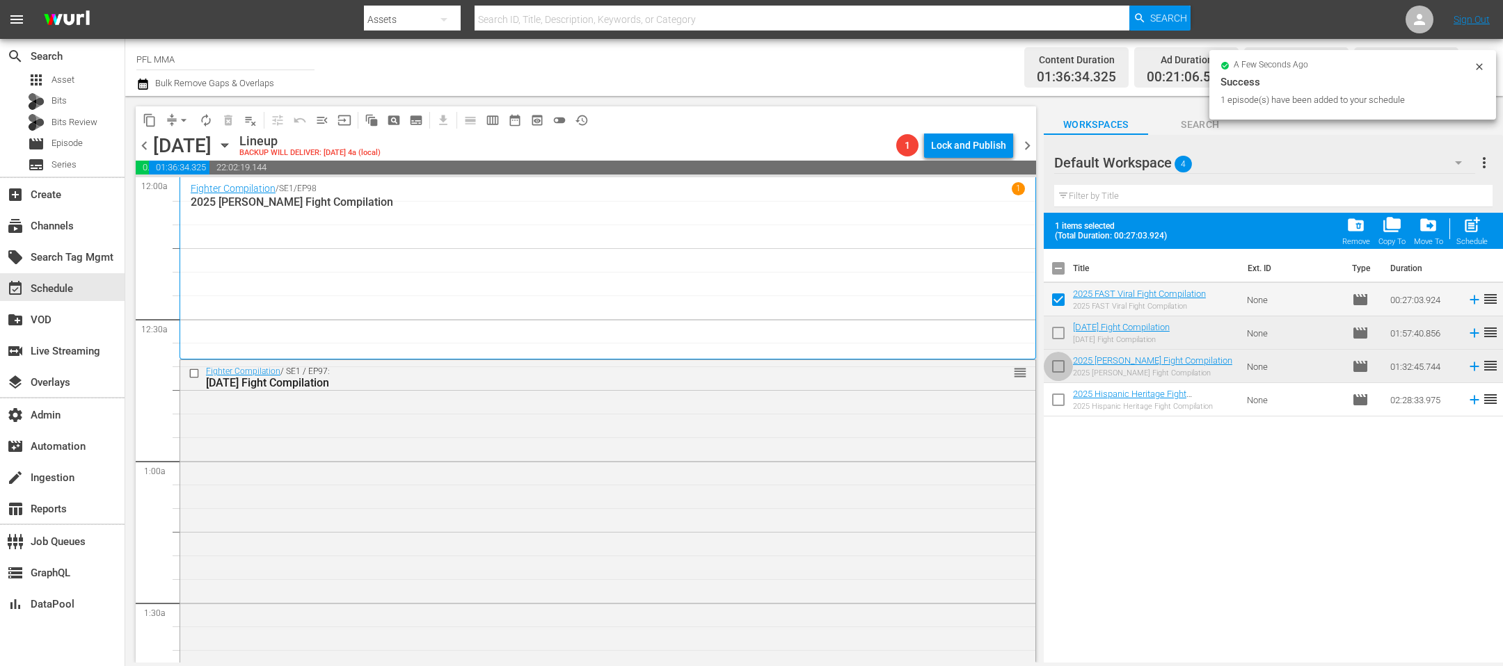
click at [1055, 374] on input "checkbox" at bounding box center [1057, 369] width 29 height 29
checkbox input "true"
click at [1472, 233] on span "post_add" at bounding box center [1471, 225] width 19 height 19
checkbox input "false"
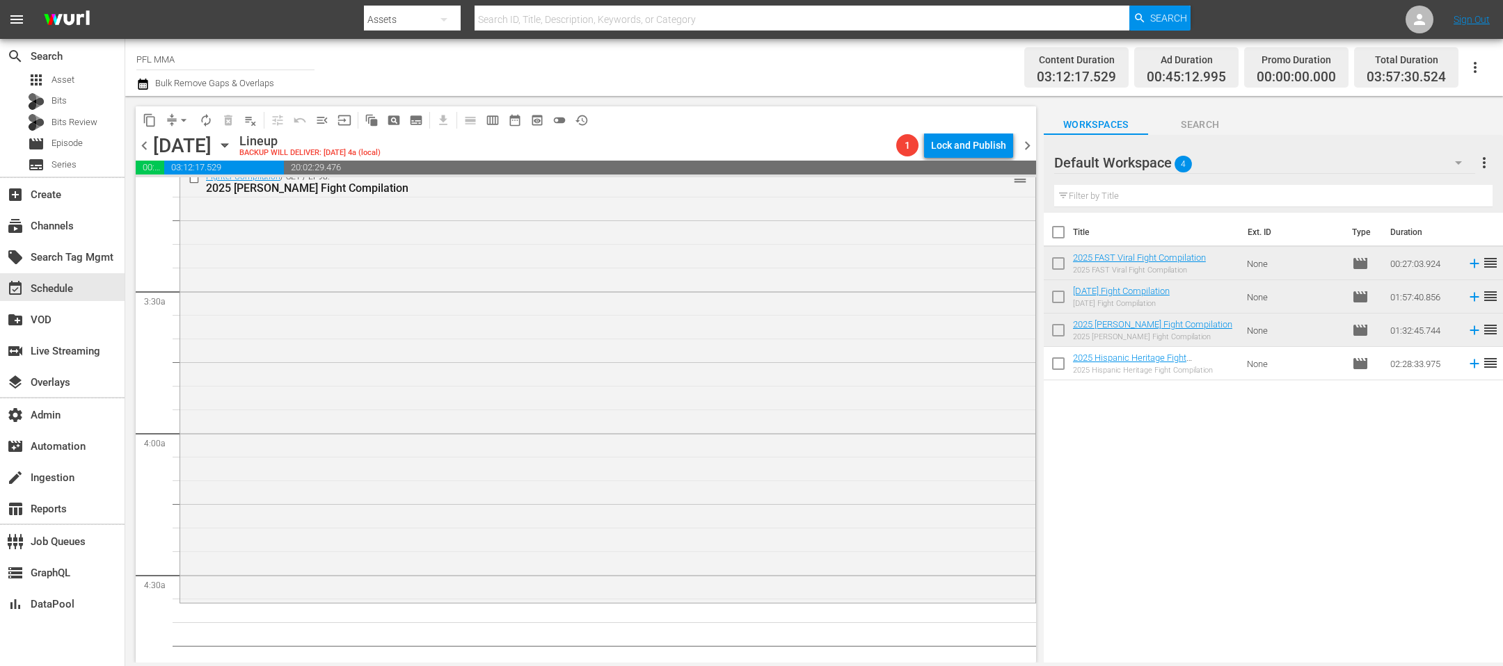
scroll to position [879, 0]
click at [204, 122] on span "autorenew_outlined" at bounding box center [206, 120] width 14 height 14
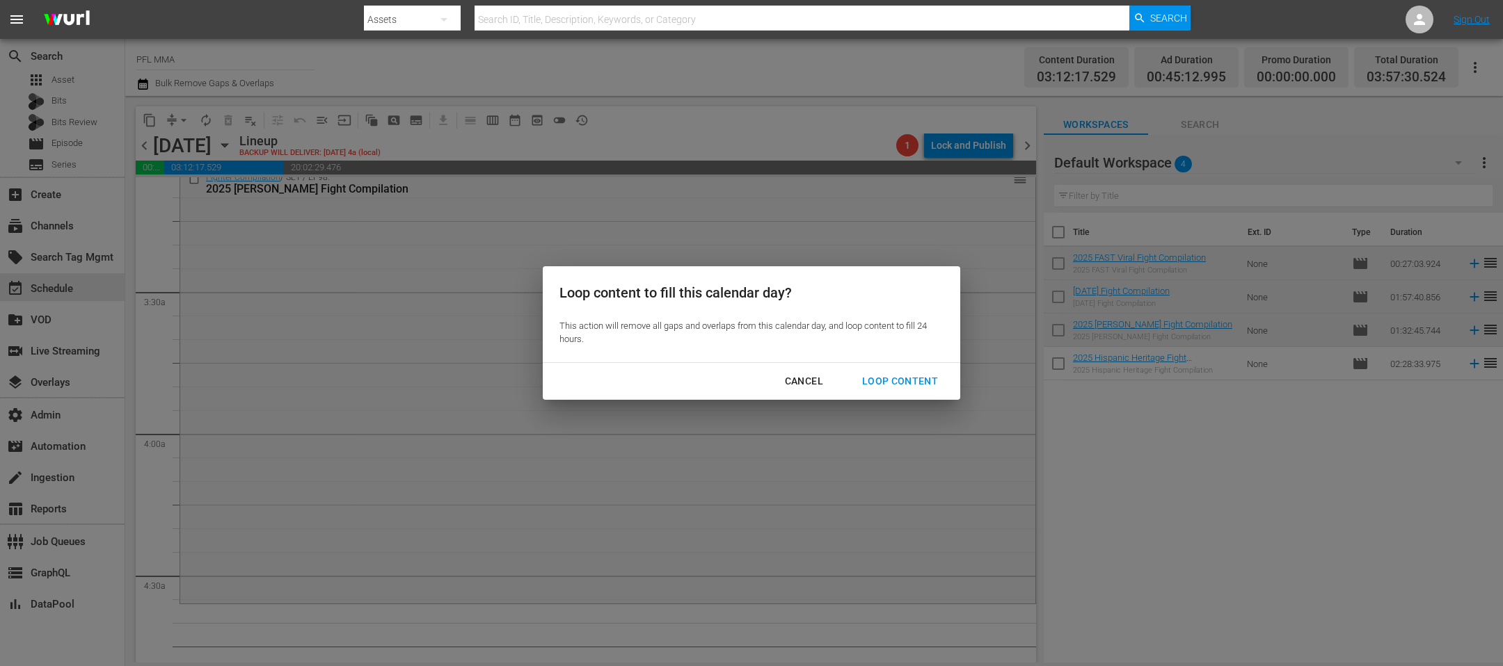
click at [805, 383] on div "Cancel" at bounding box center [804, 381] width 61 height 17
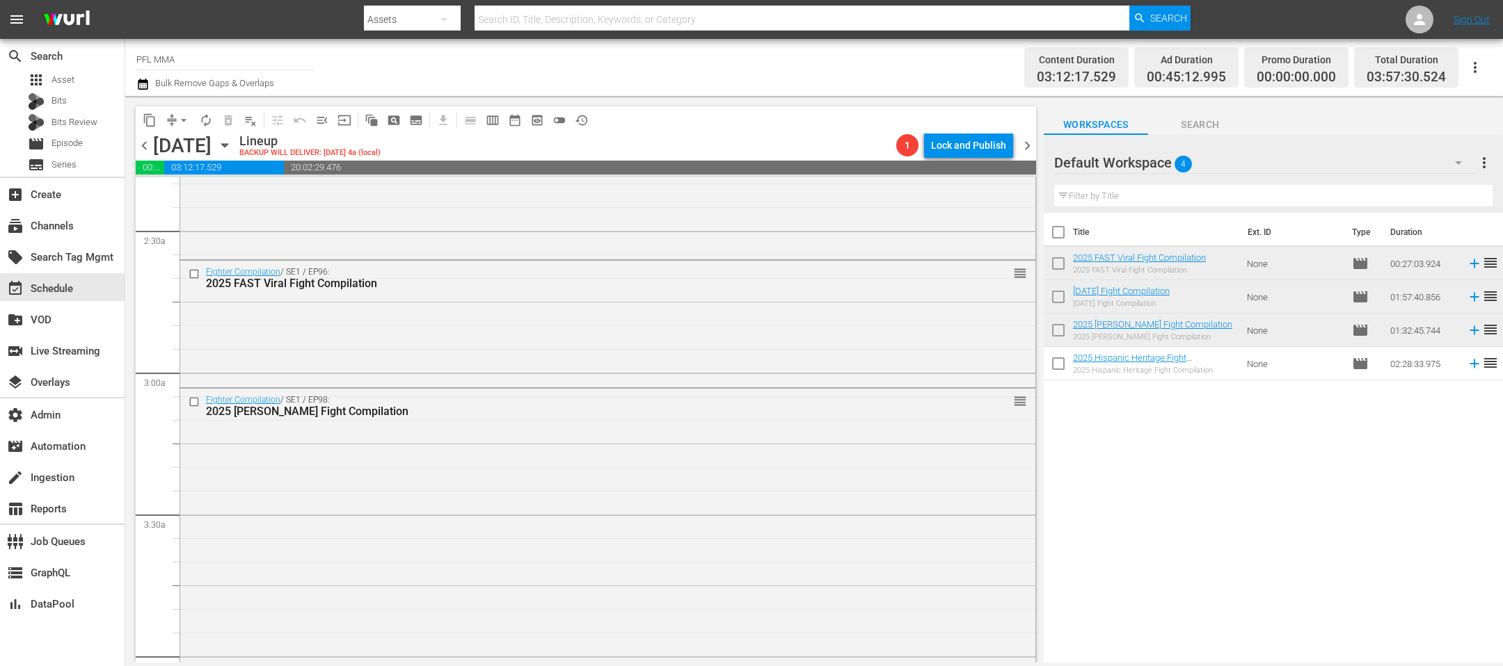
scroll to position [660, 0]
click at [207, 124] on span "autorenew_outlined" at bounding box center [206, 120] width 14 height 14
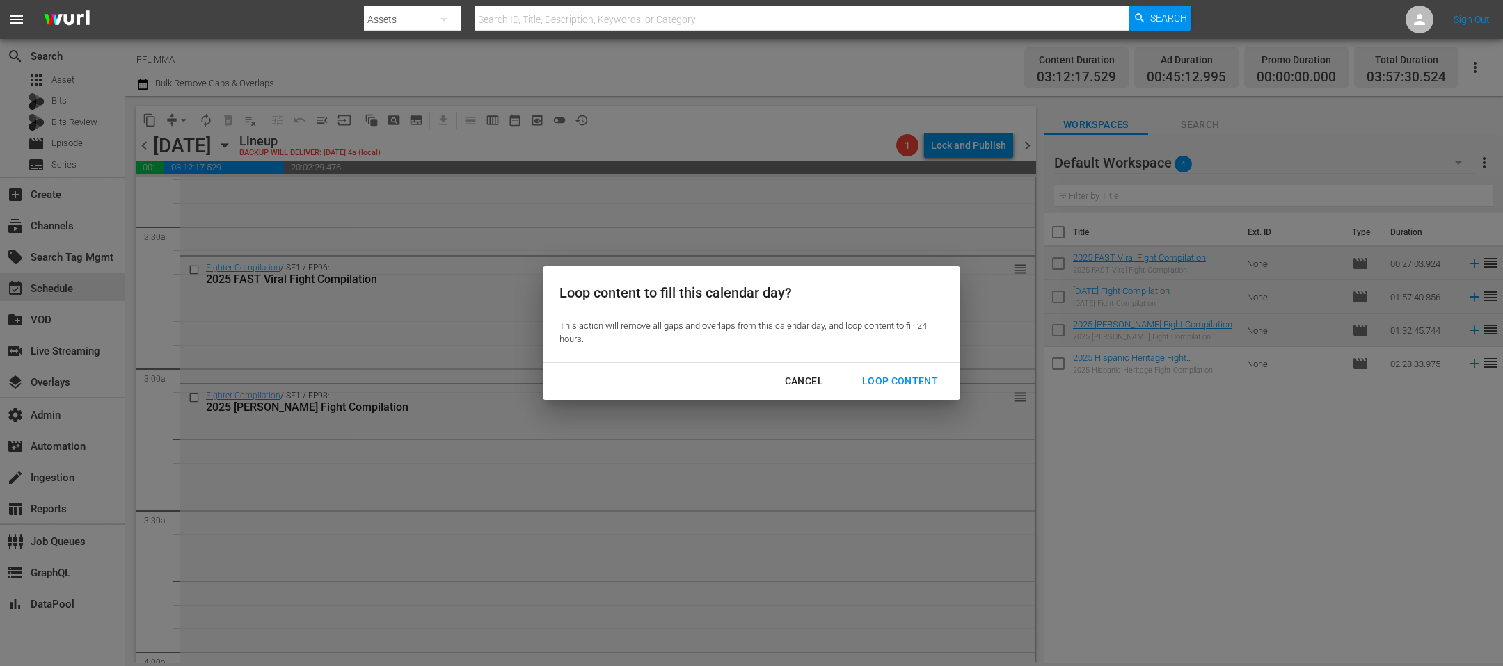
click at [862, 381] on div "Loop Content" at bounding box center [900, 381] width 98 height 17
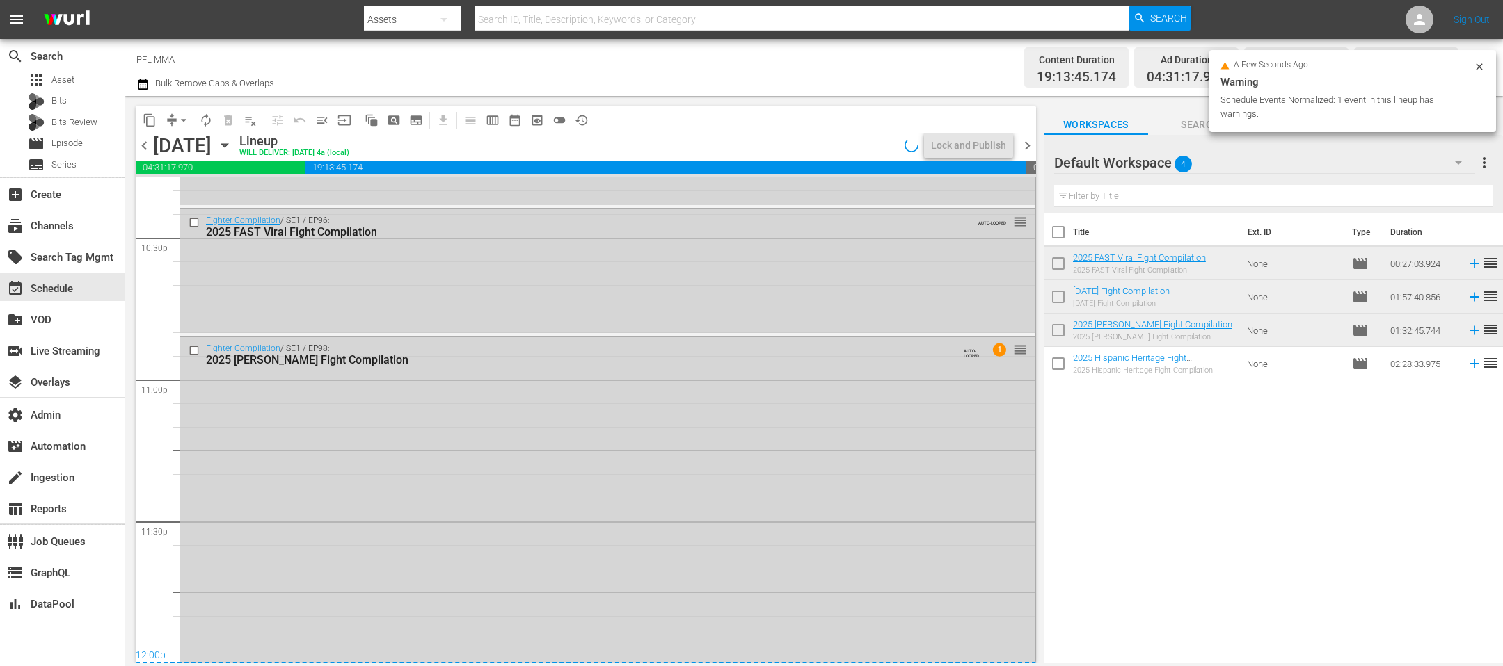
scroll to position [6088, 0]
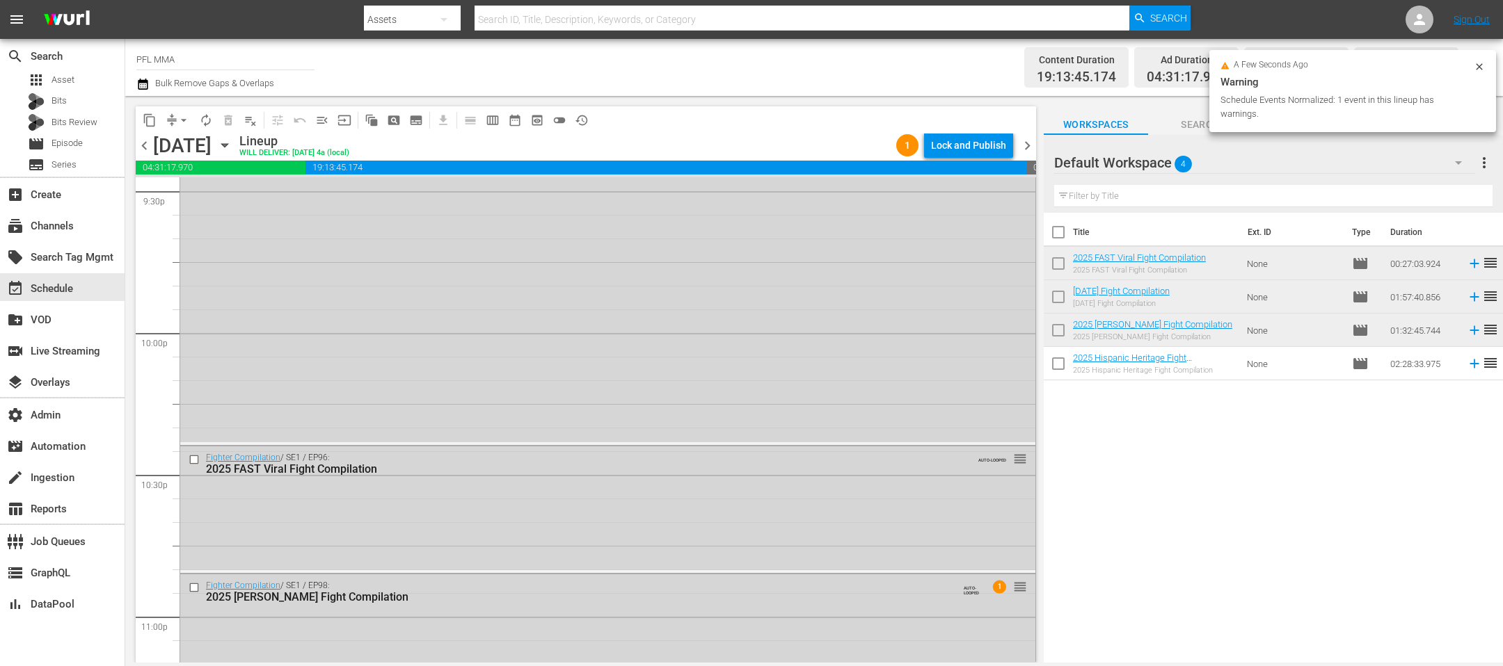
click at [978, 150] on div "Lock and Publish" at bounding box center [968, 145] width 75 height 25
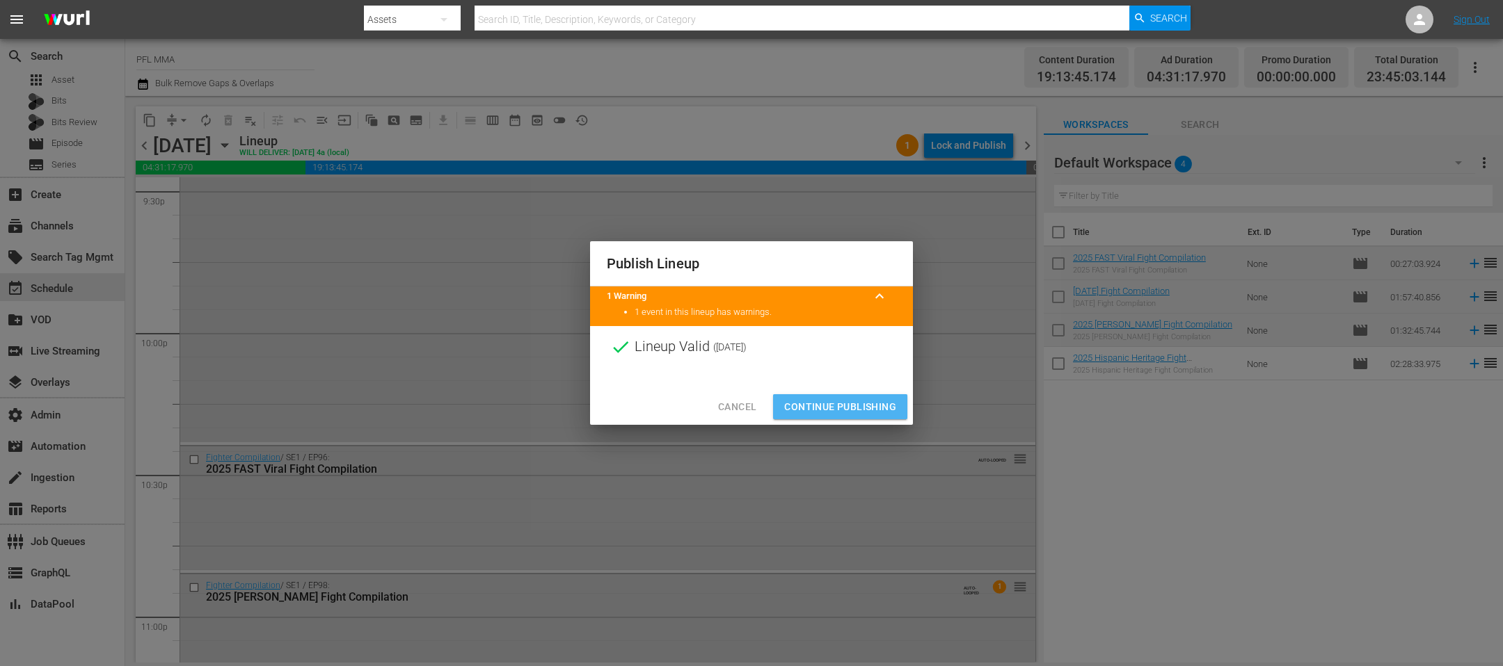
click at [856, 407] on span "Continue Publishing" at bounding box center [840, 407] width 112 height 17
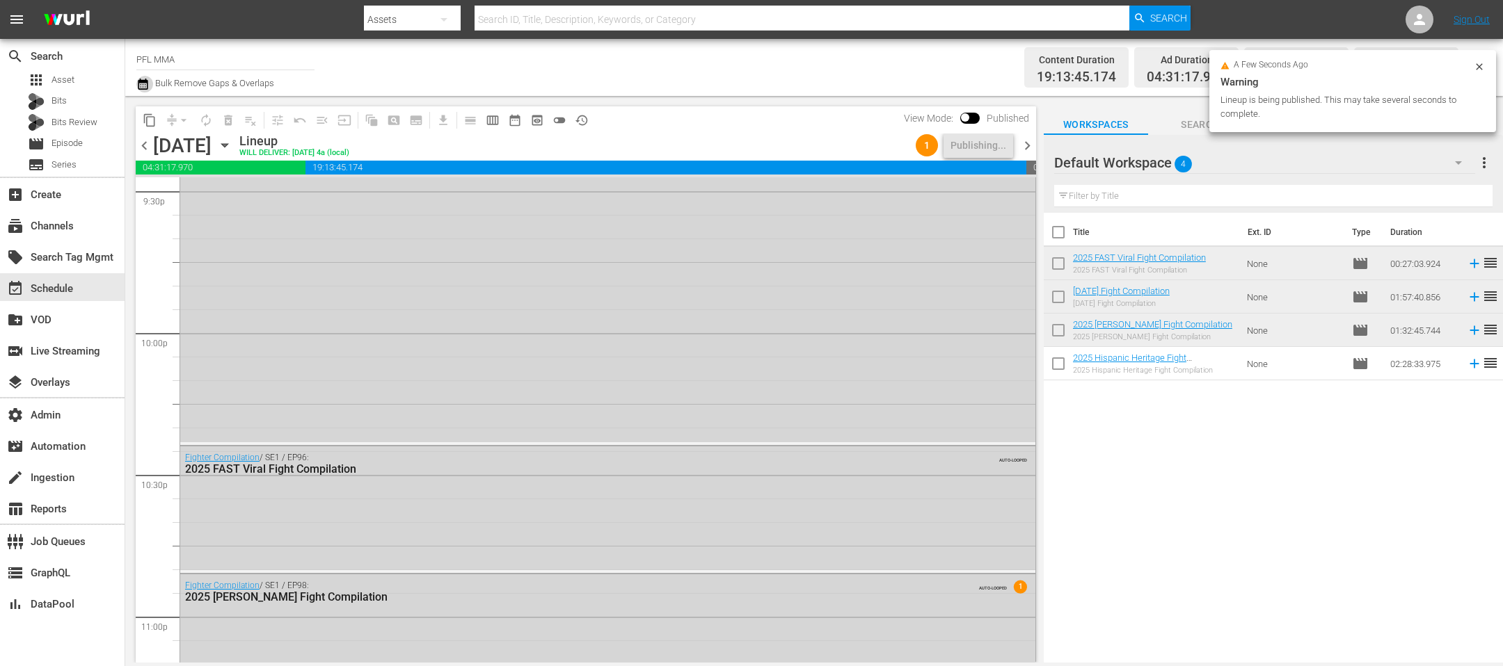
click at [147, 86] on icon "button" at bounding box center [143, 84] width 10 height 11
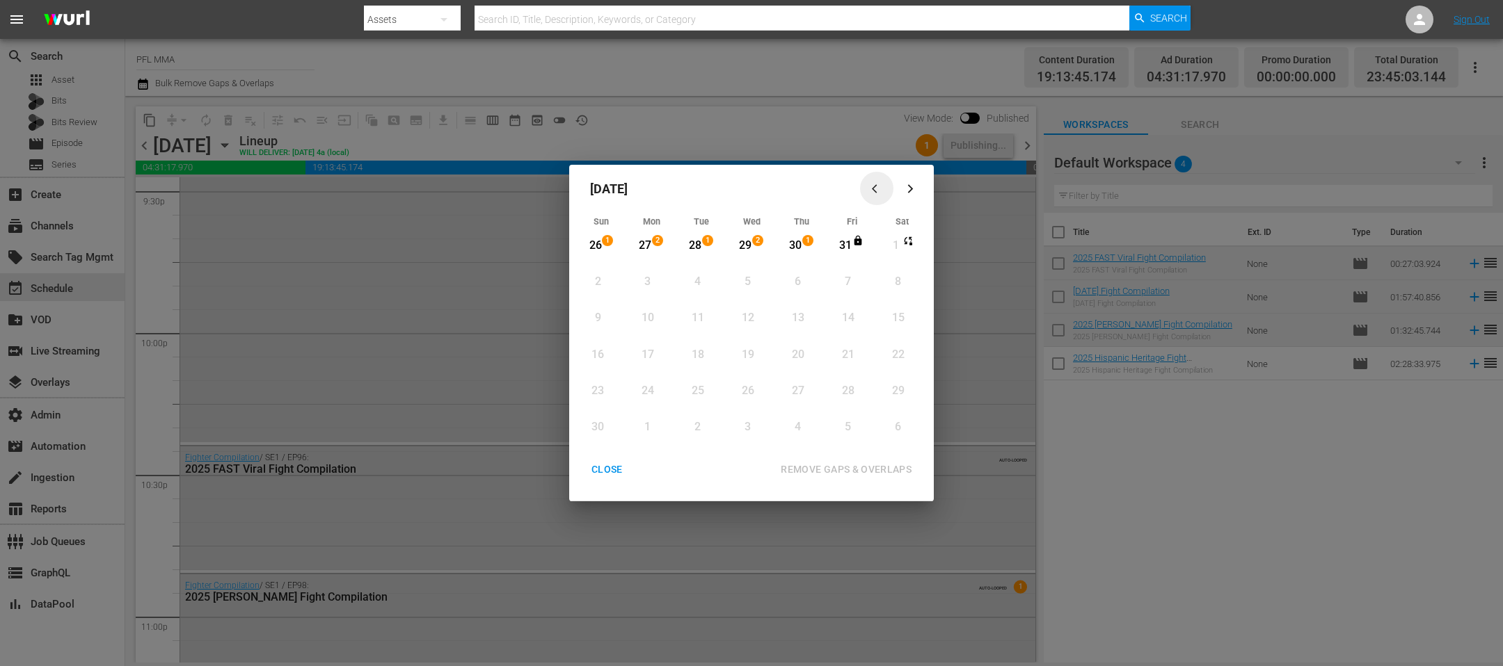
click at [872, 187] on icon "button" at bounding box center [877, 189] width 10 height 10
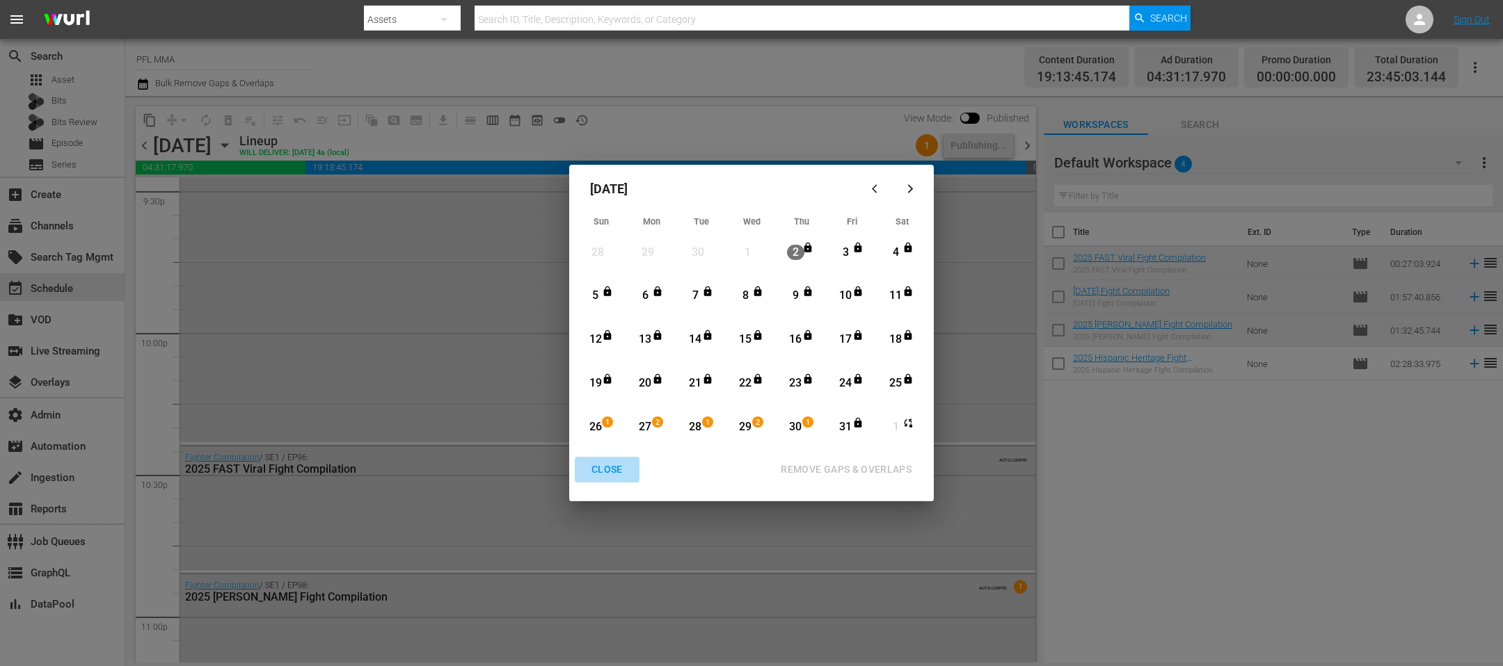
click at [611, 480] on button "CLOSE" at bounding box center [607, 470] width 65 height 26
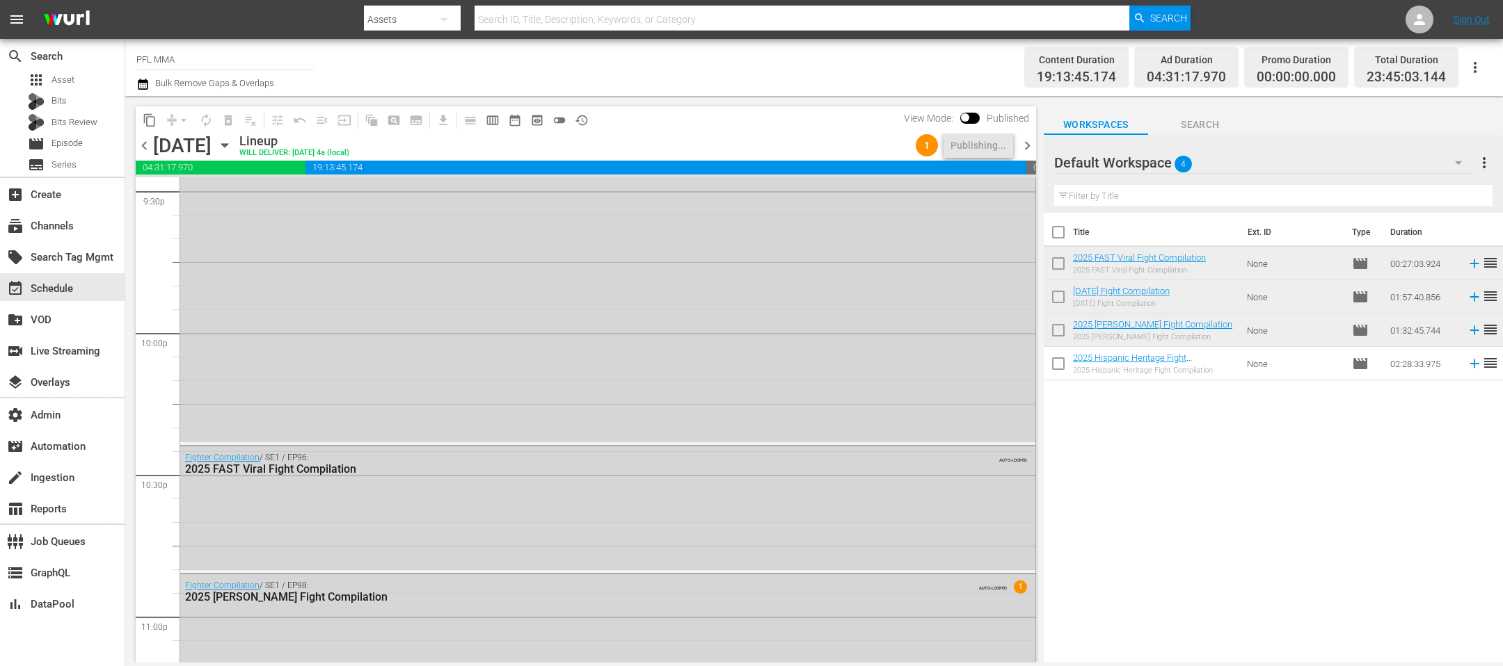
click at [232, 146] on icon "button" at bounding box center [224, 145] width 15 height 15
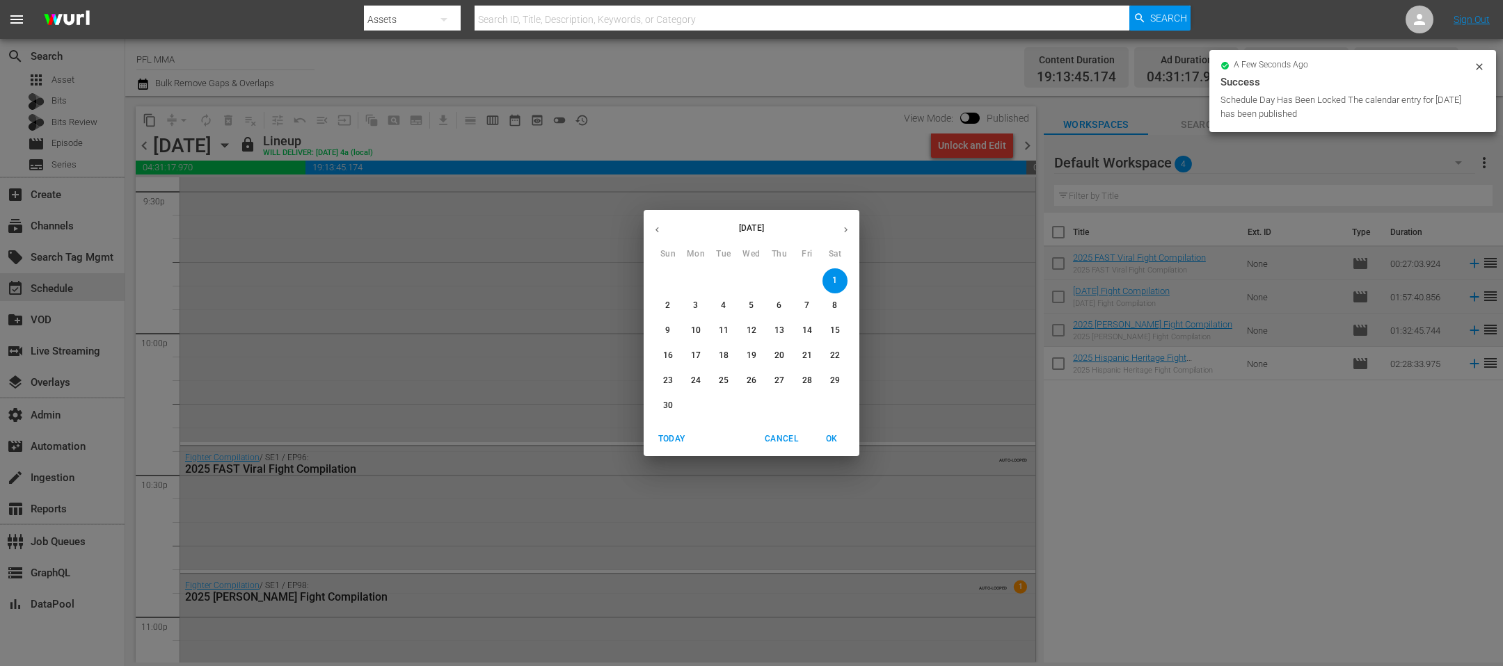
click at [739, 383] on span "26" at bounding box center [751, 381] width 25 height 12
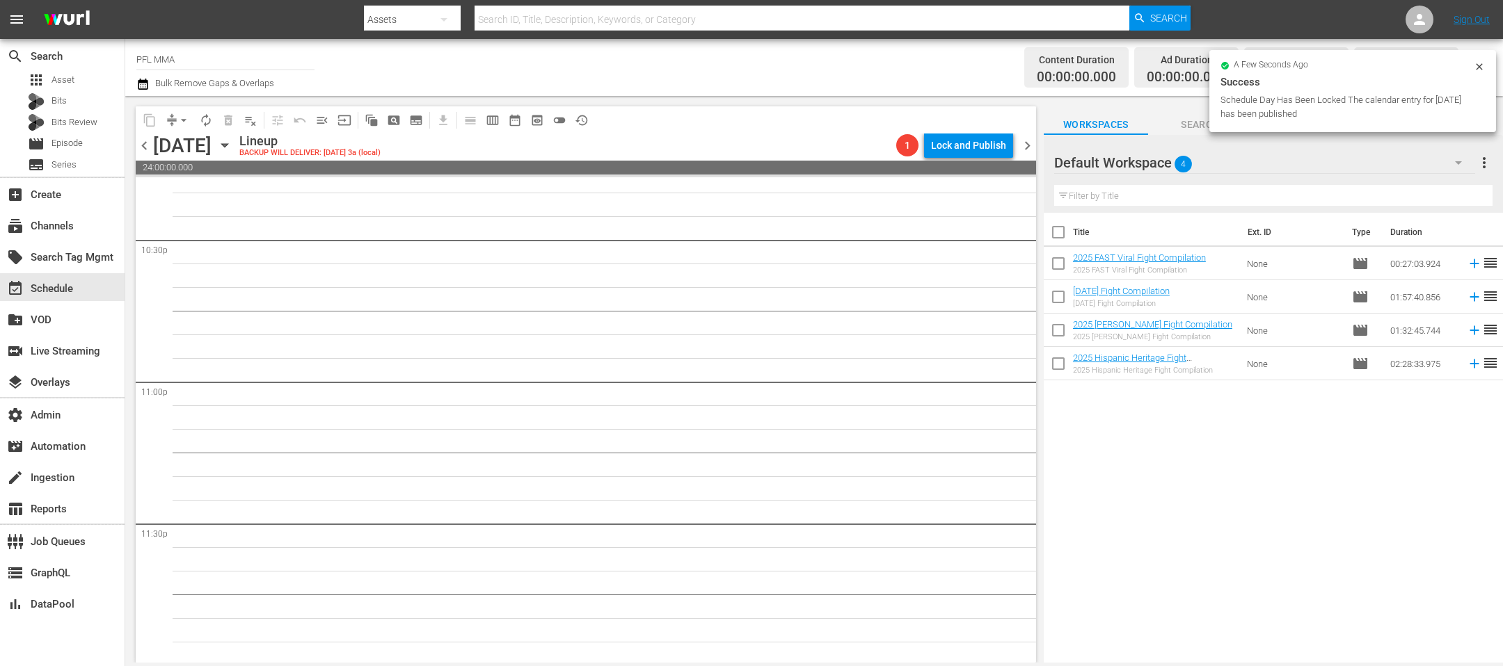
scroll to position [6325, 0]
click at [232, 143] on icon "button" at bounding box center [224, 145] width 15 height 15
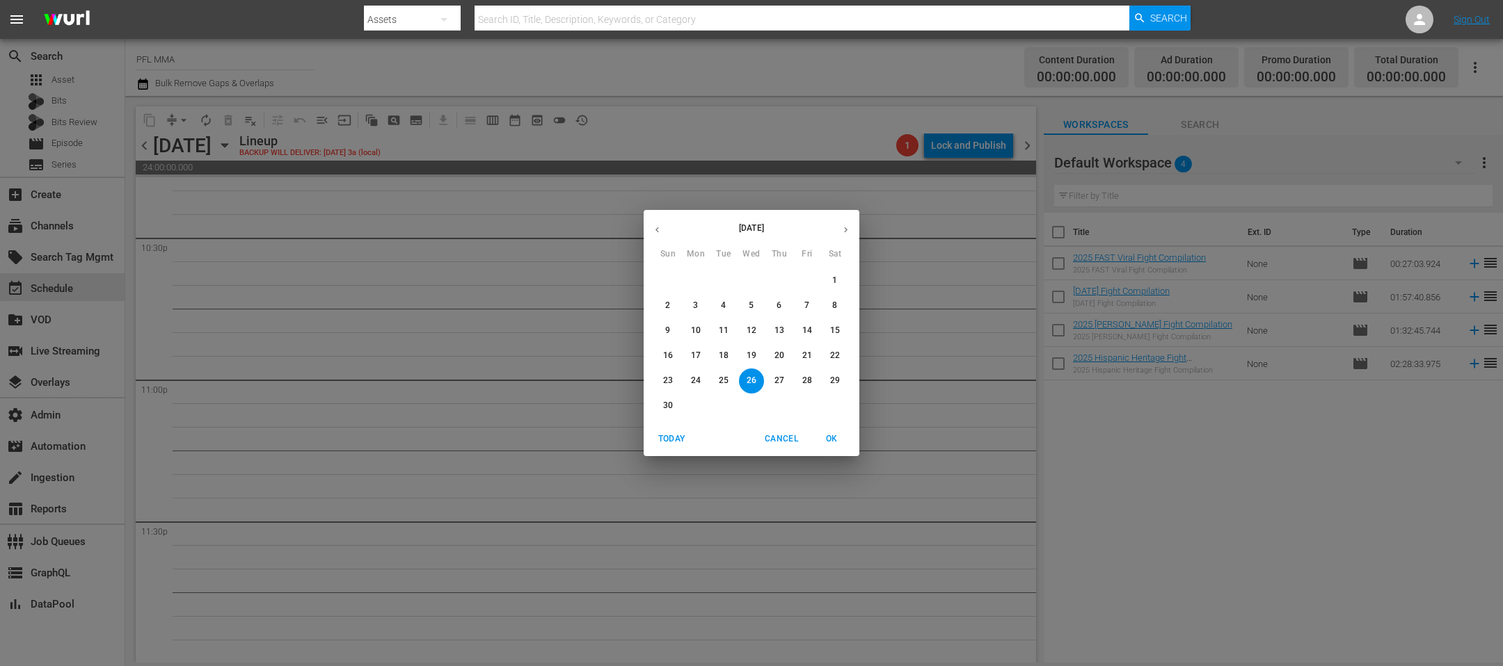
click at [657, 225] on icon "button" at bounding box center [657, 230] width 10 height 10
click at [667, 385] on p "26" at bounding box center [668, 381] width 10 height 12
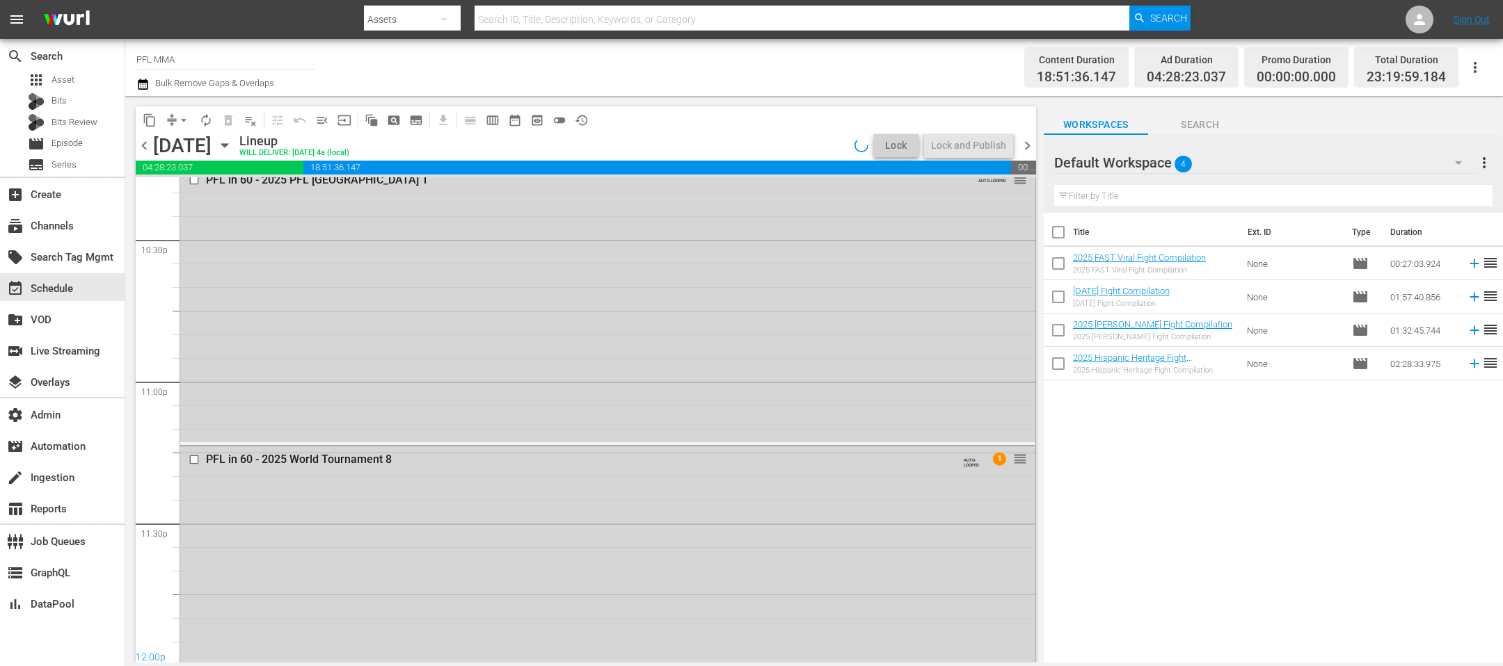
scroll to position [6088, 0]
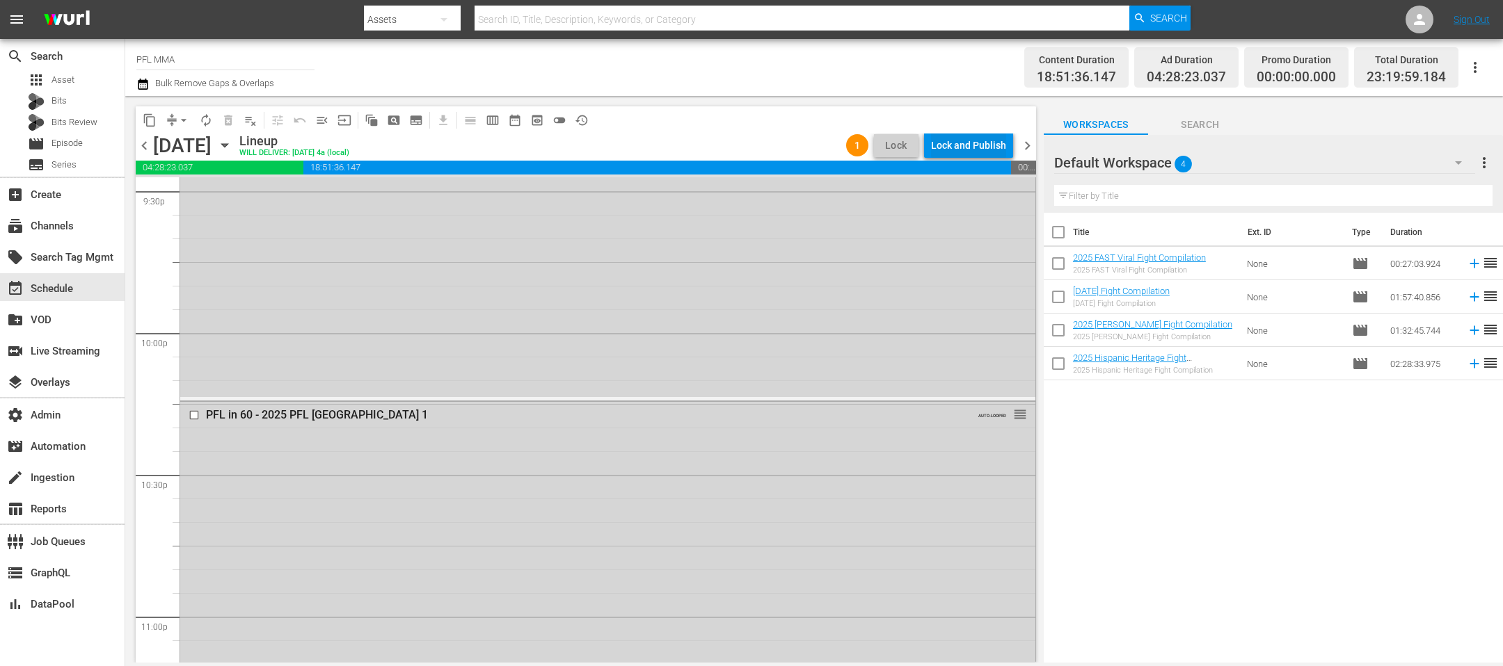
click at [967, 147] on div "Lock and Publish" at bounding box center [968, 145] width 75 height 25
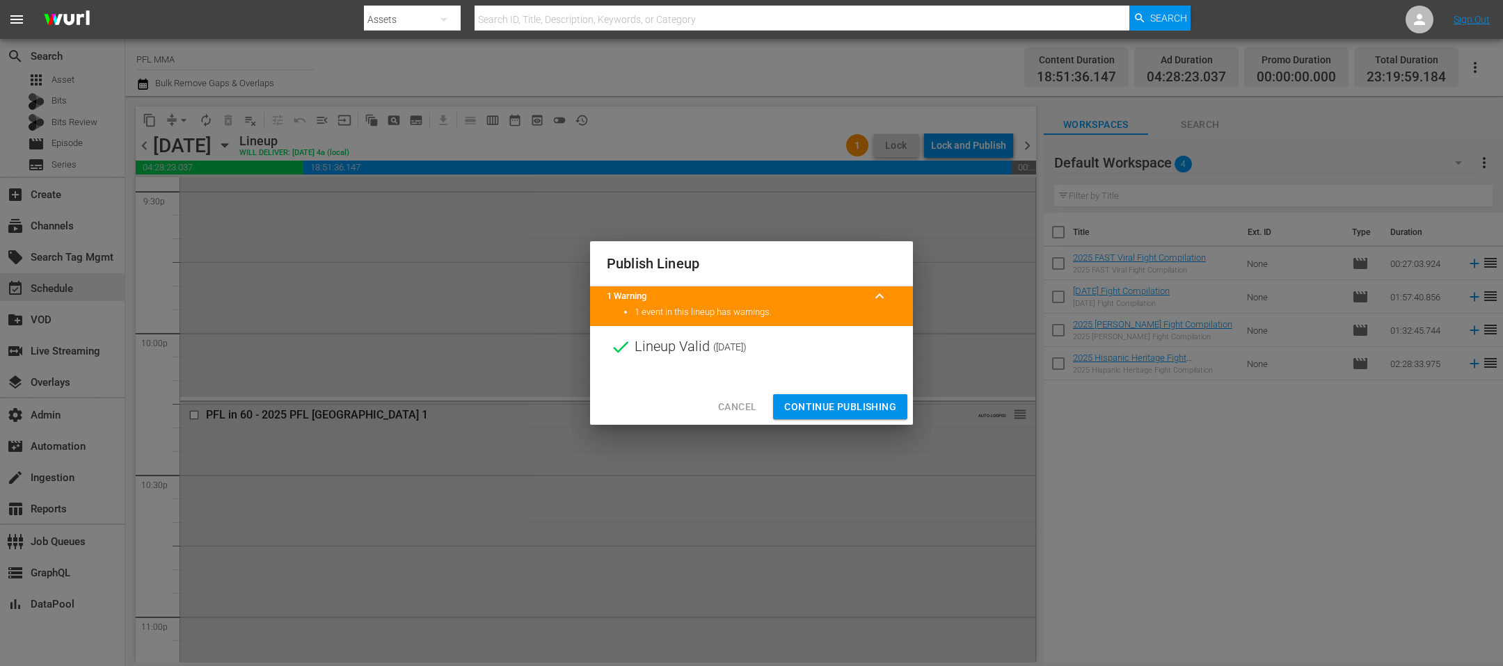
click at [876, 411] on span "Continue Publishing" at bounding box center [840, 407] width 112 height 17
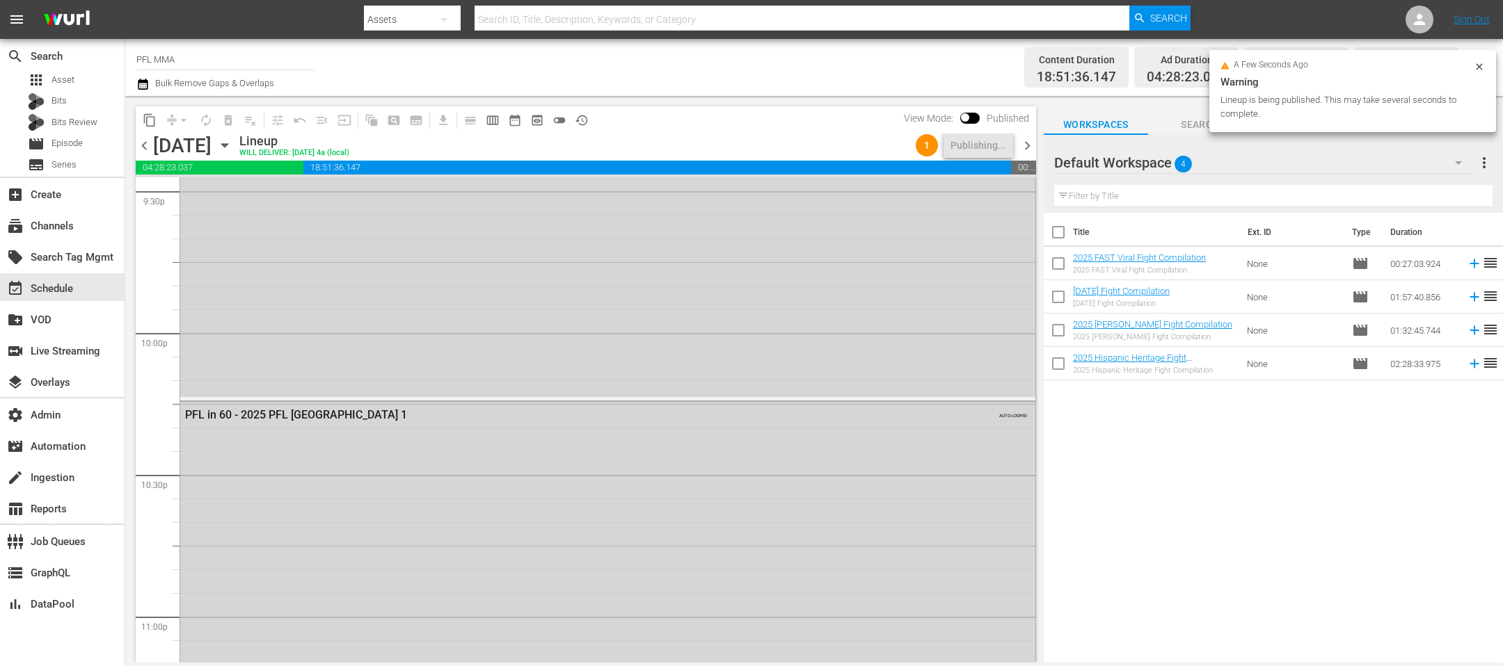
click at [1027, 150] on span "chevron_right" at bounding box center [1026, 145] width 17 height 17
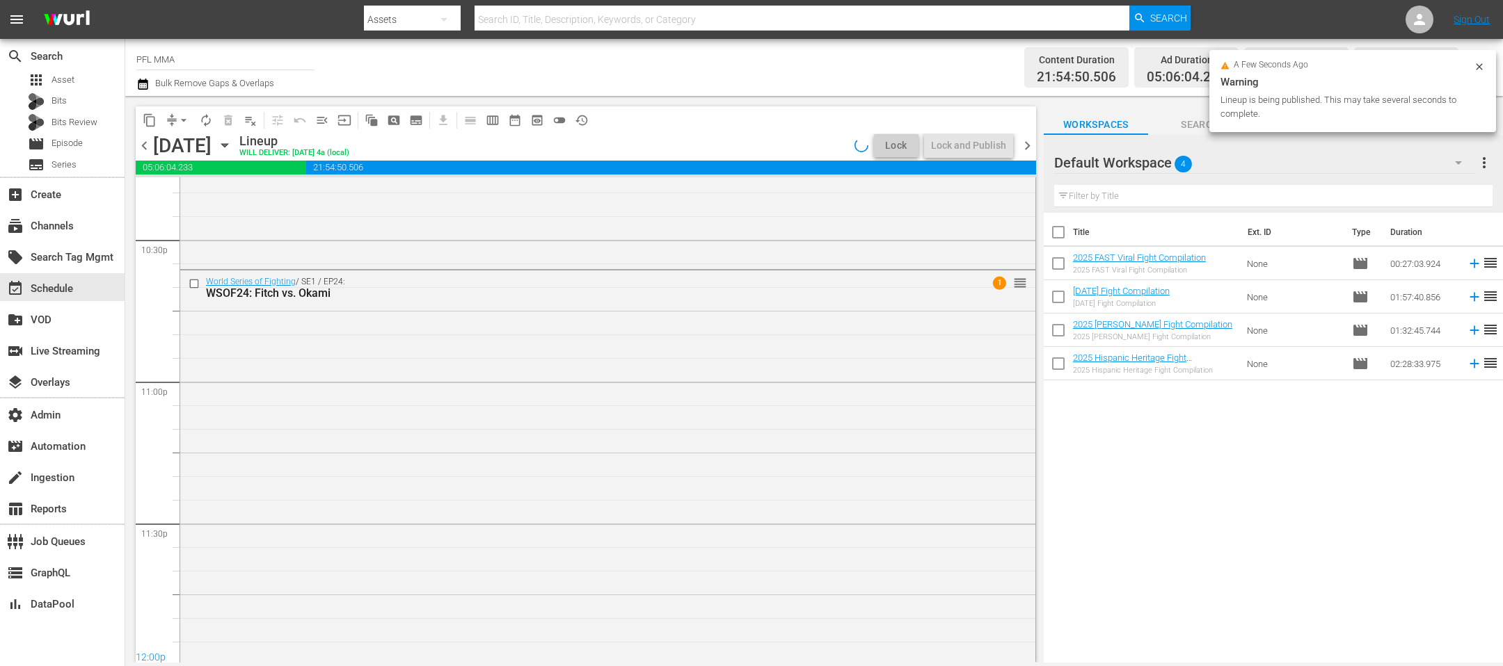
scroll to position [6277, 0]
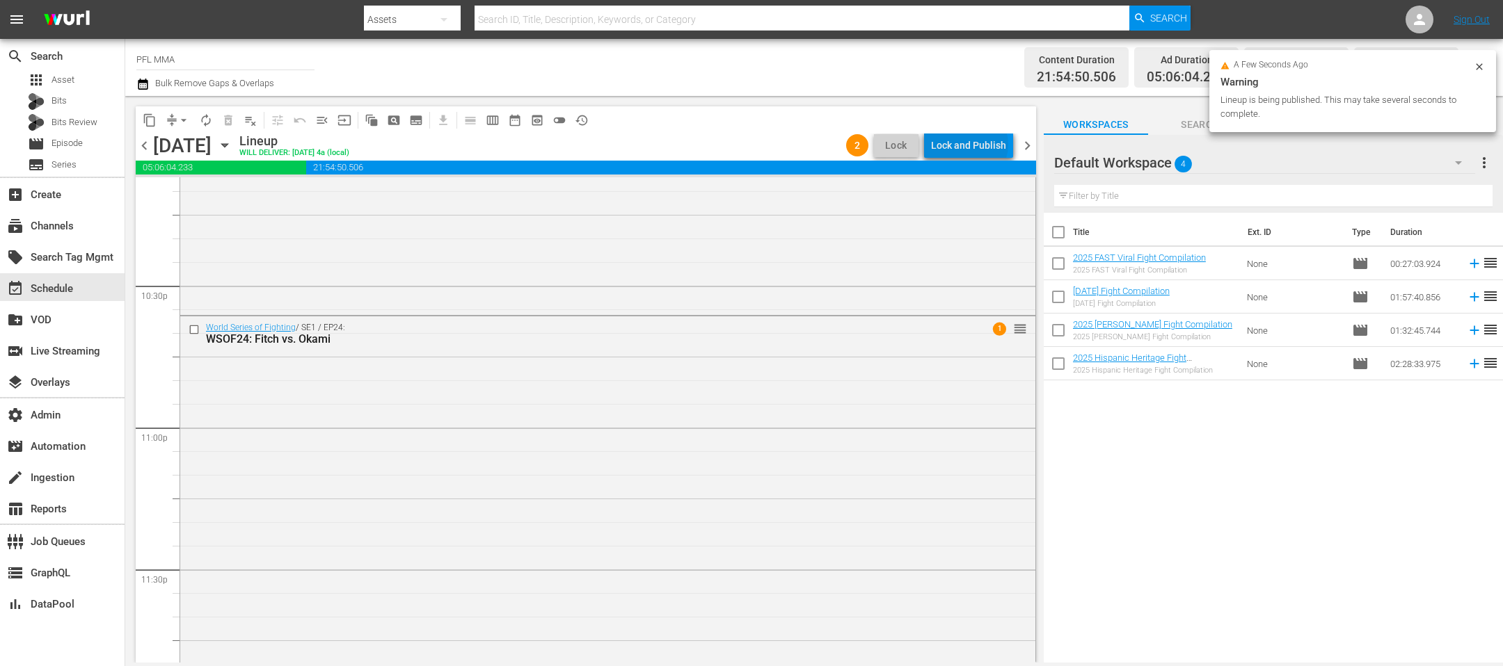
click at [972, 145] on div "Lock and Publish" at bounding box center [968, 145] width 75 height 25
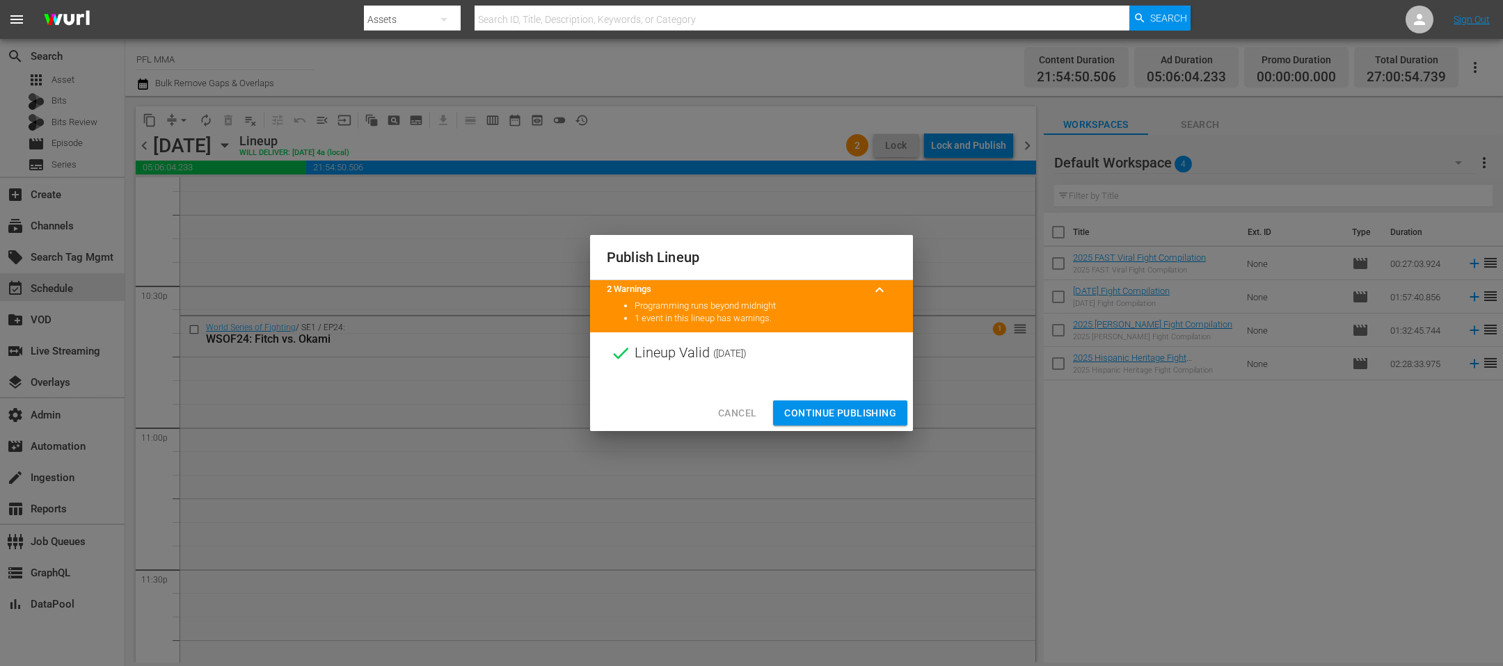
click at [871, 406] on span "Continue Publishing" at bounding box center [840, 413] width 112 height 17
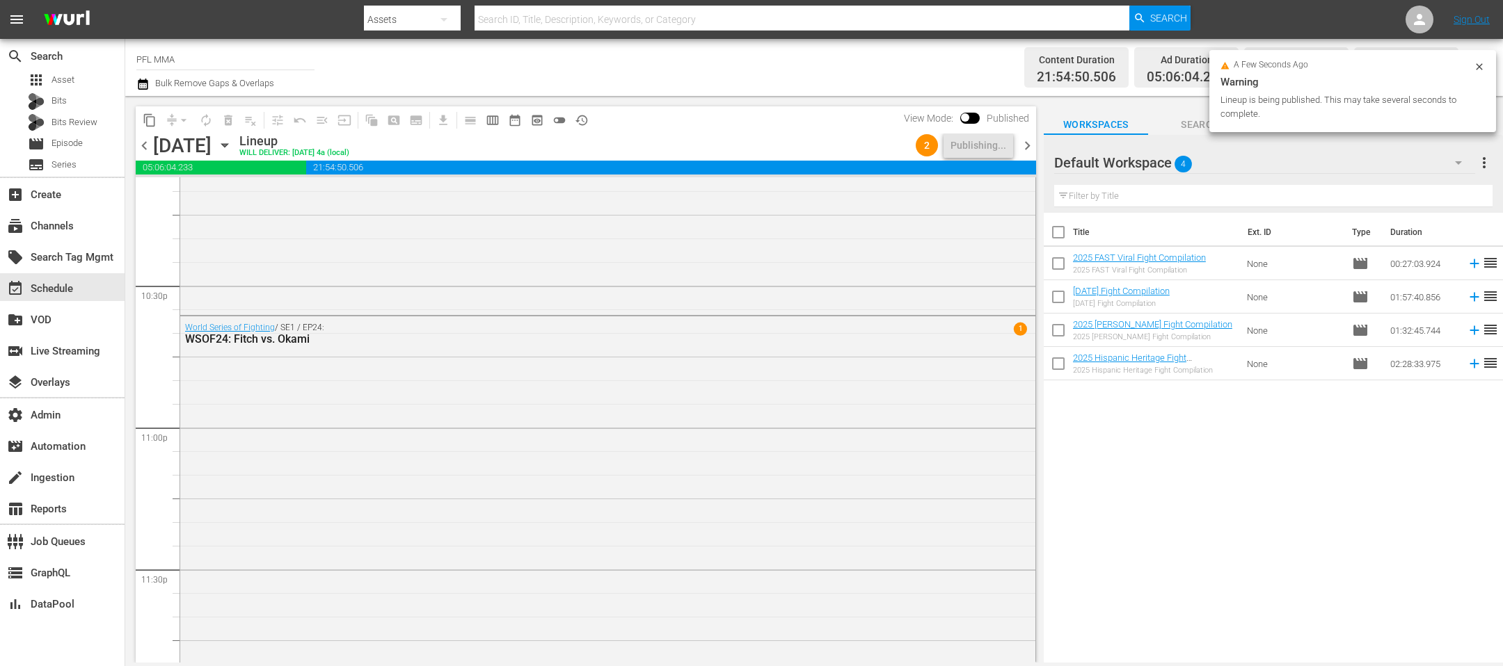
click at [1027, 148] on span "chevron_right" at bounding box center [1026, 145] width 17 height 17
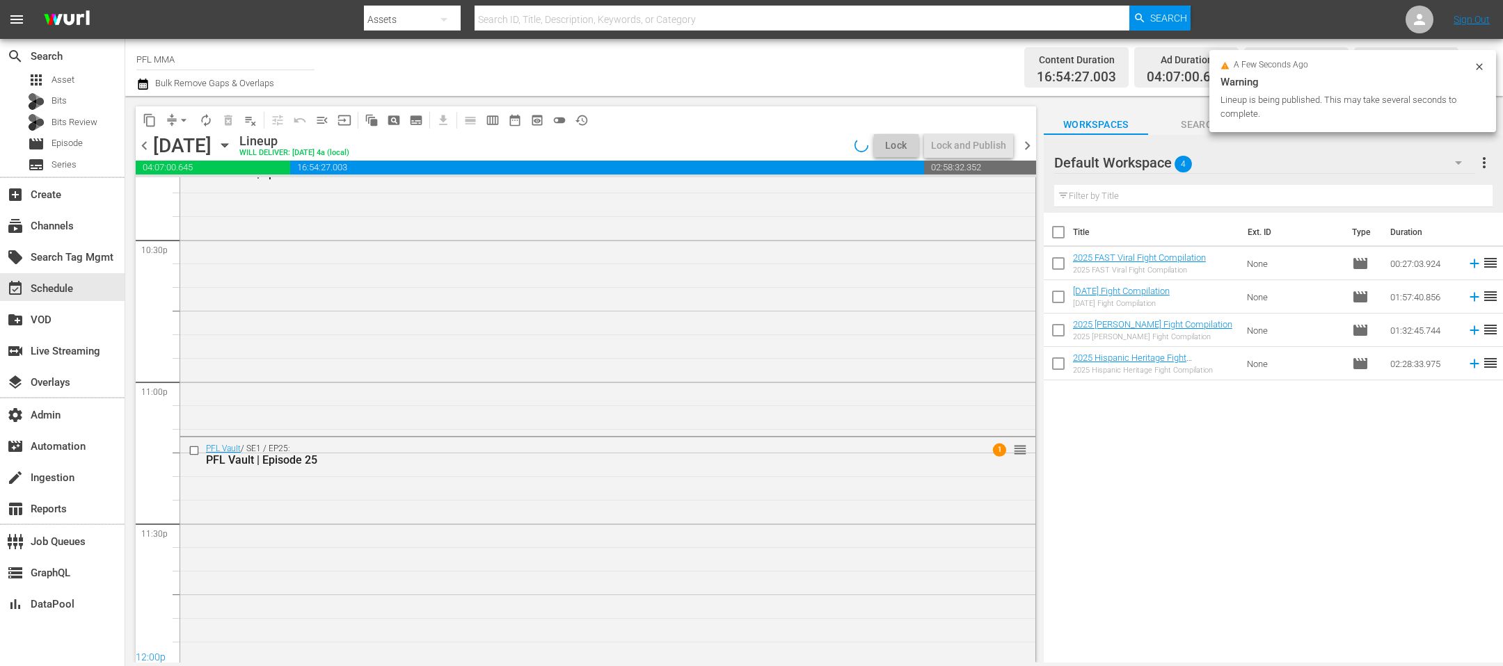
scroll to position [6112, 0]
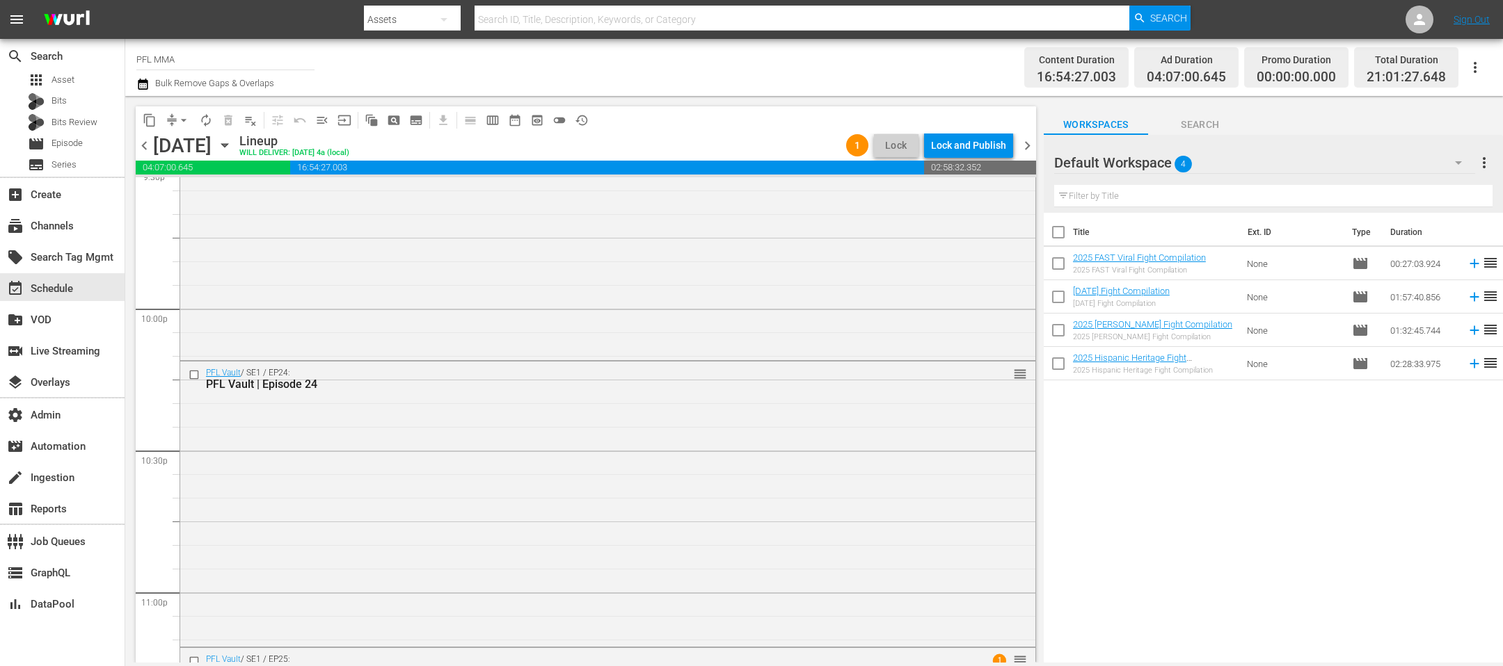
click at [966, 150] on div "Lock and Publish" at bounding box center [968, 145] width 75 height 25
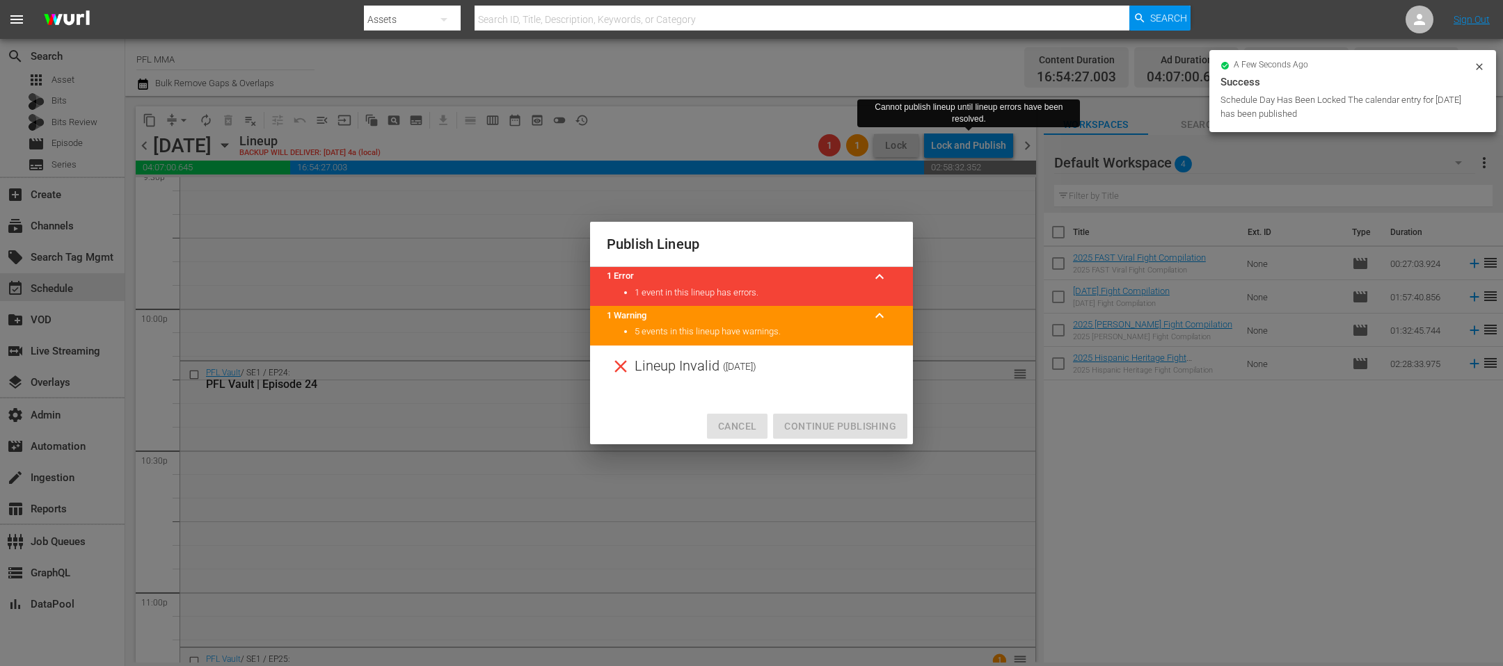
click at [735, 433] on span "Cancel" at bounding box center [737, 426] width 38 height 17
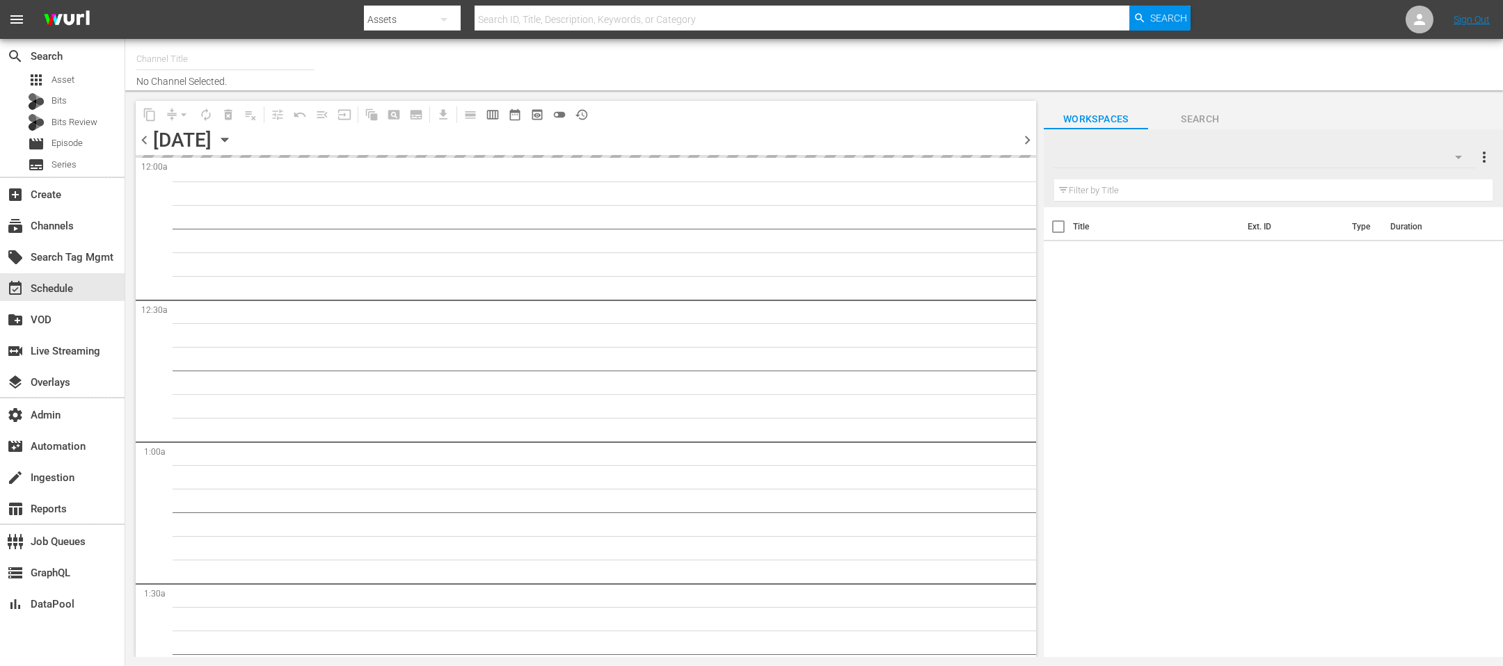
type input "PFL MMA (1309)"
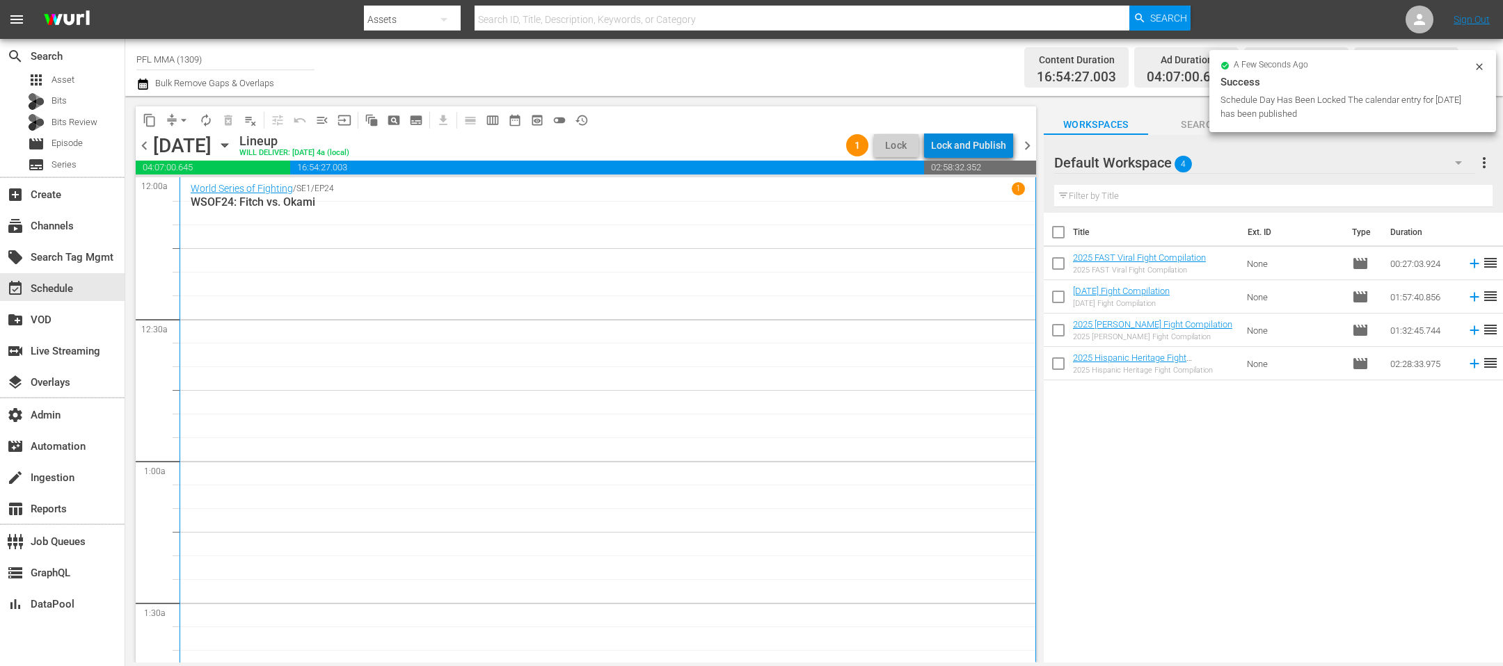
click at [977, 147] on div "Lock and Publish" at bounding box center [968, 145] width 75 height 25
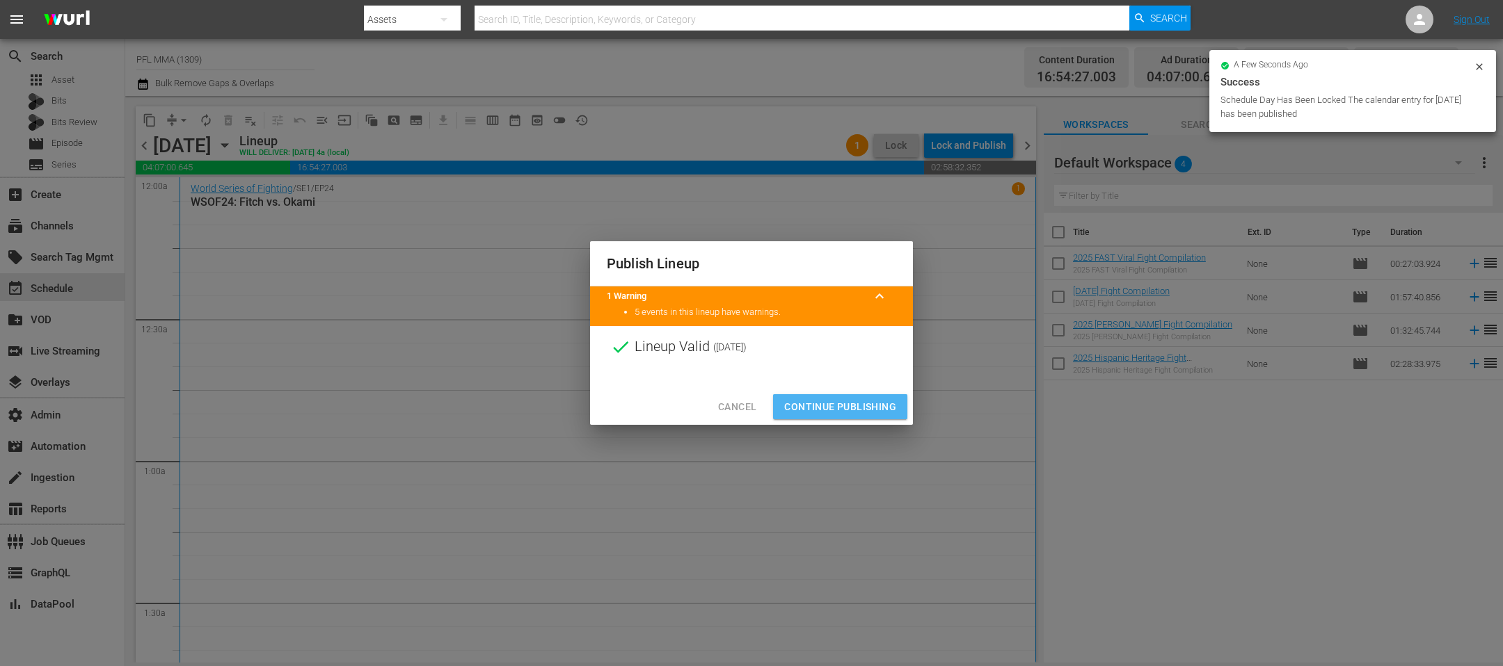
click at [870, 413] on span "Continue Publishing" at bounding box center [840, 407] width 112 height 17
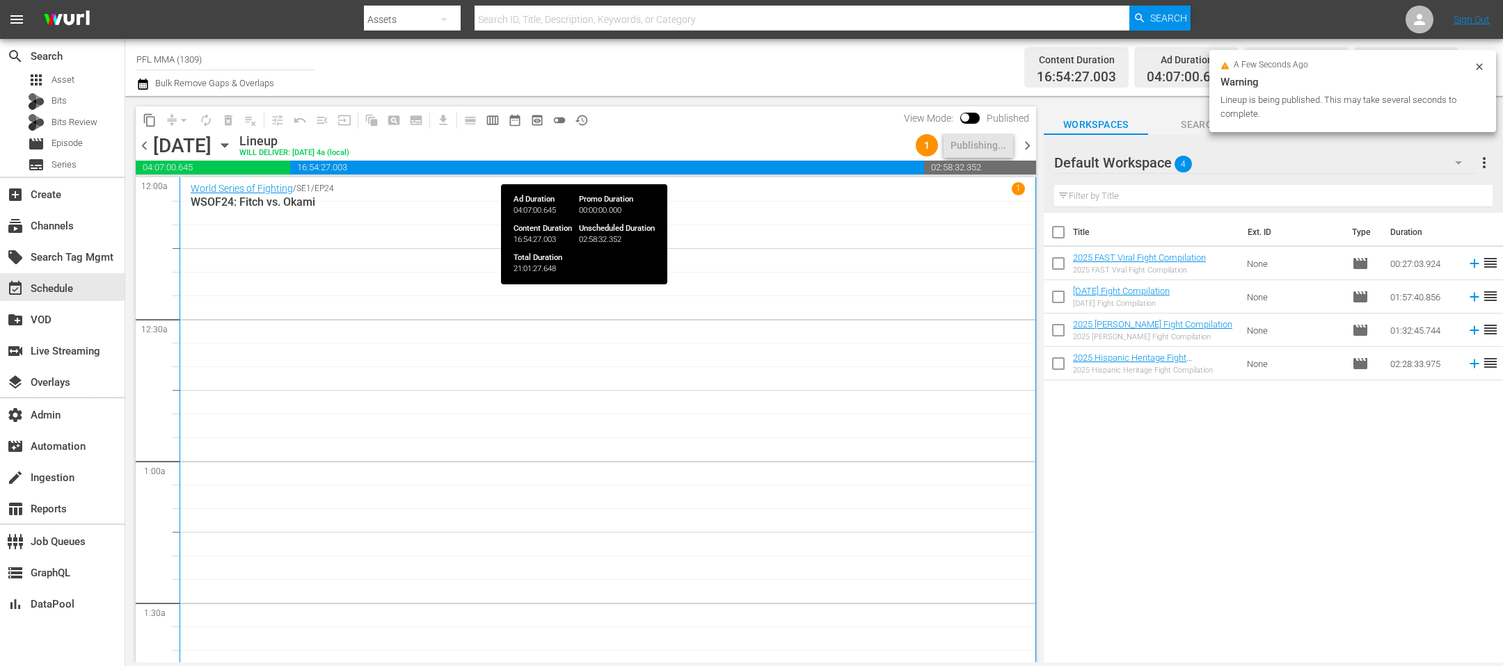
click at [1027, 149] on span "chevron_right" at bounding box center [1026, 145] width 17 height 17
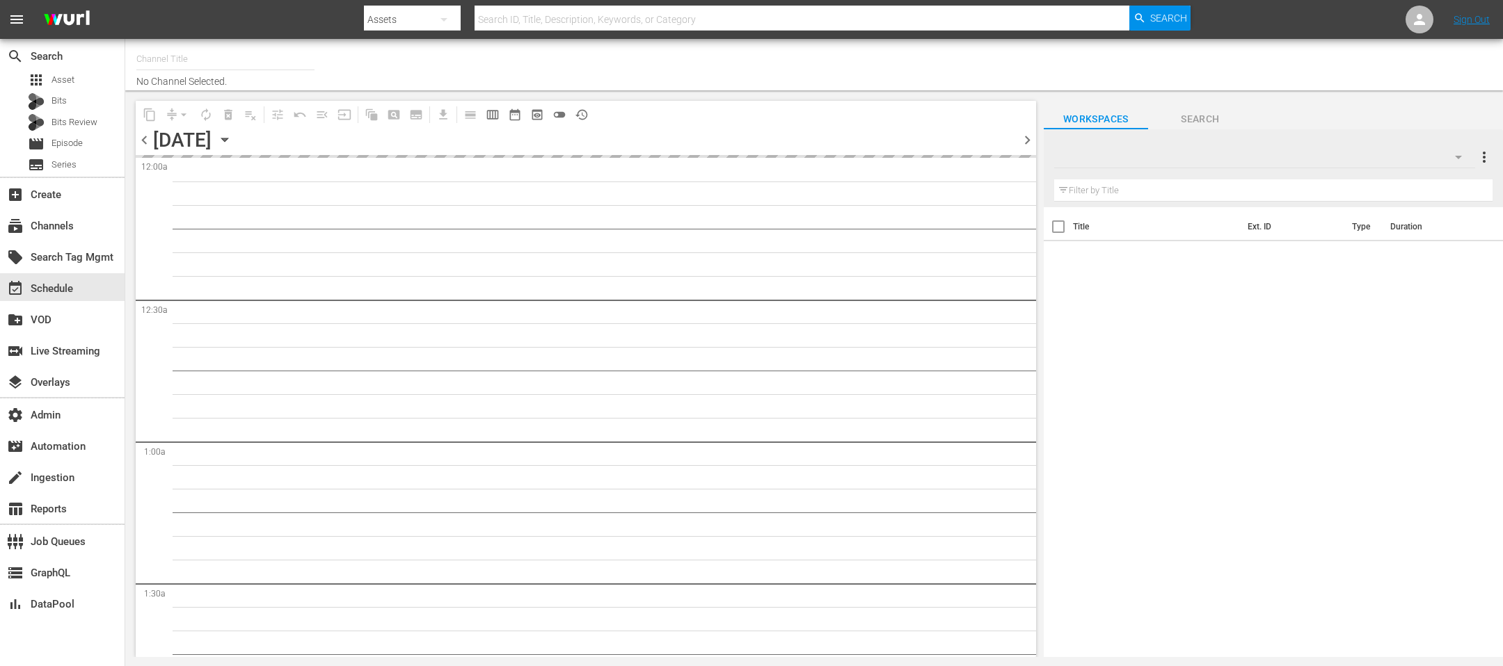
type input "PFL MMA (1309)"
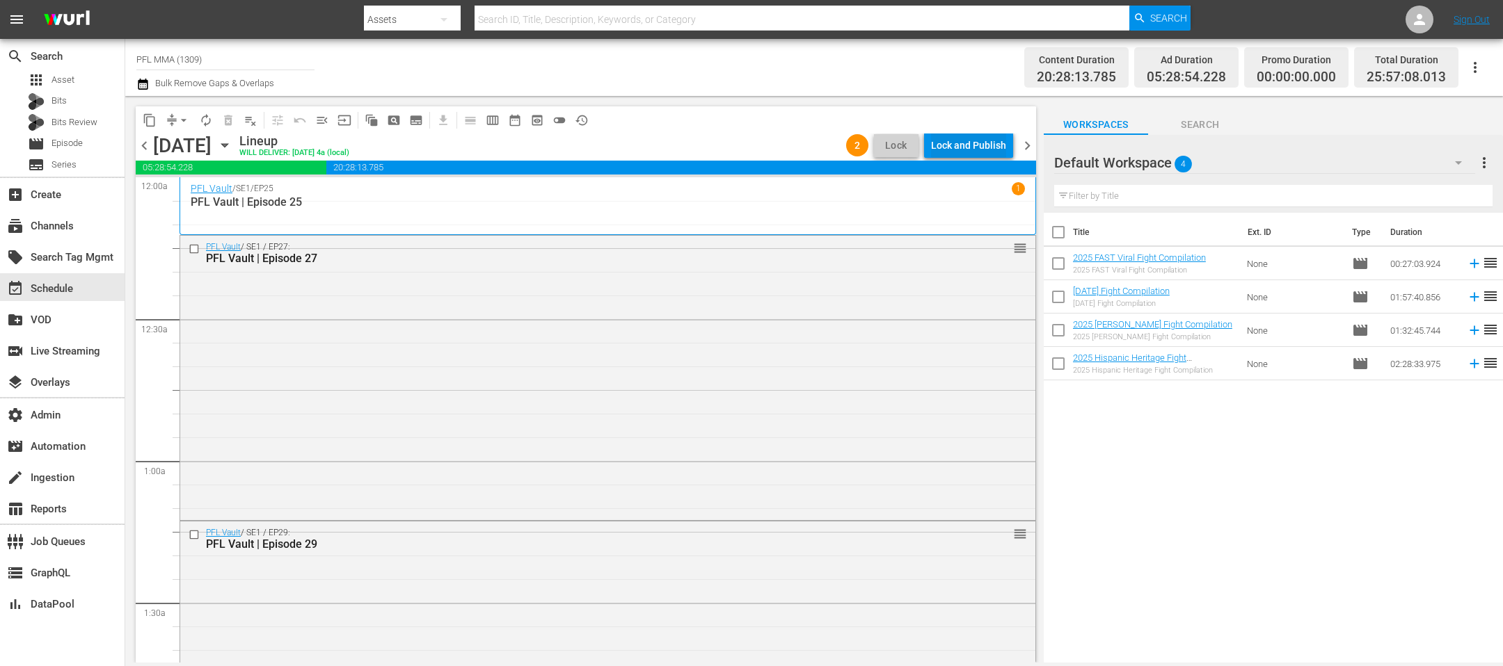
click at [982, 150] on div "Lock and Publish" at bounding box center [968, 145] width 75 height 25
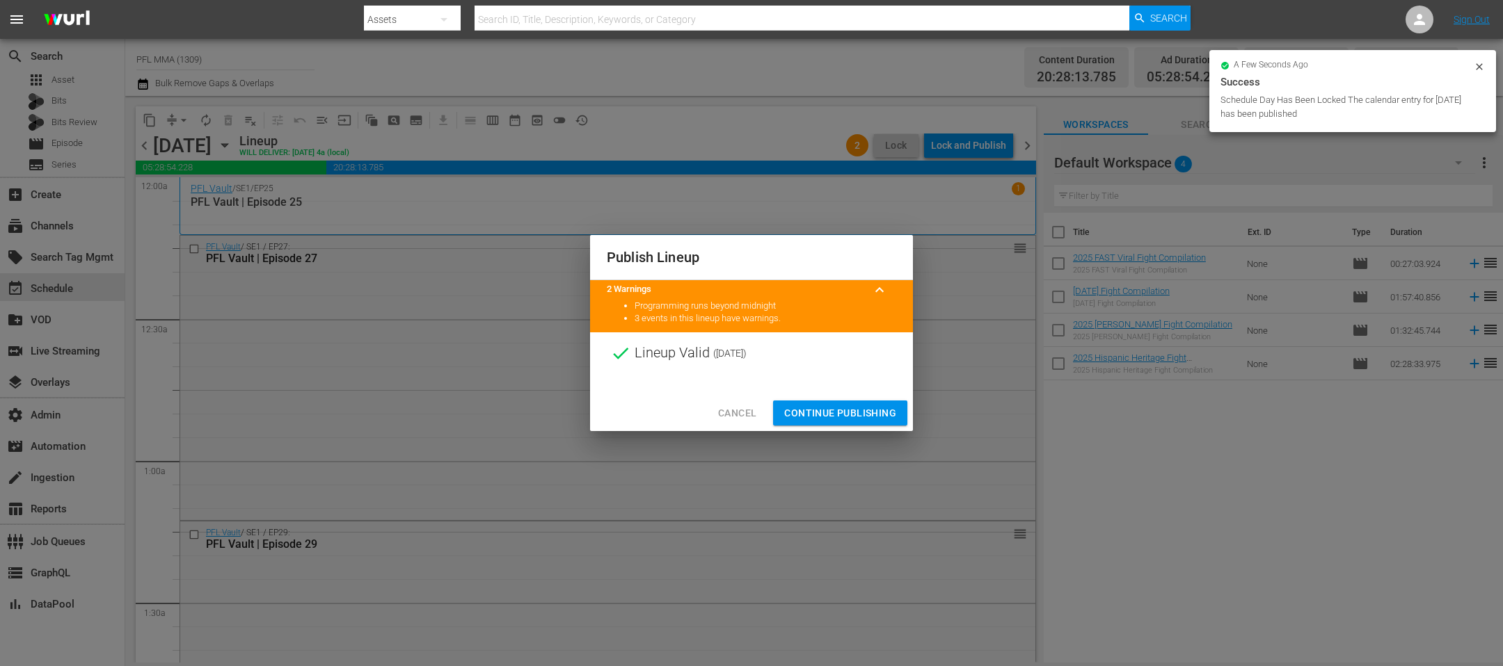
click at [863, 406] on span "Continue Publishing" at bounding box center [840, 413] width 112 height 17
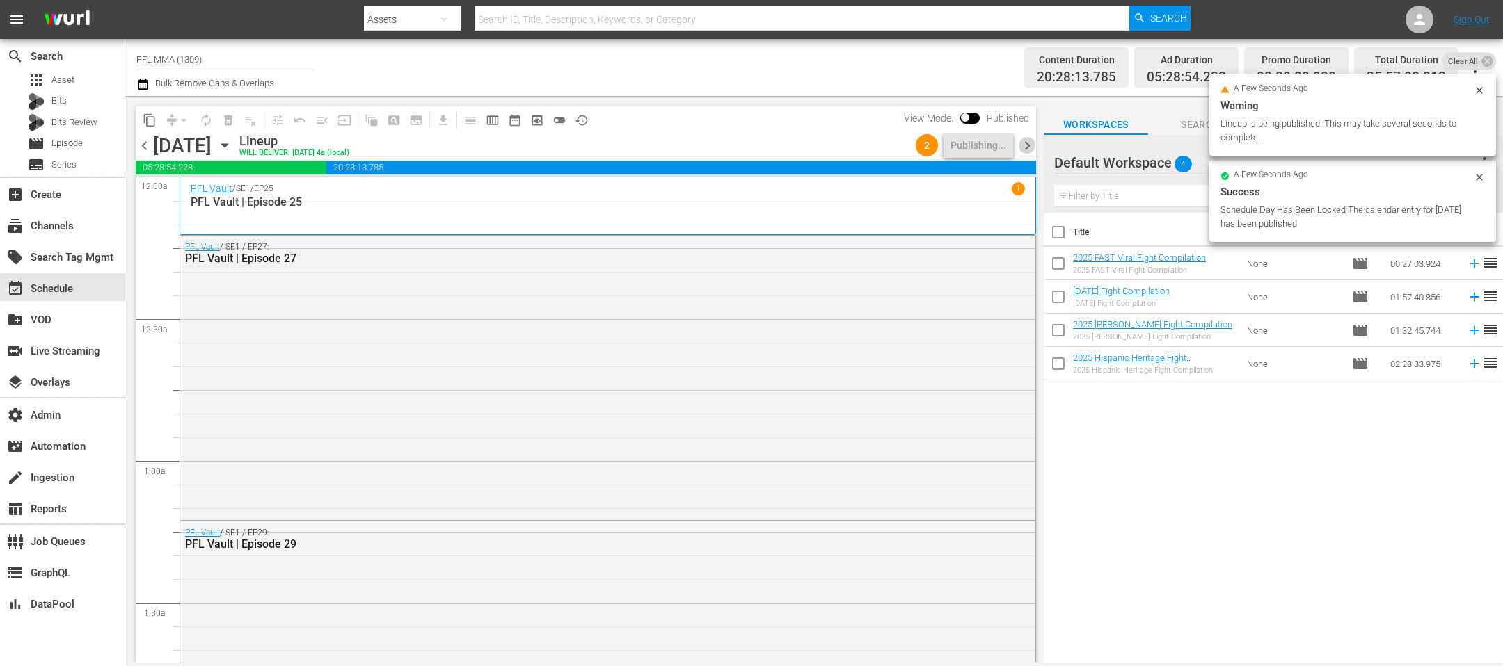
click at [1024, 147] on span "chevron_right" at bounding box center [1026, 145] width 17 height 17
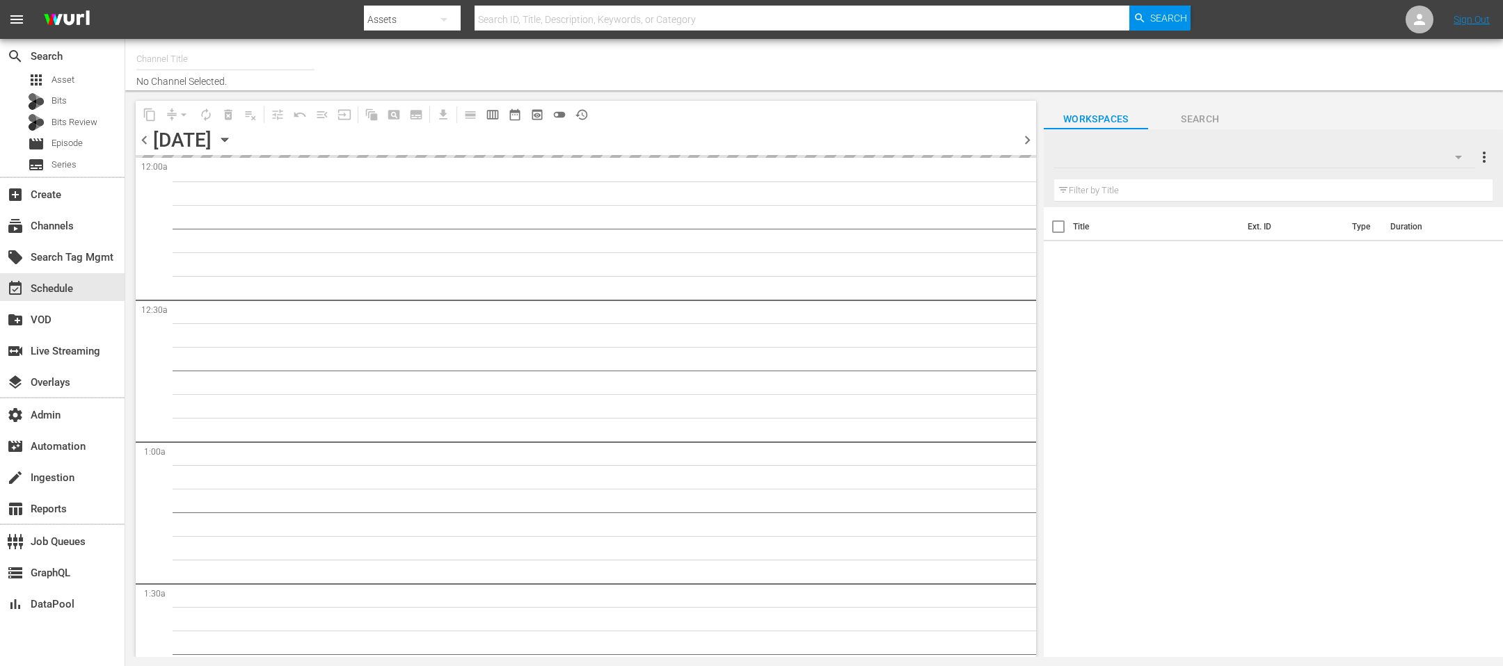
type input "PFL MMA (1309)"
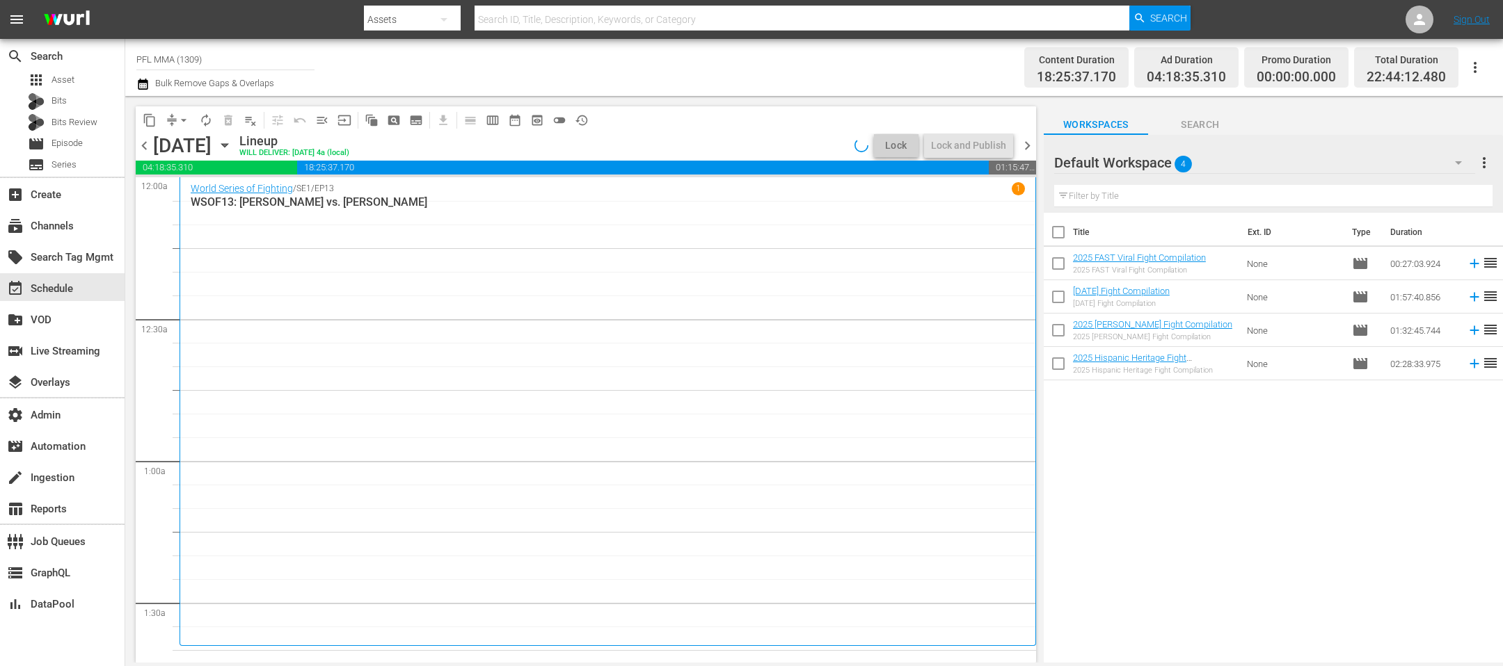
click at [935, 252] on div "World Series of Fighting / SE1 / EP13 1 WSOF13: [PERSON_NAME] vs. [PERSON_NAME]" at bounding box center [608, 411] width 834 height 458
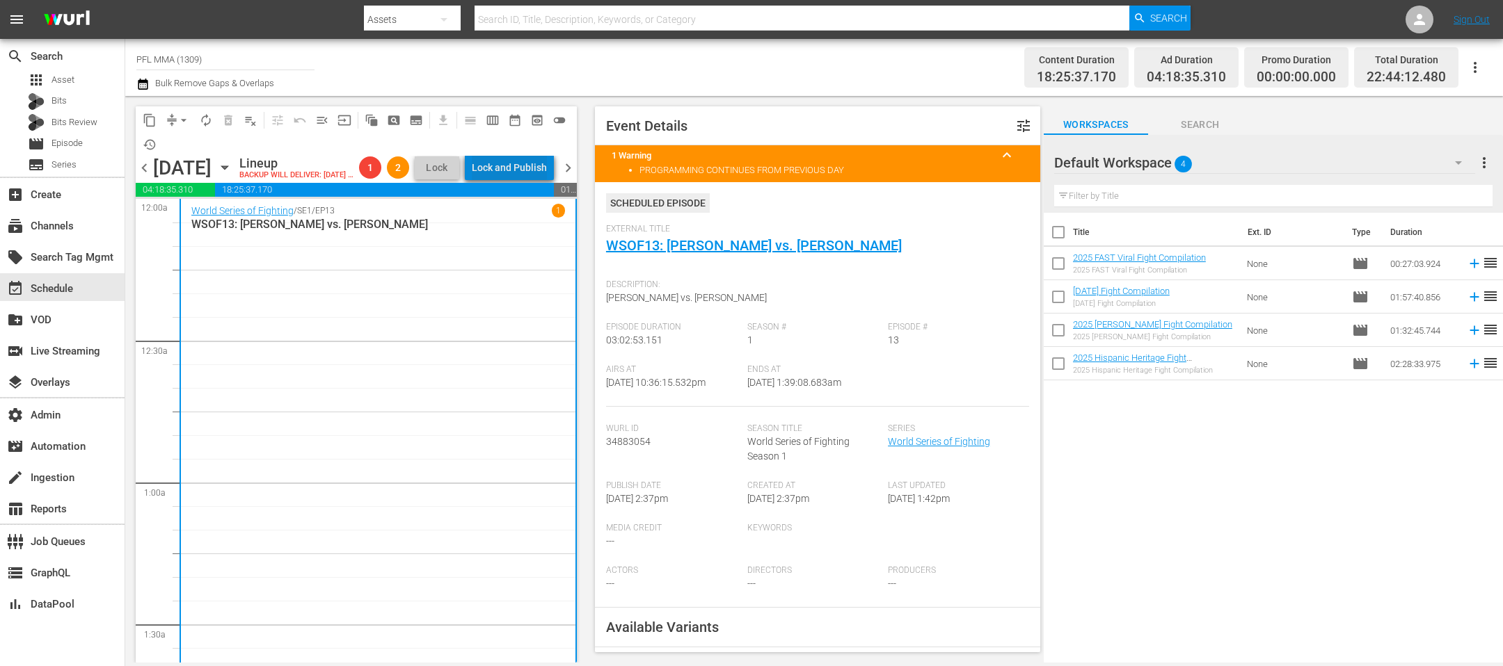
click at [547, 166] on div "Lock and Publish" at bounding box center [509, 167] width 75 height 25
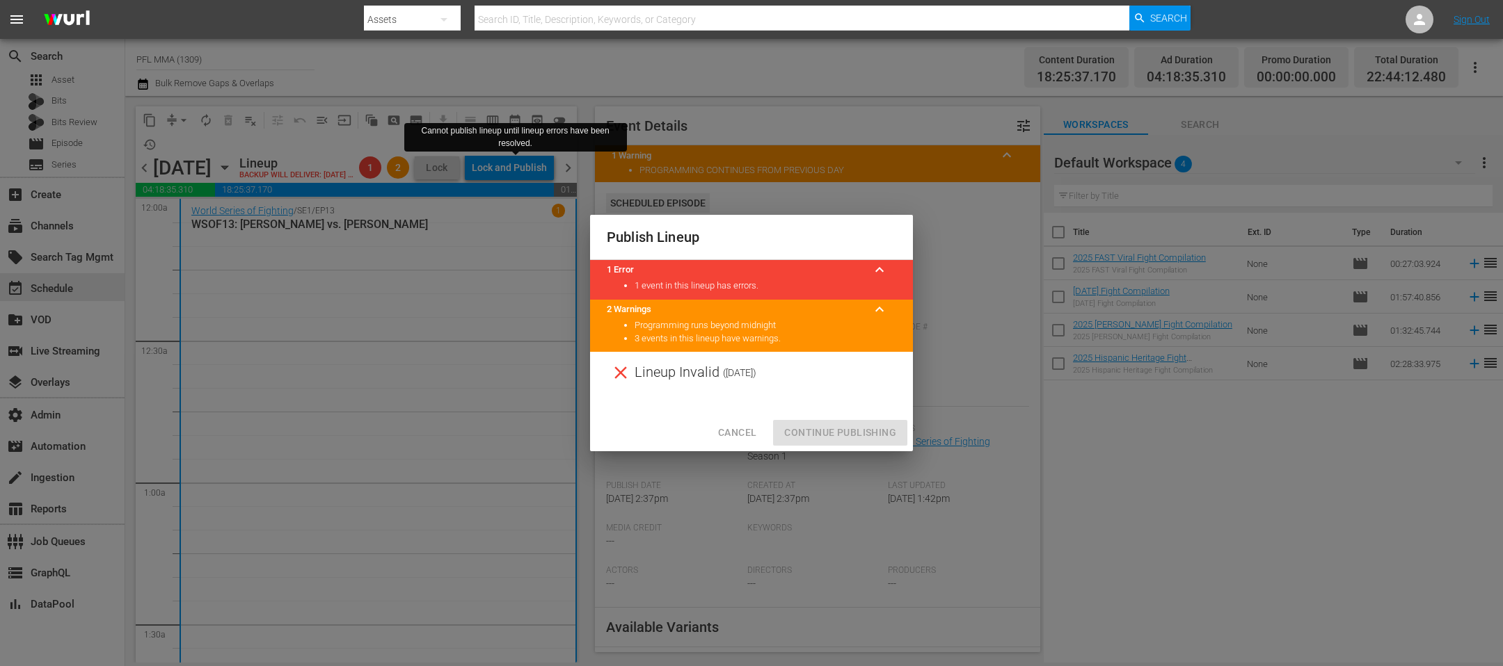
click at [725, 442] on button "Cancel" at bounding box center [737, 433] width 61 height 26
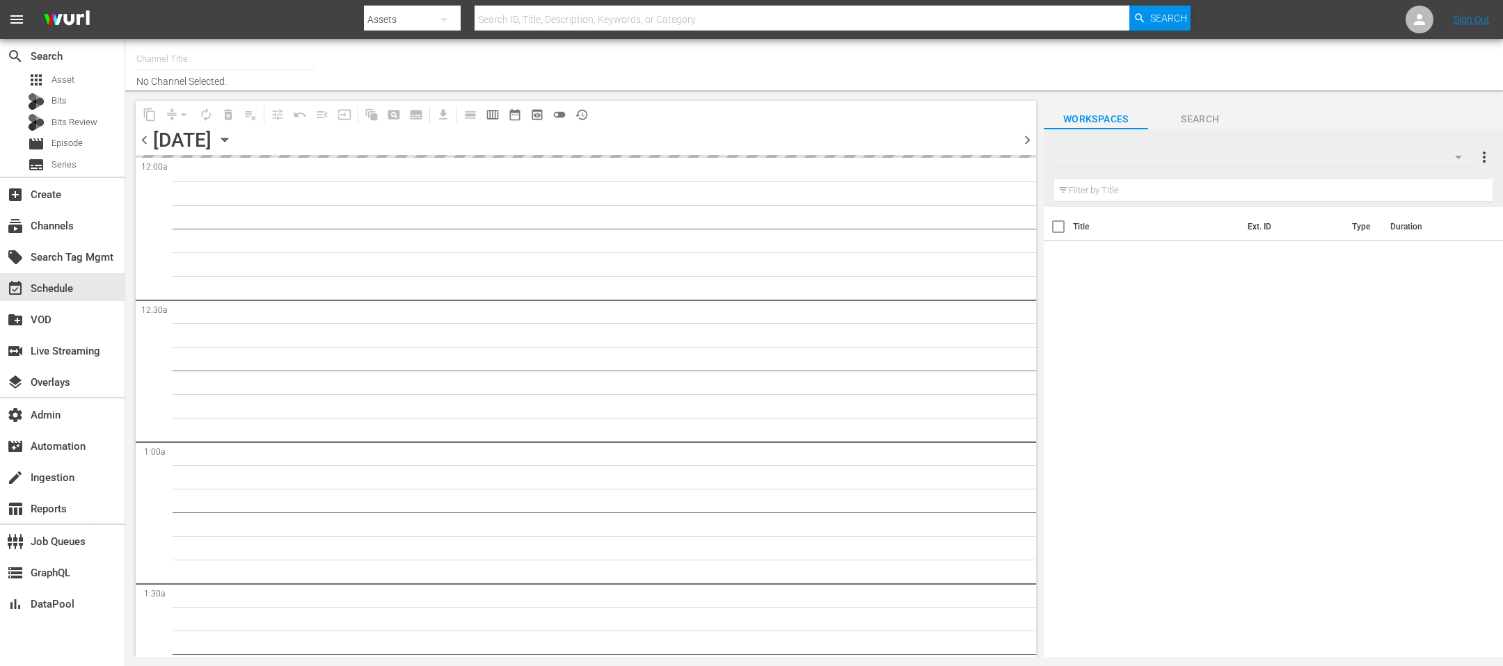
type input "PFL MMA (1309)"
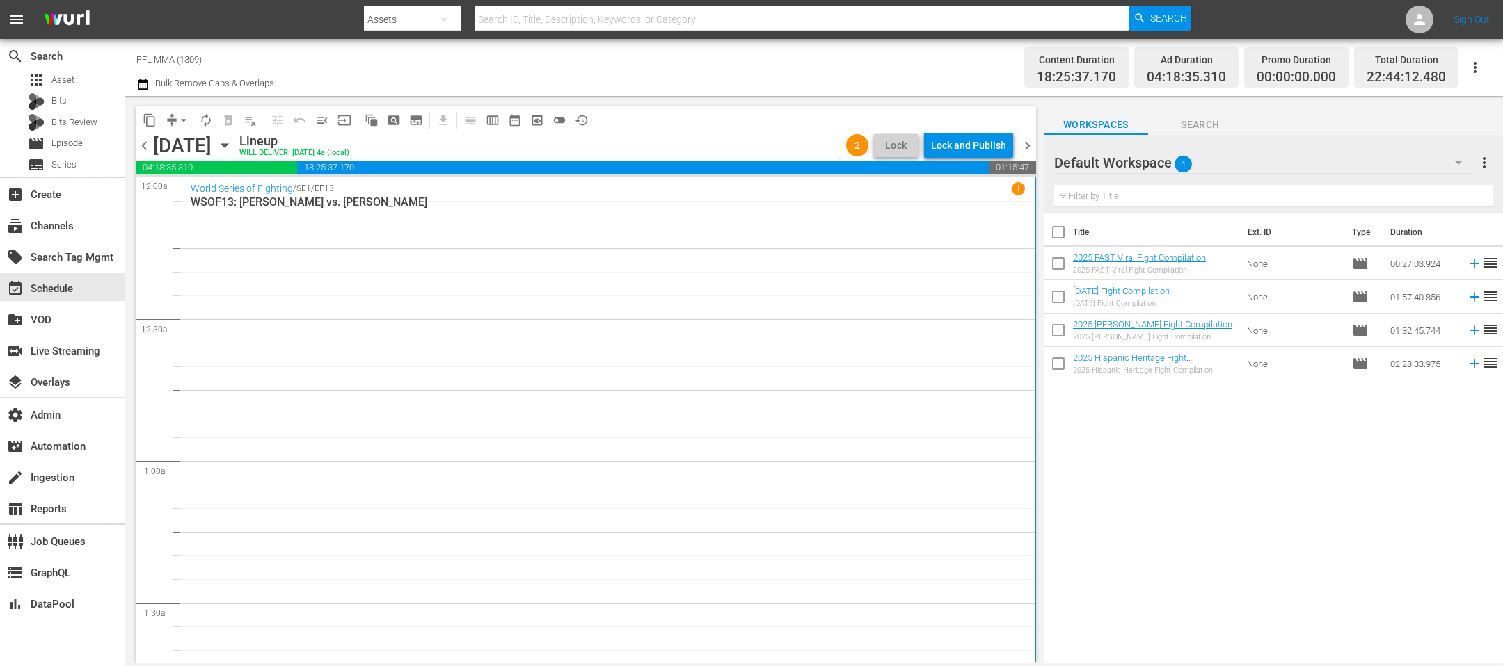
click at [955, 141] on div "Lock and Publish" at bounding box center [968, 145] width 75 height 25
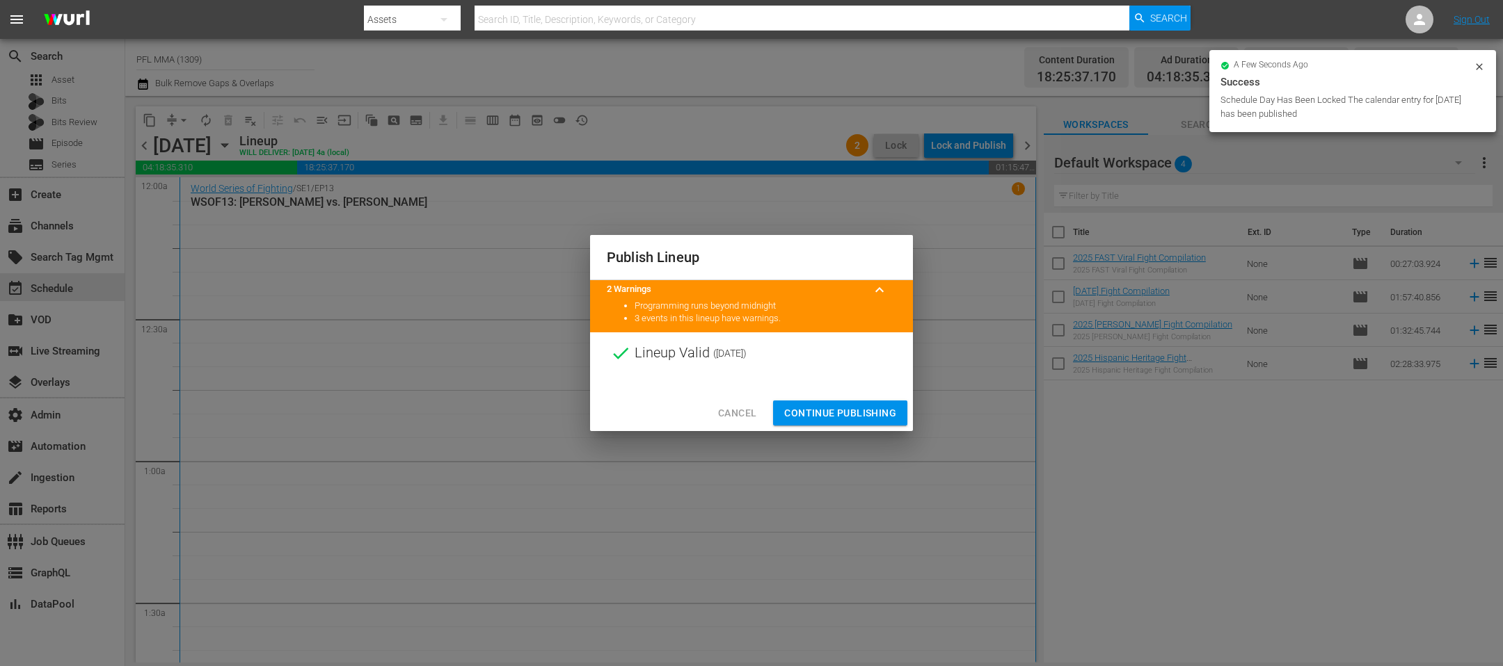
click at [832, 413] on span "Continue Publishing" at bounding box center [840, 413] width 112 height 17
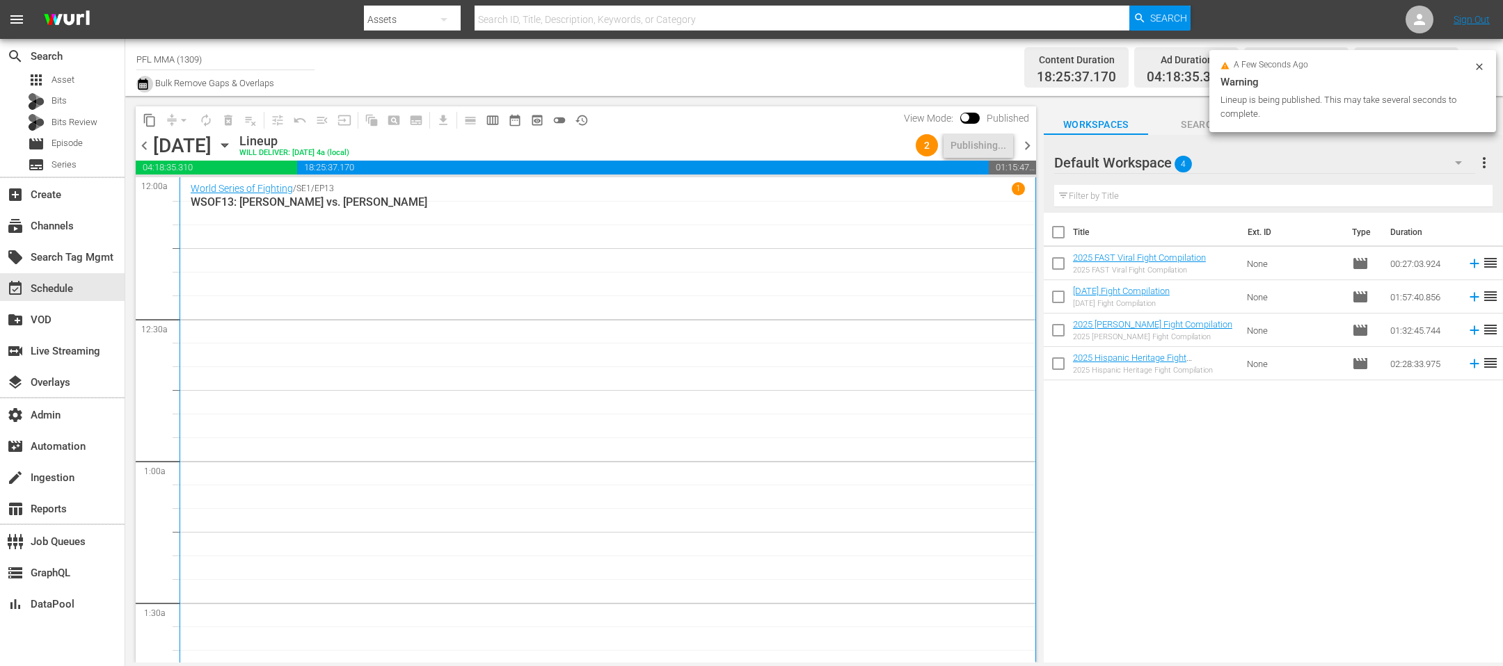
click at [145, 89] on icon "button" at bounding box center [143, 84] width 10 height 11
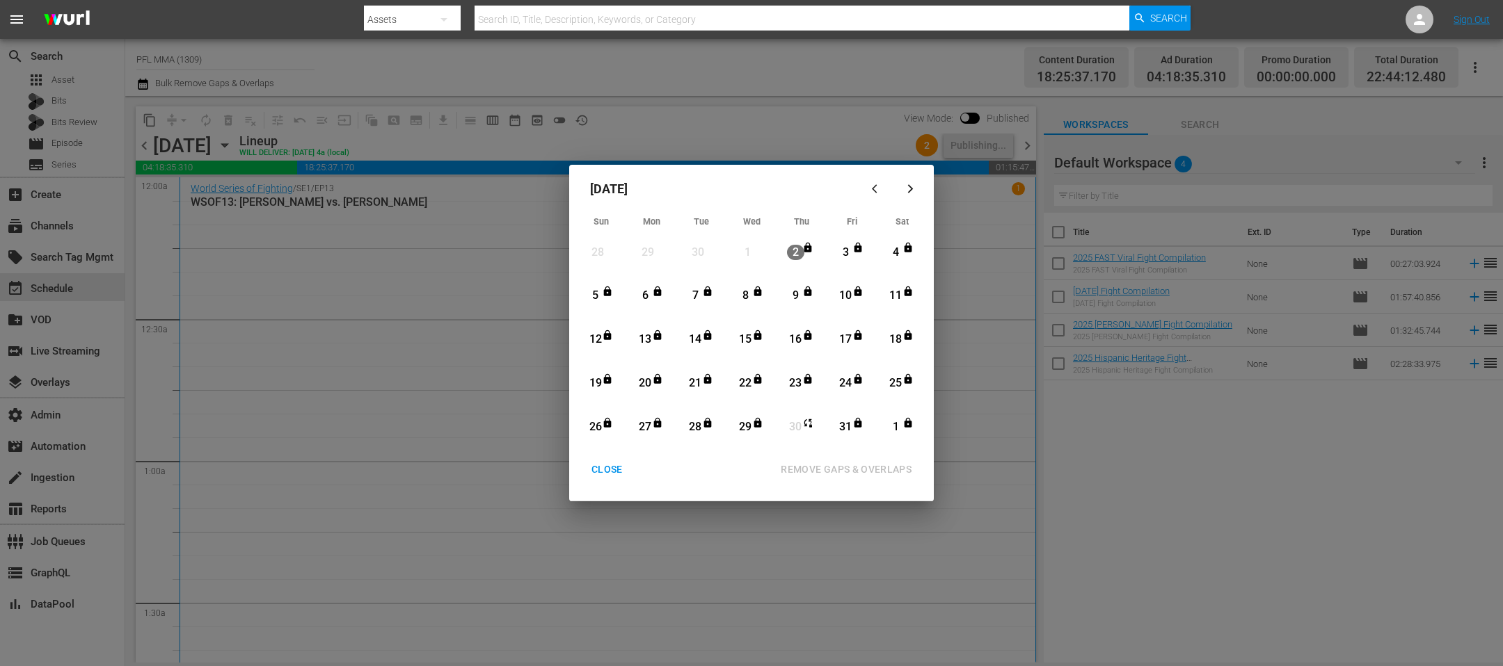
click at [583, 480] on button "CLOSE" at bounding box center [607, 470] width 65 height 26
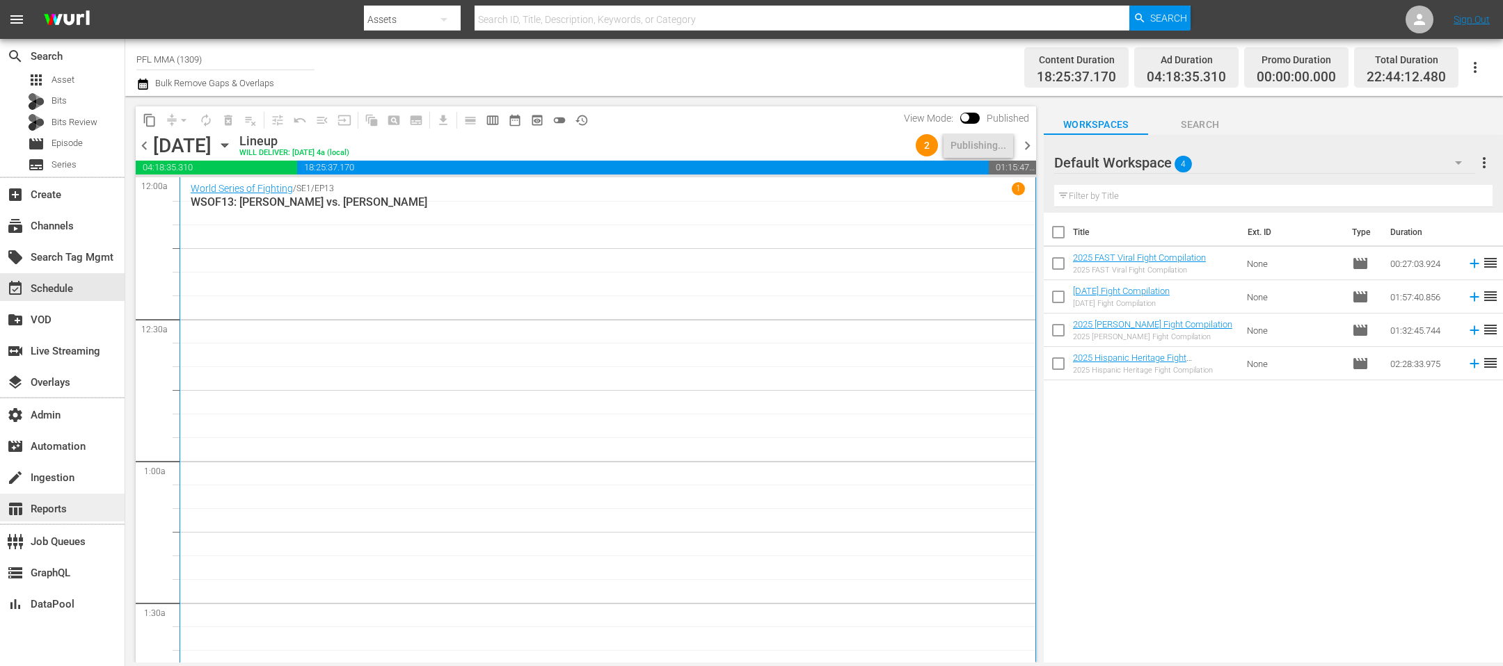
click at [63, 502] on div "table_chart Reports" at bounding box center [39, 507] width 78 height 13
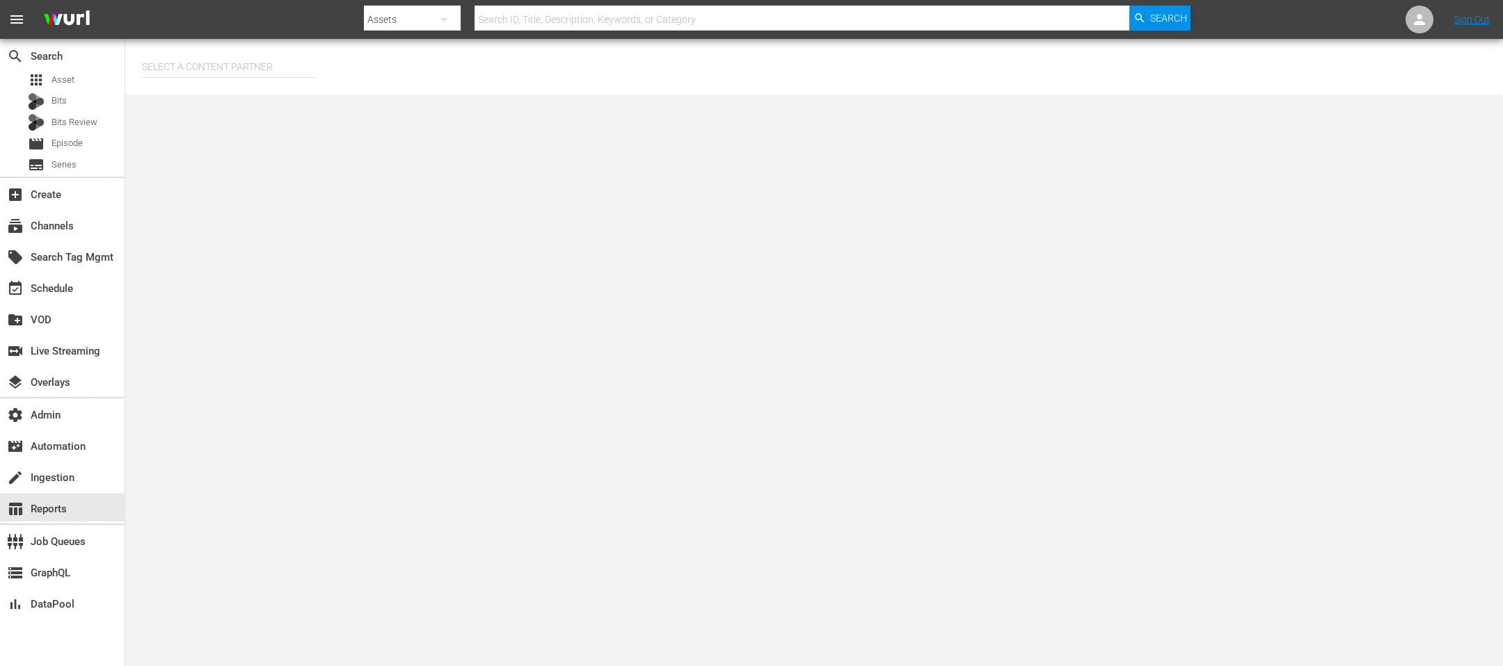
click at [196, 62] on input "text" at bounding box center [229, 66] width 174 height 33
click at [222, 109] on div "Professional Fighters League (297)" at bounding box center [255, 105] width 204 height 33
type input "Professional Fighters League (297)"
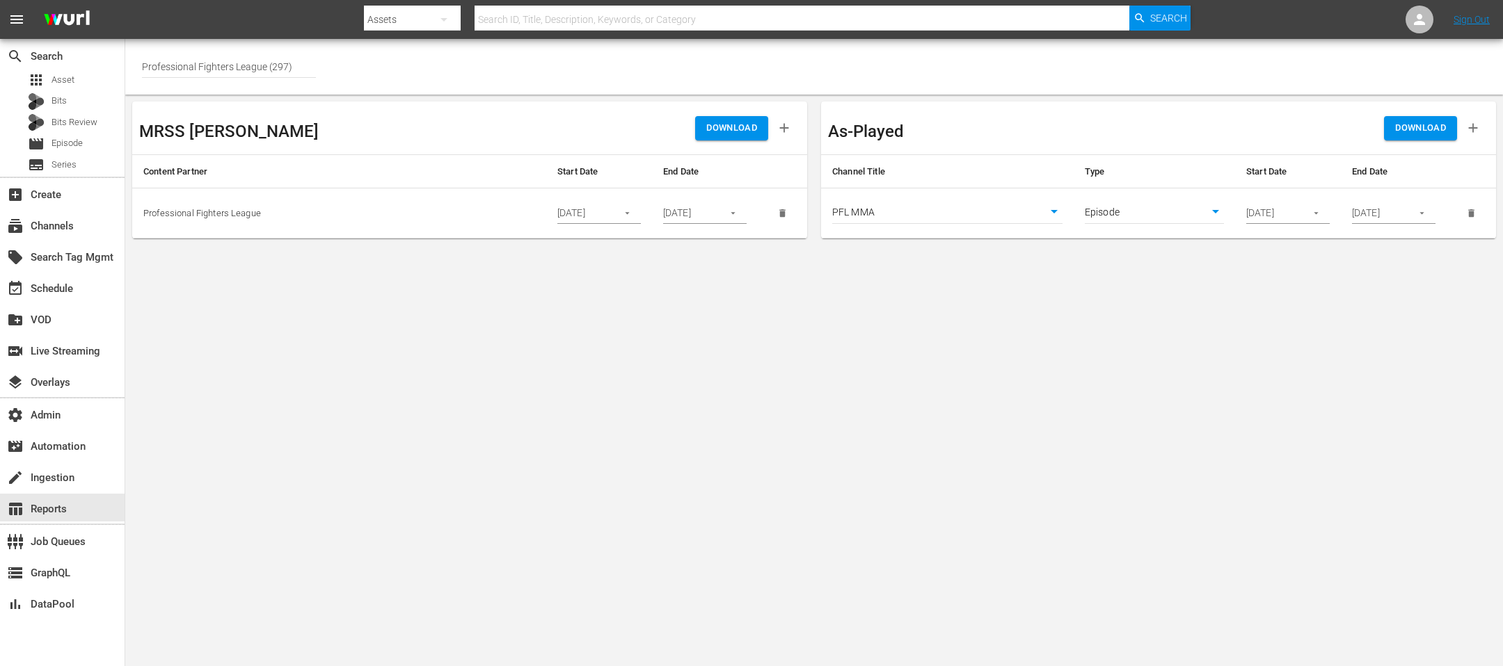
click at [1292, 218] on input "10/02/2025" at bounding box center [1271, 213] width 51 height 21
click at [1318, 211] on icon "button" at bounding box center [1316, 213] width 10 height 10
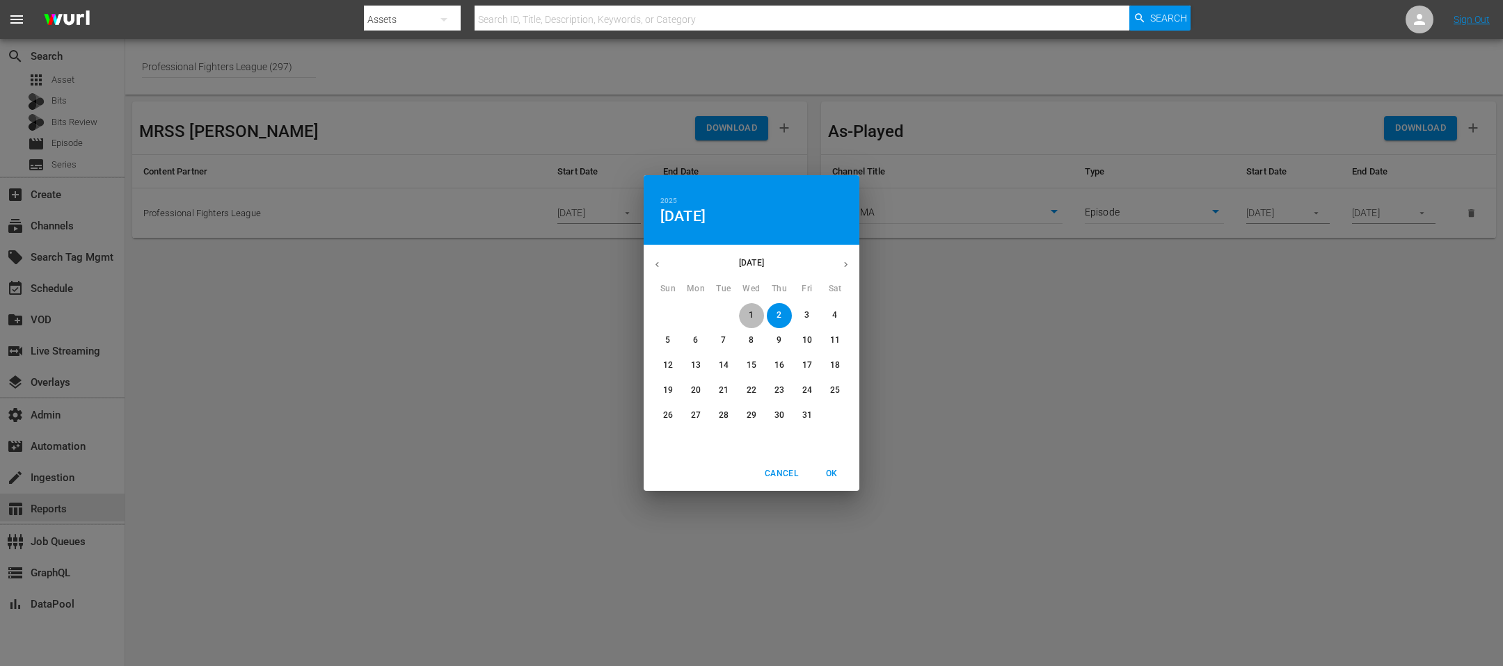
click at [751, 321] on p "1" at bounding box center [750, 316] width 5 height 12
click at [838, 481] on span "OK" at bounding box center [831, 474] width 33 height 15
type input "10/01/2025"
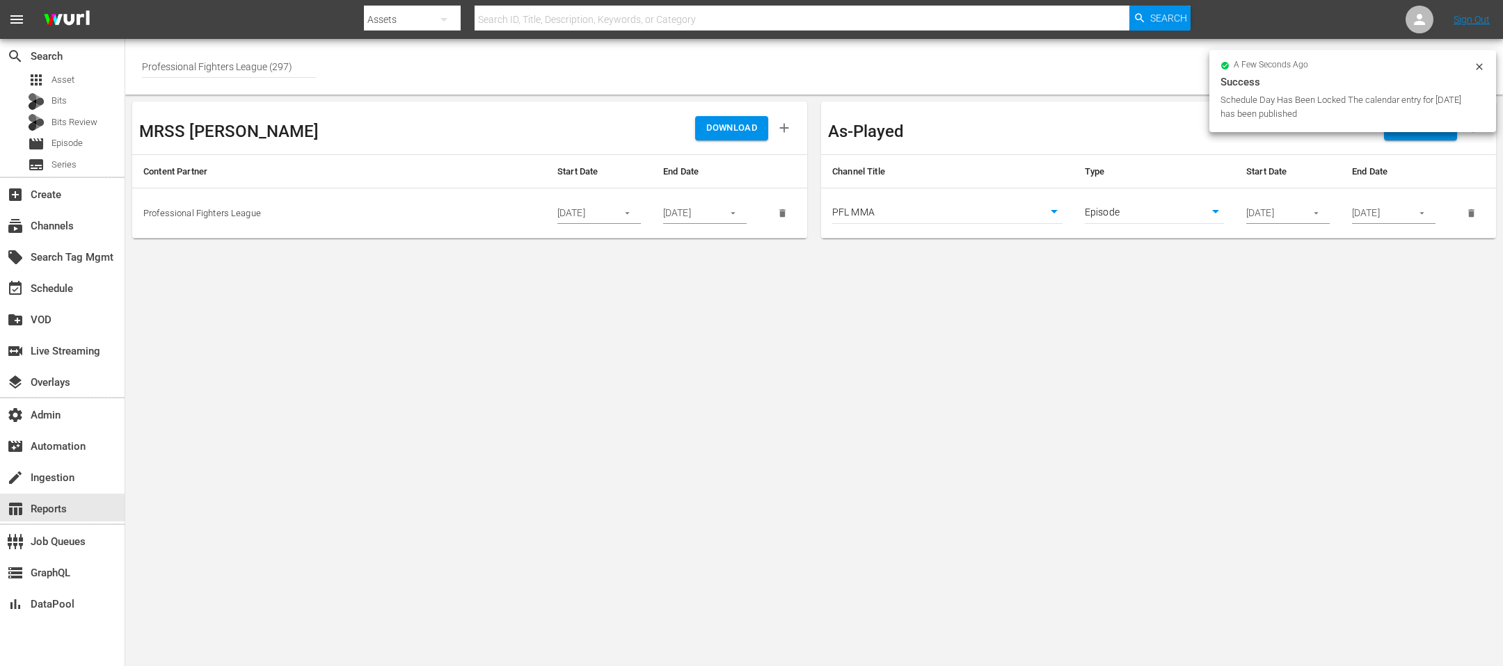
click at [1483, 55] on div "a few seconds ago Success Schedule Day Has Been Locked The calendar entry for 2…" at bounding box center [1352, 91] width 287 height 82
click at [1480, 61] on icon at bounding box center [1478, 66] width 11 height 11
click at [1401, 134] on span "DOWNLOAD" at bounding box center [1420, 128] width 51 height 16
click at [895, 223] on body "menu Search By Assets Search ID, Title, Description, Keywords, or Category Sear…" at bounding box center [751, 333] width 1503 height 666
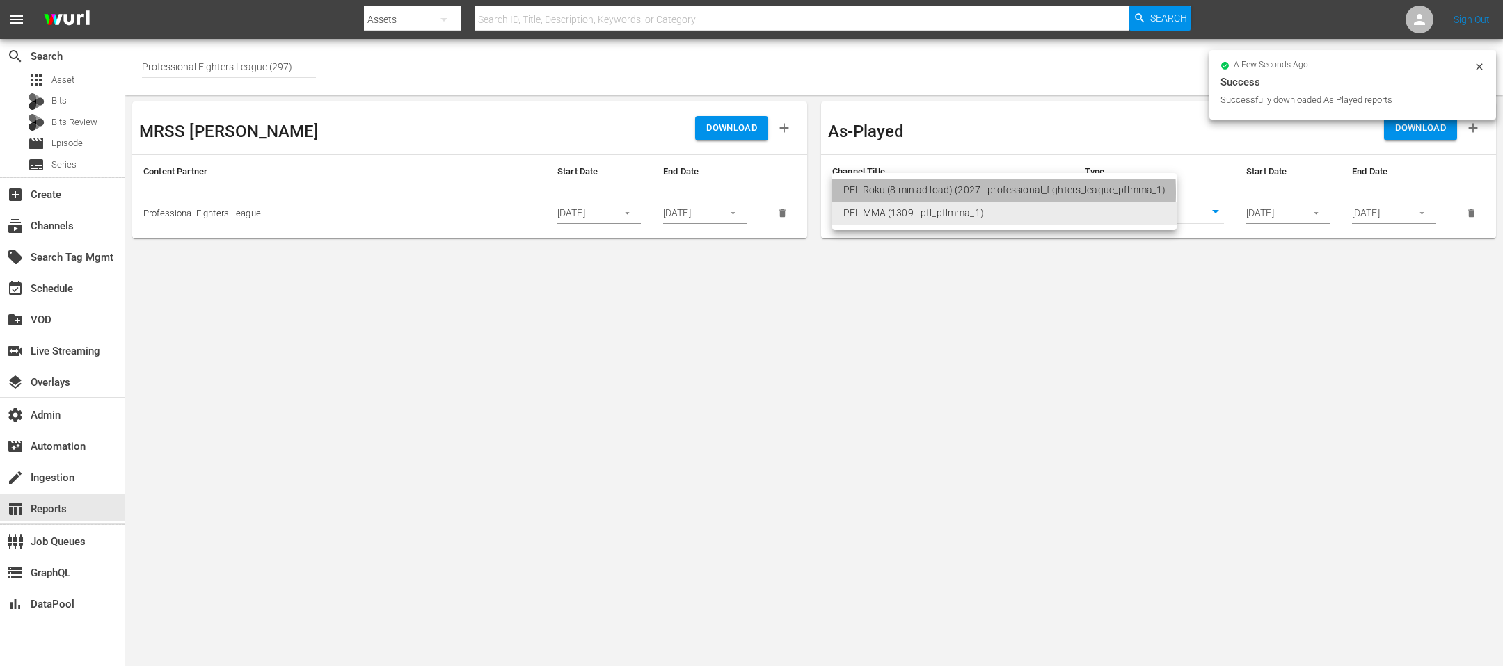
click at [918, 193] on li "PFL Roku (8 min ad load) (2027 - professional_fighters_league_pflmma_1)" at bounding box center [1004, 190] width 344 height 23
type input "2027"
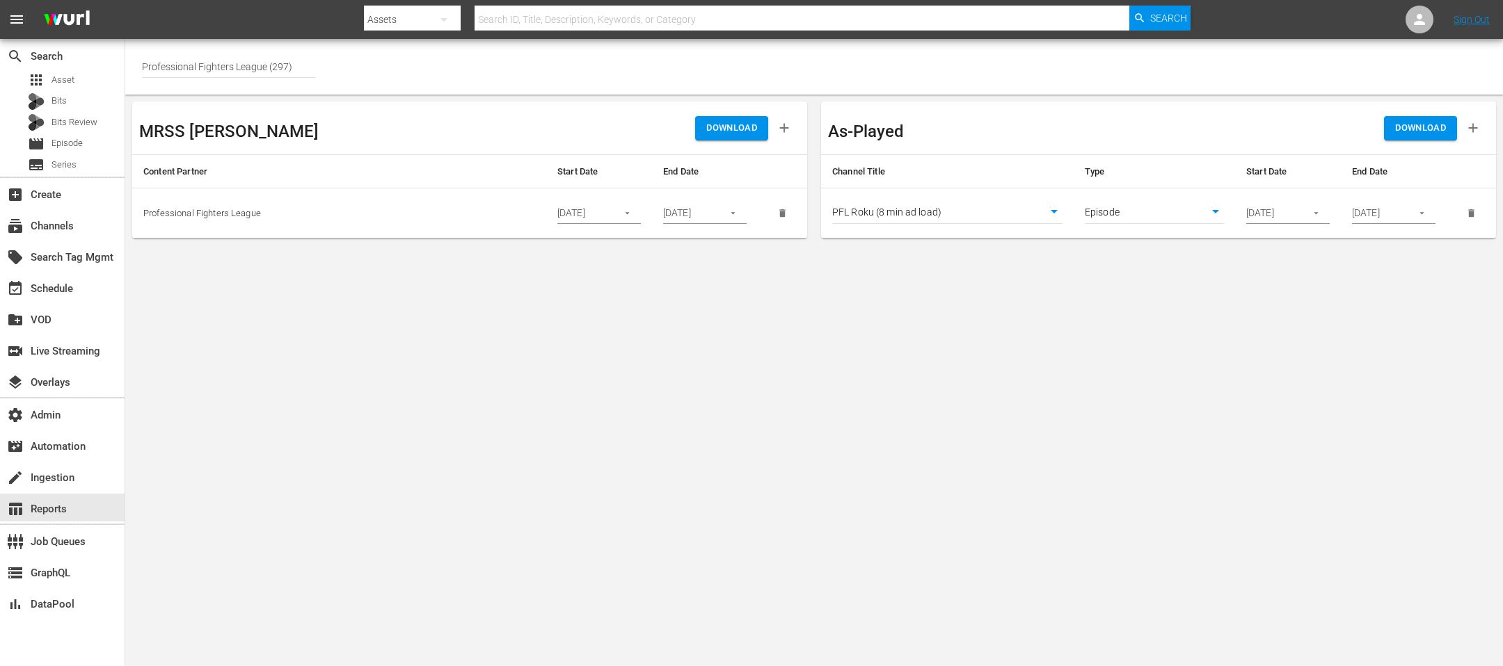
click at [1416, 134] on span "DOWNLOAD" at bounding box center [1420, 128] width 51 height 16
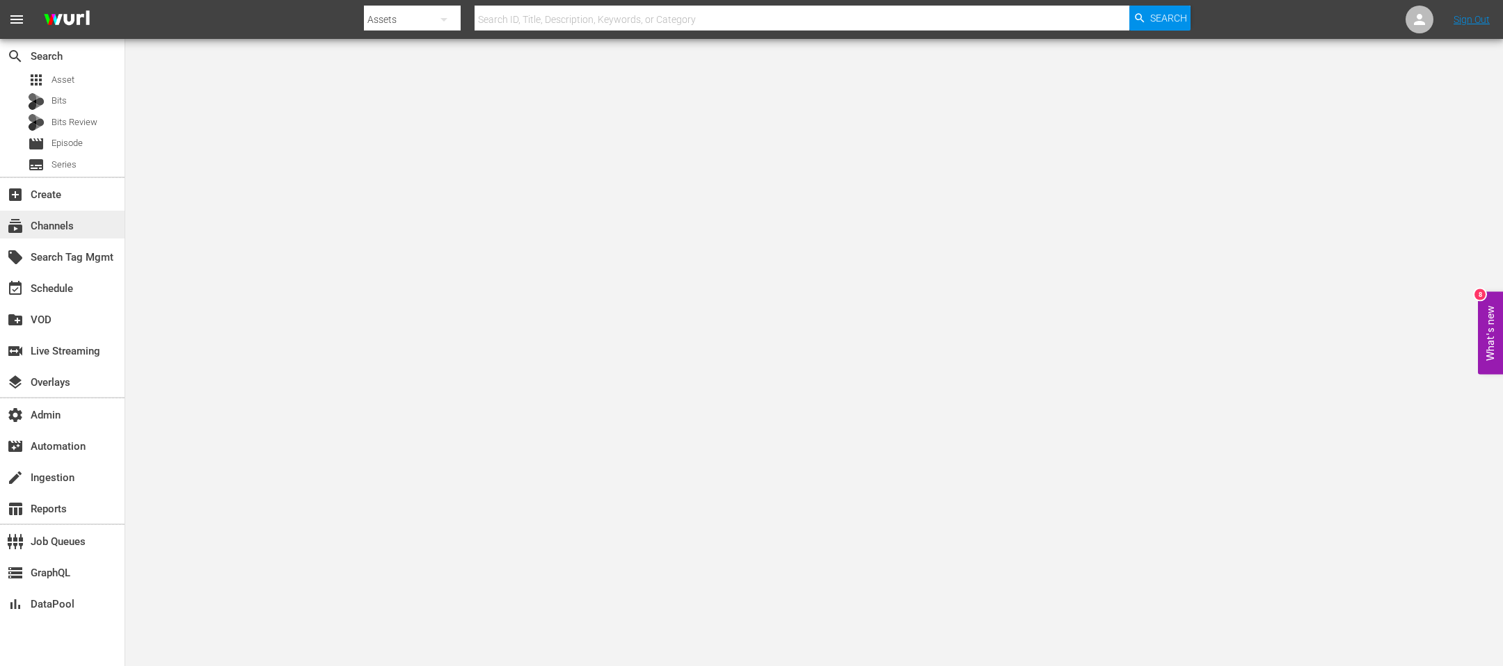
click at [89, 214] on div "subscriptions Channels" at bounding box center [62, 225] width 125 height 28
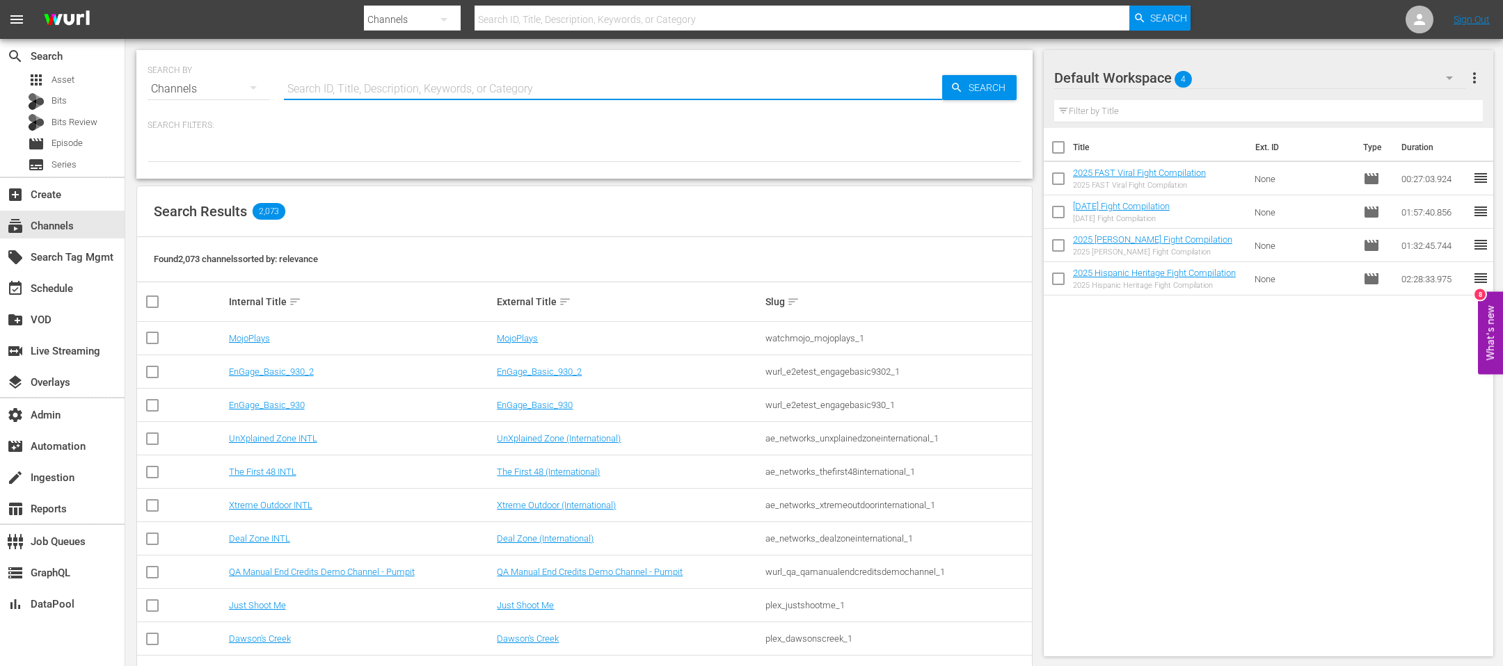
click at [365, 95] on input "text" at bounding box center [613, 88] width 658 height 33
type input "fl"
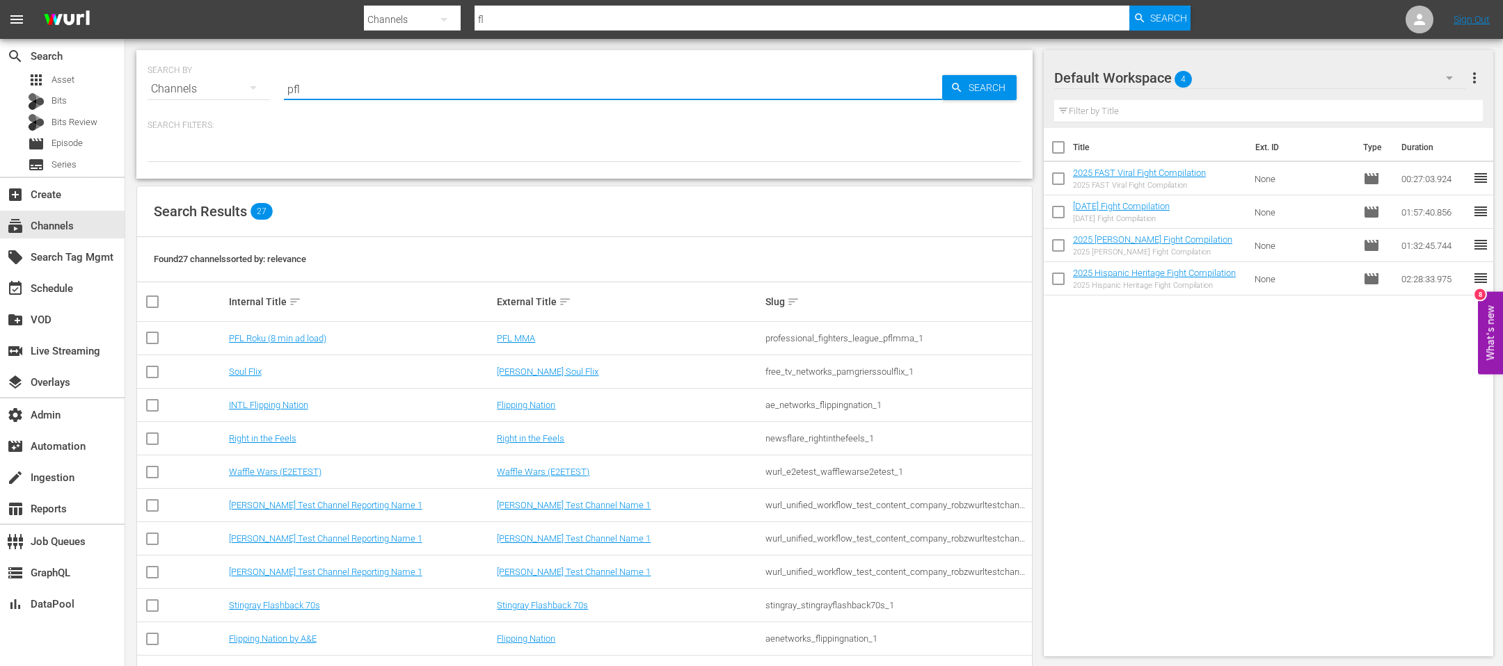
type input "pfl"
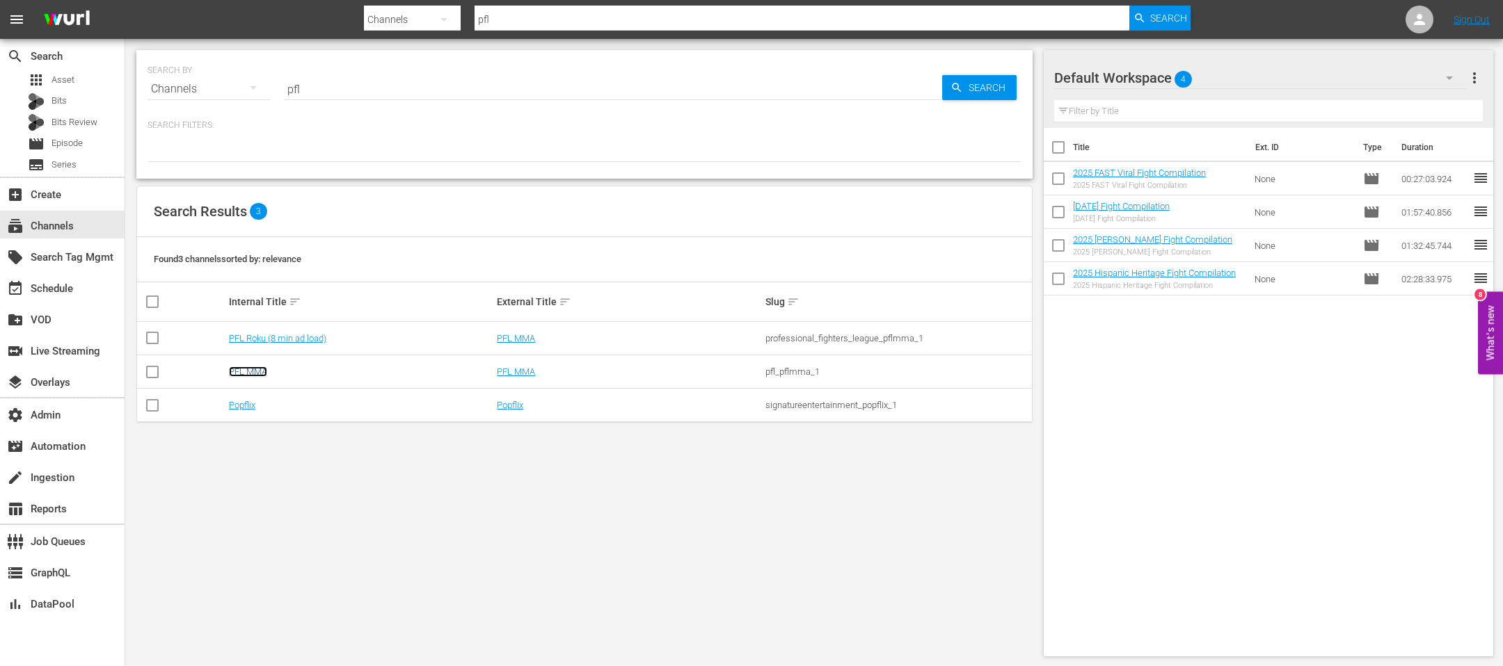
click at [257, 371] on link "PFL MMA" at bounding box center [248, 372] width 38 height 10
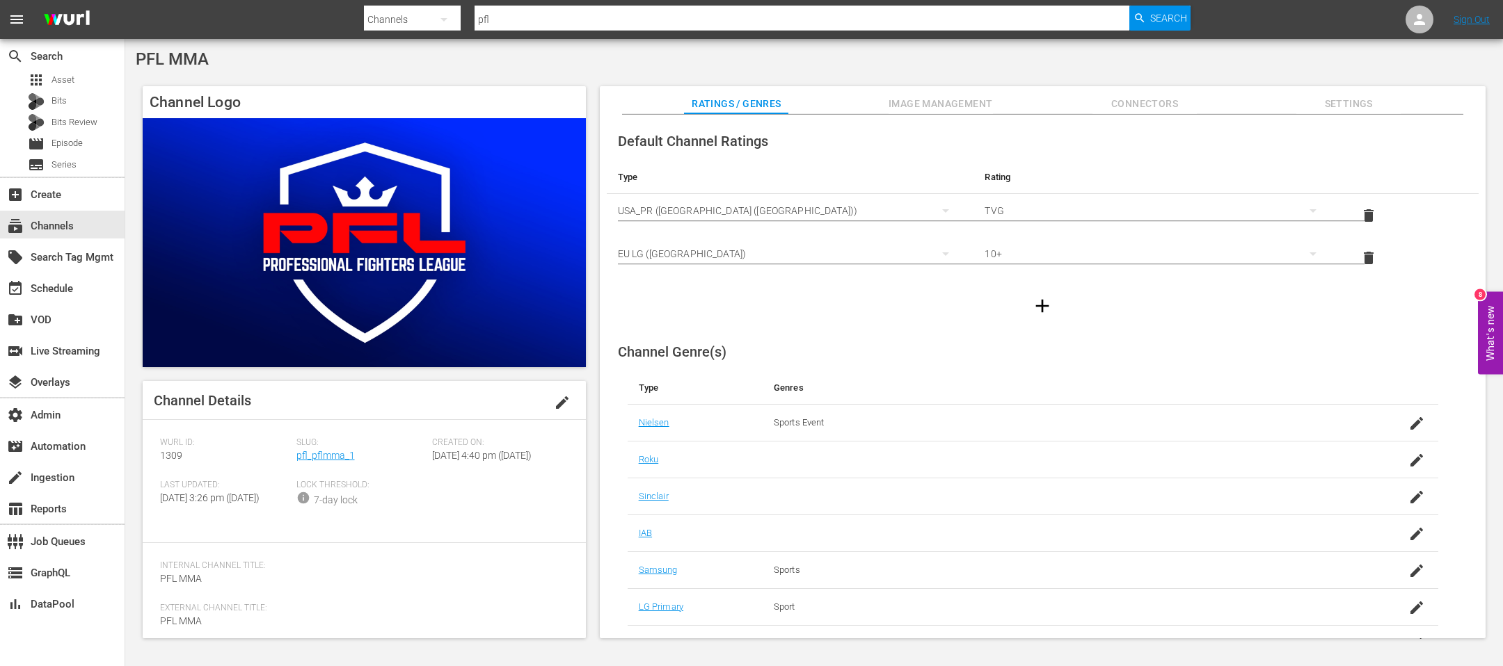
click at [314, 470] on div "Slug: pfl_pflmma_1" at bounding box center [364, 459] width 136 height 42
click at [314, 460] on link "pfl_pflmma_1" at bounding box center [325, 455] width 58 height 11
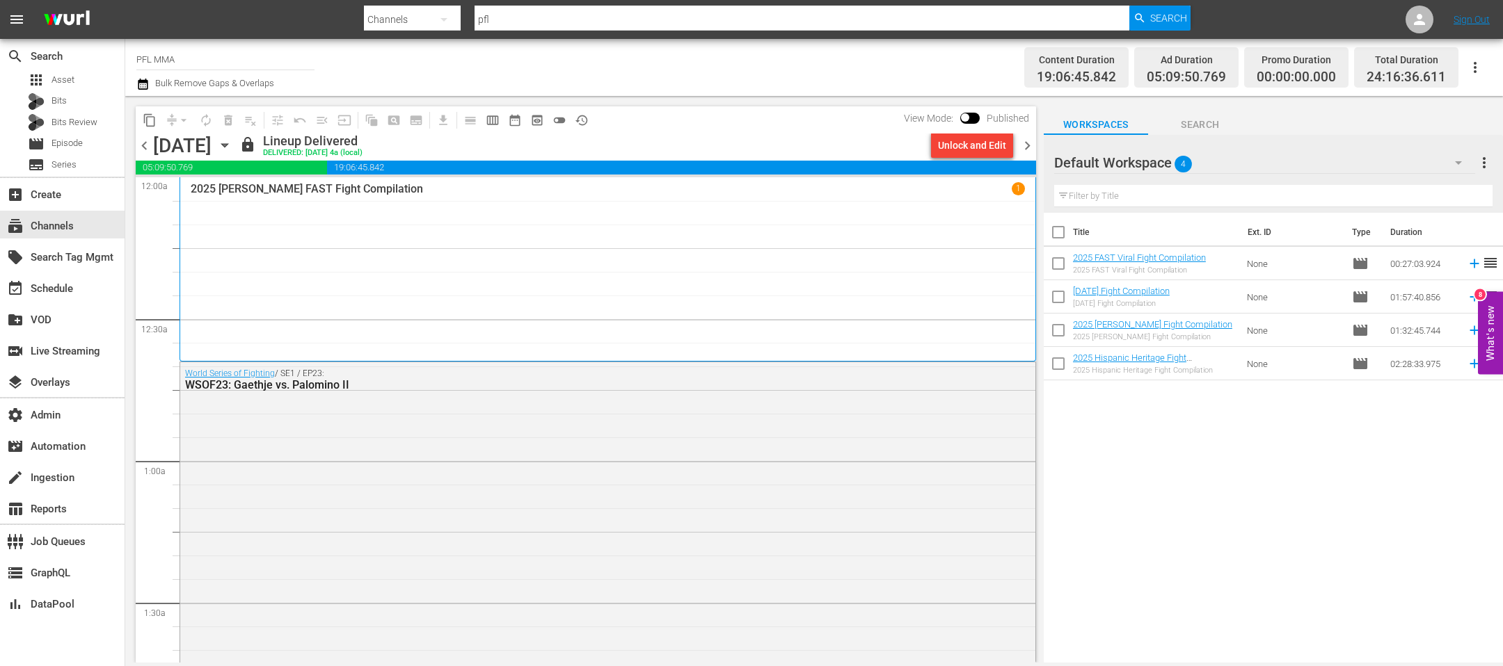
click at [236, 146] on div "[DATE] [DATE]" at bounding box center [194, 145] width 83 height 23
click at [232, 146] on icon "button" at bounding box center [224, 145] width 15 height 15
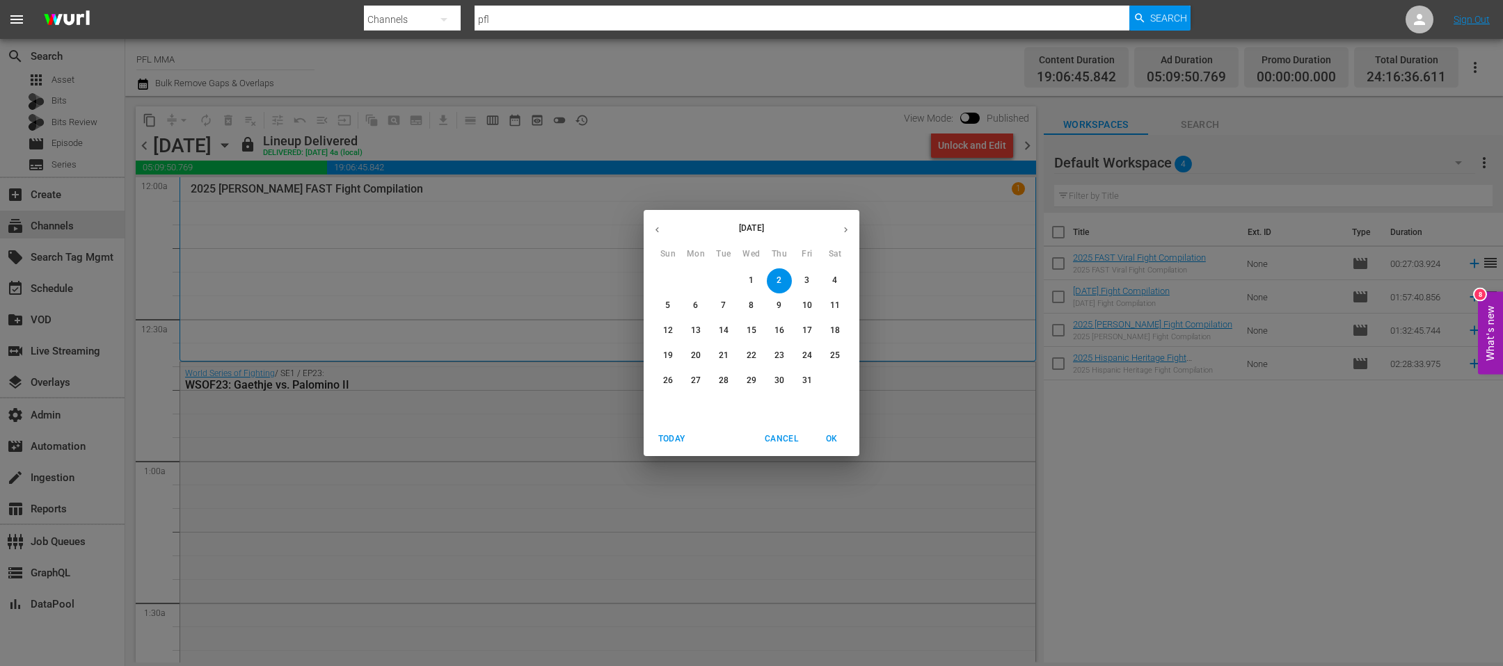
click at [796, 383] on span "31" at bounding box center [806, 381] width 25 height 12
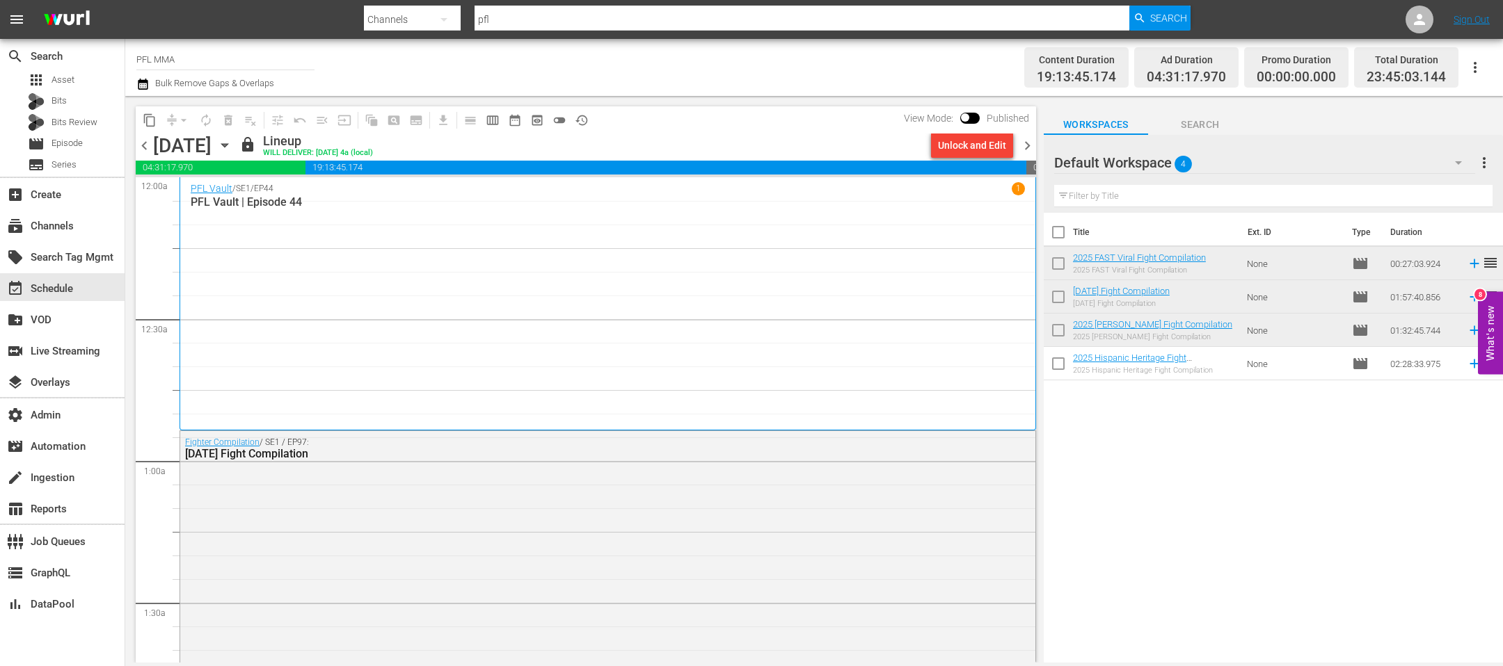
click at [227, 147] on icon "button" at bounding box center [224, 145] width 6 height 3
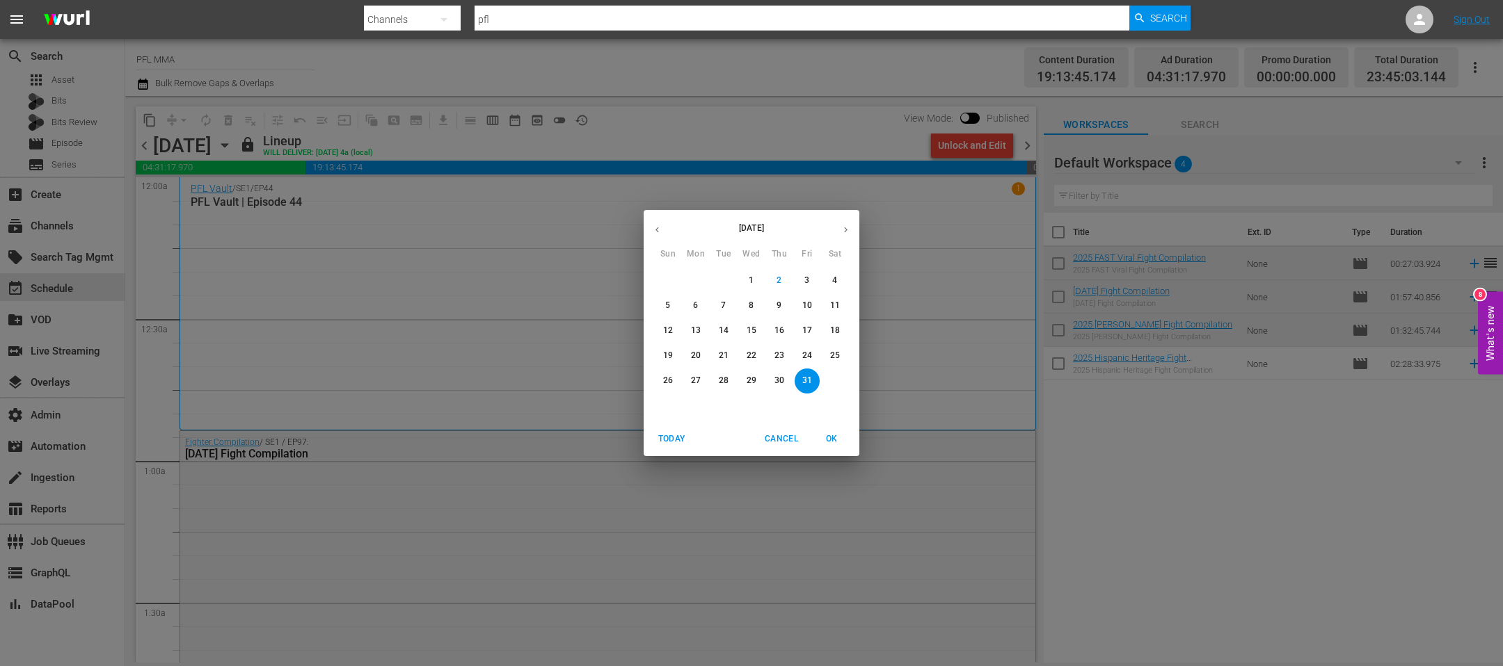
click at [842, 225] on icon "button" at bounding box center [845, 230] width 10 height 10
click at [838, 286] on span "1" at bounding box center [834, 281] width 25 height 12
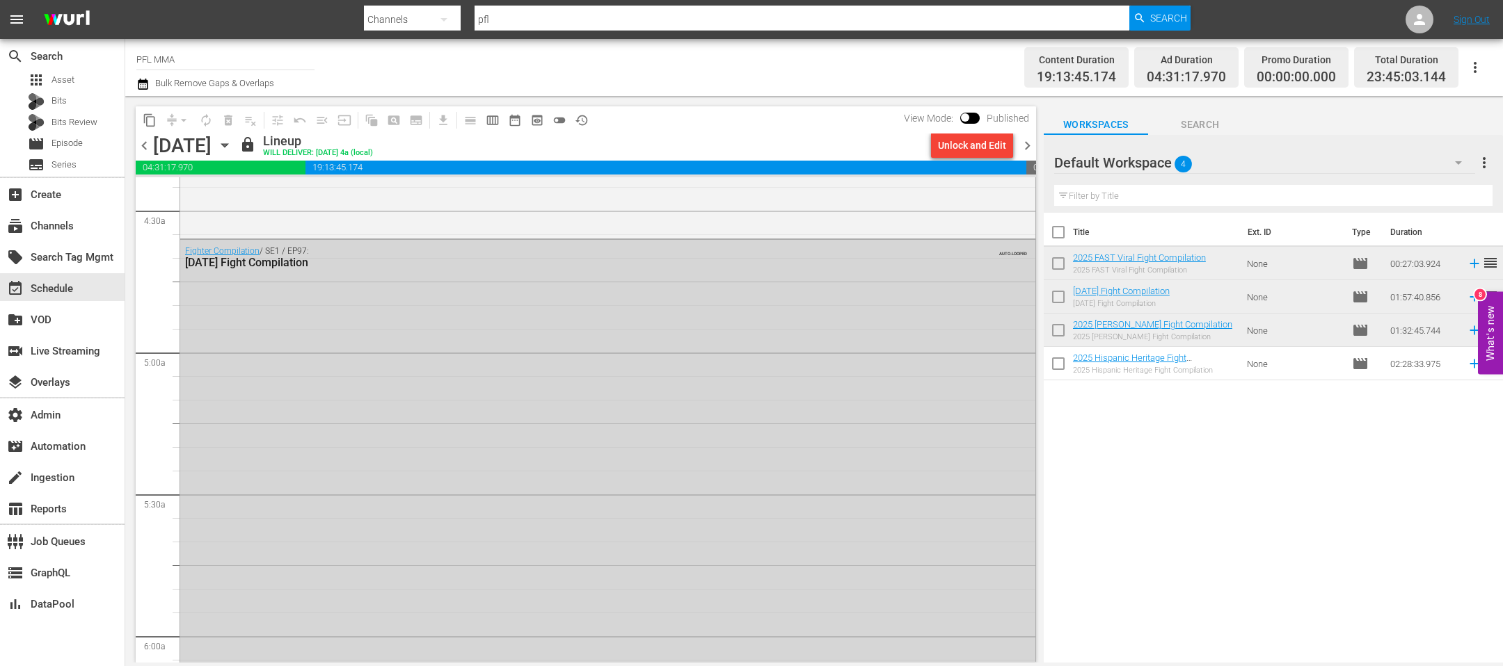
scroll to position [1023, 0]
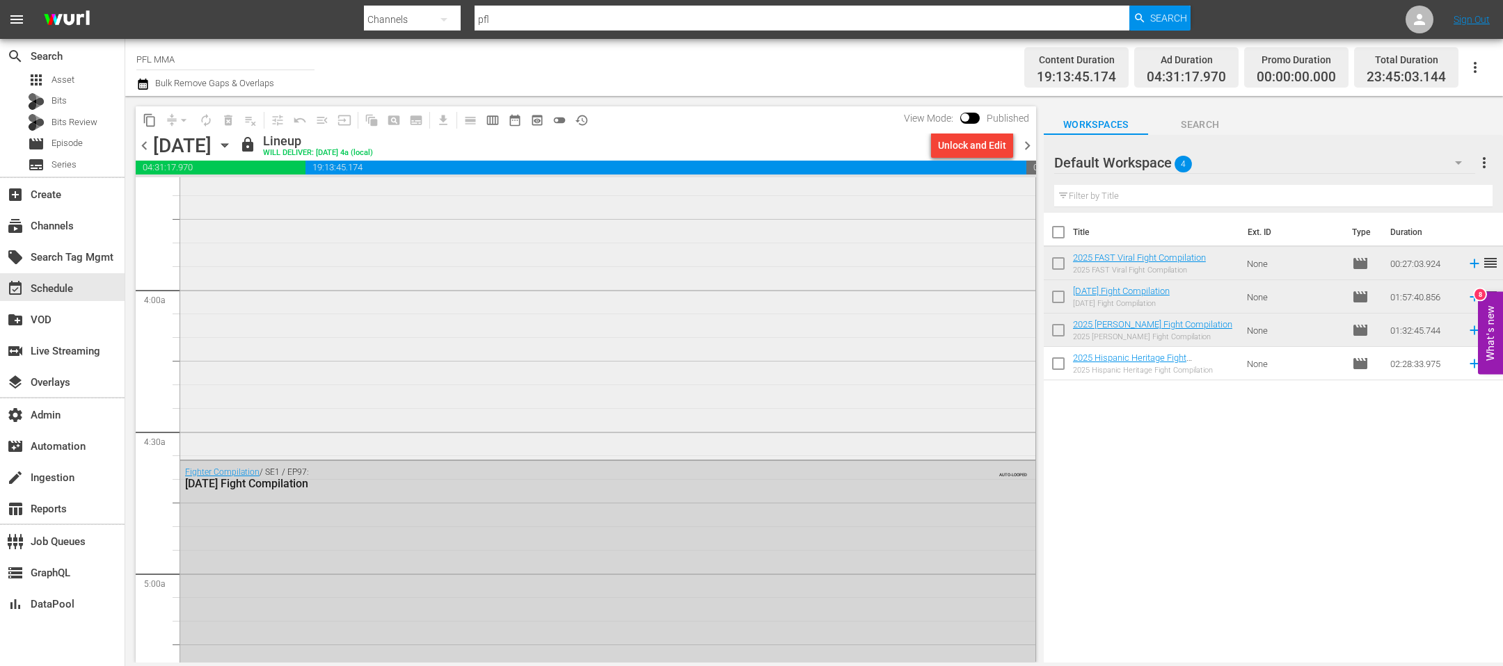
click at [585, 370] on div "Fighter Compilation / SE1 / EP98: 2025 [PERSON_NAME] Fight Compilation" at bounding box center [607, 239] width 855 height 435
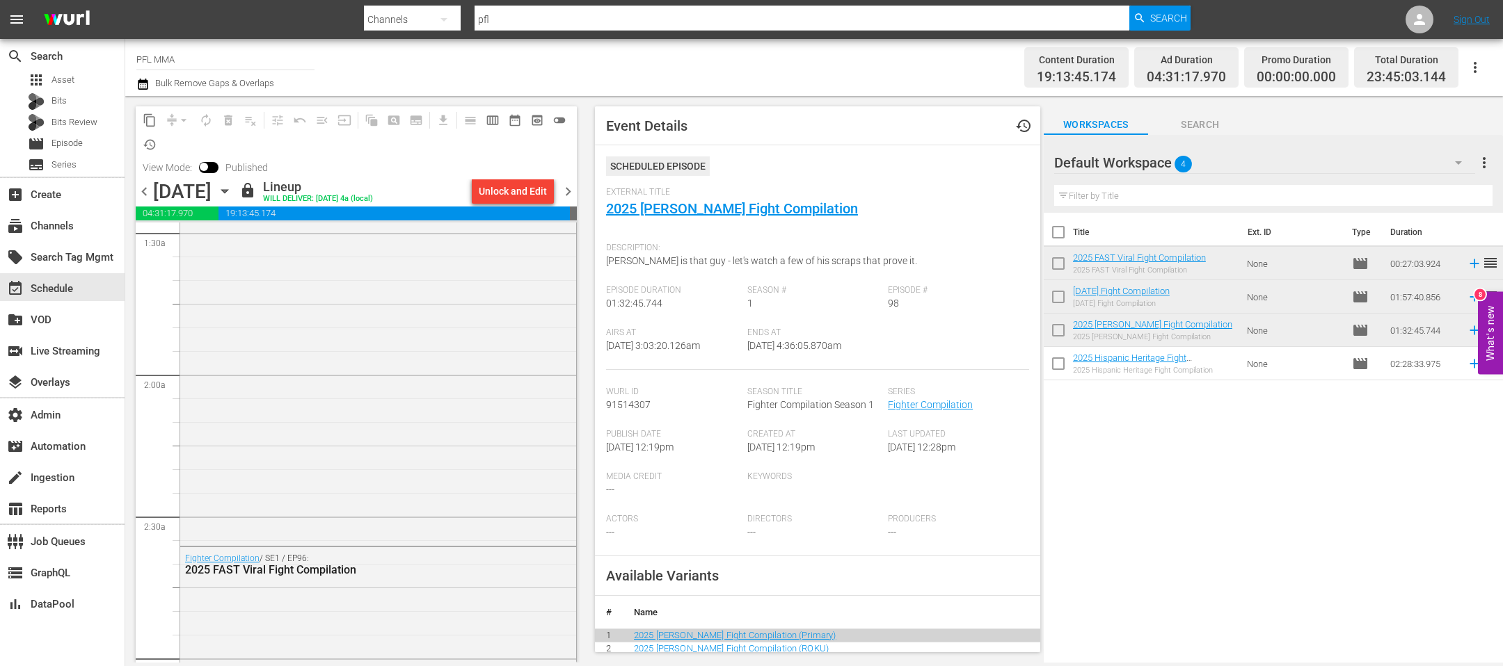
scroll to position [422, 0]
click at [415, 598] on div "Fighter Compilation / SE1 / EP96: 2025 FAST Viral Fight Compilation" at bounding box center [378, 603] width 396 height 124
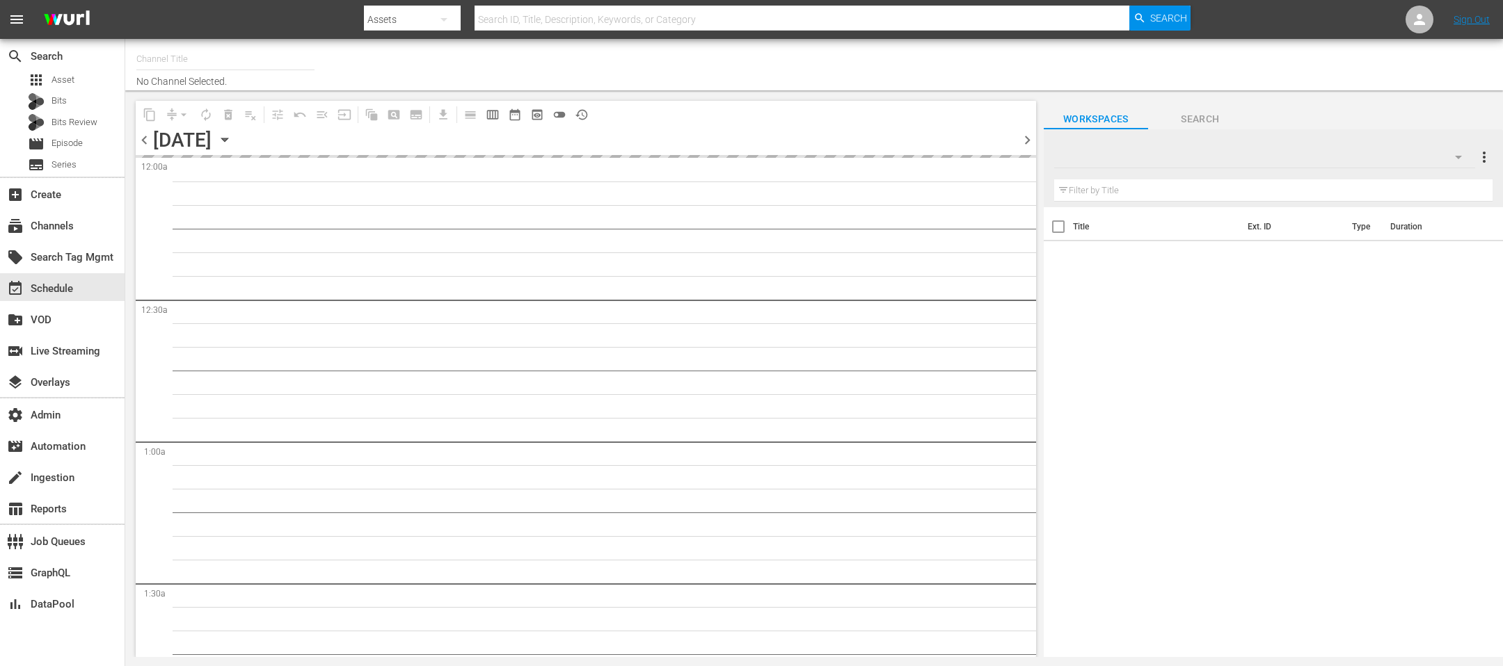
type input "PFL MMA (1309)"
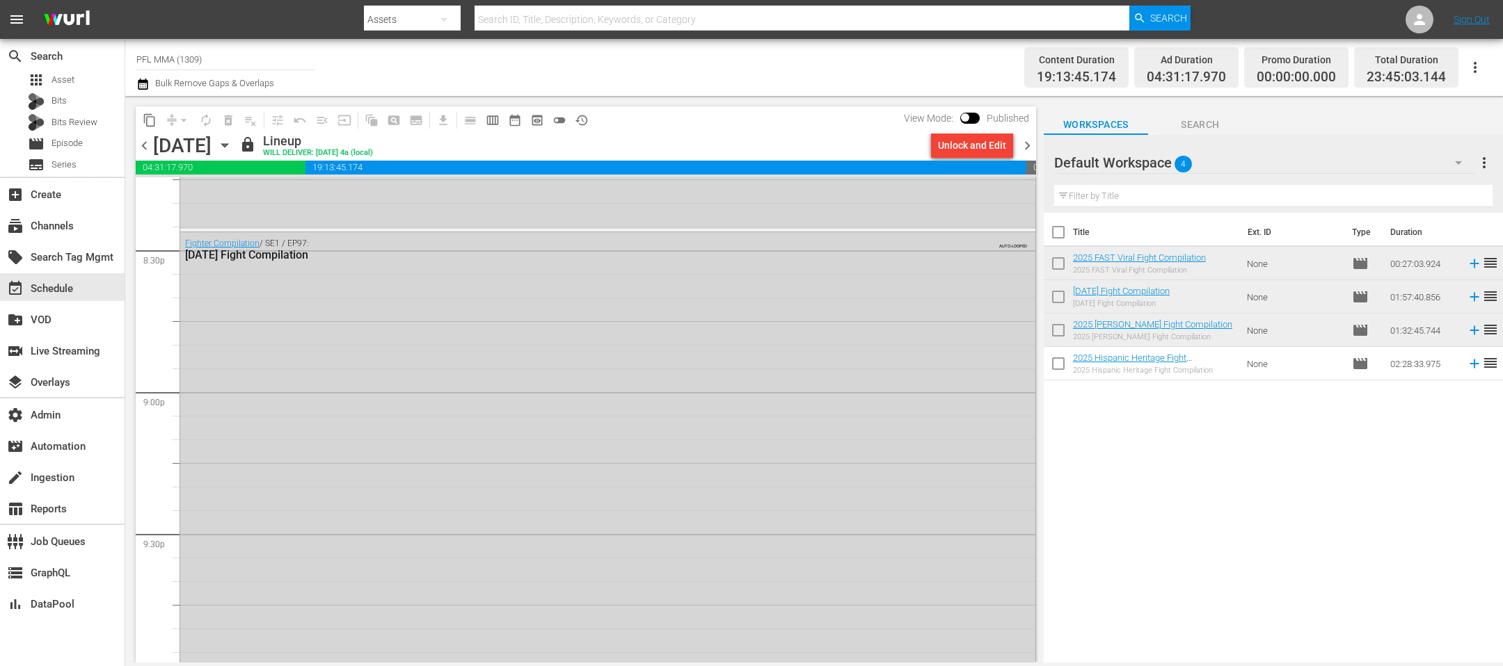
scroll to position [6437, 0]
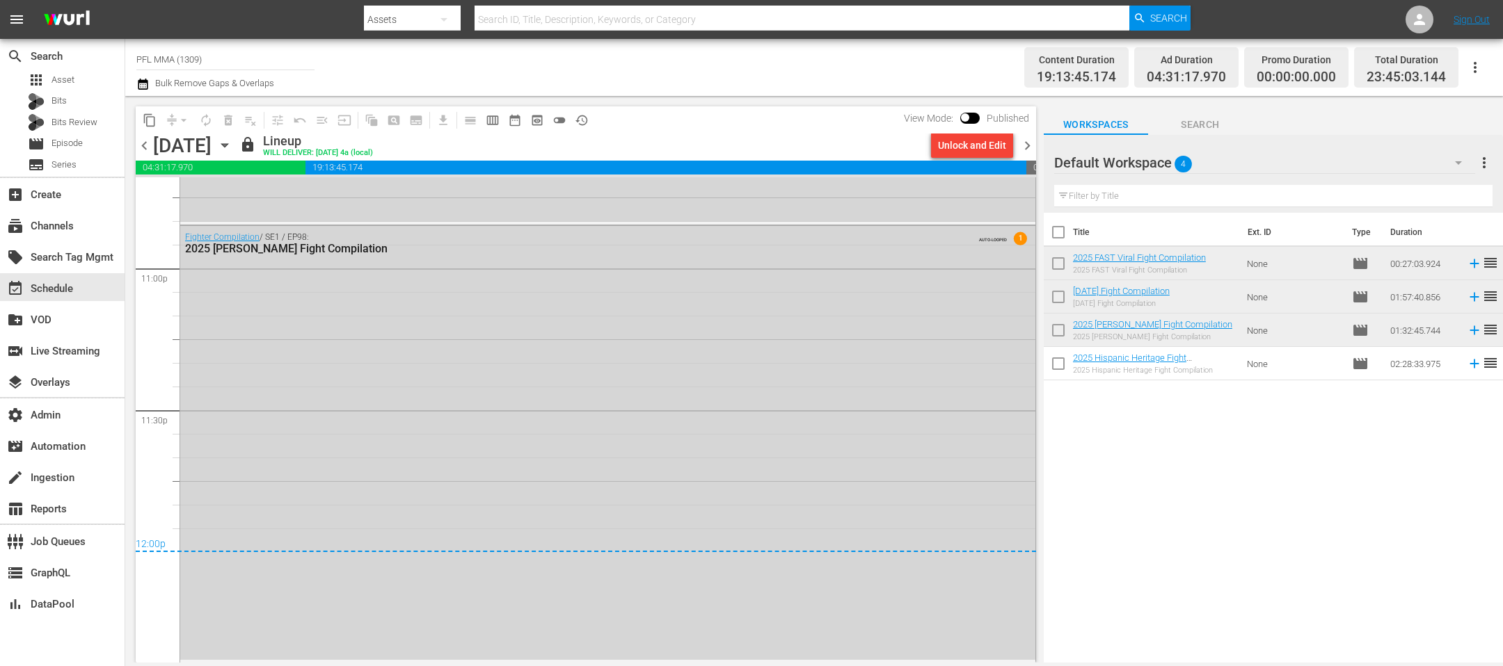
click at [142, 147] on span "chevron_left" at bounding box center [144, 145] width 17 height 17
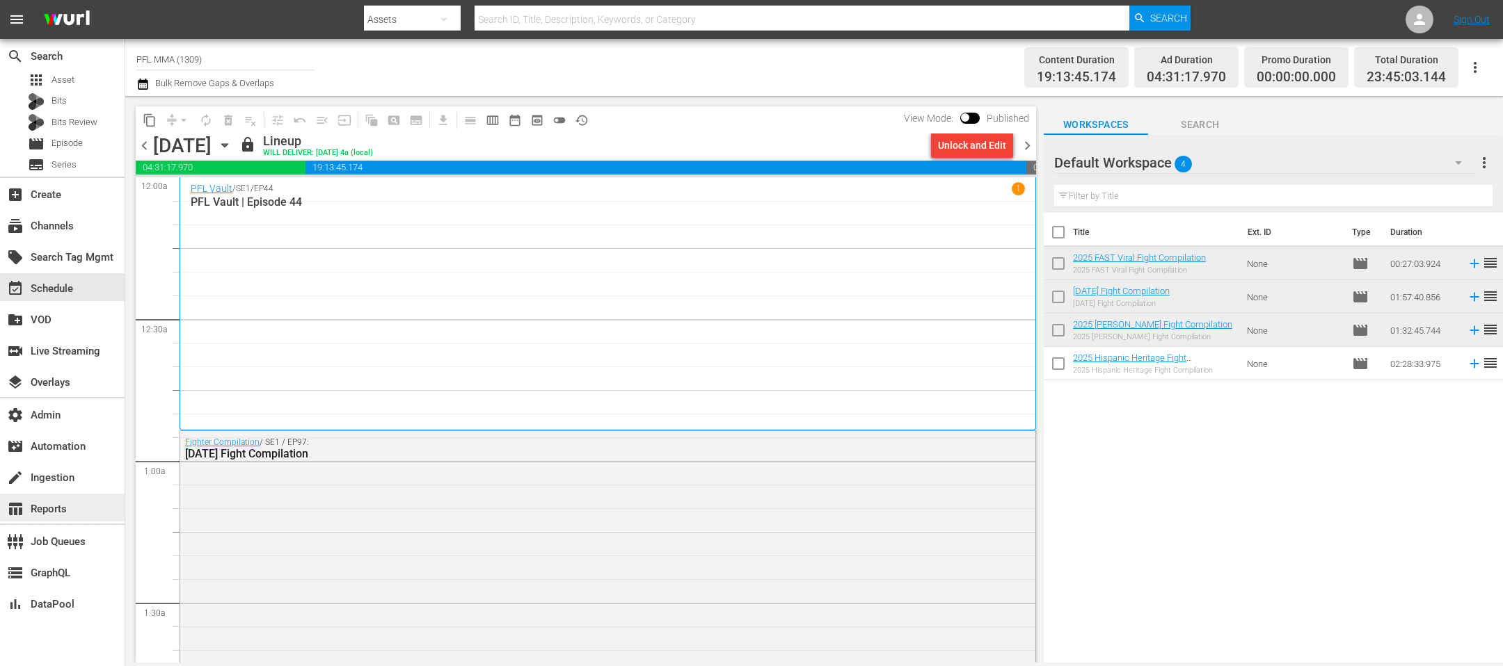
click at [77, 511] on div "table_chart Reports" at bounding box center [39, 507] width 78 height 13
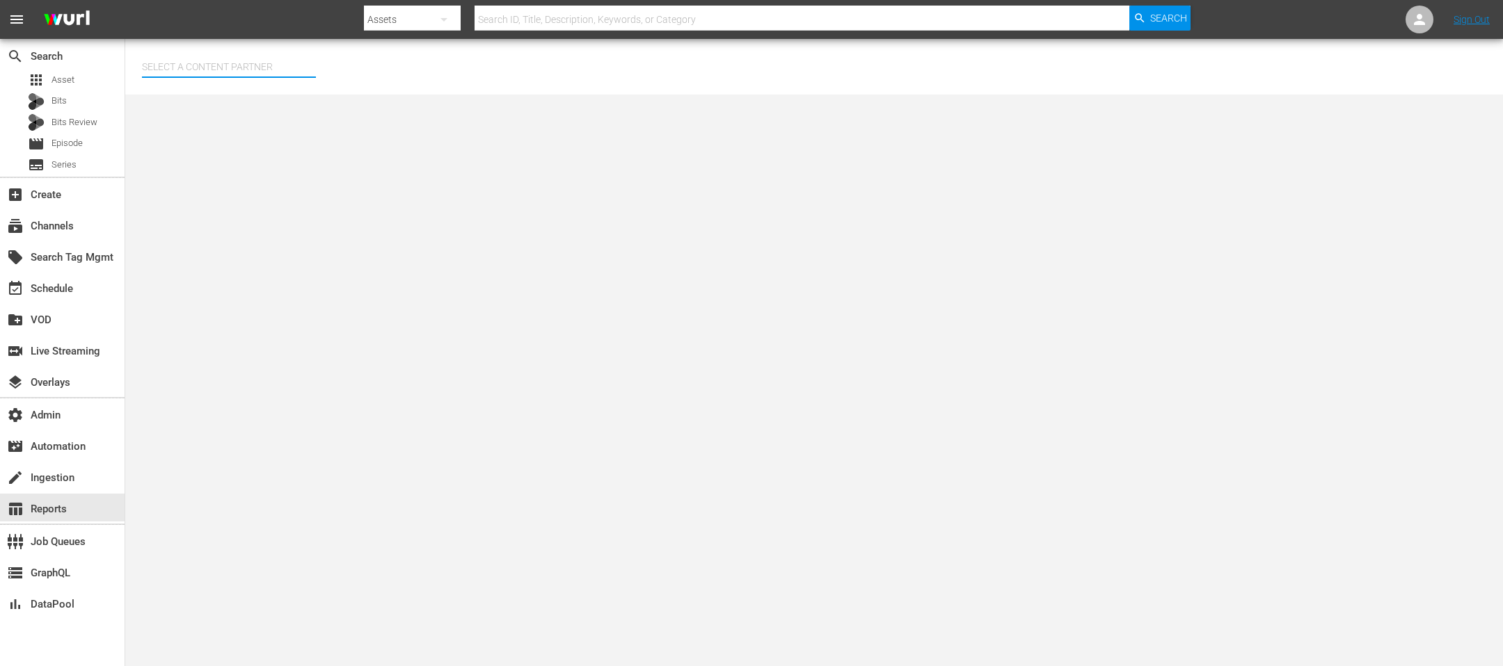
click at [290, 65] on input "text" at bounding box center [229, 66] width 174 height 33
click at [278, 104] on div "Professional Fighters League (297)" at bounding box center [255, 105] width 204 height 33
type input "Professional Fighters League (297)"
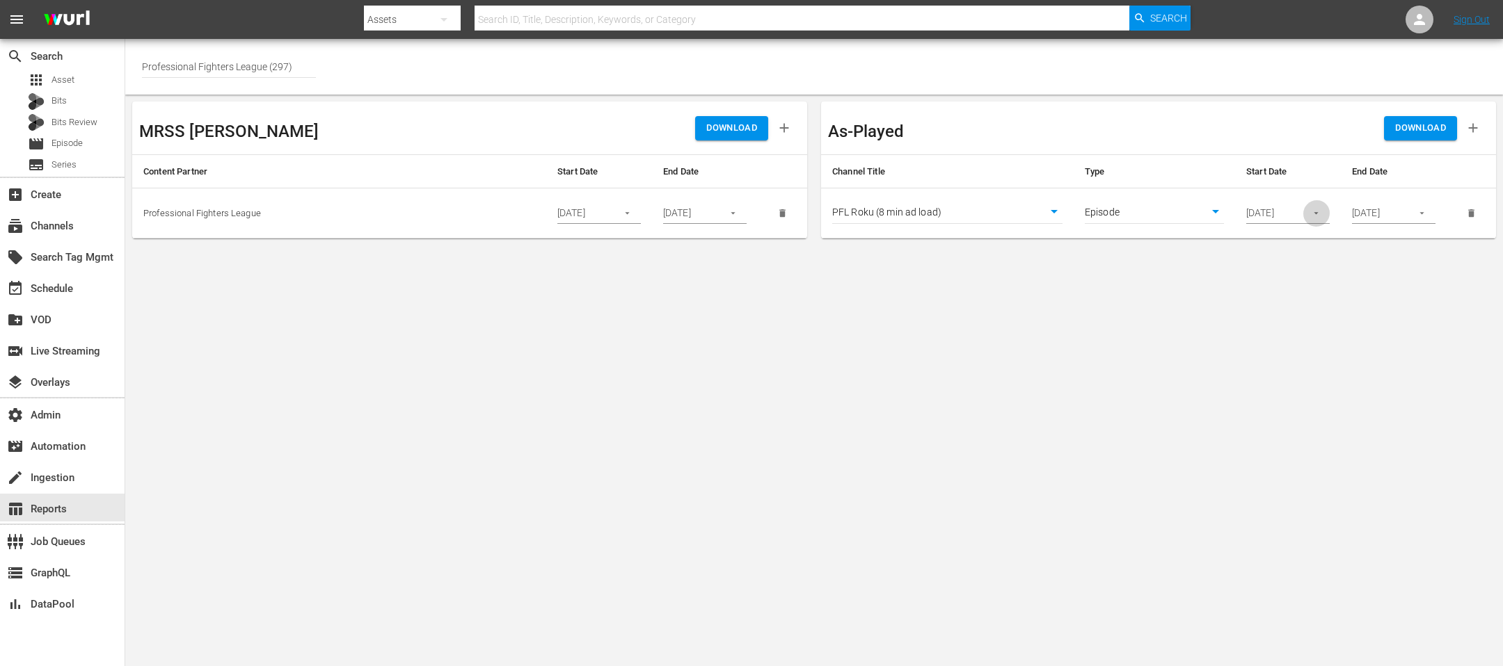
click at [1325, 214] on button "button" at bounding box center [1315, 213] width 27 height 27
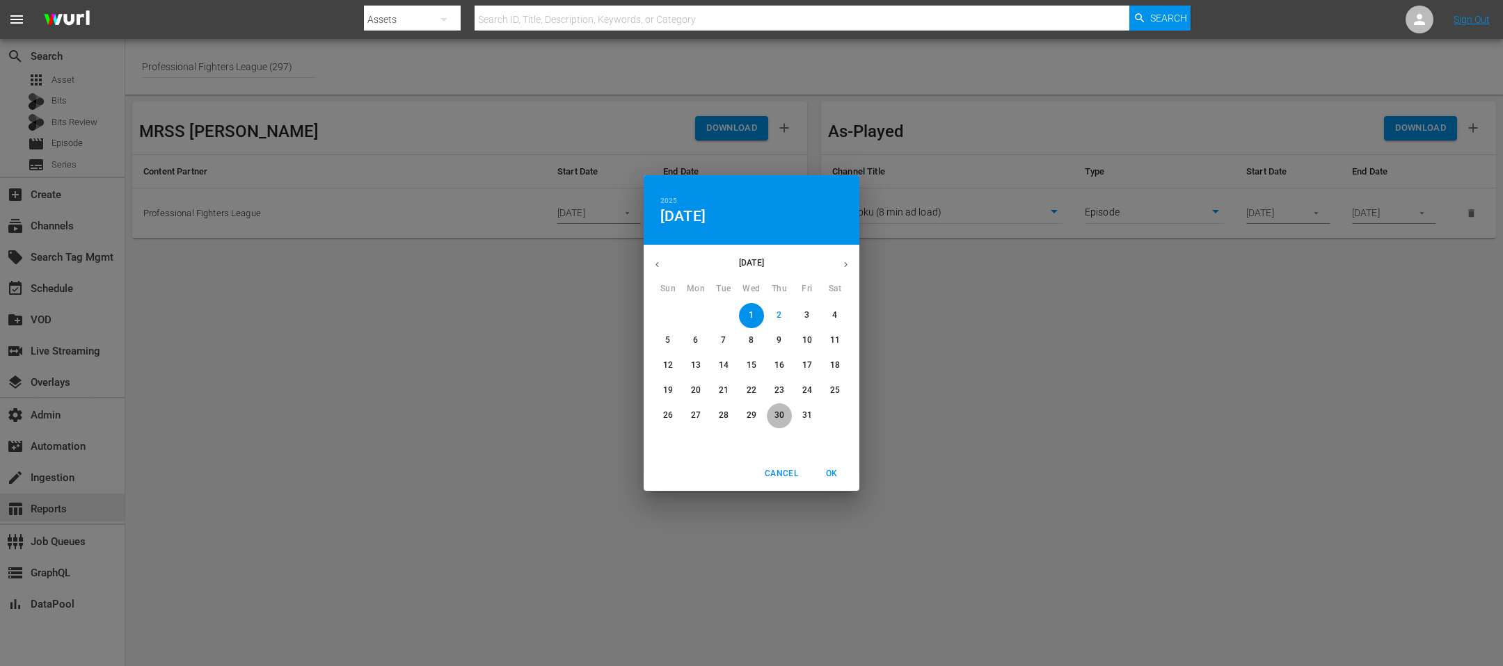
click at [776, 414] on p "30" at bounding box center [779, 416] width 10 height 12
click at [822, 468] on span "OK" at bounding box center [831, 474] width 33 height 15
type input "10/30/2025"
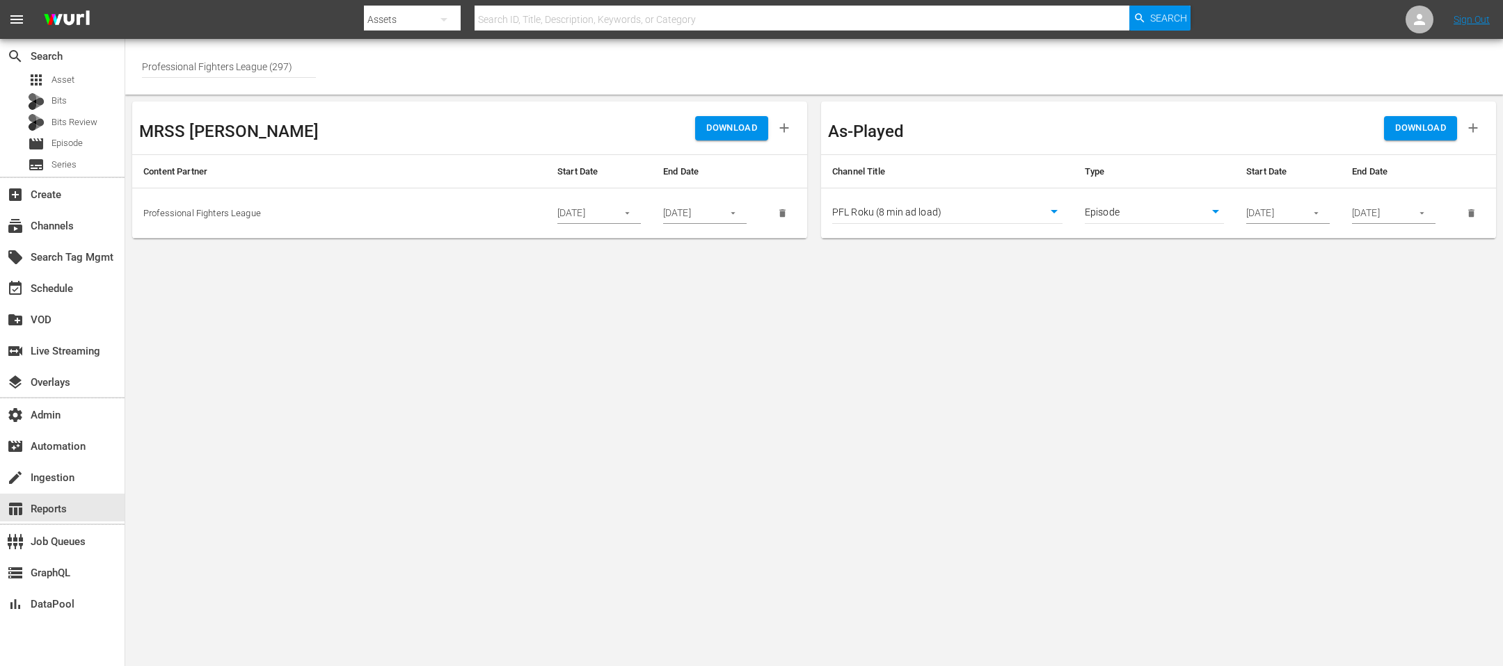
click at [1419, 126] on span "DOWNLOAD" at bounding box center [1420, 128] width 51 height 16
click at [1004, 216] on body "menu Search By Assets Search ID, Title, Description, Keywords, or Category Sear…" at bounding box center [751, 333] width 1503 height 666
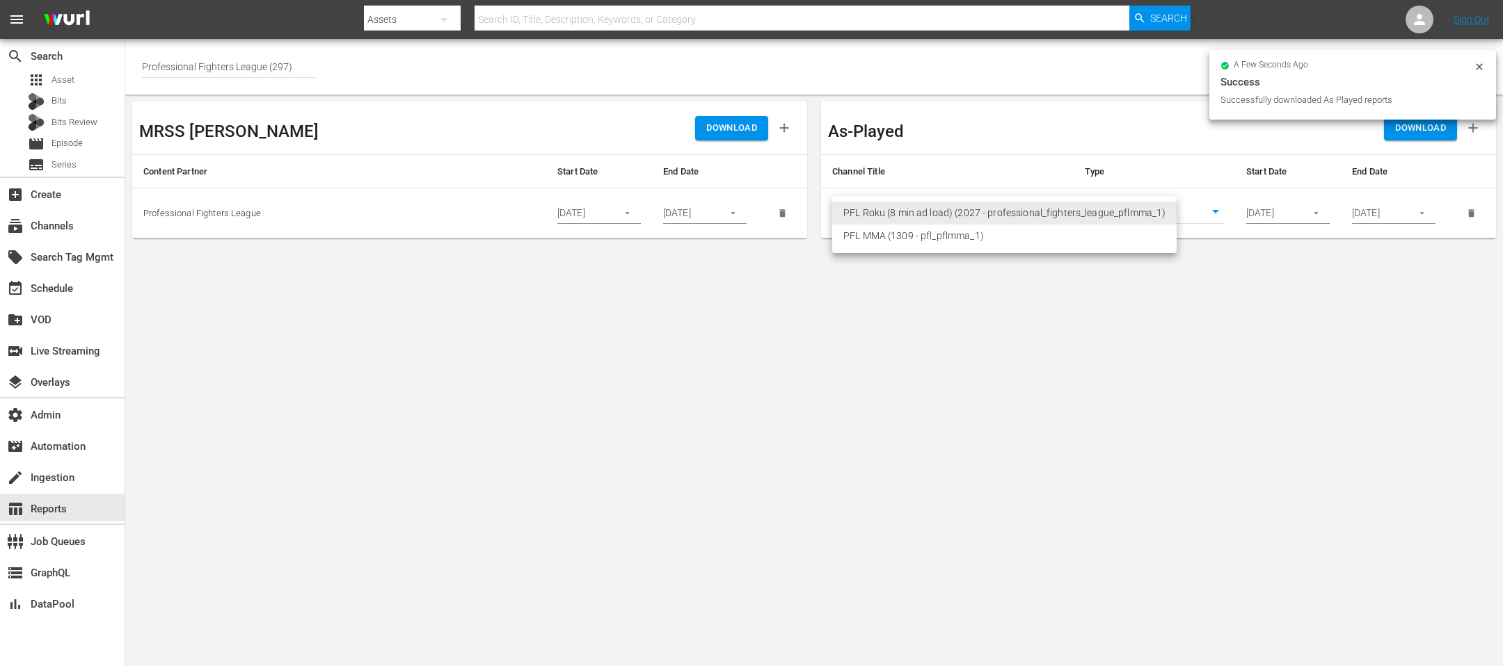
click at [979, 231] on li "PFL MMA (1309 - pfl_pflmma_1)" at bounding box center [1004, 236] width 344 height 23
type input "1309"
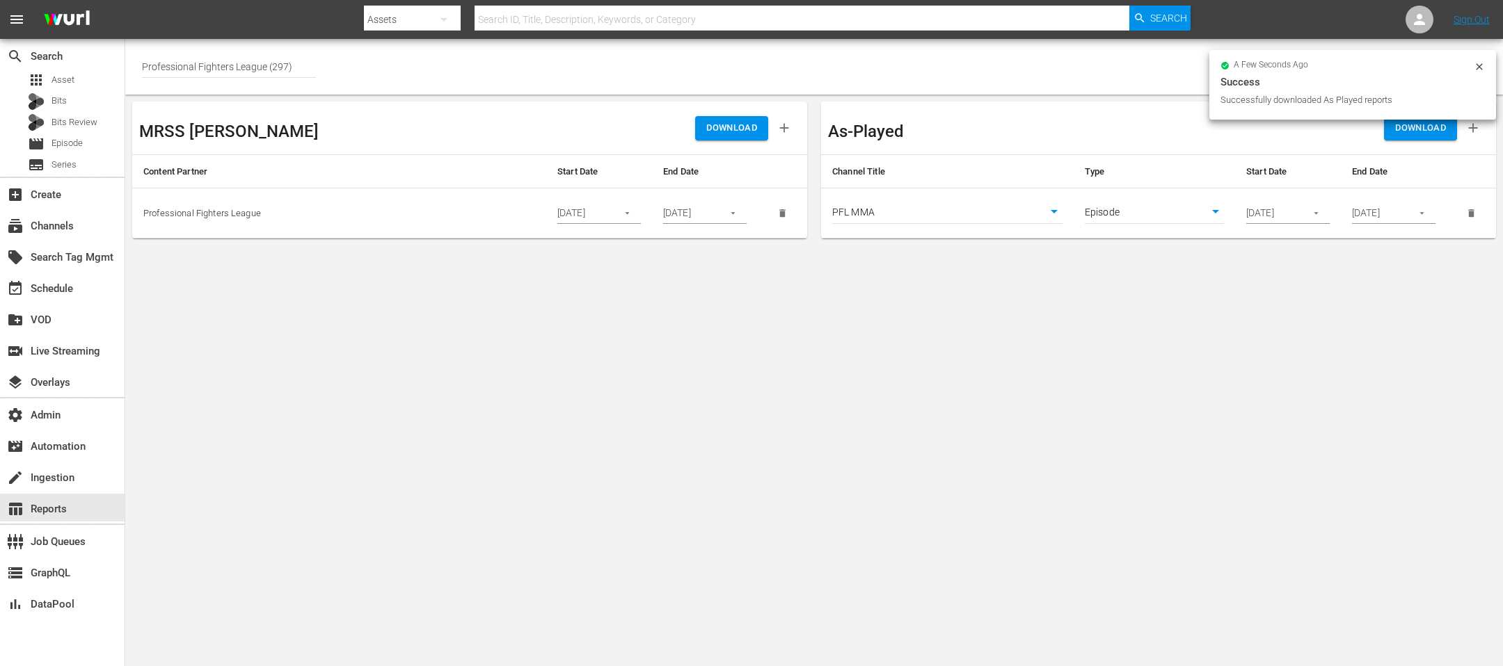
click at [1420, 133] on span "DOWNLOAD" at bounding box center [1420, 128] width 51 height 16
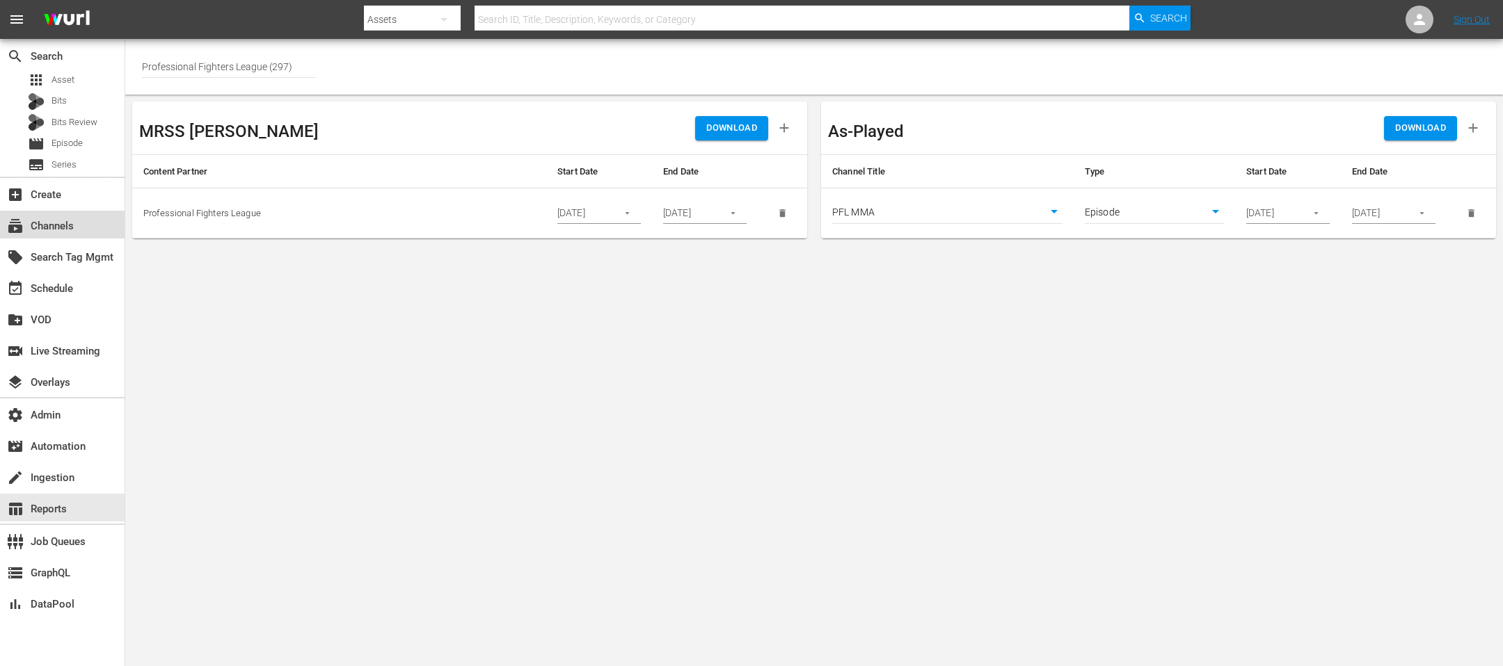
click at [86, 221] on div "subscriptions Channels" at bounding box center [62, 225] width 125 height 28
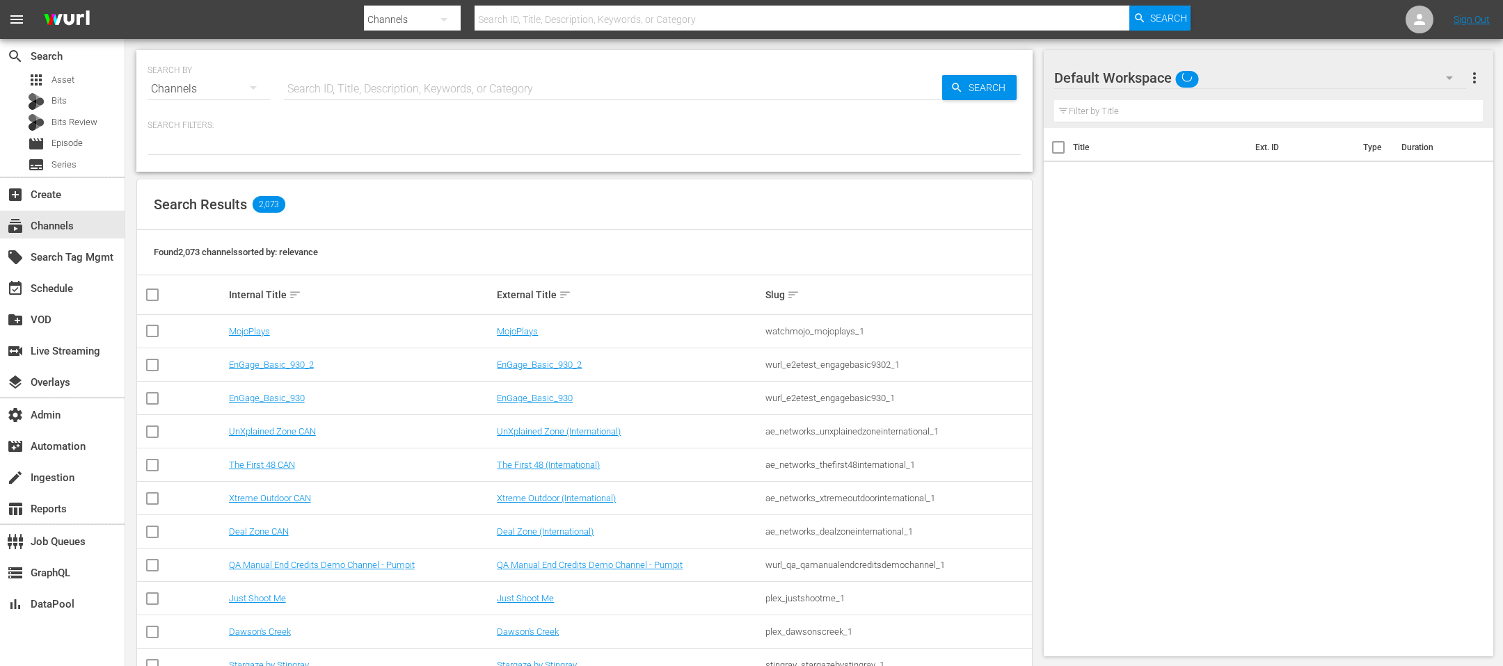
click at [333, 98] on input "text" at bounding box center [613, 88] width 658 height 33
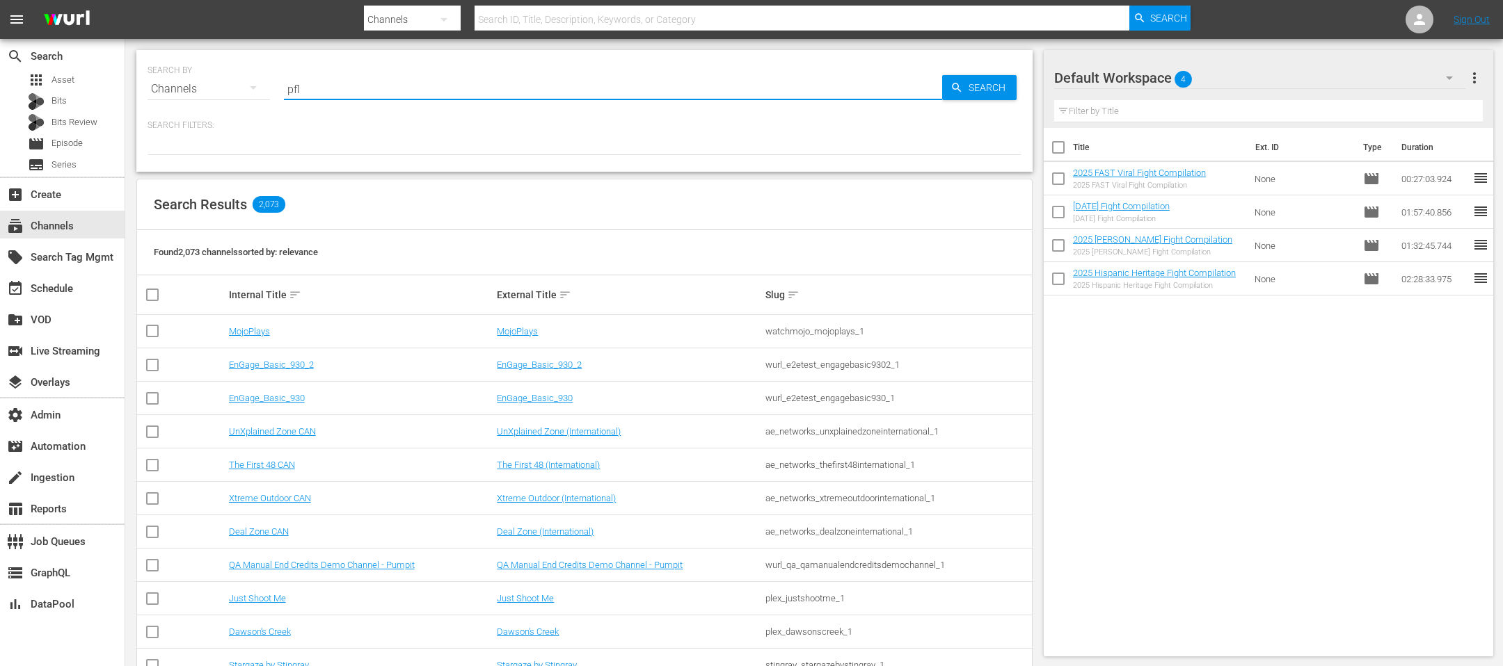
type input "pfl"
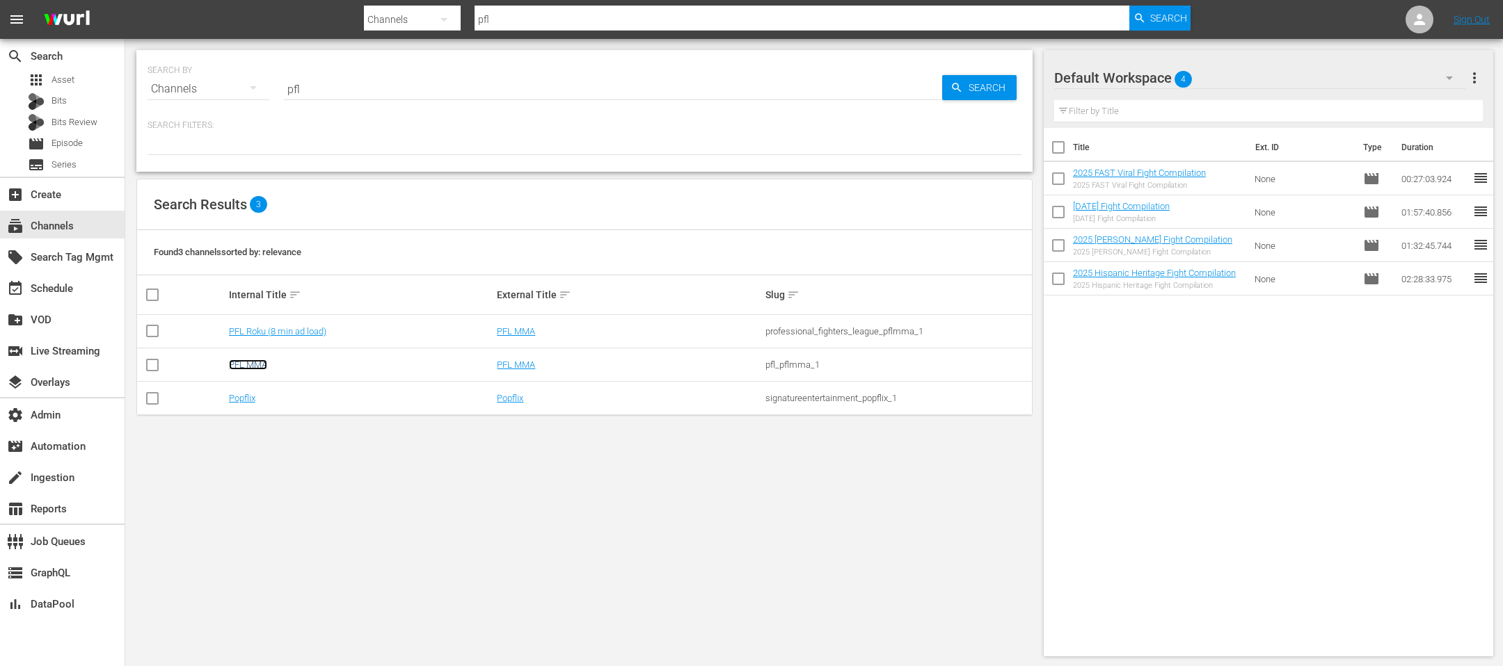
click at [231, 367] on link "PFL MMA" at bounding box center [248, 365] width 38 height 10
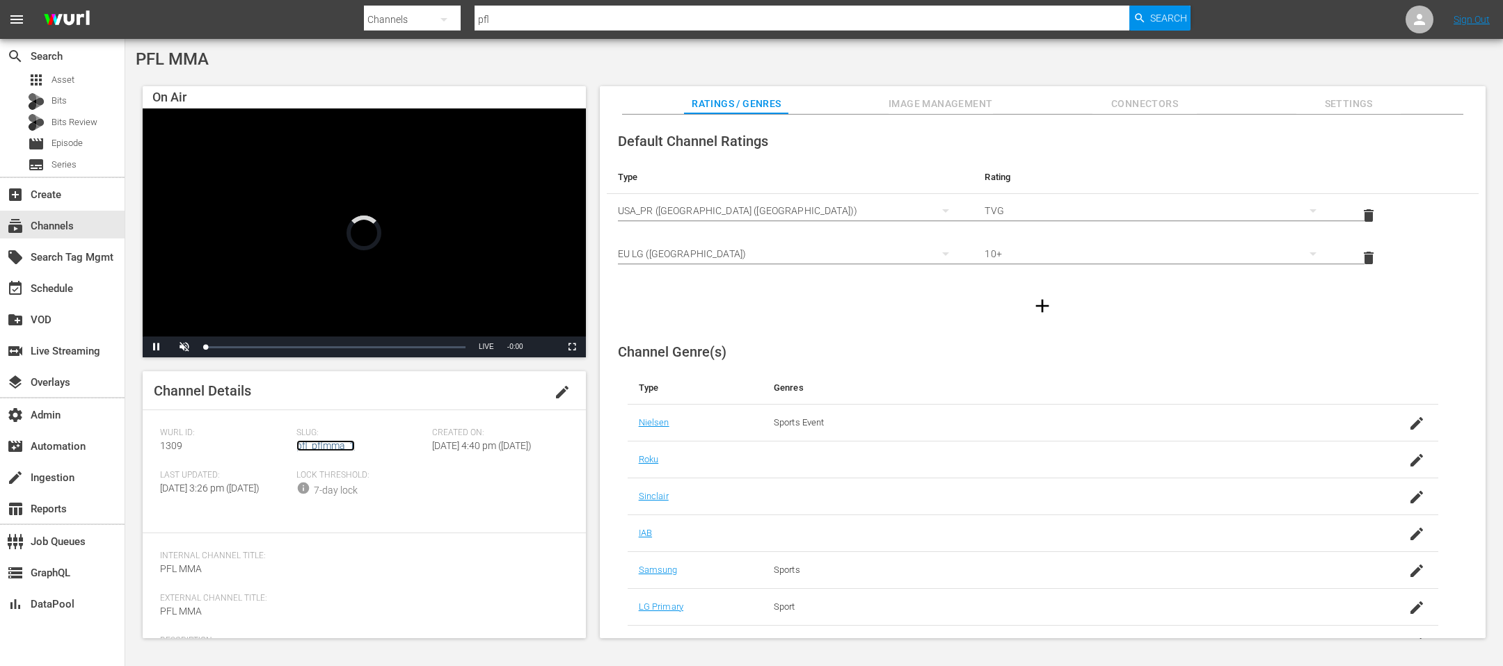
click at [331, 449] on link "pfl_pflmma_1" at bounding box center [325, 445] width 58 height 11
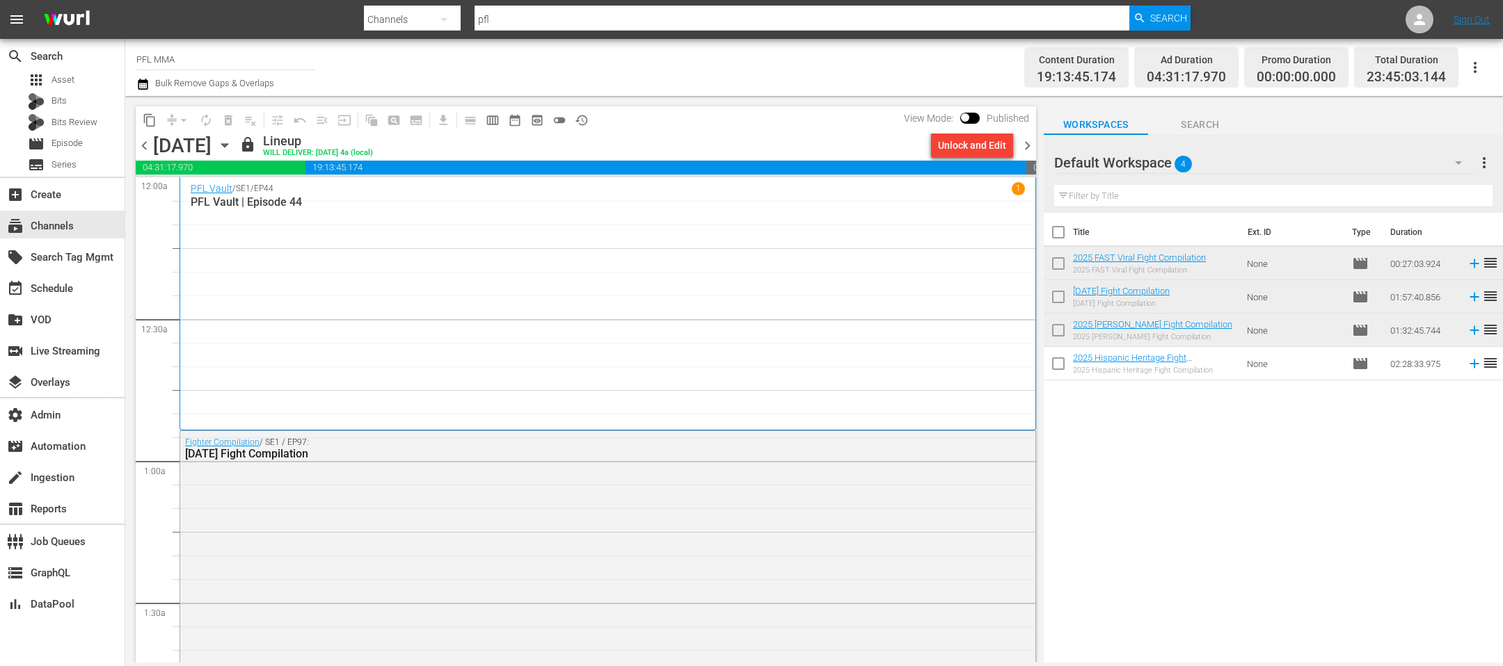
click at [355, 189] on div "PFL Vault / SE1 / EP44 1" at bounding box center [608, 188] width 834 height 13
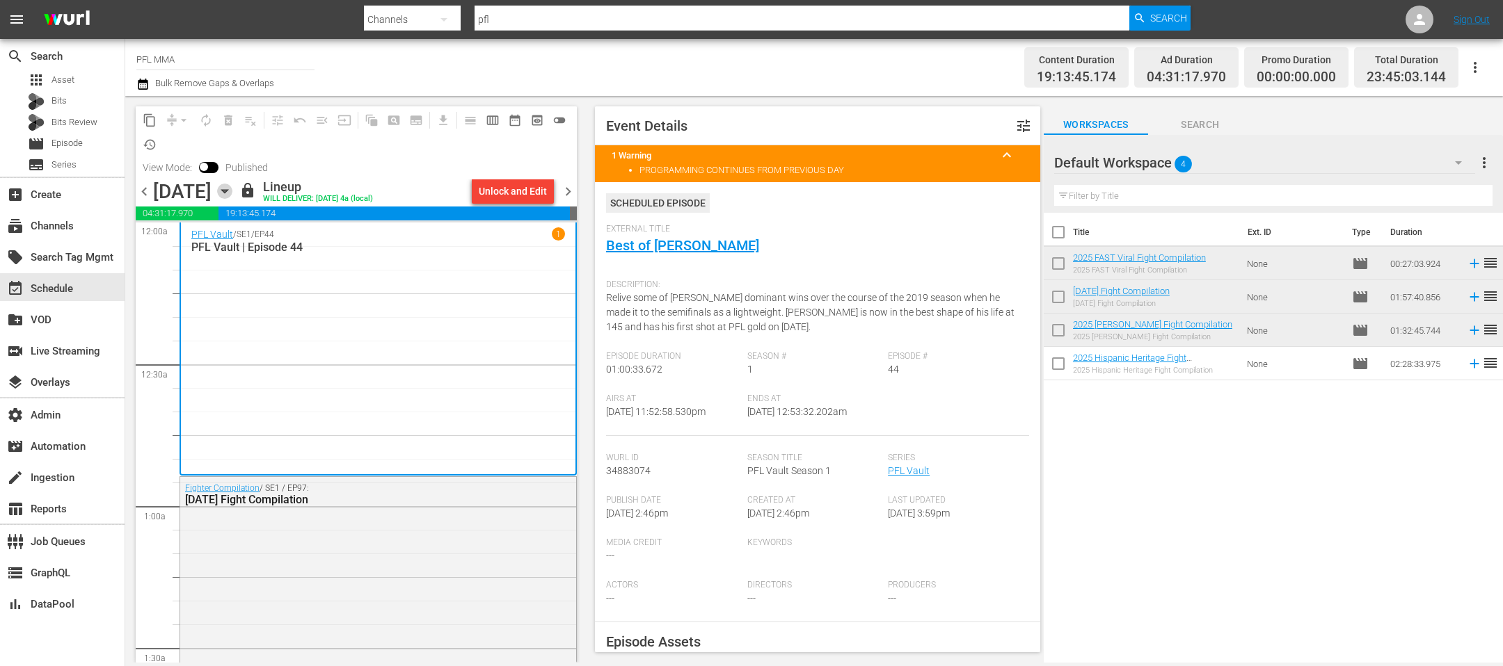
click at [232, 186] on icon "button" at bounding box center [224, 191] width 15 height 15
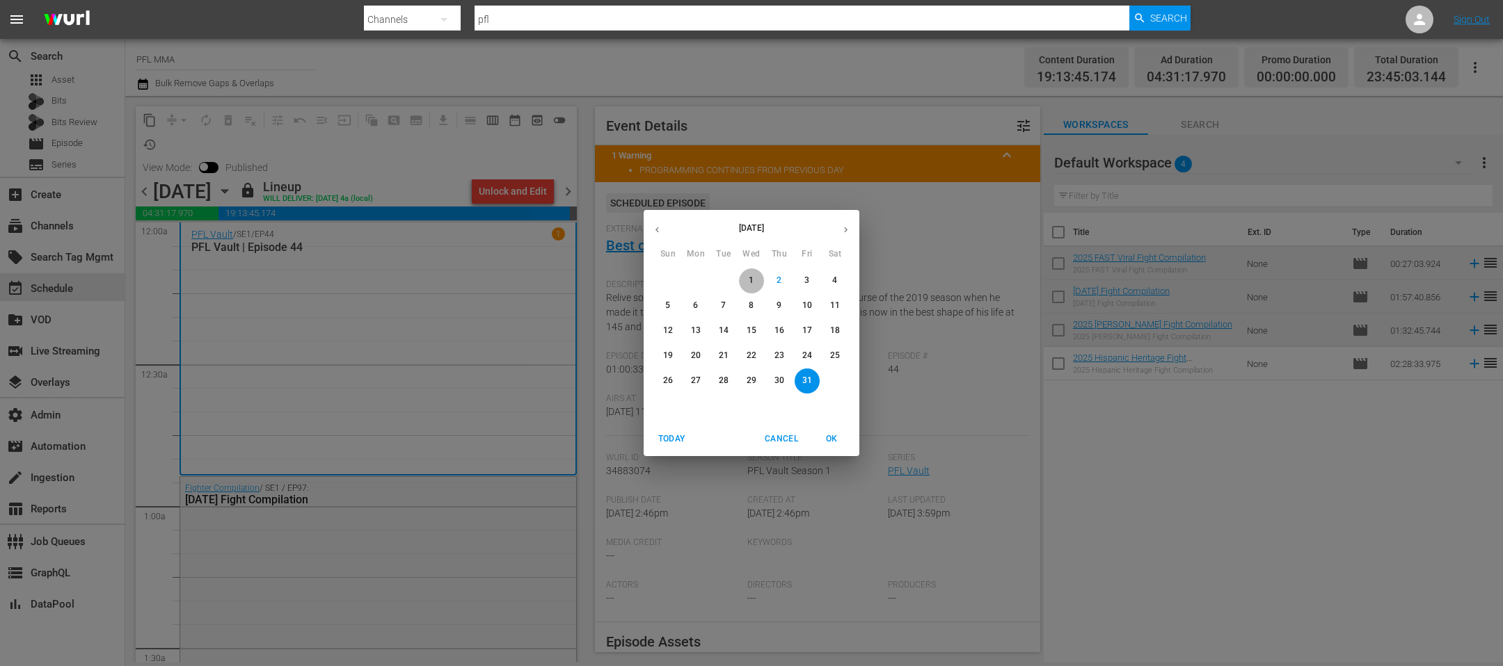
click at [744, 273] on button "1" at bounding box center [751, 281] width 25 height 25
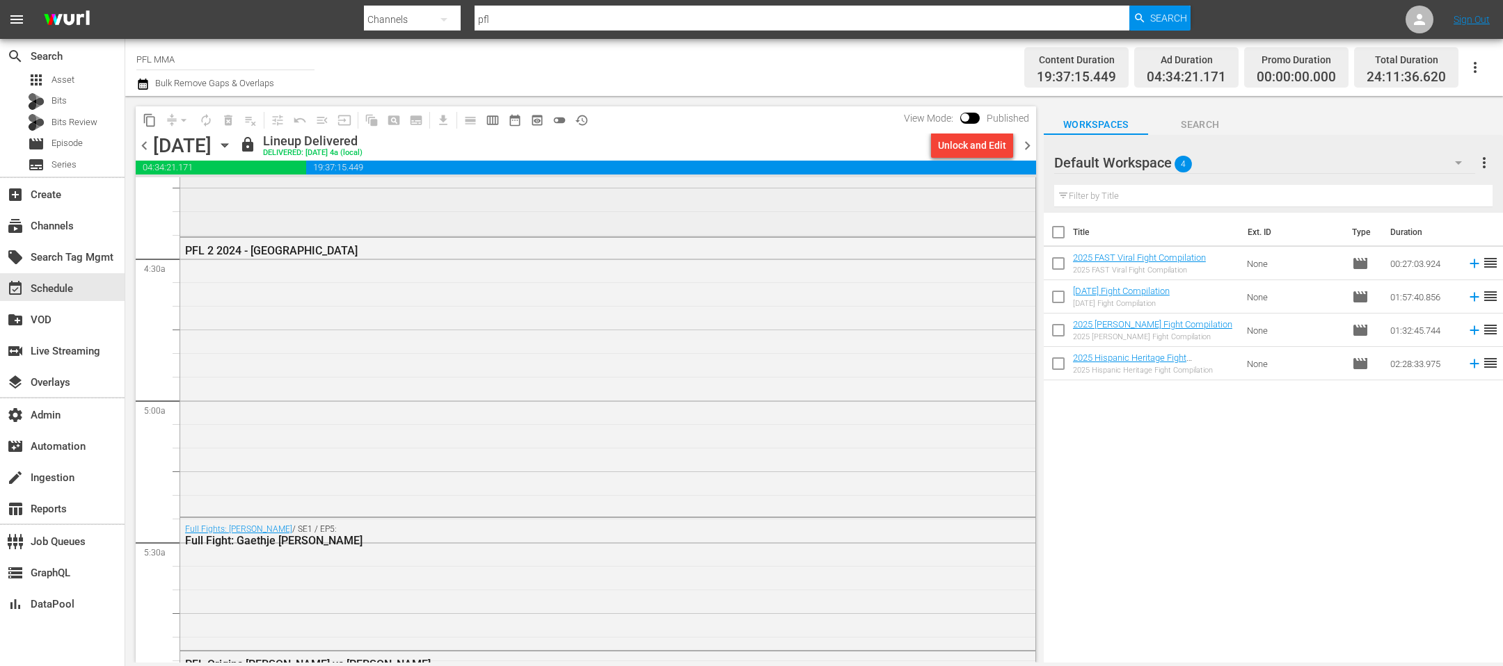
scroll to position [1198, 0]
click at [76, 216] on div "subscriptions Channels" at bounding box center [62, 225] width 125 height 28
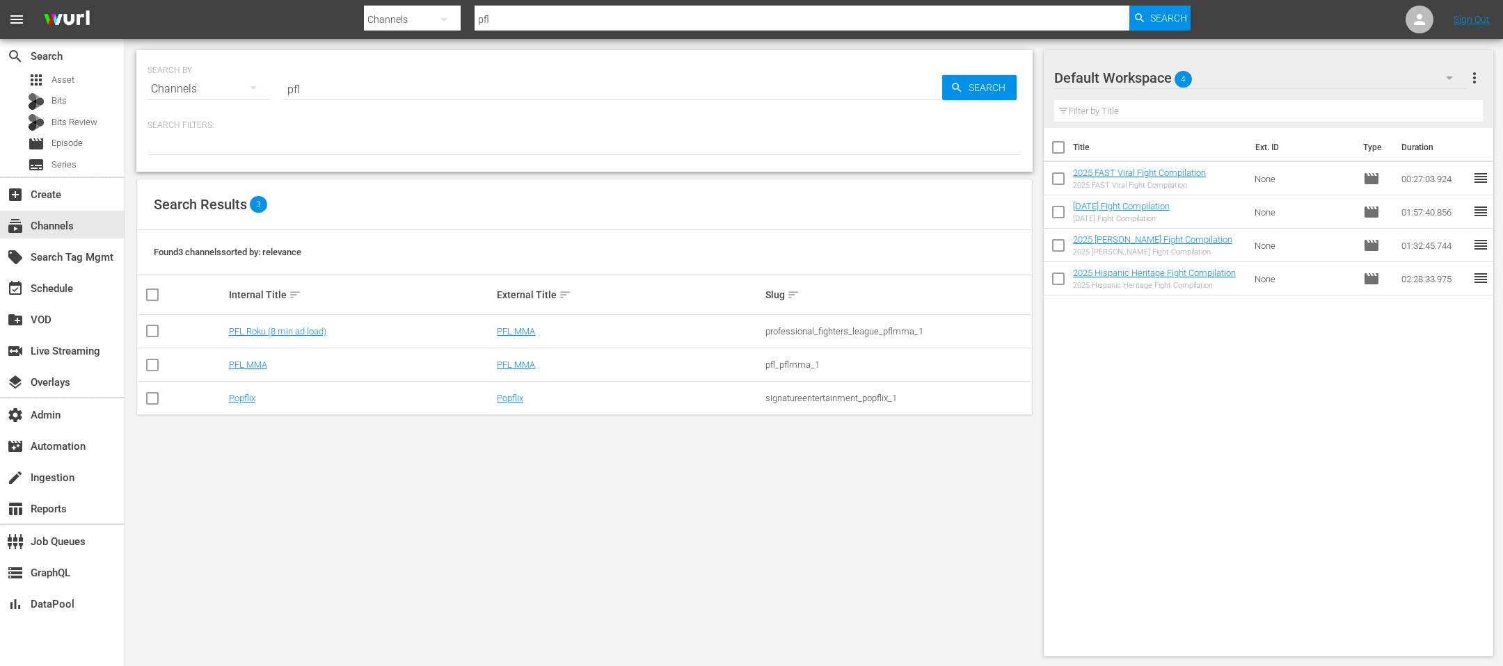
click at [233, 373] on td "PFL MMA" at bounding box center [361, 365] width 269 height 33
click at [260, 337] on td "PFL Roku (8 min ad load)" at bounding box center [361, 331] width 269 height 33
click at [260, 331] on link "PFL Roku (8 min ad load)" at bounding box center [277, 331] width 97 height 10
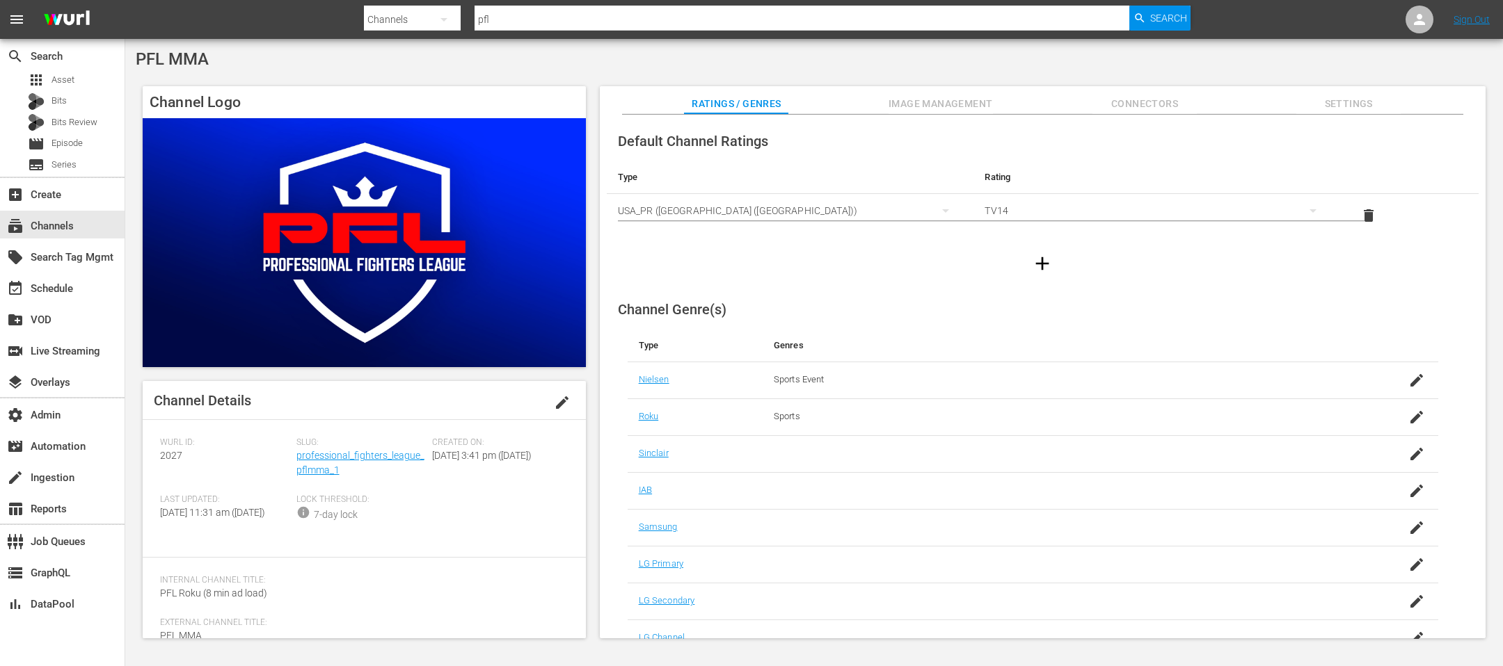
click at [338, 463] on div "Slug: professional_fighters_league_pflmma_1" at bounding box center [364, 466] width 136 height 57
click at [324, 450] on div "Slug: professional_fighters_league_pflmma_1" at bounding box center [364, 466] width 136 height 57
click at [324, 450] on link "professional_fighters_league_pflmma_1" at bounding box center [360, 463] width 128 height 26
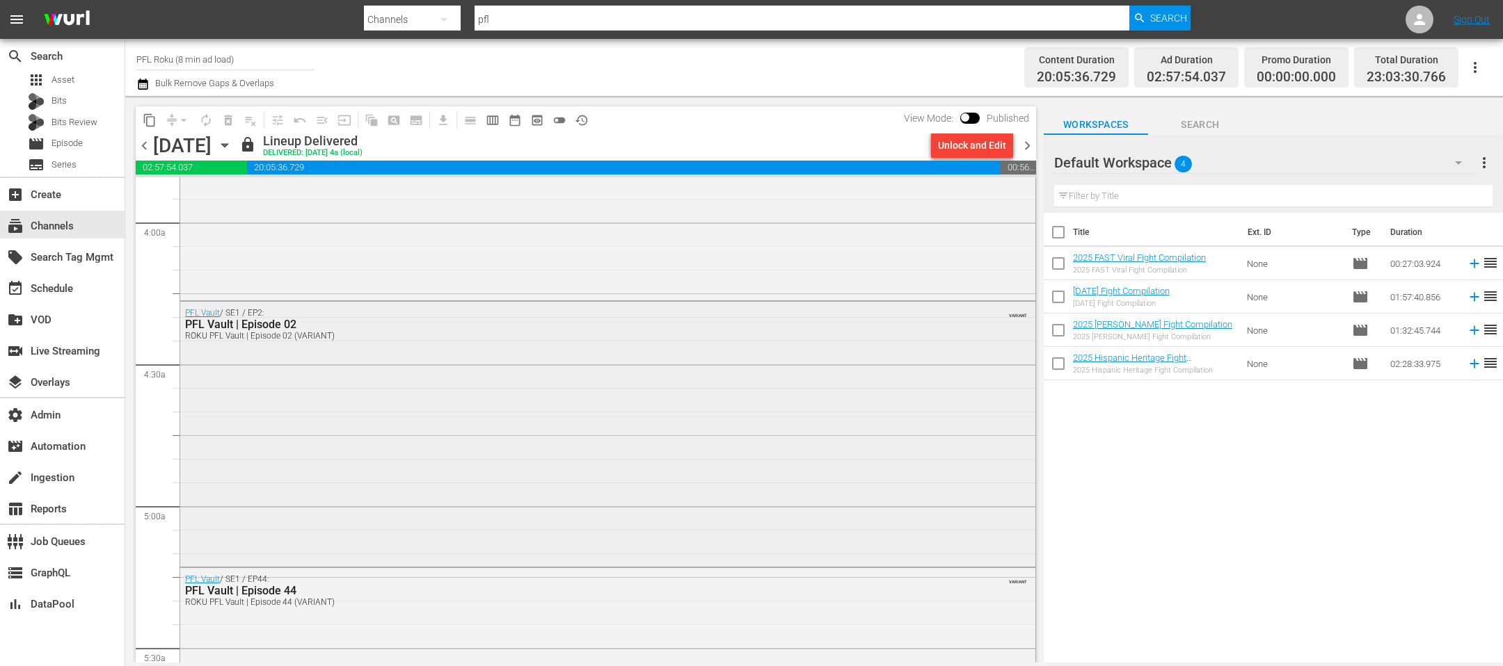
scroll to position [1088, 0]
click at [415, 358] on div "PFL Vault / SE1 / EP2: PFL Vault | Episode 02 ROKU PFL Vault | Episode 02 (VARI…" at bounding box center [607, 435] width 855 height 263
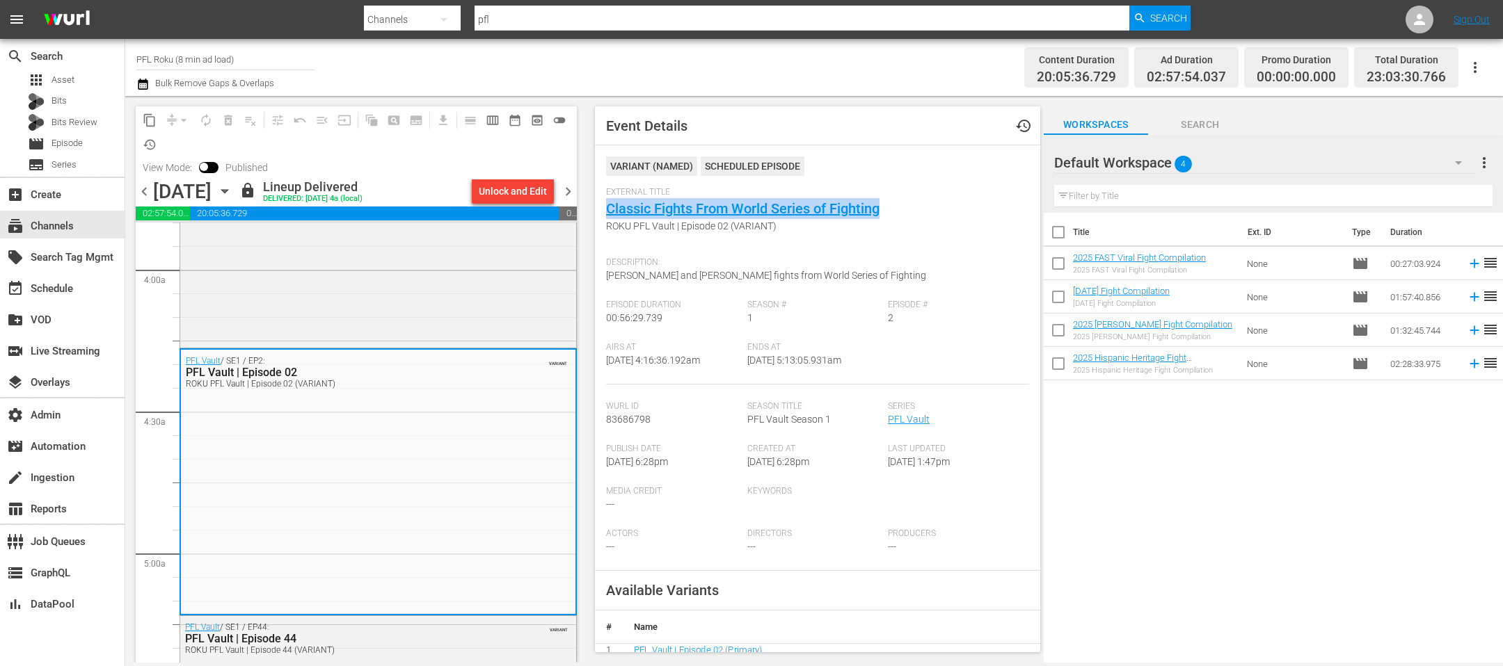
drag, startPoint x: 900, startPoint y: 213, endPoint x: 603, endPoint y: 211, distance: 297.0
click at [603, 211] on div "Event Details history VARIANT ( NAMED ) Scheduled Episode External Title Classi…" at bounding box center [817, 379] width 445 height 546
copy link "Classic Fights From World Series of Fighting"
click at [214, 63] on input "PFL Roku (8 min ad load)" at bounding box center [225, 58] width 178 height 33
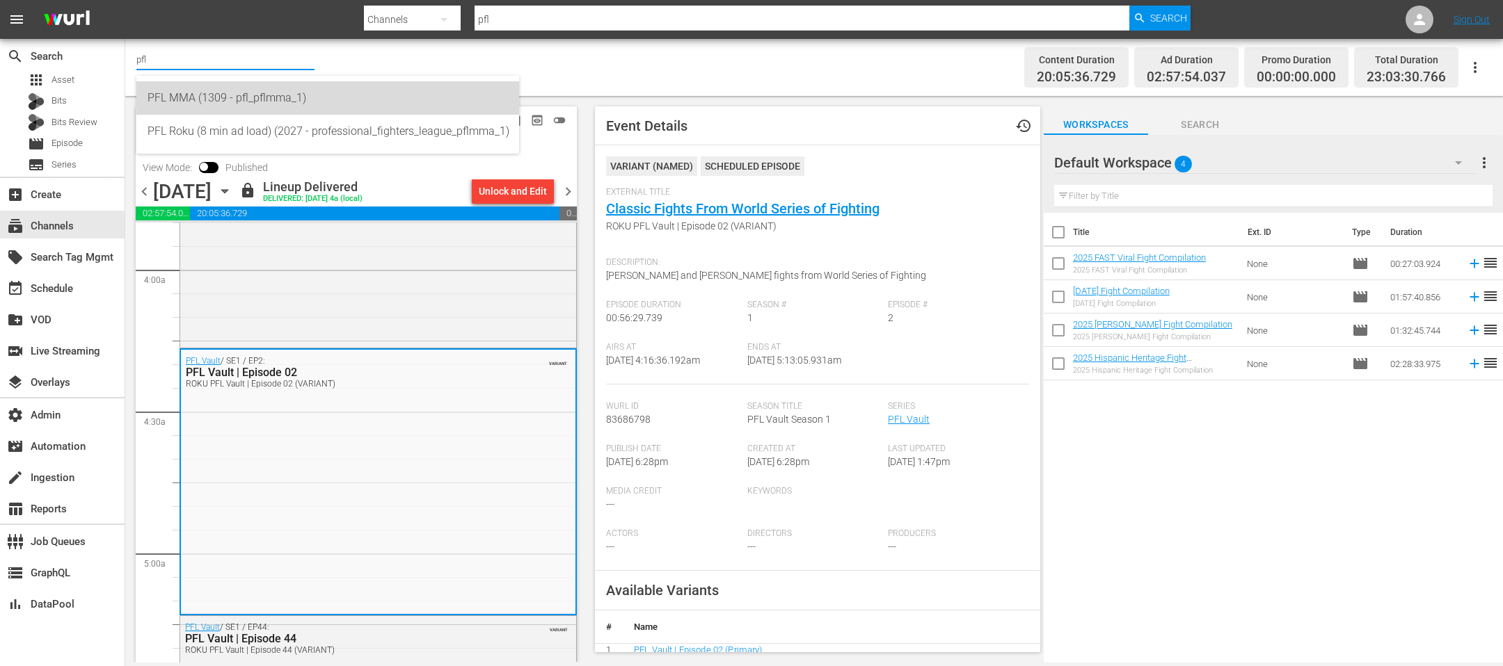
click at [216, 102] on div "PFL MMA (1309 - pfl_pflmma_1)" at bounding box center [327, 97] width 360 height 33
type input "PFL MMA (1309 - pfl_pflmma_1)"
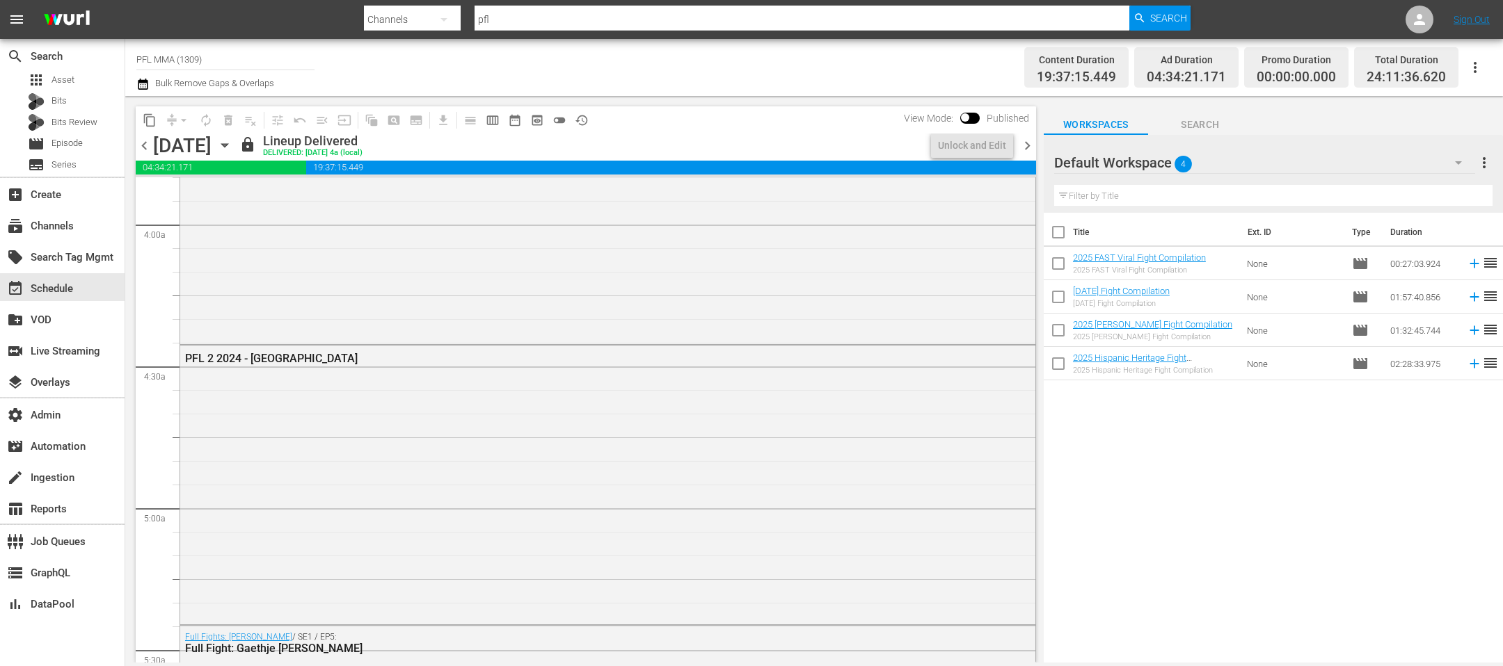
scroll to position [1859, 0]
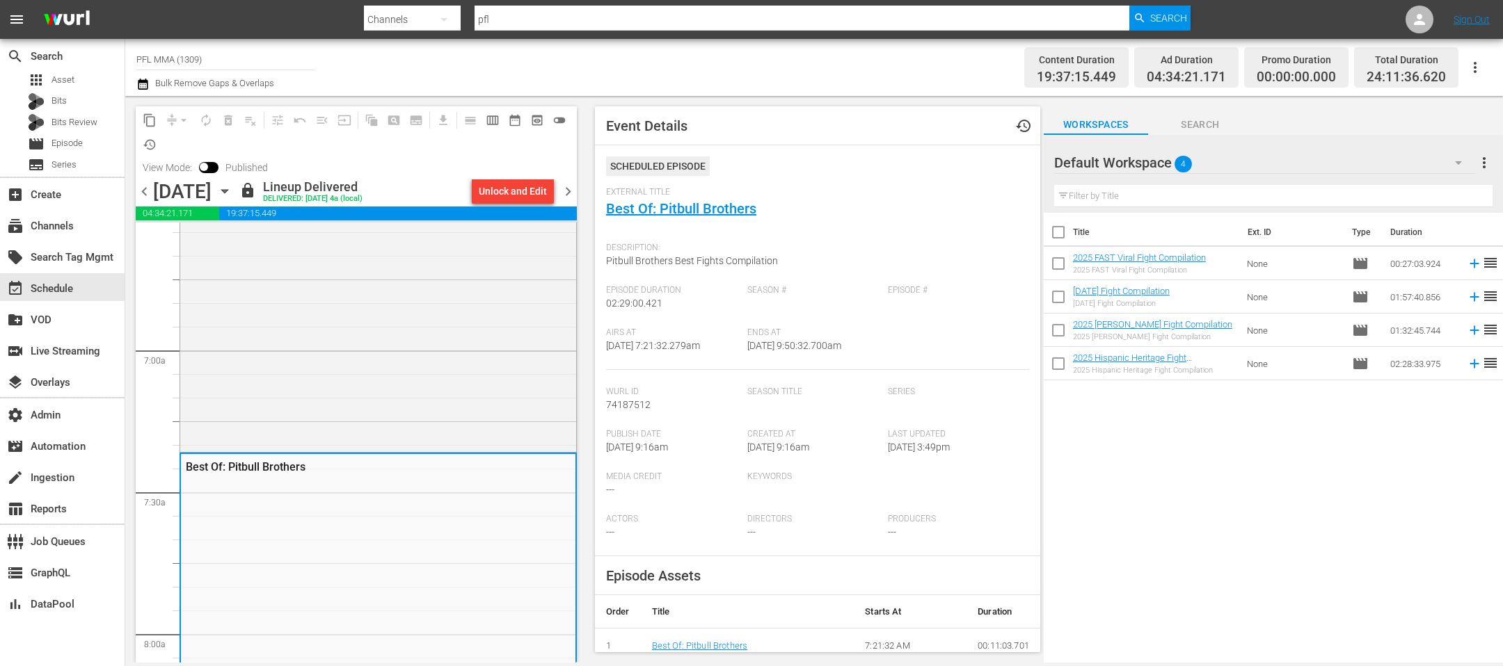
click at [232, 193] on icon "button" at bounding box center [224, 191] width 15 height 15
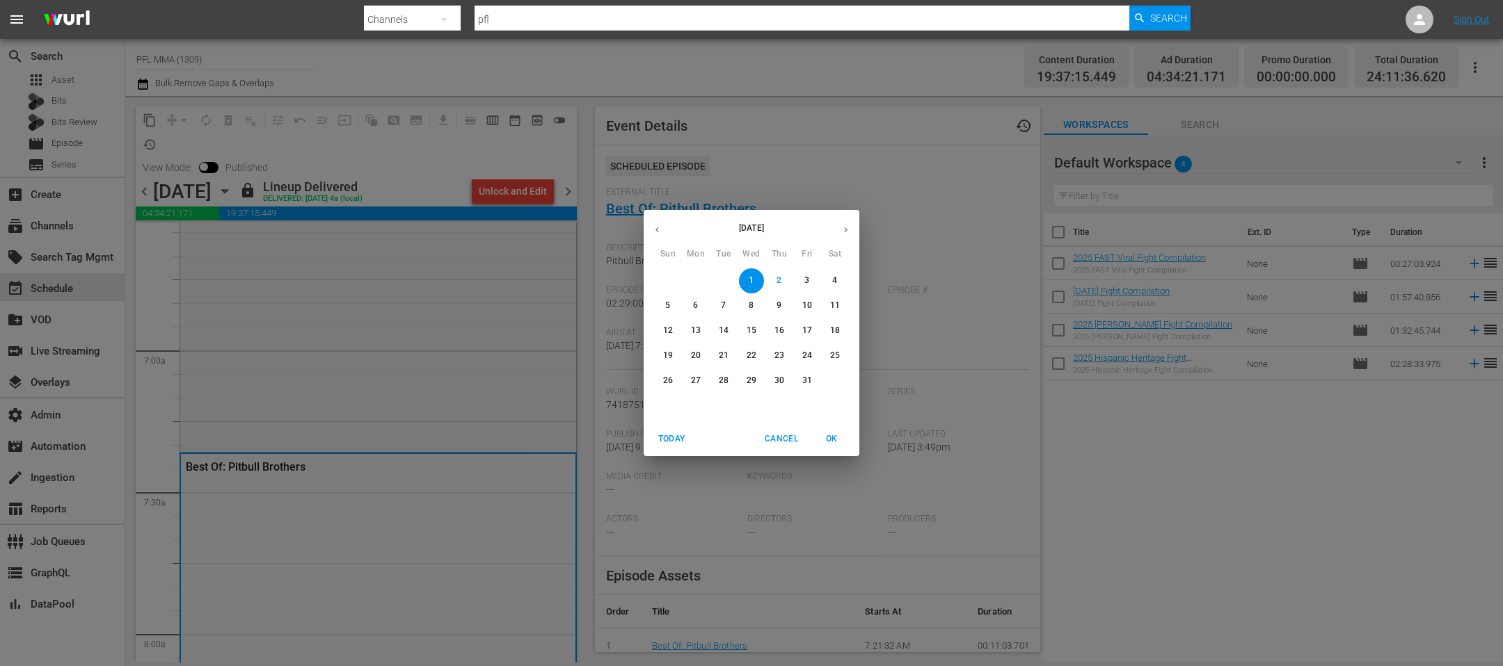
click at [849, 232] on icon "button" at bounding box center [845, 230] width 10 height 10
click at [840, 285] on span "1" at bounding box center [834, 281] width 25 height 12
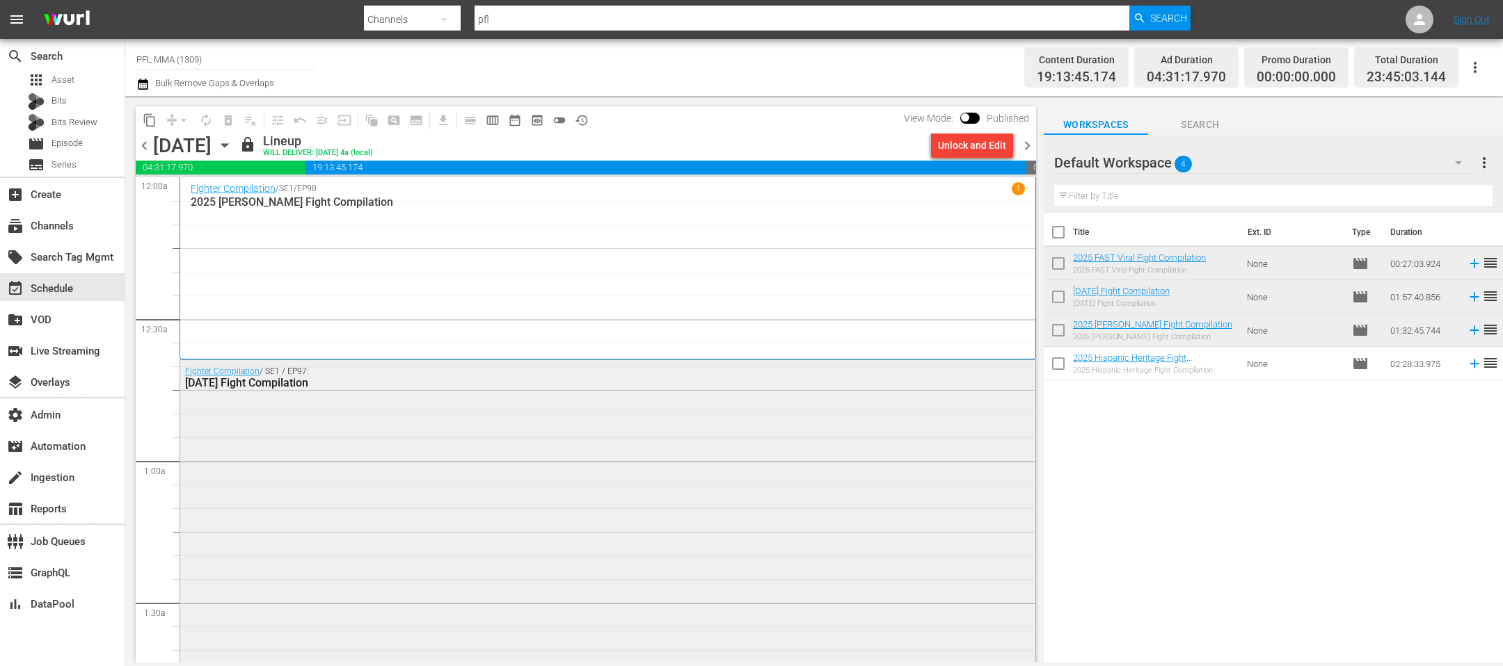
click at [453, 436] on div "Fighter Compilation / SE1 / EP97: 2025 Halloween Fight Compilation" at bounding box center [607, 636] width 855 height 552
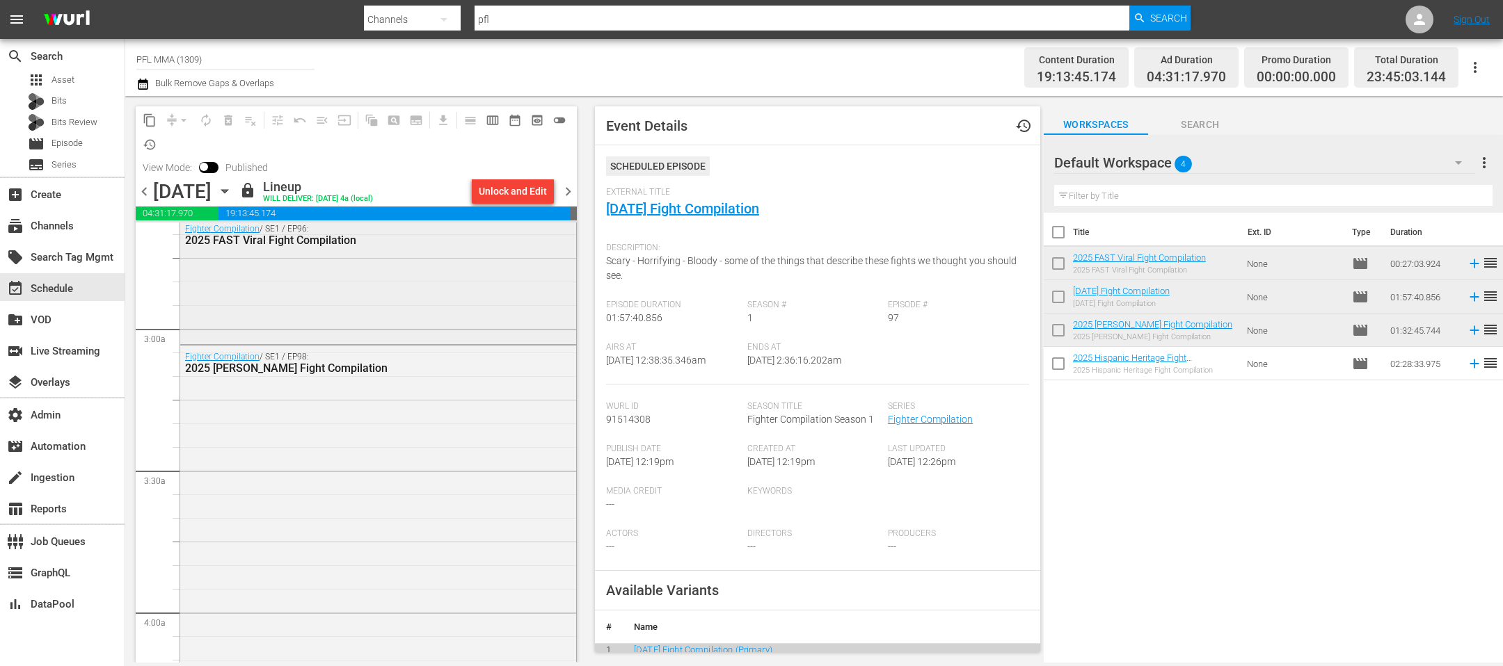
scroll to position [764, 0]
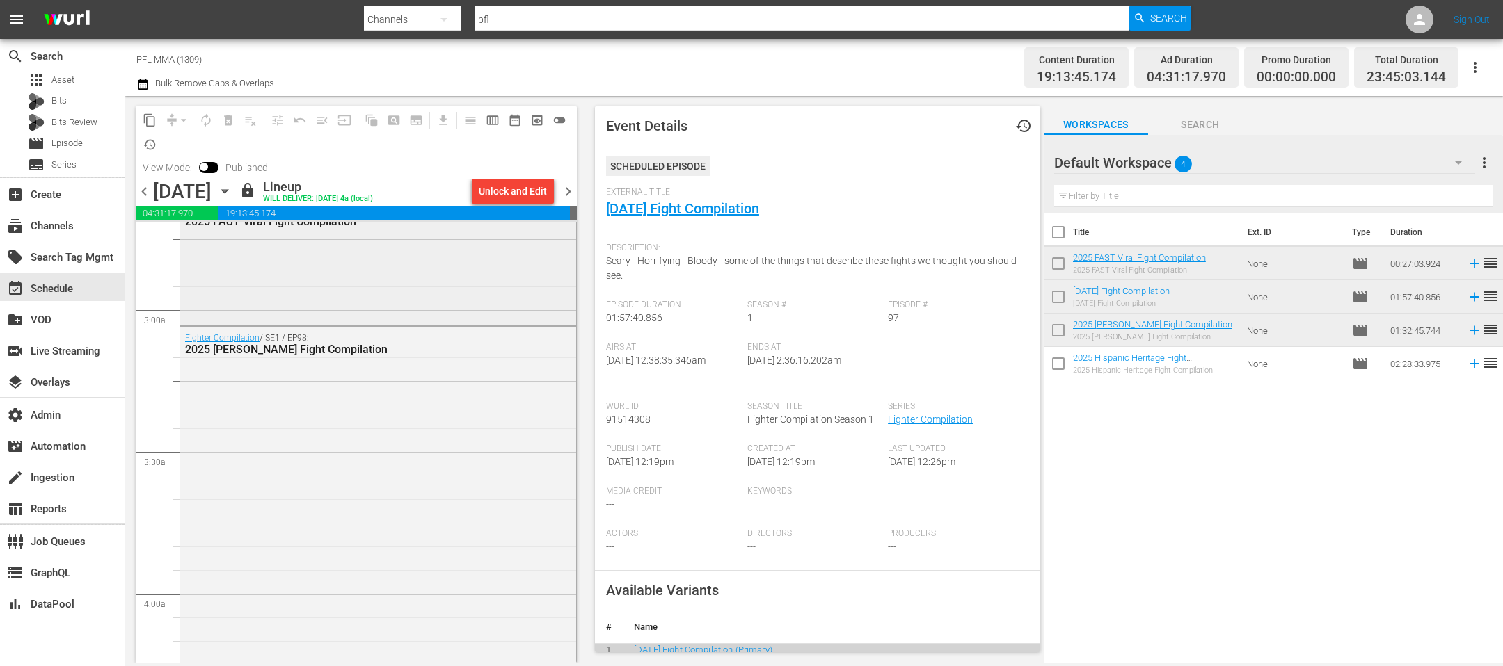
click at [314, 520] on div "Fighter Compilation / SE1 / EP98: 2025 Yoel Romero Fight Compilation" at bounding box center [378, 544] width 396 height 435
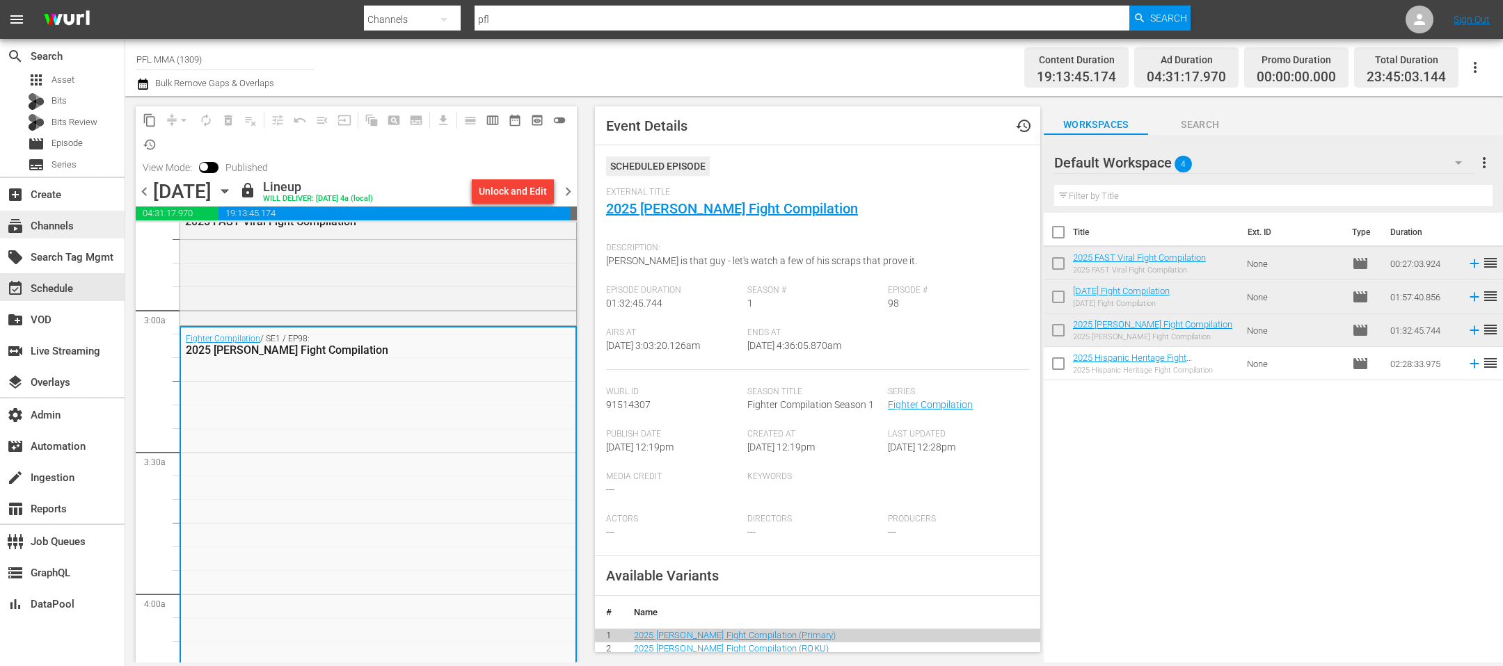
click at [77, 222] on div "subscriptions Channels" at bounding box center [39, 224] width 78 height 13
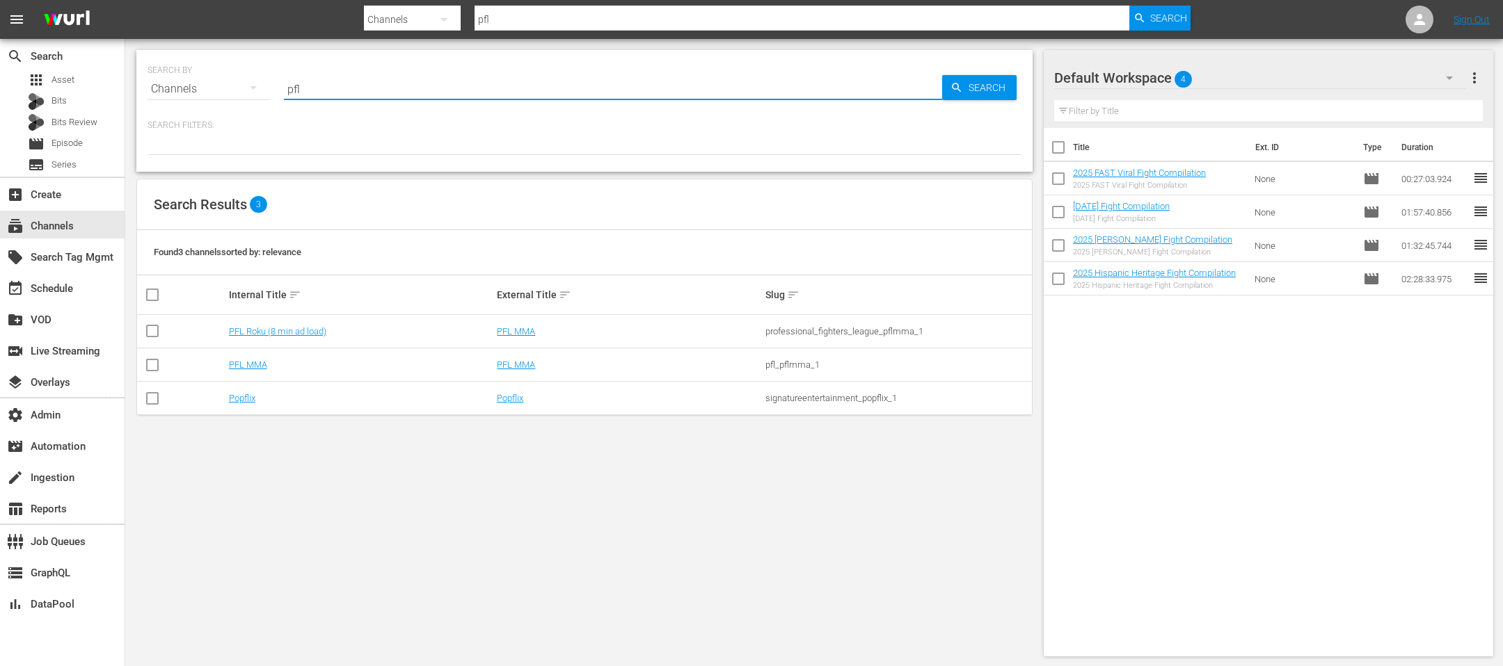
click at [355, 94] on input "pfl" at bounding box center [613, 88] width 658 height 33
type input "roku"
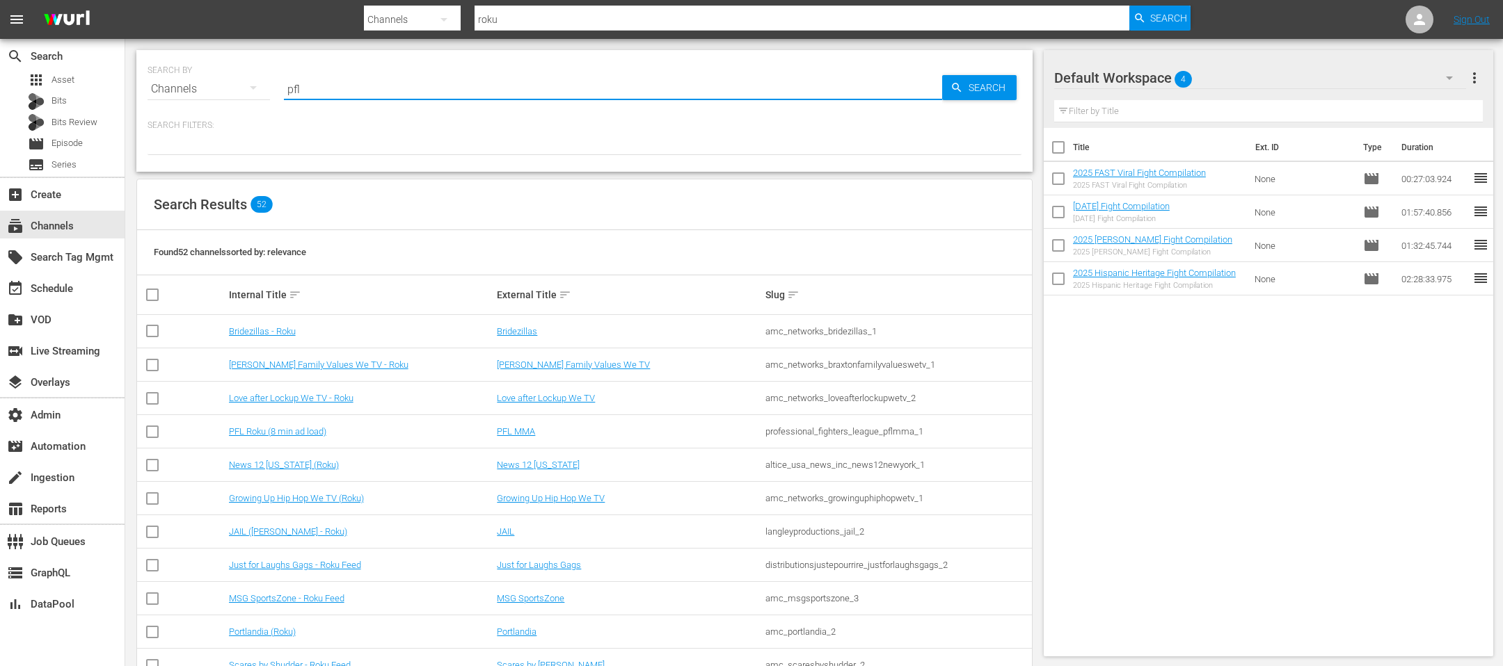
type input "pfl"
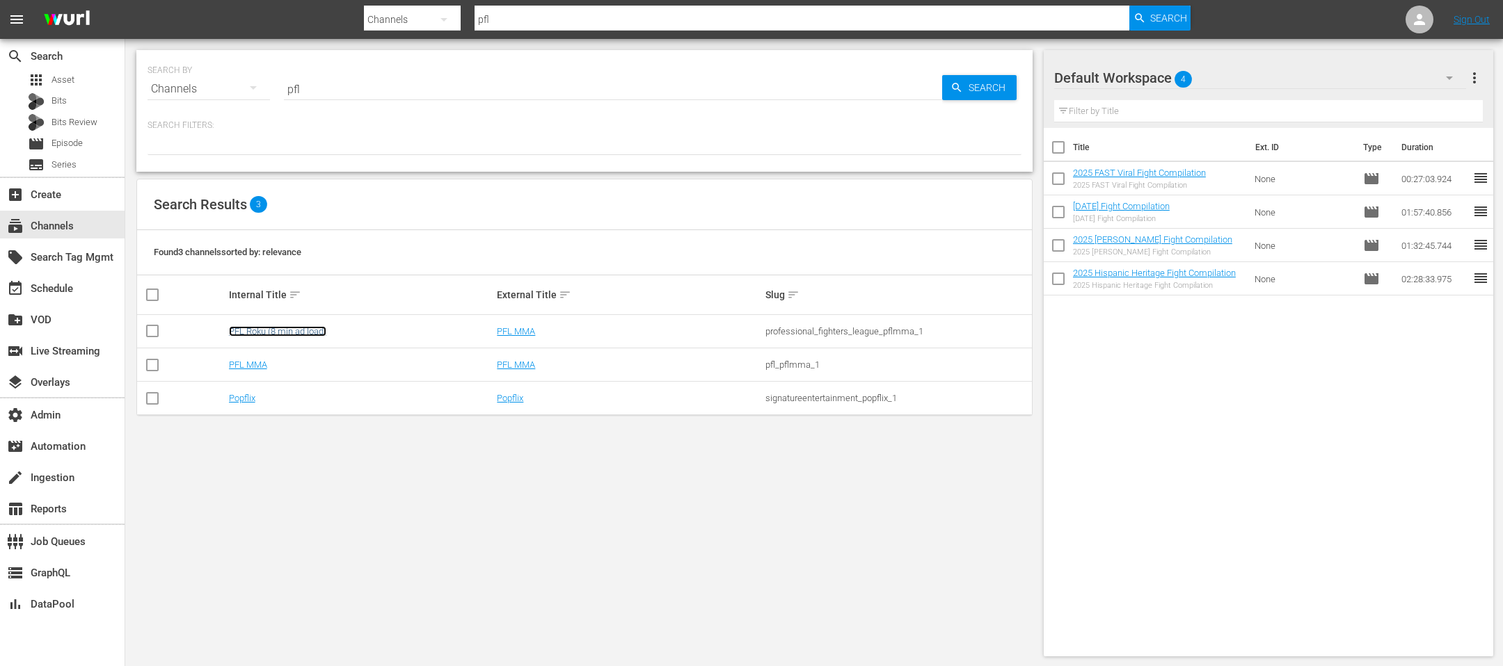
click at [258, 330] on link "PFL Roku (8 min ad load)" at bounding box center [277, 331] width 97 height 10
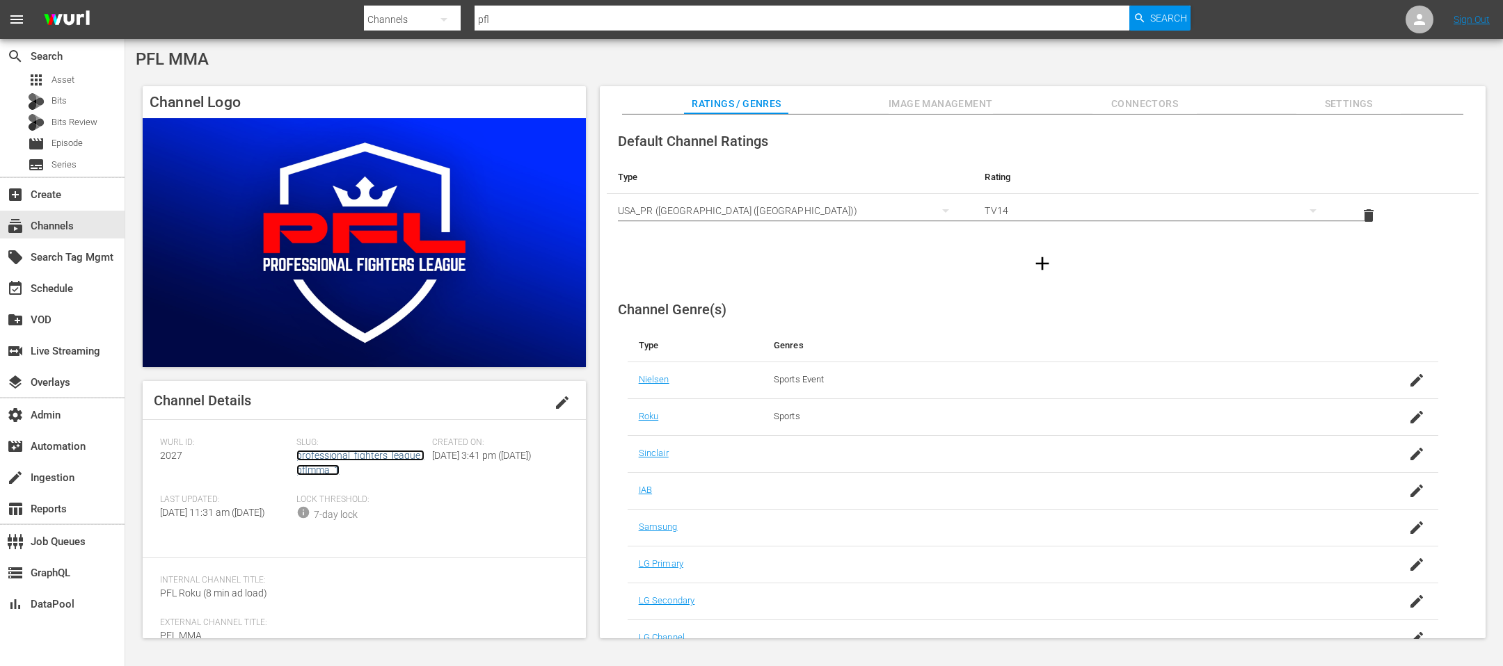
click at [329, 454] on link "professional_fighters_league_pflmma_1" at bounding box center [360, 463] width 128 height 26
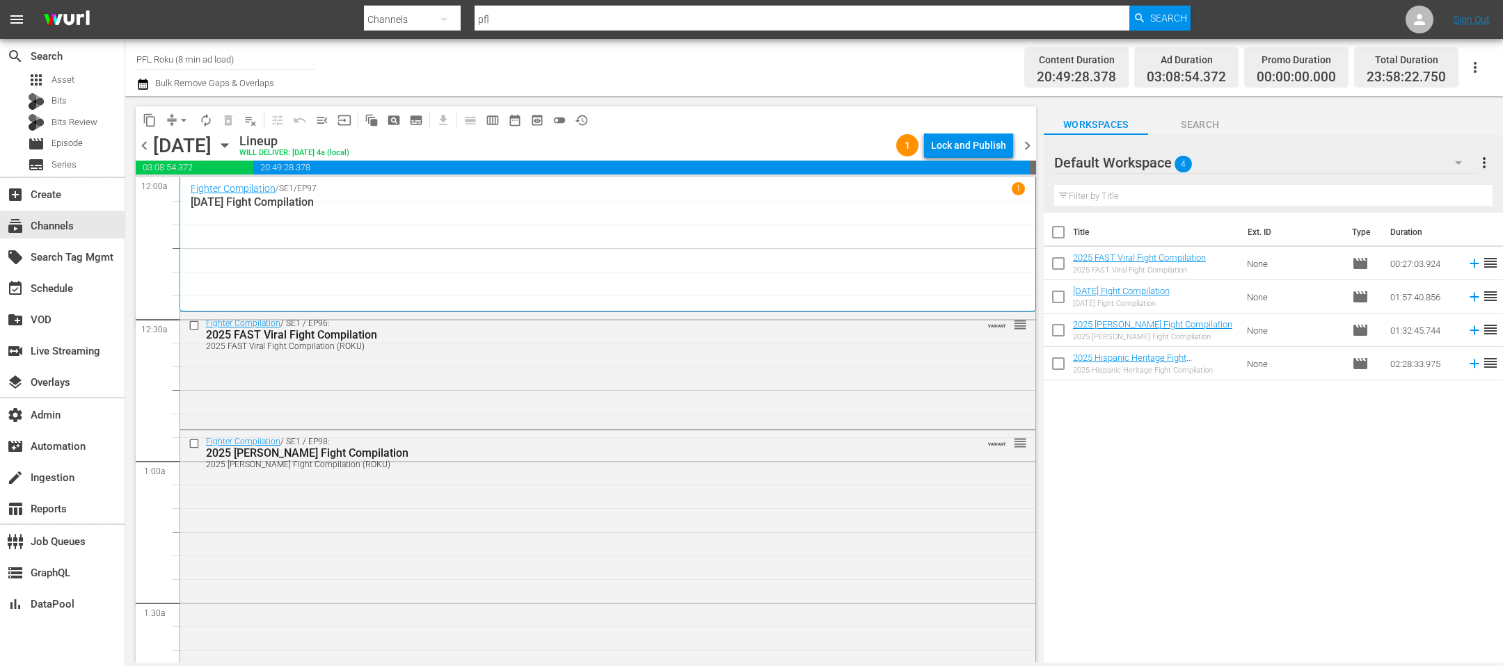
click at [141, 144] on span "chevron_left" at bounding box center [144, 145] width 17 height 17
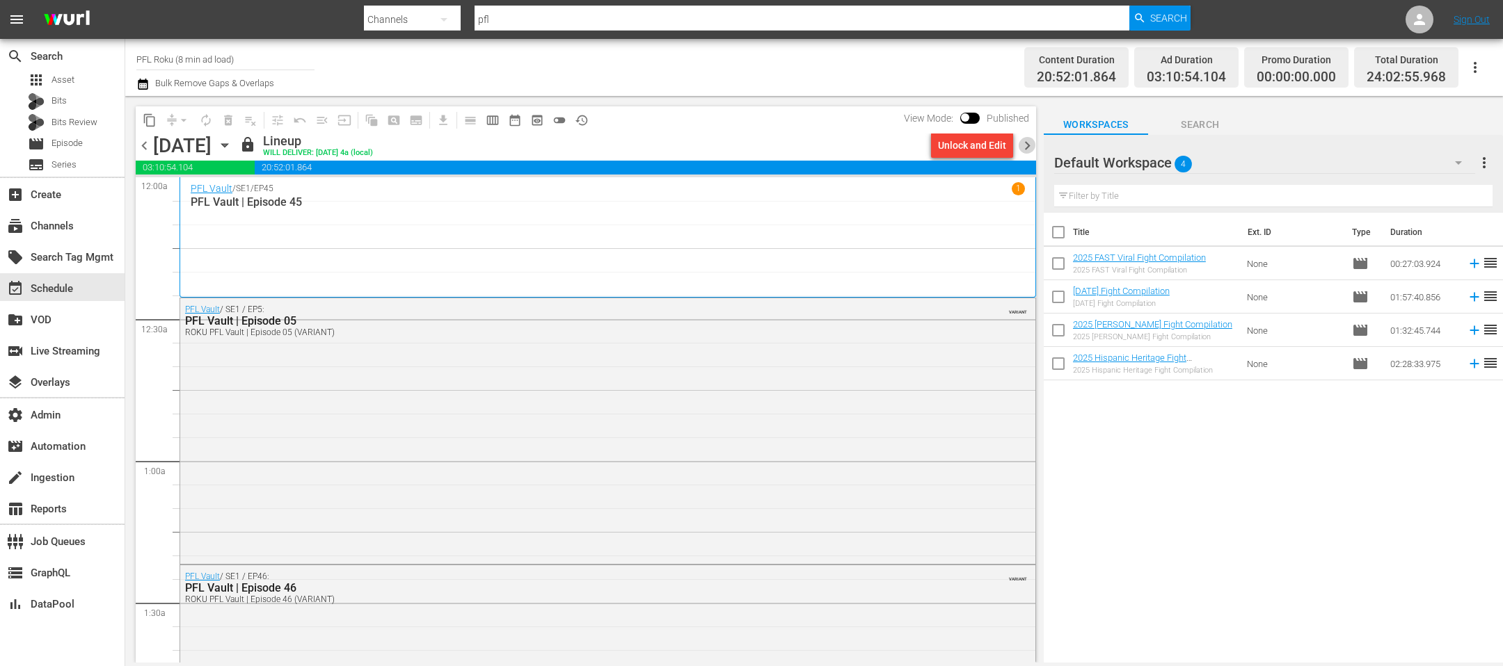
click at [1025, 145] on span "chevron_right" at bounding box center [1026, 145] width 17 height 17
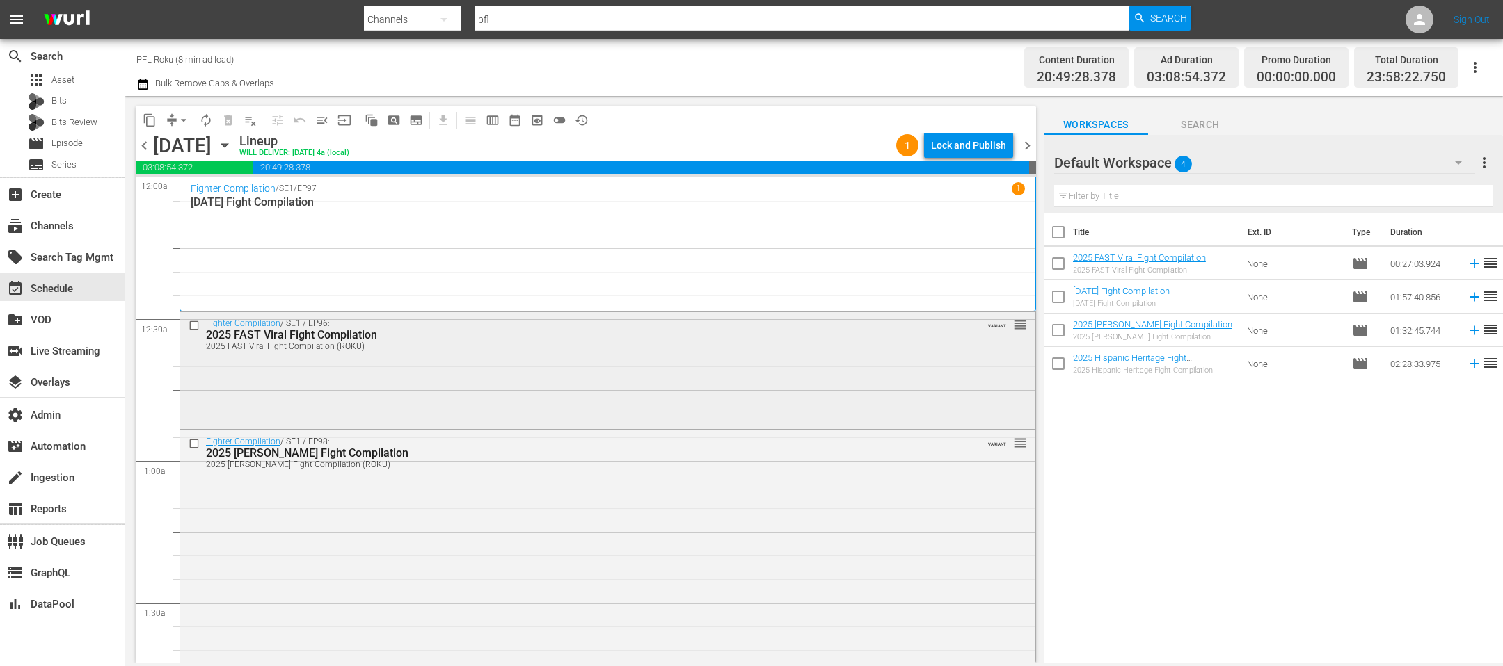
click at [669, 315] on div "Fighter Compilation / SE1 / EP96: 2025 FAST Viral Fight Compilation 2025 FAST V…" at bounding box center [607, 334] width 855 height 44
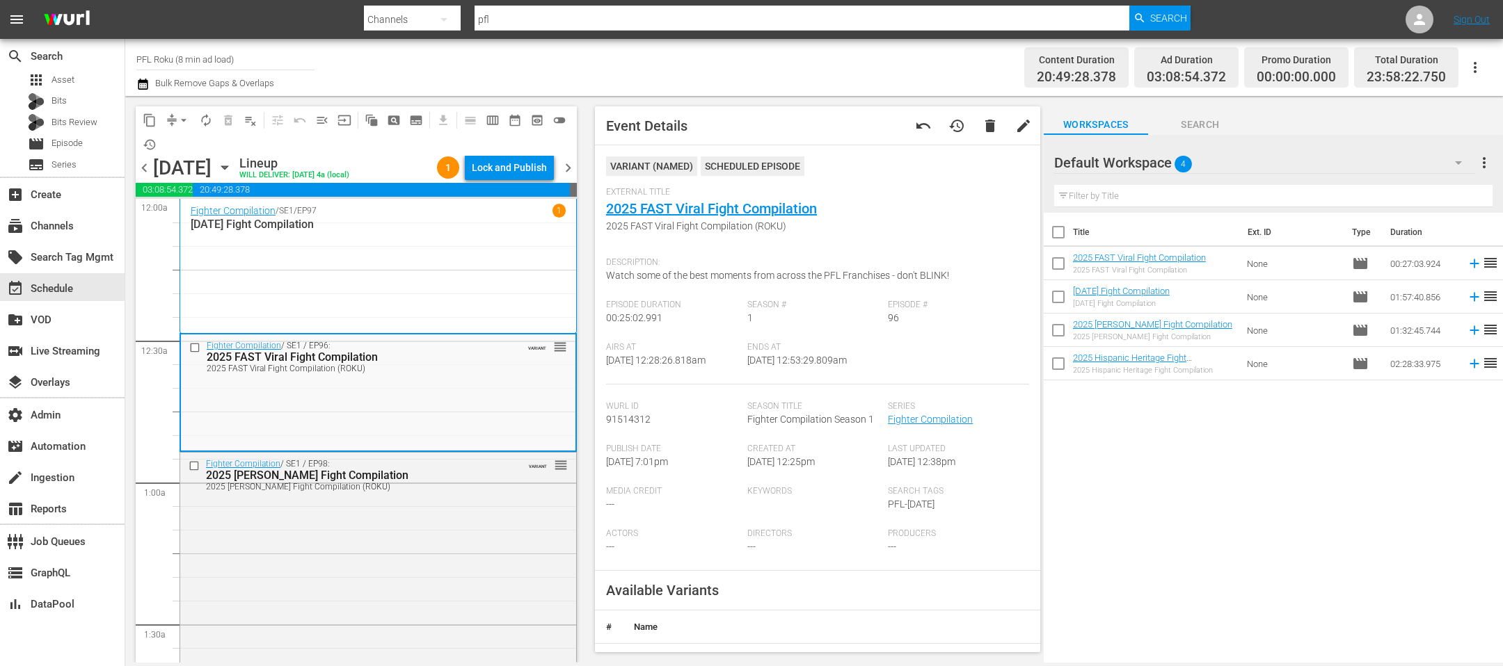
click at [473, 392] on div "Fighter Compilation / SE1 / EP96: 2025 FAST Viral Fight Compilation 2025 FAST V…" at bounding box center [378, 392] width 394 height 114
click at [232, 170] on icon "button" at bounding box center [224, 167] width 15 height 15
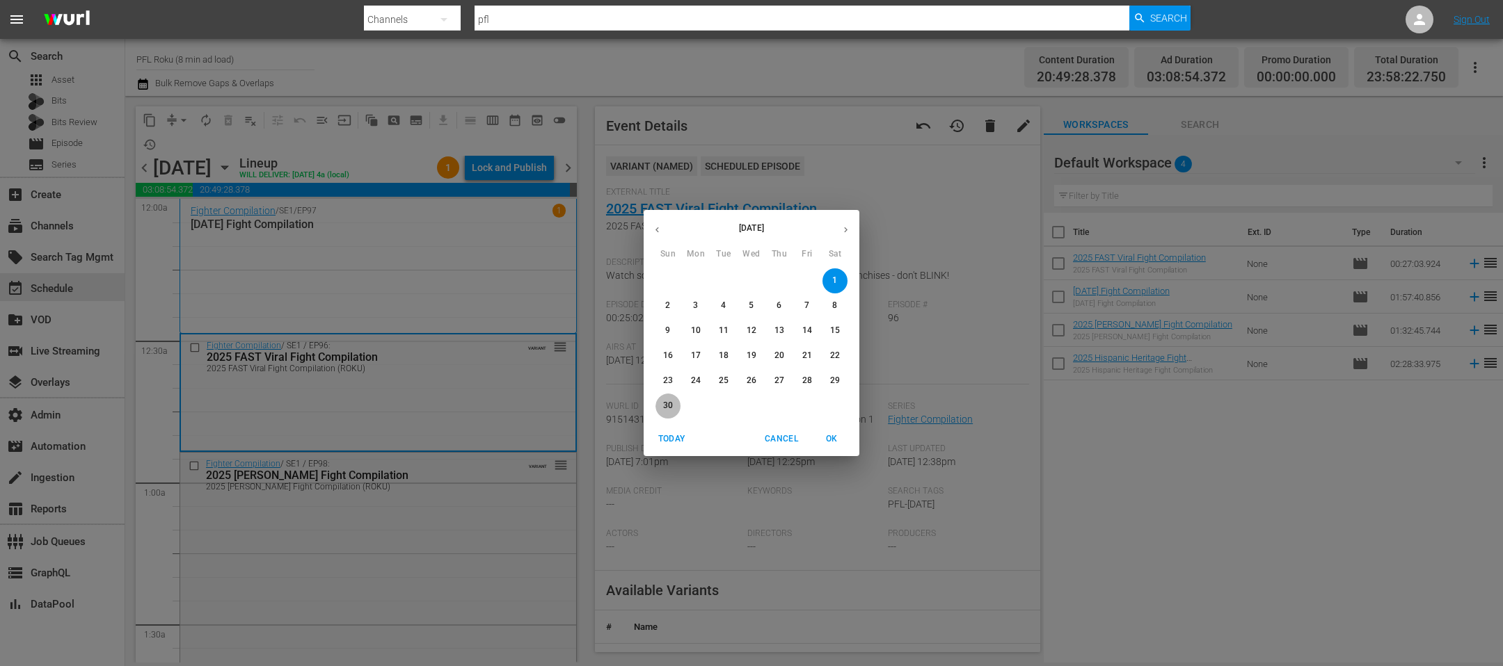
click at [668, 403] on p "30" at bounding box center [668, 406] width 10 height 12
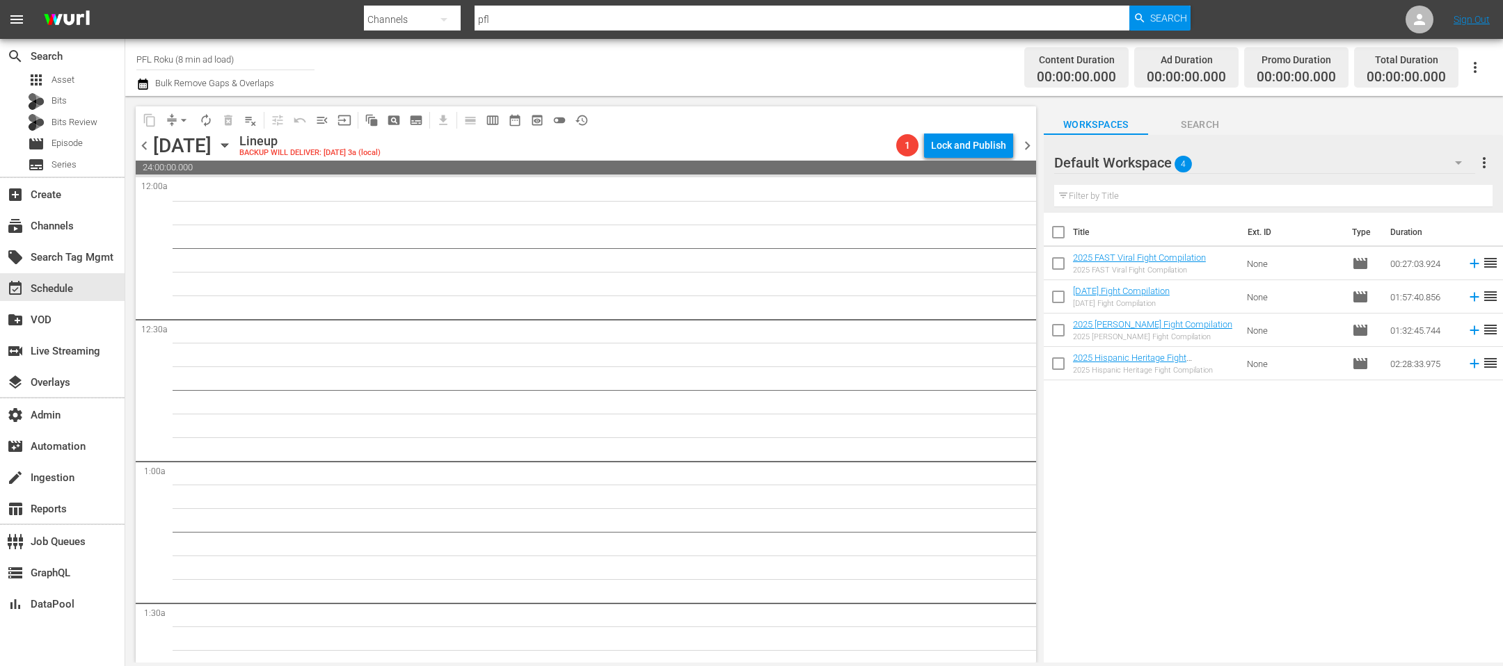
scroll to position [1034, 0]
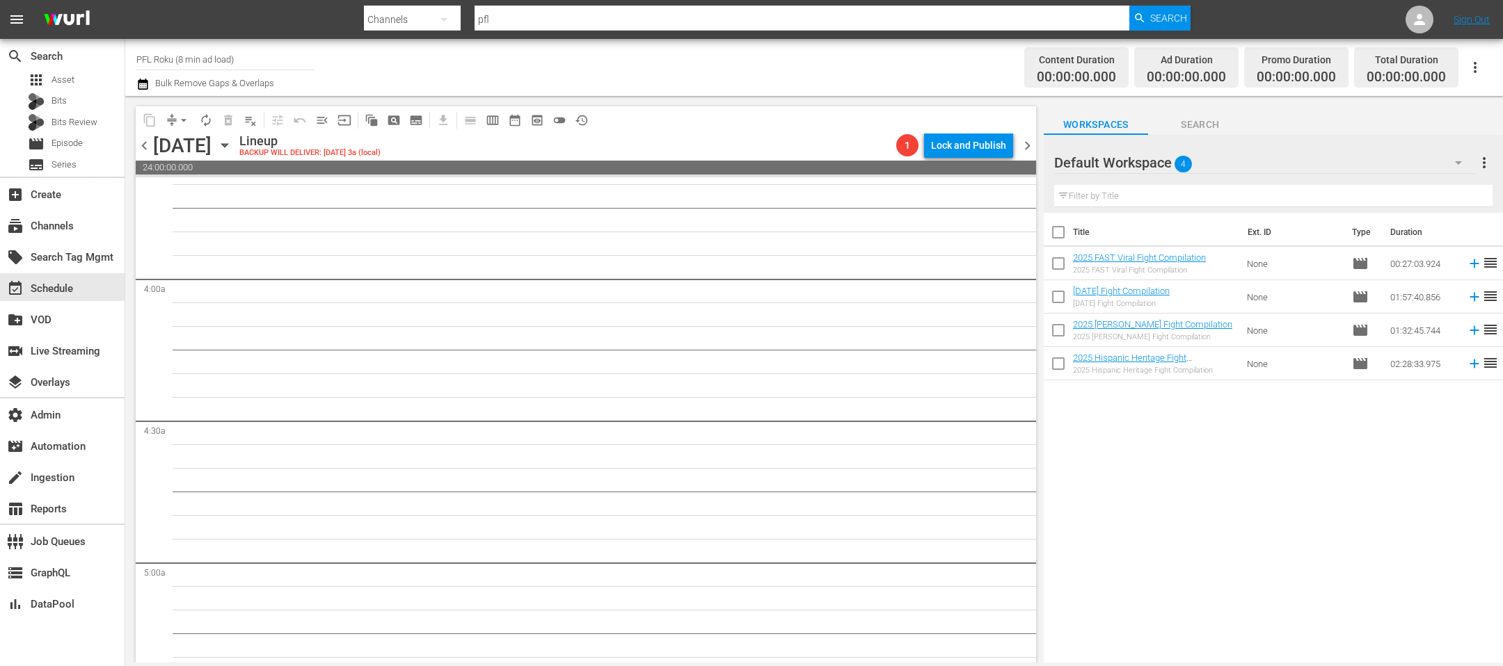
click at [232, 142] on icon "button" at bounding box center [224, 145] width 15 height 15
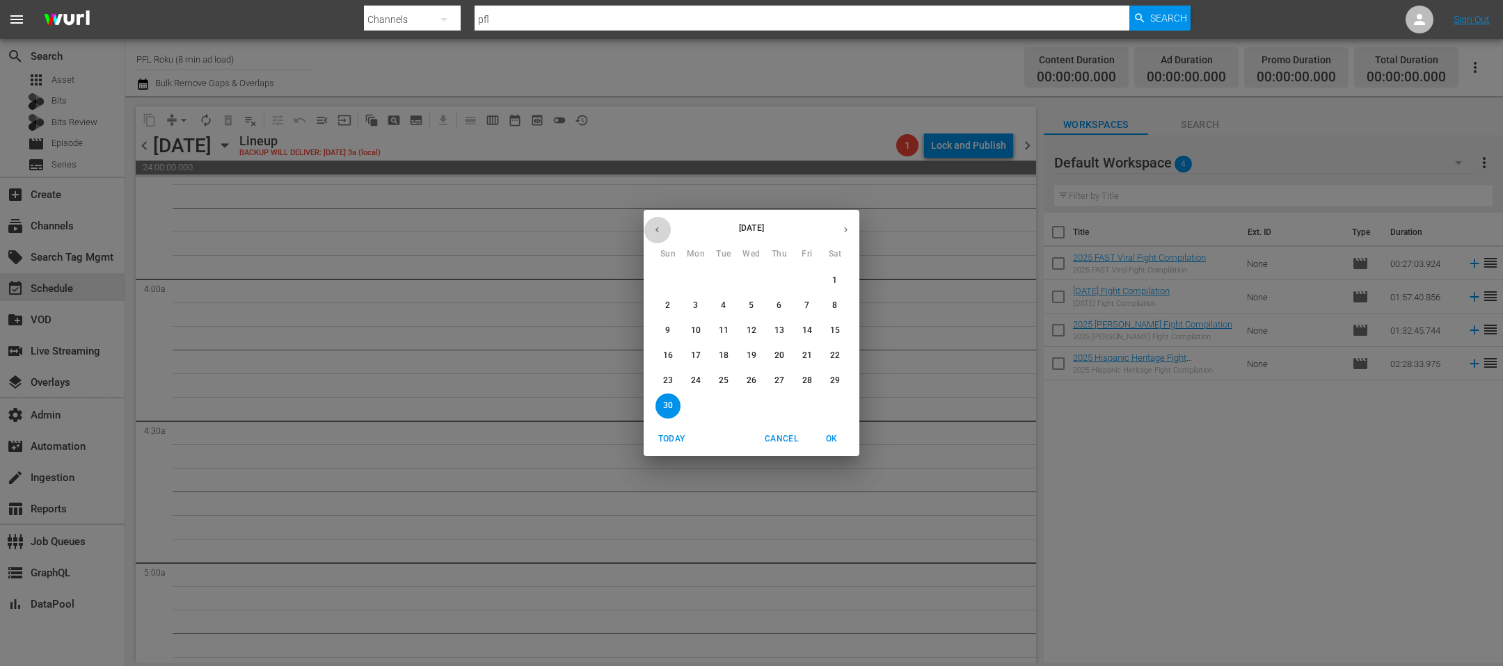
click at [657, 228] on icon "button" at bounding box center [656, 230] width 3 height 6
click at [774, 380] on p "30" at bounding box center [779, 381] width 10 height 12
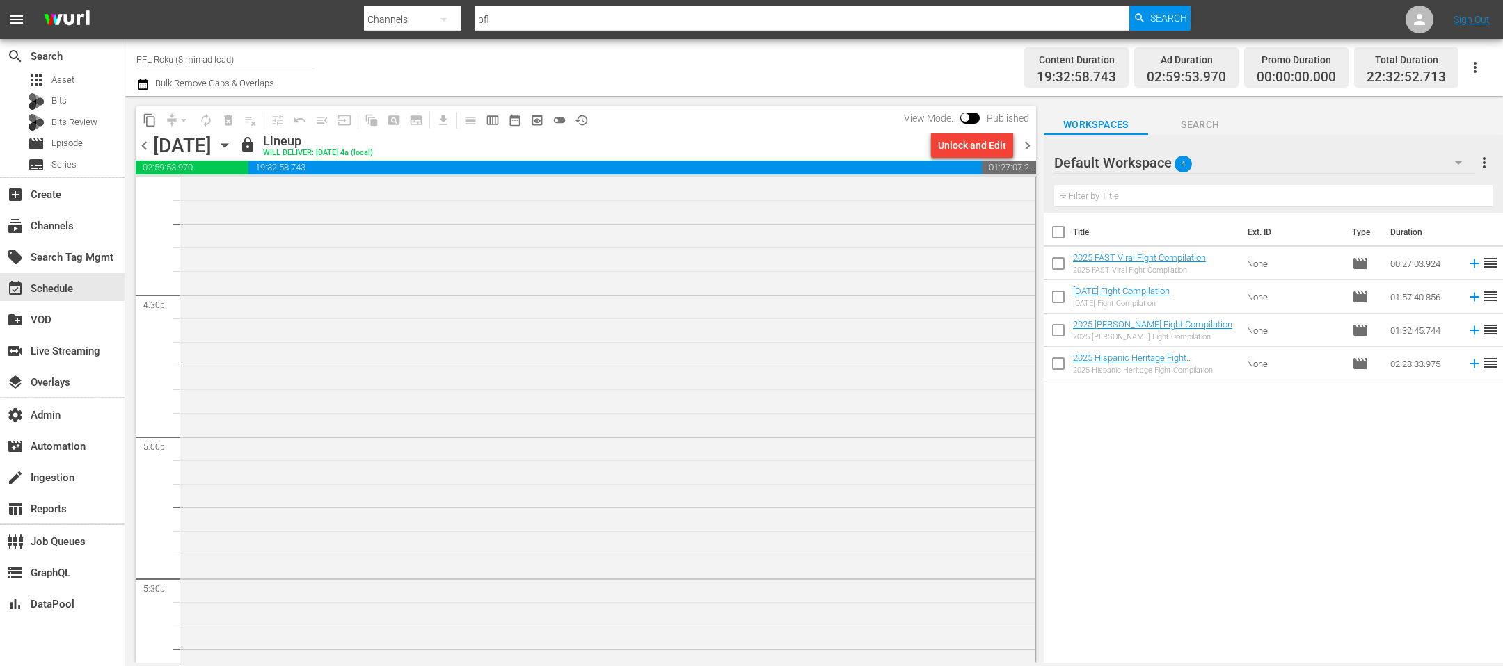
scroll to position [6446, 0]
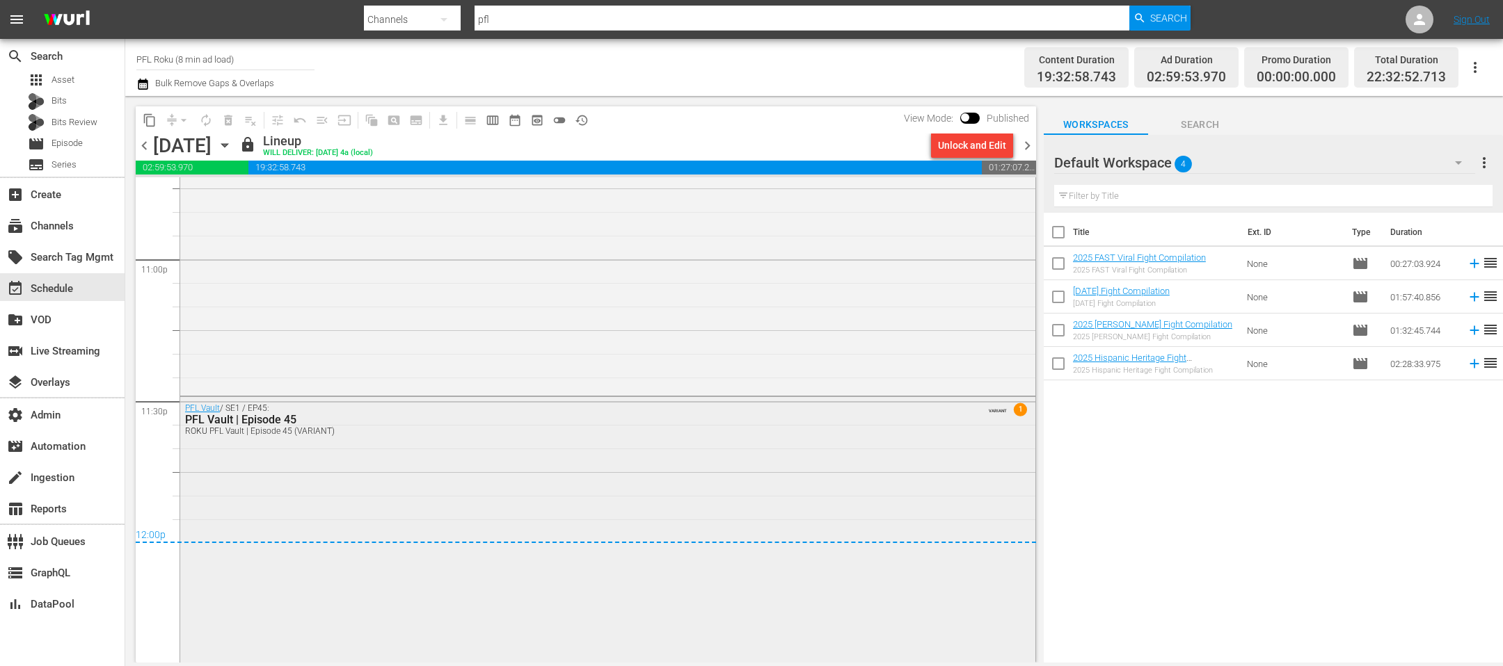
click at [568, 515] on div "PFL Vault / SE1 / EP45: PFL Vault | Episode 45 ROKU PFL Vault | Episode 45 (VAR…" at bounding box center [607, 528] width 855 height 263
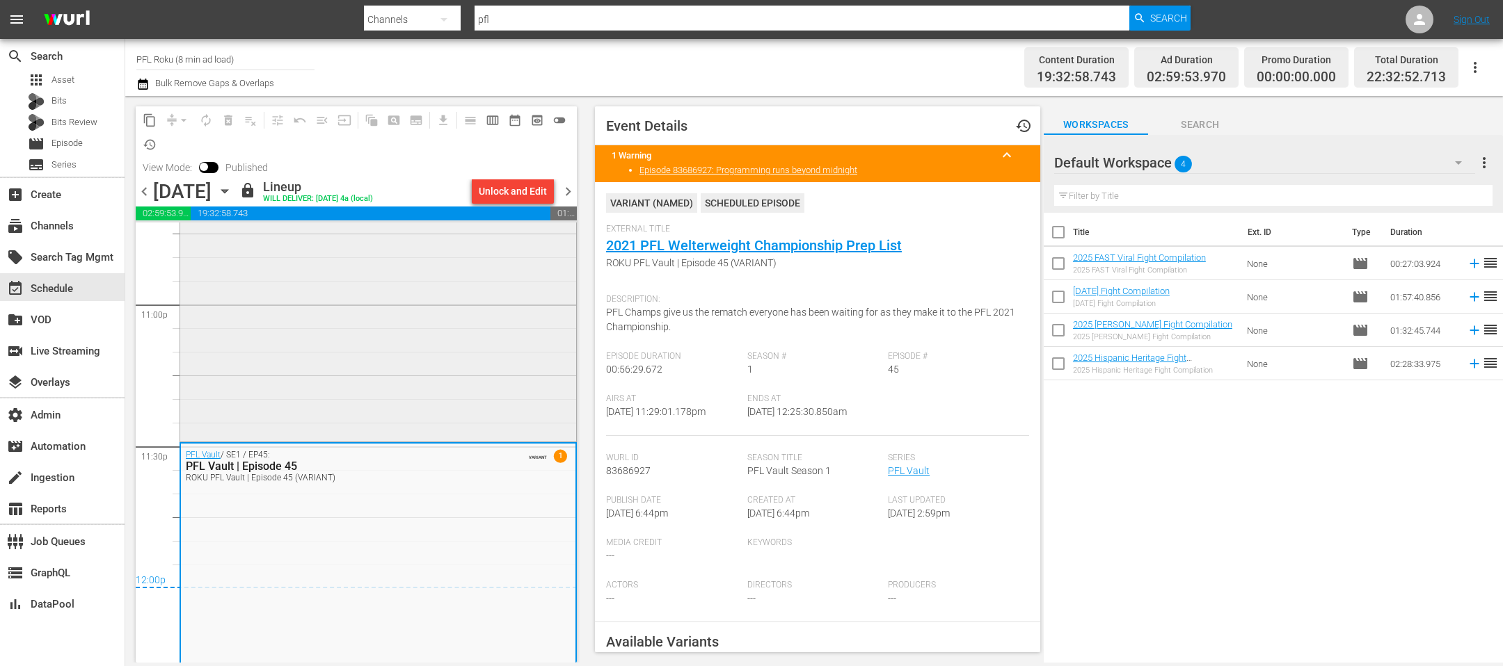
click at [523, 408] on div "PFL Vault / SE1 / EP3: PFL Vault | Episode 03 ROKU PFL Vault | Episode 03 (VARI…" at bounding box center [378, 306] width 396 height 263
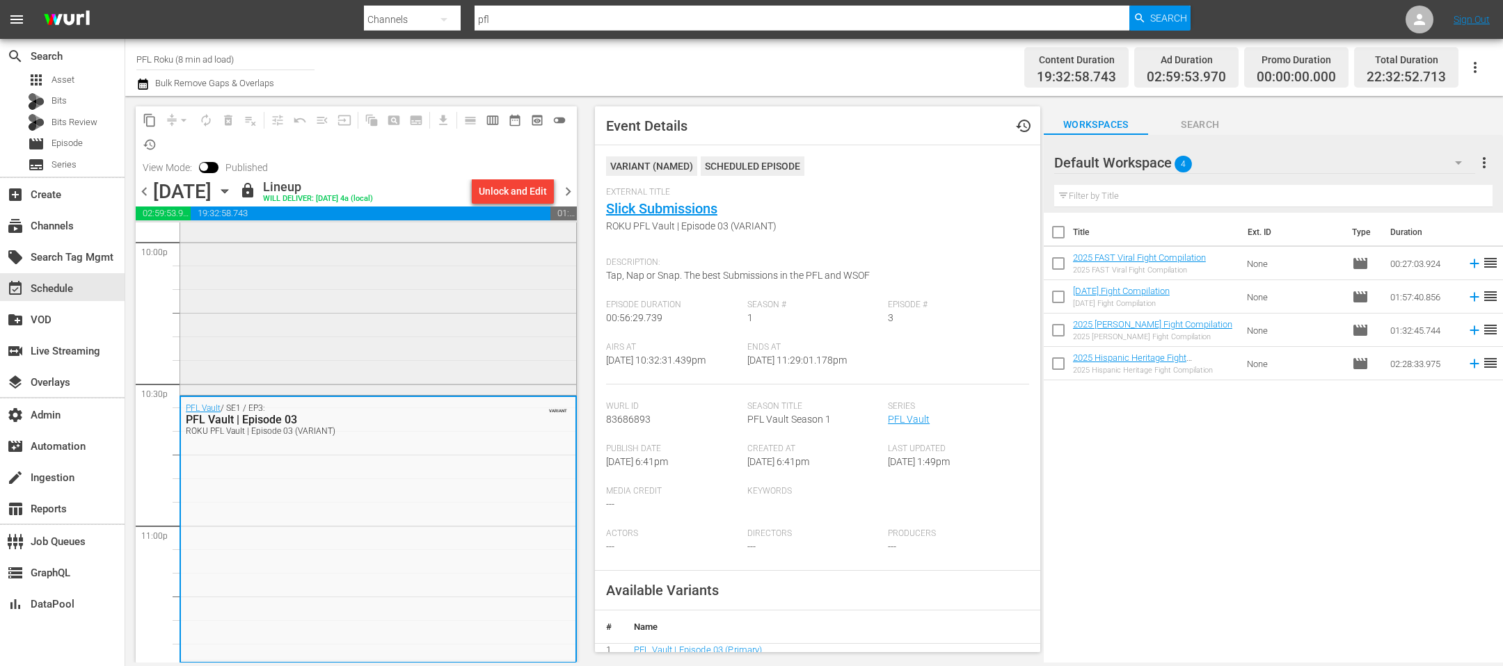
scroll to position [6143, 0]
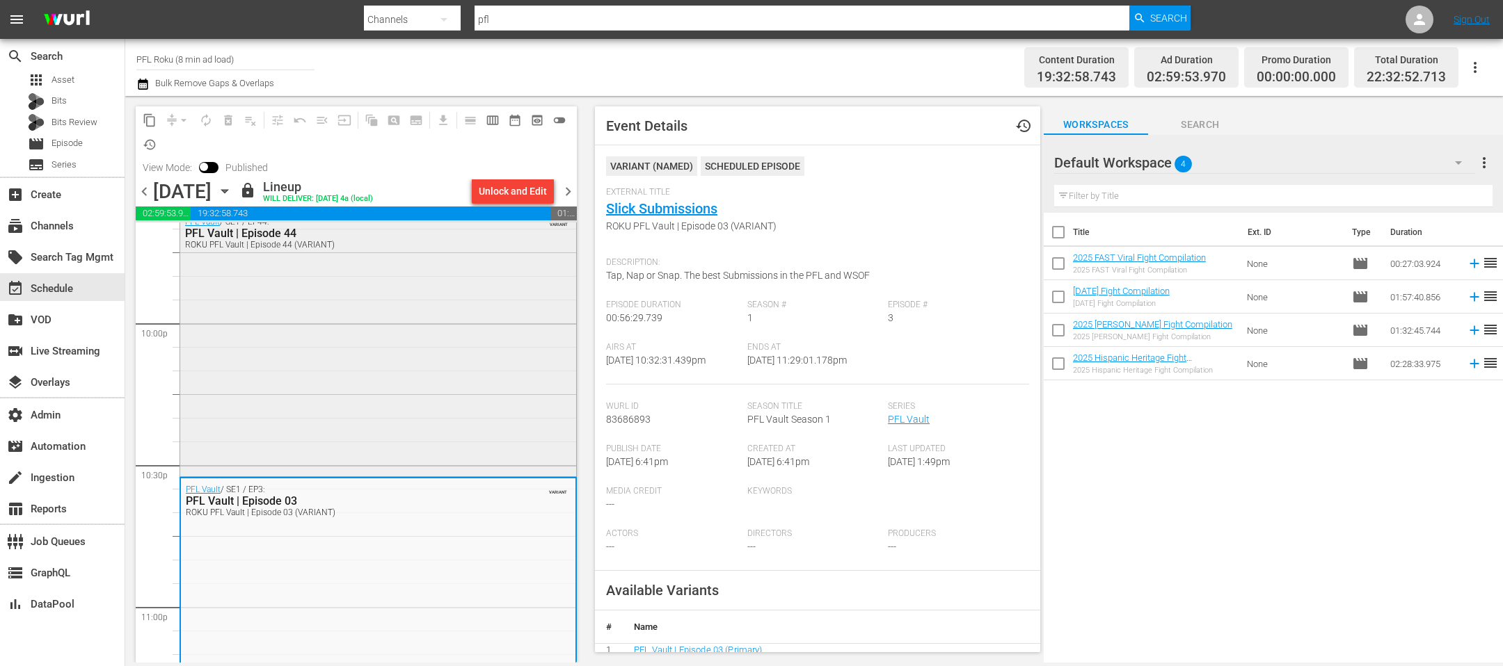
click at [497, 362] on div "PFL Vault / SE1 / EP44: PFL Vault | Episode 44 ROKU PFL Vault | Episode 44 (VAR…" at bounding box center [378, 342] width 396 height 263
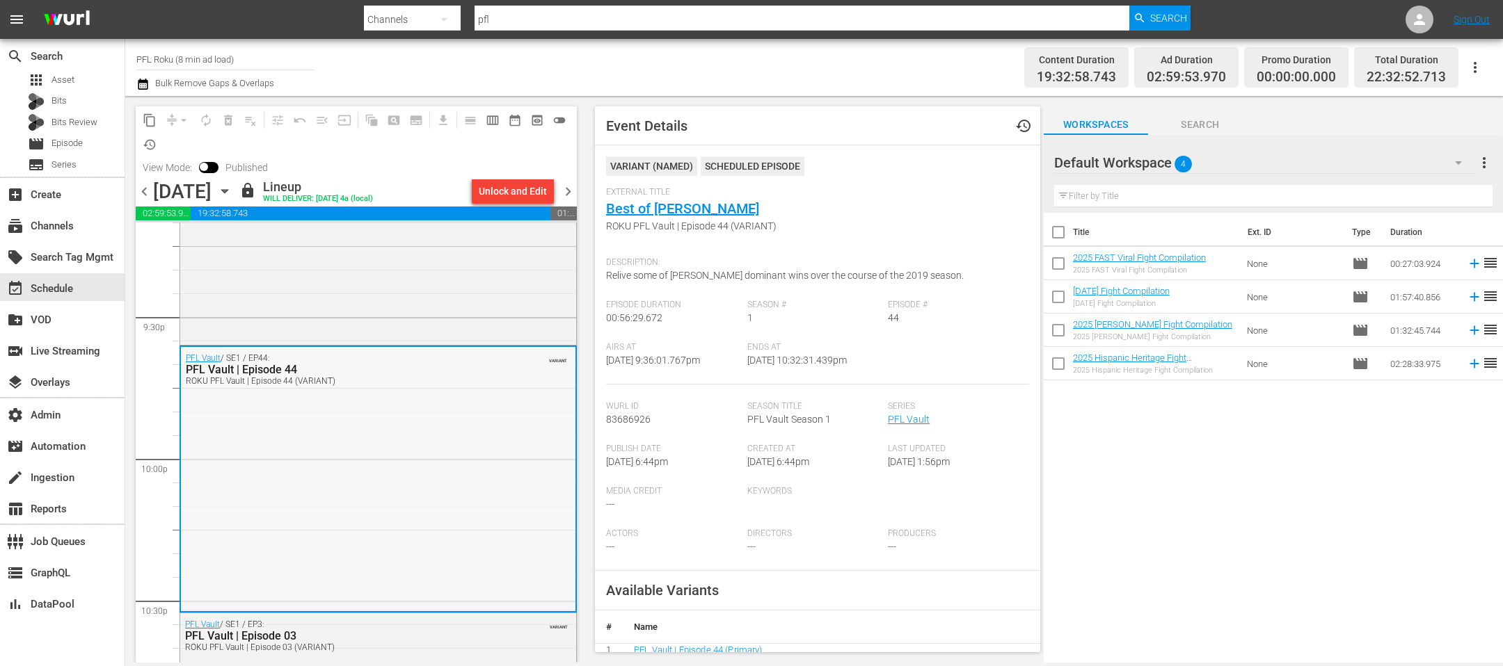
scroll to position [5897, 0]
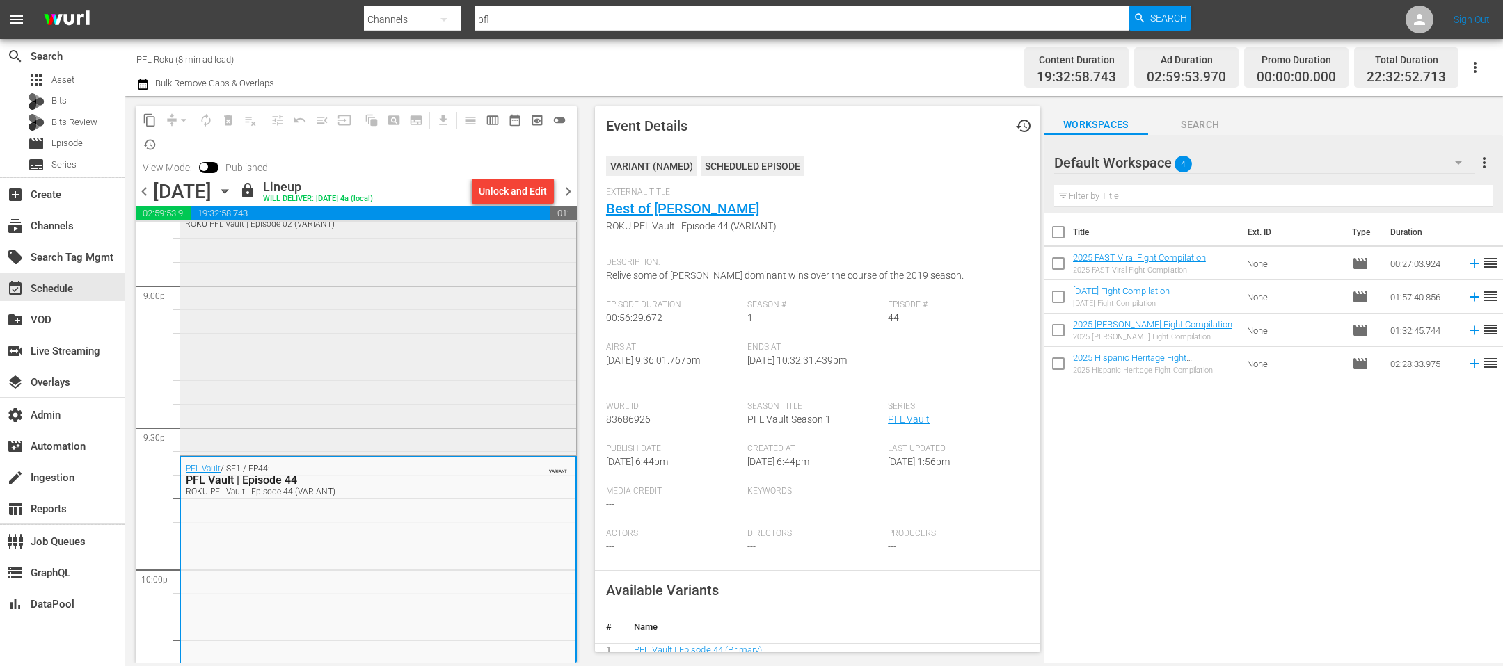
click at [430, 365] on div "PFL Vault / SE1 / EP2: PFL Vault | Episode 02 ROKU PFL Vault | Episode 02 (VARI…" at bounding box center [378, 321] width 396 height 263
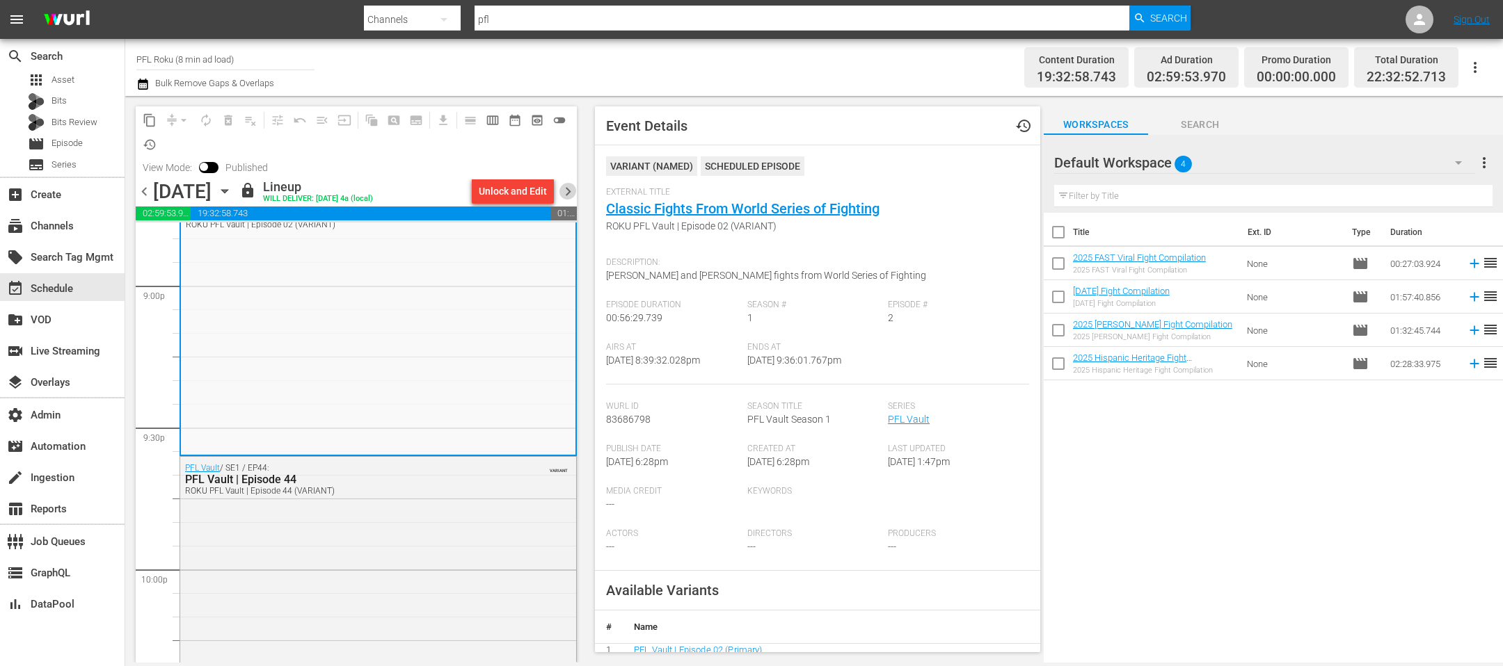
click at [563, 189] on span "chevron_right" at bounding box center [567, 191] width 17 height 17
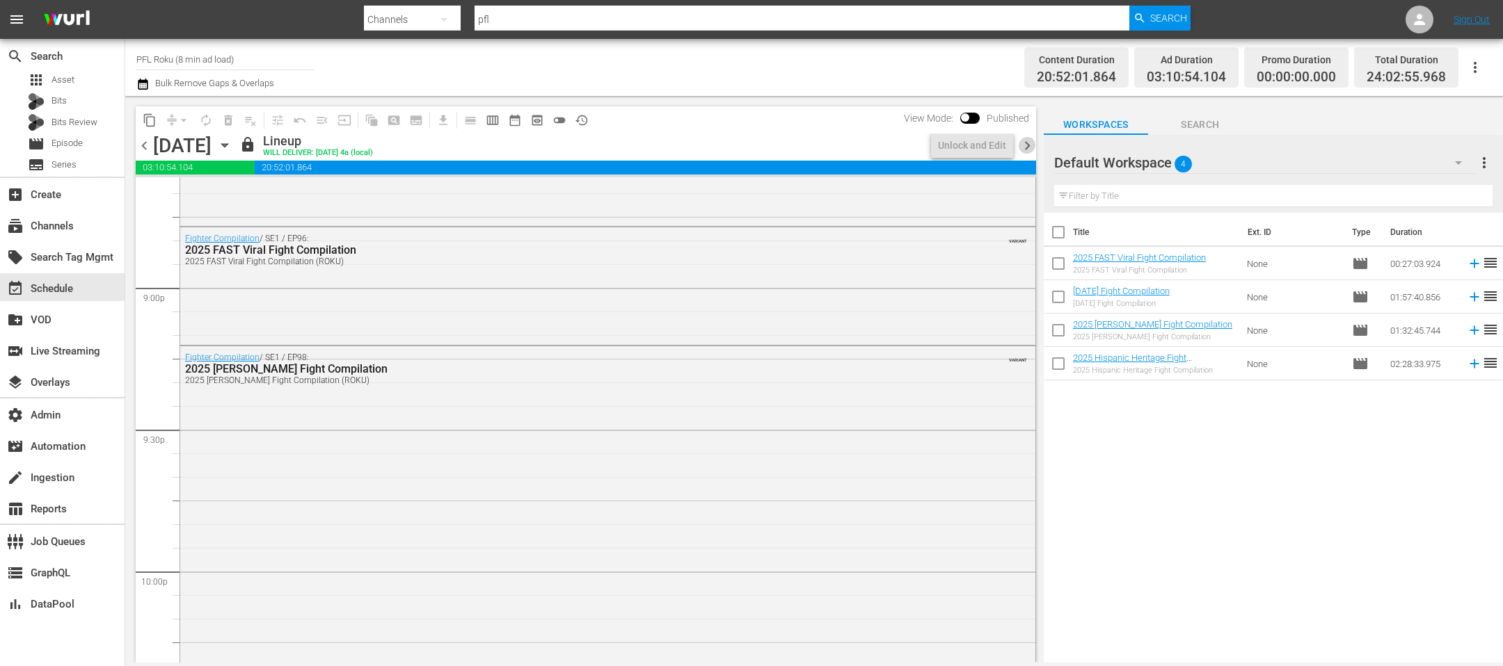
click at [1025, 147] on span "chevron_right" at bounding box center [1026, 145] width 17 height 17
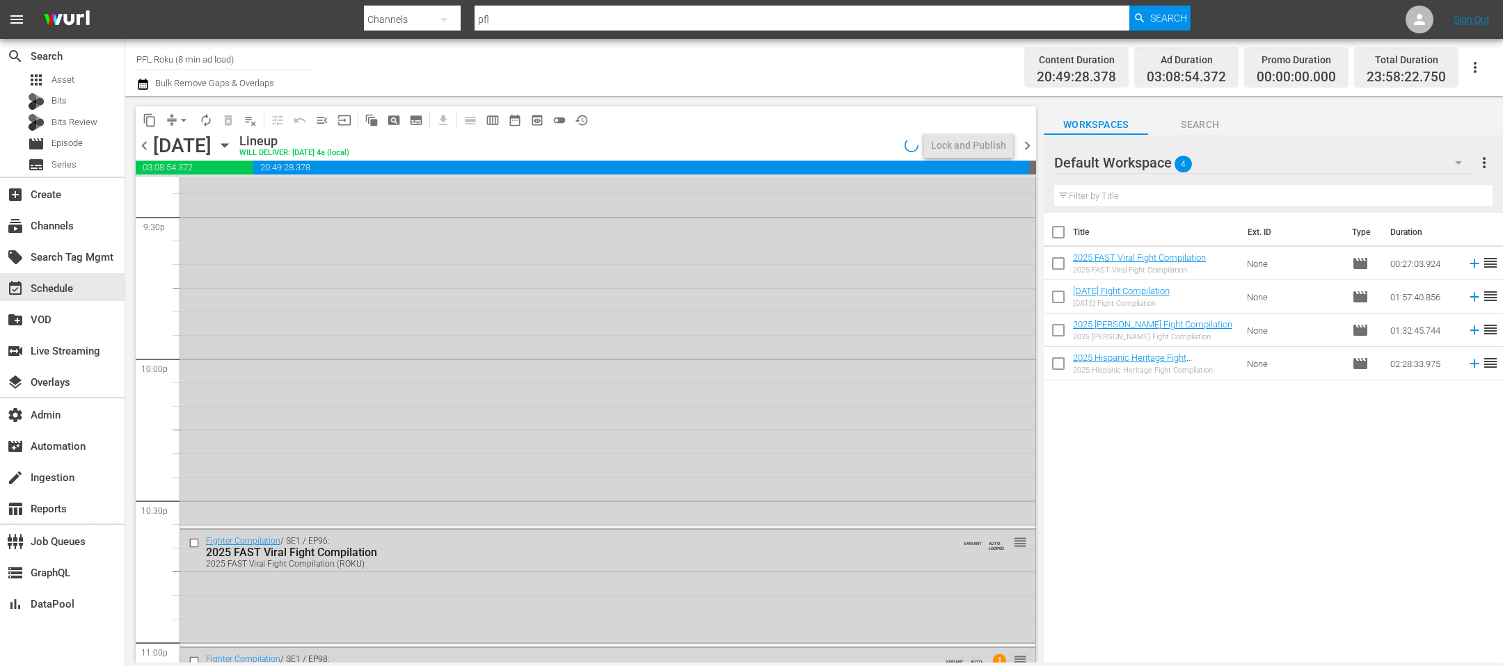
scroll to position [5826, 0]
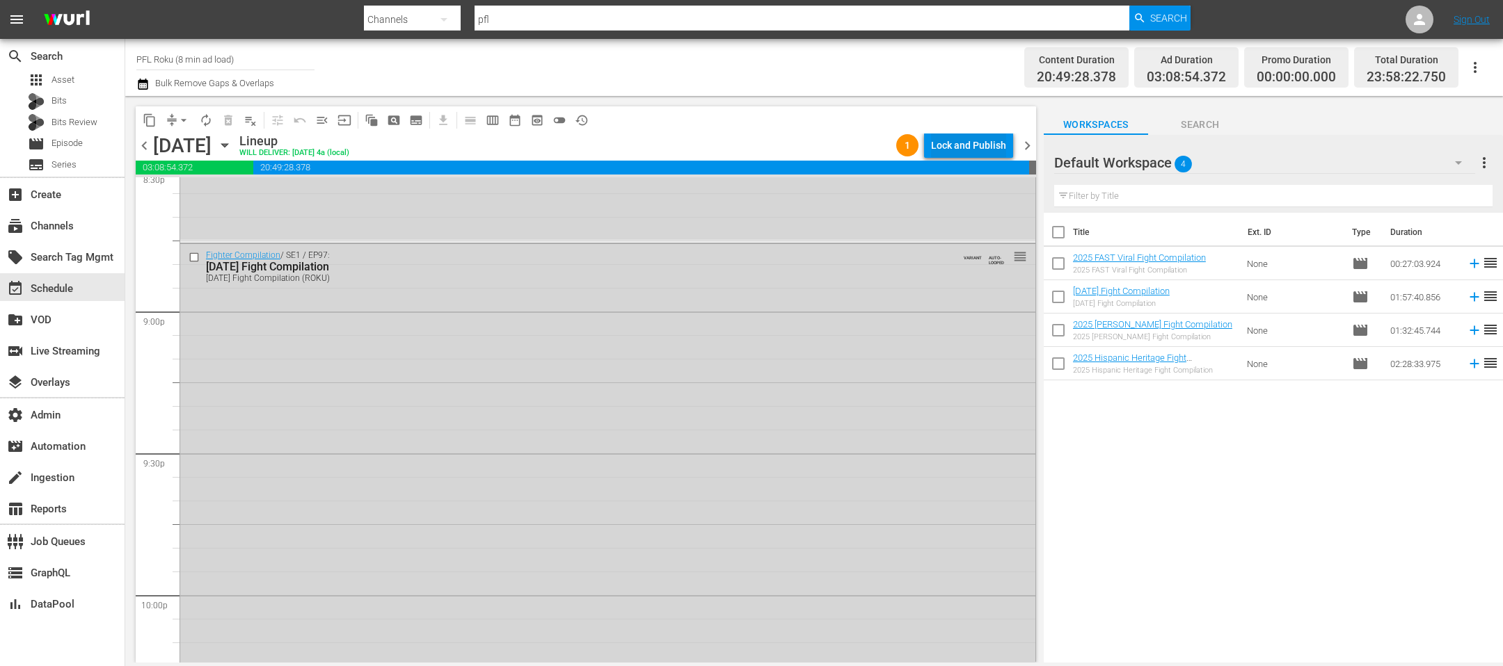
click at [980, 145] on div "Lock and Publish" at bounding box center [968, 145] width 75 height 25
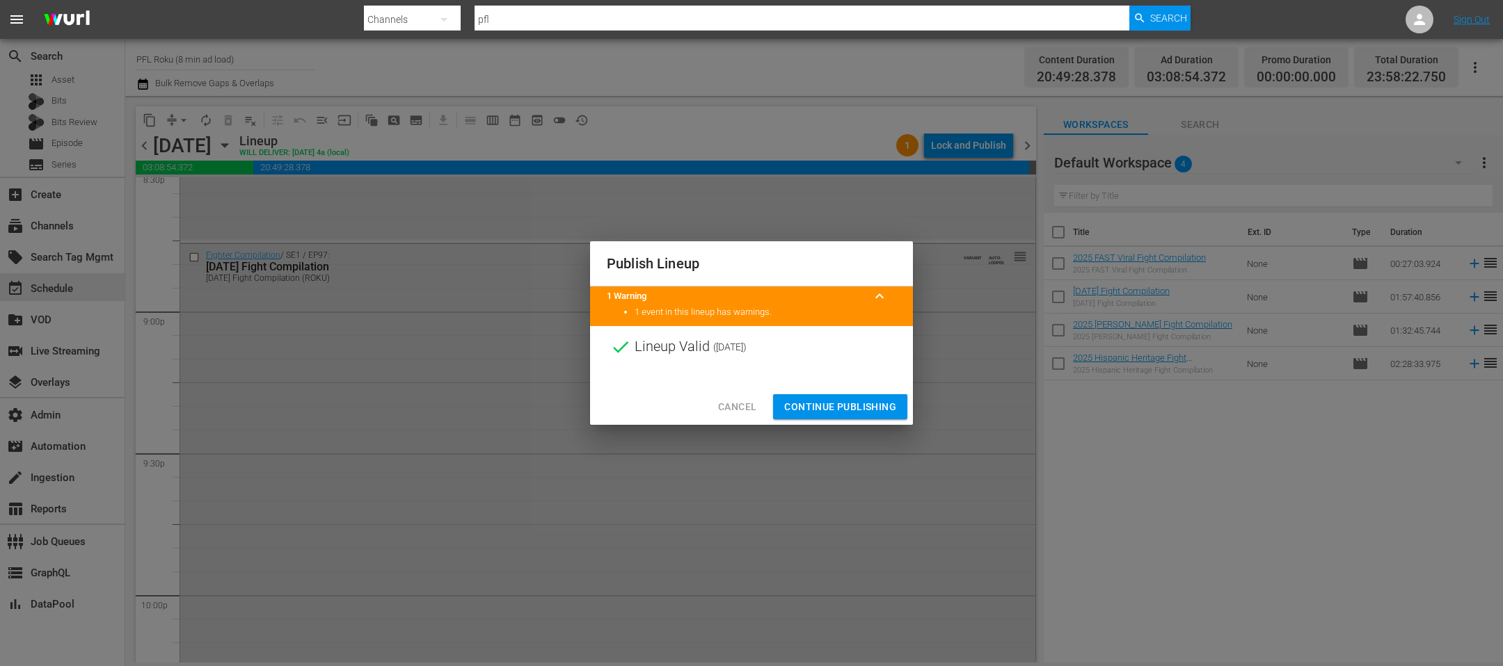
click at [849, 406] on span "Continue Publishing" at bounding box center [840, 407] width 112 height 17
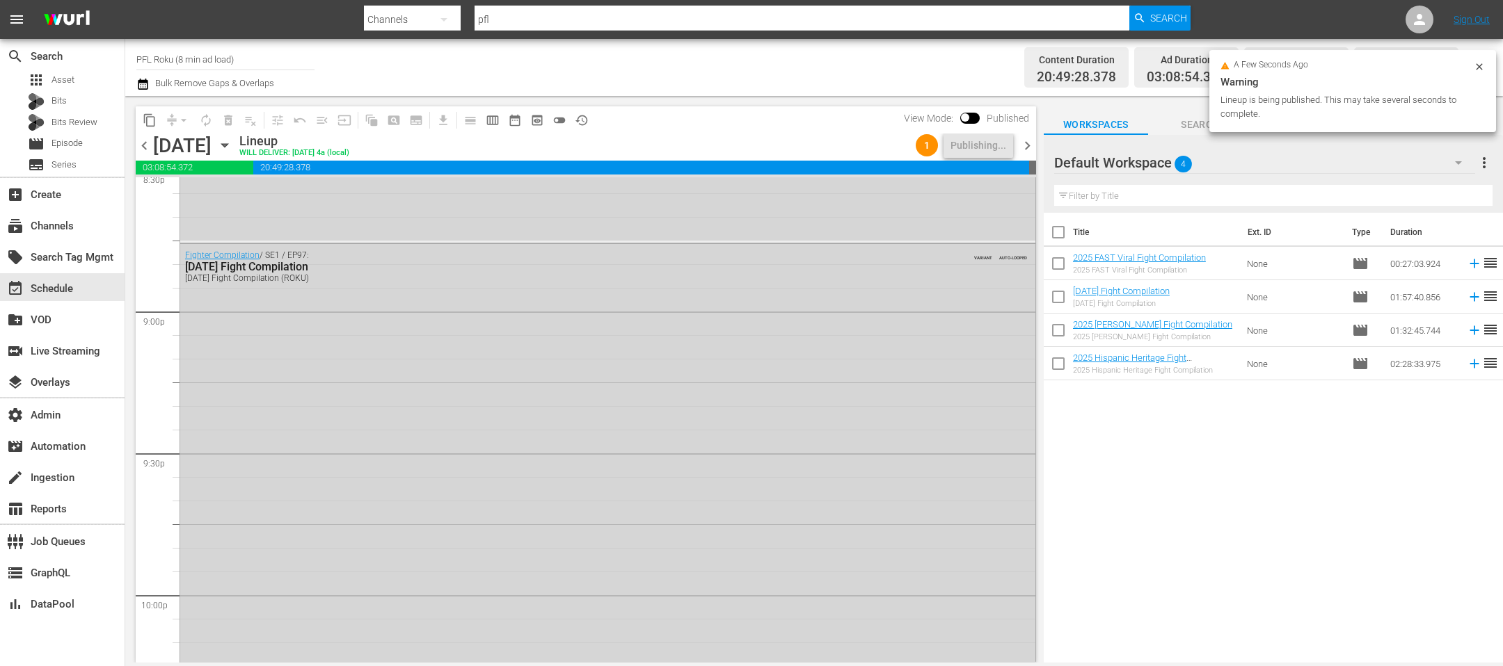
click at [1481, 61] on icon at bounding box center [1478, 66] width 11 height 11
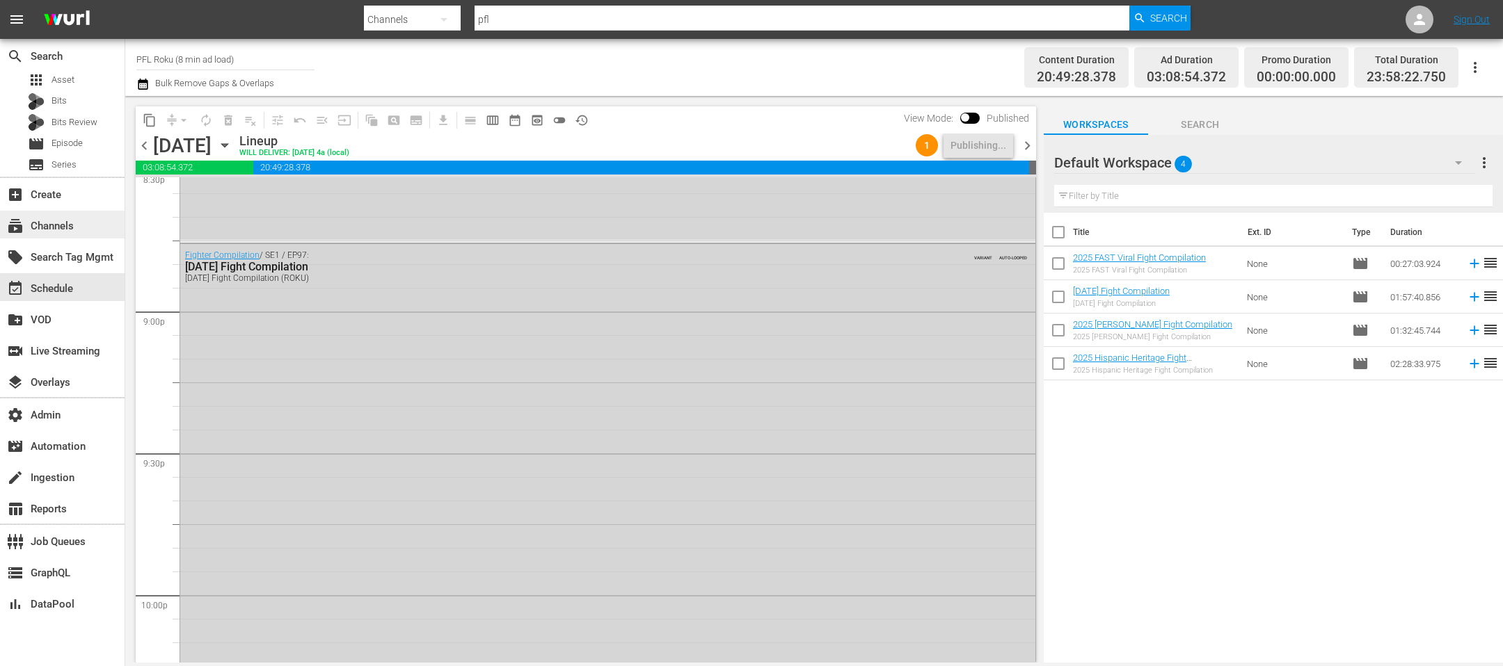
click at [67, 228] on div "subscriptions Channels" at bounding box center [39, 224] width 78 height 13
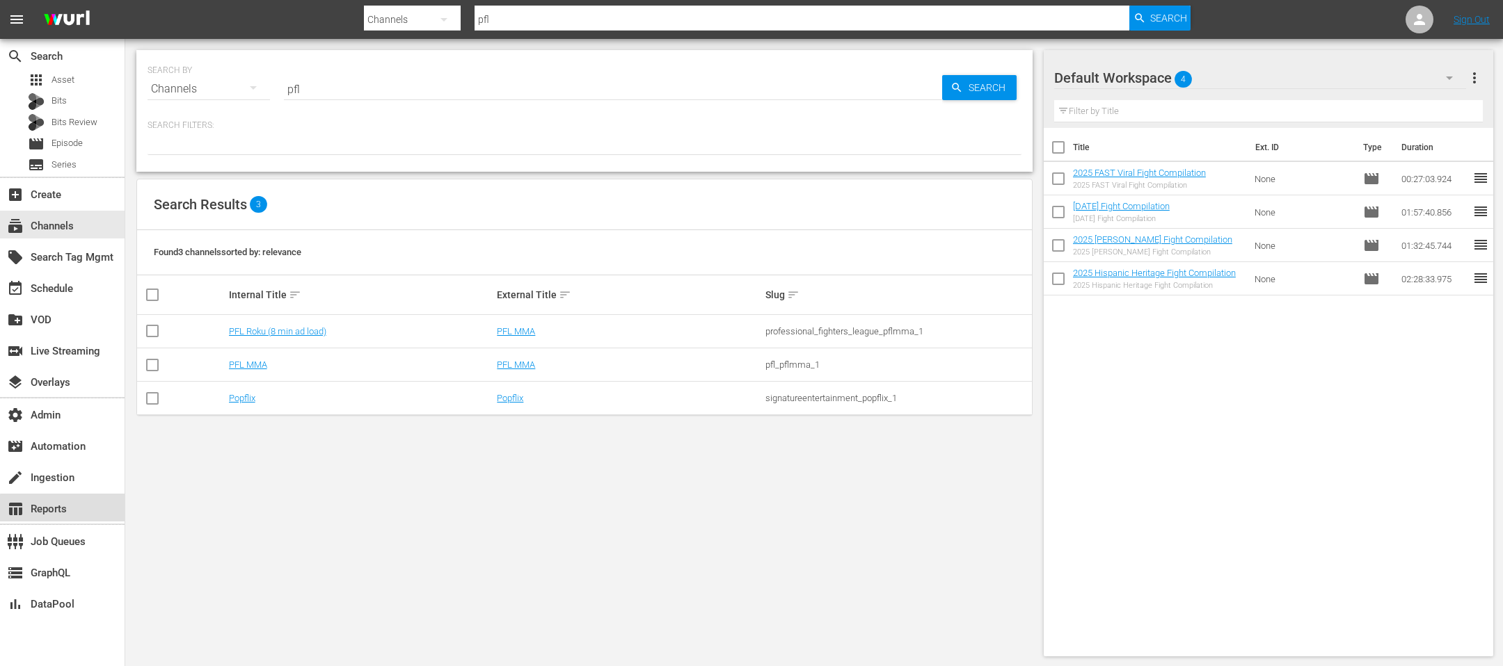
click at [84, 511] on div "table_chart Reports" at bounding box center [62, 508] width 125 height 28
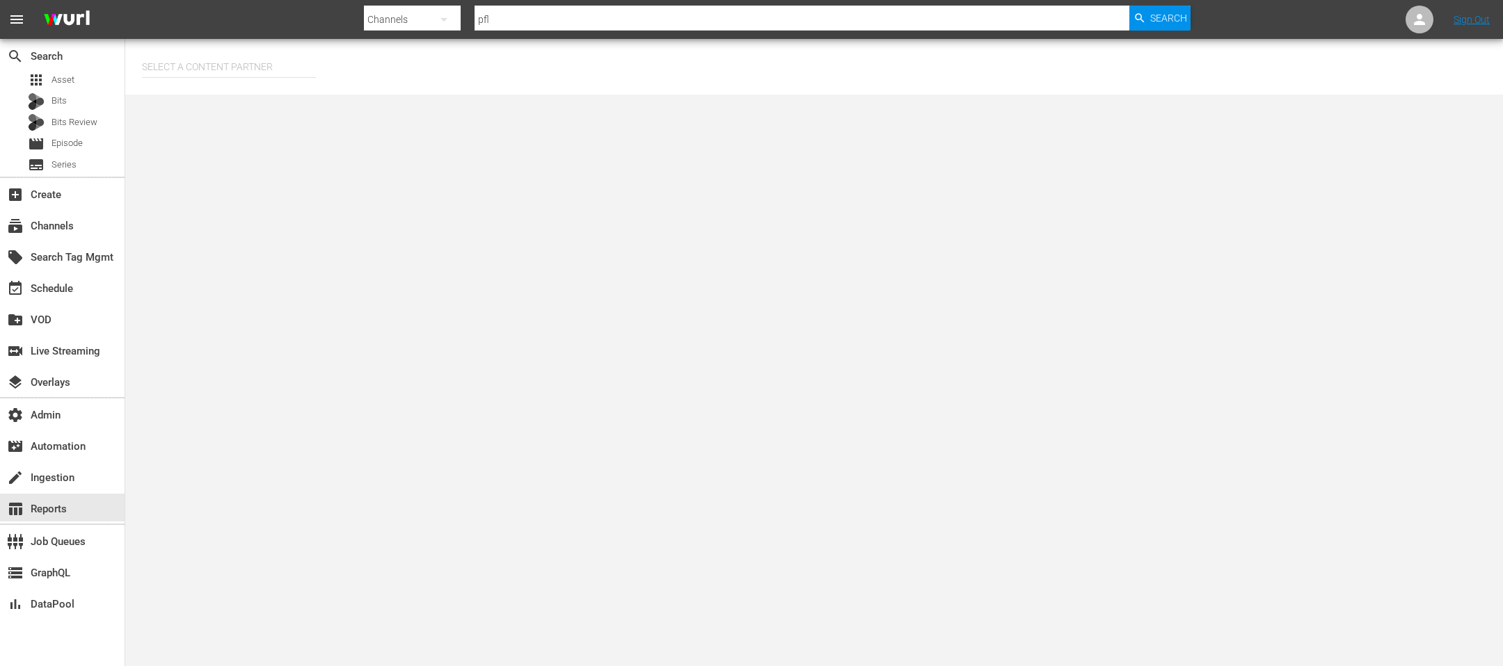
click at [246, 51] on input "text" at bounding box center [229, 66] width 174 height 33
click at [234, 104] on div "Professional Fighters League (297)" at bounding box center [255, 105] width 204 height 33
type input "Professional Fighters League (297)"
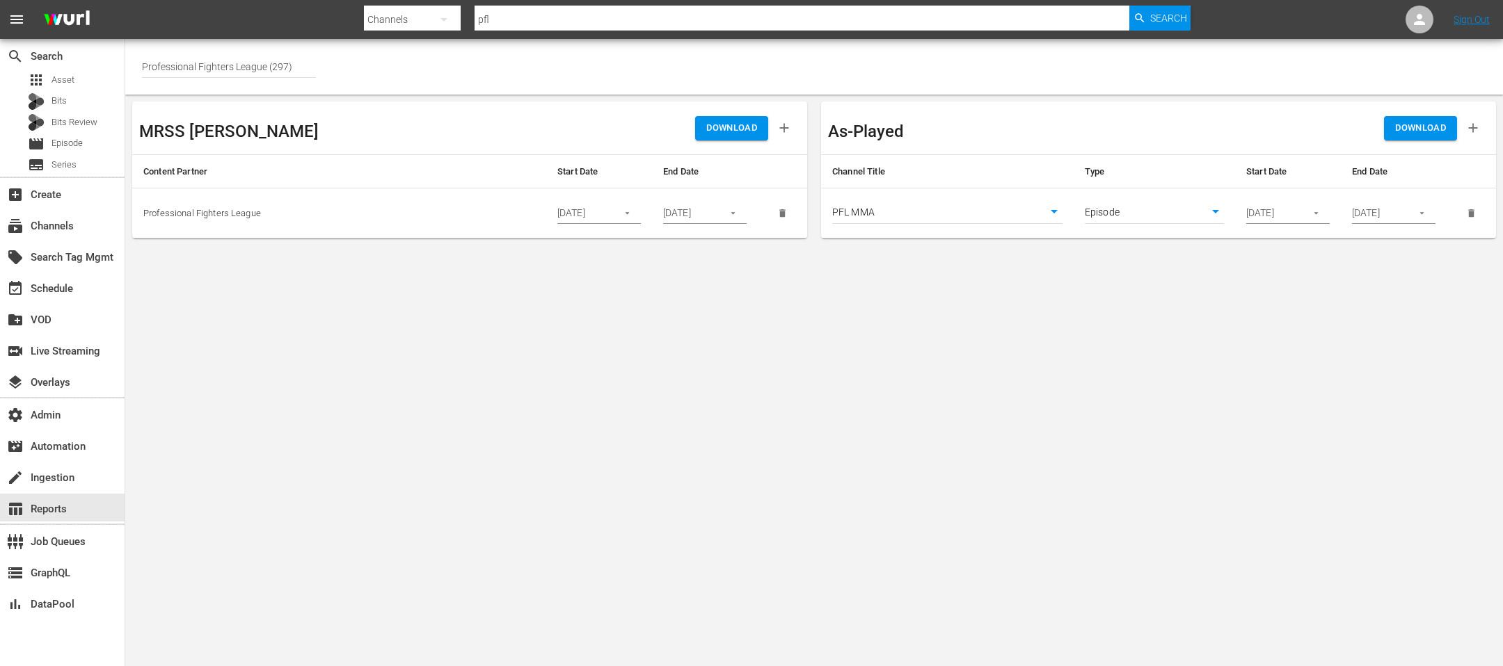
click at [948, 211] on body "menu Search By Channels Search ID, Title, Description, Keywords, or Category pf…" at bounding box center [751, 333] width 1503 height 666
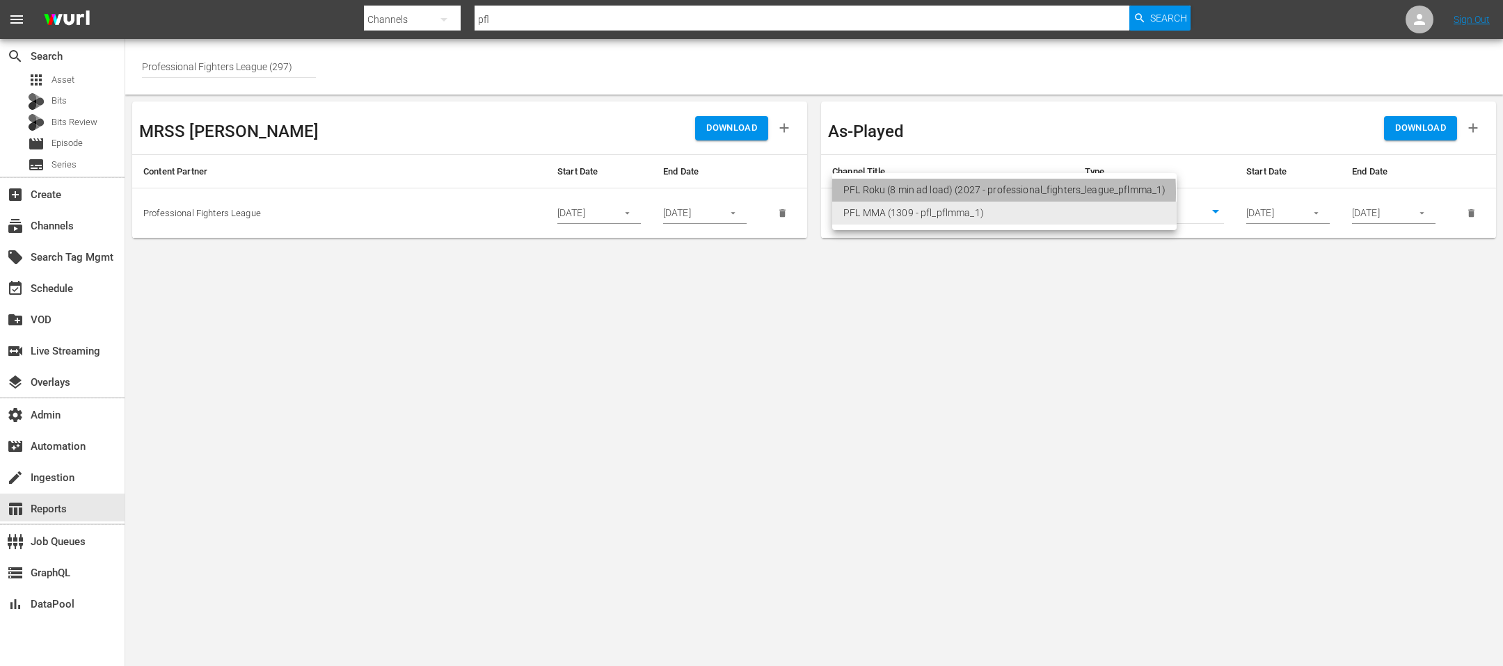
click at [934, 193] on li "PFL Roku (8 min ad load) (2027 - professional_fighters_league_pflmma_1)" at bounding box center [1004, 190] width 344 height 23
type input "2027"
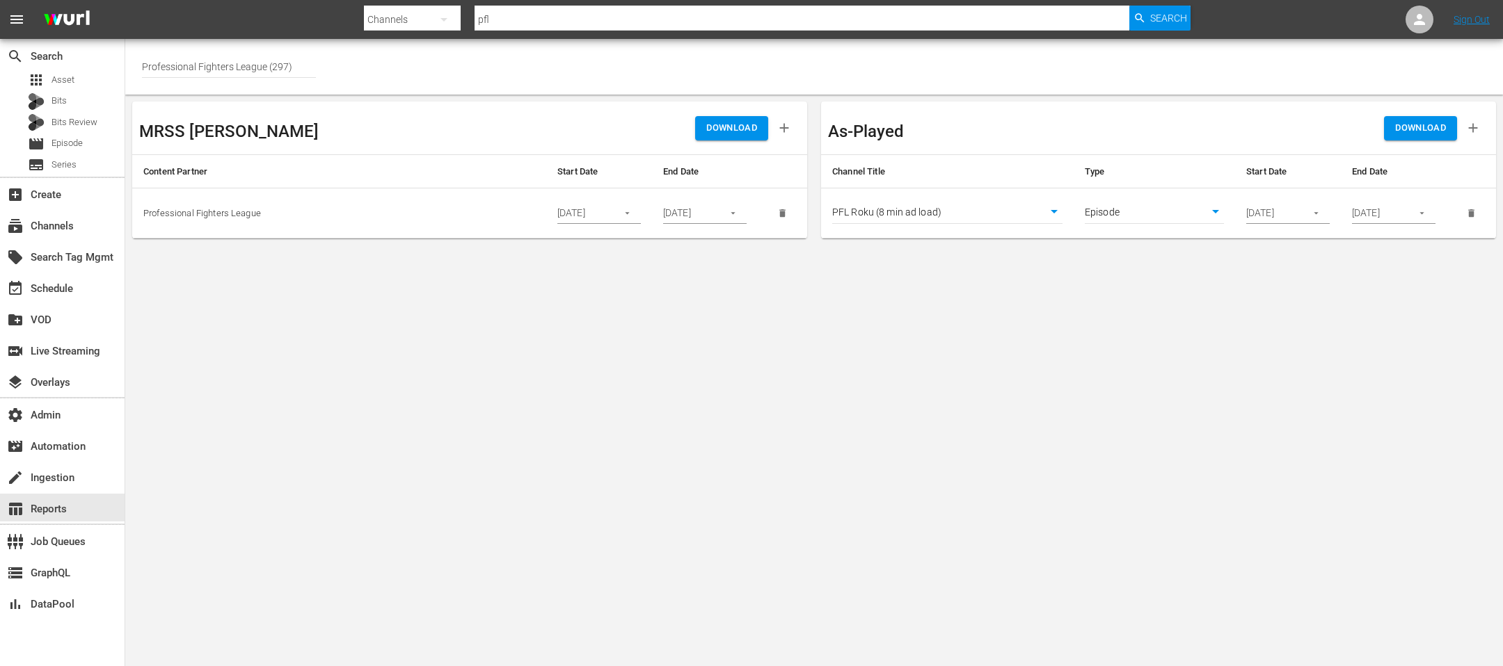
click at [1411, 120] on span "DOWNLOAD" at bounding box center [1420, 128] width 51 height 16
click at [1260, 208] on input "10/30/2025" at bounding box center [1271, 213] width 51 height 21
click at [1317, 214] on icon "button" at bounding box center [1316, 213] width 10 height 10
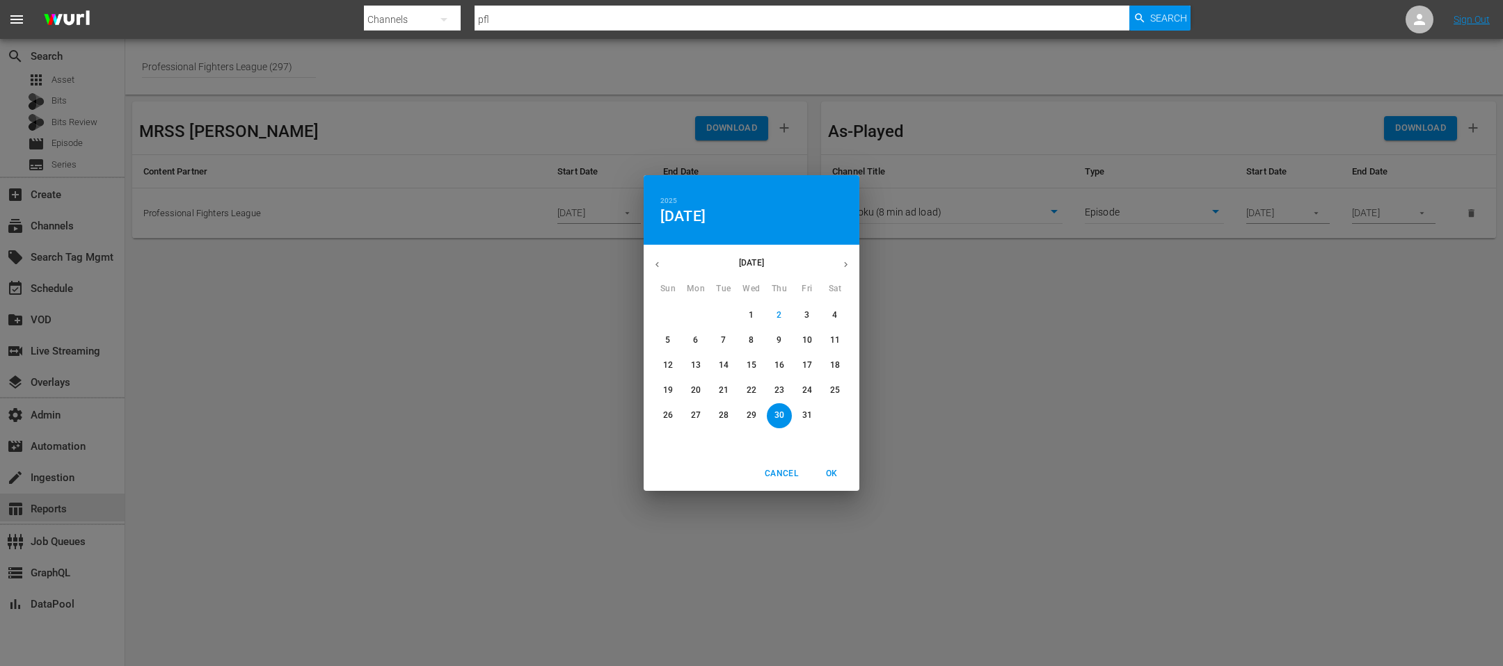
click at [751, 316] on p "1" at bounding box center [750, 316] width 5 height 12
click at [835, 472] on span "OK" at bounding box center [831, 474] width 33 height 15
type input "10/01/2025"
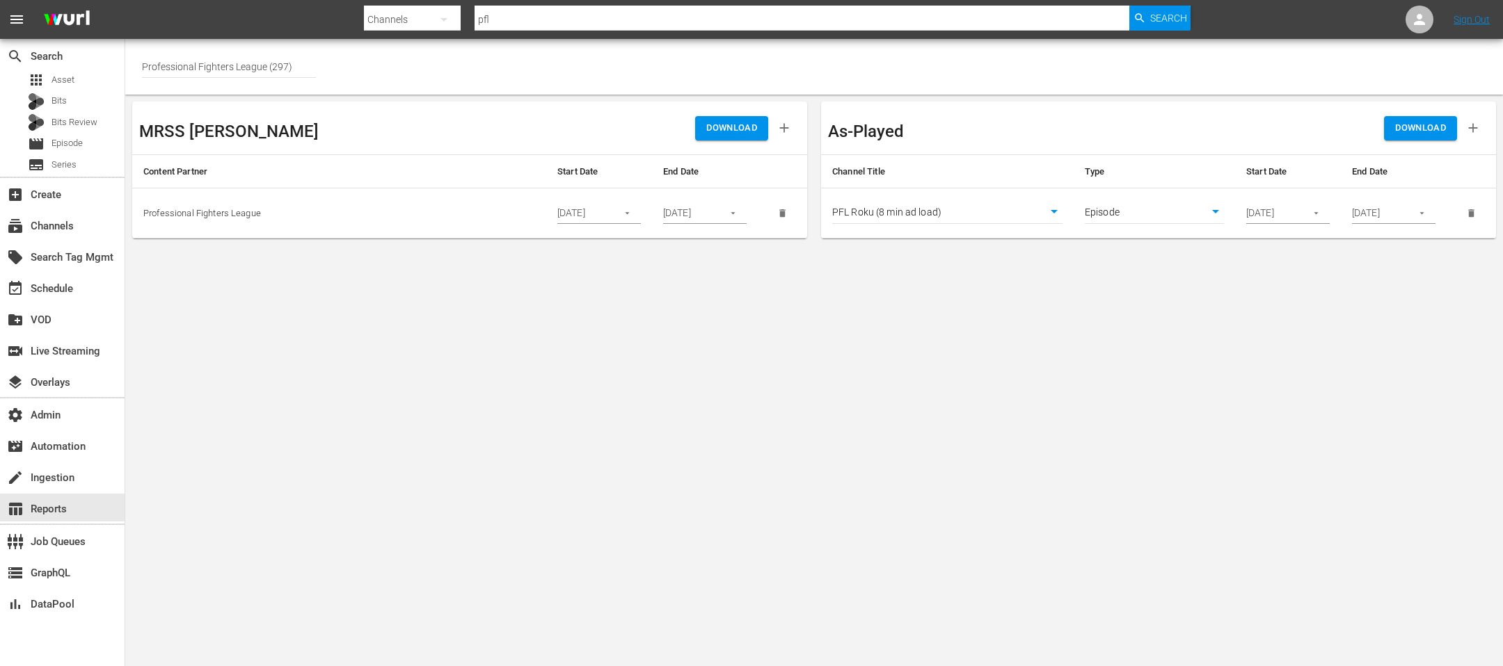
click at [1416, 125] on span "DOWNLOAD" at bounding box center [1420, 128] width 51 height 16
click at [63, 230] on div "subscriptions Channels" at bounding box center [39, 224] width 78 height 13
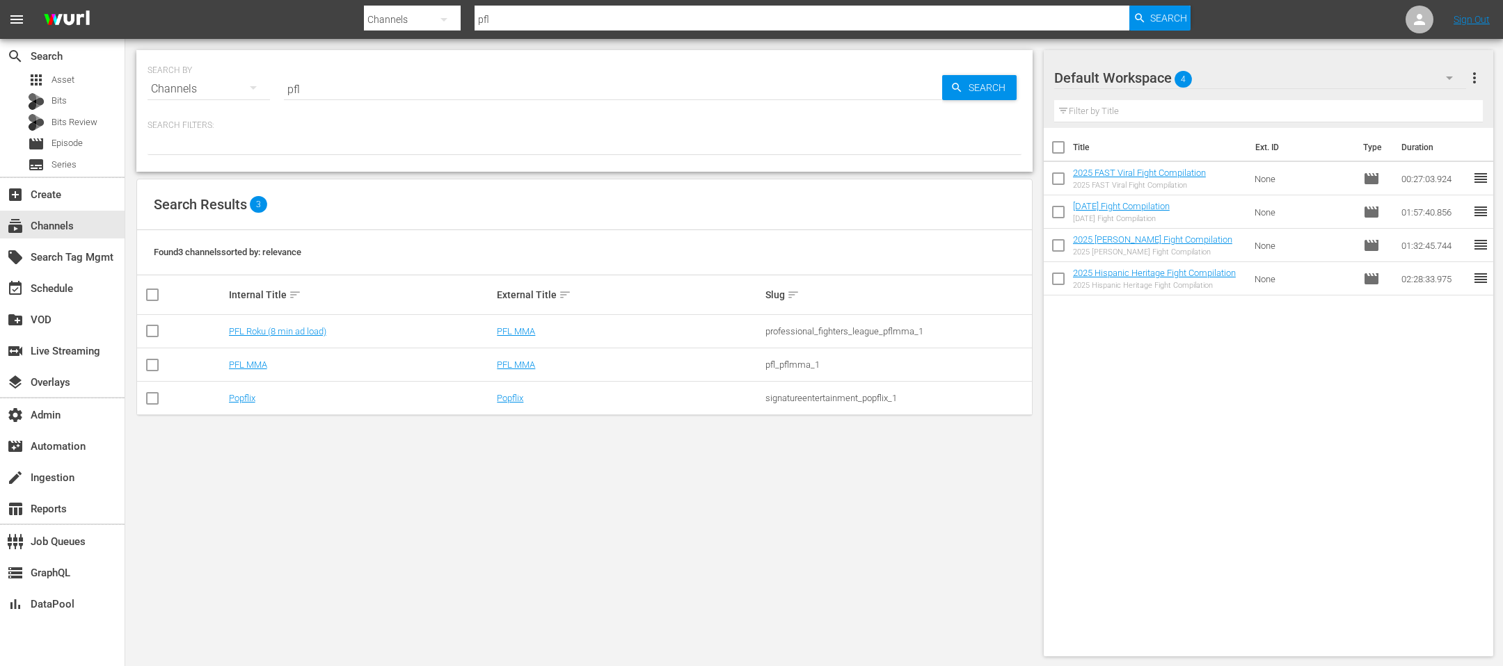
click at [243, 337] on td "PFL Roku (8 min ad load)" at bounding box center [361, 331] width 269 height 33
click at [244, 331] on link "PFL Roku (8 min ad load)" at bounding box center [277, 331] width 97 height 10
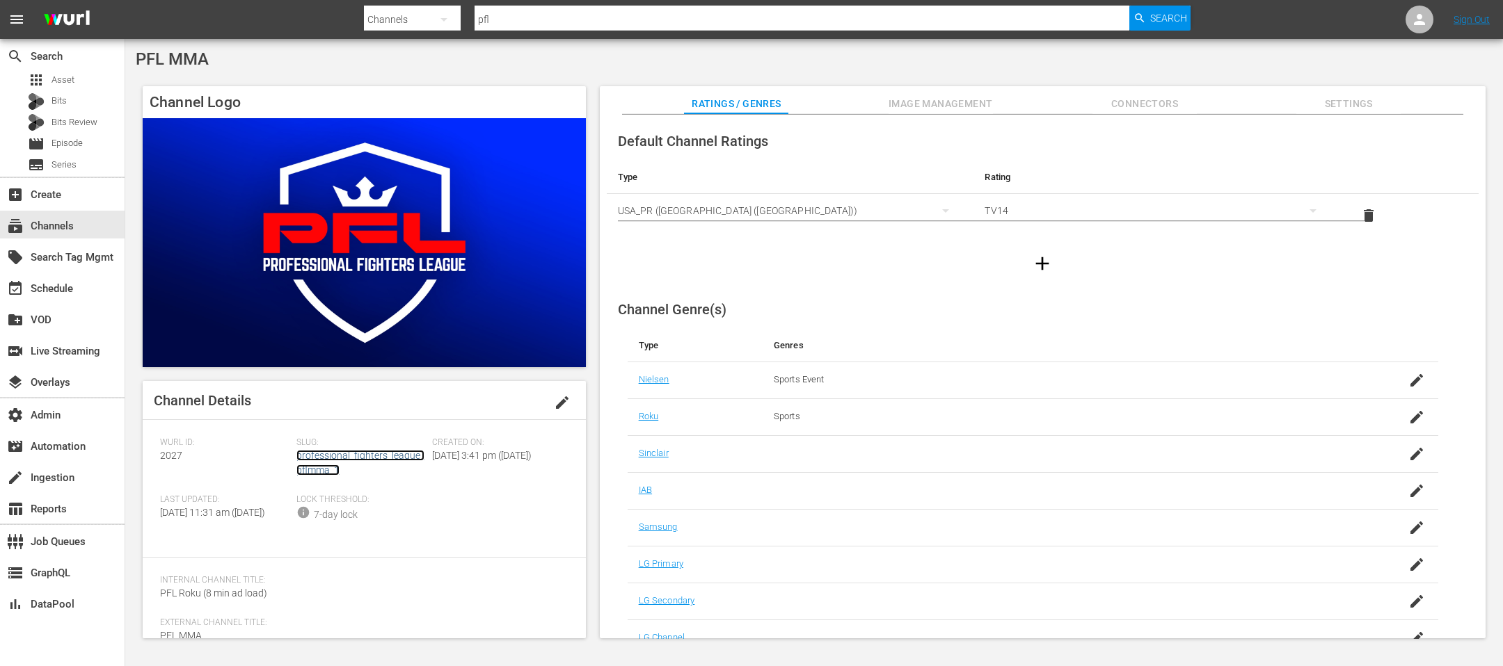
click at [344, 453] on link "professional_fighters_league_pflmma_1" at bounding box center [360, 463] width 128 height 26
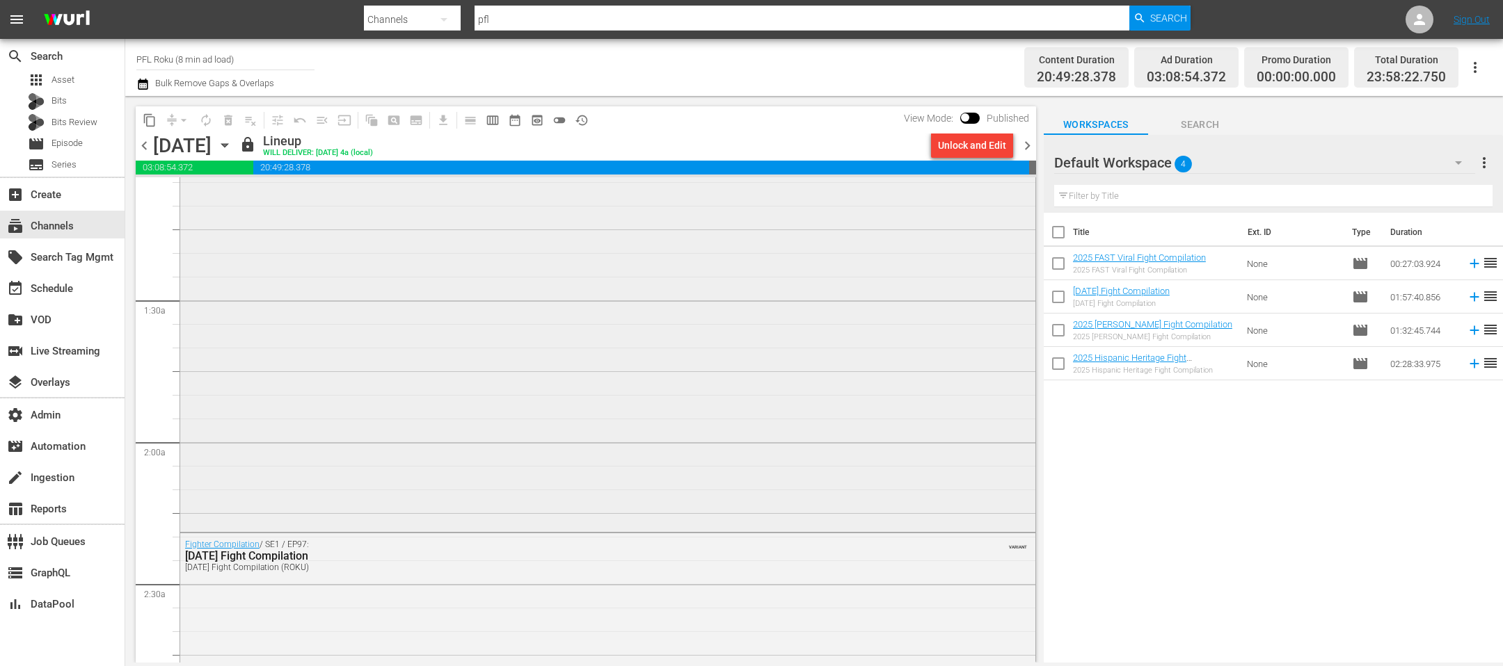
scroll to position [305, 0]
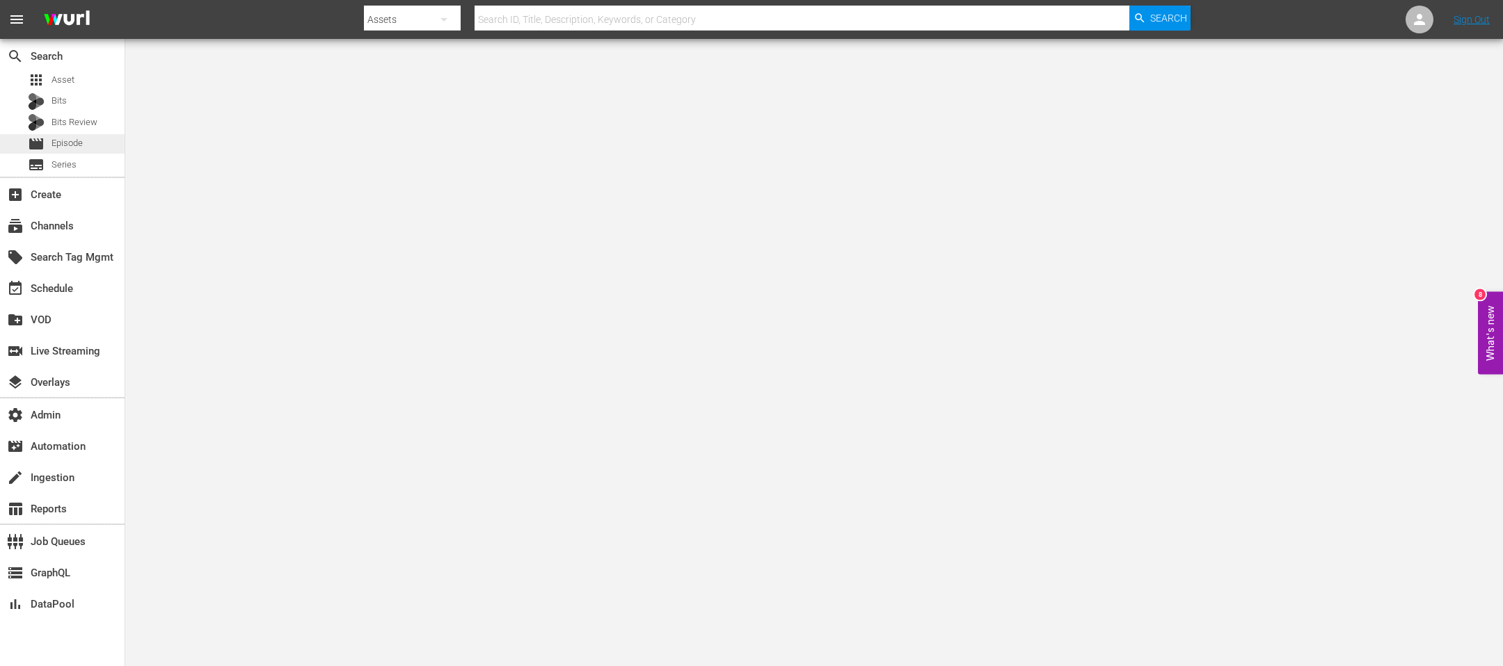
click at [99, 146] on div "movie Episode" at bounding box center [62, 143] width 125 height 19
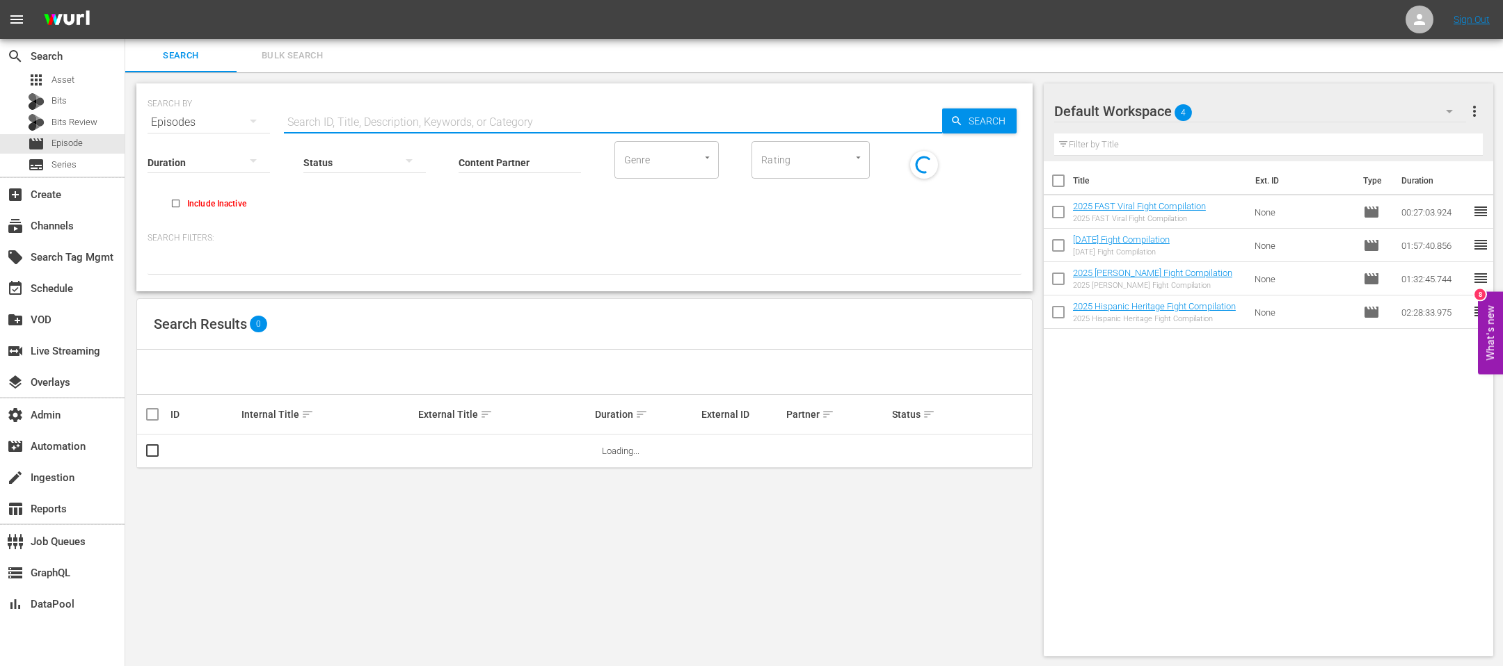
click at [401, 124] on input "text" at bounding box center [613, 122] width 658 height 33
type input "[DEMOGRAPHIC_DATA]"
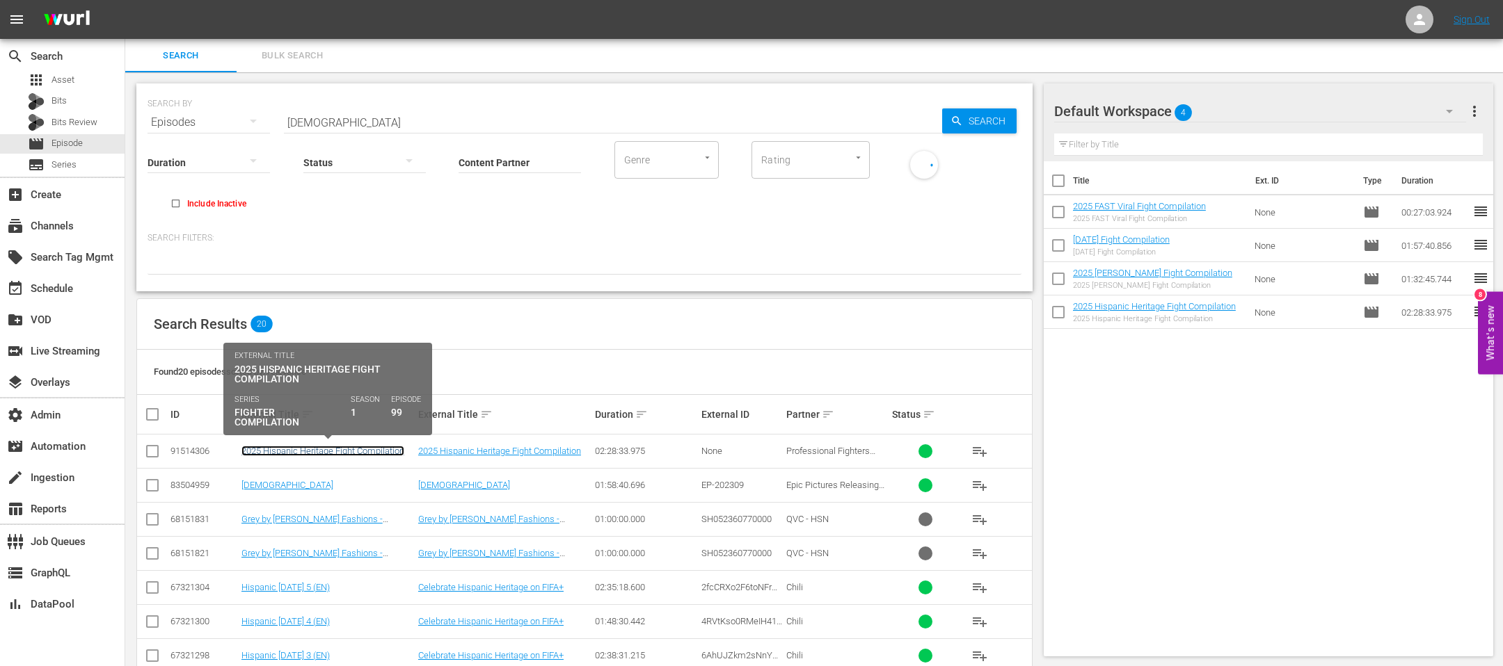
click at [365, 454] on link "2025 Hispanic Heritage Fight Compilation" at bounding box center [322, 451] width 163 height 10
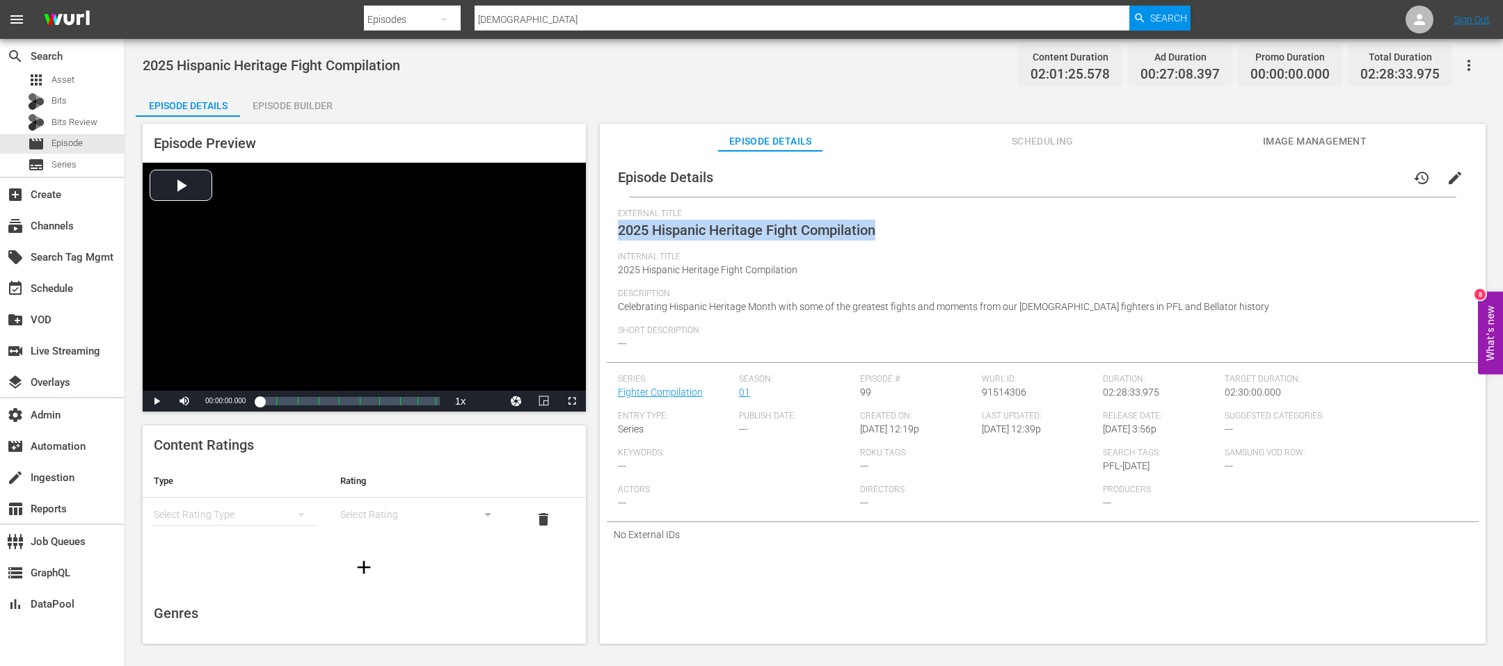
drag, startPoint x: 889, startPoint y: 230, endPoint x: 617, endPoint y: 232, distance: 272.0
click at [618, 232] on div "External Title 2025 Hispanic Heritage Fight Compilation" at bounding box center [1042, 230] width 849 height 43
copy span "2025 Hispanic Heritage Fight Compilation"
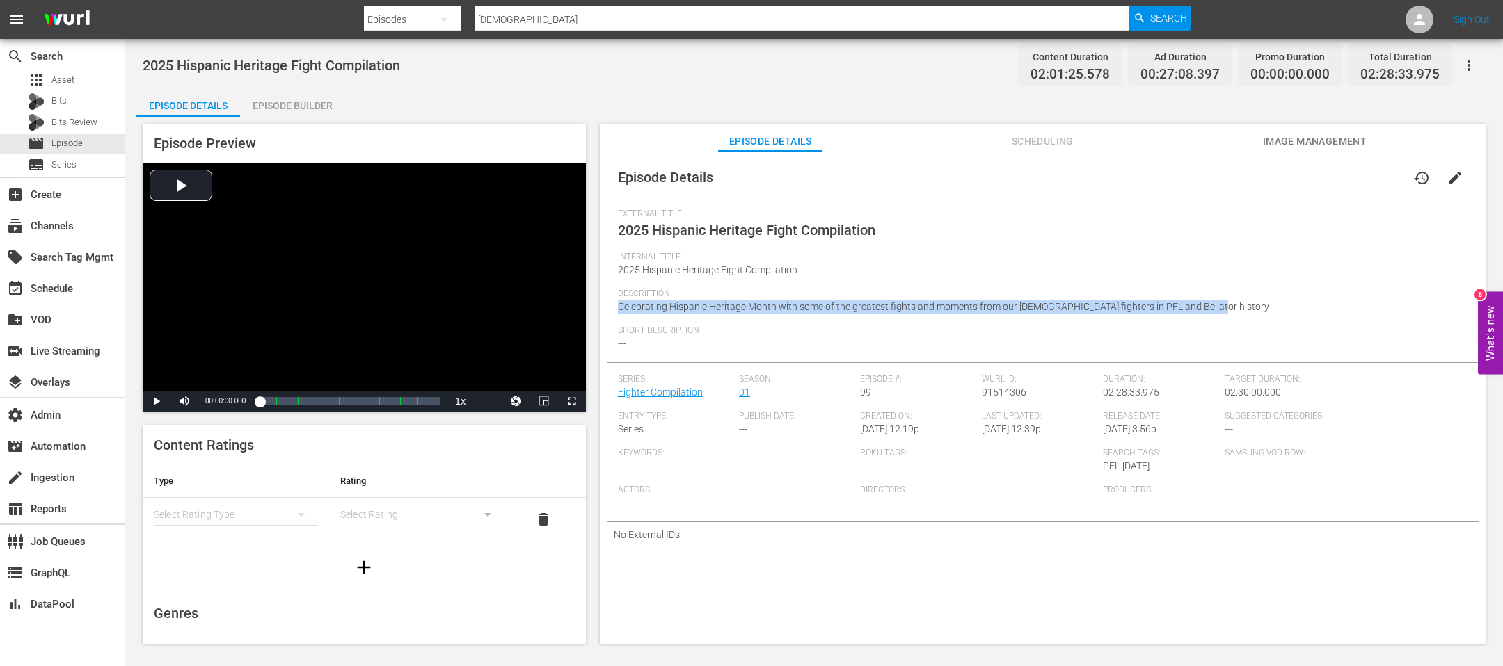
drag, startPoint x: 1138, startPoint y: 303, endPoint x: 611, endPoint y: 309, distance: 526.6
click at [611, 309] on div "Episode Details history edit External Title 2025 Hispanic Heritage Fight Compil…" at bounding box center [1043, 353] width 872 height 390
copy span "Celebrating Hispanic Heritage Month with some of the greatest fights and moment…"
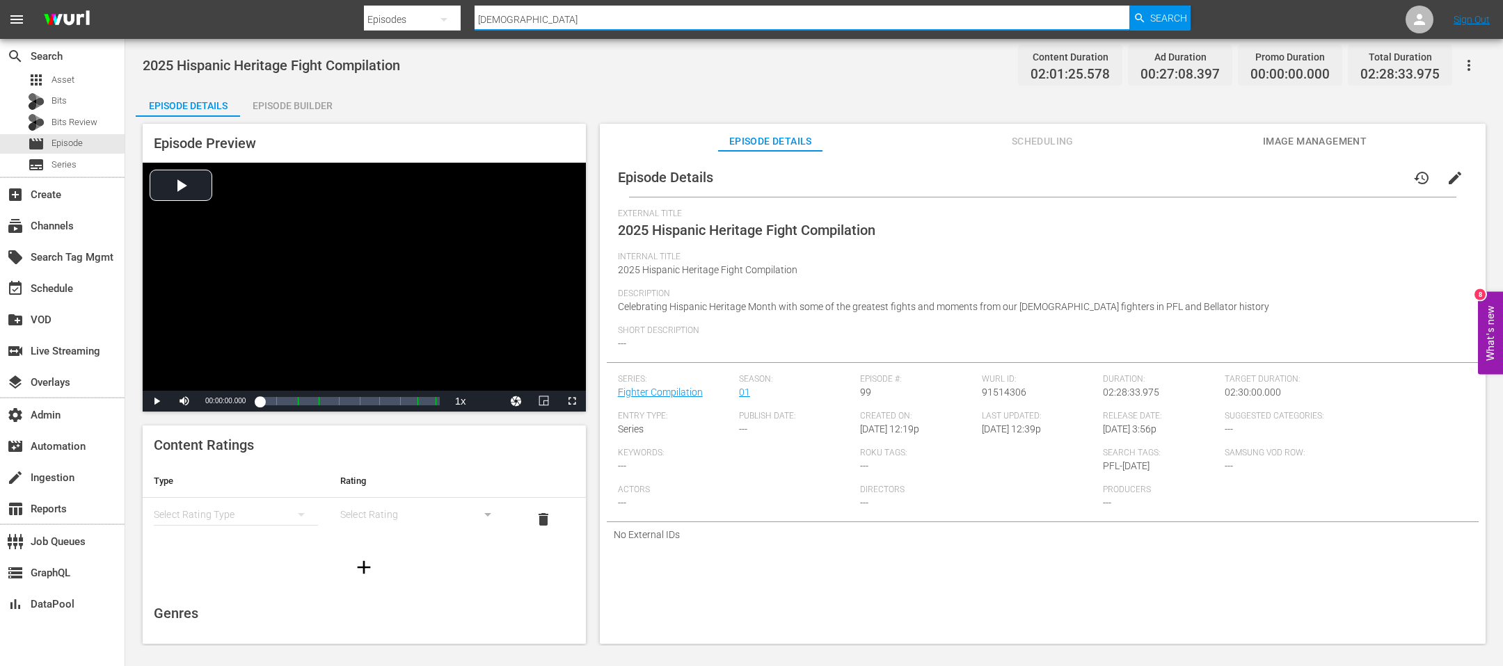
click at [537, 13] on input "[DEMOGRAPHIC_DATA]" at bounding box center [801, 19] width 655 height 33
type input "hallowee"
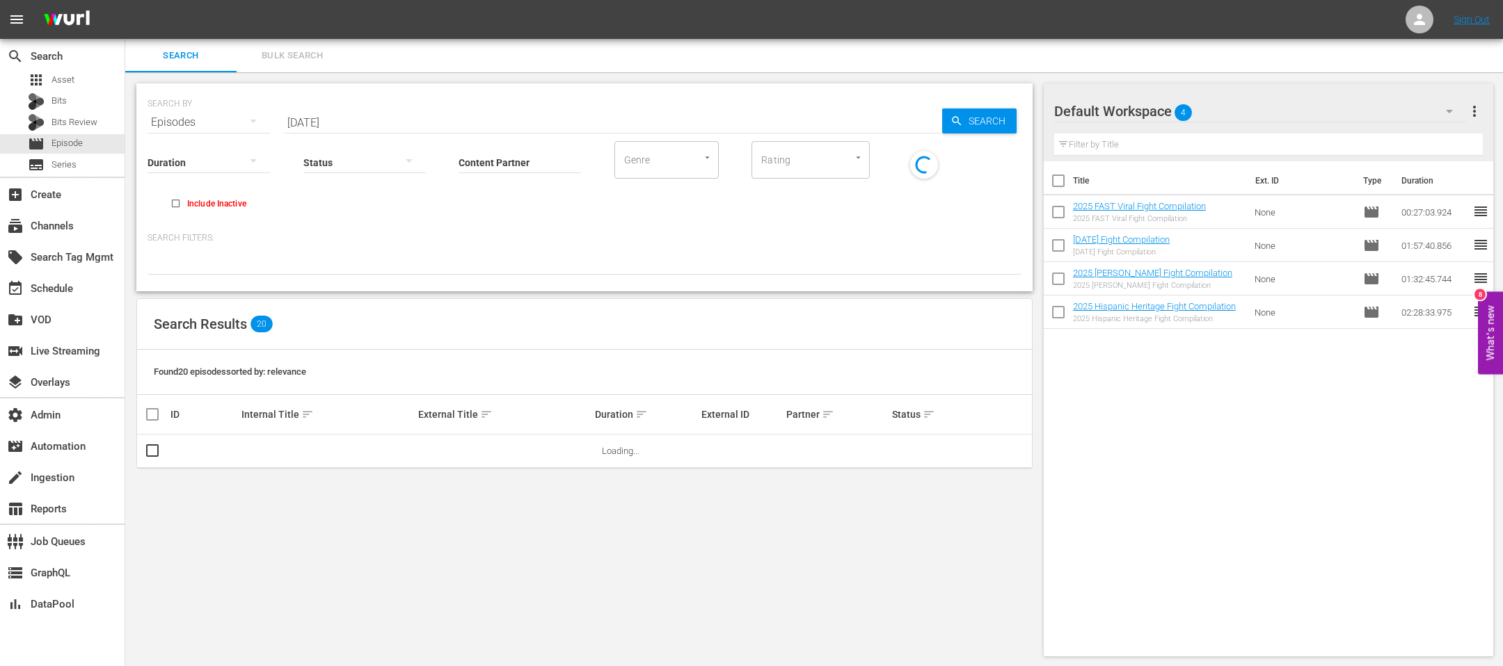
click at [517, 150] on input "Content Partner" at bounding box center [519, 163] width 122 height 50
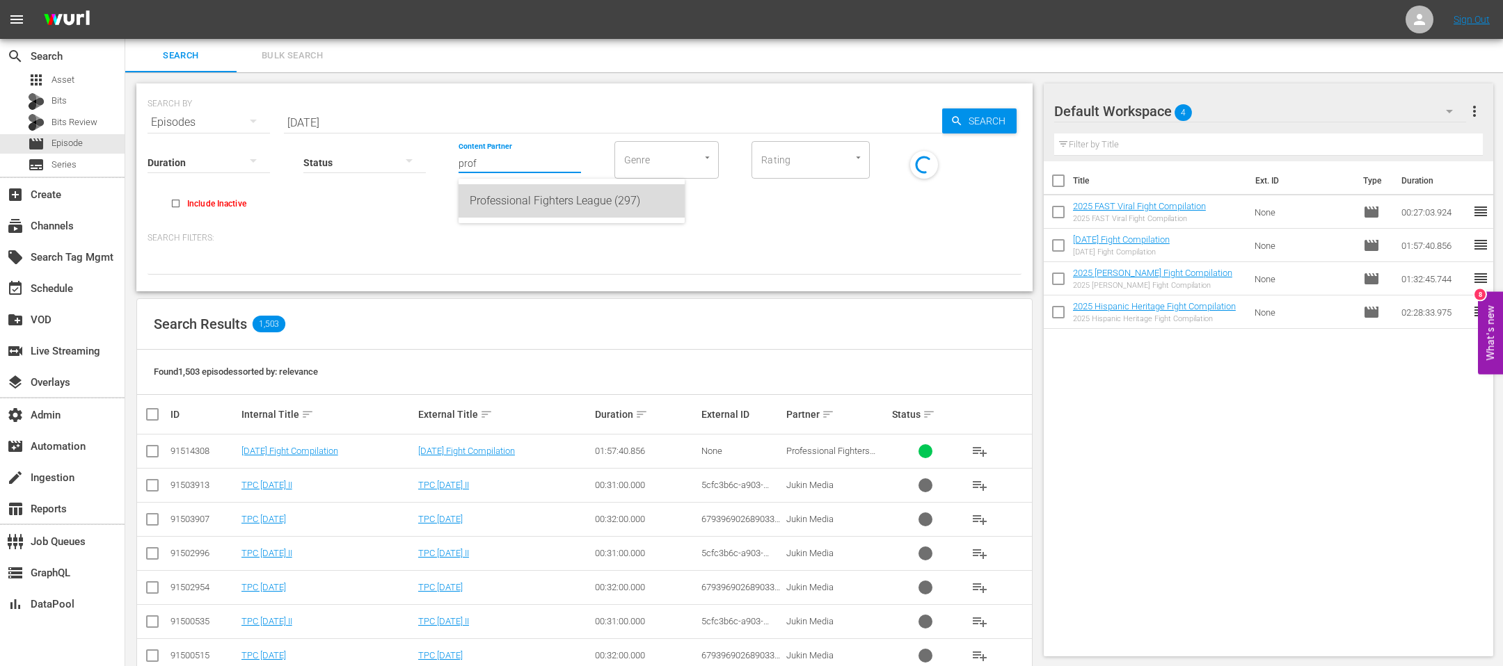
click at [531, 188] on div "Professional Fighters League (297)" at bounding box center [572, 200] width 204 height 33
type input "Professional Fighters League (297)"
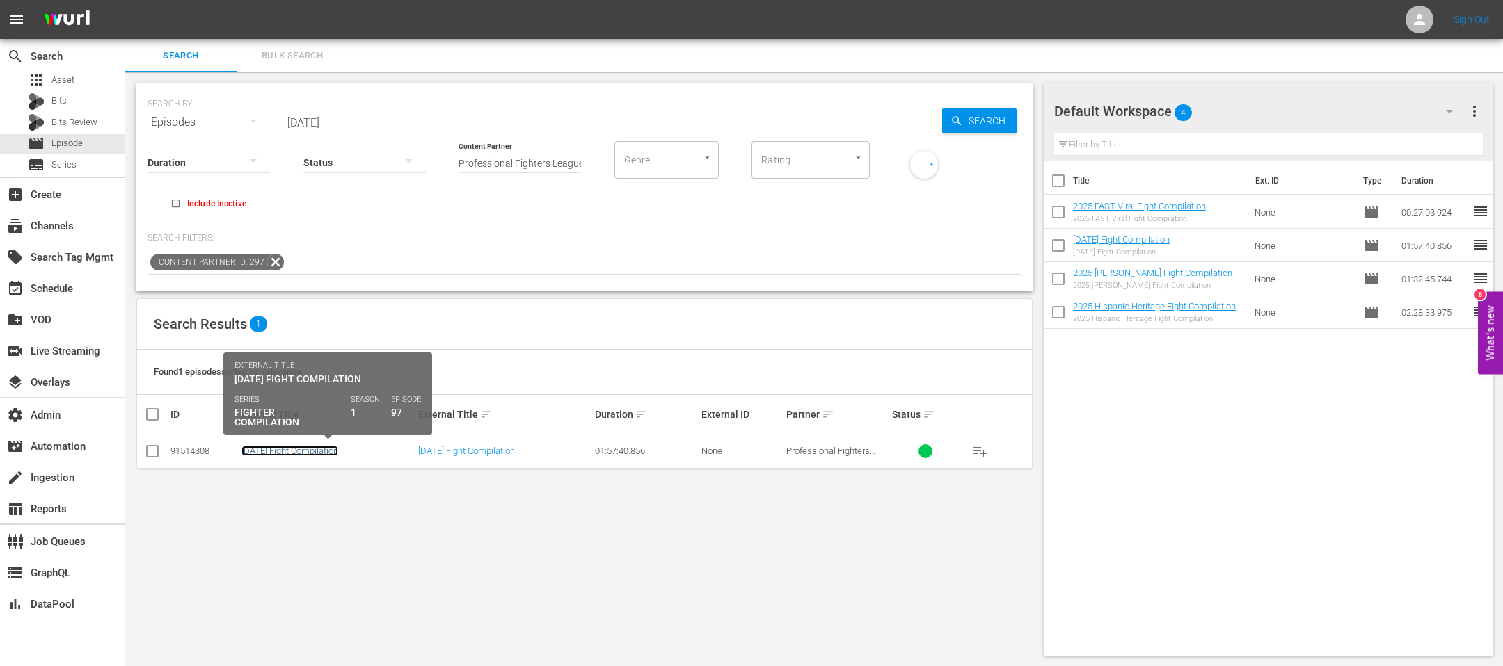
click at [321, 447] on link "[DATE] Fight Compilation" at bounding box center [289, 451] width 97 height 10
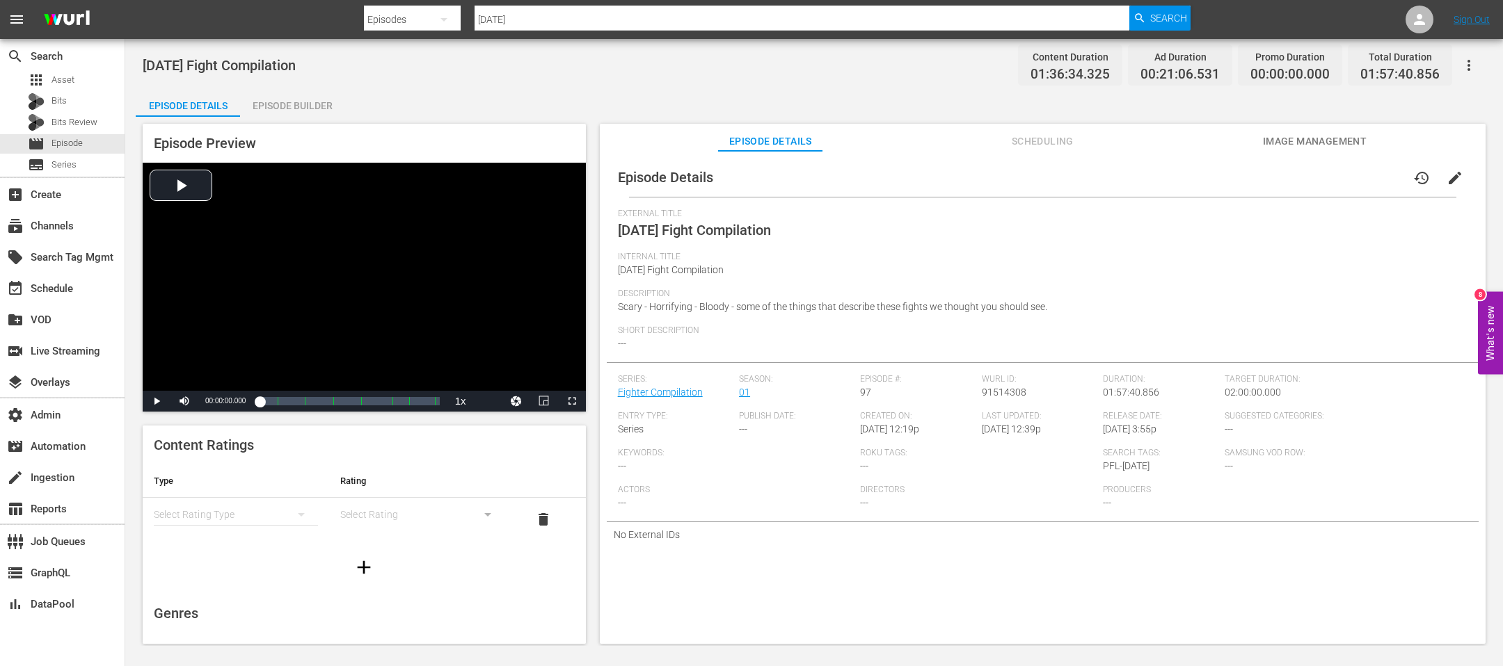
click at [697, 237] on span "[DATE] Fight Compilation" at bounding box center [694, 230] width 153 height 17
copy span "[DATE] Fight Compilation"
click at [666, 302] on span "Scary - Horrifying - Bloody - some of the things that describe these fights we …" at bounding box center [832, 306] width 429 height 11
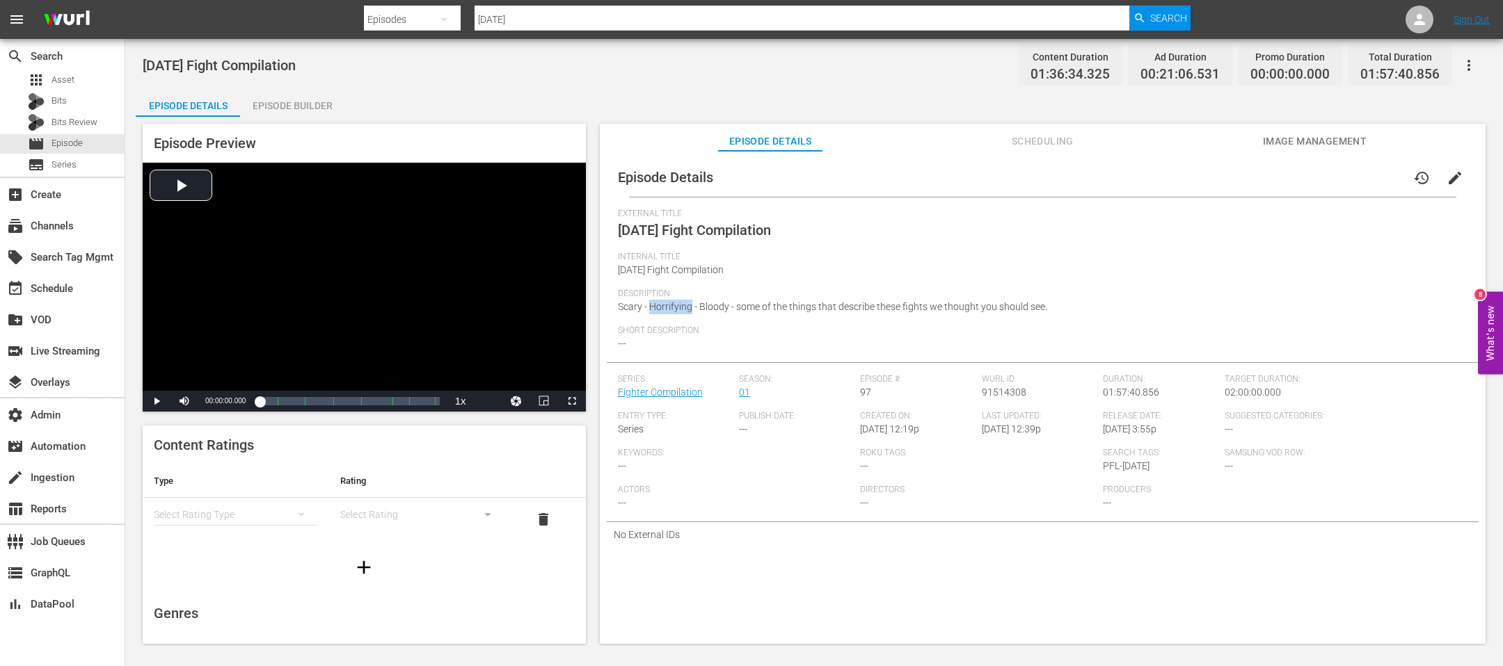
click at [666, 302] on span "Scary - Horrifying - Bloody - some of the things that describe these fights we …" at bounding box center [832, 306] width 429 height 11
copy span "Scary - Horrifying - Bloody - some of the things that describe these fights we …"
